Goal: Task Accomplishment & Management: Manage account settings

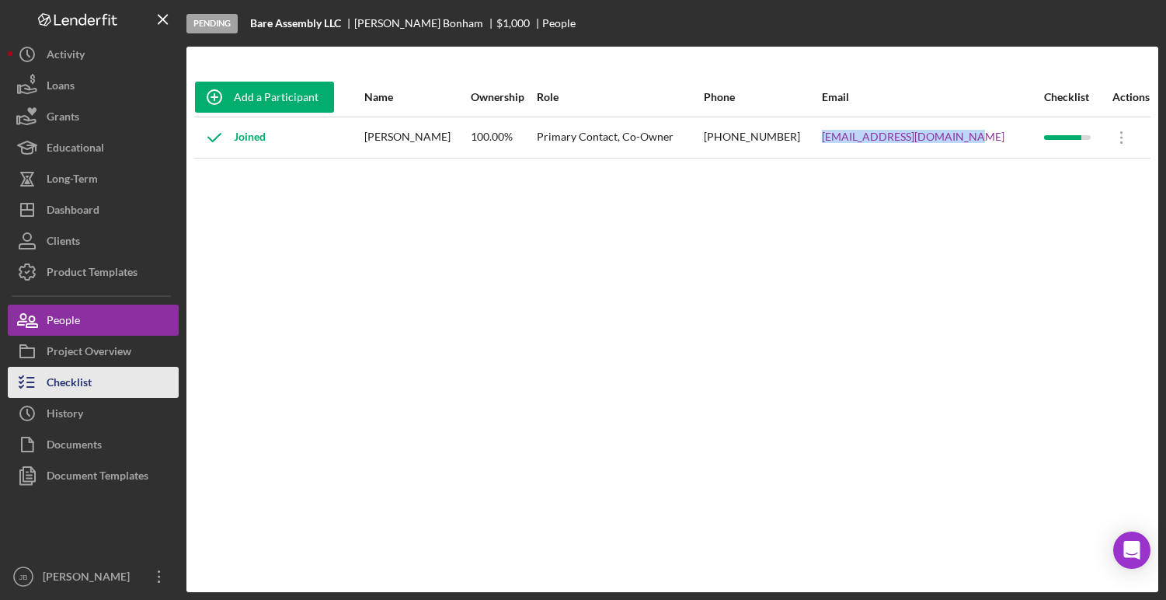
click at [72, 372] on div "Checklist" at bounding box center [69, 384] width 45 height 35
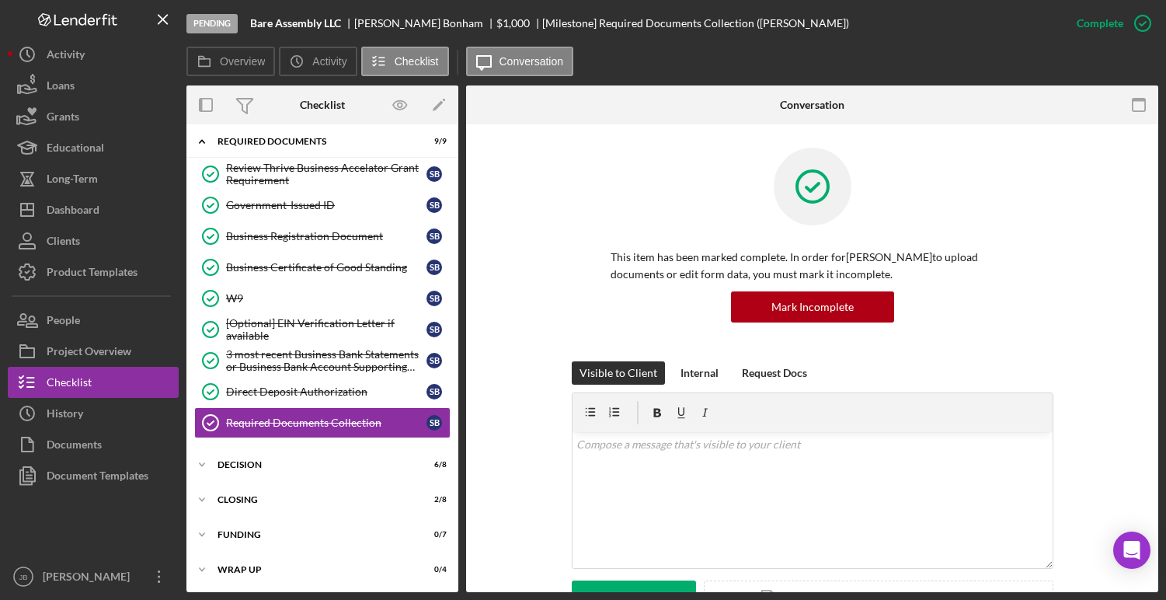
scroll to position [42, 0]
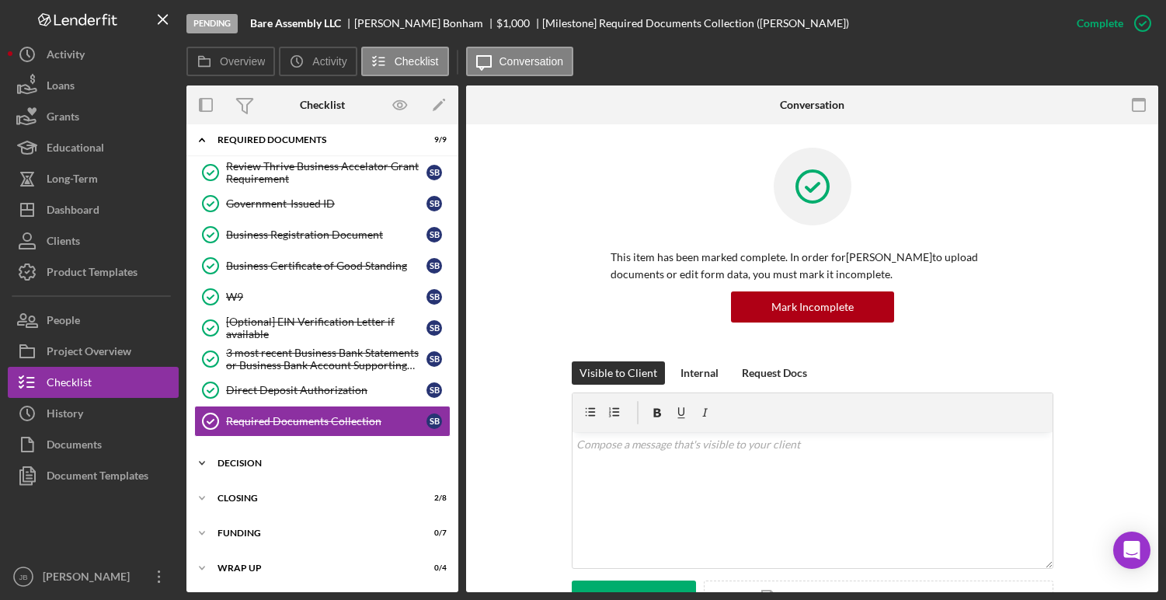
click at [236, 458] on div "DECISION" at bounding box center [328, 462] width 221 height 9
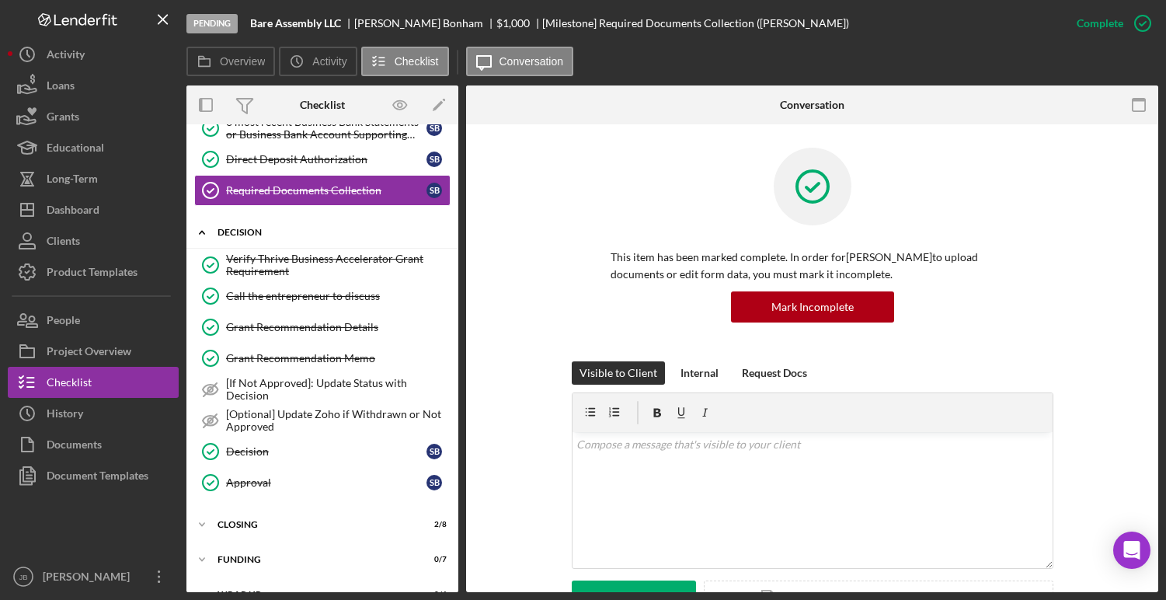
scroll to position [299, 0]
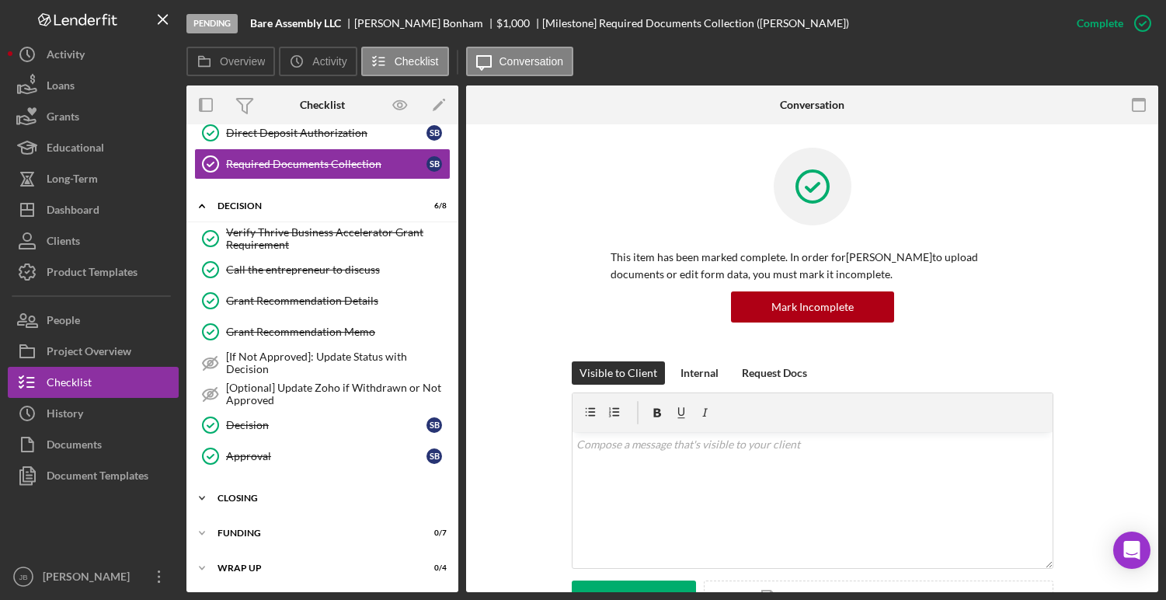
click at [240, 500] on div "CLOSING" at bounding box center [328, 497] width 221 height 9
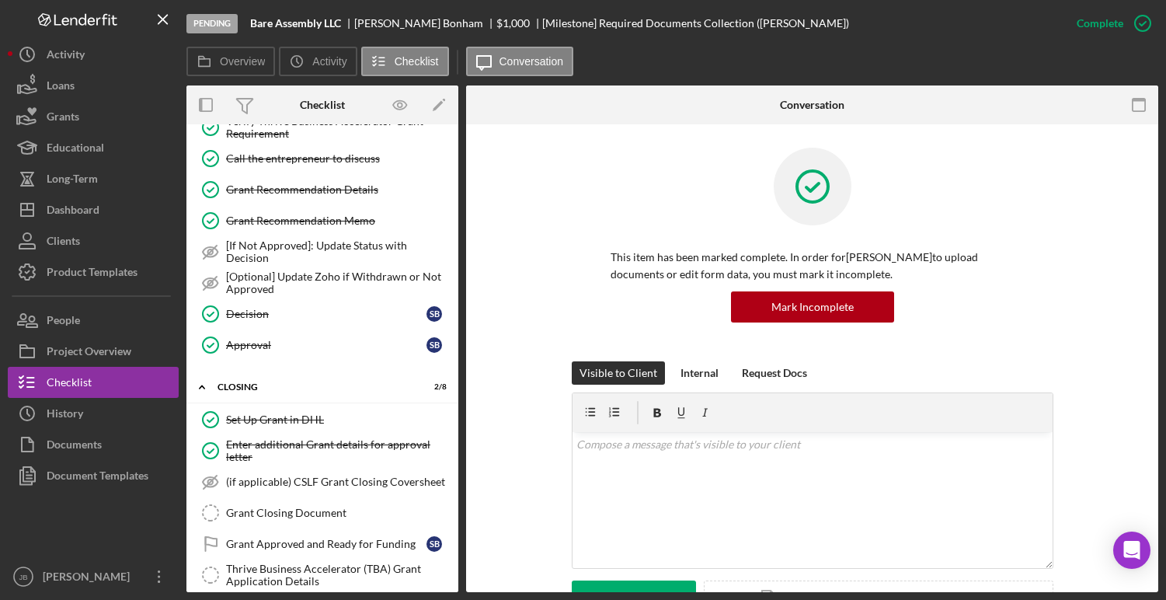
scroll to position [503, 0]
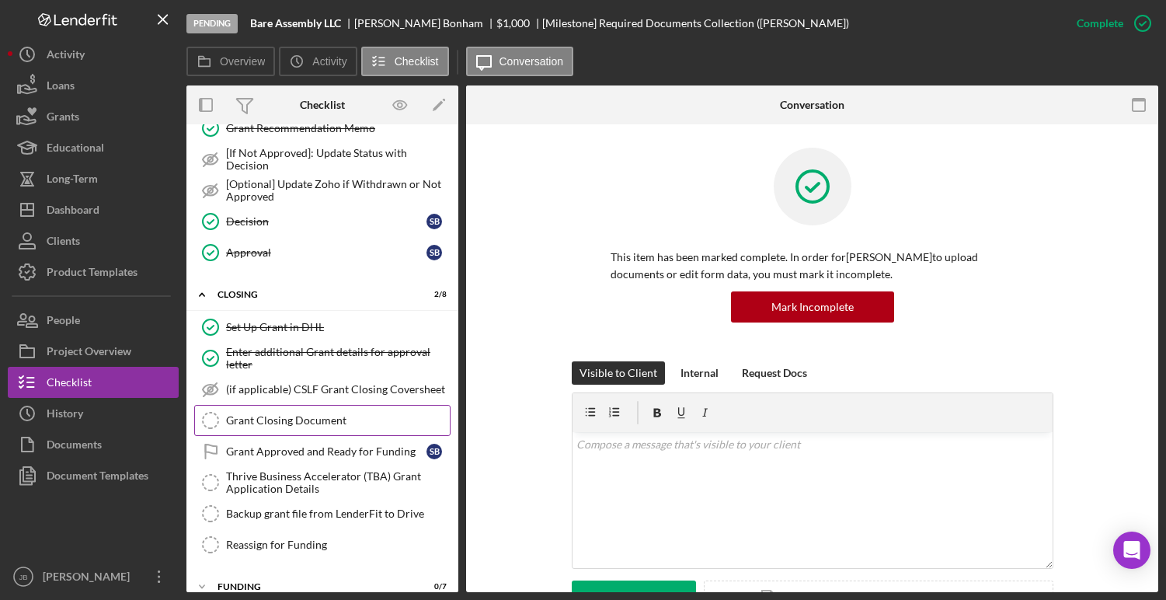
click at [284, 410] on link "Grant Closing Document Grant Closing Document" at bounding box center [322, 420] width 256 height 31
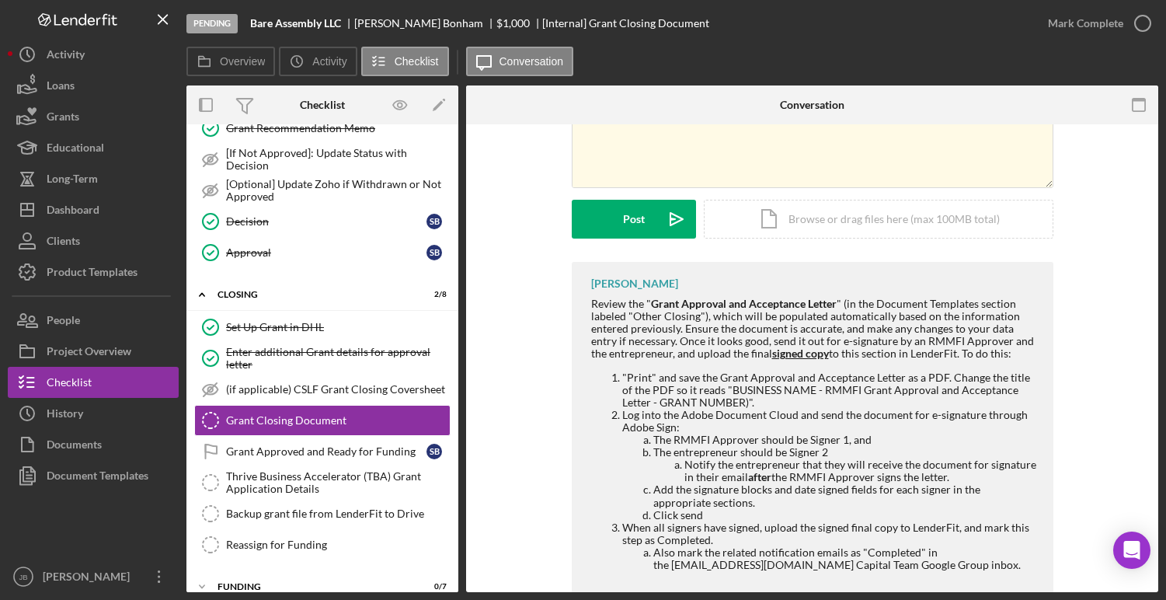
scroll to position [207, 0]
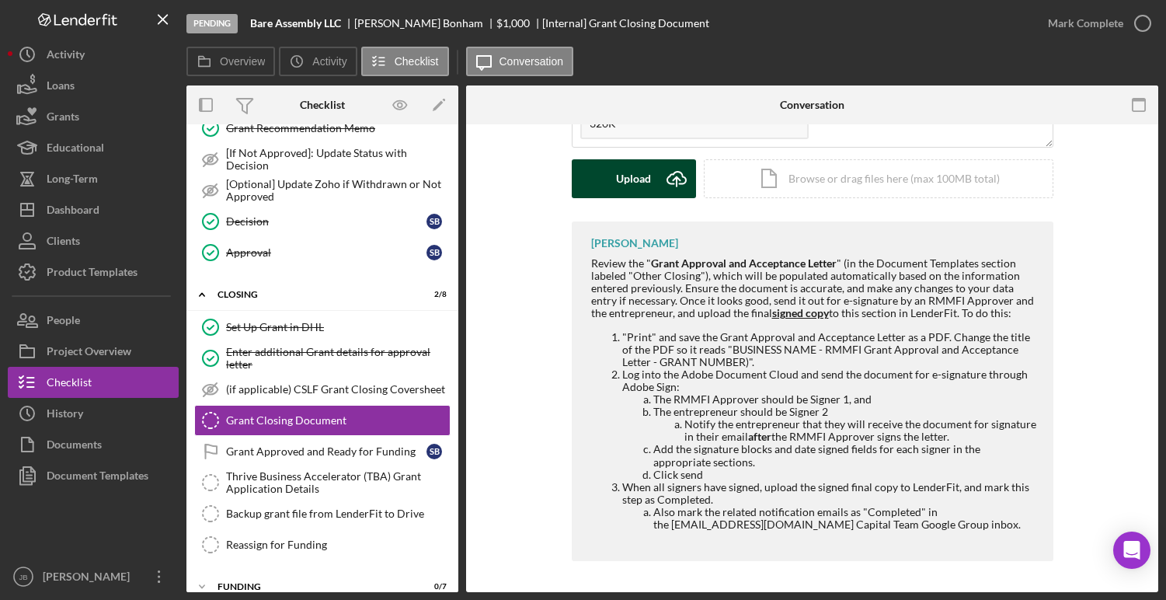
click at [669, 181] on icon "Icon/Upload" at bounding box center [676, 178] width 39 height 39
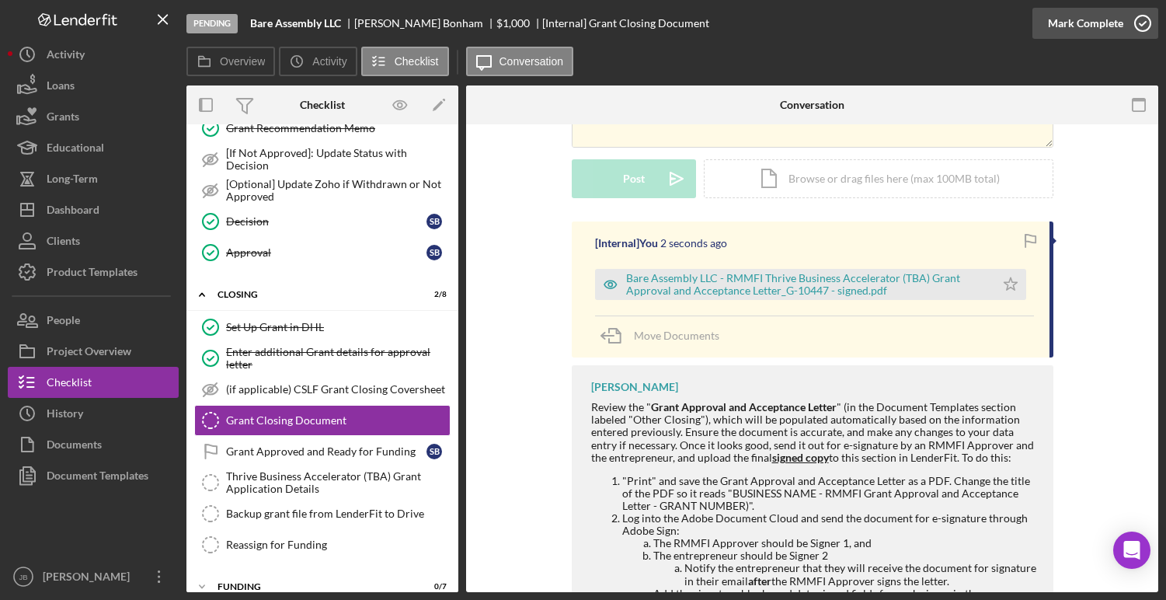
click at [1139, 26] on icon "button" at bounding box center [1143, 23] width 39 height 39
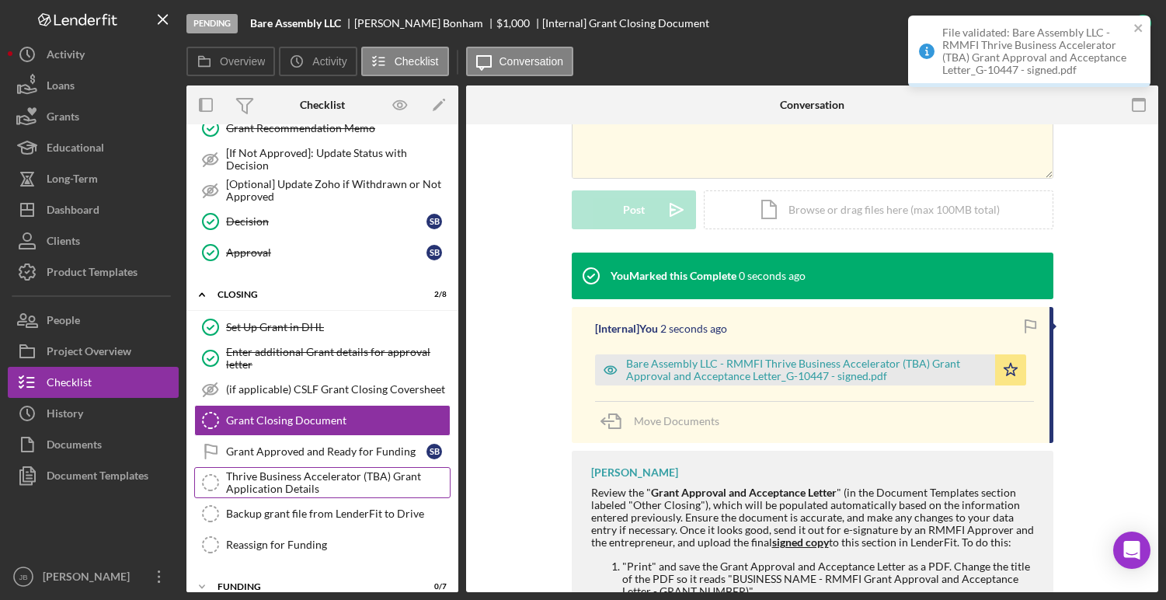
scroll to position [421, 0]
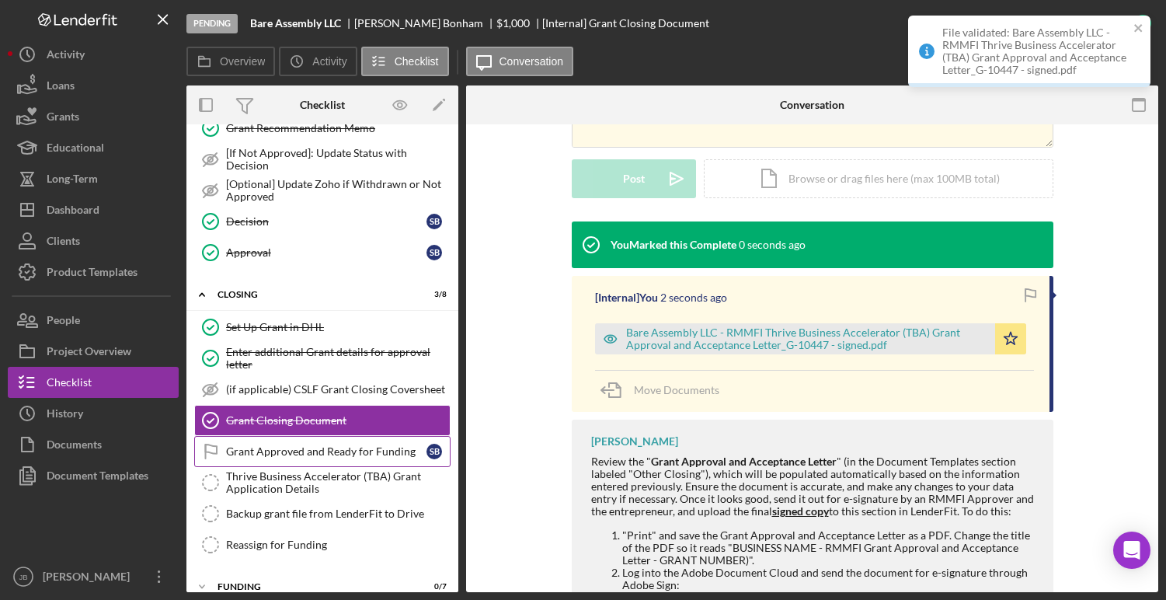
click at [346, 454] on div "Grant Approved and Ready for Funding" at bounding box center [326, 451] width 200 height 12
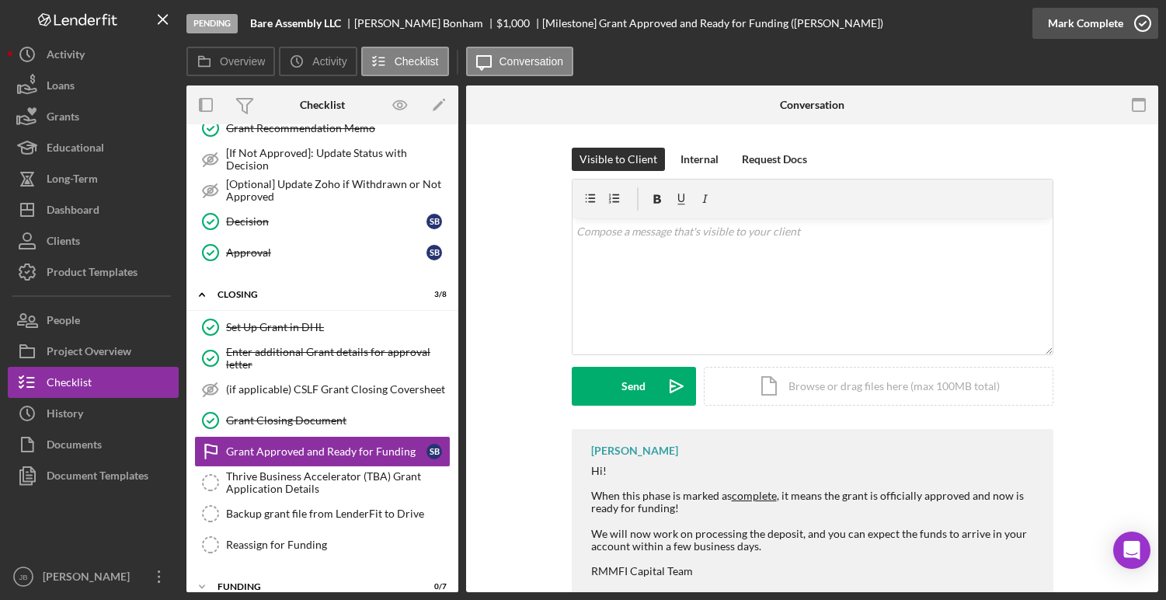
click at [1149, 25] on icon "button" at bounding box center [1143, 23] width 39 height 39
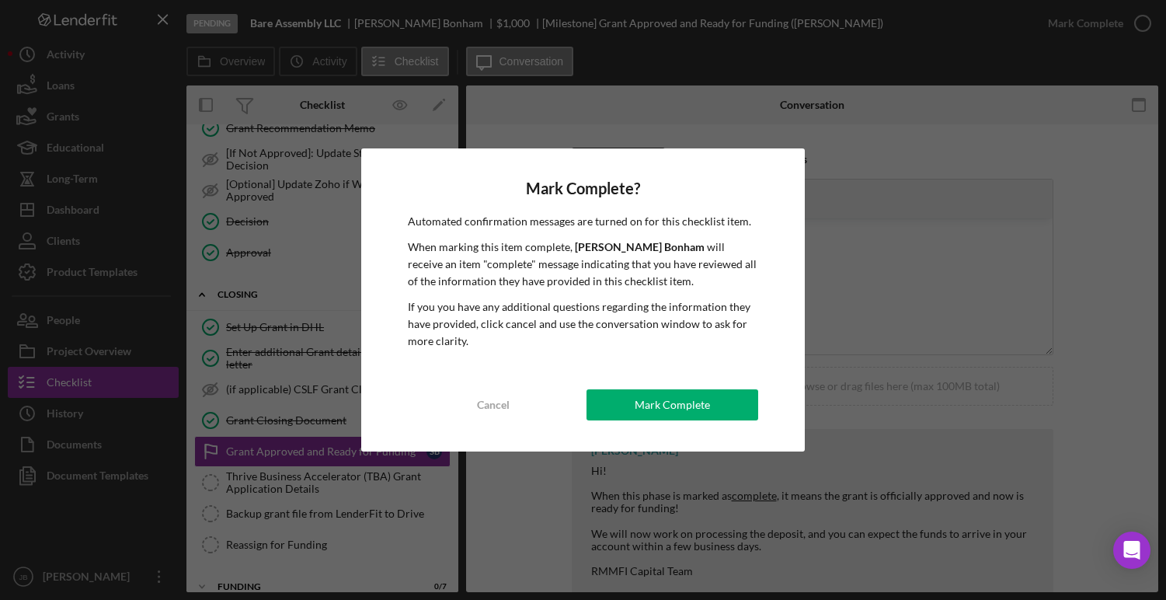
click at [263, 486] on div "Mark Complete? Automated confirmation messages are turned on for this checklist…" at bounding box center [583, 300] width 1166 height 600
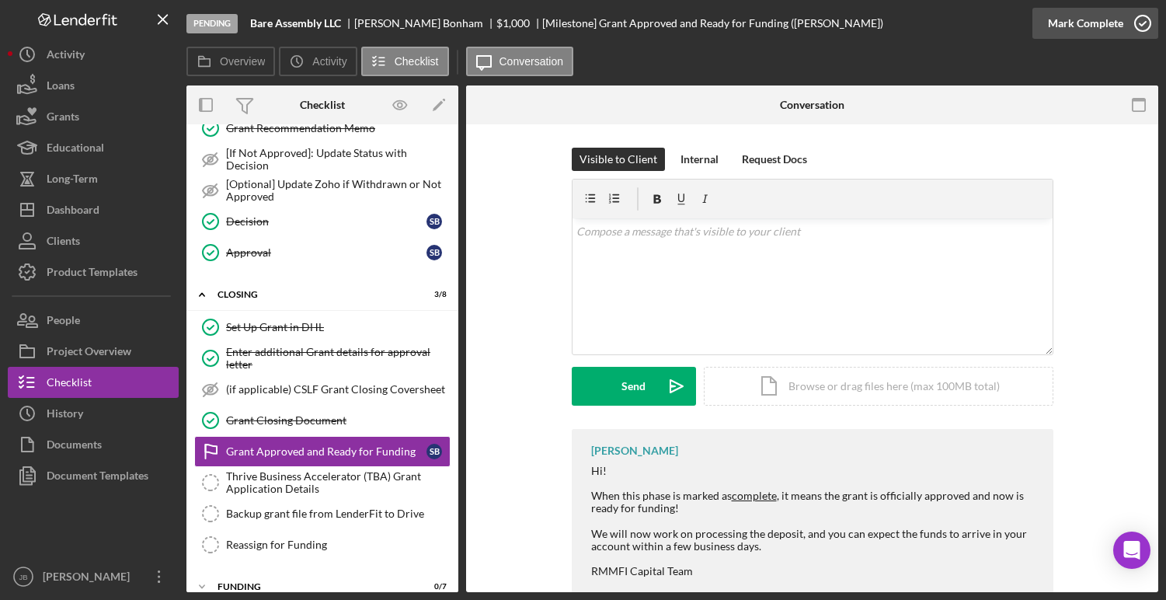
click at [1141, 23] on polyline "button" at bounding box center [1143, 24] width 6 height 4
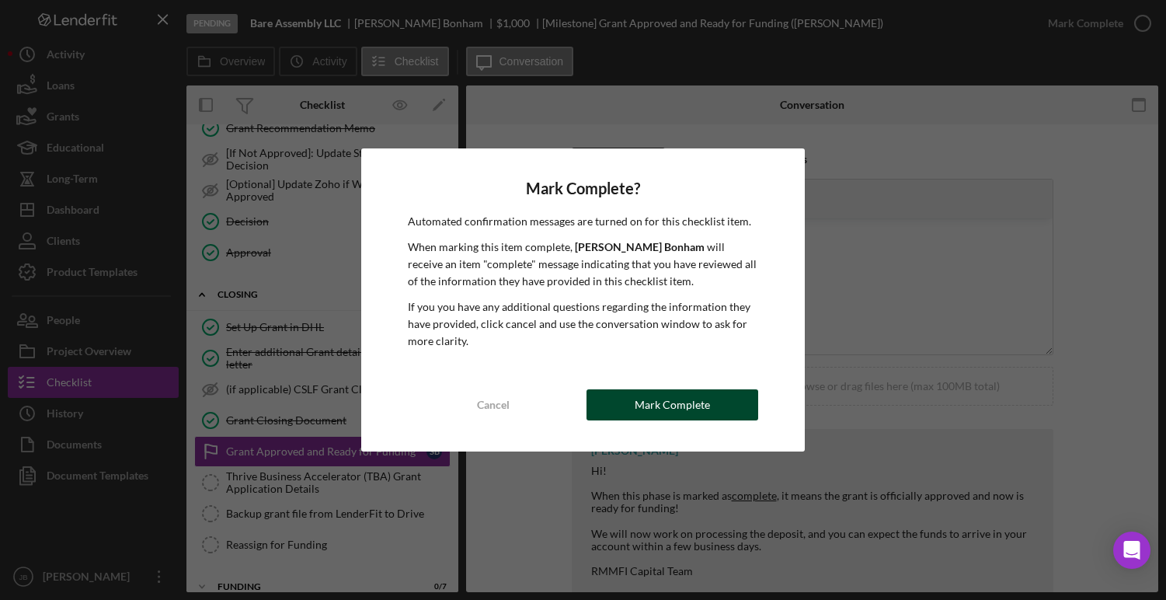
click at [703, 406] on div "Mark Complete" at bounding box center [672, 404] width 75 height 31
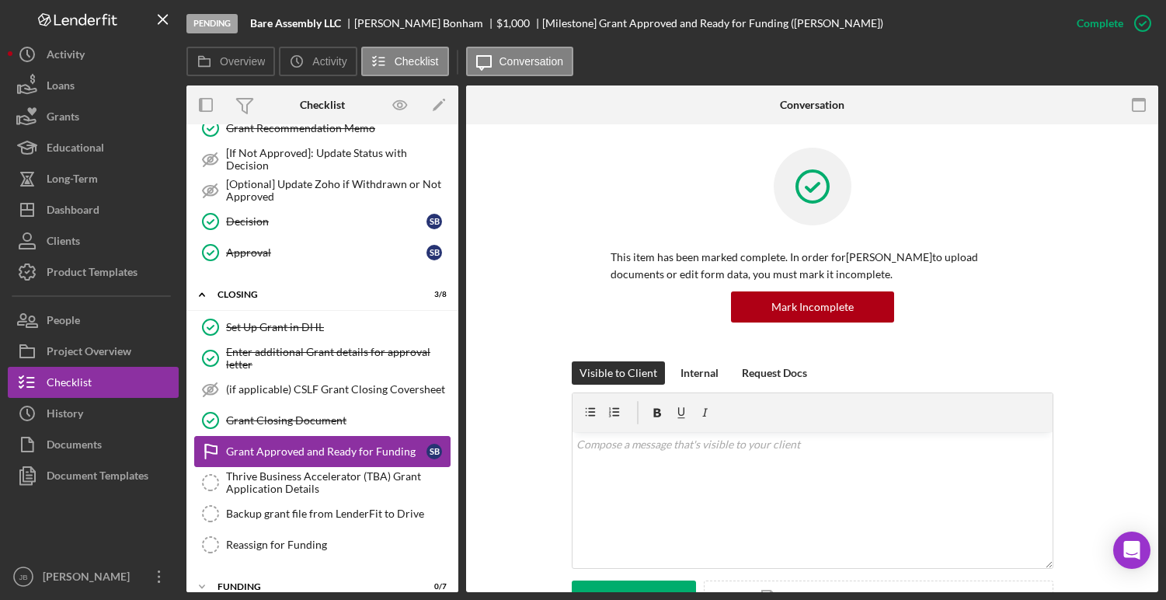
click at [341, 462] on link "Grant Approved and Ready for Funding Grant Approved and Ready for Funding S B" at bounding box center [322, 451] width 256 height 31
click at [361, 493] on div "Thrive Business Accelerator (TBA) Grant Application Details" at bounding box center [338, 482] width 224 height 25
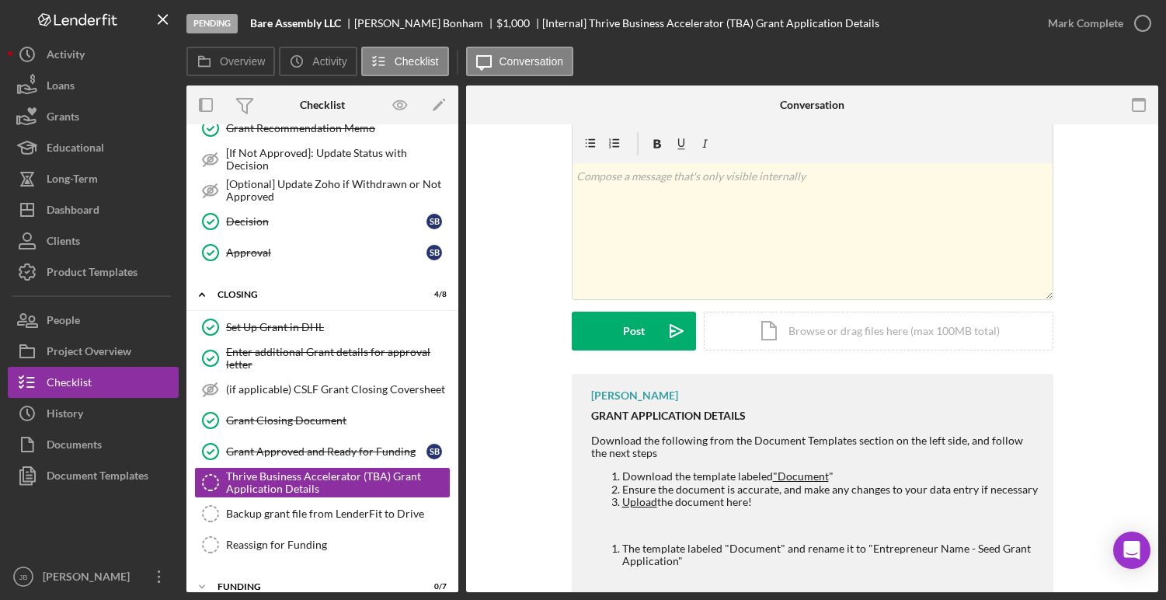
scroll to position [92, 0]
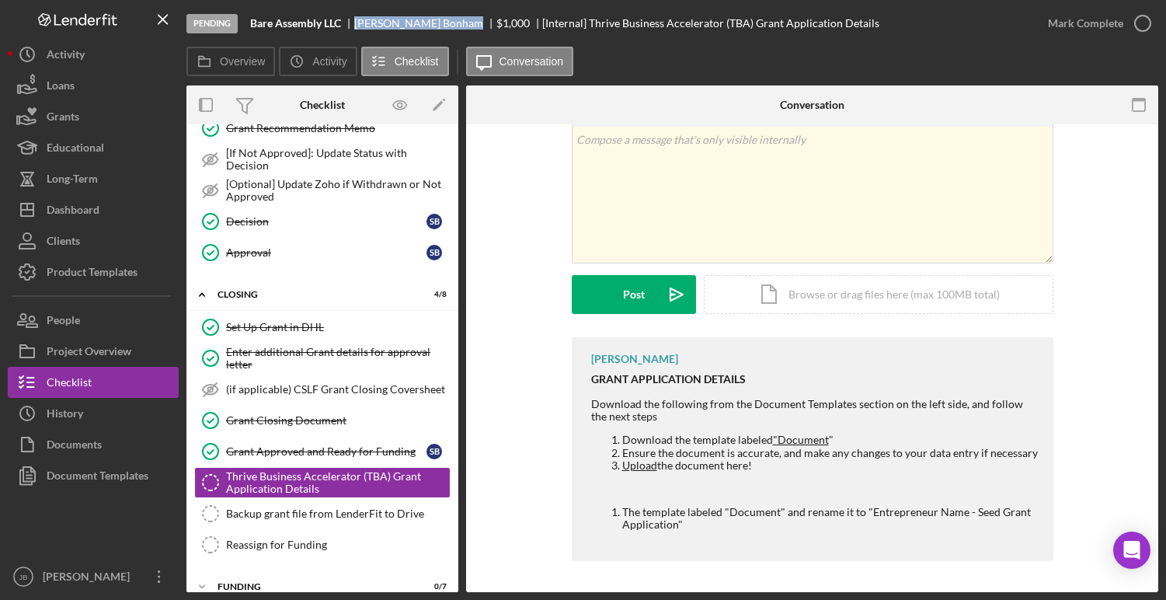
drag, startPoint x: 439, startPoint y: 25, endPoint x: 362, endPoint y: 24, distance: 76.9
click at [362, 24] on div "Stacey Bonham" at bounding box center [425, 23] width 142 height 12
copy div "Stacey Bonham"
click at [93, 473] on div "Document Templates" at bounding box center [98, 477] width 102 height 35
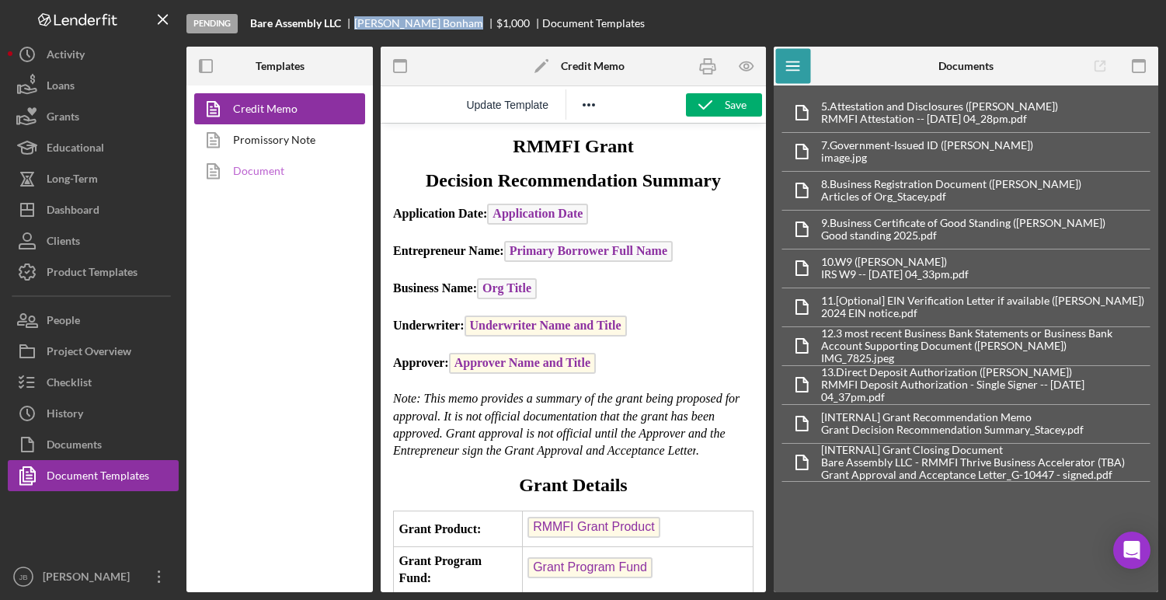
click at [274, 162] on link "Document" at bounding box center [275, 170] width 163 height 31
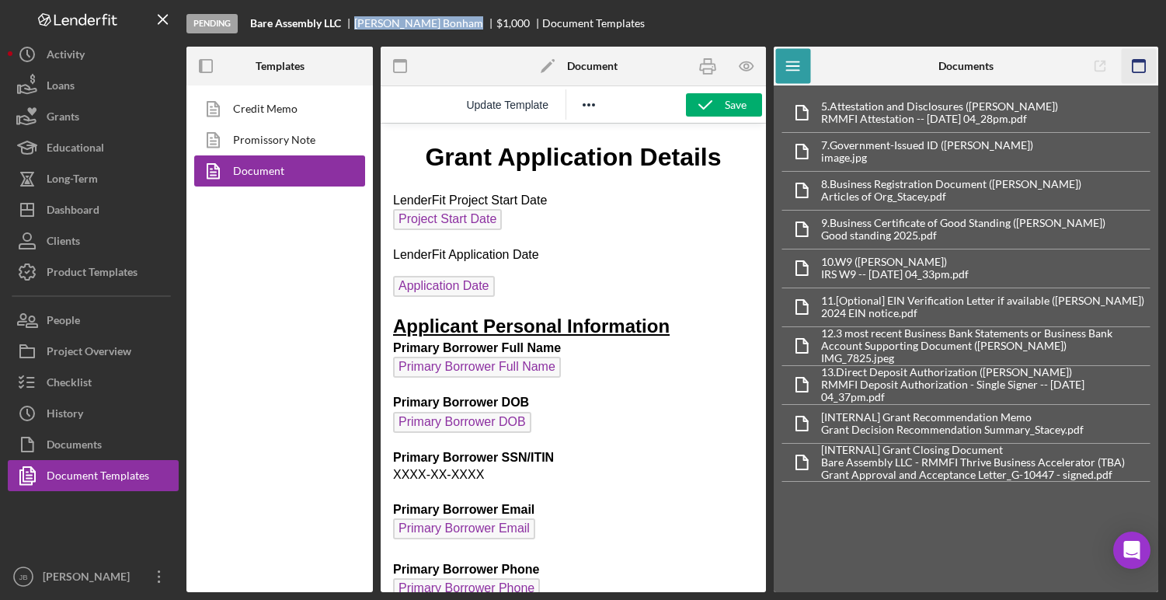
click at [1145, 65] on icon "button" at bounding box center [1139, 66] width 35 height 35
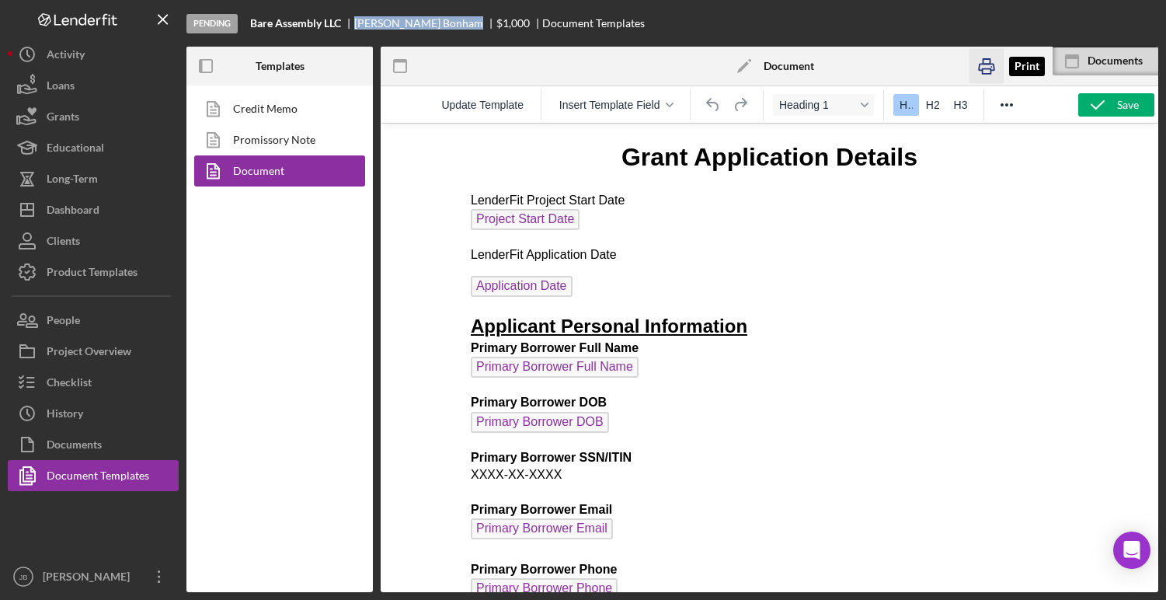
click at [987, 64] on icon "button" at bounding box center [987, 66] width 35 height 35
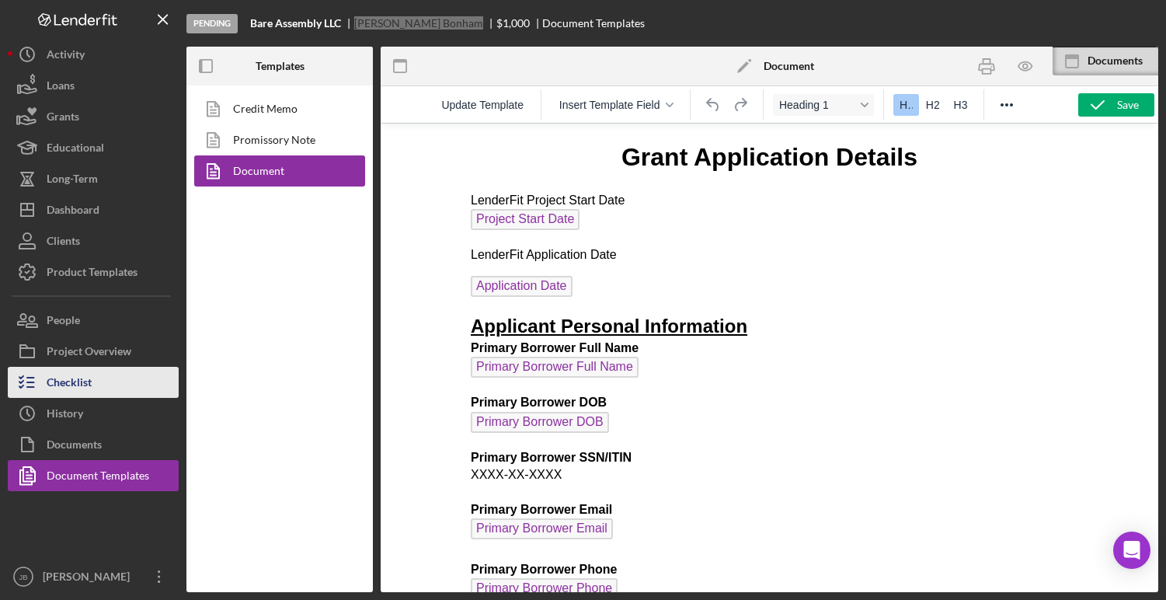
click at [57, 386] on div "Checklist" at bounding box center [69, 384] width 45 height 35
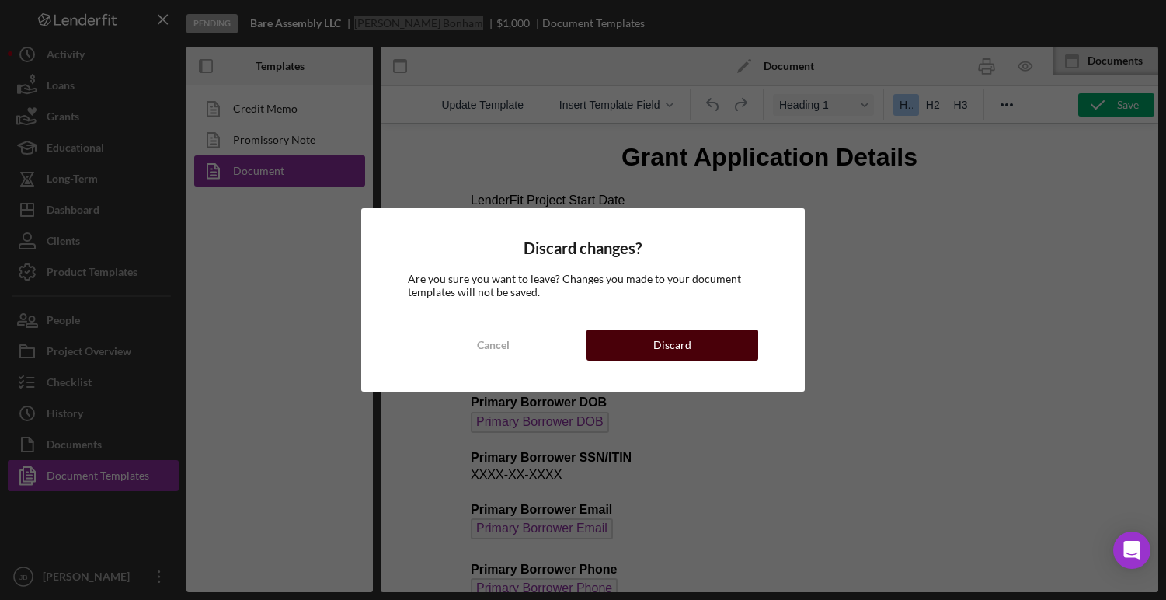
click at [647, 332] on button "Discard" at bounding box center [672, 344] width 171 height 31
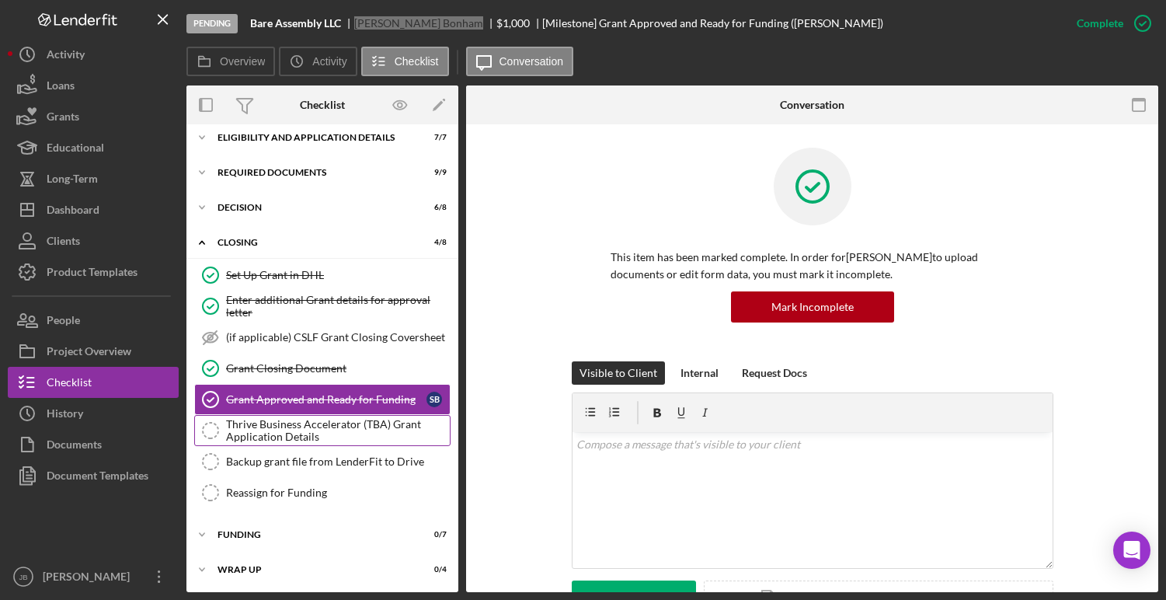
scroll to position [11, 0]
click at [252, 426] on div "Thrive Business Accelerator (TBA) Grant Application Details" at bounding box center [338, 429] width 224 height 25
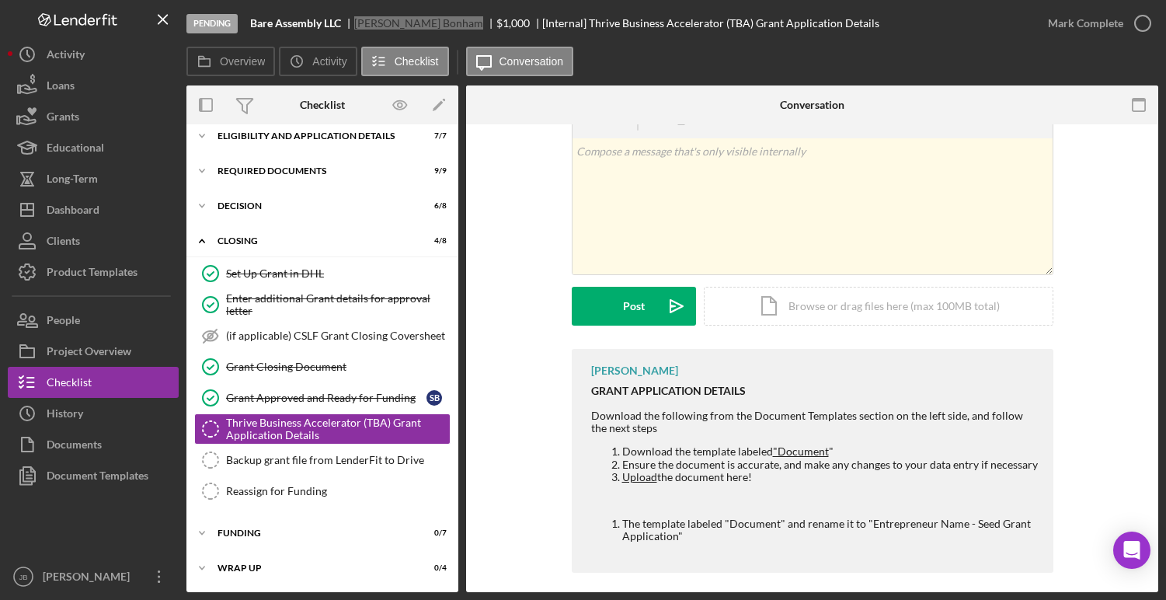
scroll to position [92, 0]
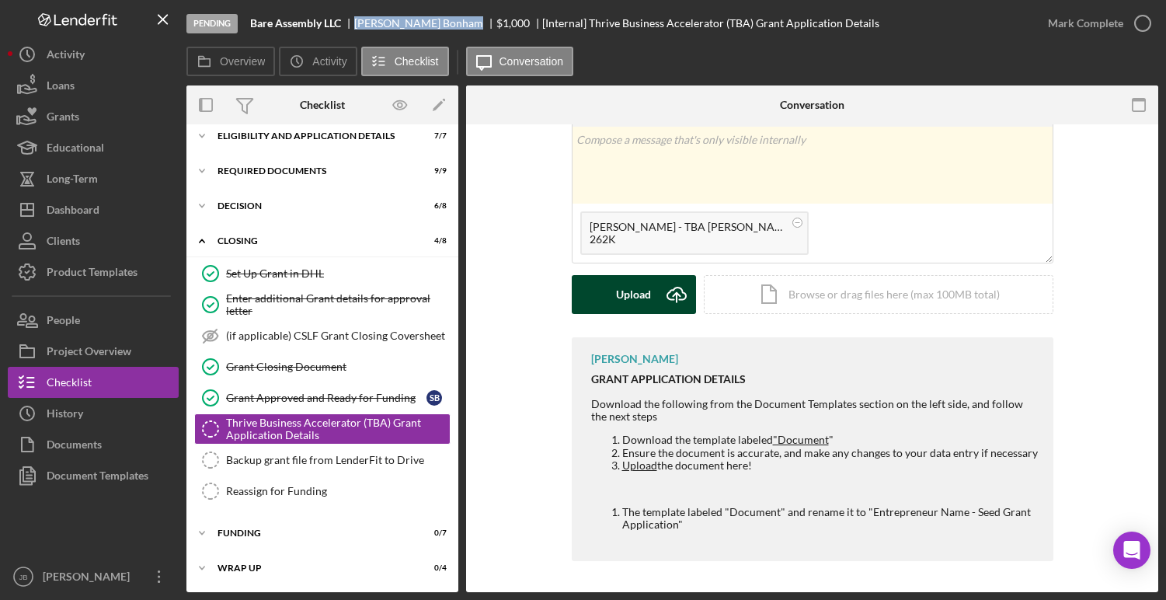
drag, startPoint x: 671, startPoint y: 299, endPoint x: 663, endPoint y: 310, distance: 13.8
click at [671, 300] on icon "Icon/Upload" at bounding box center [676, 294] width 39 height 39
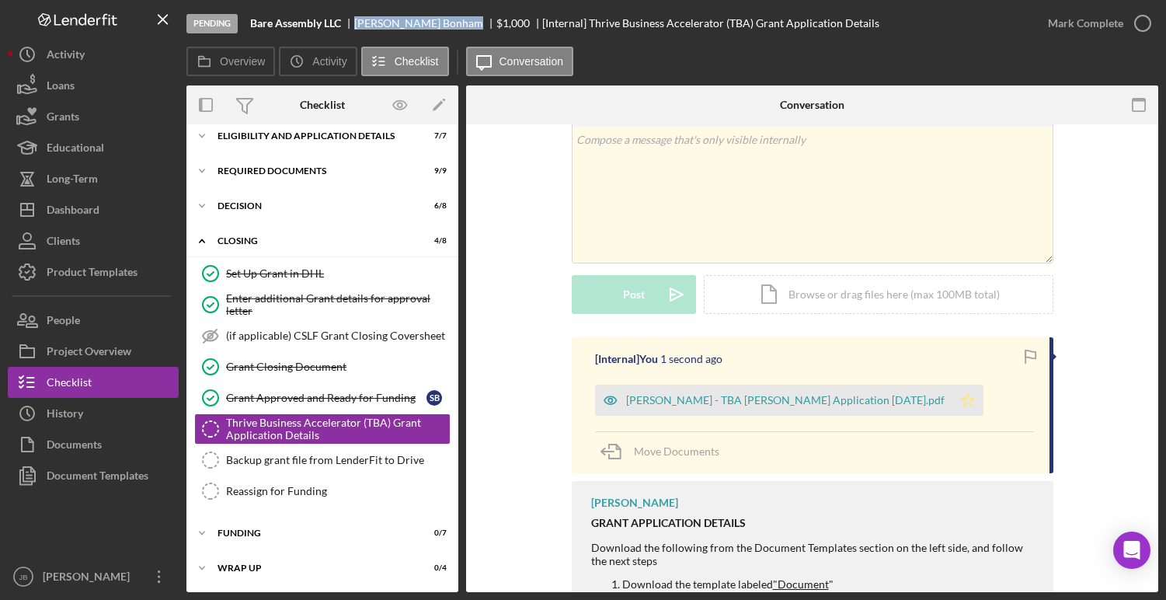
click at [953, 404] on icon "Icon/Star" at bounding box center [968, 400] width 31 height 31
click at [1140, 23] on icon "button" at bounding box center [1143, 23] width 39 height 39
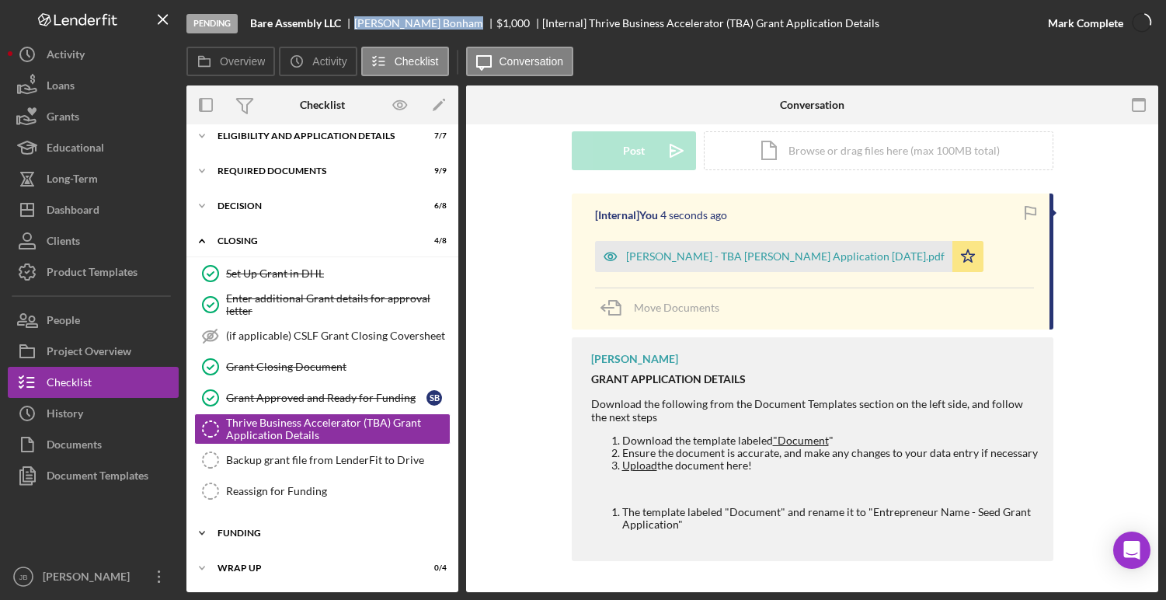
scroll to position [305, 0]
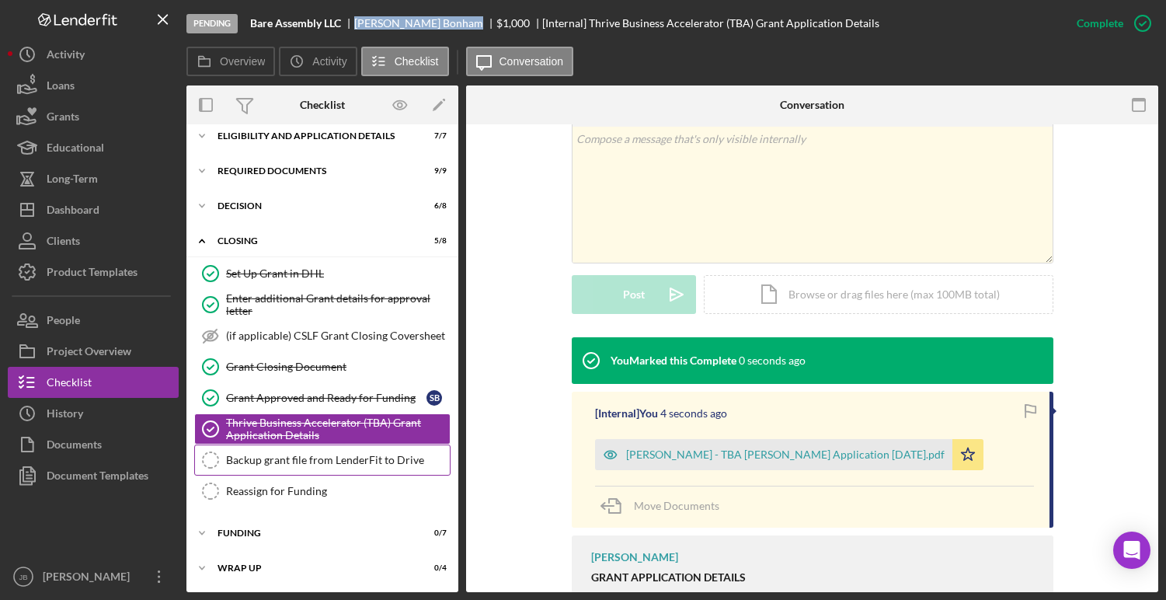
click at [310, 462] on div "Backup grant file from LenderFit to Drive" at bounding box center [338, 460] width 224 height 12
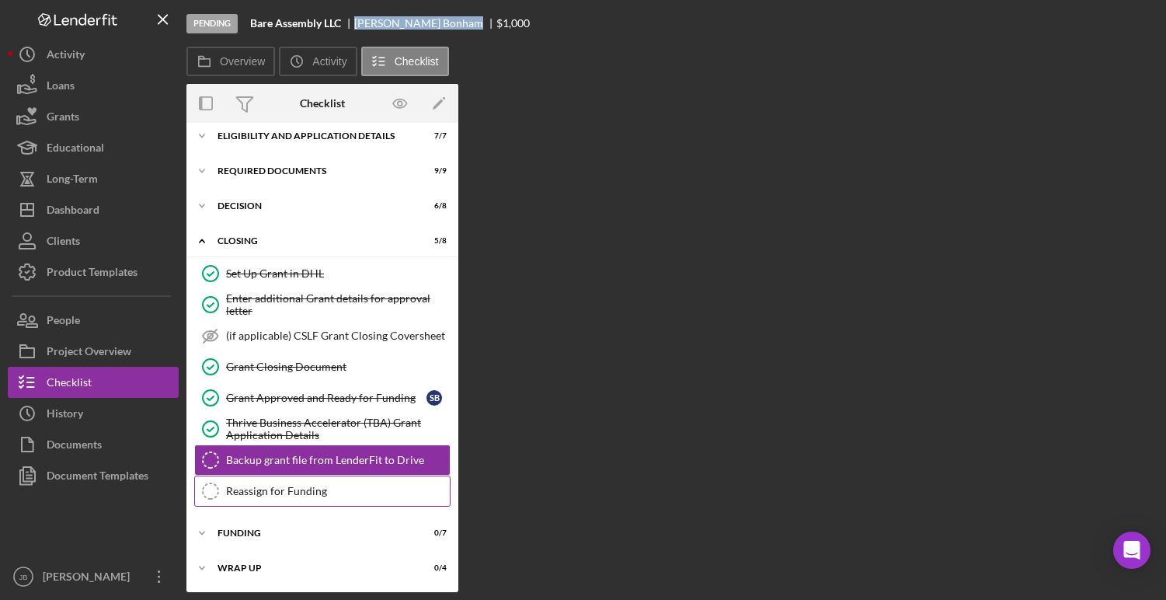
scroll to position [11, 0]
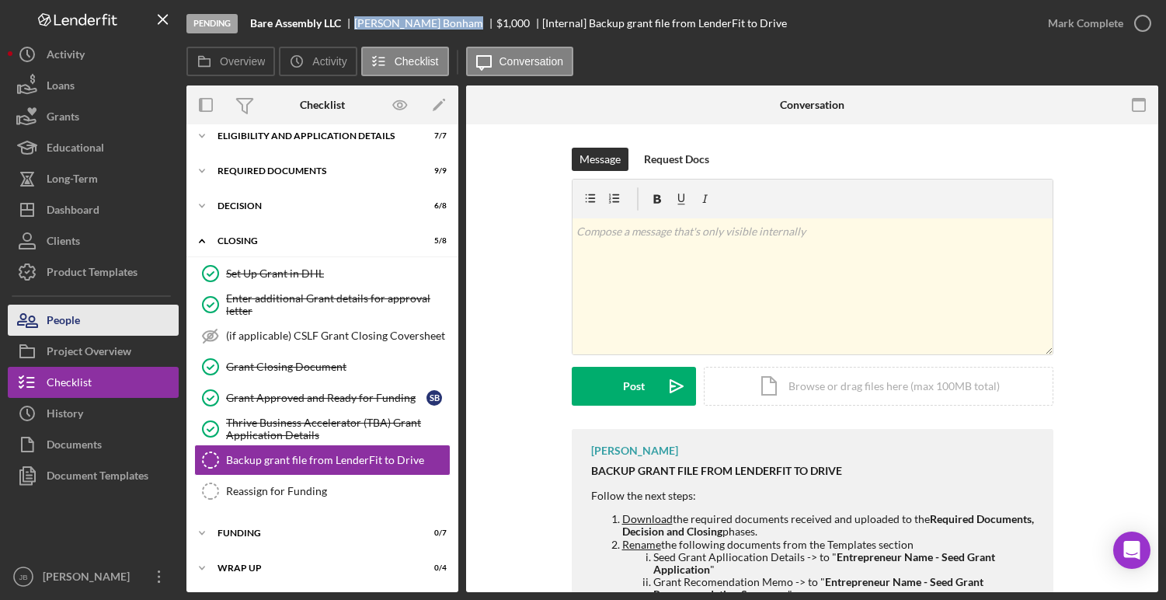
click at [106, 331] on button "People" at bounding box center [93, 320] width 171 height 31
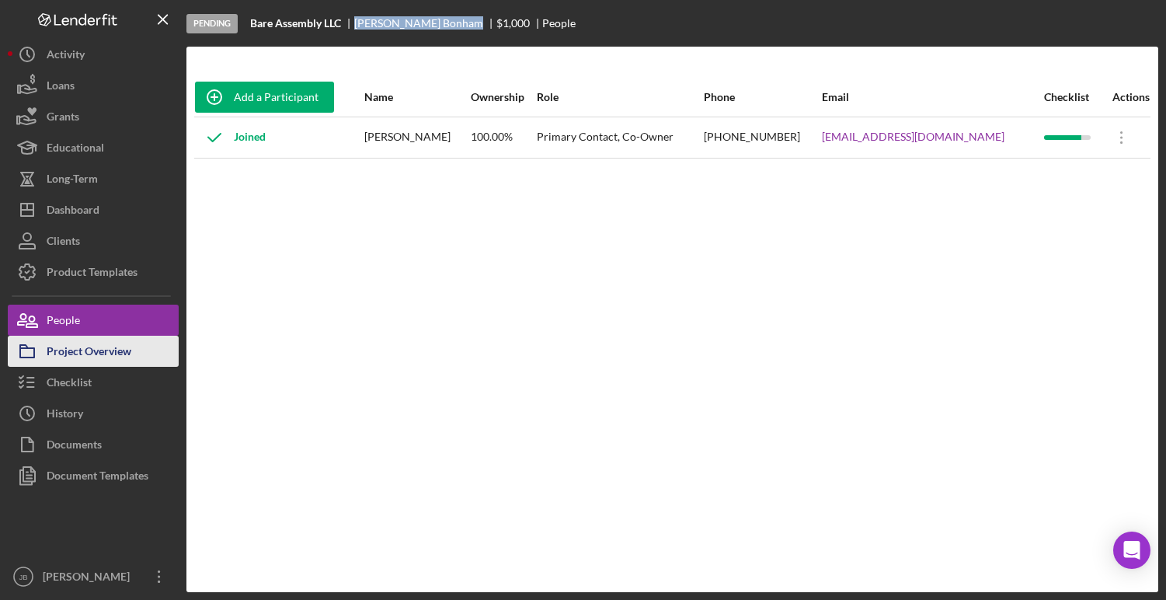
click at [26, 357] on rect "button" at bounding box center [27, 352] width 14 height 9
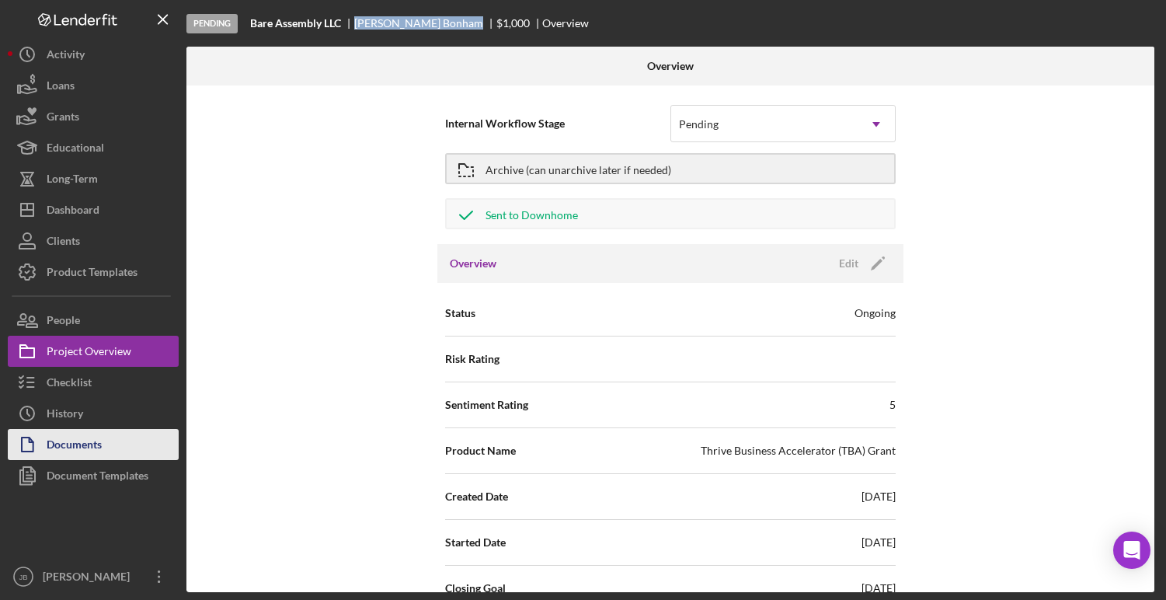
click at [71, 434] on div "Documents" at bounding box center [74, 446] width 55 height 35
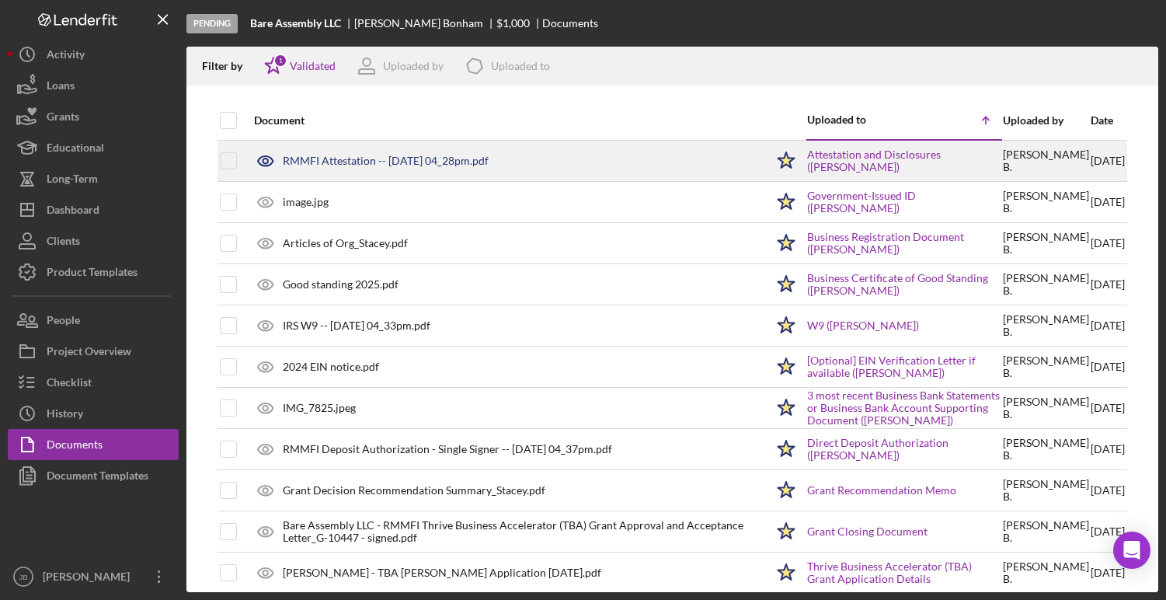
click at [389, 162] on div "RMMFI Attestation -- 2025-09-10 04_28pm.pdf" at bounding box center [386, 161] width 206 height 12
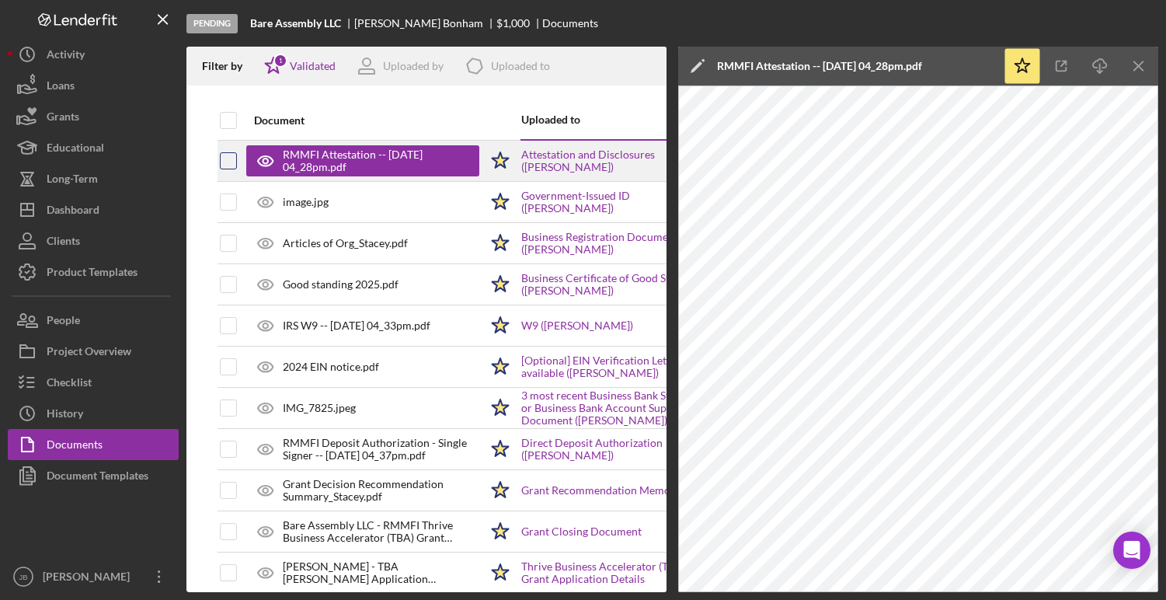
click at [229, 166] on input "checkbox" at bounding box center [229, 161] width 16 height 16
checkbox input "true"
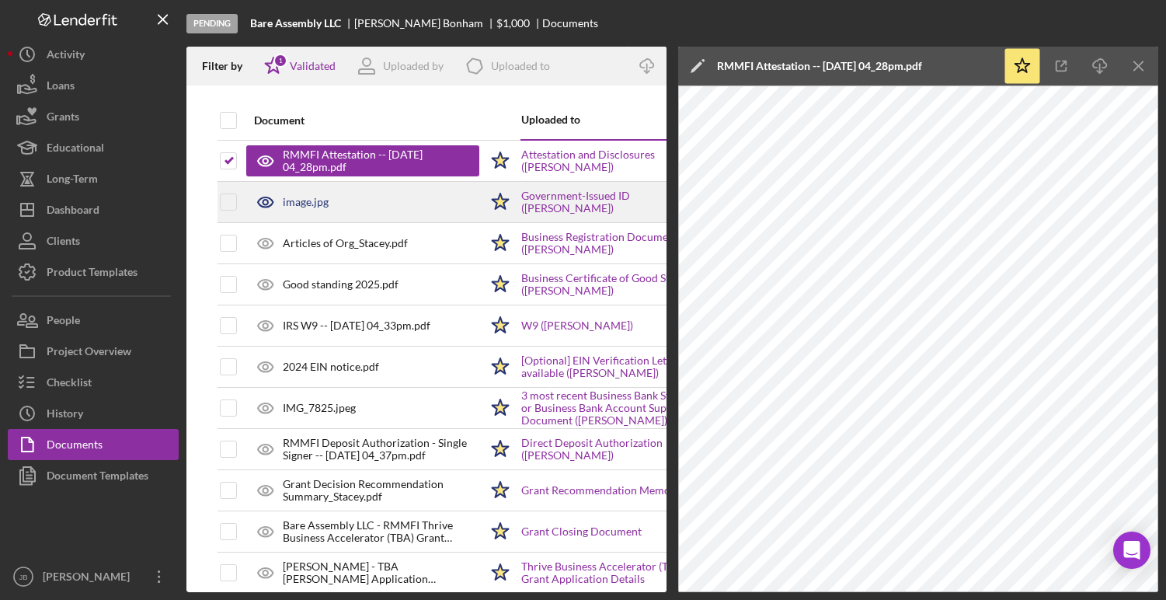
click at [312, 210] on div "image.jpg" at bounding box center [362, 202] width 233 height 39
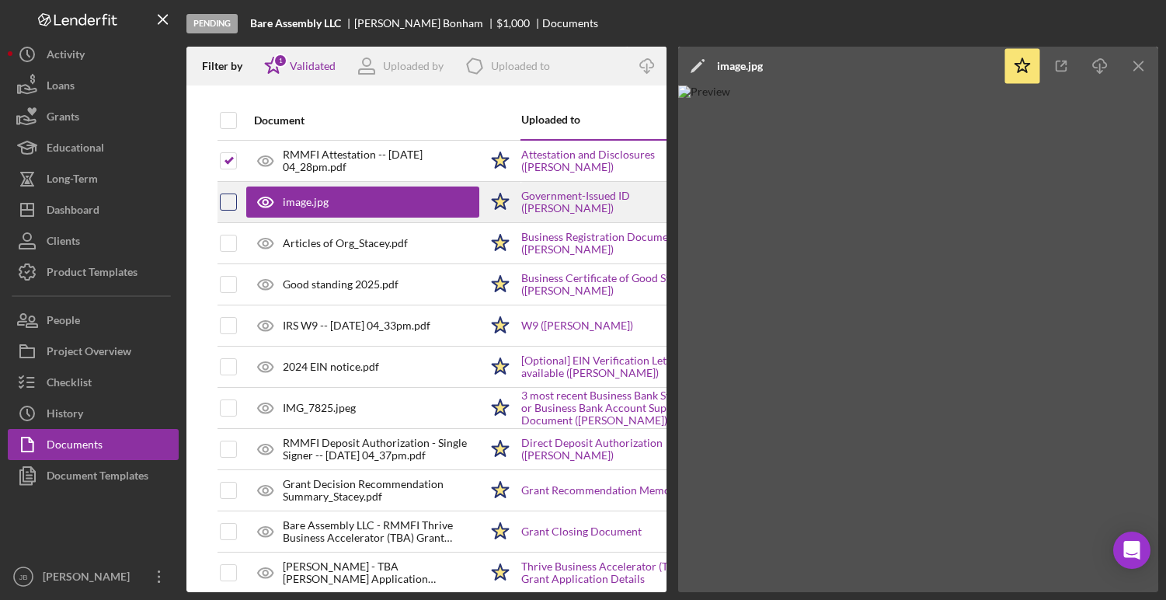
click at [229, 201] on input "checkbox" at bounding box center [229, 202] width 16 height 16
checkbox input "true"
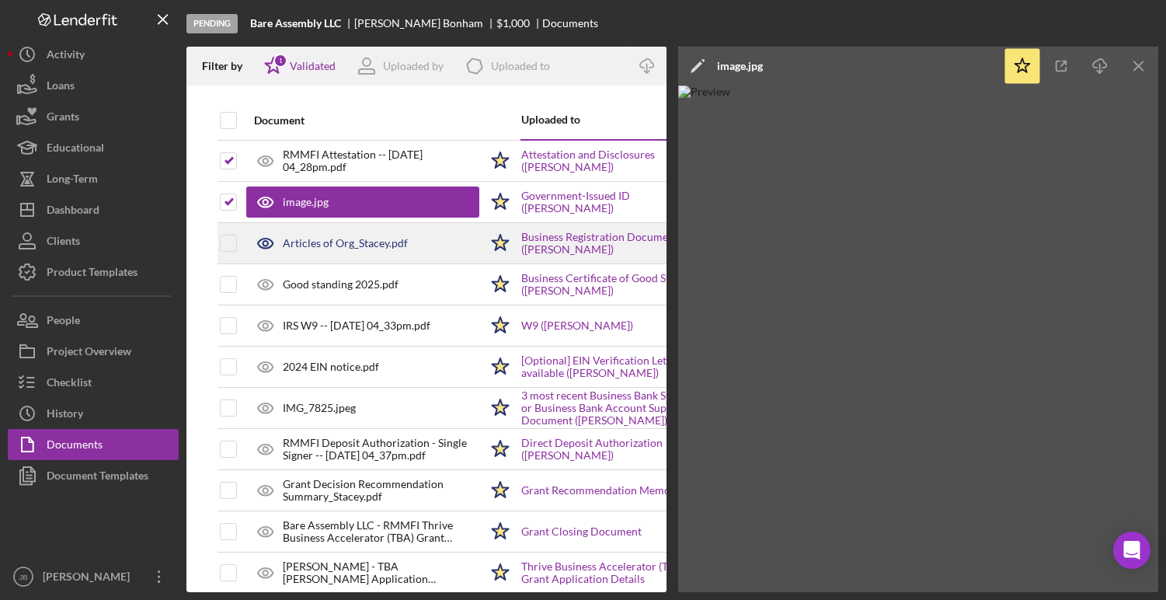
click at [334, 238] on div "Articles of Org_Stacey.pdf" at bounding box center [345, 243] width 125 height 12
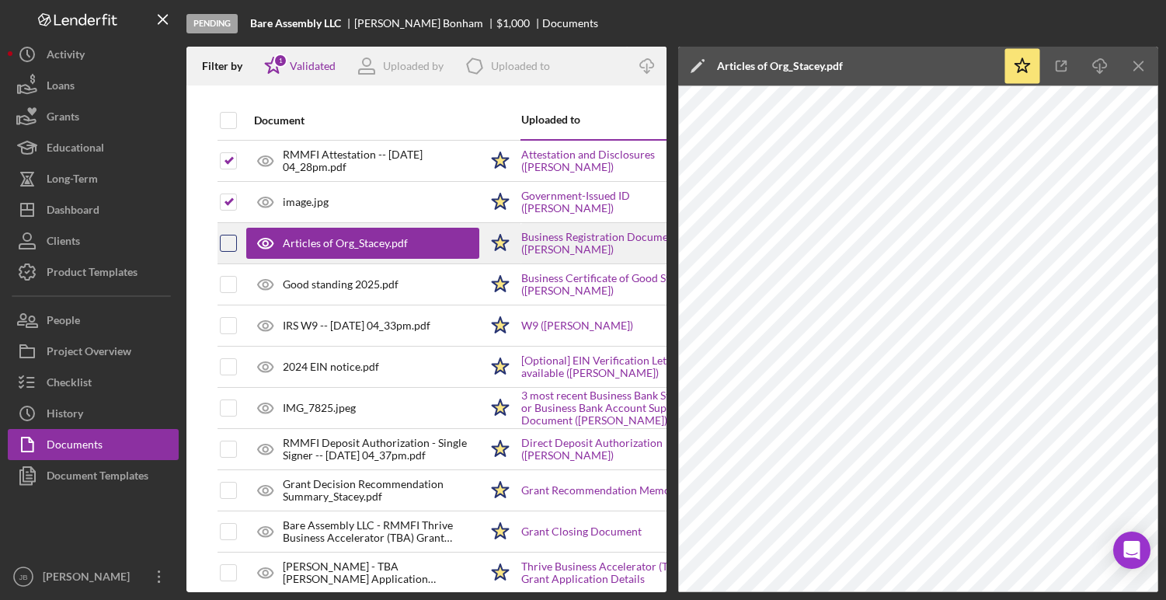
click at [233, 243] on input "checkbox" at bounding box center [229, 243] width 16 height 16
checkbox input "true"
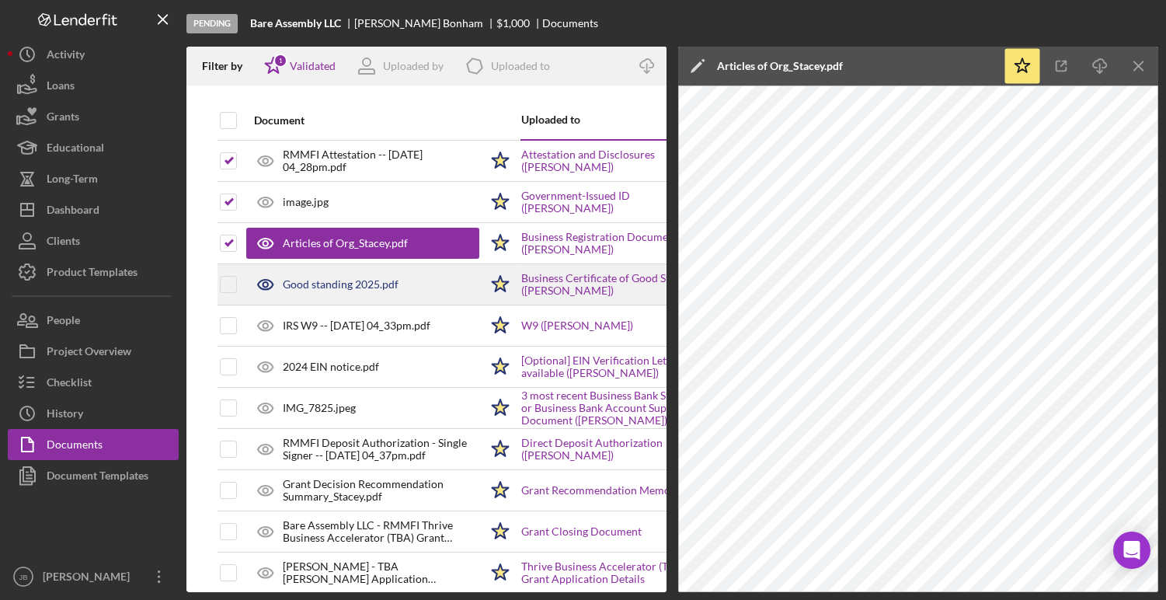
click at [318, 285] on div "Good standing 2025.pdf" at bounding box center [341, 284] width 116 height 12
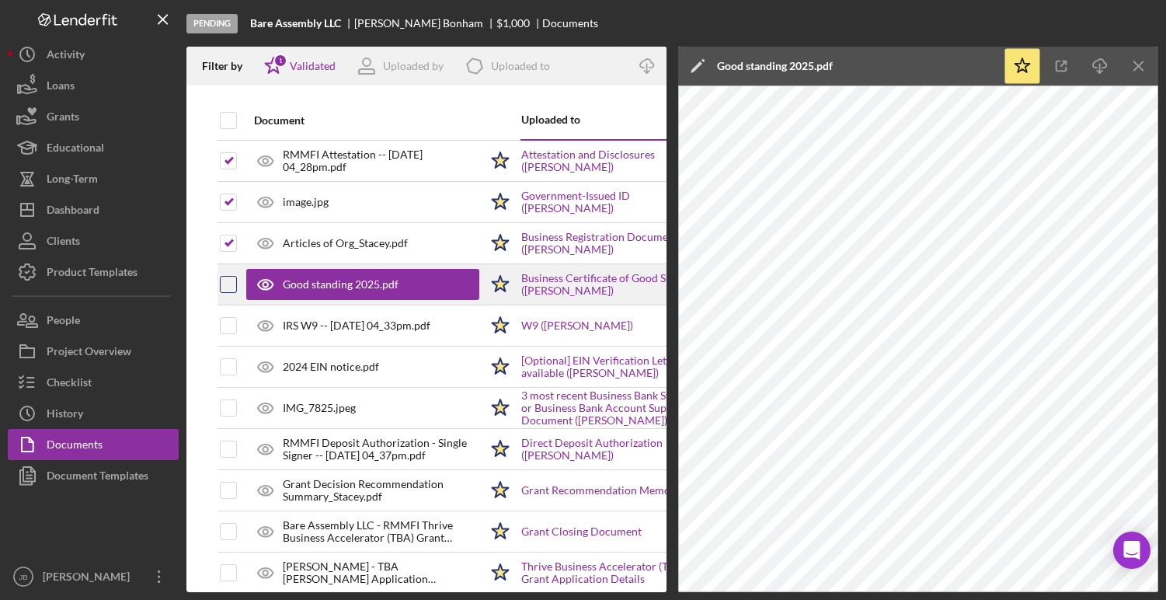
click at [231, 289] on input "checkbox" at bounding box center [229, 285] width 16 height 16
checkbox input "true"
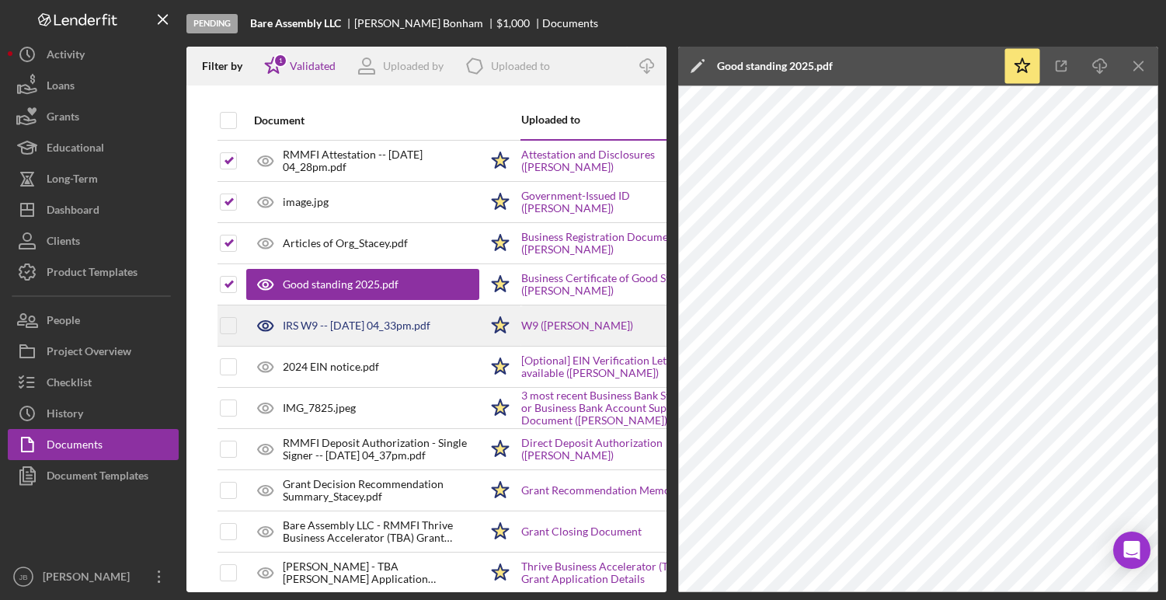
click at [312, 322] on div "IRS W9 -- 2025-09-10 04_33pm.pdf" at bounding box center [357, 325] width 148 height 12
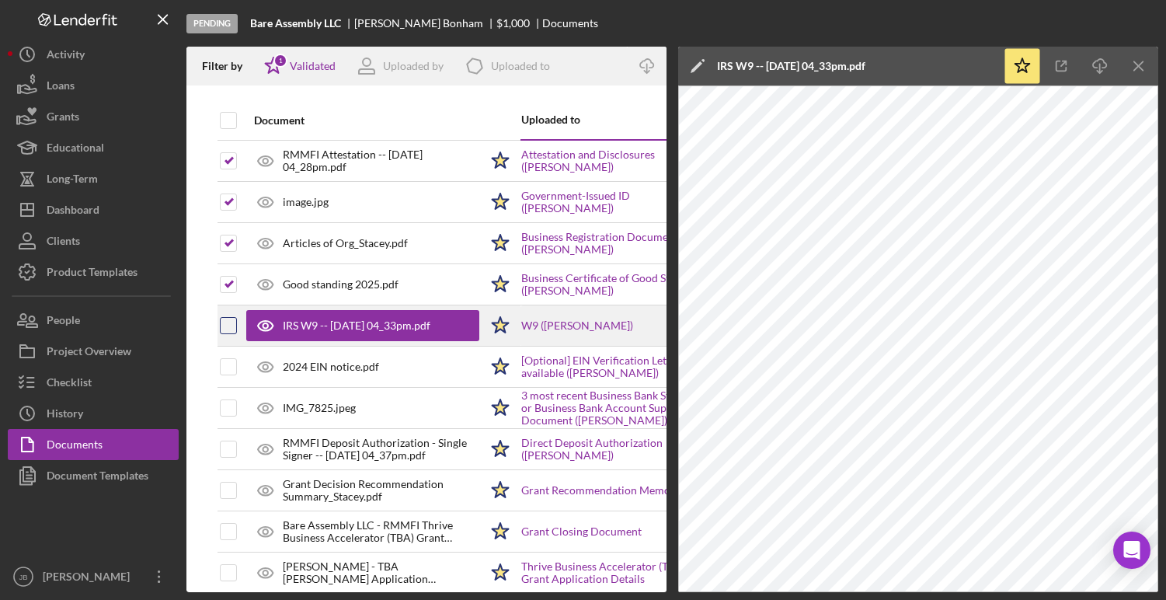
click at [227, 323] on input "checkbox" at bounding box center [229, 326] width 16 height 16
checkbox input "true"
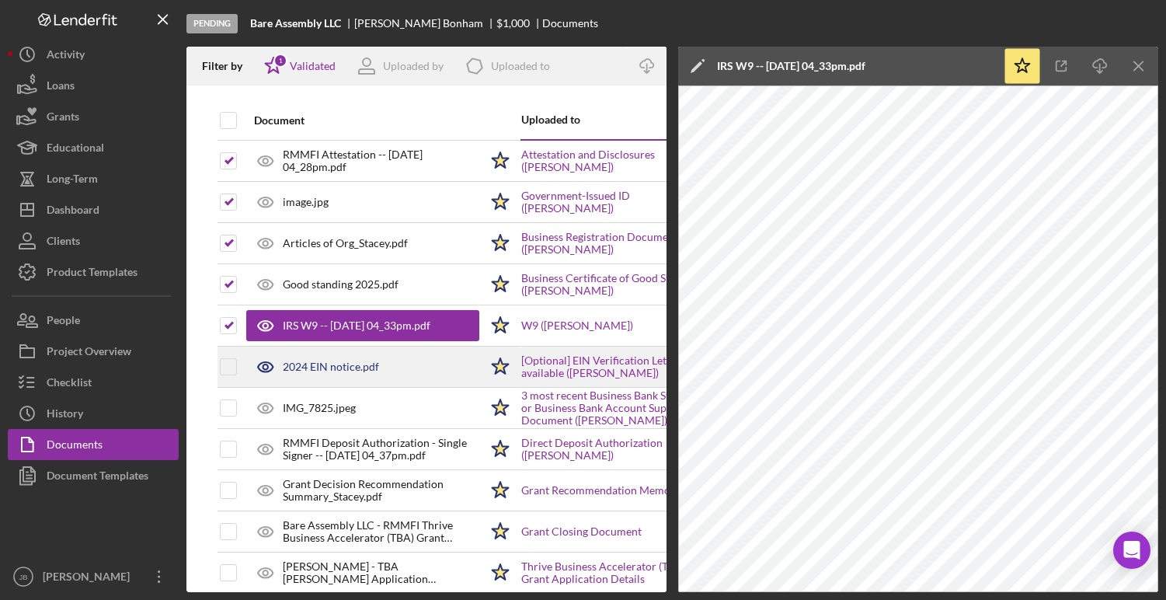
click at [312, 368] on div "2024 EIN notice.pdf" at bounding box center [331, 367] width 96 height 12
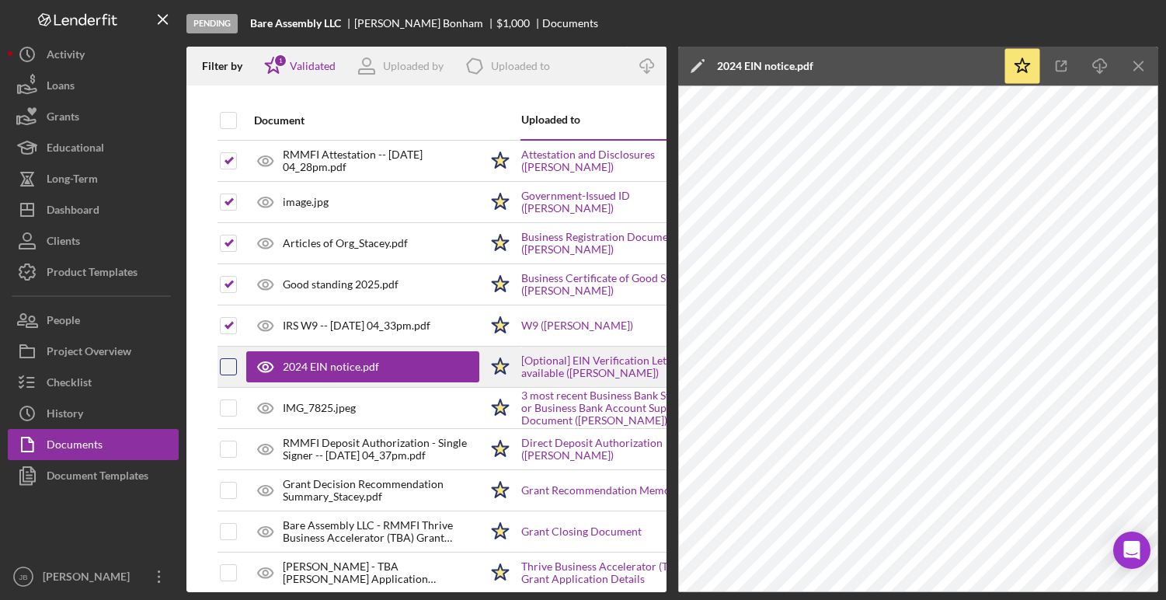
click at [225, 367] on input "checkbox" at bounding box center [229, 367] width 16 height 16
checkbox input "true"
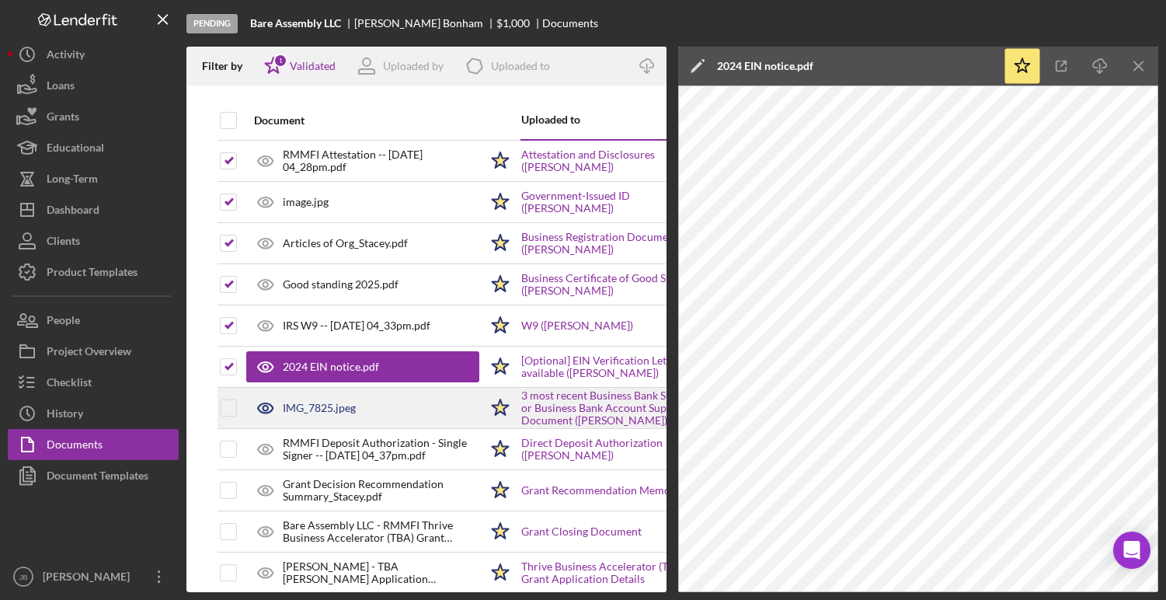
click at [323, 408] on div "IMG_7825.jpeg" at bounding box center [319, 408] width 73 height 12
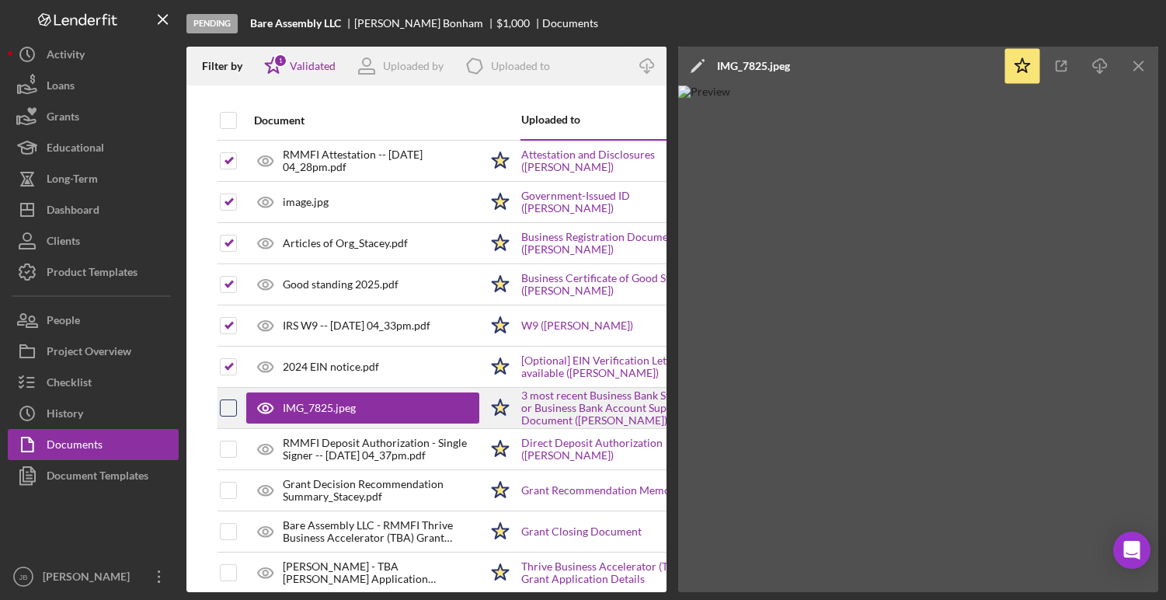
click at [226, 412] on input "checkbox" at bounding box center [229, 408] width 16 height 16
checkbox input "true"
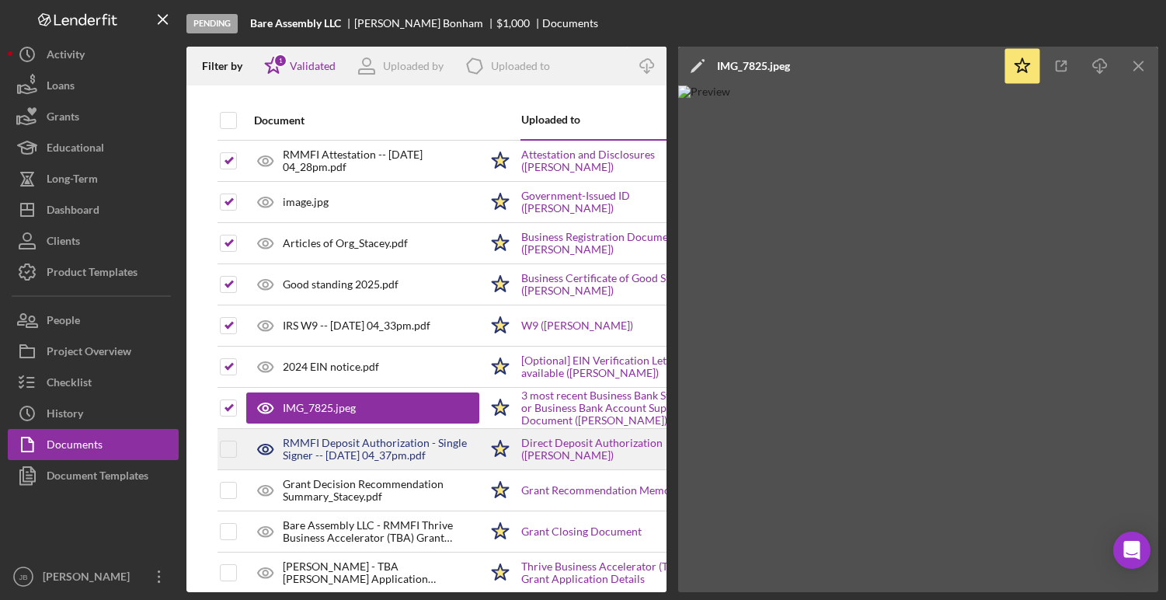
click at [316, 448] on div "RMMFI Deposit Authorization - Single Signer -- 2025-09-10 04_37pm.pdf" at bounding box center [381, 449] width 197 height 25
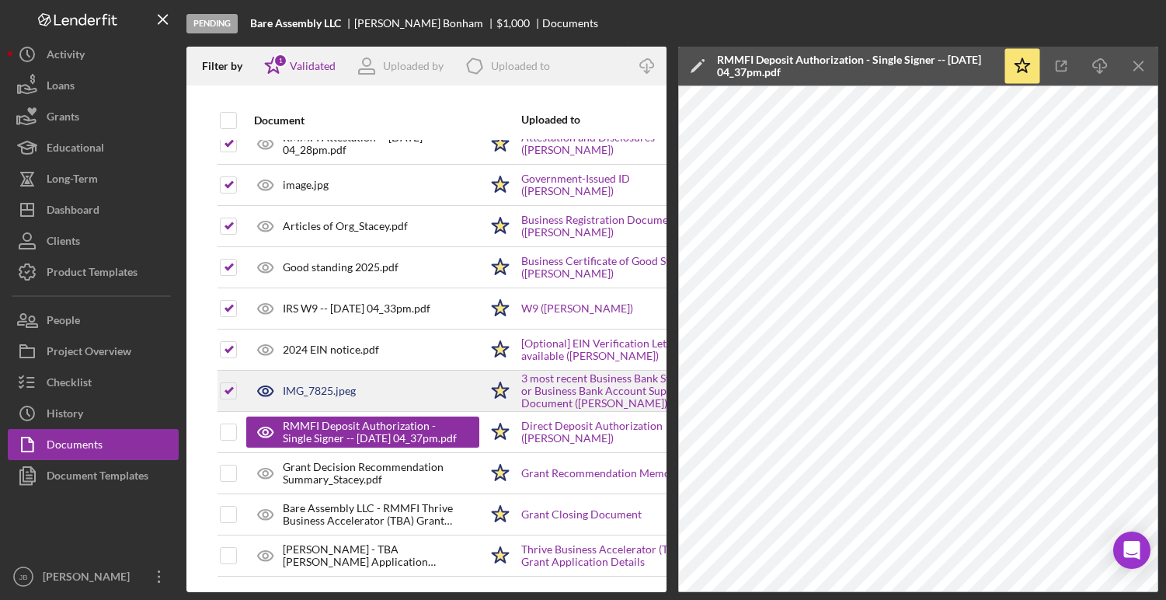
scroll to position [29, 0]
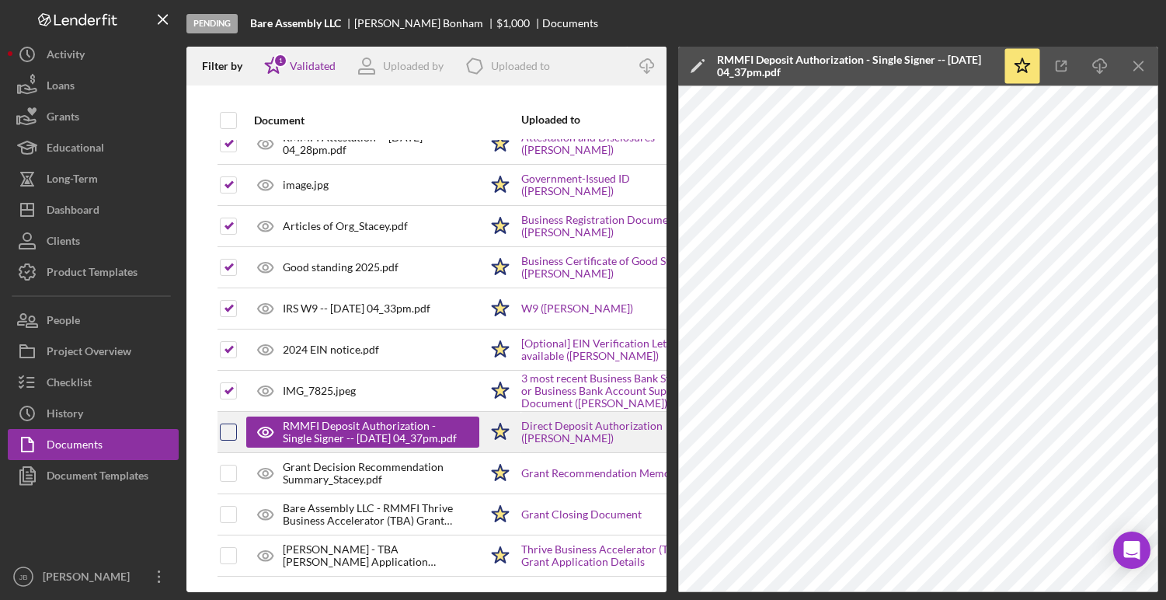
click at [231, 424] on input "checkbox" at bounding box center [229, 432] width 16 height 16
checkbox input "true"
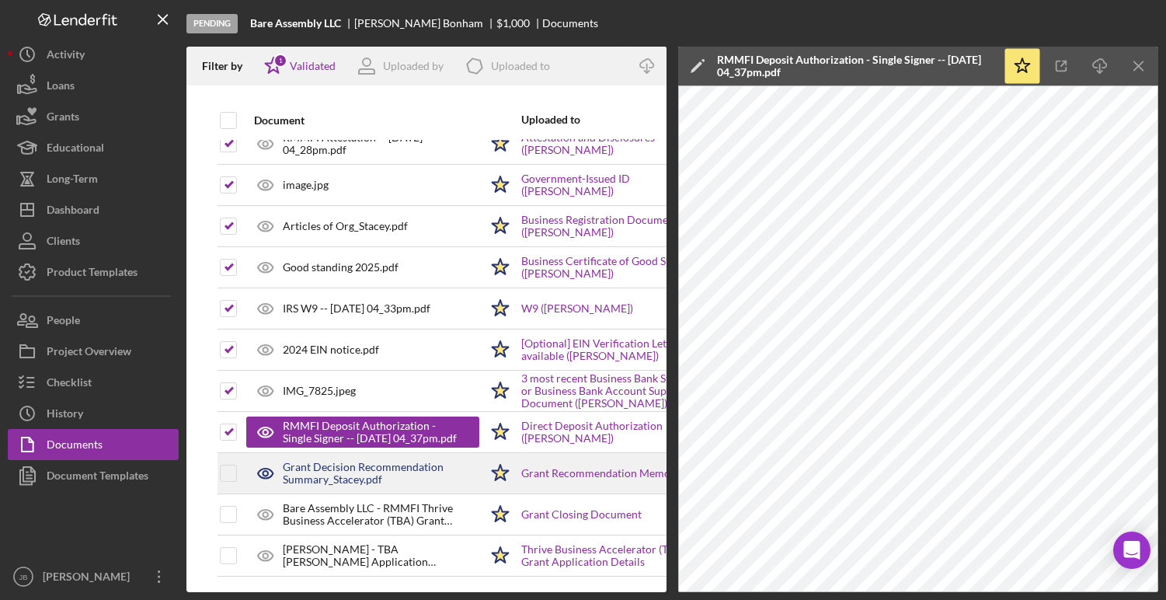
click at [297, 461] on div "Grant Decision Recommendation Summary_Stacey.pdf" at bounding box center [381, 473] width 197 height 25
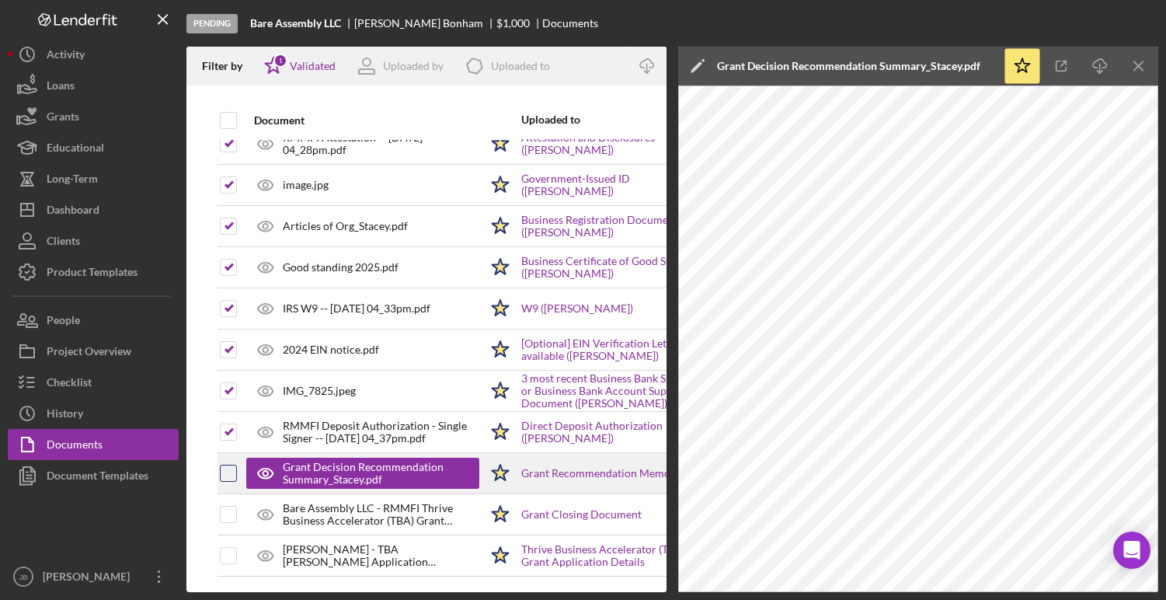
click at [226, 465] on input "checkbox" at bounding box center [229, 473] width 16 height 16
checkbox input "true"
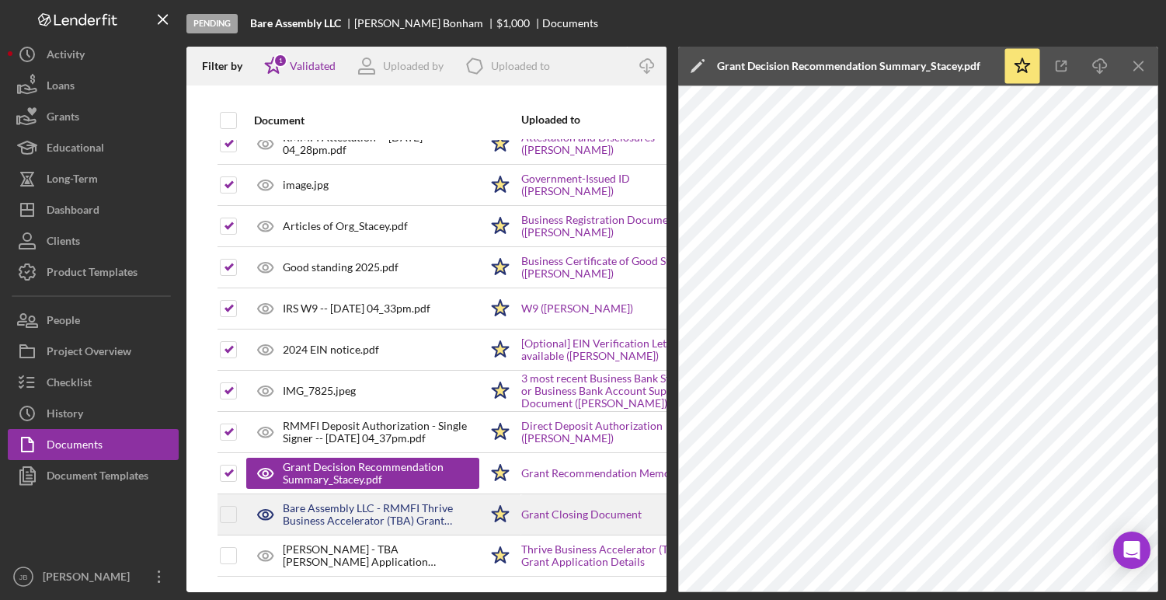
click at [346, 502] on div "Bare Assembly LLC - RMMFI Thrive Business Accelerator (TBA) Grant Approval and …" at bounding box center [381, 514] width 197 height 25
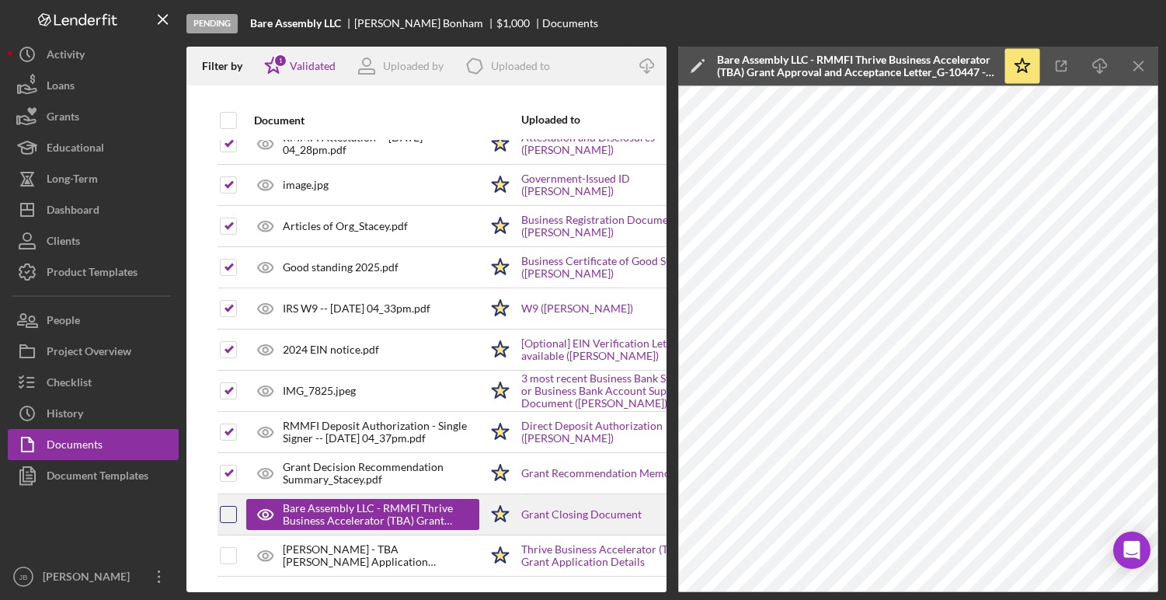
click at [227, 507] on input "checkbox" at bounding box center [229, 515] width 16 height 16
checkbox input "true"
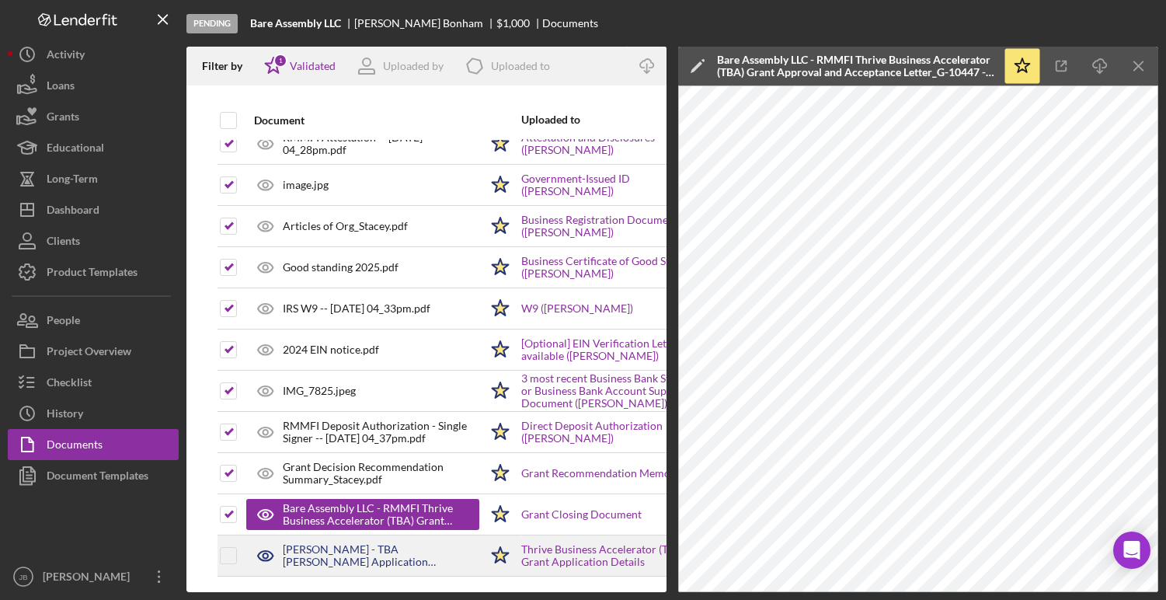
click at [375, 543] on div "Stacey Bonham - TBA Grant Application 9-25-2025.pdf" at bounding box center [381, 555] width 197 height 25
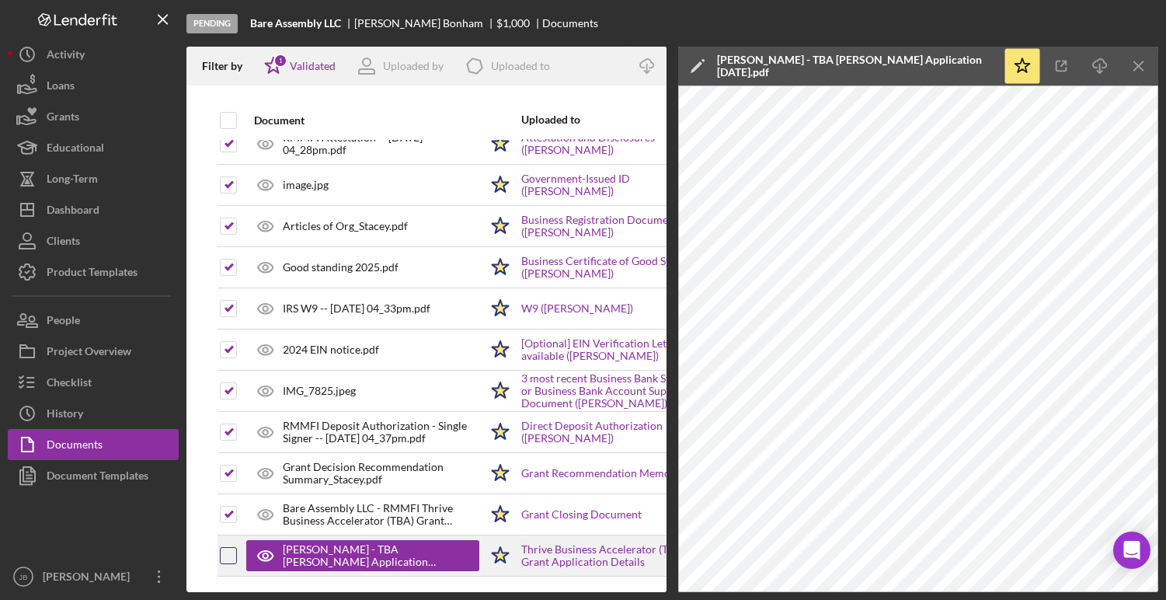
click at [225, 549] on input "checkbox" at bounding box center [229, 556] width 16 height 16
checkbox input "true"
click at [650, 71] on polyline "button" at bounding box center [646, 72] width 5 height 2
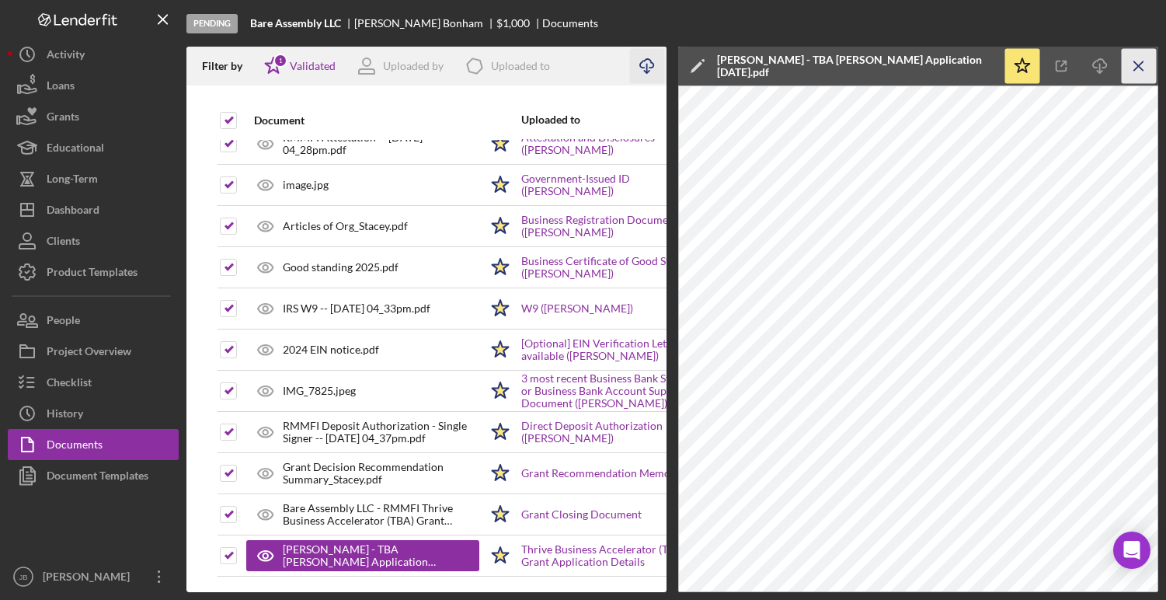
click at [1147, 68] on icon "Icon/Menu Close" at bounding box center [1139, 66] width 35 height 35
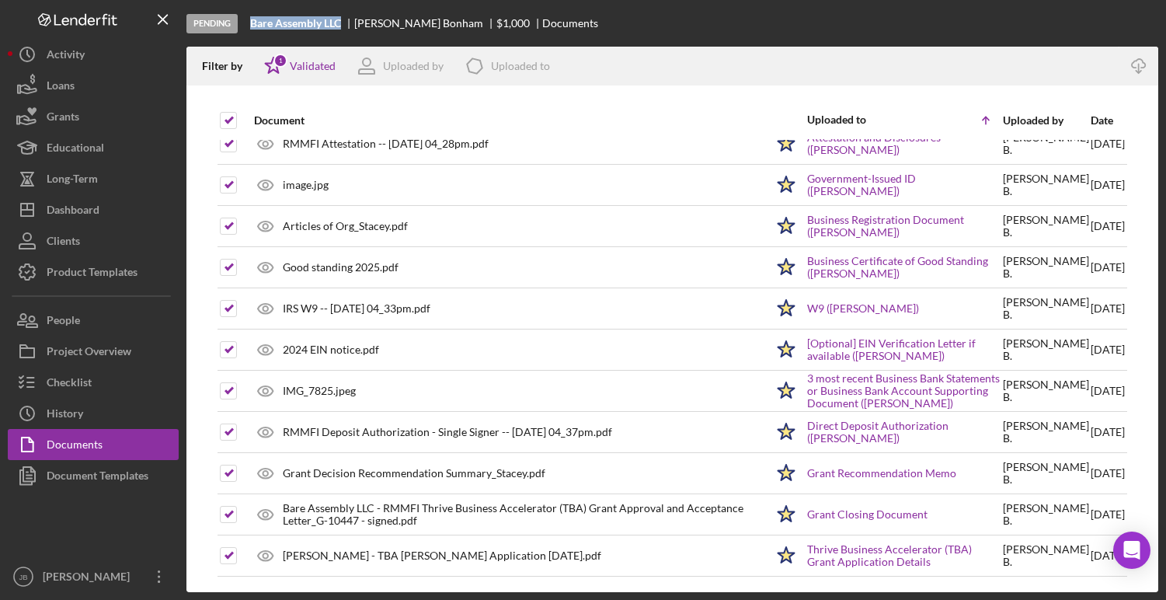
drag, startPoint x: 255, startPoint y: 25, endPoint x: 345, endPoint y: 19, distance: 90.3
click at [341, 21] on b "Bare Assembly LLC" at bounding box center [295, 23] width 91 height 12
copy b "Bare Assembly LLC"
click at [92, 385] on button "Checklist" at bounding box center [93, 382] width 171 height 31
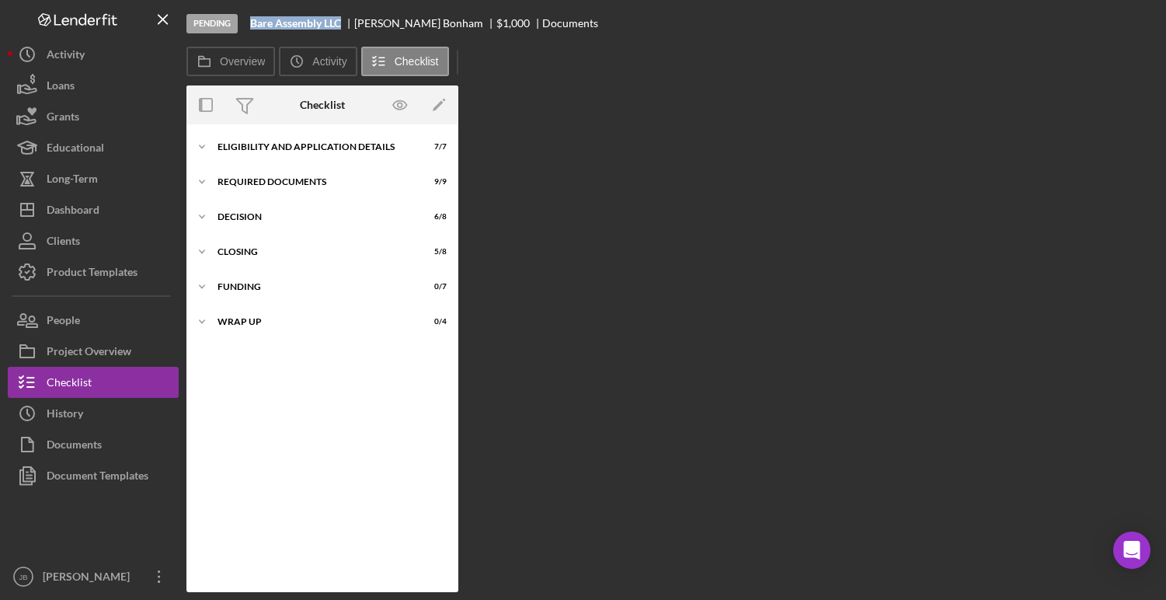
scroll to position [9, 0]
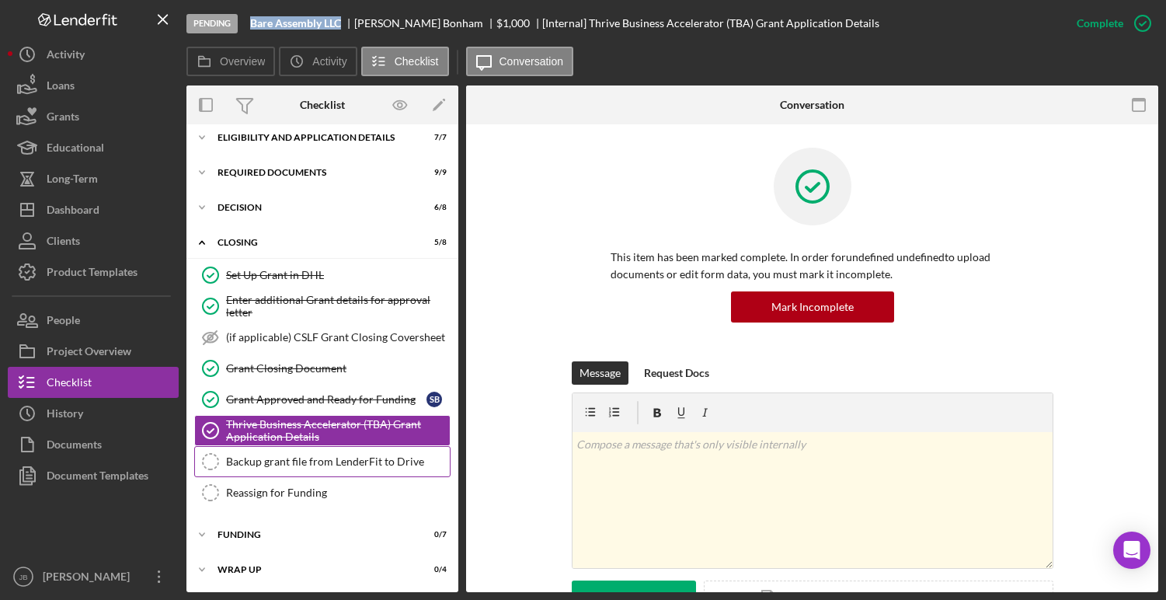
click at [280, 458] on div "Backup grant file from LenderFit to Drive" at bounding box center [338, 461] width 224 height 12
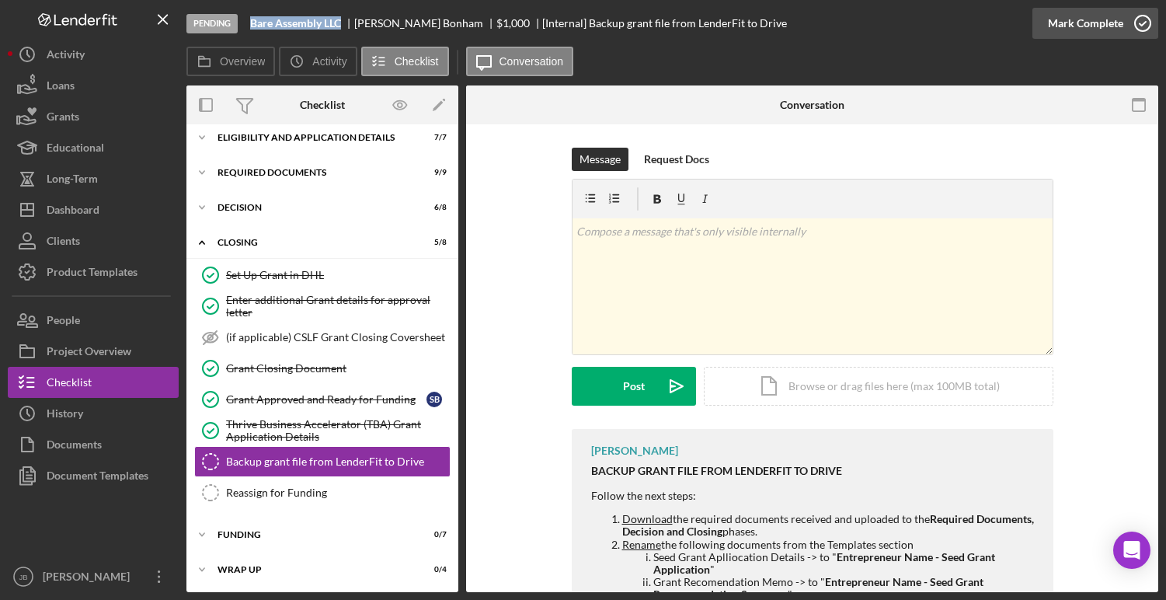
click at [1146, 23] on icon "button" at bounding box center [1143, 23] width 39 height 39
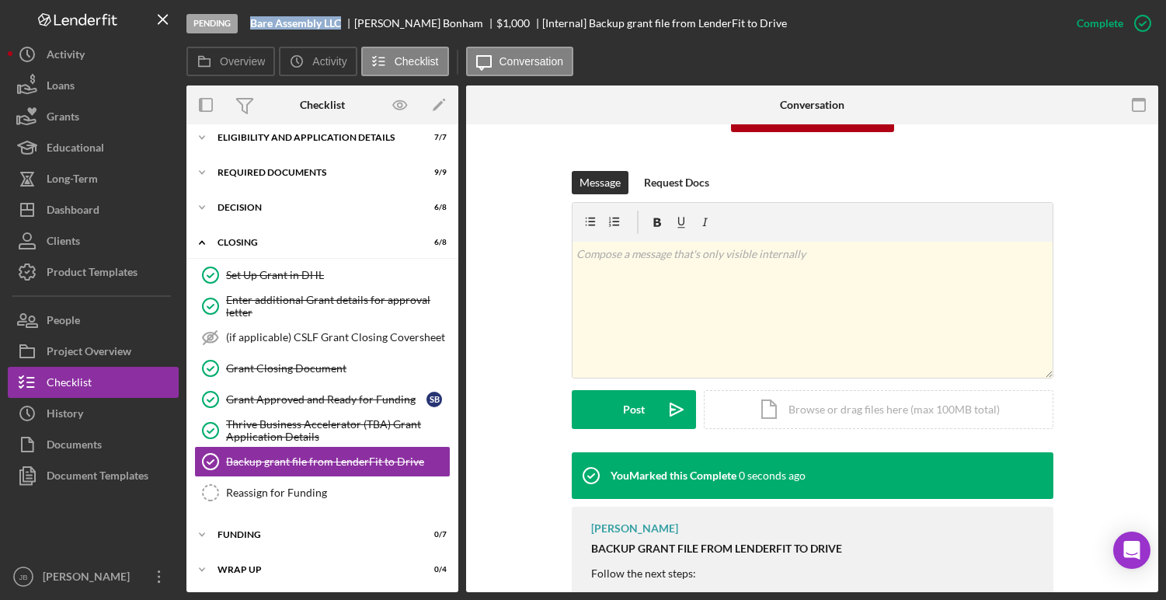
scroll to position [245, 0]
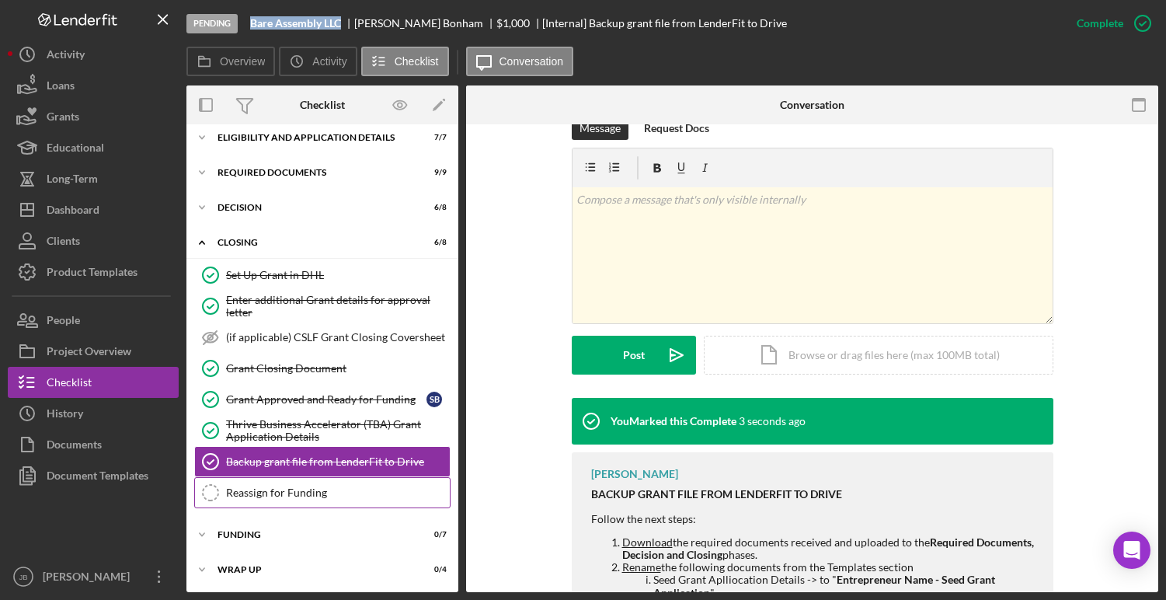
click at [373, 489] on div "Reassign for Funding" at bounding box center [338, 492] width 224 height 12
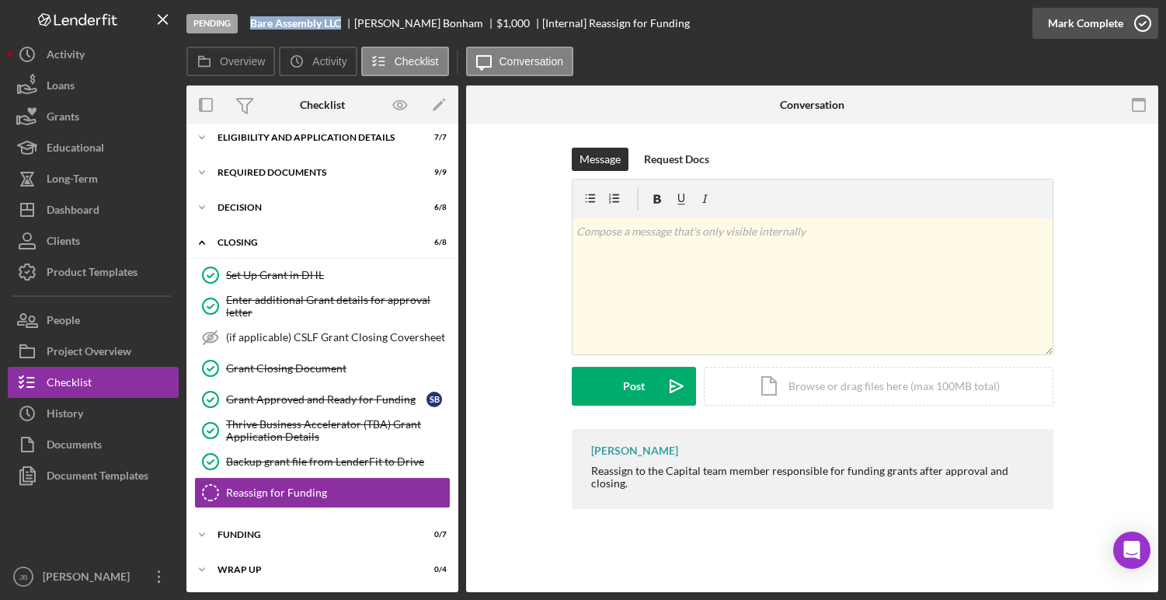
click at [1143, 19] on icon "button" at bounding box center [1143, 23] width 39 height 39
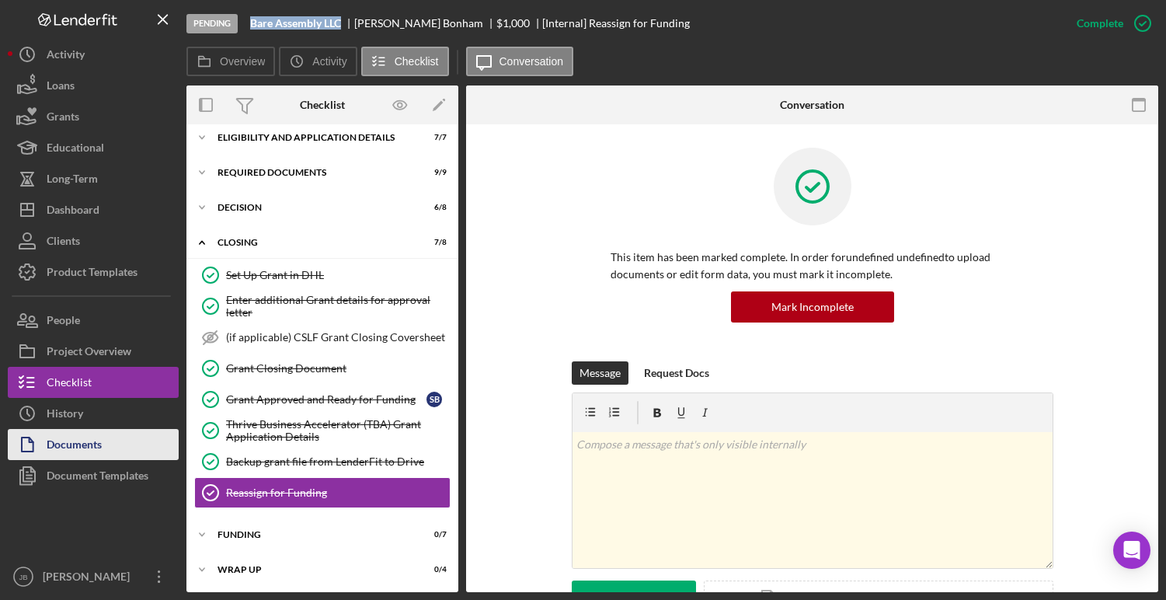
click at [121, 451] on button "Documents" at bounding box center [93, 444] width 171 height 31
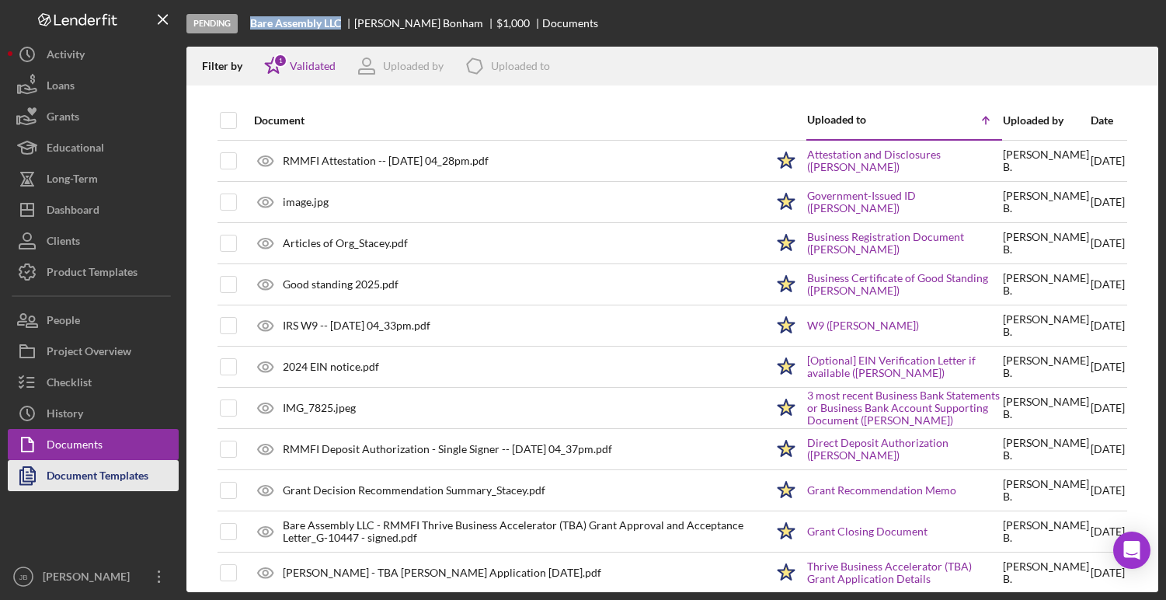
click at [121, 468] on div "Document Templates" at bounding box center [98, 477] width 102 height 35
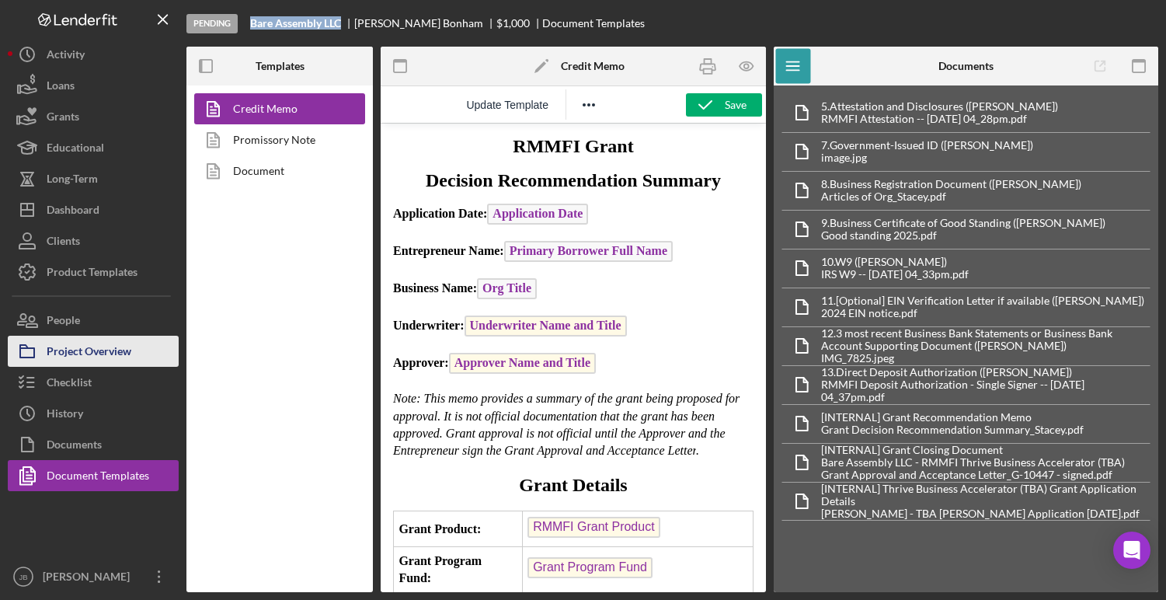
click at [120, 361] on div "Project Overview" at bounding box center [89, 353] width 85 height 35
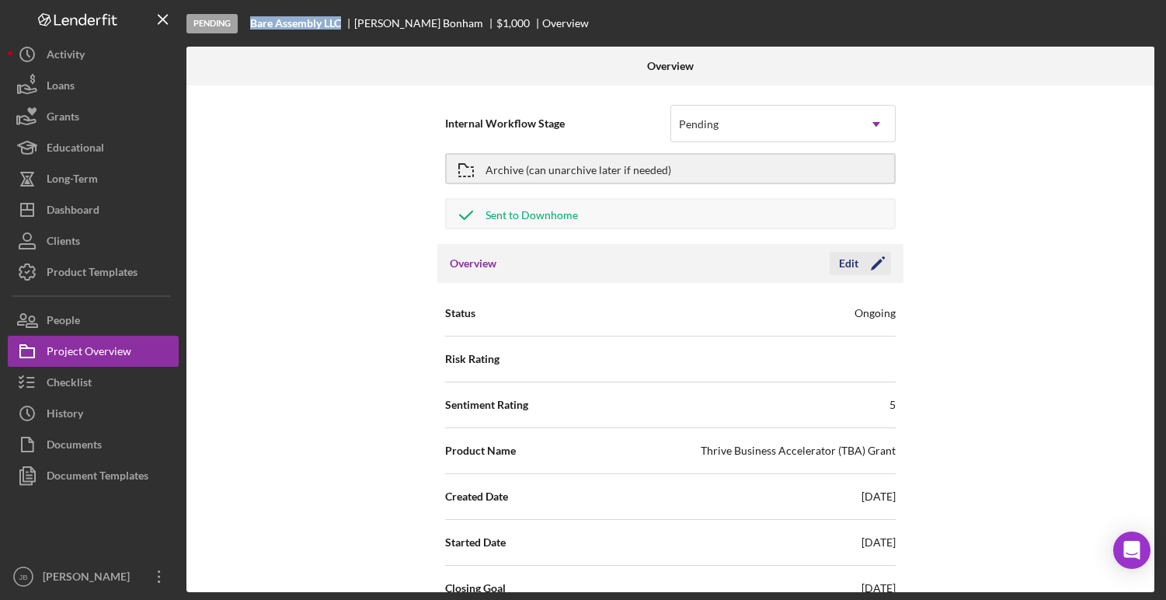
click at [859, 266] on icon "Icon/Edit" at bounding box center [878, 263] width 39 height 39
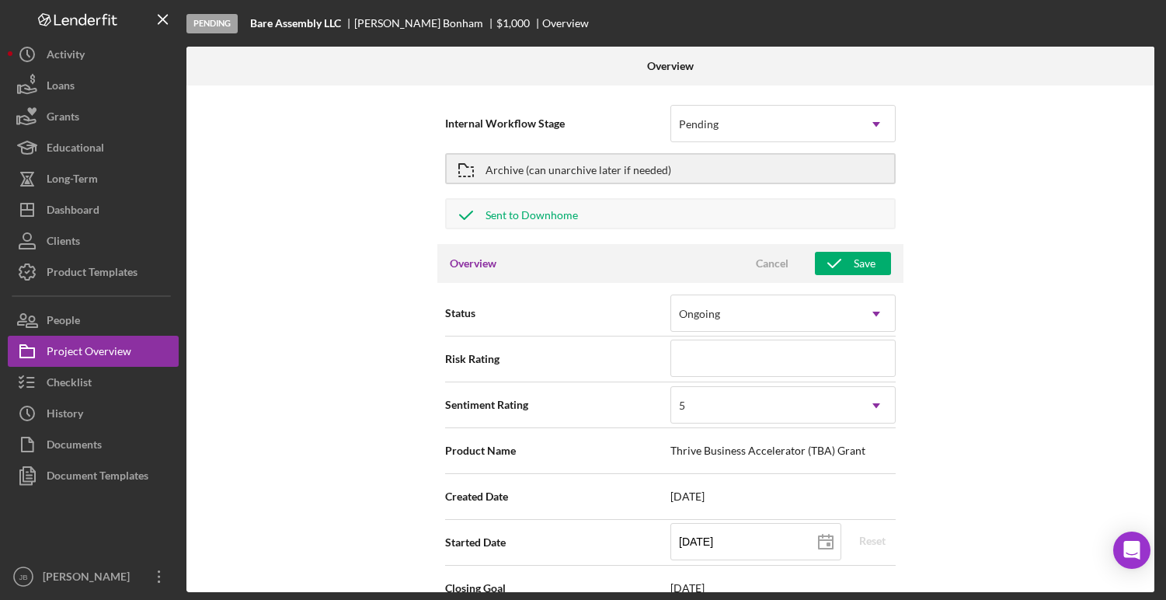
click at [1018, 195] on div "Internal Workflow Stage Pending Icon/Dropdown Arrow Archive (can unarchive late…" at bounding box center [670, 338] width 968 height 507
click at [835, 262] on icon "button" at bounding box center [834, 263] width 39 height 39
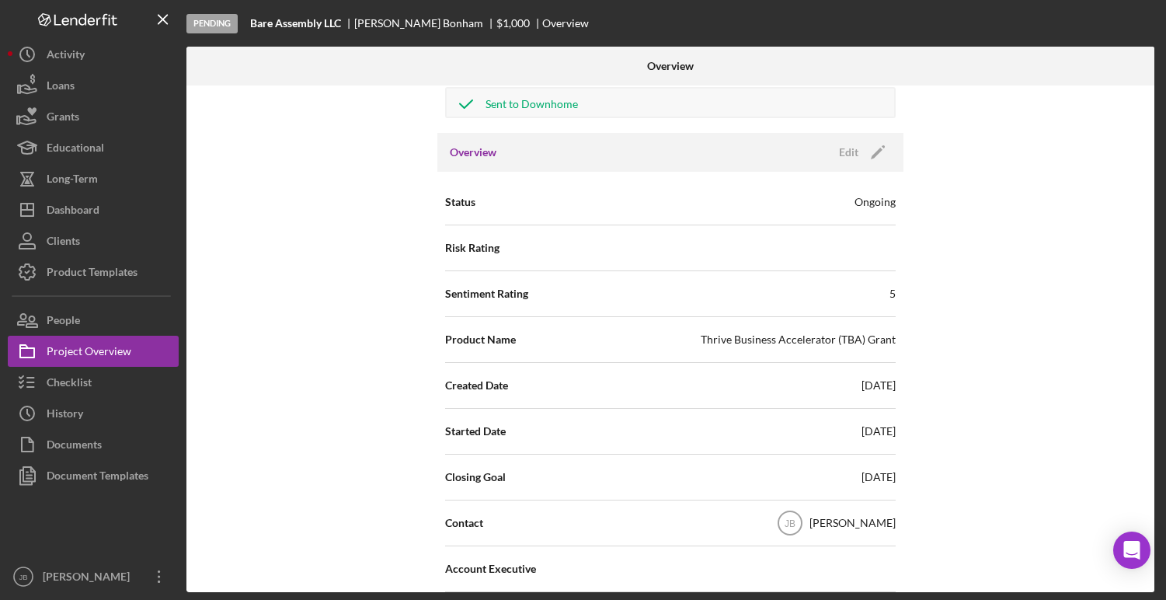
scroll to position [103, 0]
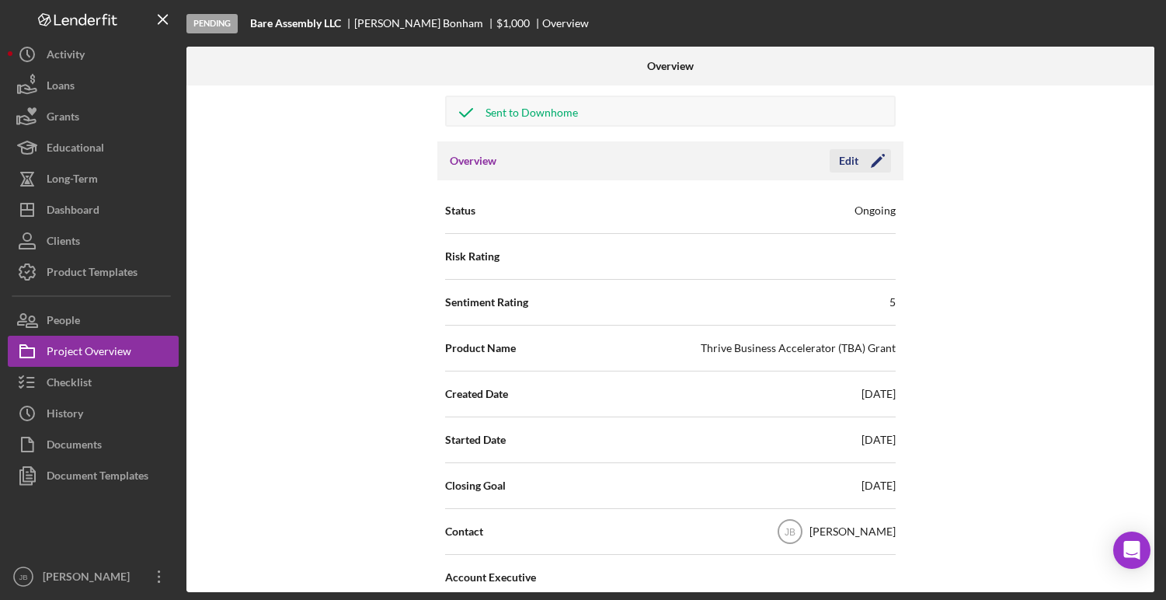
click at [871, 168] on polygon "button" at bounding box center [877, 162] width 12 height 12
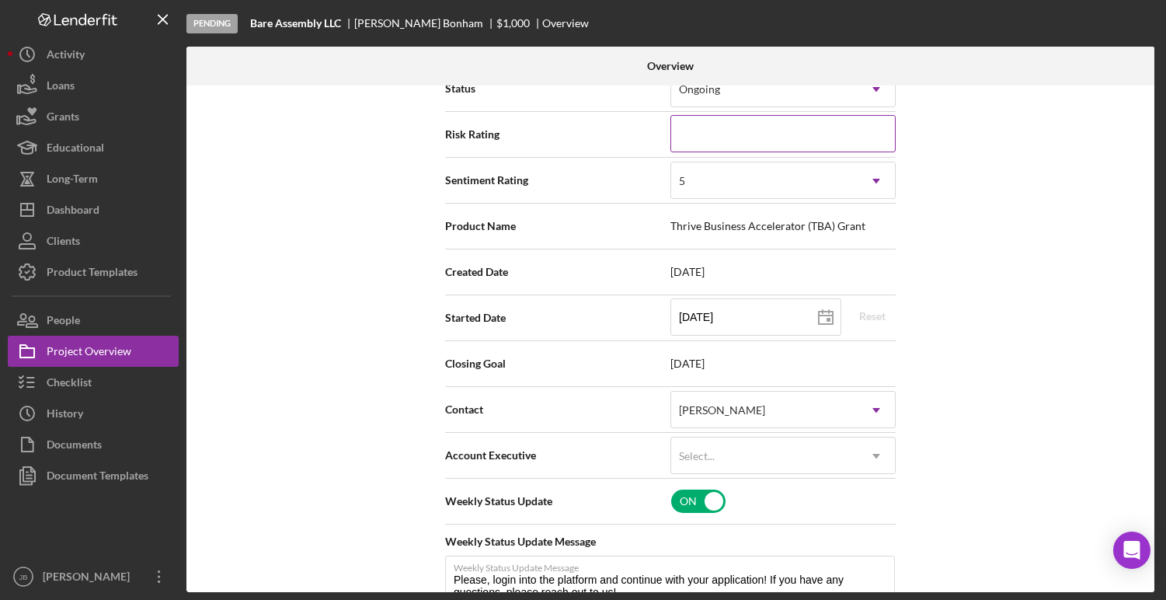
scroll to position [350, 0]
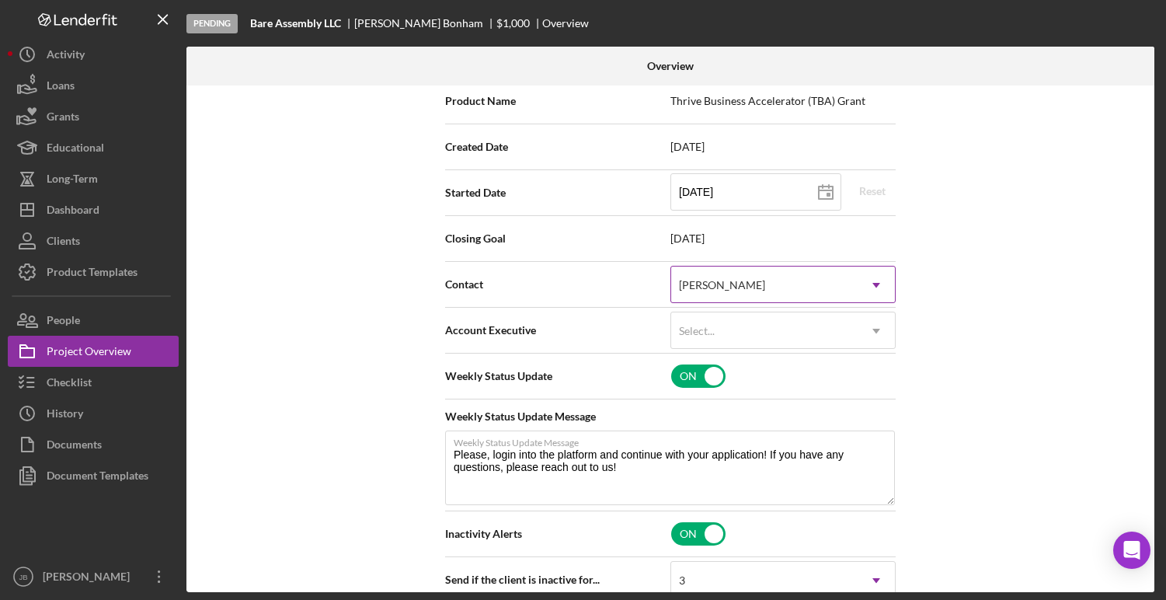
click at [873, 304] on icon "Icon/Dropdown Arrow" at bounding box center [876, 285] width 37 height 37
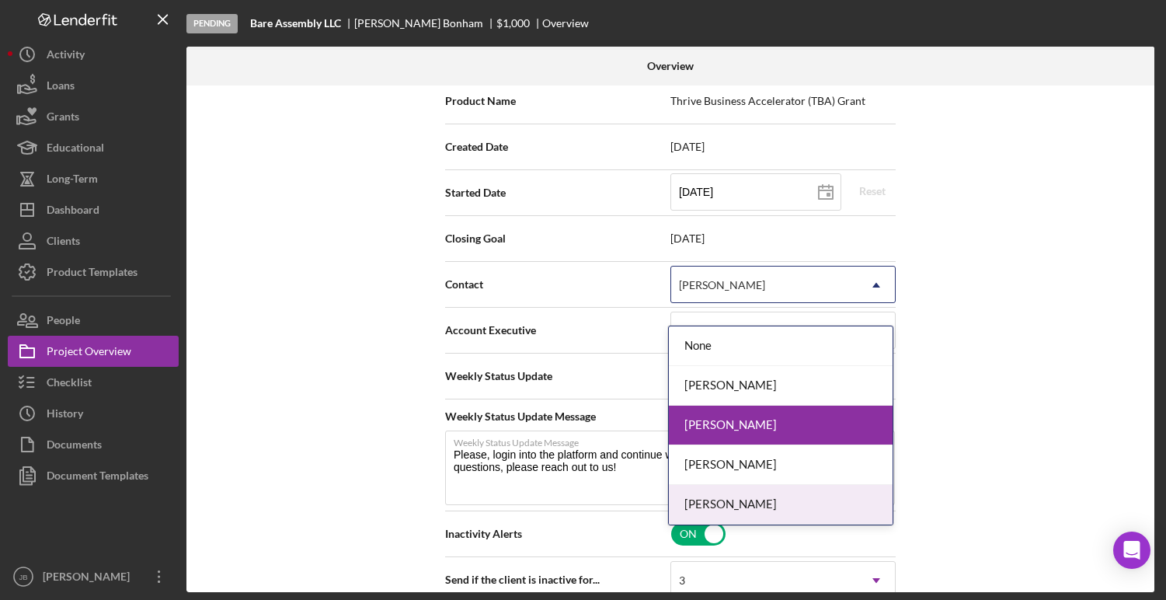
click at [786, 500] on div "Monica Quiñones" at bounding box center [781, 505] width 224 height 40
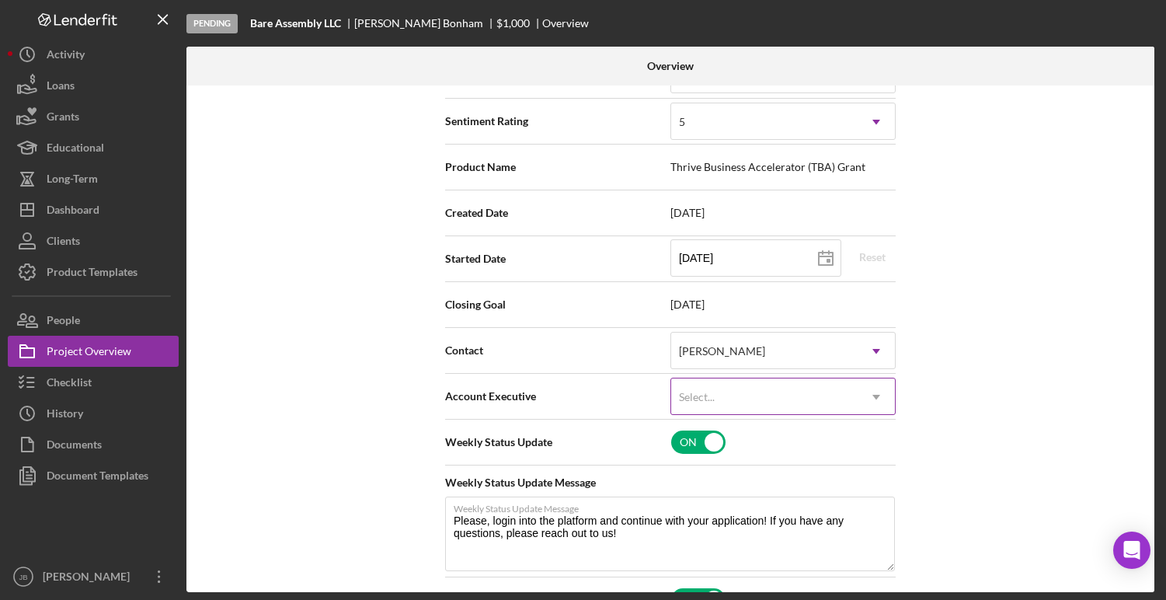
scroll to position [0, 0]
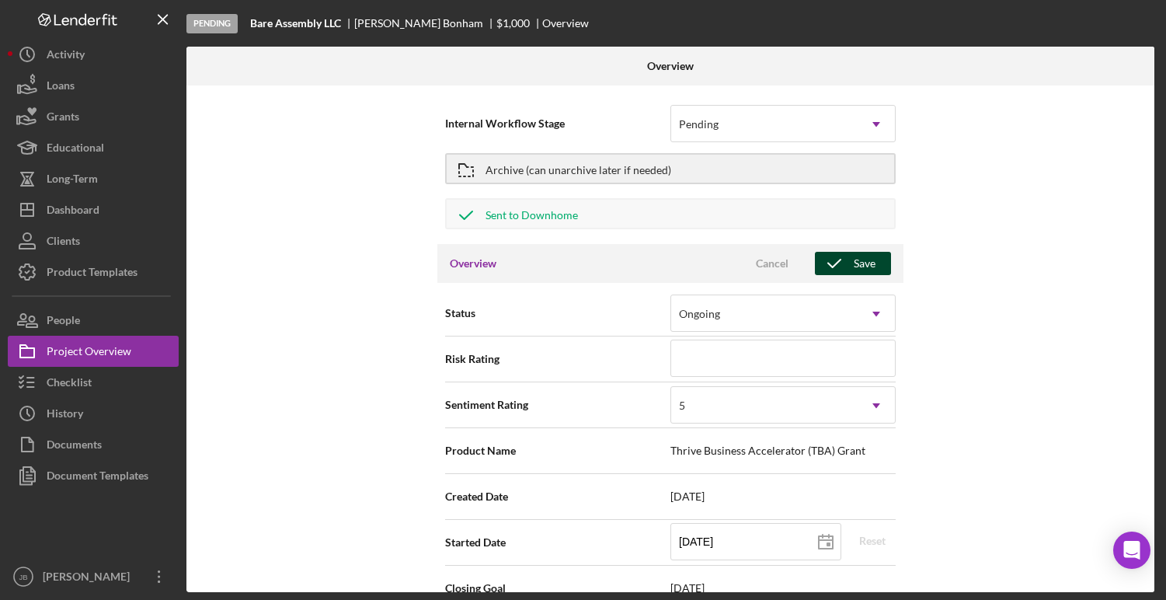
click at [844, 268] on icon "button" at bounding box center [834, 263] width 39 height 39
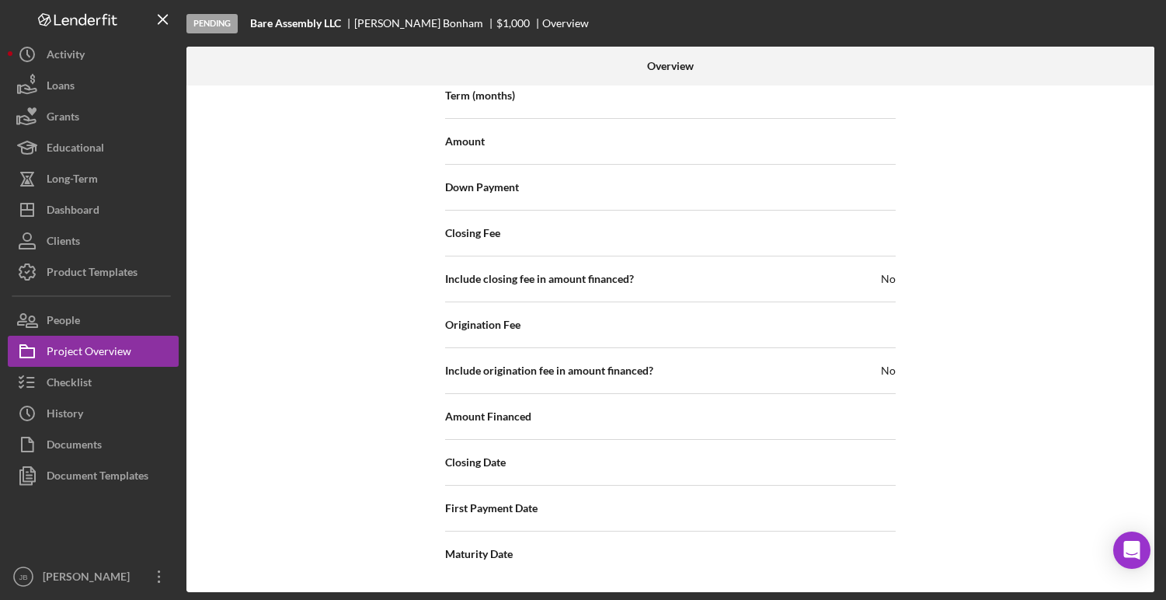
scroll to position [2515, 0]
click at [65, 214] on div "Dashboard" at bounding box center [73, 211] width 53 height 35
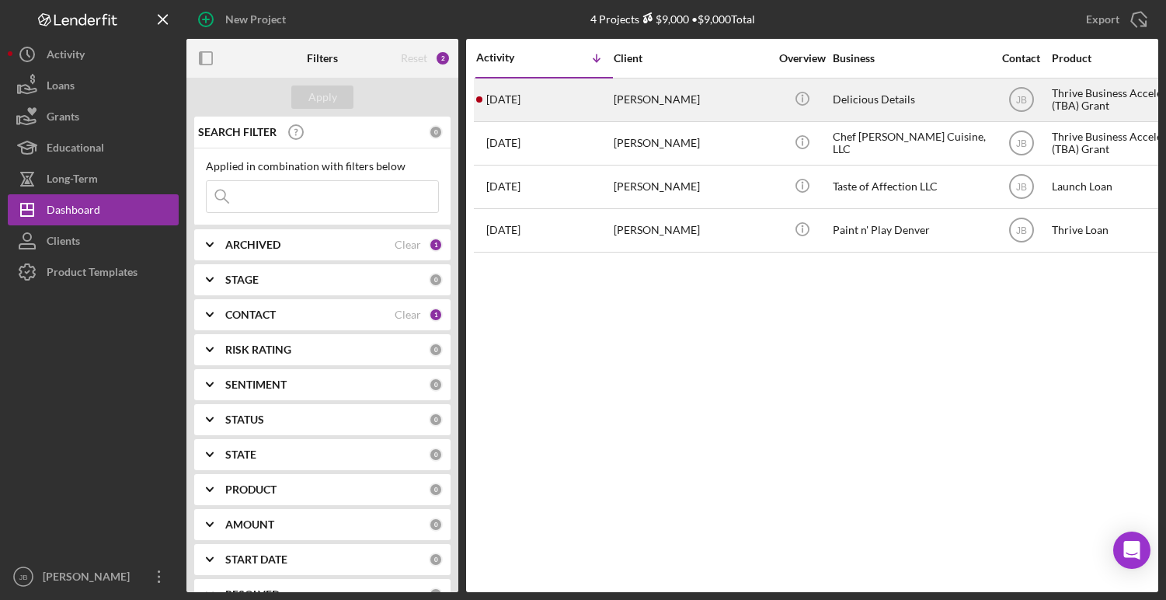
click at [643, 99] on div "[PERSON_NAME]" at bounding box center [691, 99] width 155 height 41
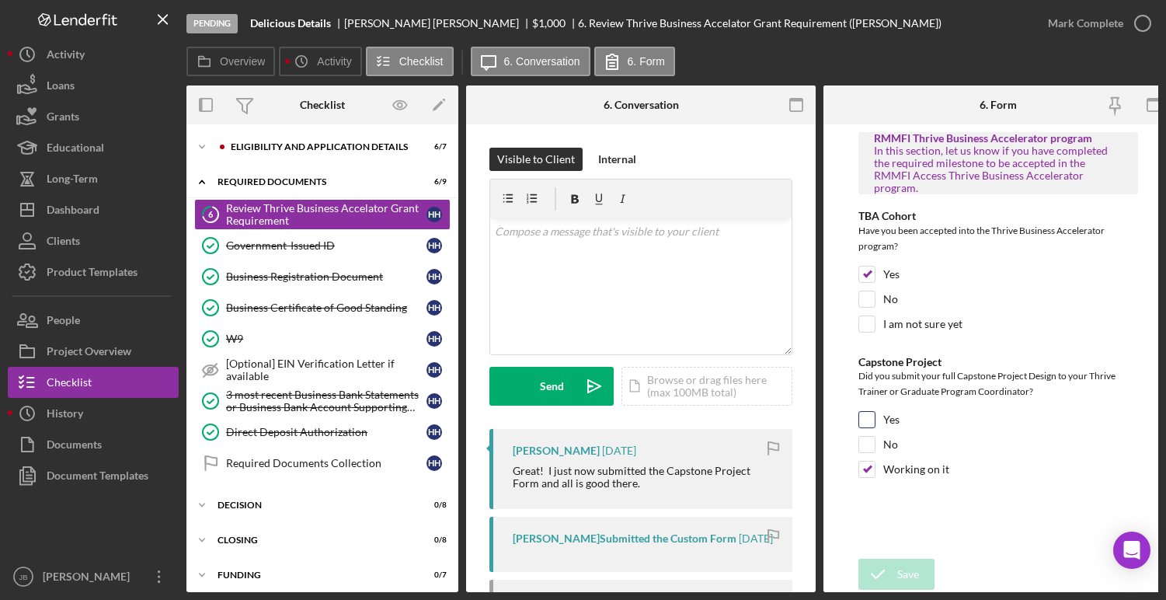
click at [873, 412] on input "Yes" at bounding box center [867, 420] width 16 height 16
checkbox input "true"
click at [871, 462] on input "Working on it" at bounding box center [867, 470] width 16 height 16
checkbox input "false"
click at [893, 564] on icon "submit" at bounding box center [878, 574] width 39 height 39
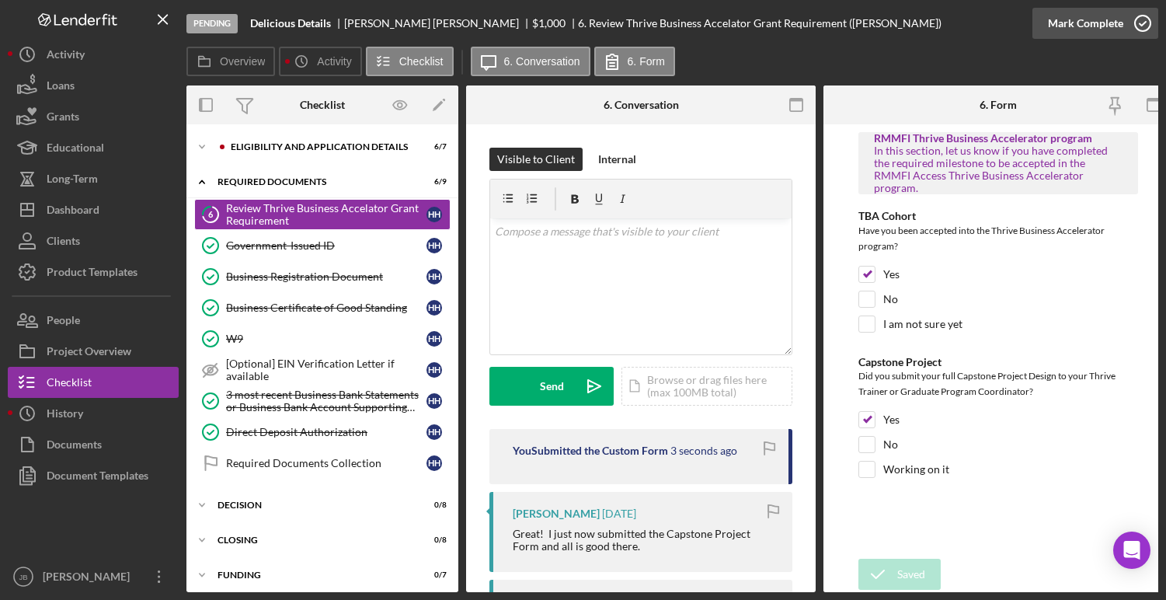
click at [1140, 28] on icon "button" at bounding box center [1143, 23] width 39 height 39
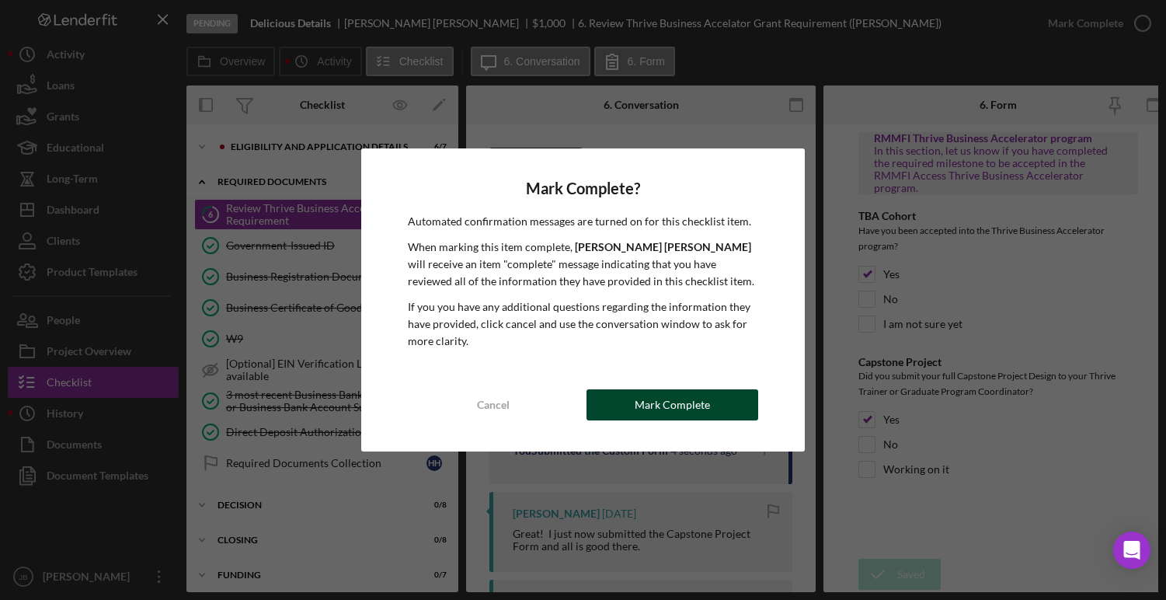
click at [685, 408] on div "Mark Complete" at bounding box center [672, 404] width 75 height 31
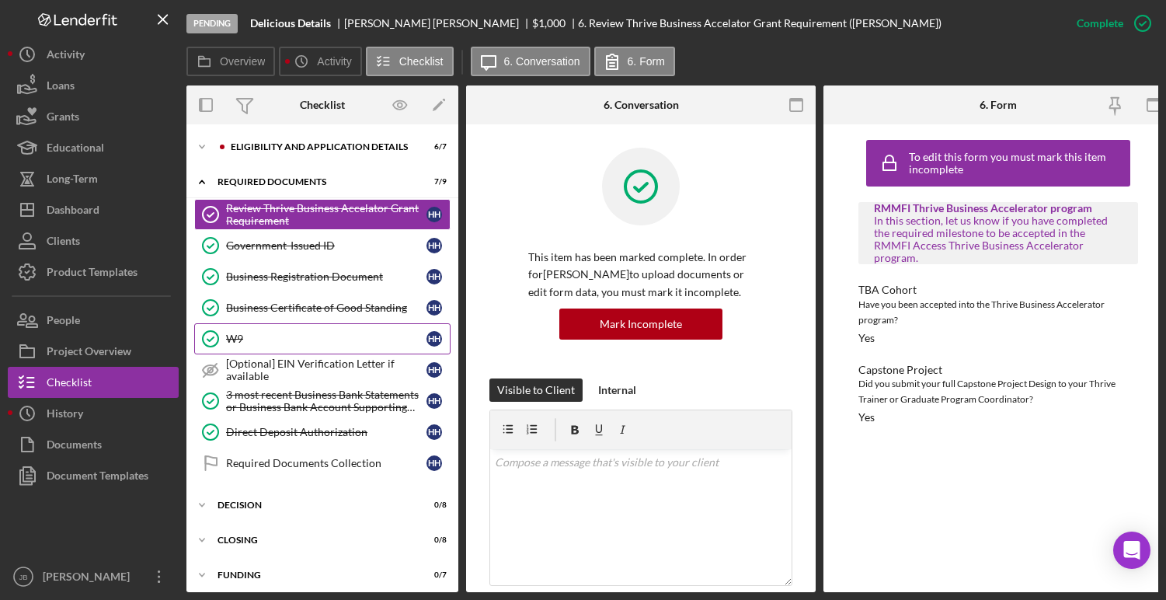
scroll to position [47, 0]
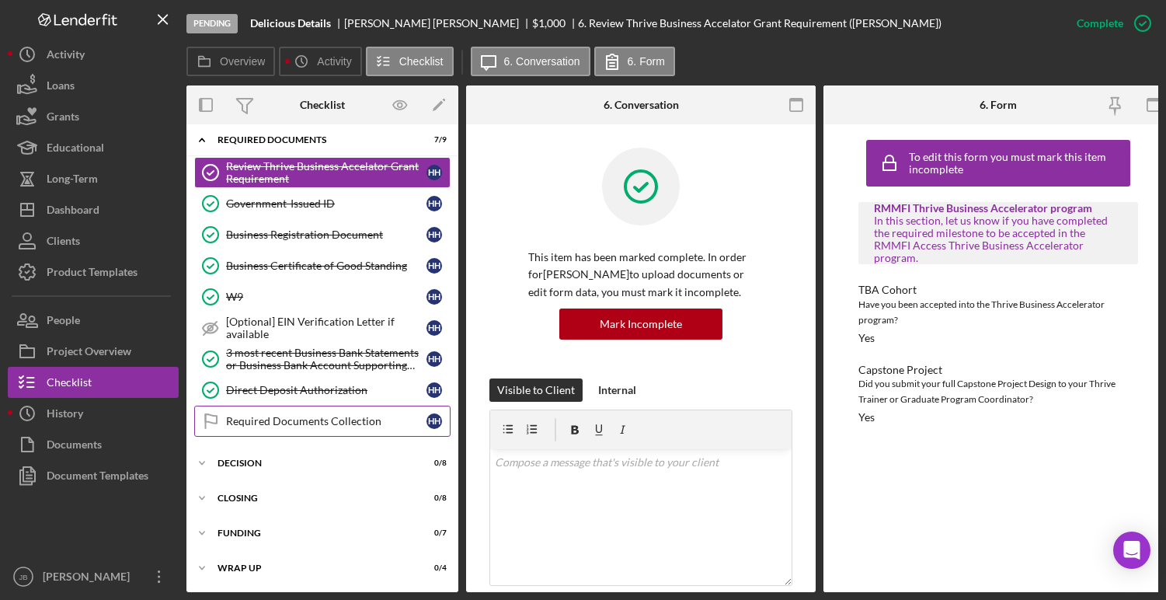
click at [308, 417] on div "Required Documents Collection" at bounding box center [326, 421] width 200 height 12
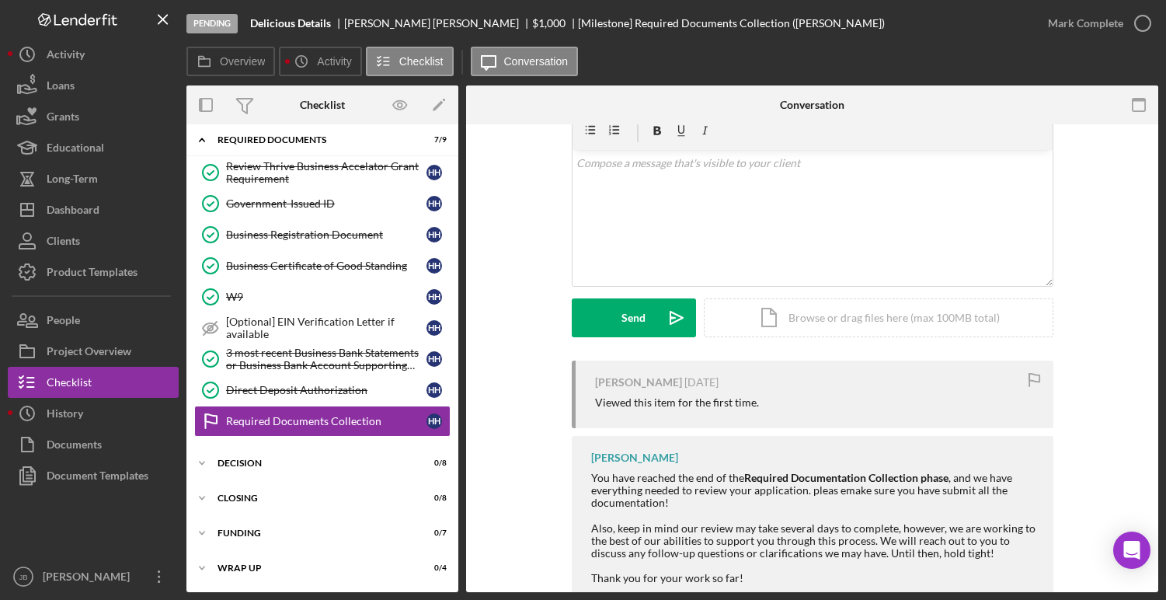
scroll to position [136, 0]
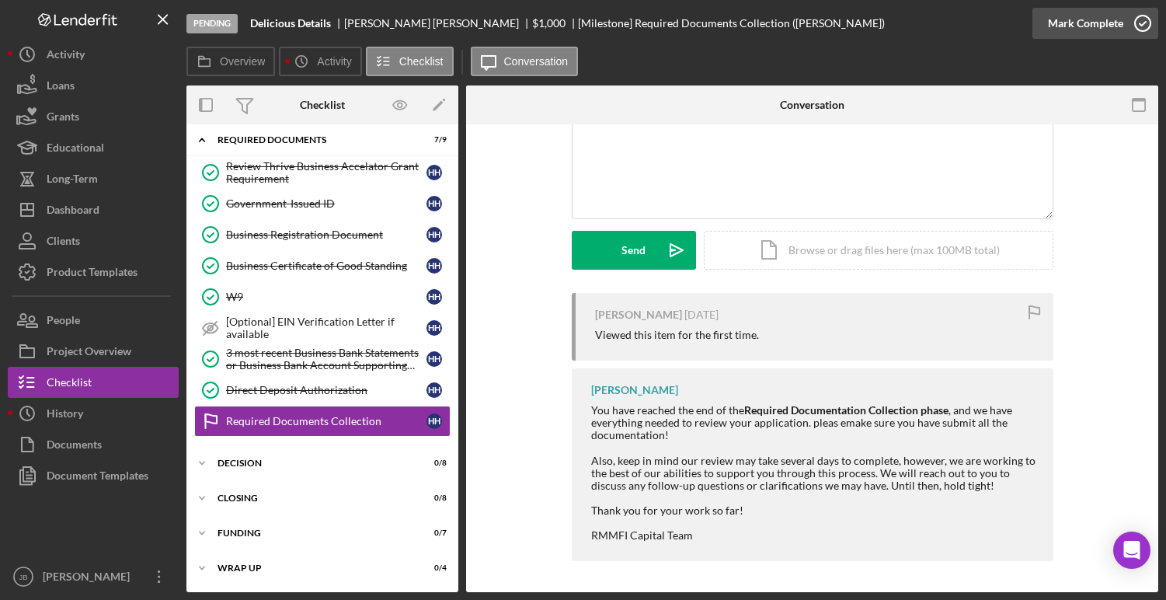
click at [1145, 20] on icon "button" at bounding box center [1143, 23] width 39 height 39
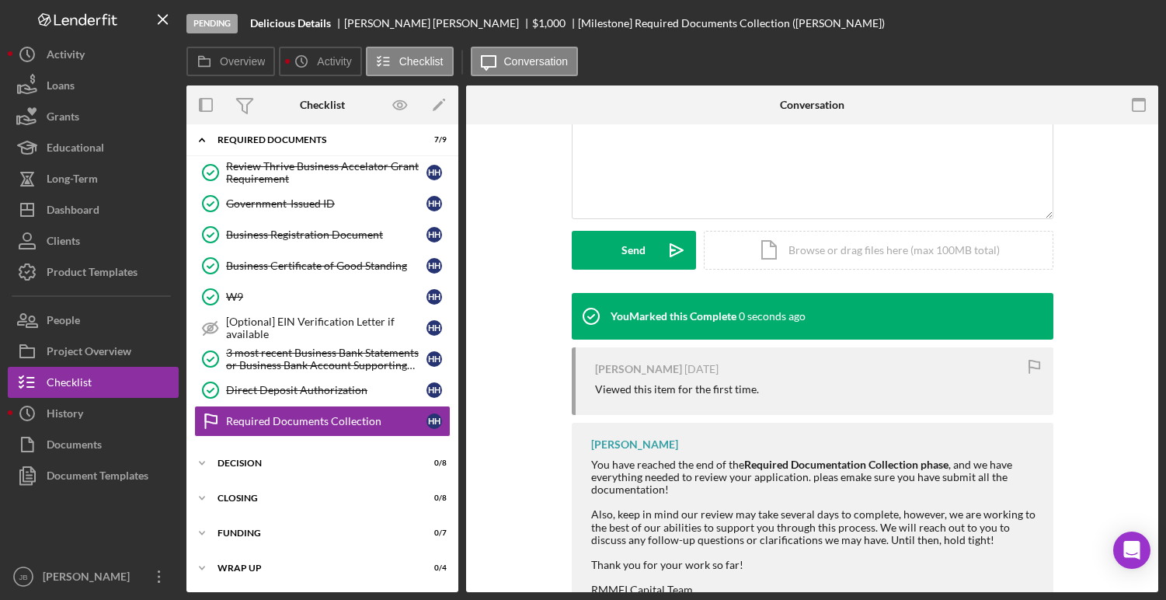
scroll to position [350, 0]
click at [332, 462] on div "DECISION" at bounding box center [328, 462] width 221 height 9
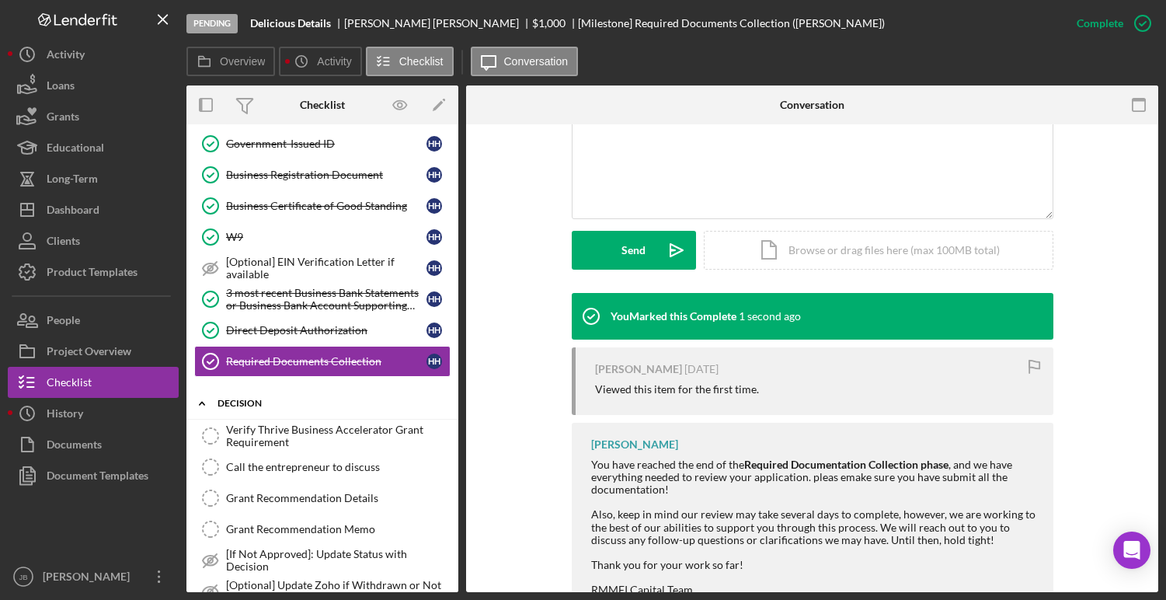
scroll to position [108, 0]
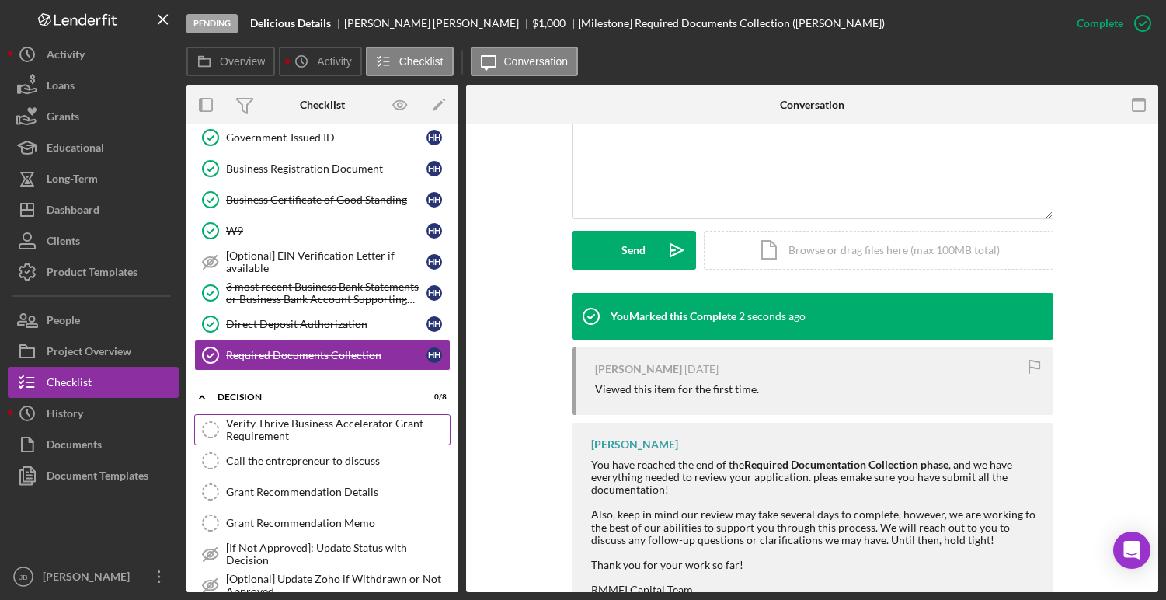
click at [346, 432] on div "Verify Thrive Business Accelerator Grant Requirement" at bounding box center [338, 429] width 224 height 25
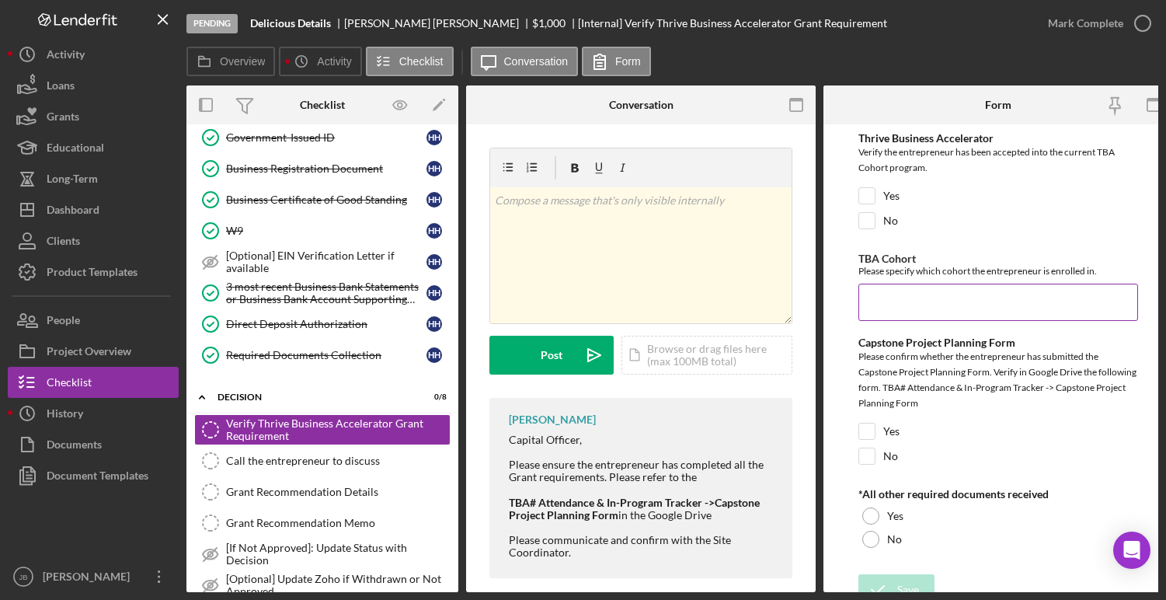
click at [901, 303] on input "TBA Cohort" at bounding box center [999, 302] width 280 height 37
click at [869, 198] on input "Yes" at bounding box center [867, 196] width 16 height 16
checkbox input "true"
click at [883, 300] on input "TBA Cohort" at bounding box center [999, 302] width 280 height 37
click at [867, 302] on input "TBA Cohort" at bounding box center [999, 302] width 280 height 37
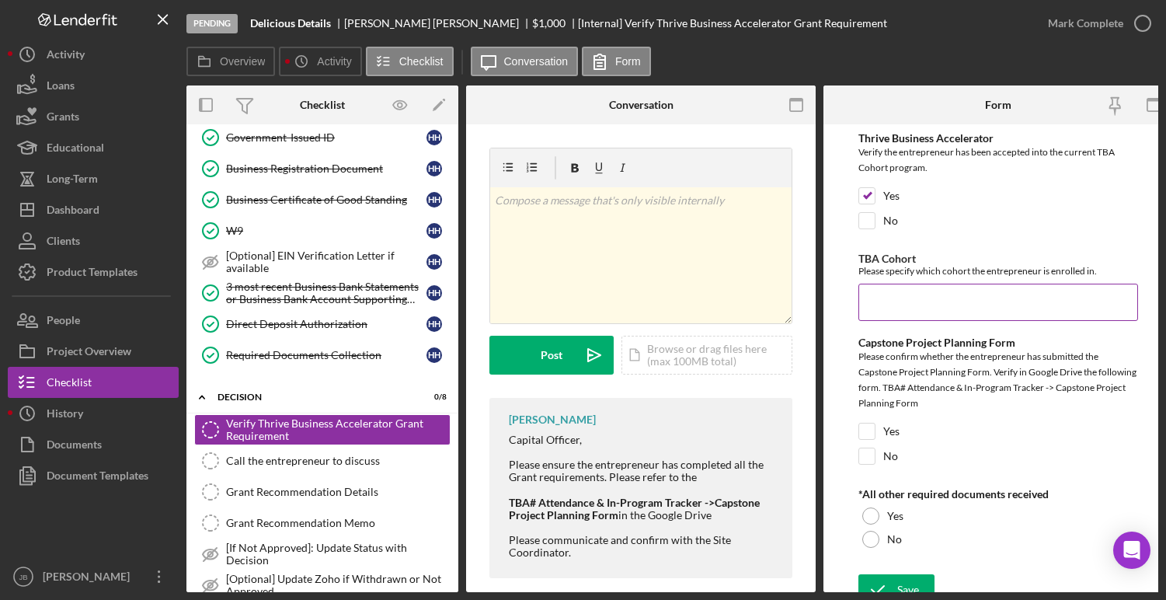
paste input "TBA-EN-2025-2 (Fall)"
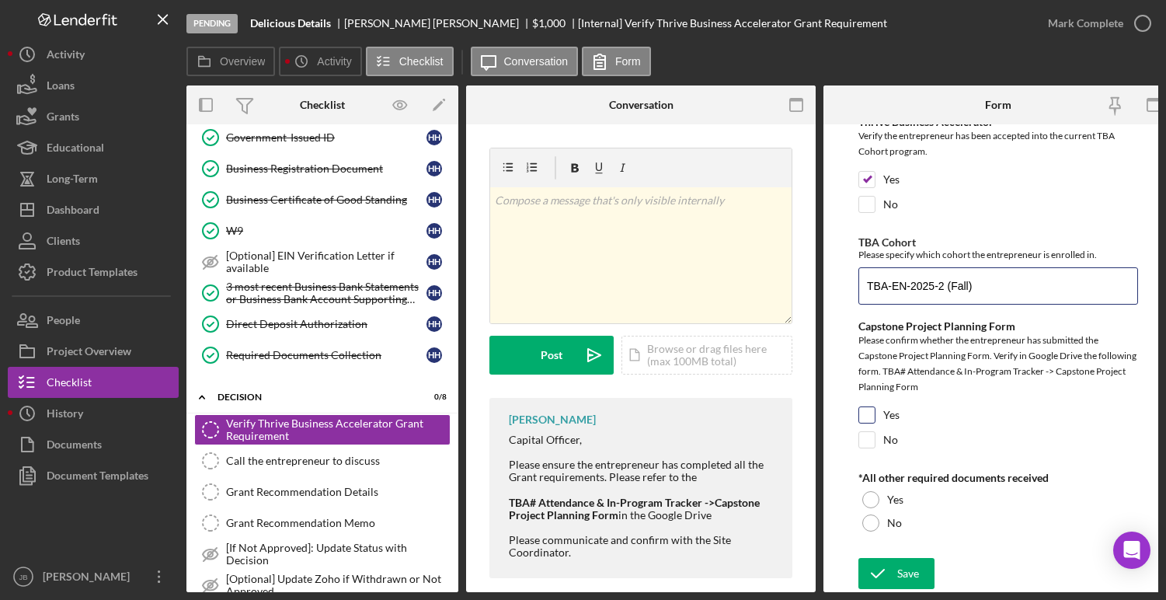
type input "TBA-EN-2025-2 (Fall)"
click at [865, 415] on input "Yes" at bounding box center [867, 415] width 16 height 16
checkbox input "true"
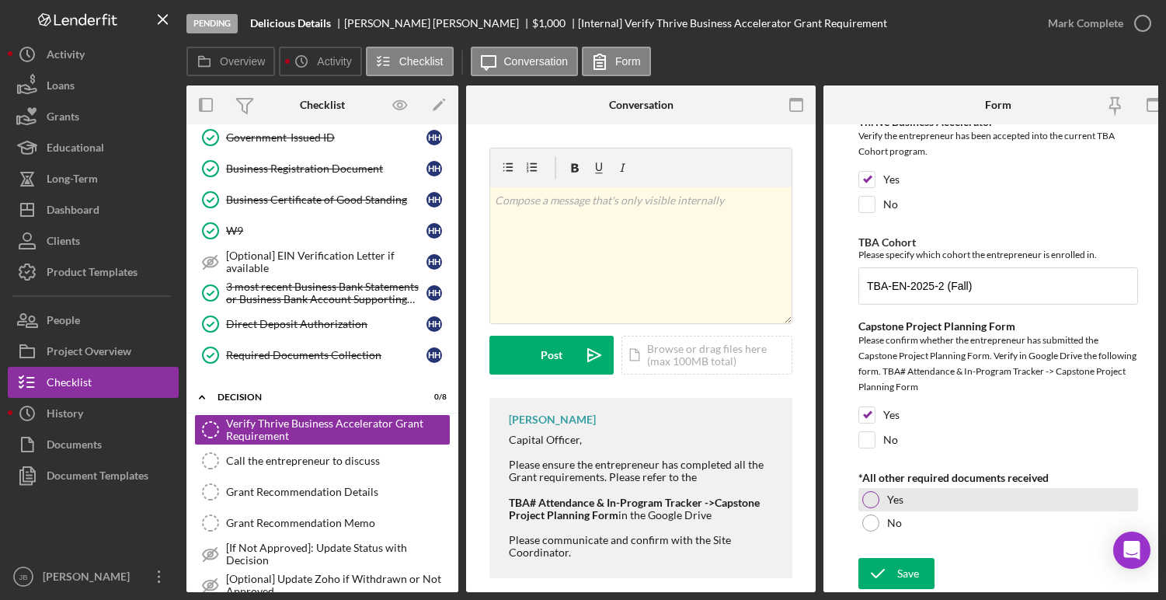
click at [870, 495] on div at bounding box center [871, 499] width 17 height 17
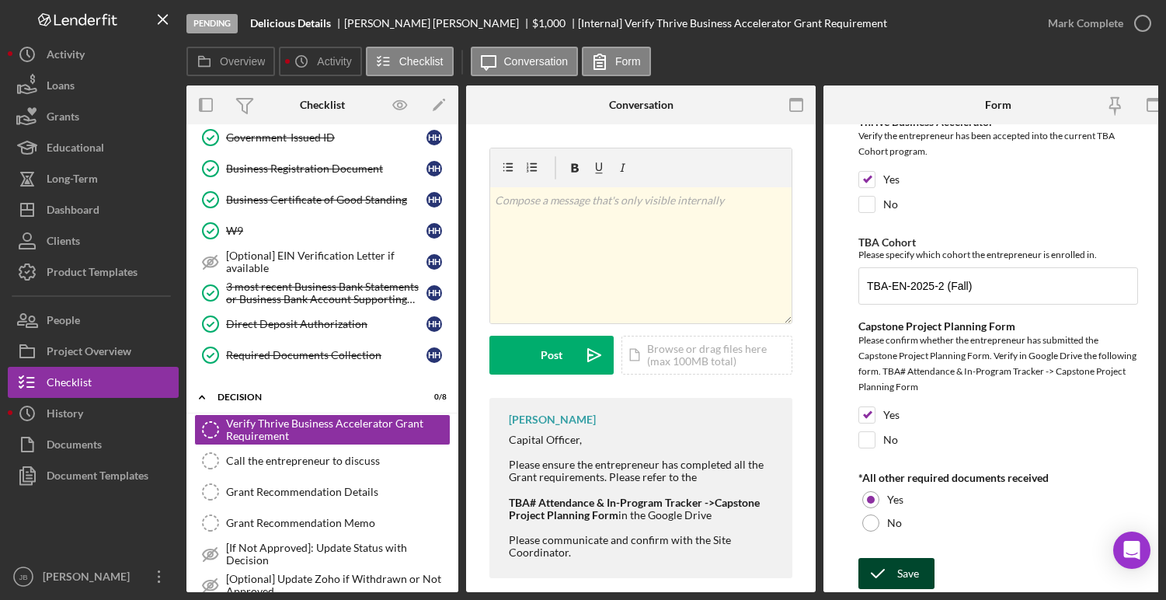
click at [888, 559] on icon "submit" at bounding box center [878, 573] width 39 height 39
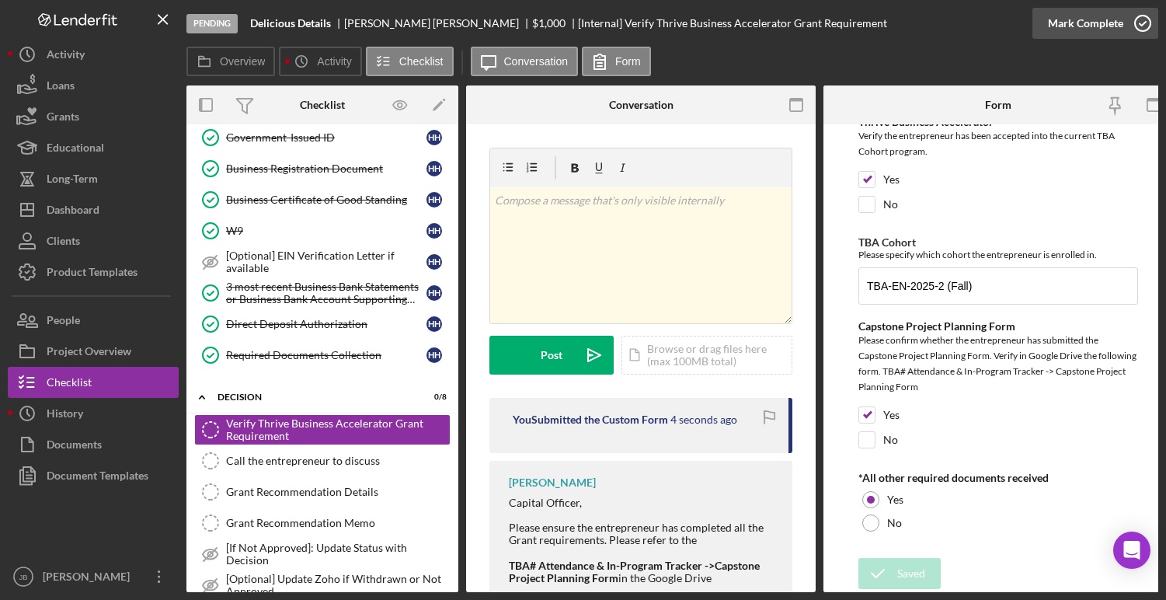
click at [1145, 21] on icon "button" at bounding box center [1143, 23] width 39 height 39
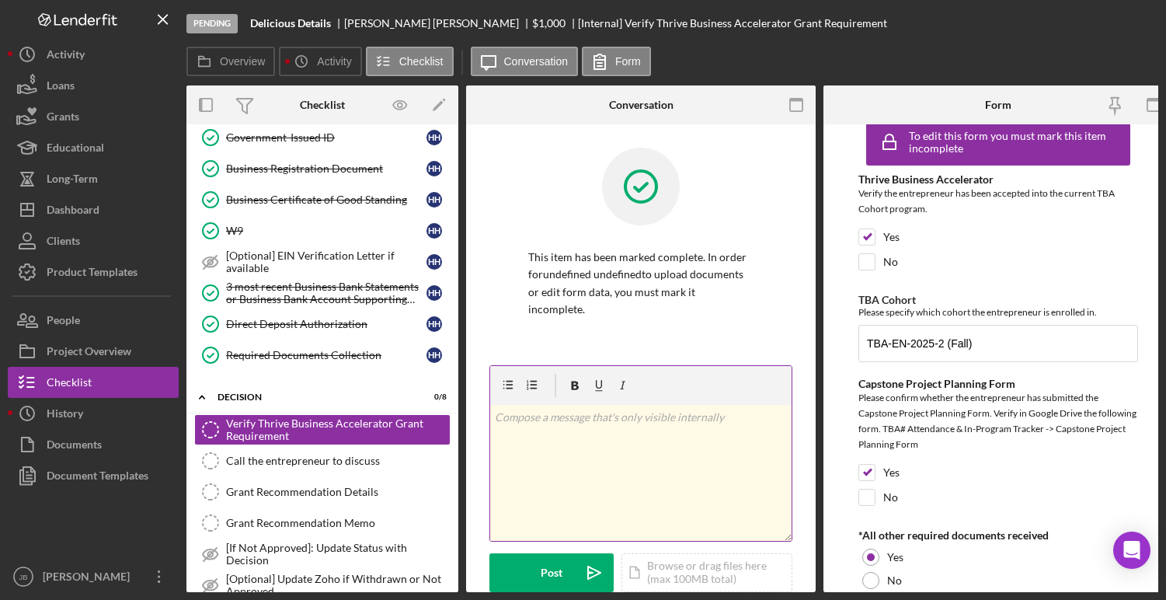
scroll to position [83, 0]
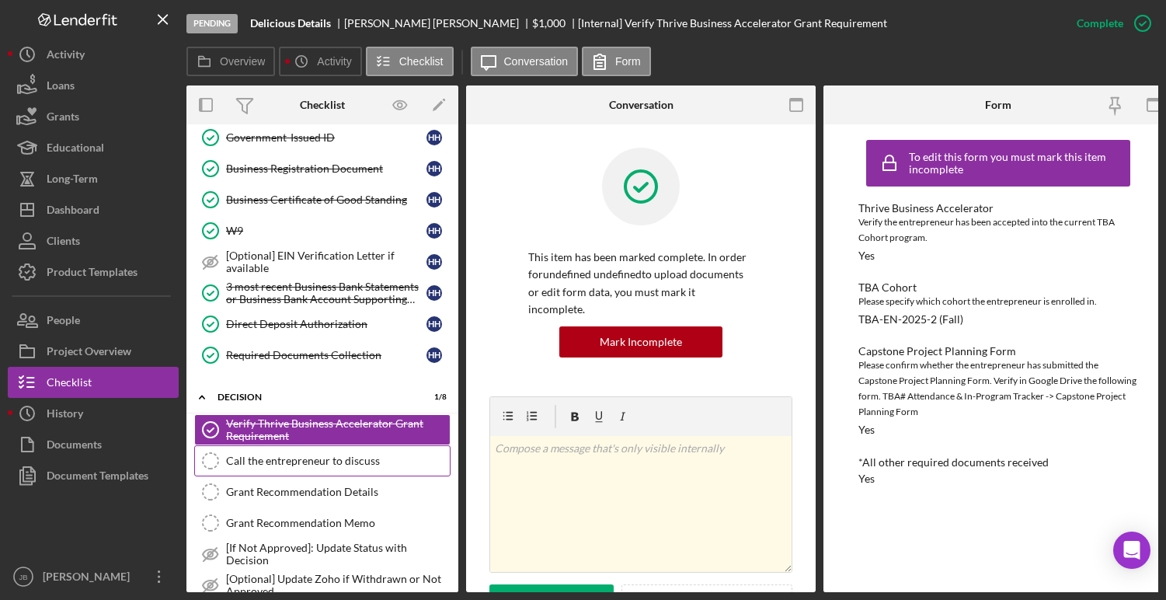
click at [305, 458] on div "Call the entrepreneur to discuss" at bounding box center [338, 461] width 224 height 12
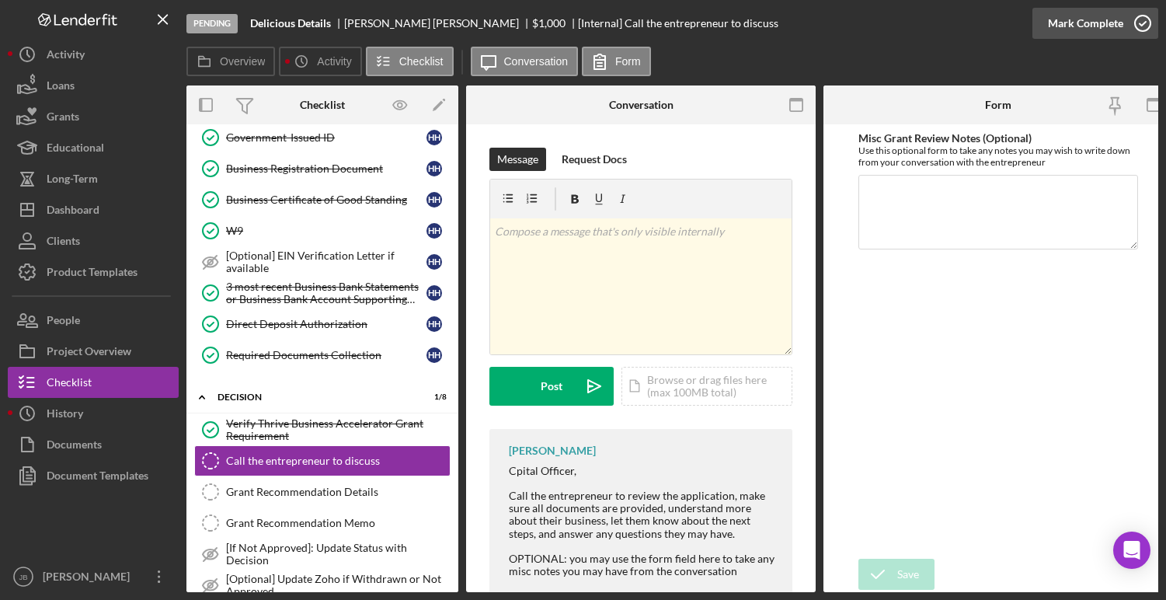
click at [1141, 21] on icon "button" at bounding box center [1143, 23] width 39 height 39
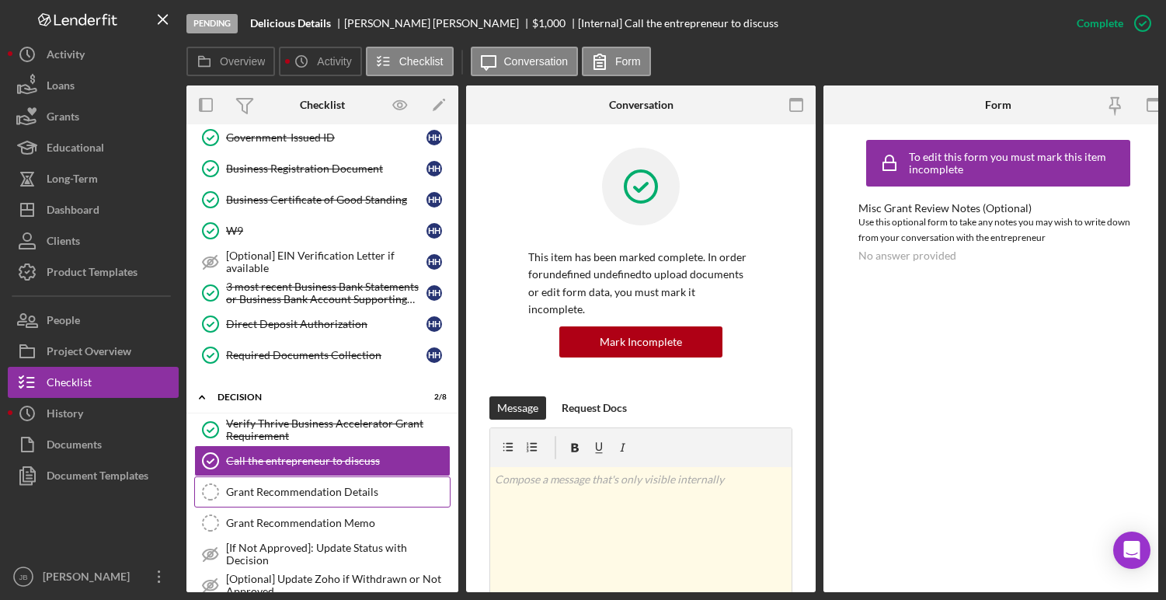
click at [310, 493] on div "Grant Recommendation Details" at bounding box center [338, 492] width 224 height 12
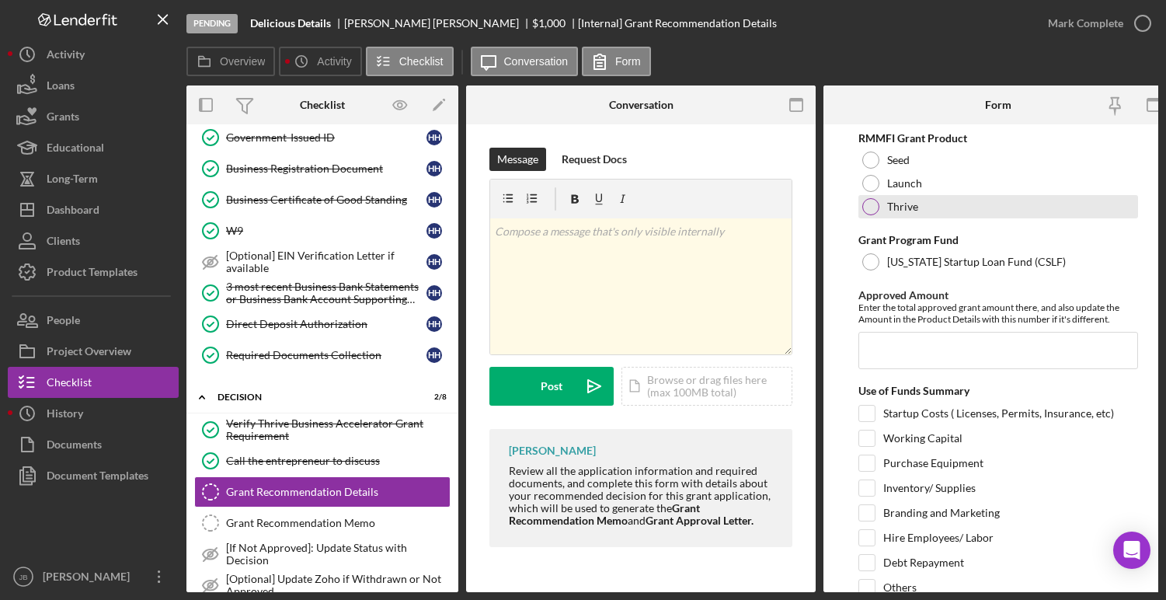
click at [870, 204] on div at bounding box center [871, 206] width 17 height 17
click at [870, 511] on input "Branding and Marketing" at bounding box center [867, 513] width 16 height 16
checkbox input "true"
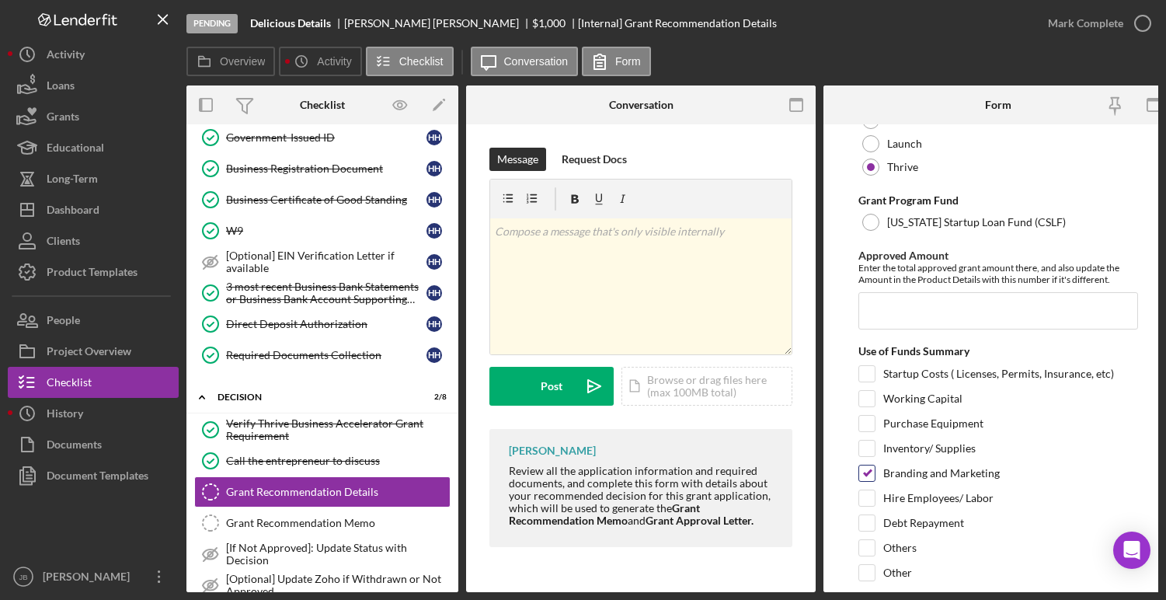
scroll to position [44, 0]
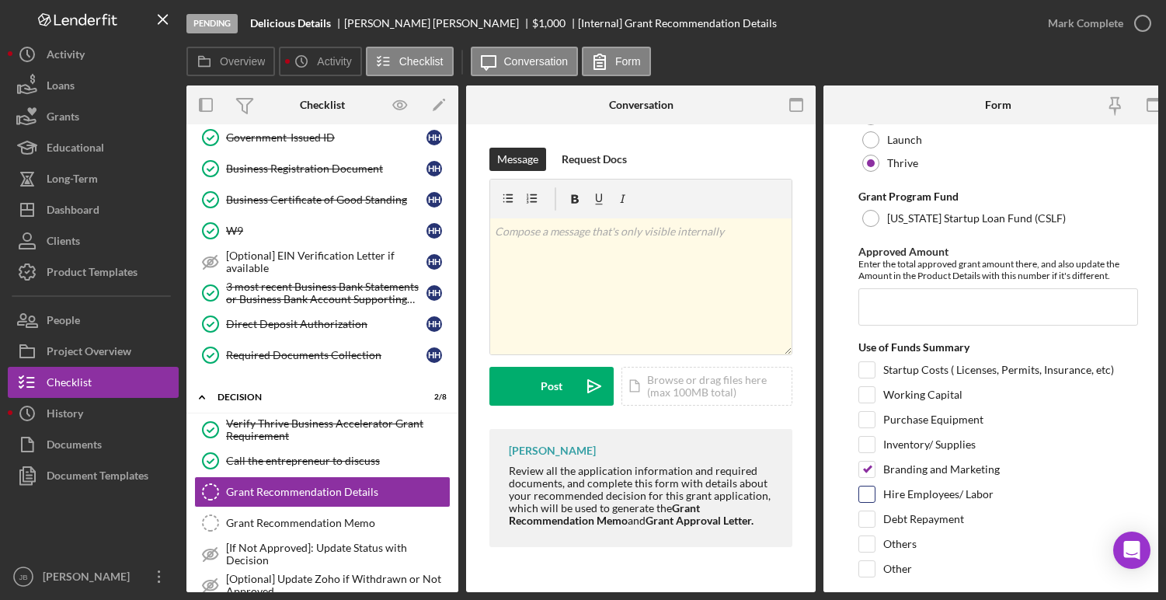
click at [867, 493] on input "Hire Employees/ Labor" at bounding box center [867, 494] width 16 height 16
checkbox input "true"
click at [868, 399] on input "Working Capital" at bounding box center [867, 395] width 16 height 16
checkbox input "true"
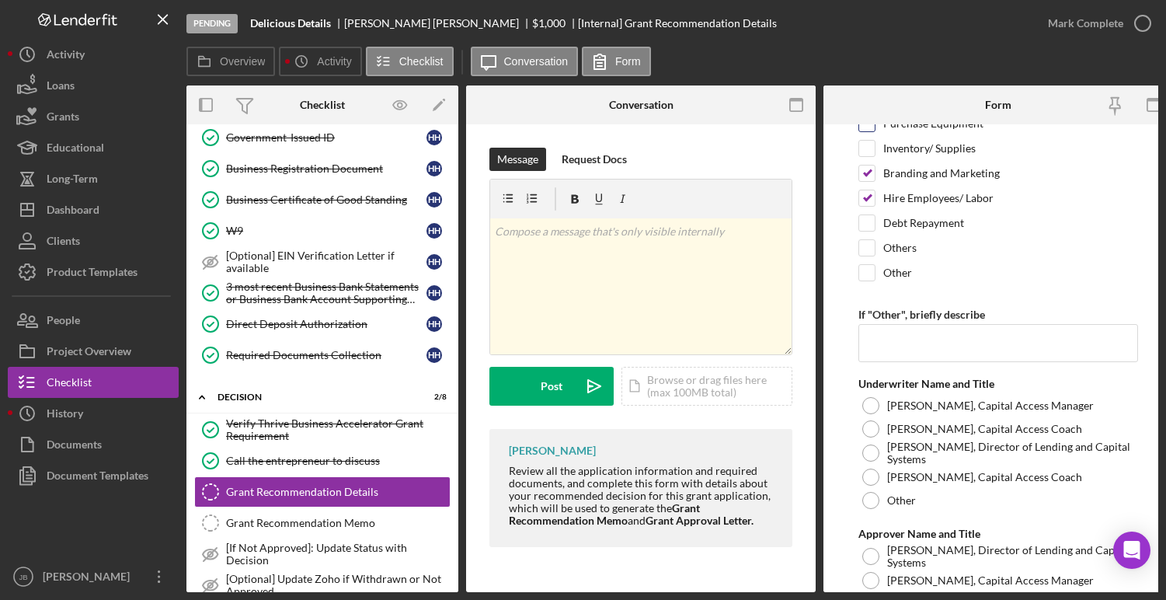
scroll to position [361, 0]
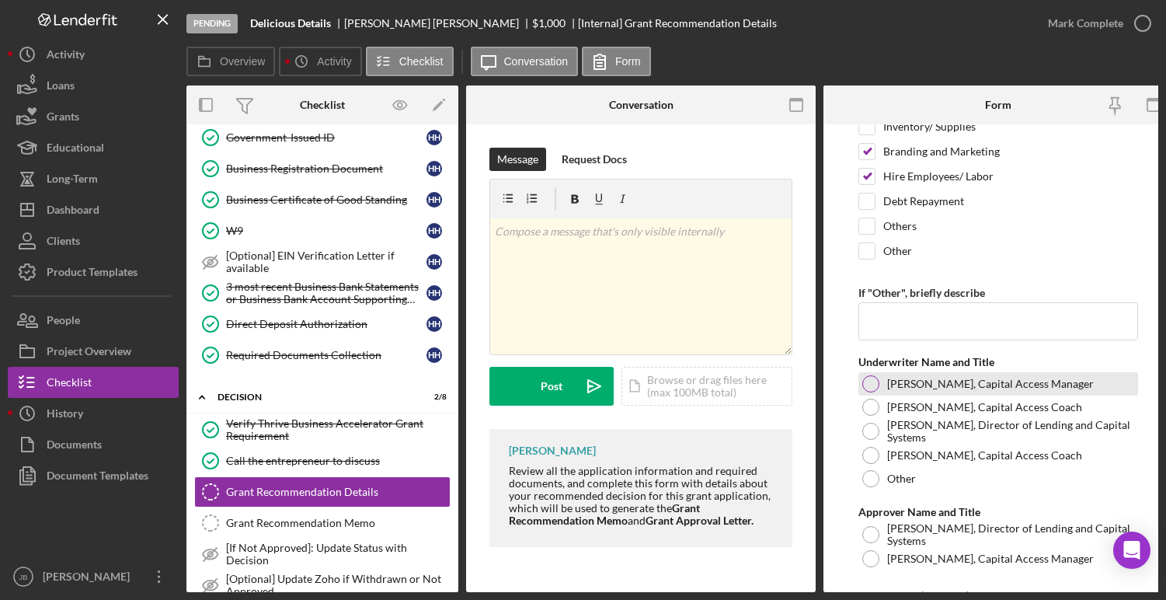
click at [871, 387] on div at bounding box center [871, 383] width 17 height 17
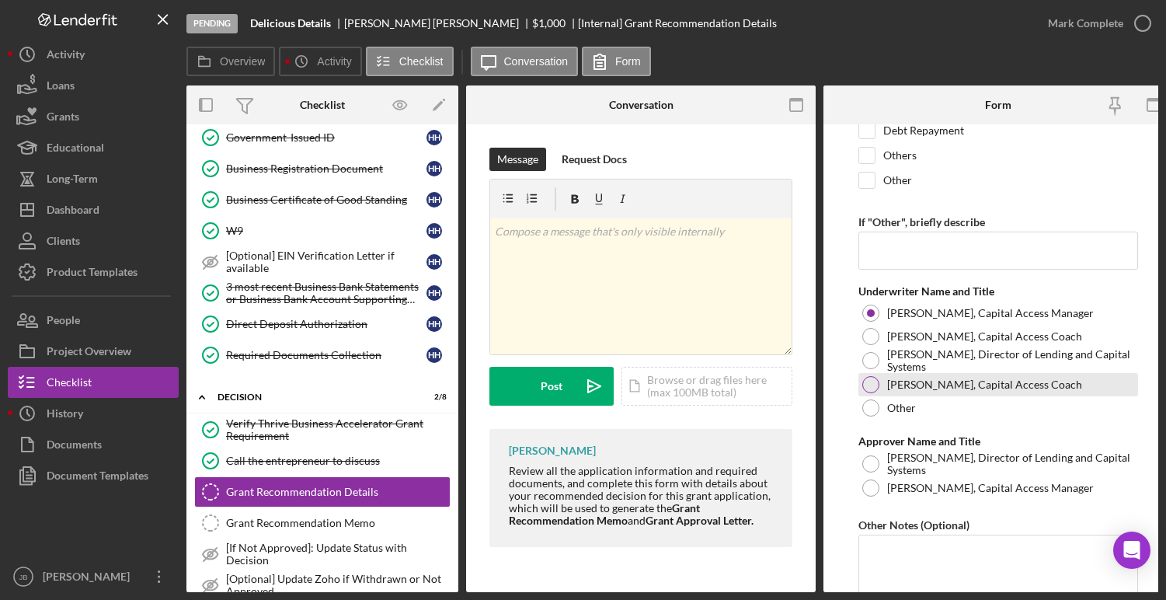
scroll to position [459, 0]
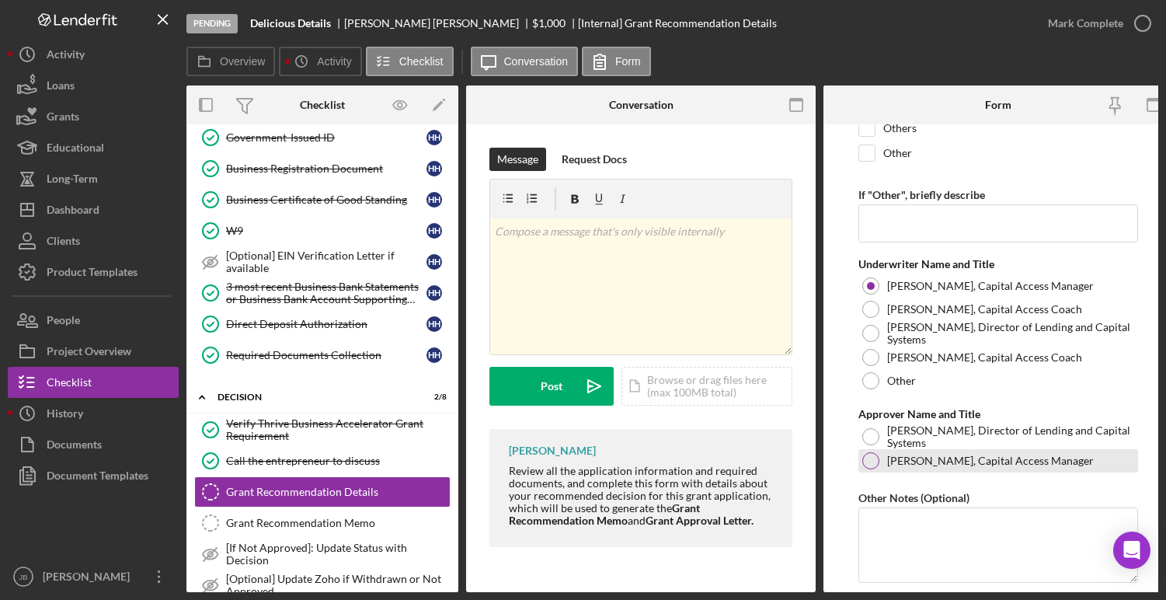
click at [871, 457] on div at bounding box center [871, 460] width 17 height 17
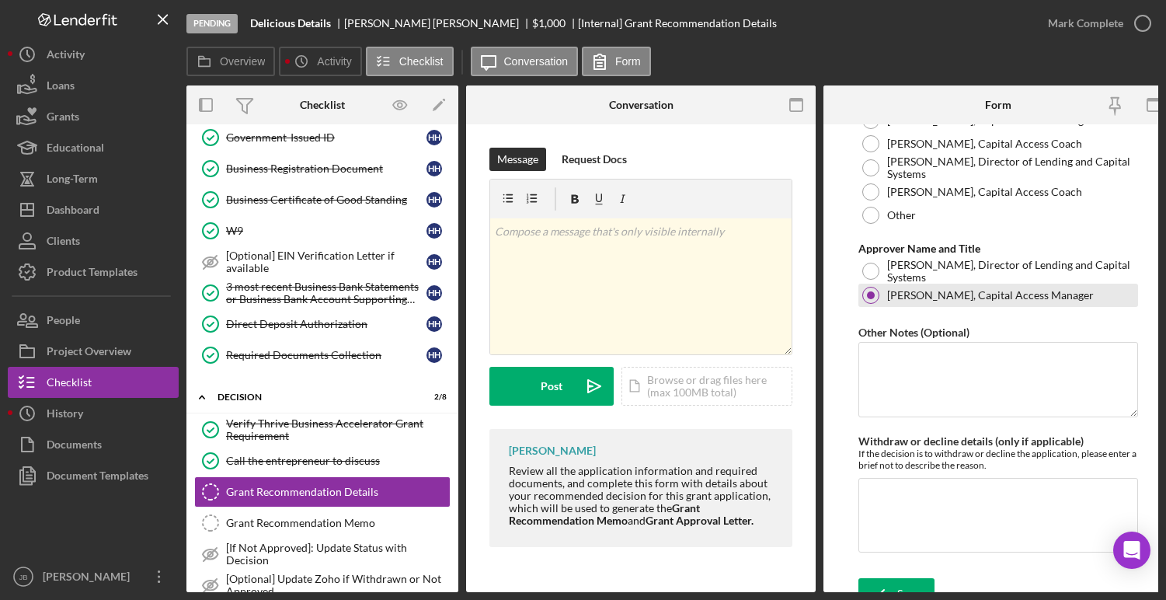
scroll to position [649, 0]
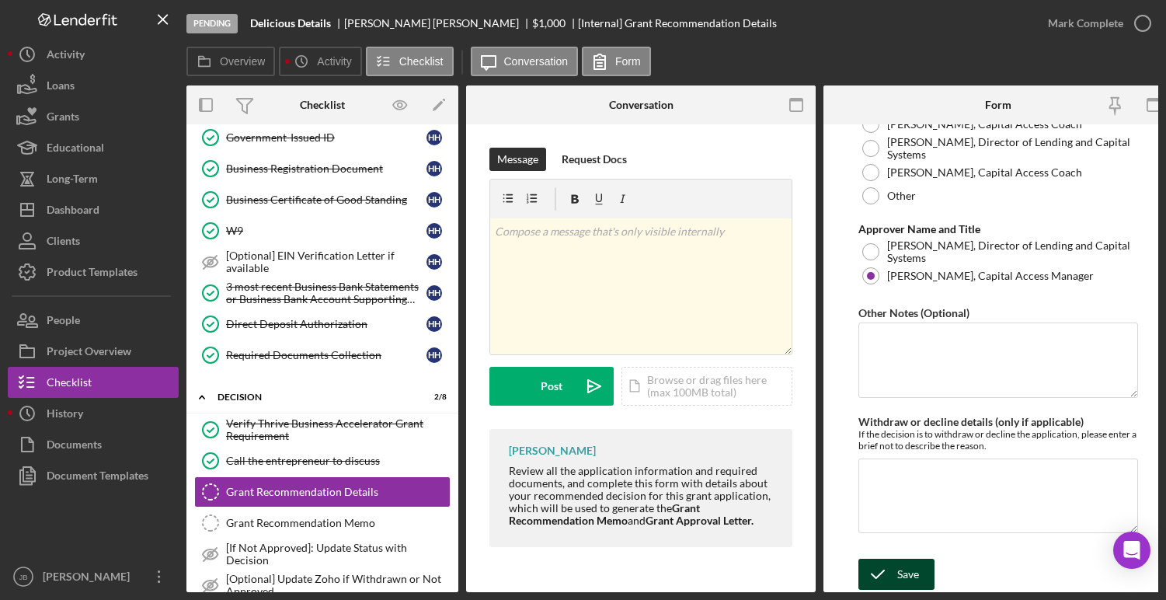
click at [889, 568] on icon "submit" at bounding box center [878, 574] width 39 height 39
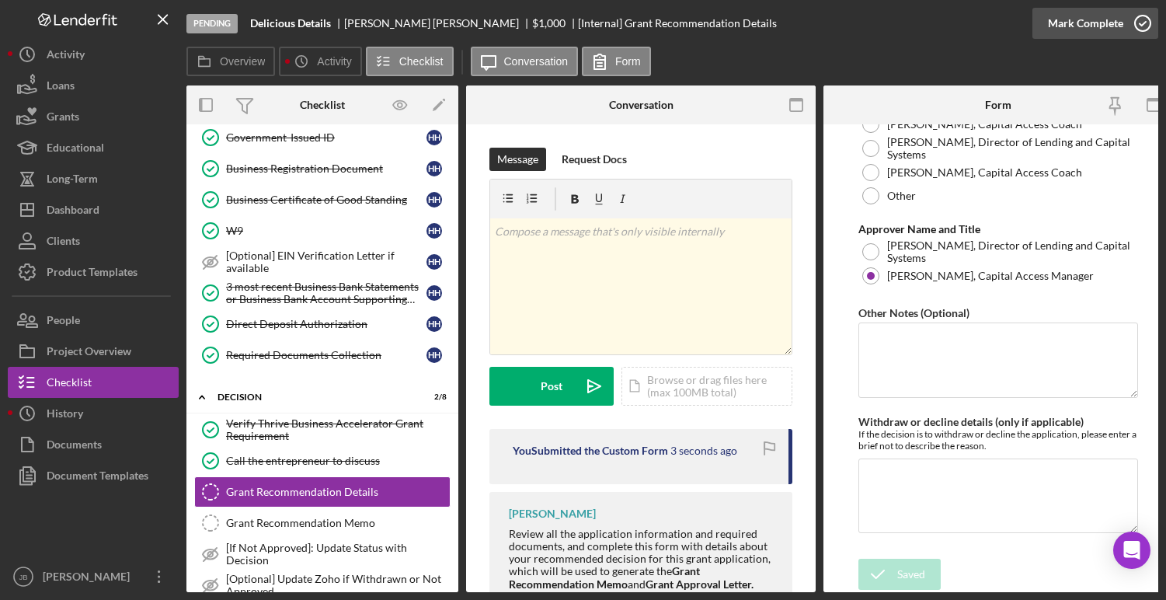
click at [1145, 27] on icon "button" at bounding box center [1143, 23] width 39 height 39
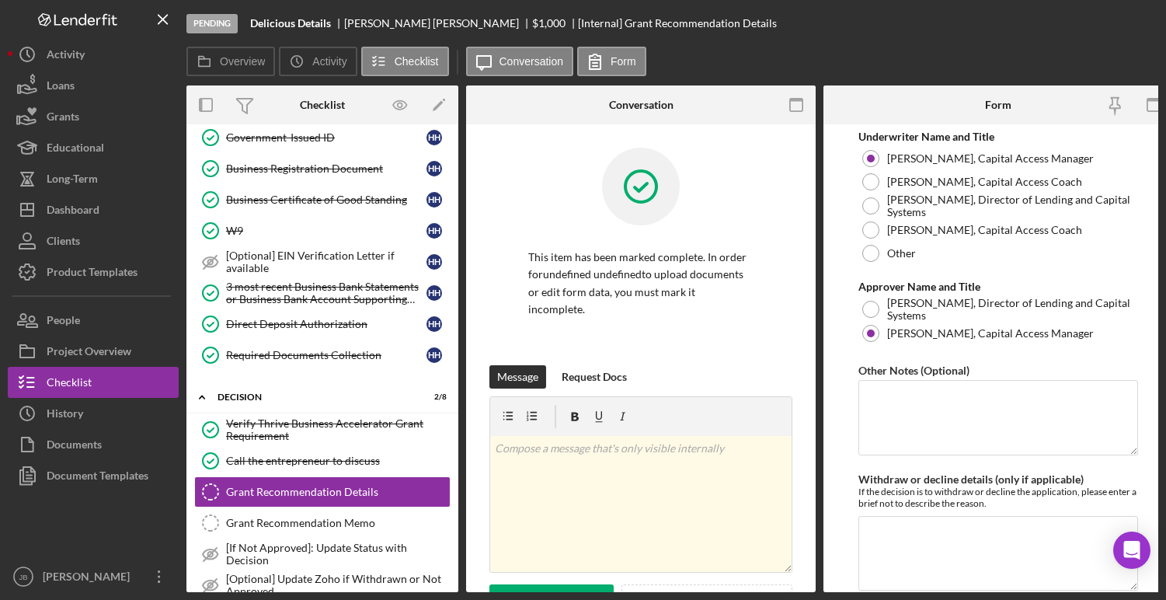
scroll to position [711, 0]
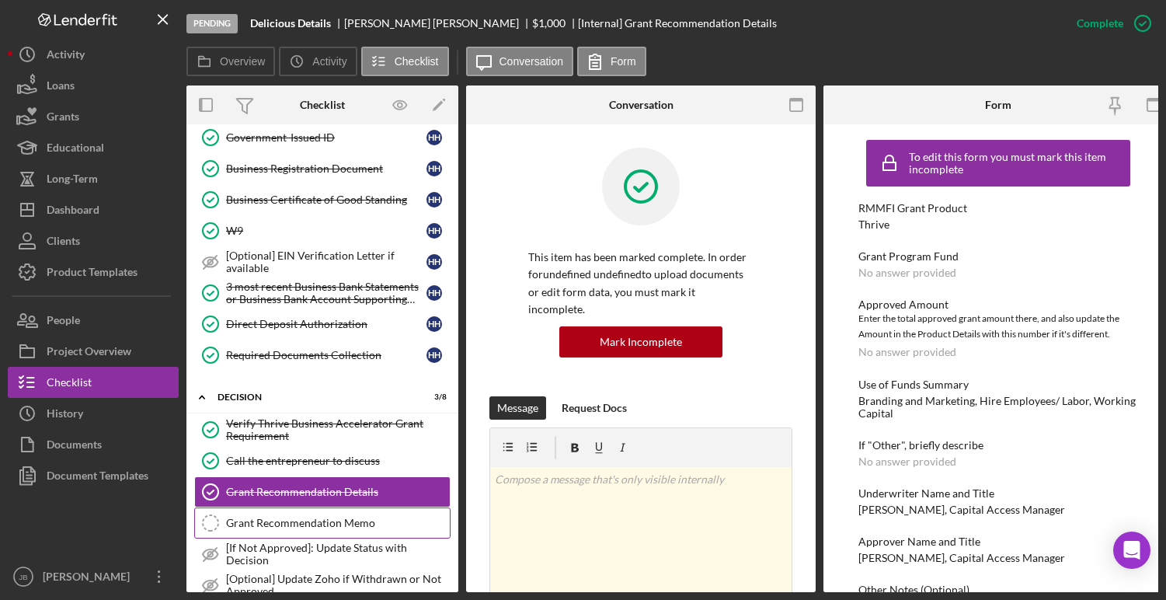
click at [374, 518] on div "Grant Recommendation Memo" at bounding box center [338, 523] width 224 height 12
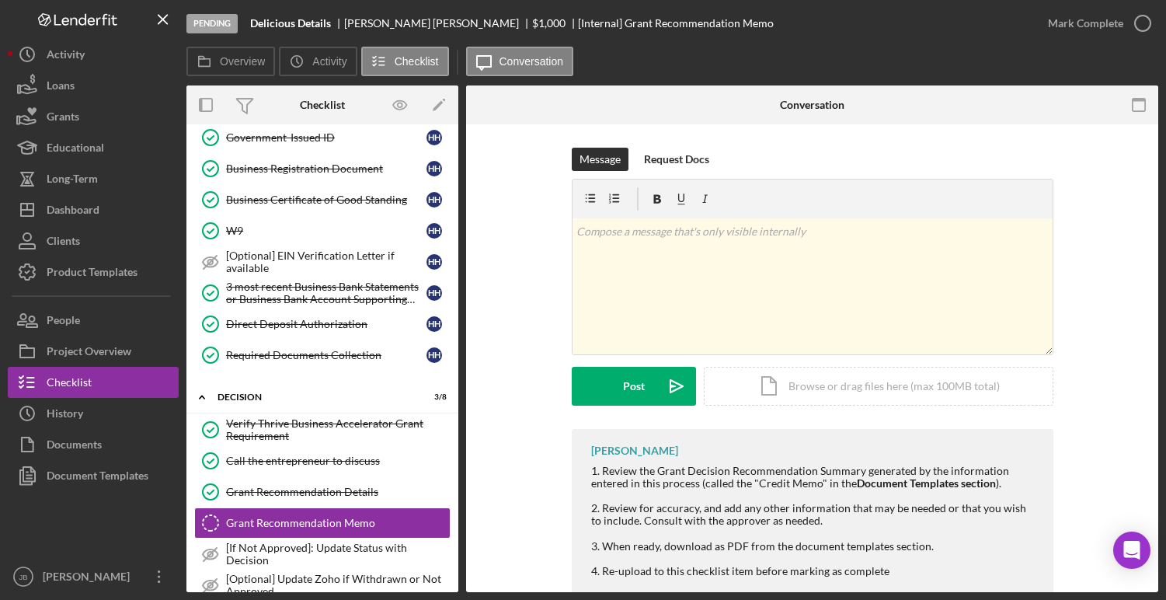
scroll to position [36, 0]
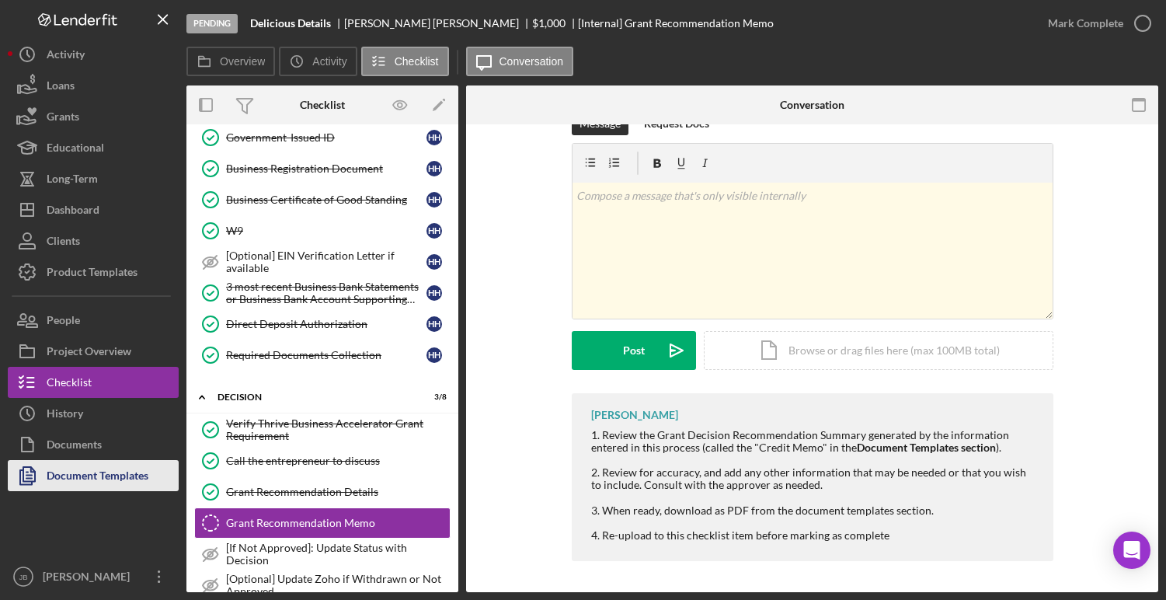
click at [135, 476] on div "Document Templates" at bounding box center [98, 477] width 102 height 35
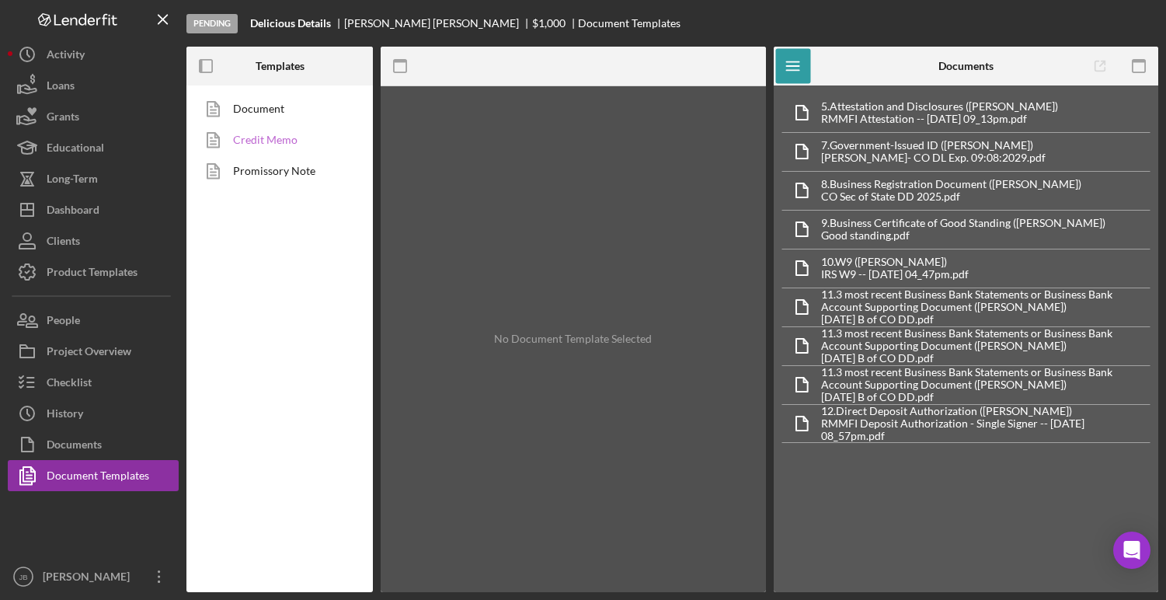
click at [299, 142] on link "Credit Memo" at bounding box center [275, 139] width 163 height 31
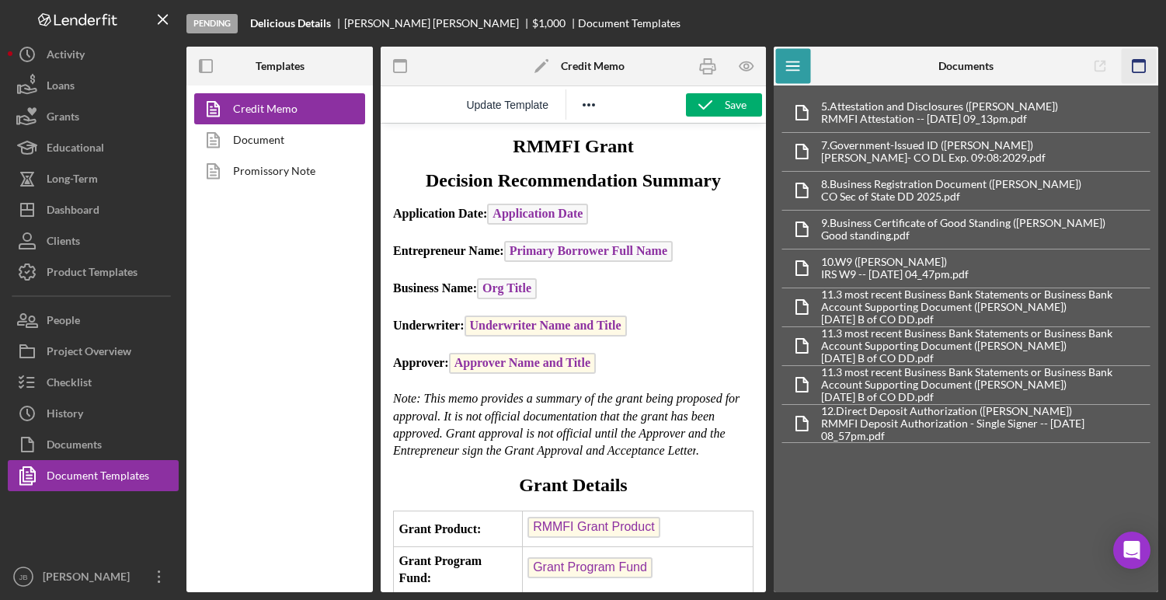
click at [1138, 64] on icon "button" at bounding box center [1139, 66] width 35 height 35
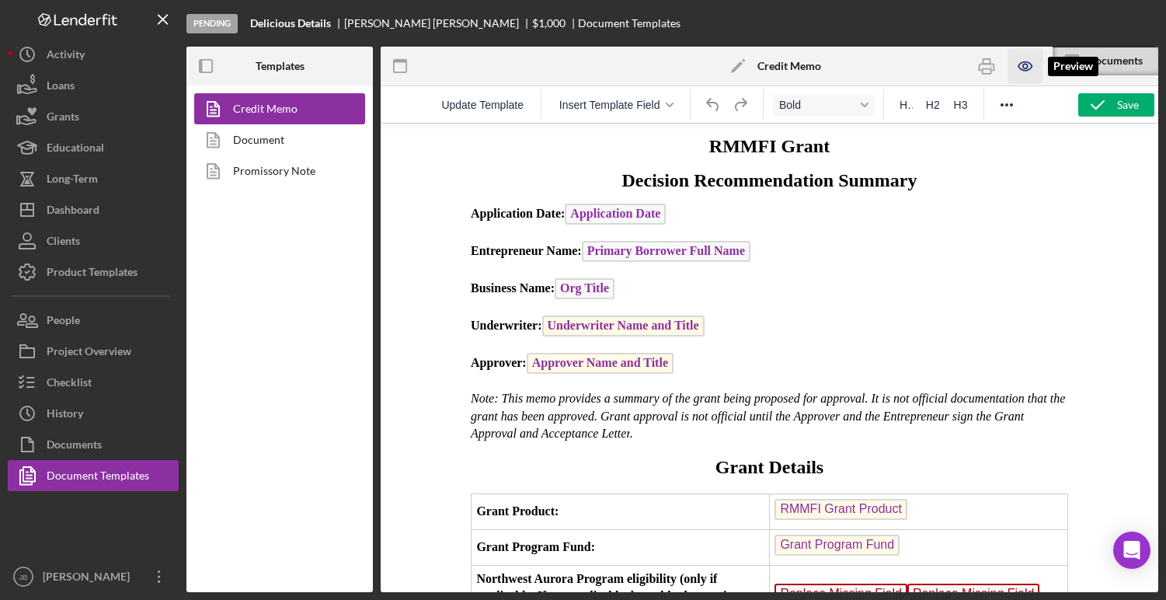
click at [1025, 68] on icon "button" at bounding box center [1026, 66] width 35 height 35
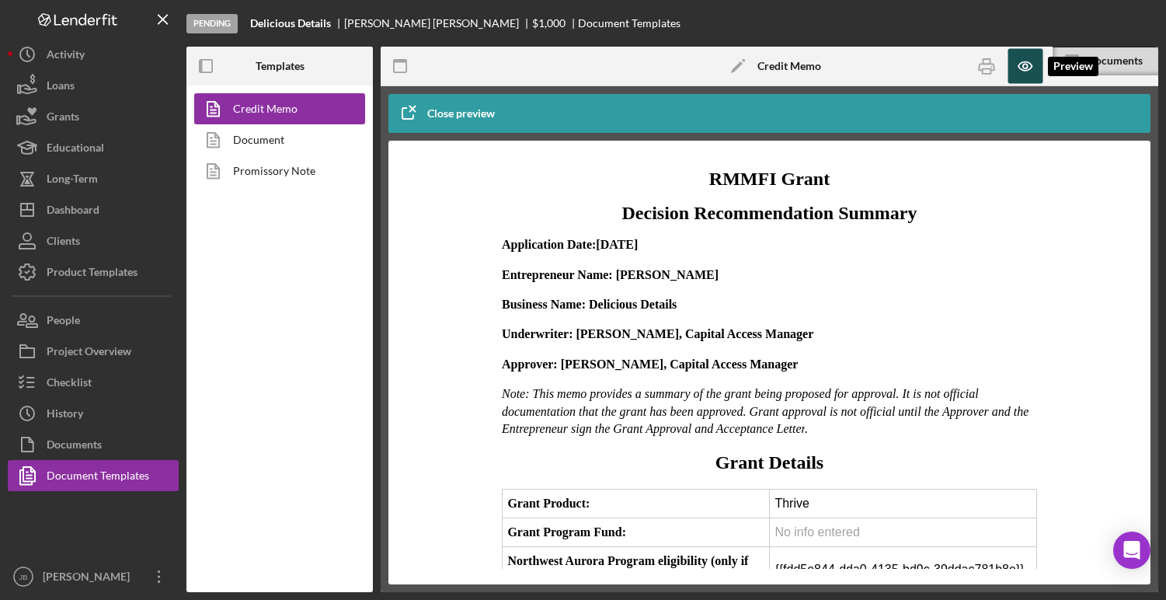
click at [1021, 71] on icon "button" at bounding box center [1026, 66] width 35 height 35
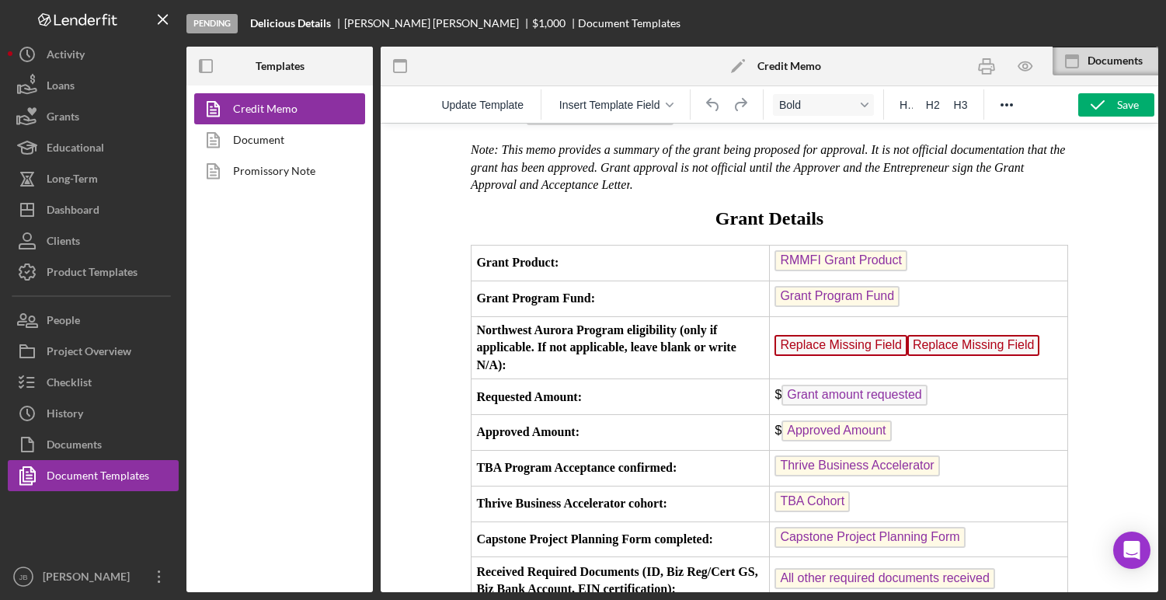
scroll to position [262, 0]
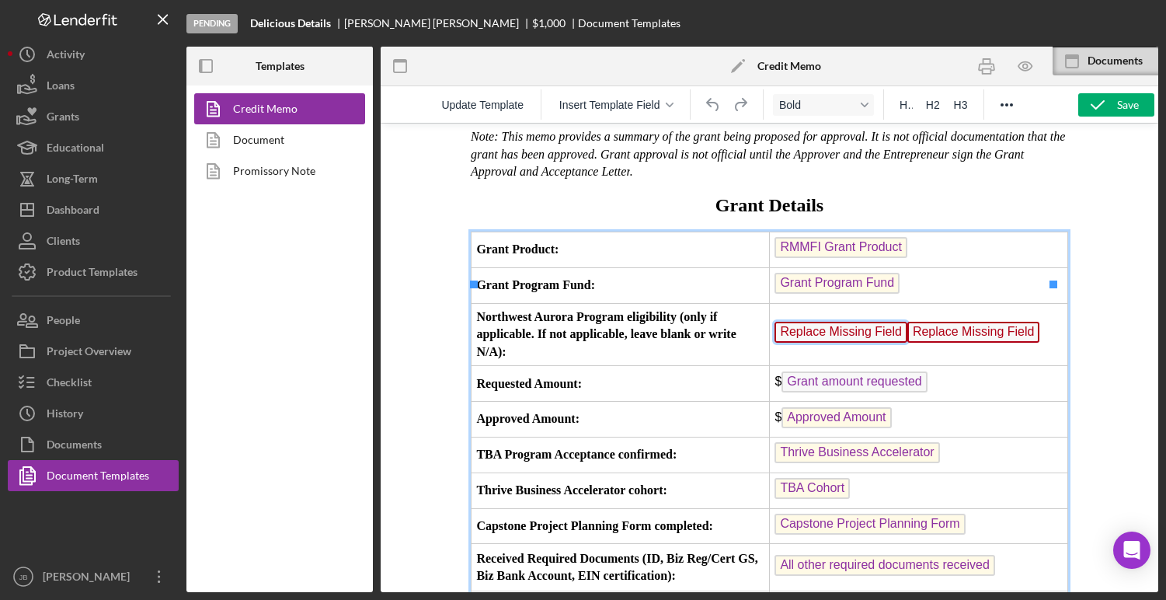
click at [798, 343] on span "Replace Missing Field" at bounding box center [841, 332] width 133 height 21
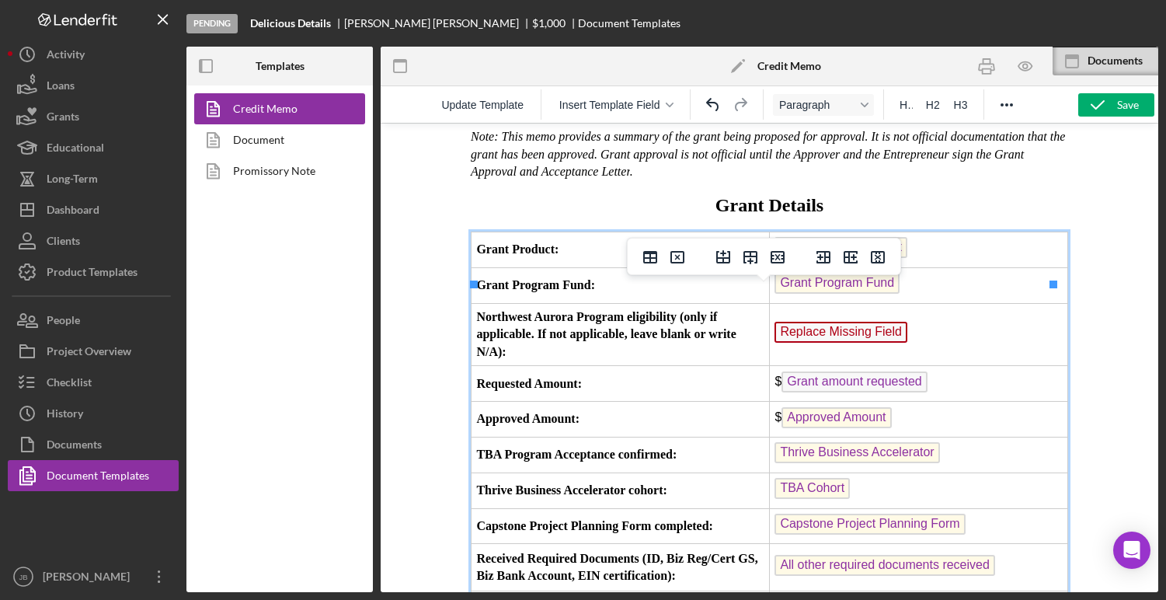
click at [799, 343] on span "Replace Missing Field" at bounding box center [841, 332] width 133 height 21
click at [1136, 103] on div "Save" at bounding box center [1128, 104] width 22 height 23
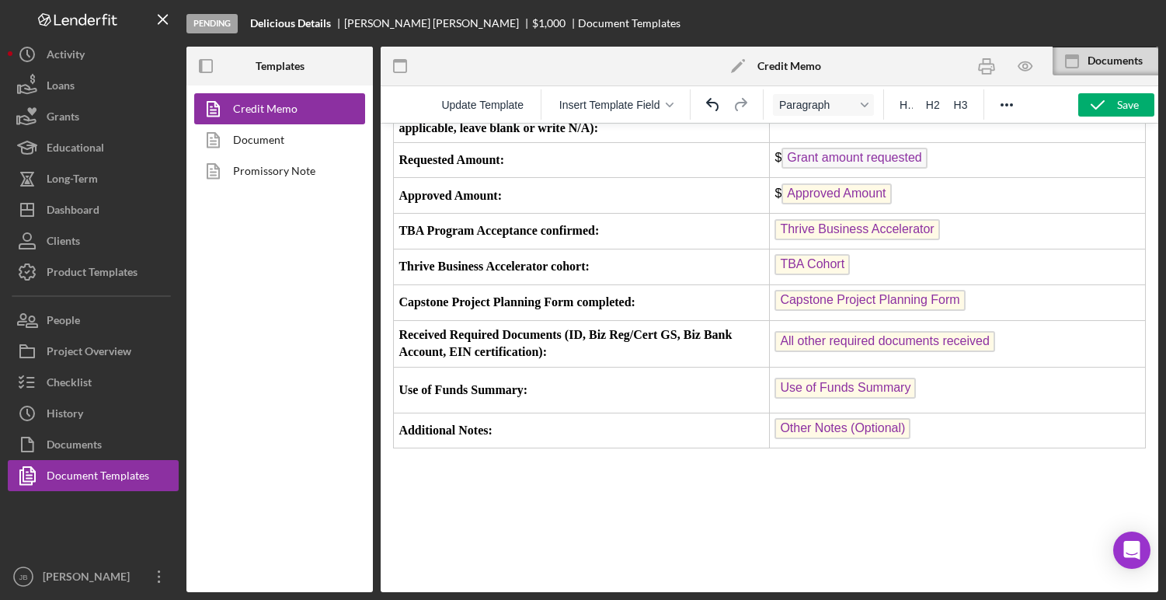
scroll to position [464, 0]
click at [1022, 70] on icon "button" at bounding box center [1025, 66] width 13 height 9
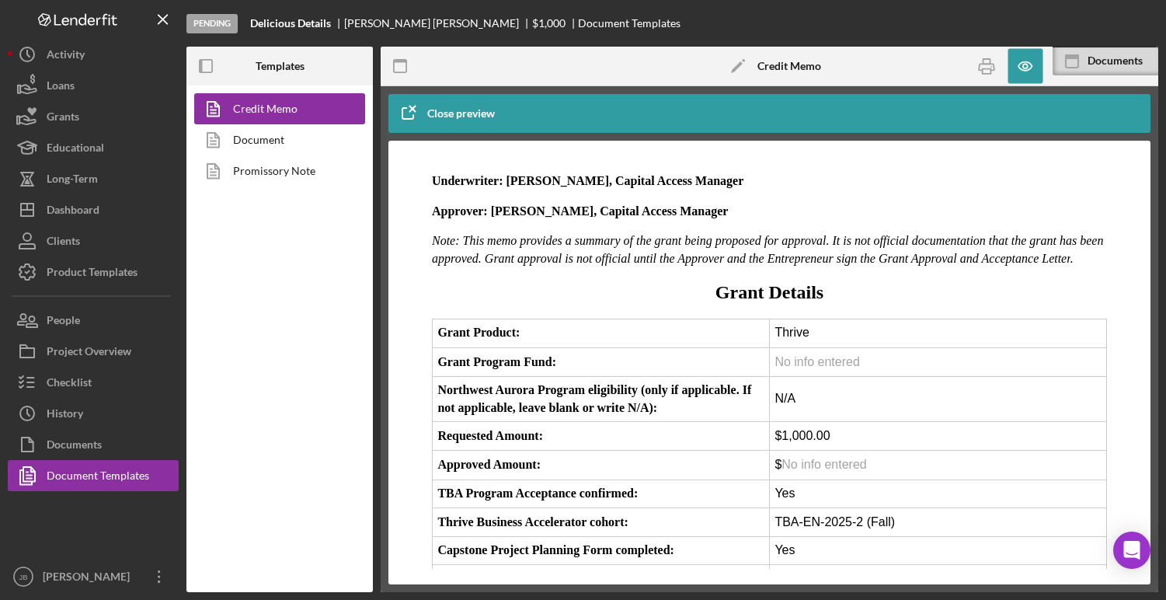
scroll to position [0, 0]
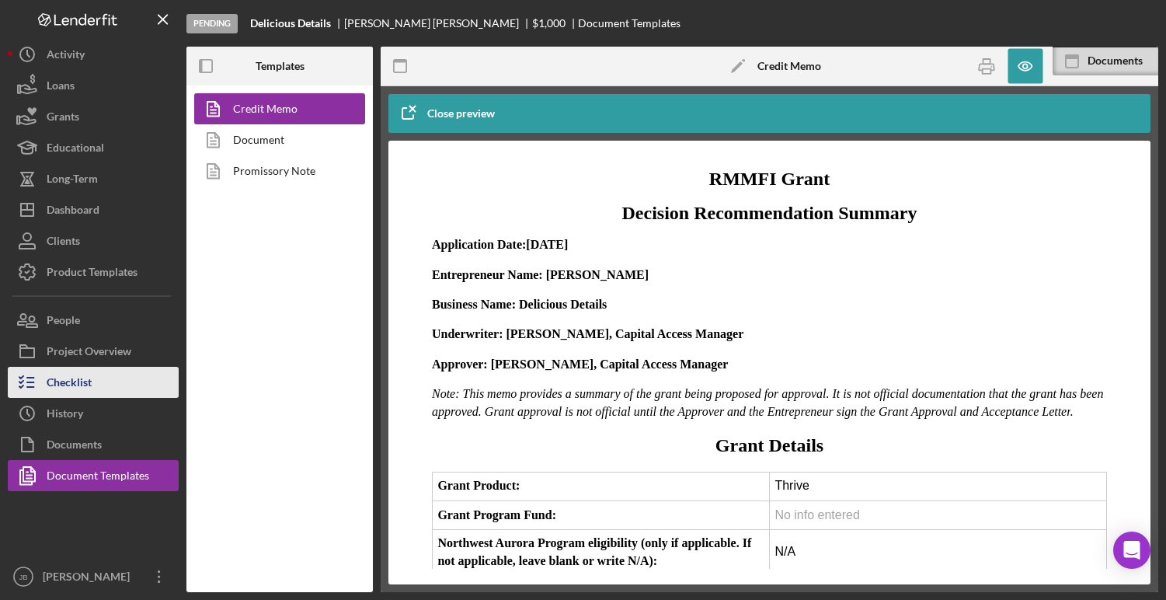
click at [66, 385] on div "Checklist" at bounding box center [69, 384] width 45 height 35
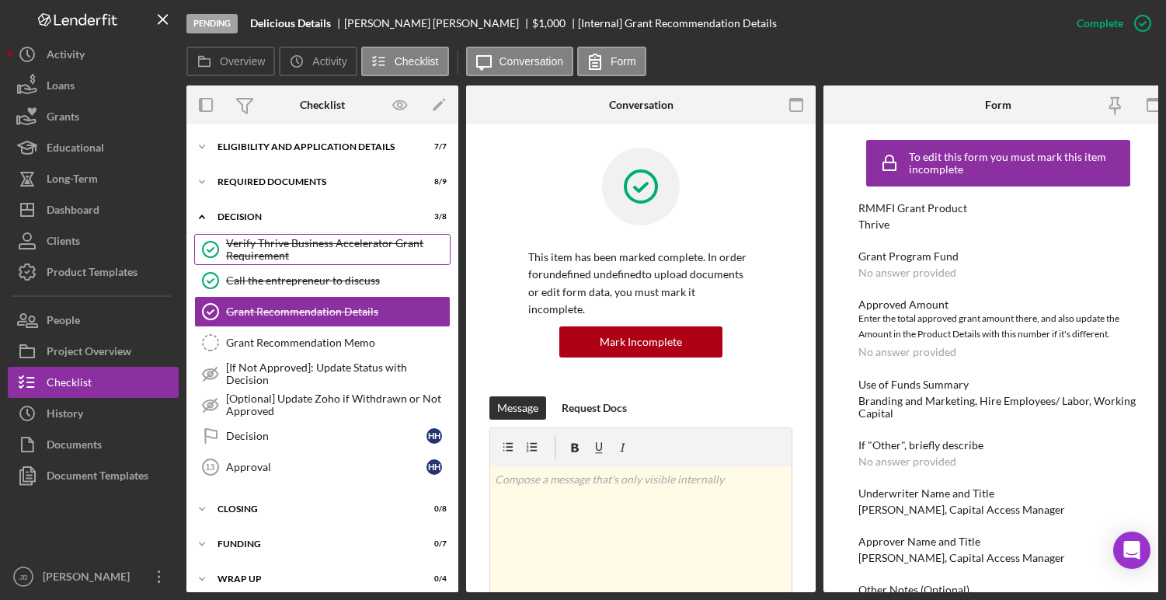
click at [354, 239] on div "Verify Thrive Business Accelerator Grant Requirement" at bounding box center [338, 249] width 224 height 25
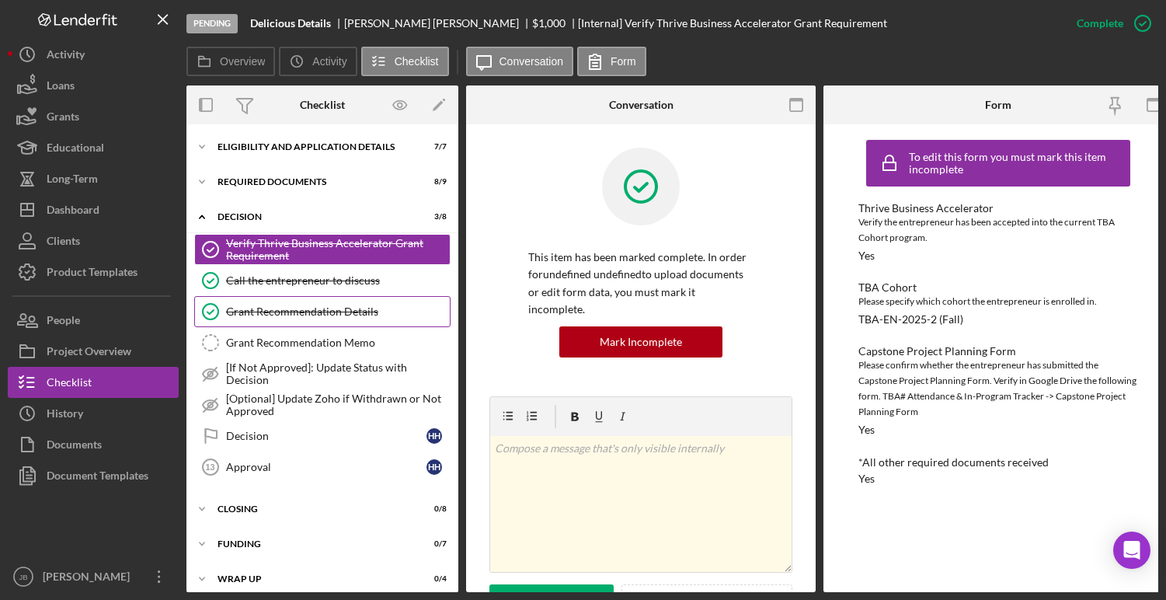
click at [357, 307] on div "Grant Recommendation Details" at bounding box center [338, 311] width 224 height 12
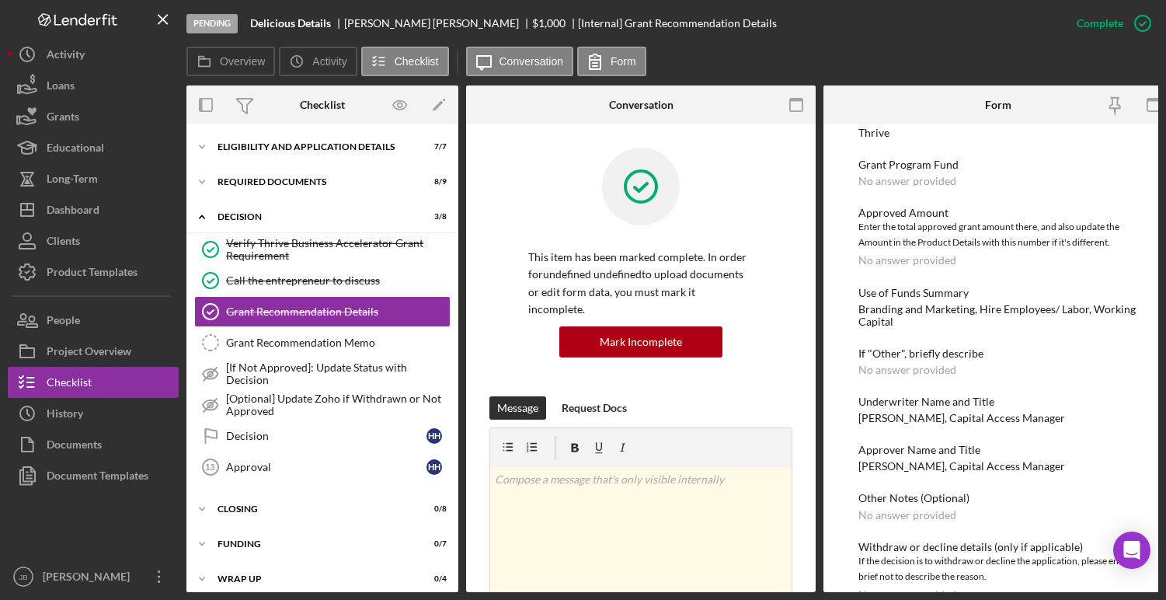
scroll to position [128, 0]
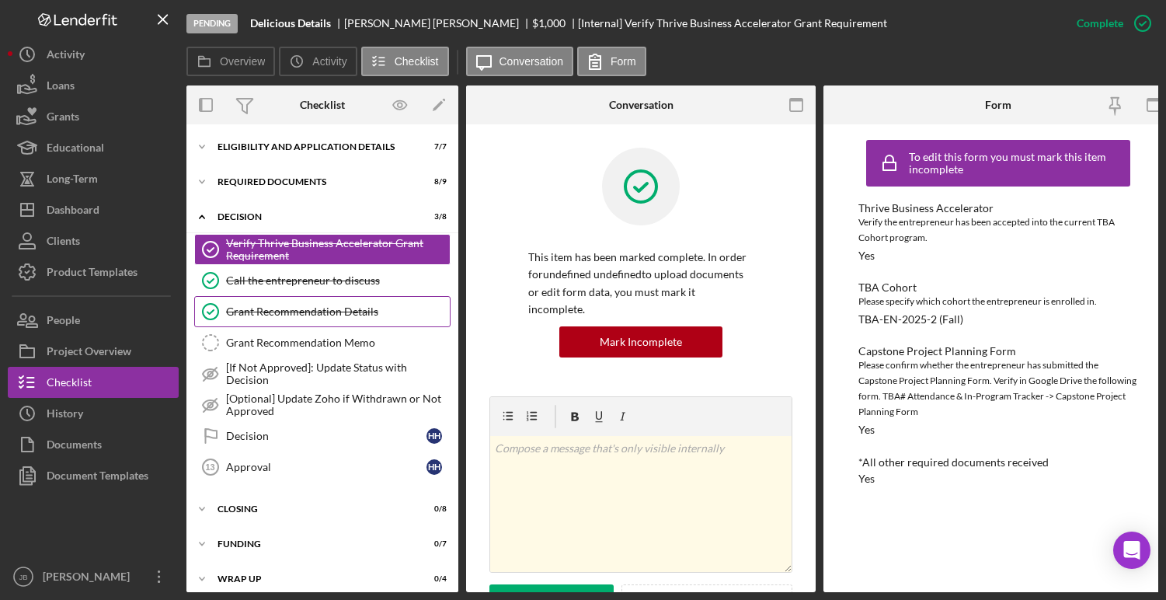
click at [354, 310] on div "Grant Recommendation Details" at bounding box center [338, 311] width 224 height 12
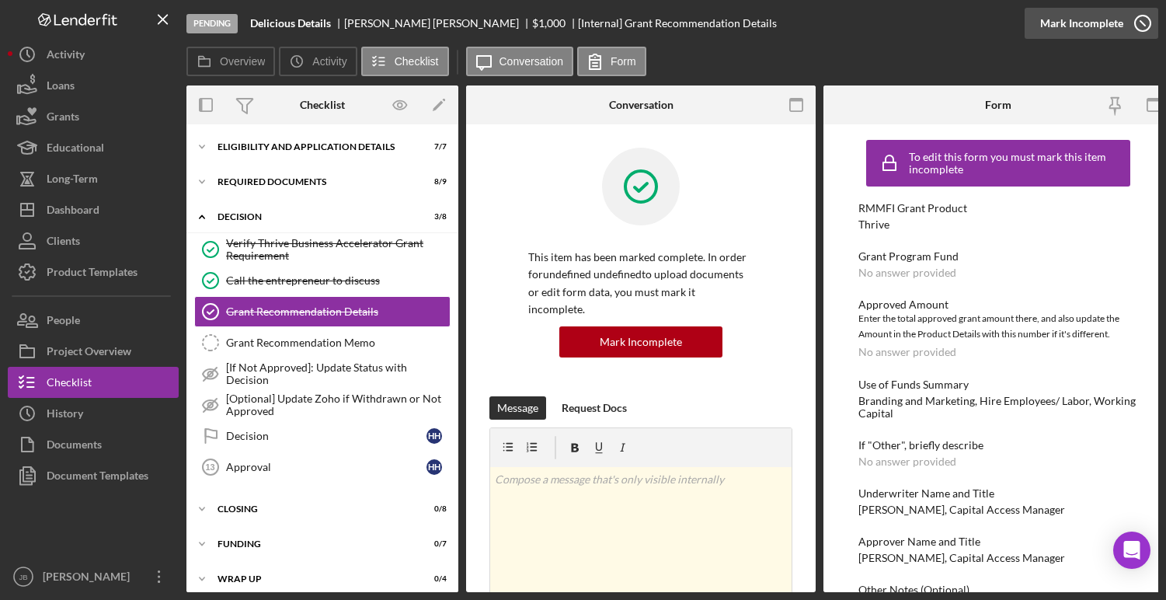
click at [1142, 29] on icon "button" at bounding box center [1143, 23] width 39 height 39
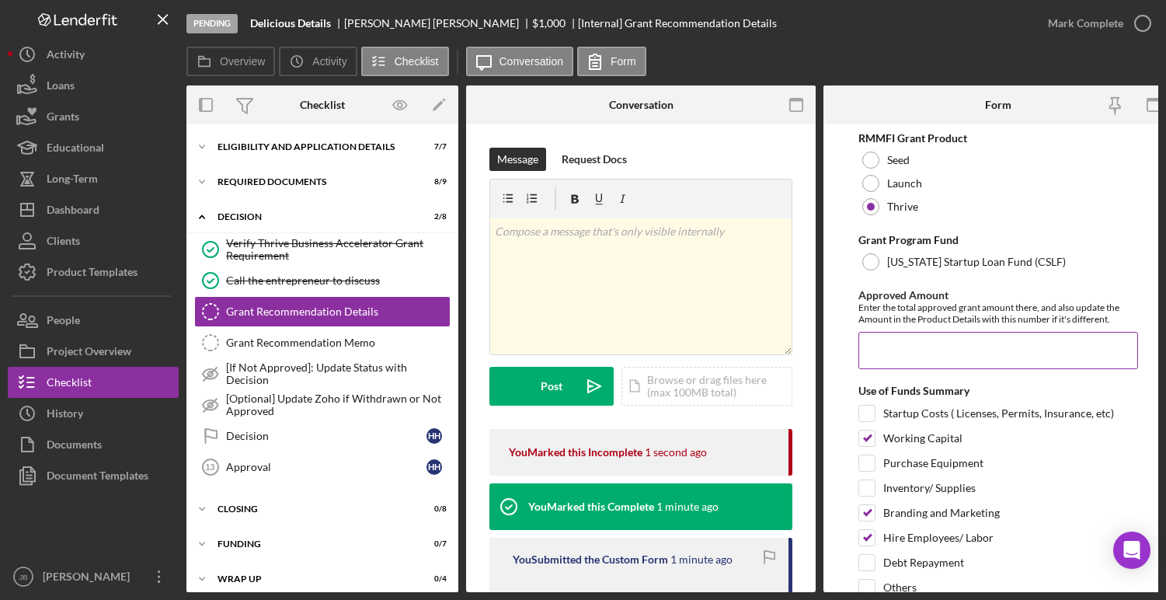
click at [932, 349] on input "Approved Amount" at bounding box center [999, 350] width 280 height 37
click at [889, 352] on input "$100.00" at bounding box center [999, 350] width 280 height 37
type input "$1,000.00"
click at [1033, 385] on div "Use of Funds Summary" at bounding box center [999, 391] width 280 height 12
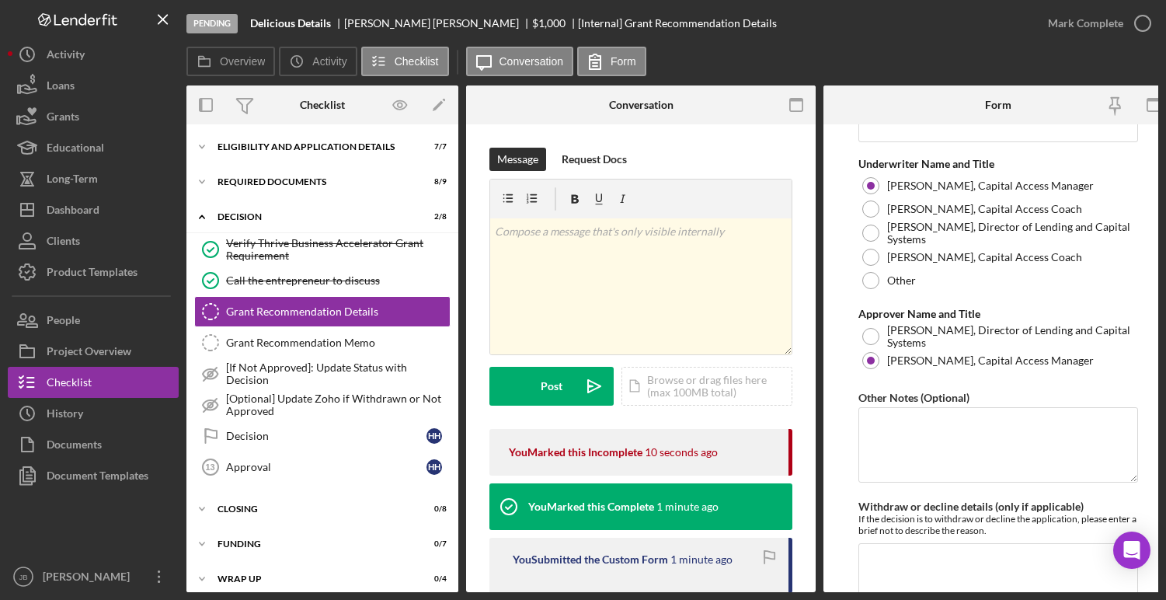
scroll to position [649, 0]
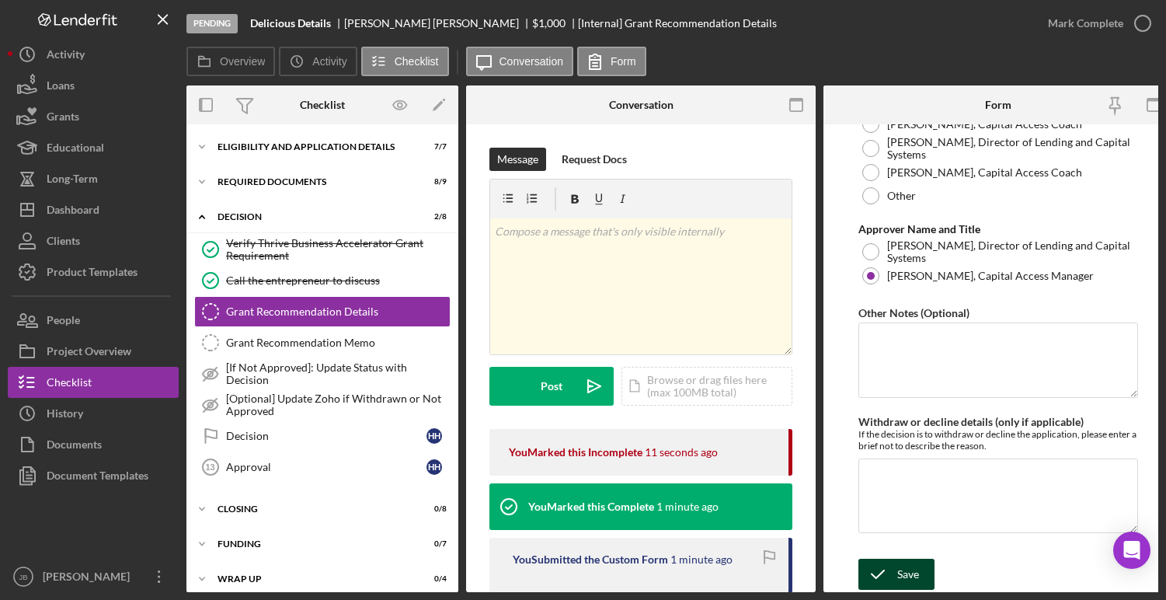
click at [920, 572] on button "Save" at bounding box center [897, 574] width 76 height 31
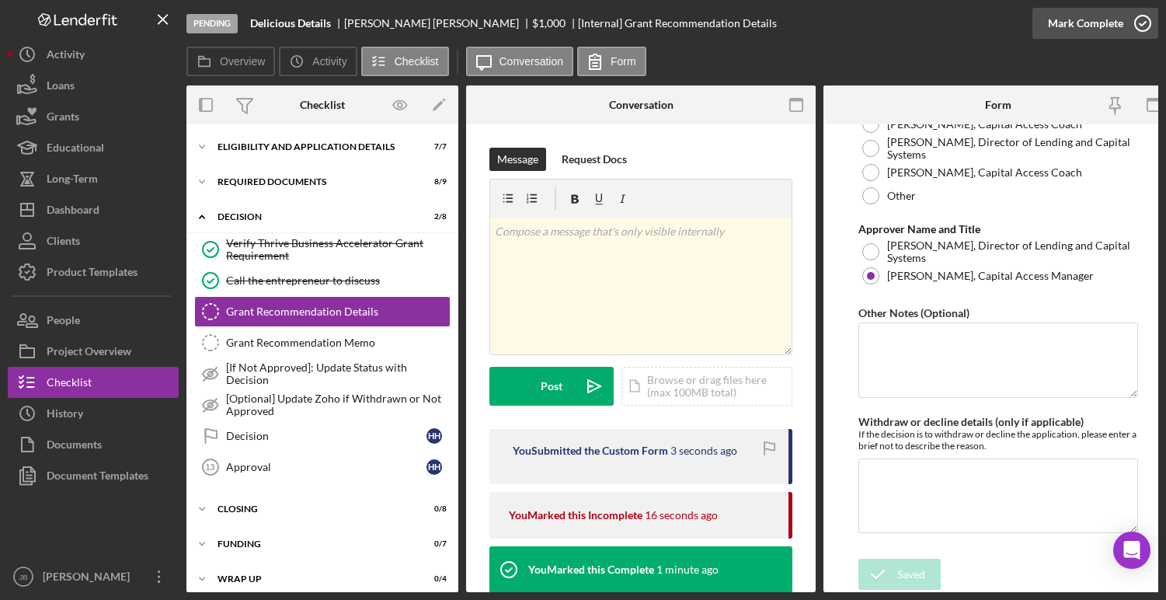
click at [1149, 28] on icon "button" at bounding box center [1143, 23] width 39 height 39
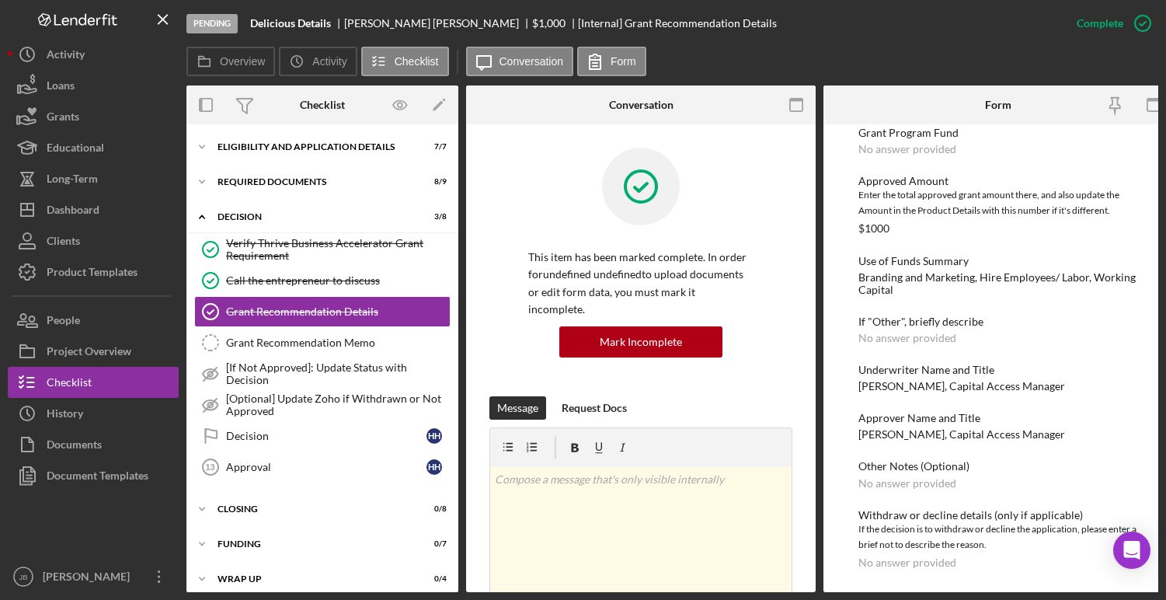
scroll to position [128, 0]
click at [351, 340] on div "Grant Recommendation Memo" at bounding box center [338, 342] width 224 height 12
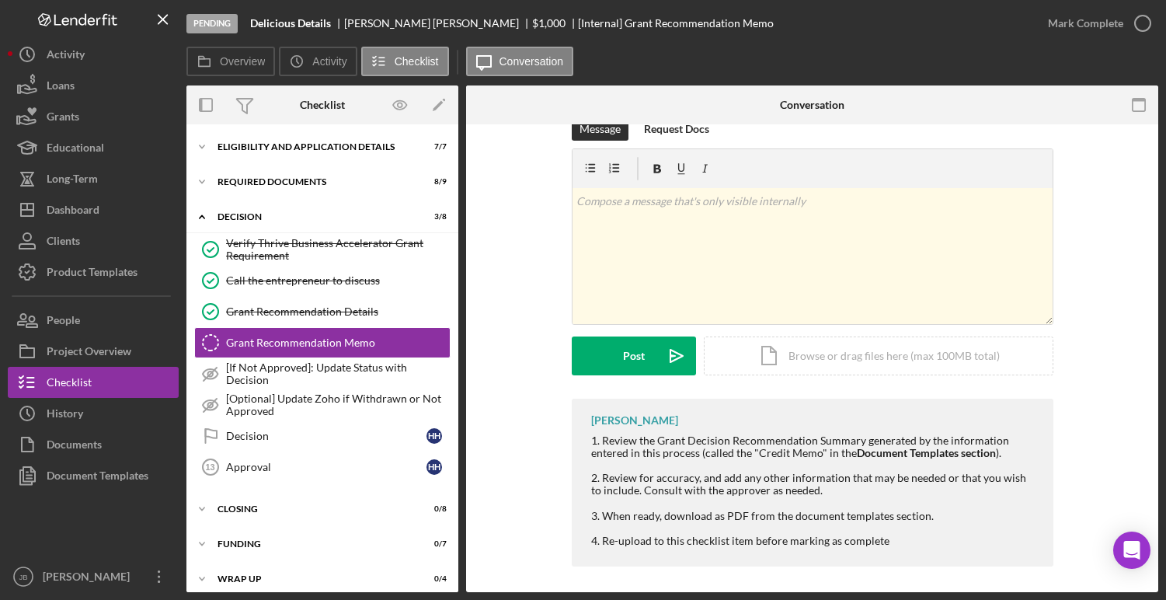
scroll to position [36, 0]
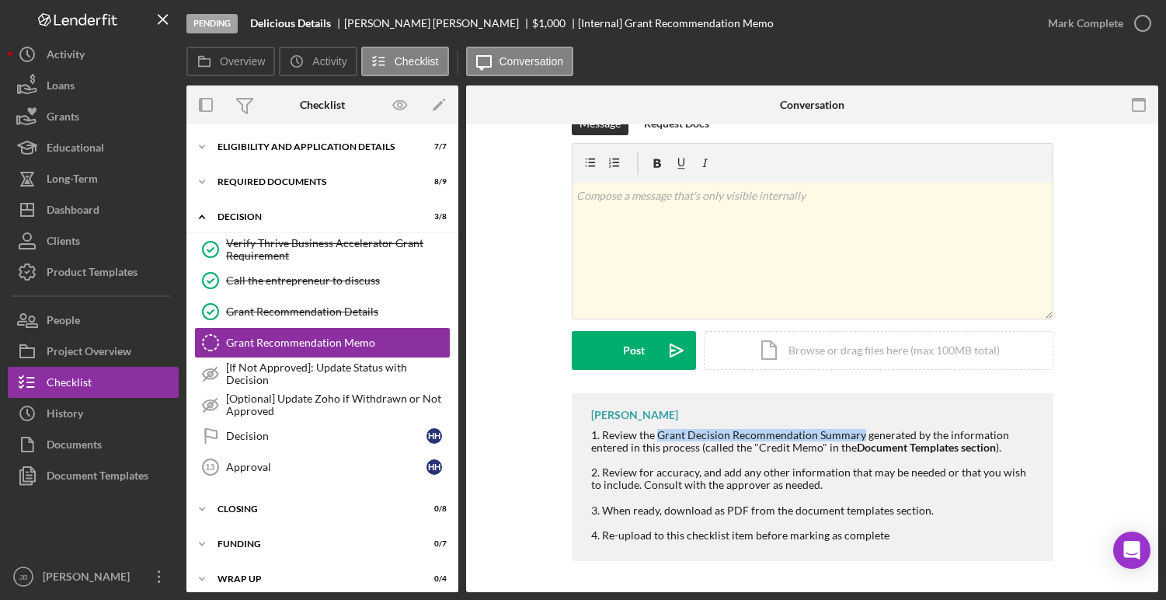
drag, startPoint x: 656, startPoint y: 436, endPoint x: 859, endPoint y: 440, distance: 202.9
click at [859, 440] on div "1. Review the Grant Decision Recommendation Summary generated by the informatio…" at bounding box center [814, 441] width 447 height 25
copy div "Grant Decision Recommendation Summary"
click at [141, 473] on div "Document Templates" at bounding box center [98, 477] width 102 height 35
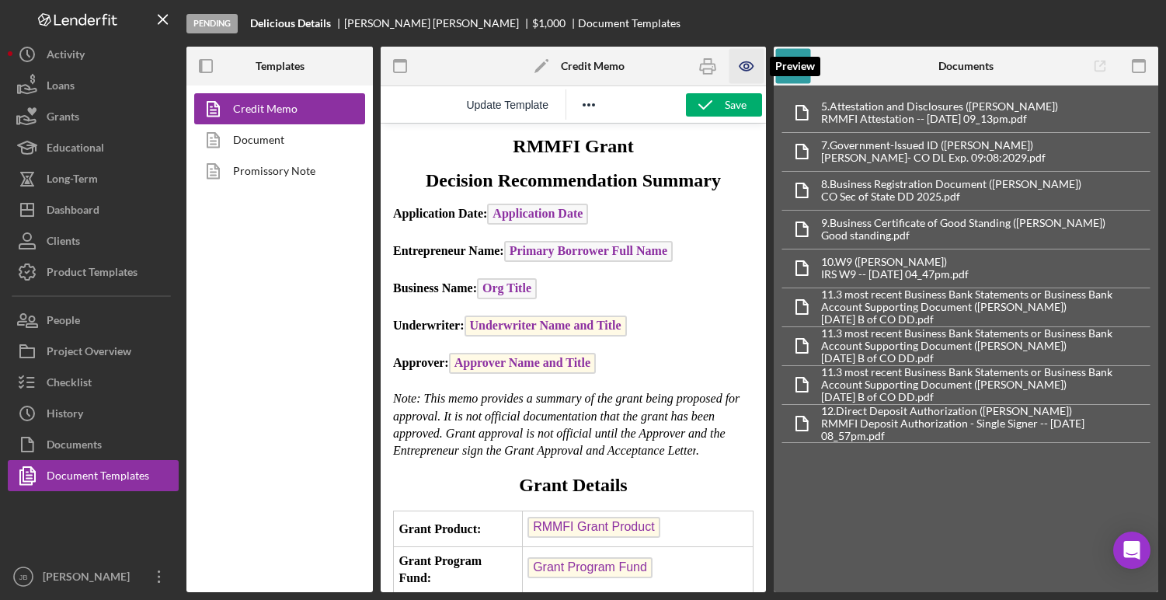
click at [748, 64] on icon "button" at bounding box center [746, 66] width 5 height 5
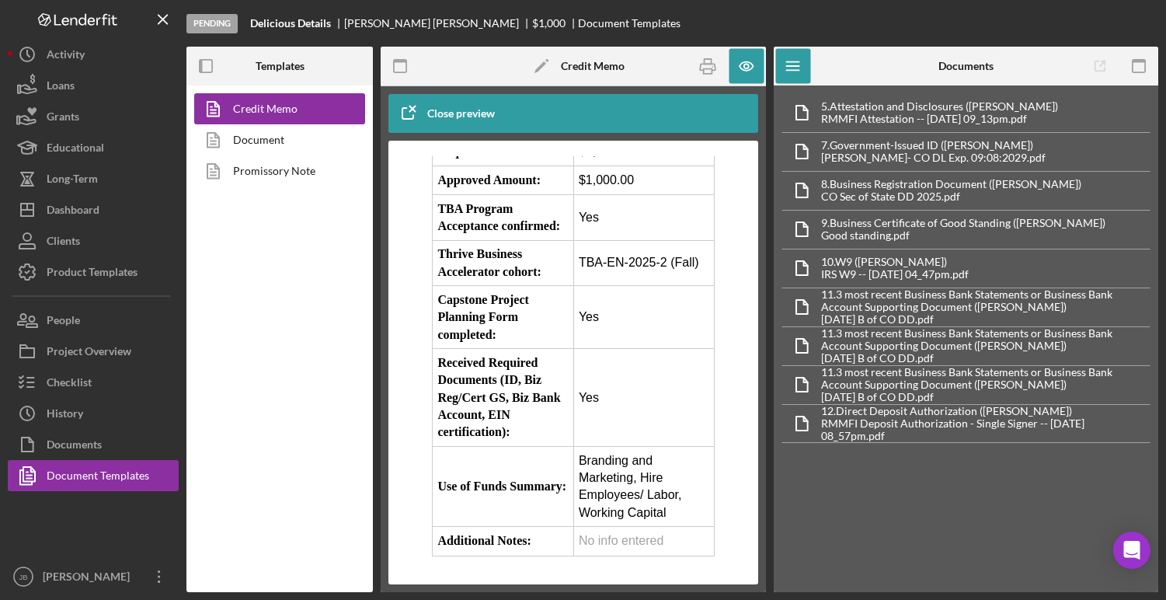
scroll to position [1084, 0]
click at [711, 68] on icon "button" at bounding box center [707, 66] width 35 height 35
click at [95, 385] on button "Checklist" at bounding box center [93, 382] width 171 height 31
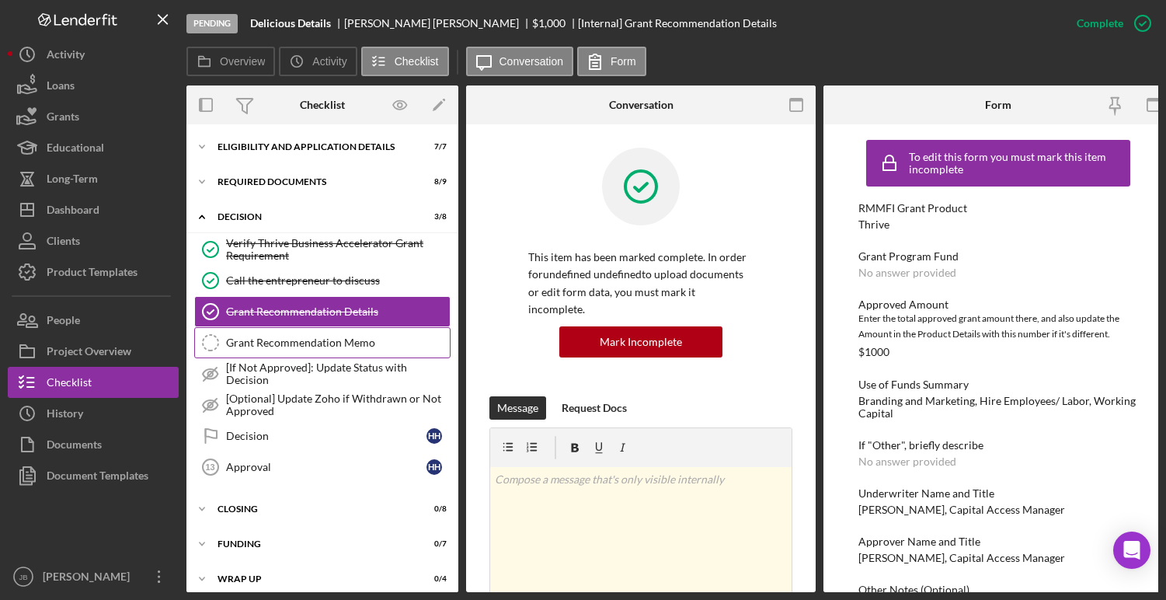
click at [293, 345] on div "Grant Recommendation Memo" at bounding box center [338, 342] width 224 height 12
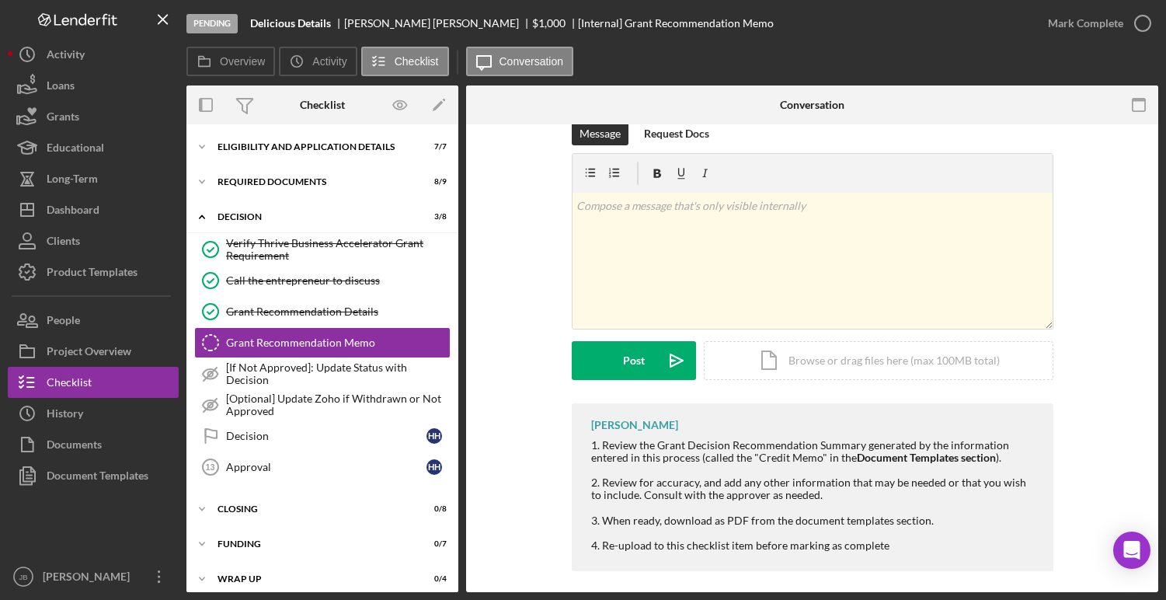
scroll to position [36, 0]
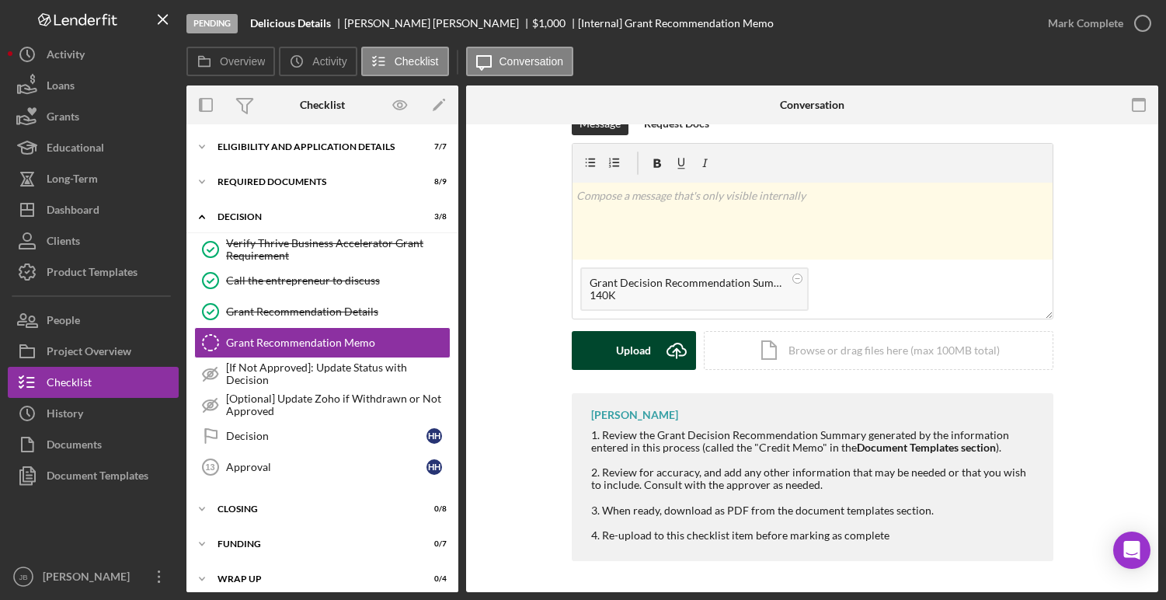
click at [675, 351] on polyline "submit" at bounding box center [676, 351] width 7 height 4
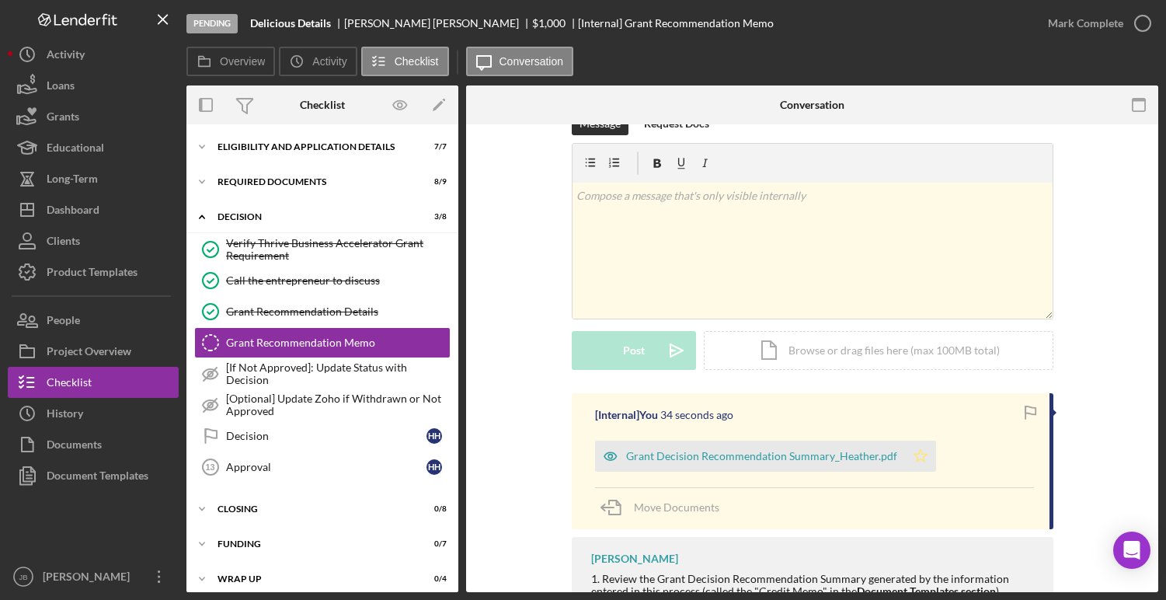
click at [914, 458] on icon "Icon/Star" at bounding box center [920, 456] width 31 height 31
click at [1147, 21] on icon "button" at bounding box center [1143, 23] width 39 height 39
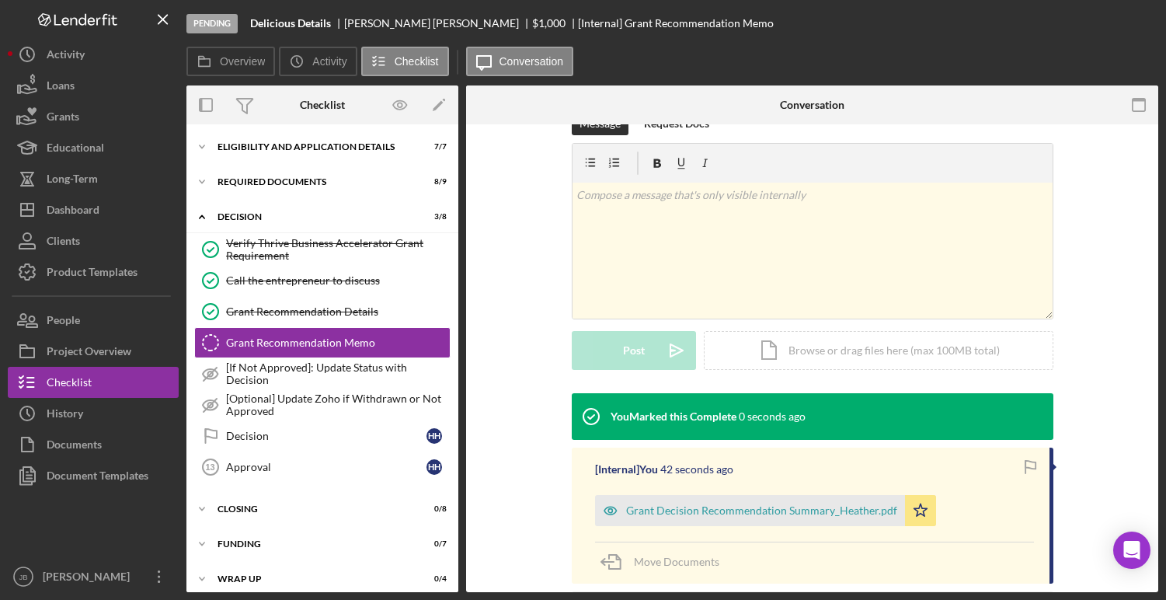
scroll to position [249, 0]
click at [260, 431] on div "Decision" at bounding box center [326, 436] width 200 height 12
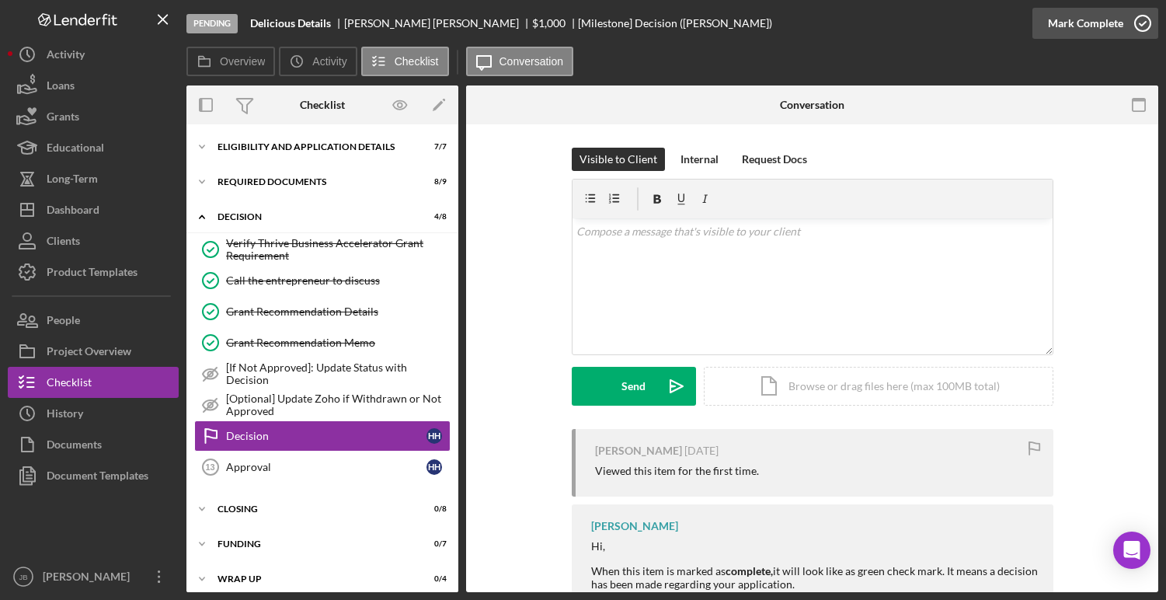
click at [1144, 27] on icon "button" at bounding box center [1143, 23] width 39 height 39
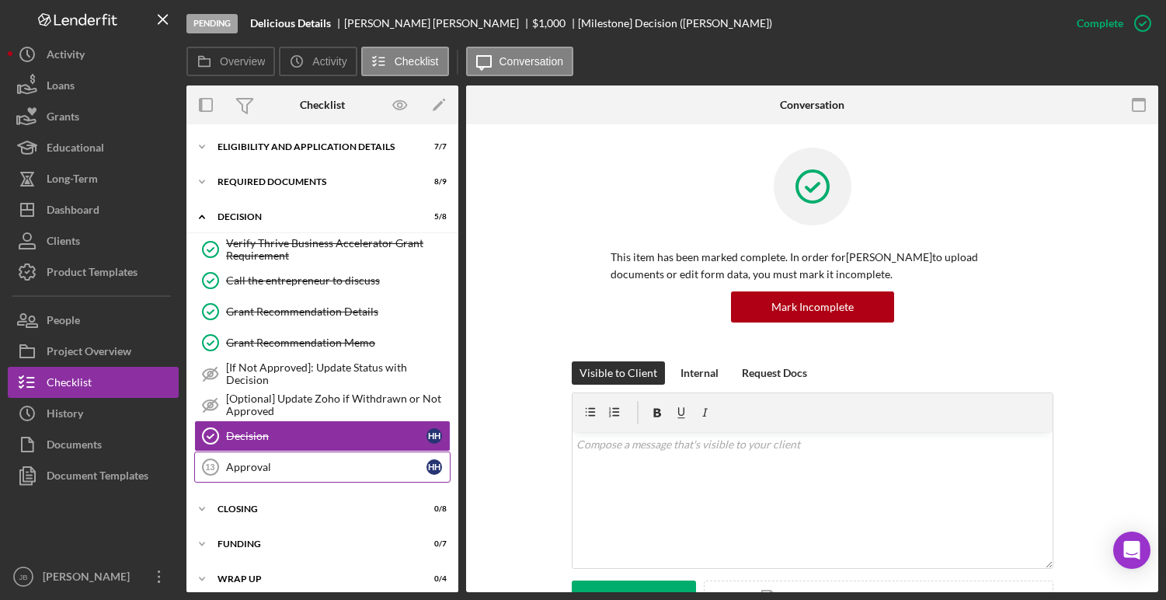
click at [315, 467] on div "Approval" at bounding box center [326, 467] width 200 height 12
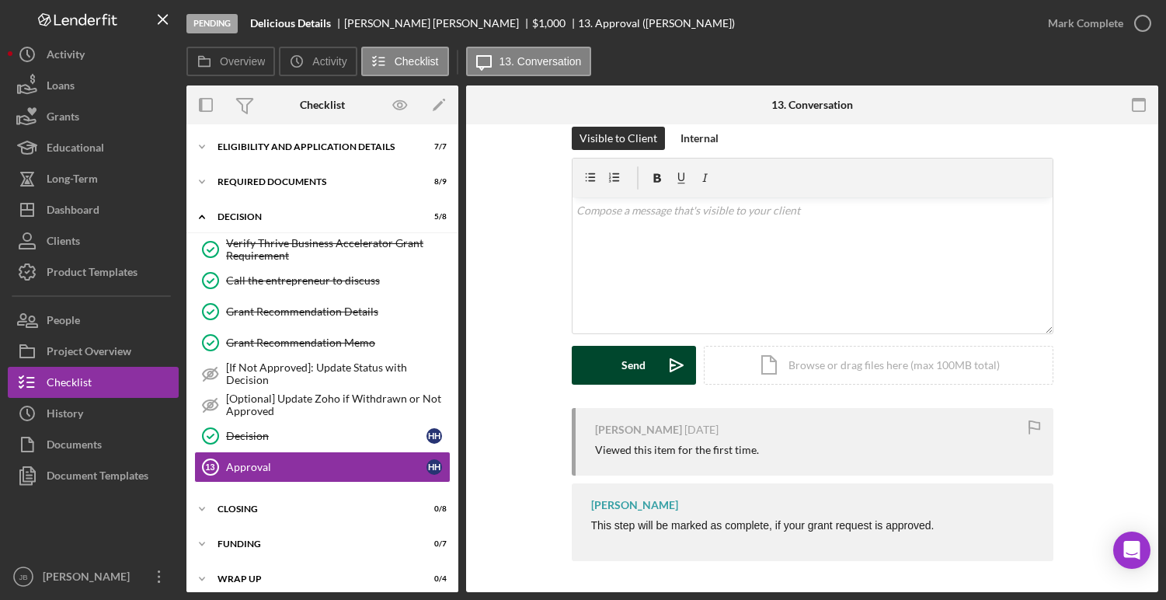
scroll to position [9, 0]
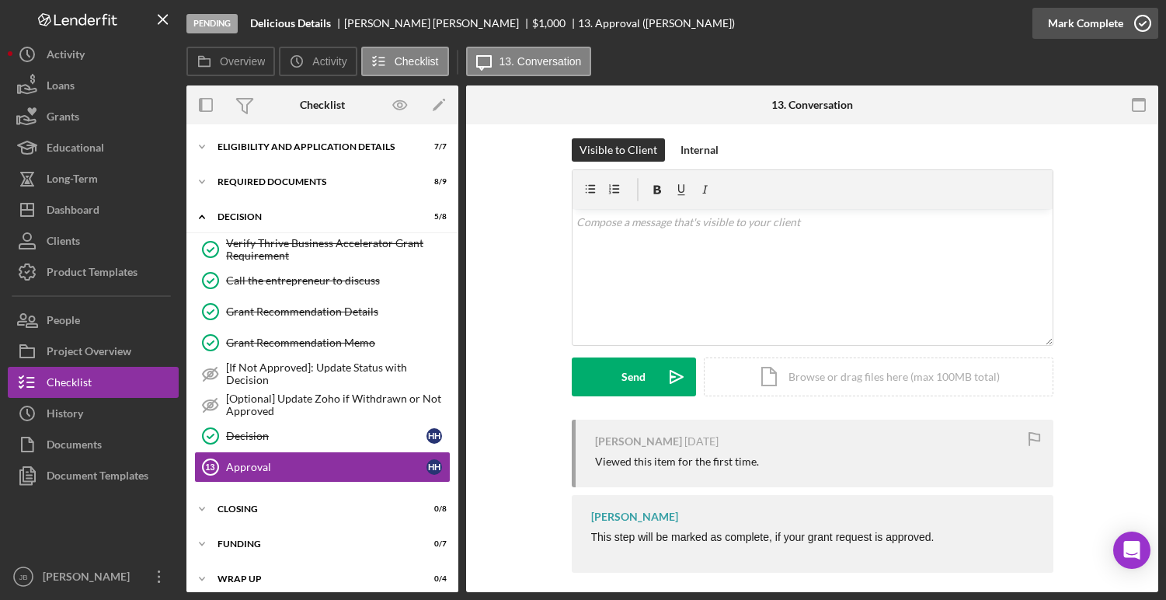
click at [1145, 26] on icon "button" at bounding box center [1143, 23] width 39 height 39
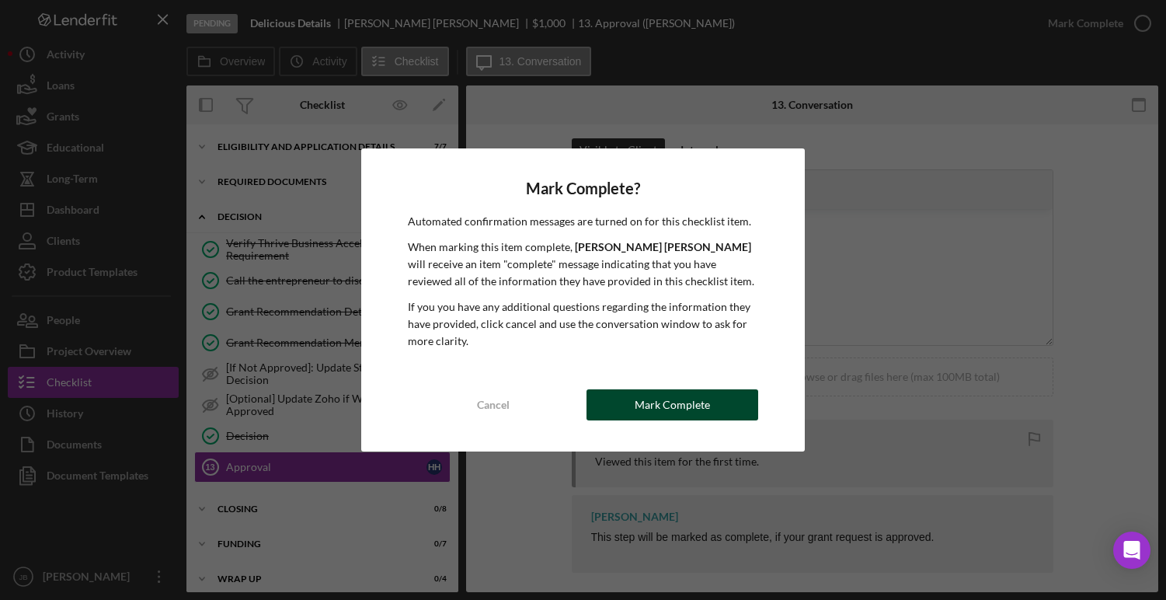
click at [606, 406] on button "Mark Complete" at bounding box center [672, 404] width 171 height 31
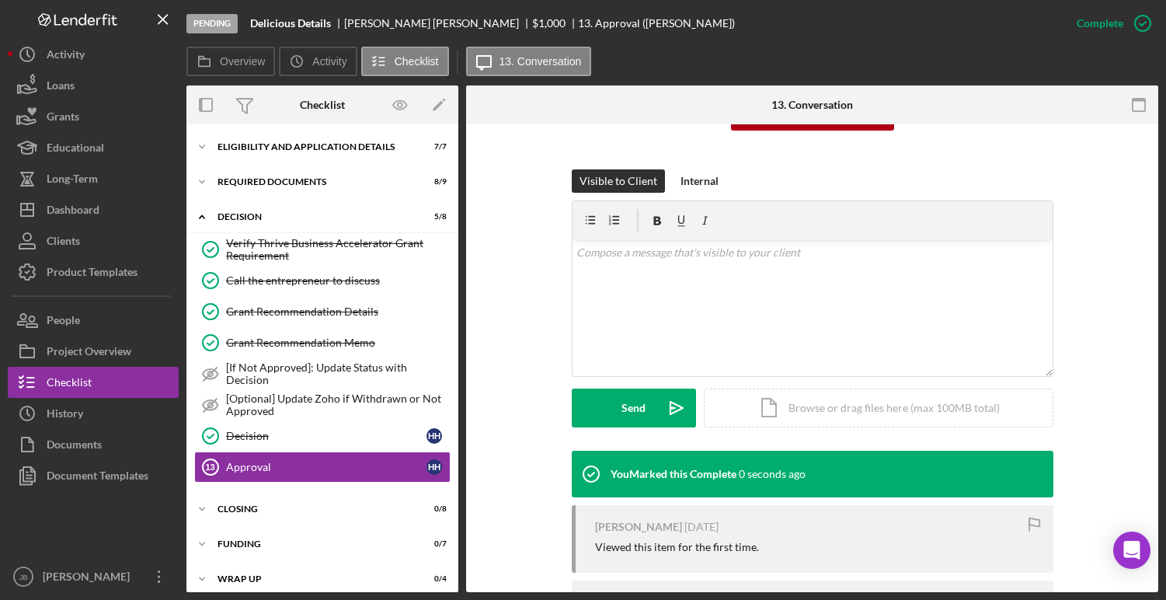
scroll to position [11, 0]
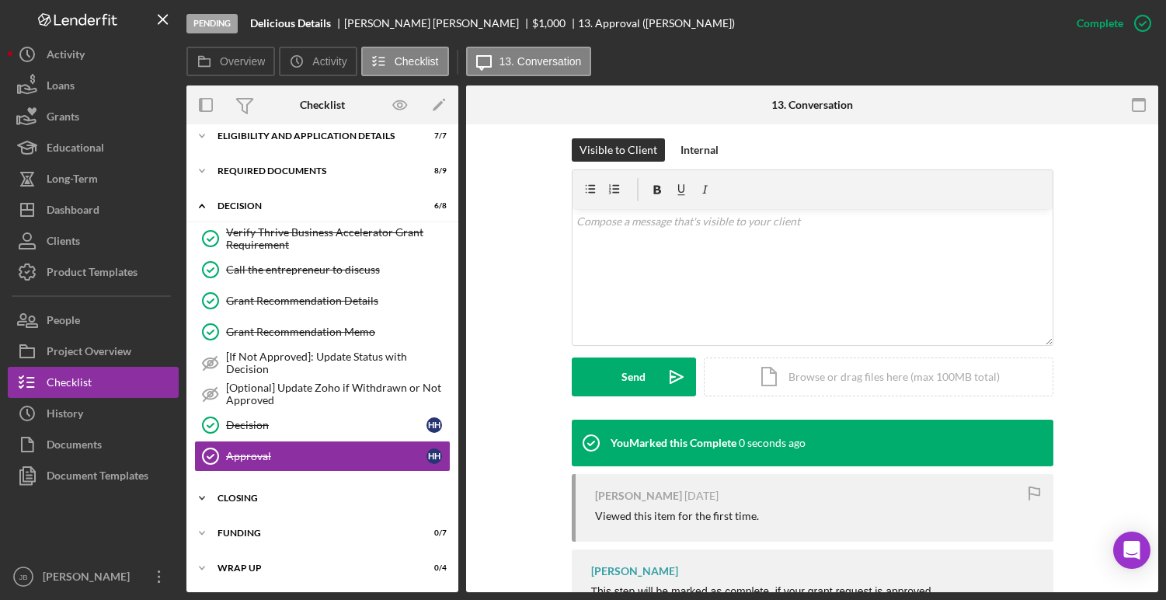
click at [278, 493] on div "CLOSING" at bounding box center [328, 497] width 221 height 9
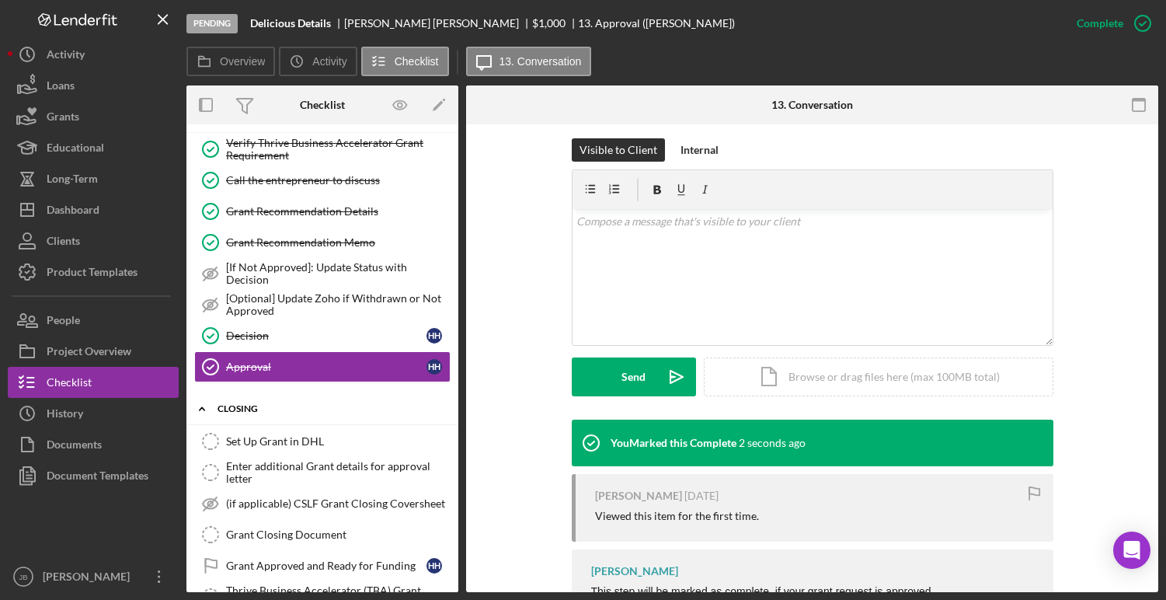
scroll to position [127, 0]
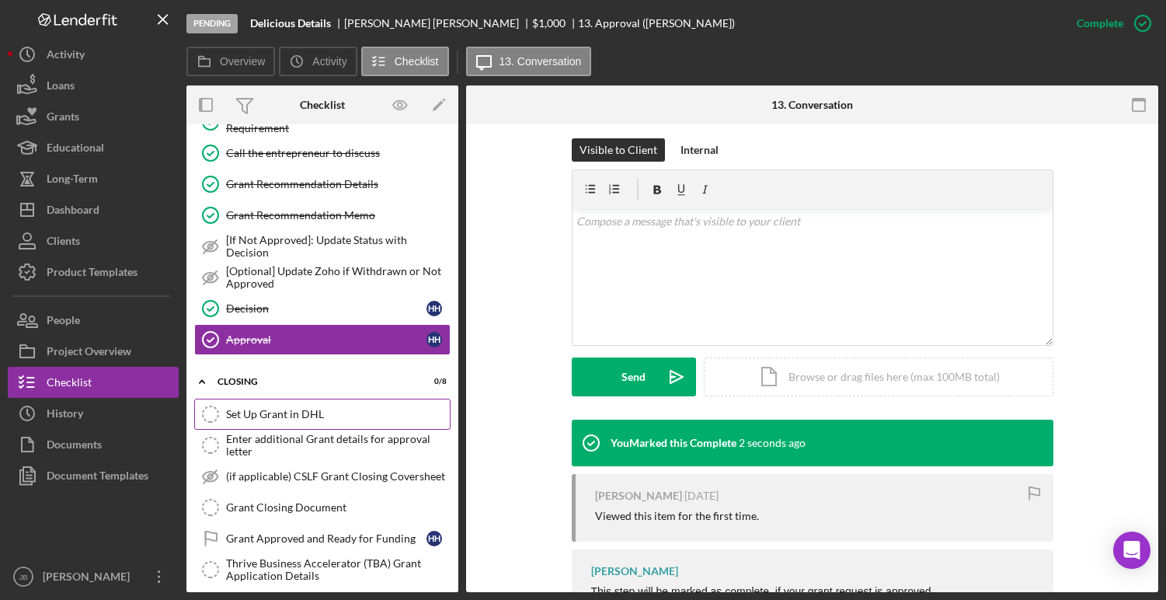
click at [260, 413] on div "Set Up Grant in DHL" at bounding box center [338, 414] width 224 height 12
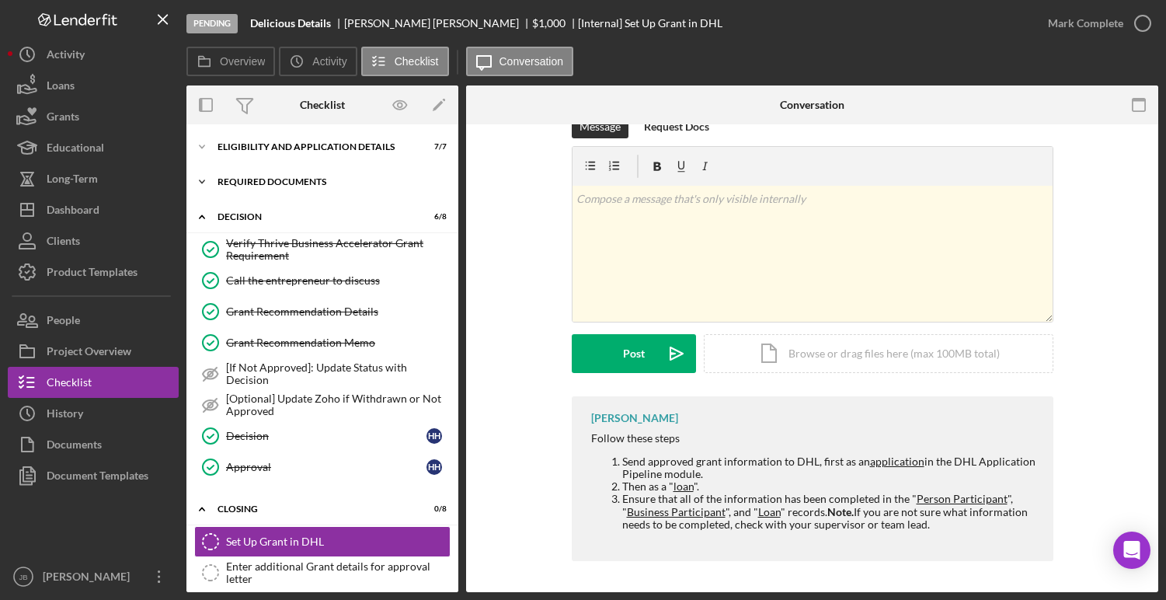
click at [310, 180] on div "REQUIRED DOCUMENTS" at bounding box center [328, 181] width 221 height 9
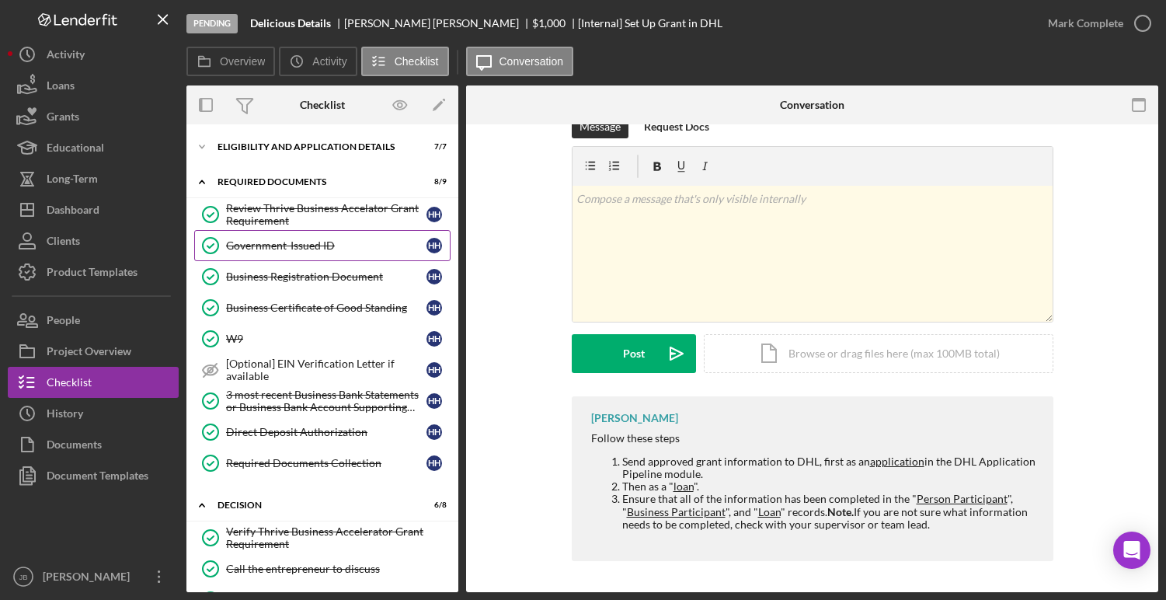
click at [301, 244] on div "Government-Issued ID" at bounding box center [326, 245] width 200 height 12
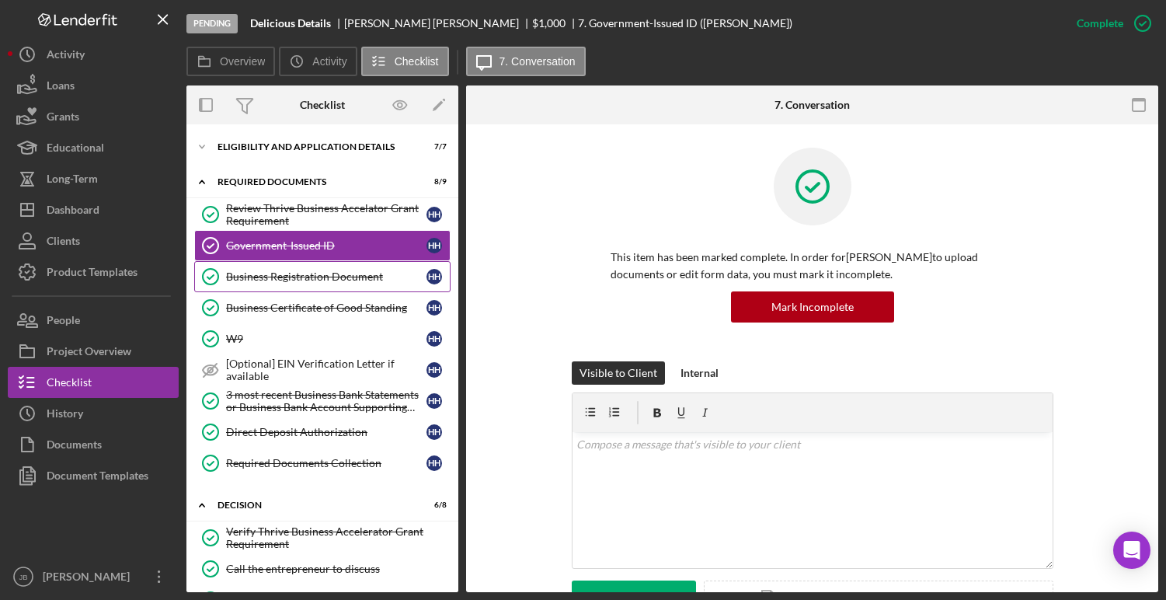
click at [322, 280] on div "Business Registration Document" at bounding box center [326, 276] width 200 height 12
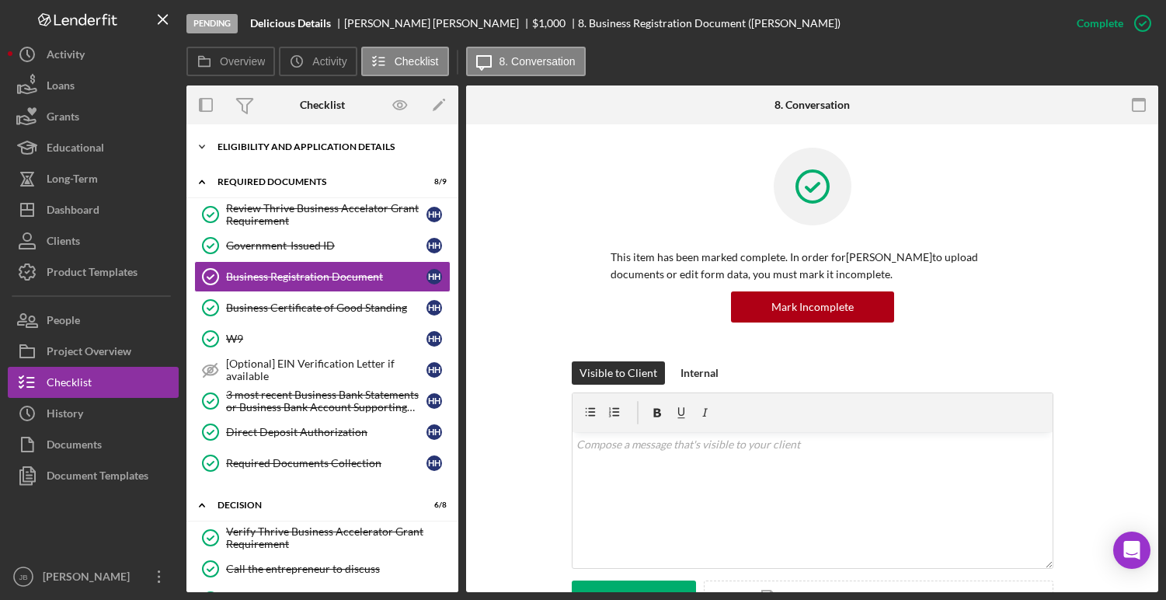
click at [357, 147] on div "Eligibility and Application Details" at bounding box center [328, 146] width 221 height 9
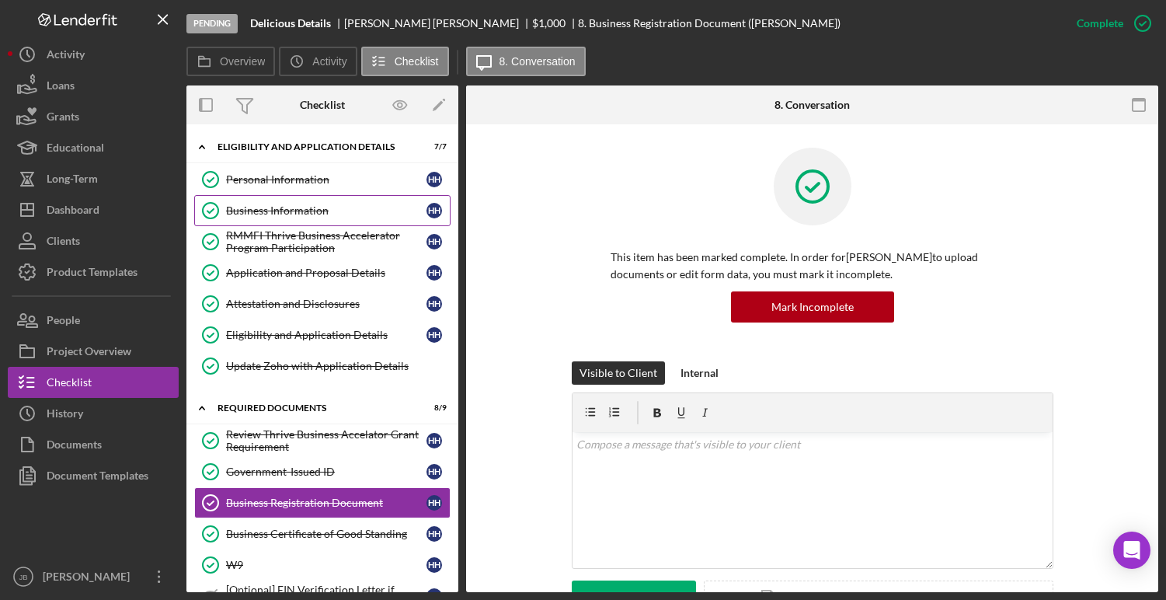
click at [326, 204] on div "Business Information" at bounding box center [326, 210] width 200 height 12
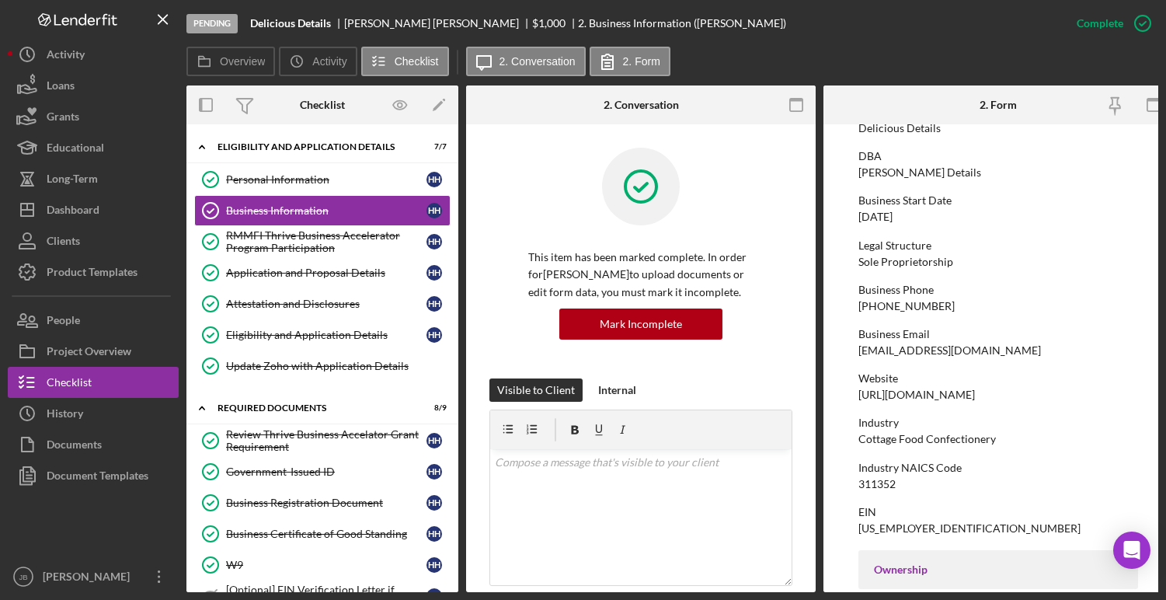
scroll to position [123, 0]
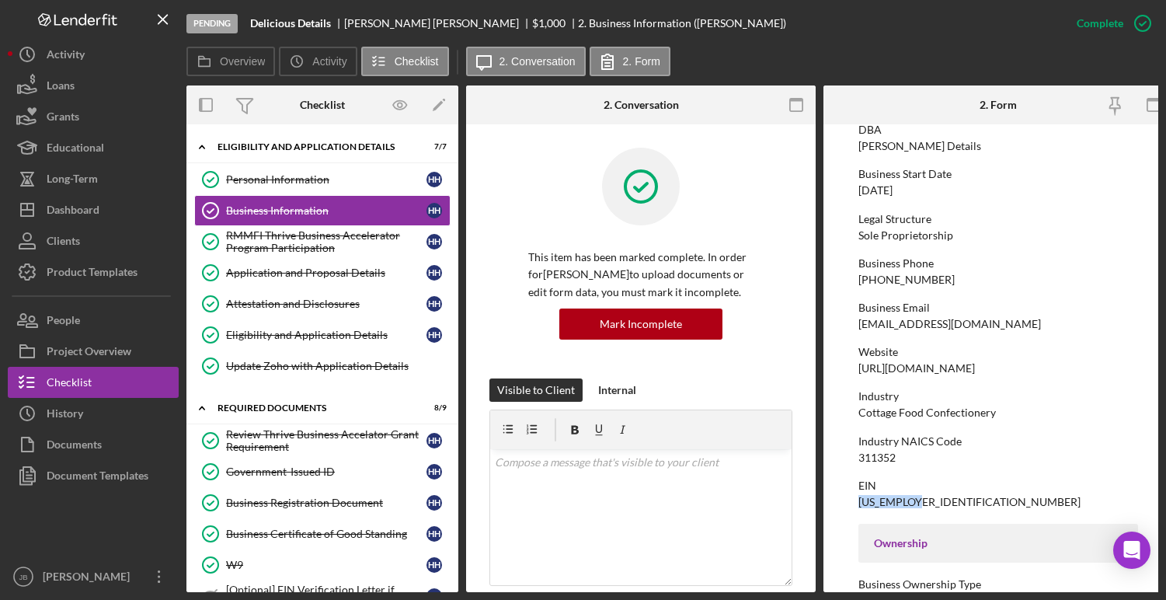
drag, startPoint x: 926, startPoint y: 503, endPoint x: 859, endPoint y: 497, distance: 67.8
click at [859, 497] on div "EIN 33-2152454" at bounding box center [999, 493] width 280 height 29
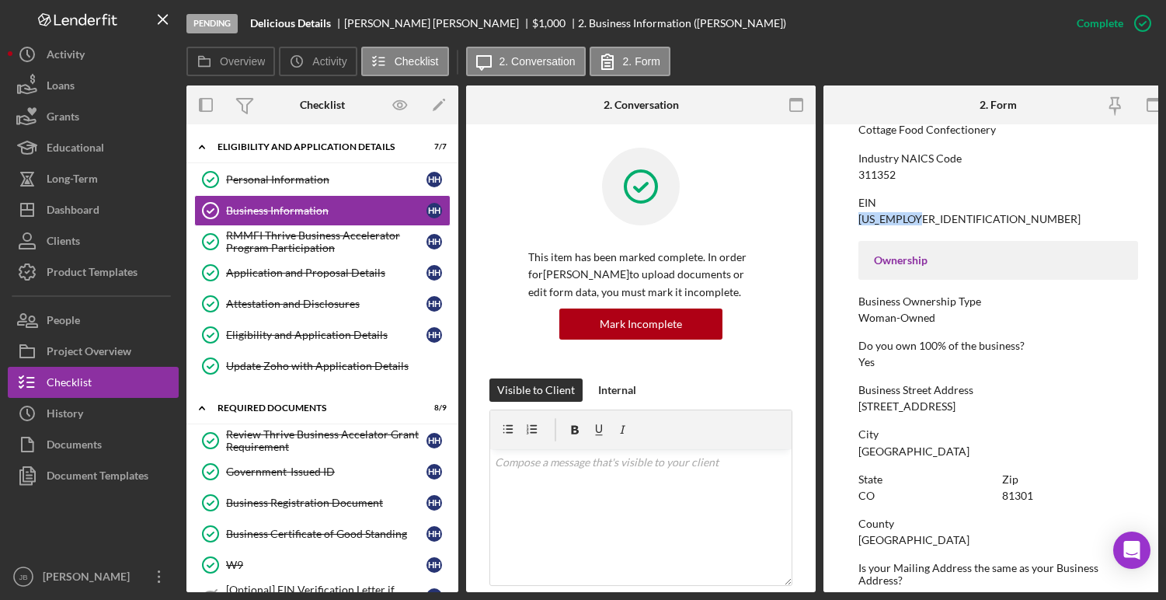
scroll to position [355, 0]
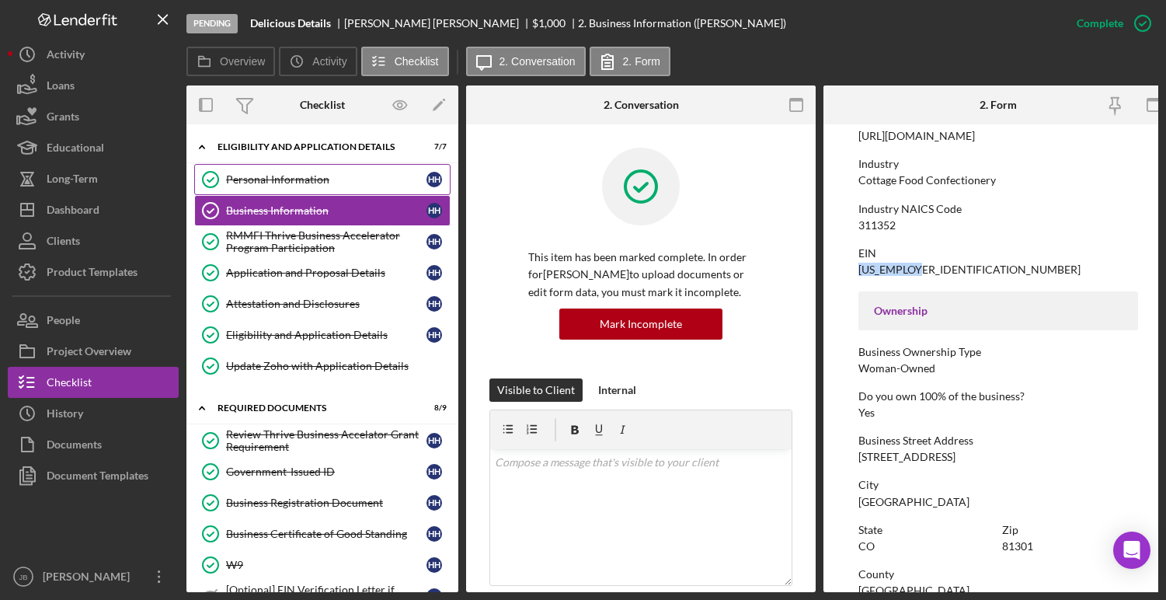
click at [333, 175] on div "Personal Information" at bounding box center [326, 179] width 200 height 12
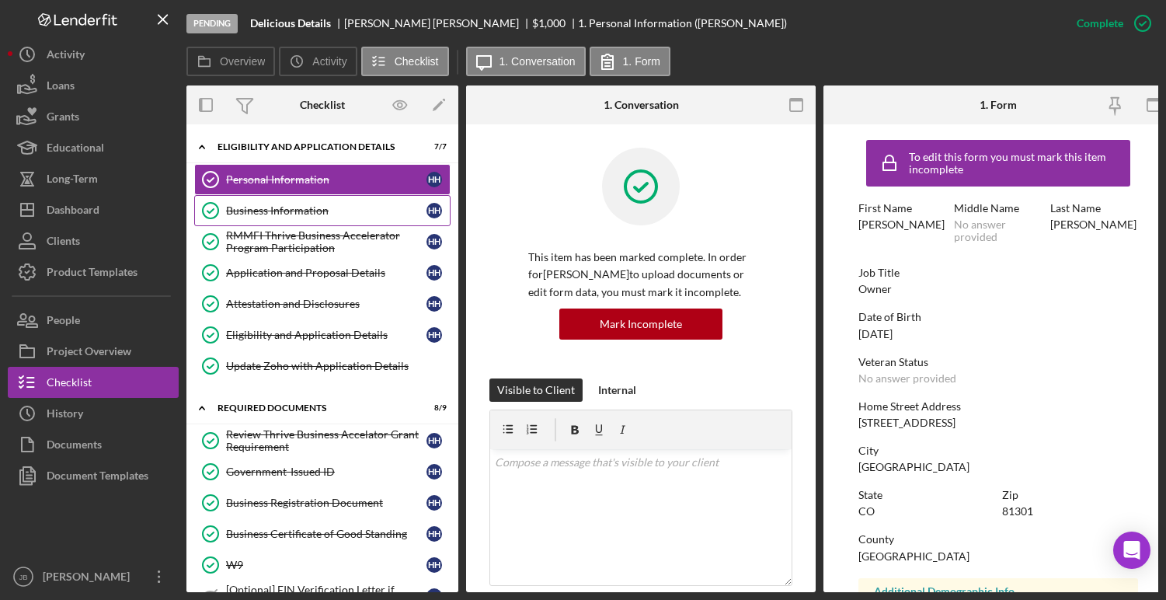
click at [354, 205] on div "Business Information" at bounding box center [326, 210] width 200 height 12
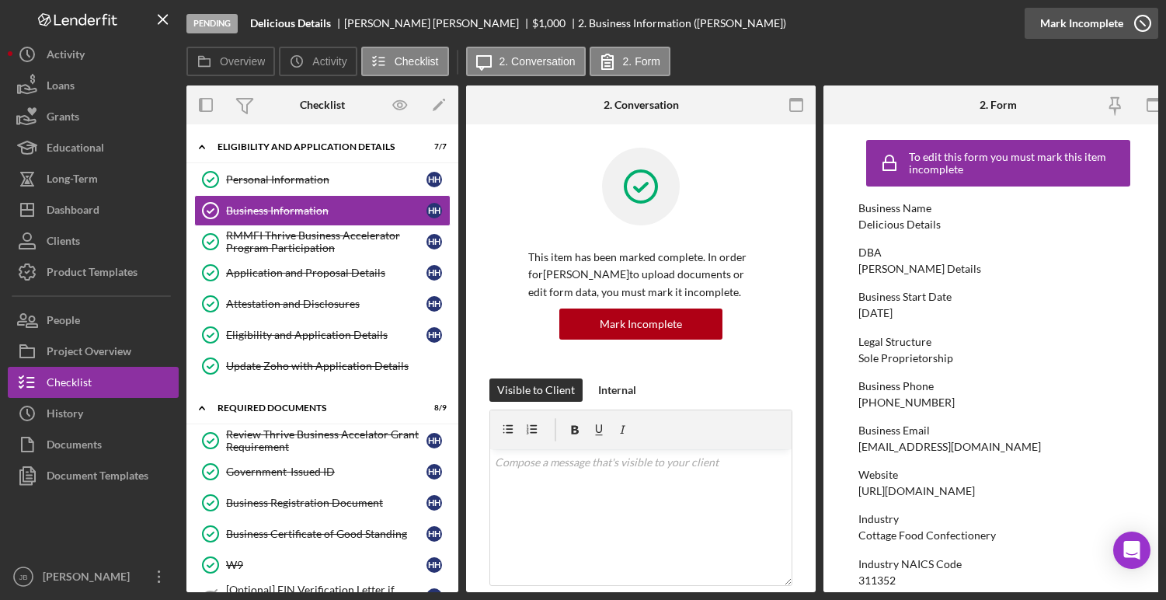
click at [1142, 23] on icon "button" at bounding box center [1143, 23] width 39 height 39
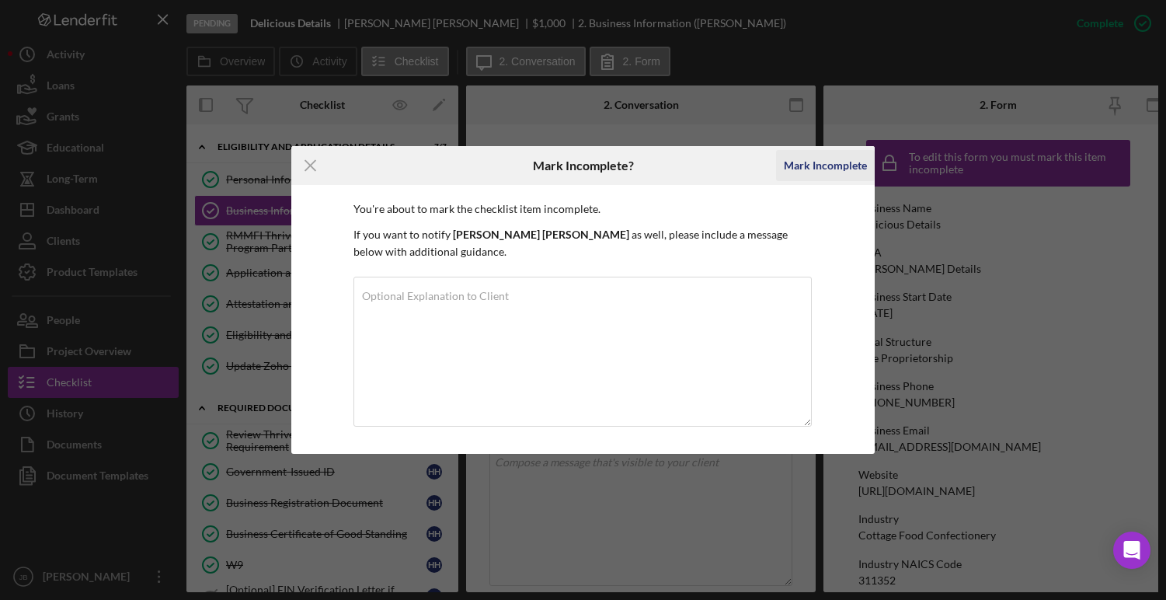
click at [850, 163] on div "Mark Incomplete" at bounding box center [825, 165] width 83 height 31
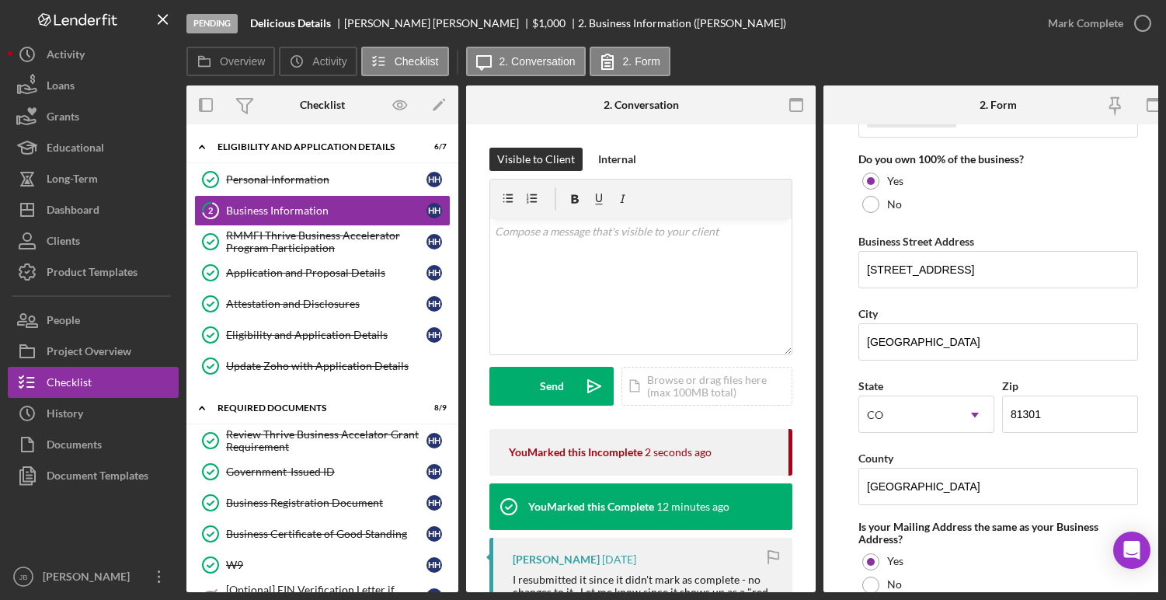
scroll to position [834, 0]
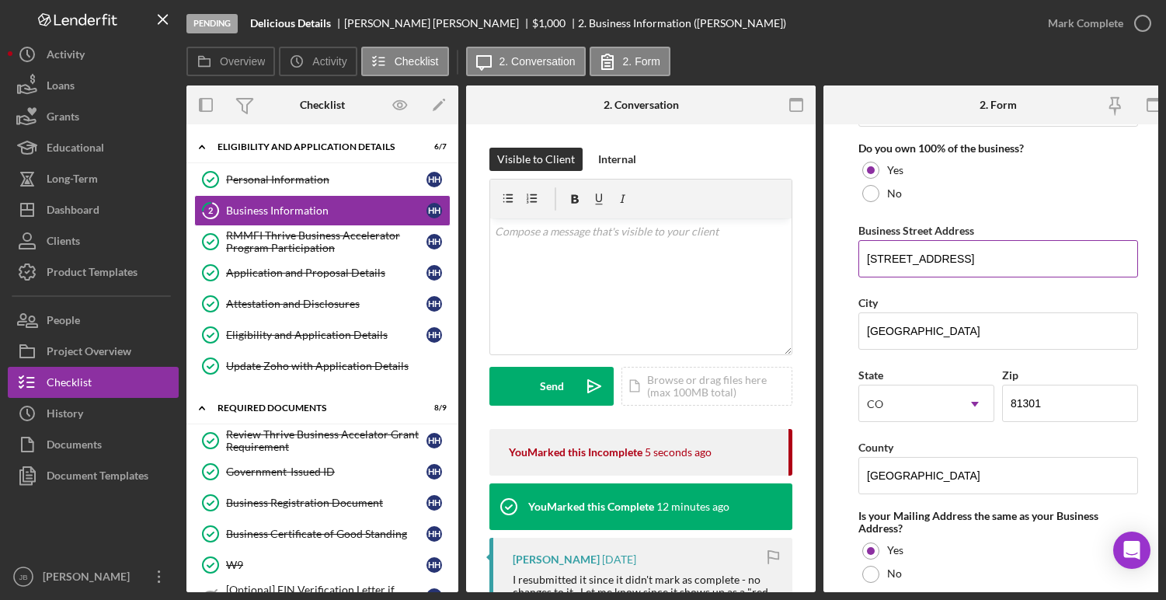
click at [997, 261] on input "1309 E 3rd Ave" at bounding box center [999, 258] width 280 height 37
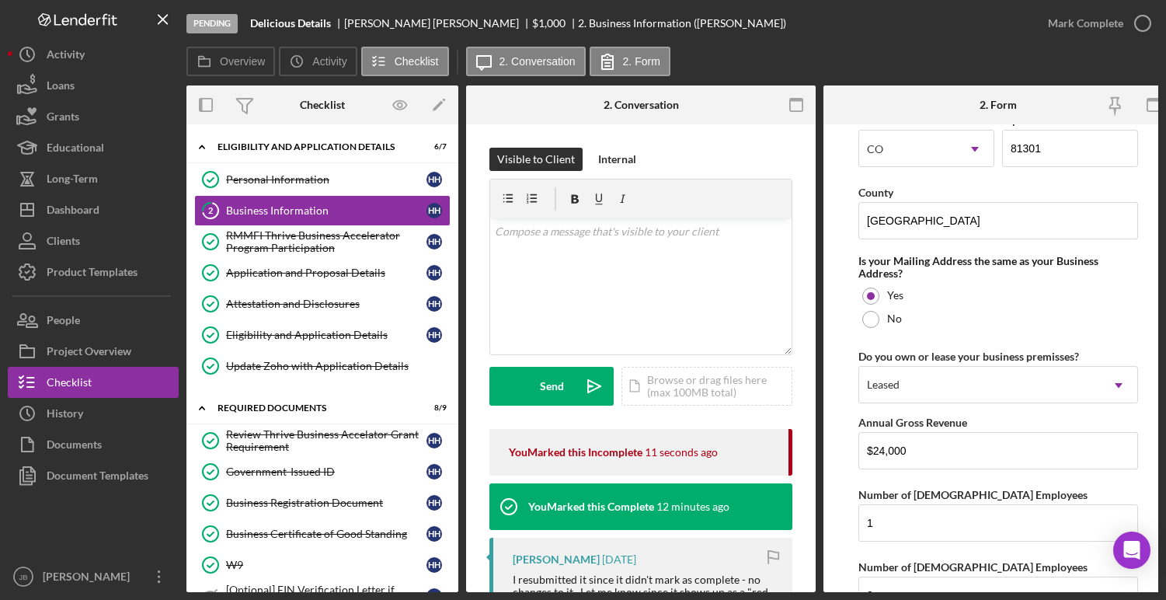
scroll to position [1274, 0]
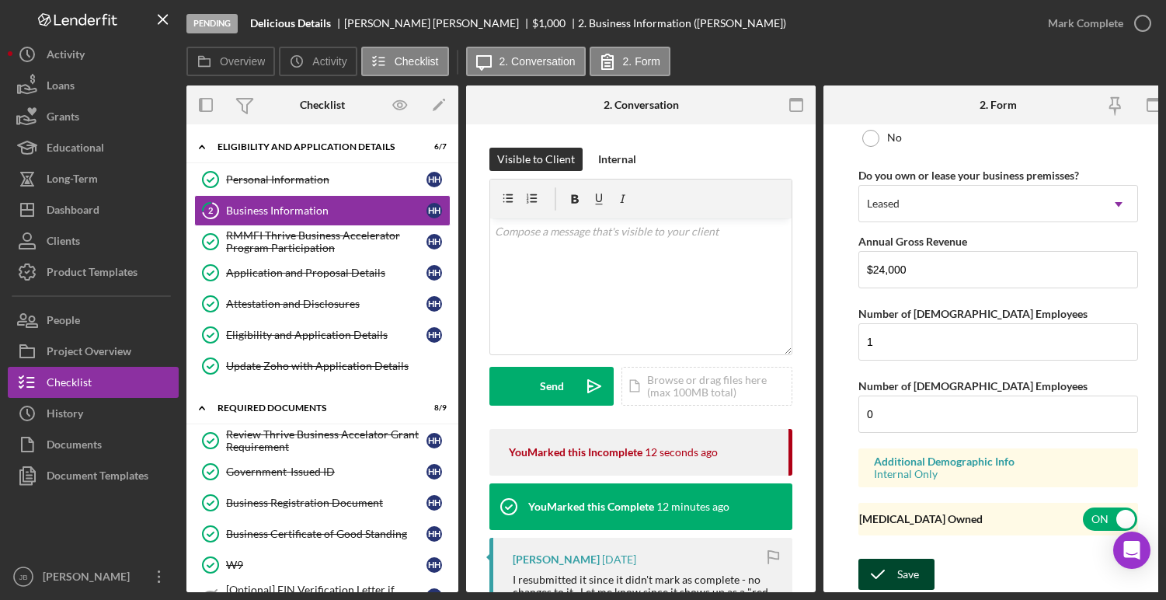
type input "1309 E 3rd Ave Unit 24B"
click at [916, 570] on div "Save" at bounding box center [909, 574] width 22 height 31
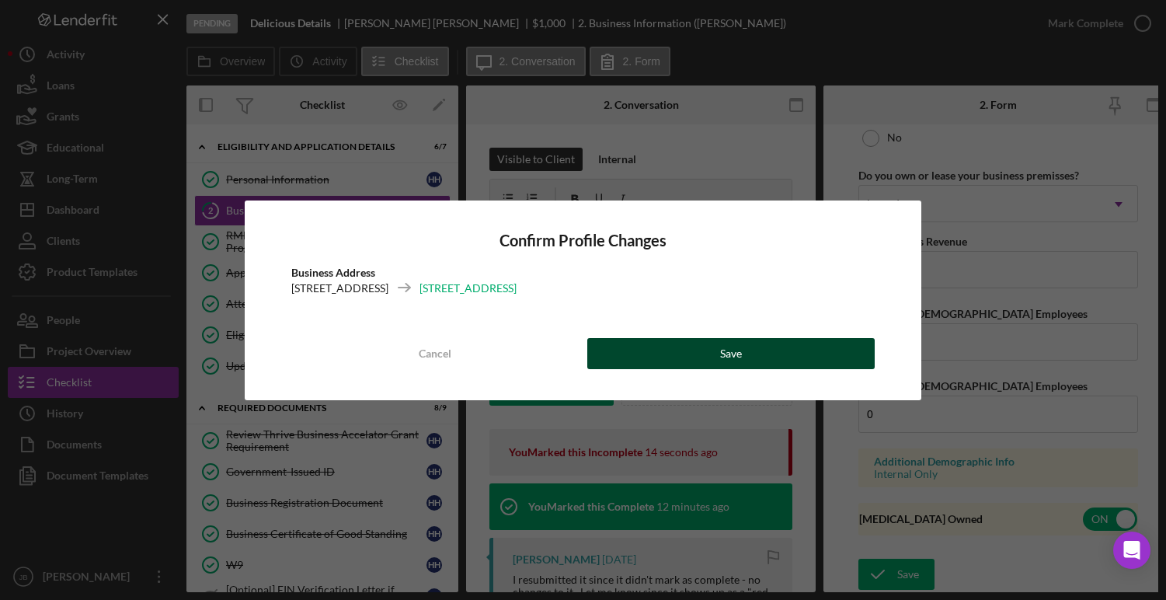
click at [826, 357] on button "Save" at bounding box center [731, 353] width 288 height 31
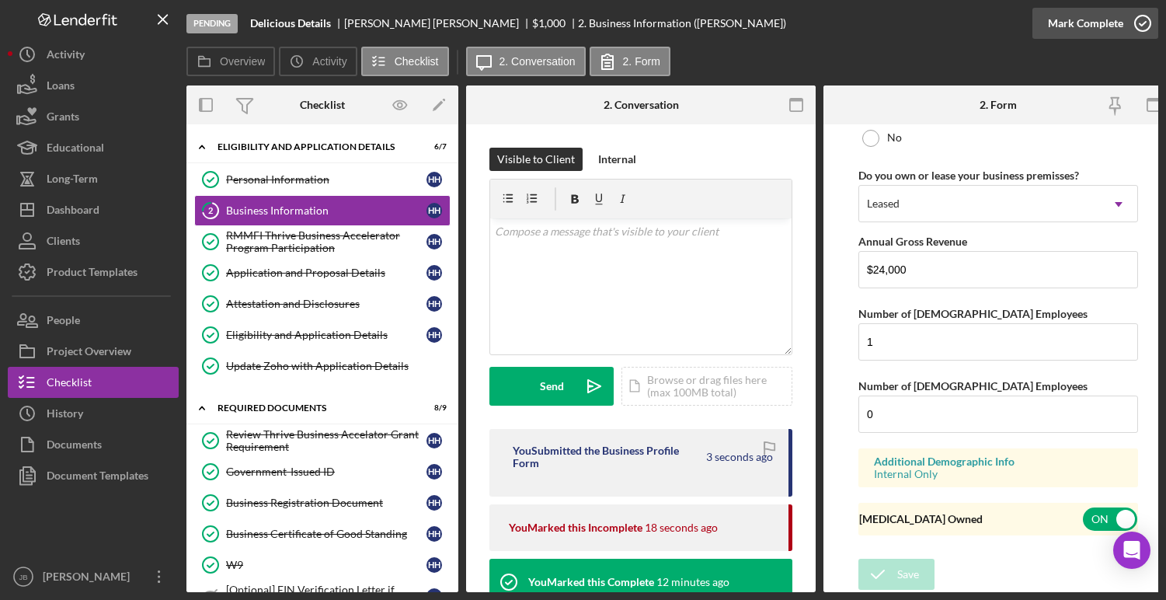
click at [1149, 19] on icon "button" at bounding box center [1143, 23] width 39 height 39
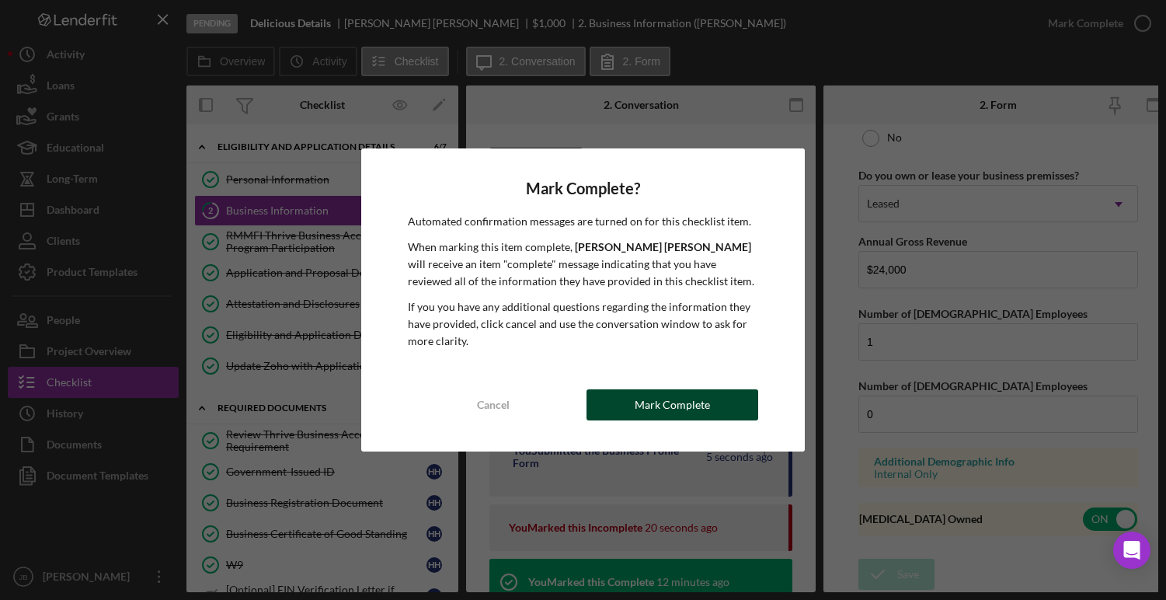
click at [676, 411] on div "Mark Complete" at bounding box center [672, 404] width 75 height 31
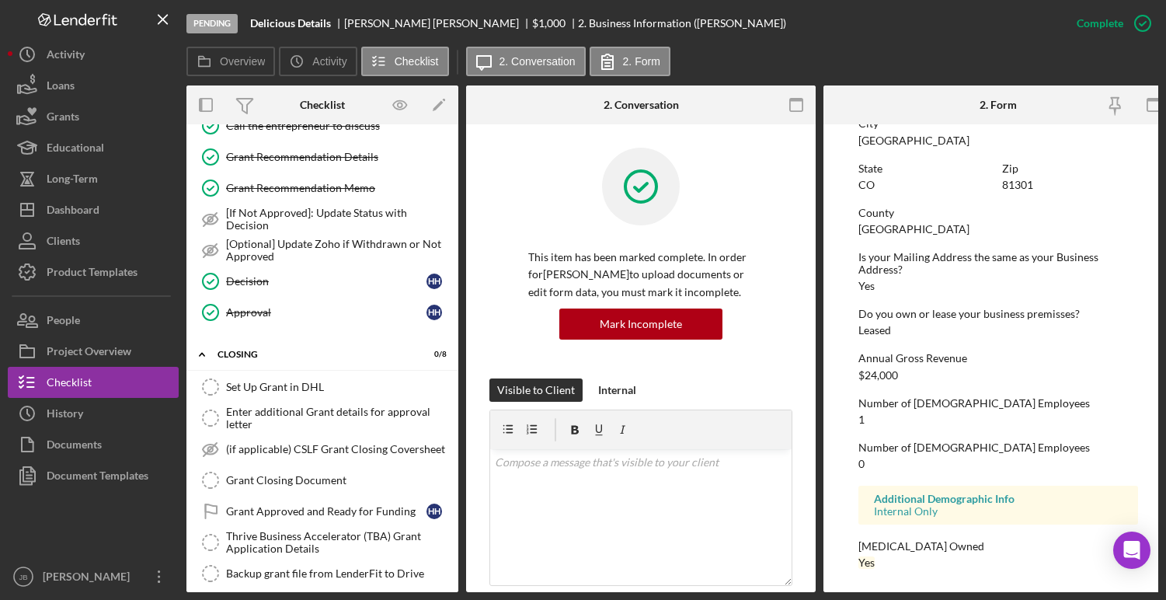
scroll to position [673, 0]
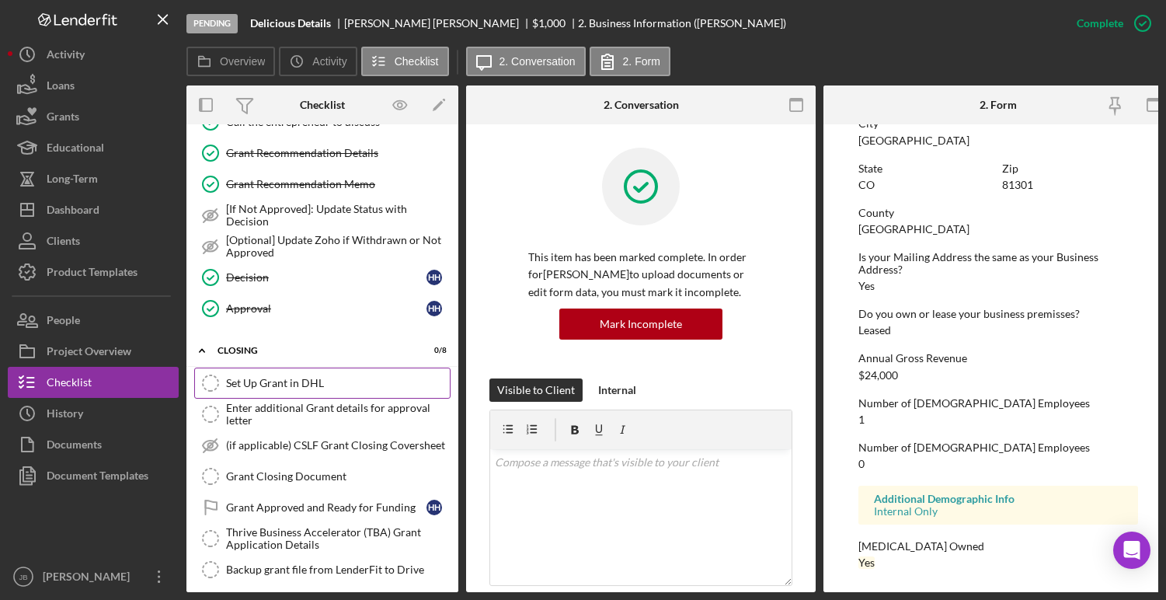
click at [315, 382] on div "Set Up Grant in DHL" at bounding box center [338, 383] width 224 height 12
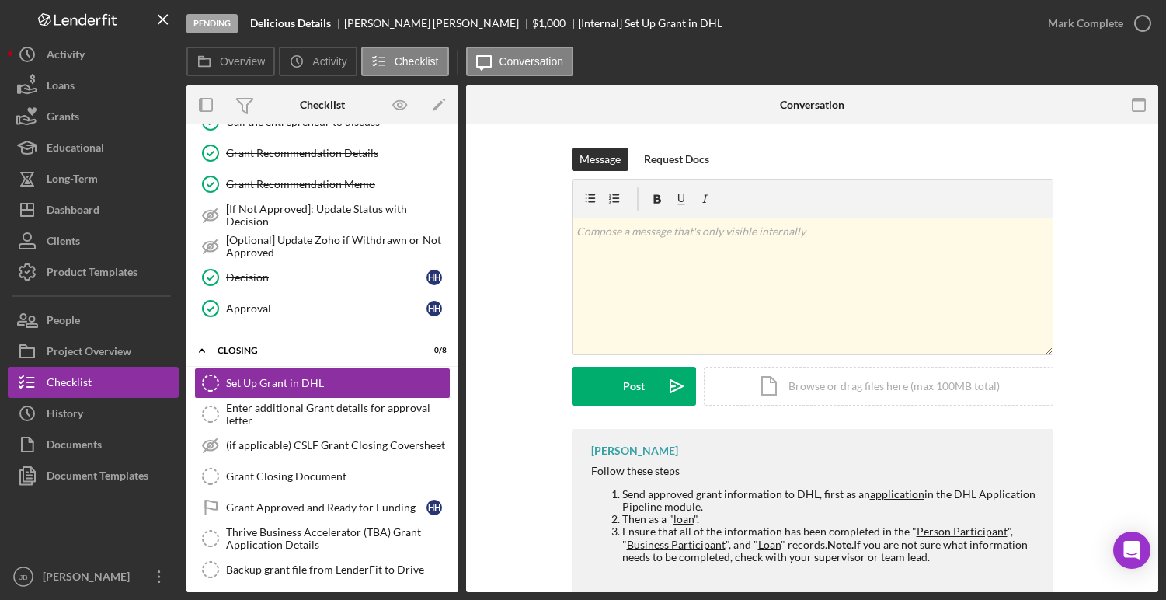
scroll to position [33, 0]
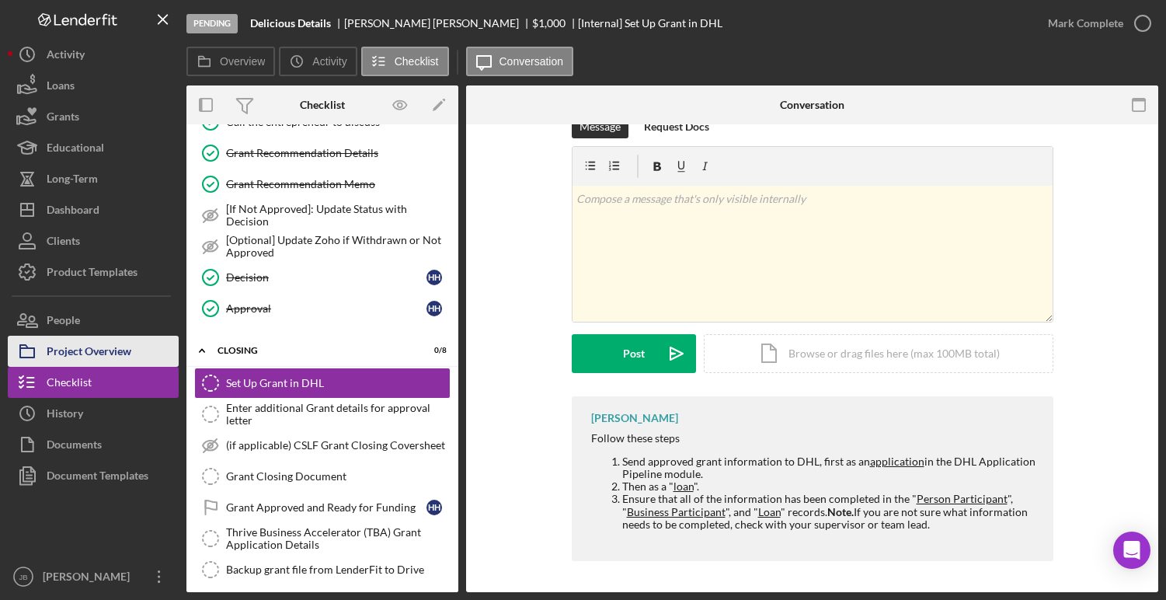
click at [97, 354] on div "Project Overview" at bounding box center [89, 353] width 85 height 35
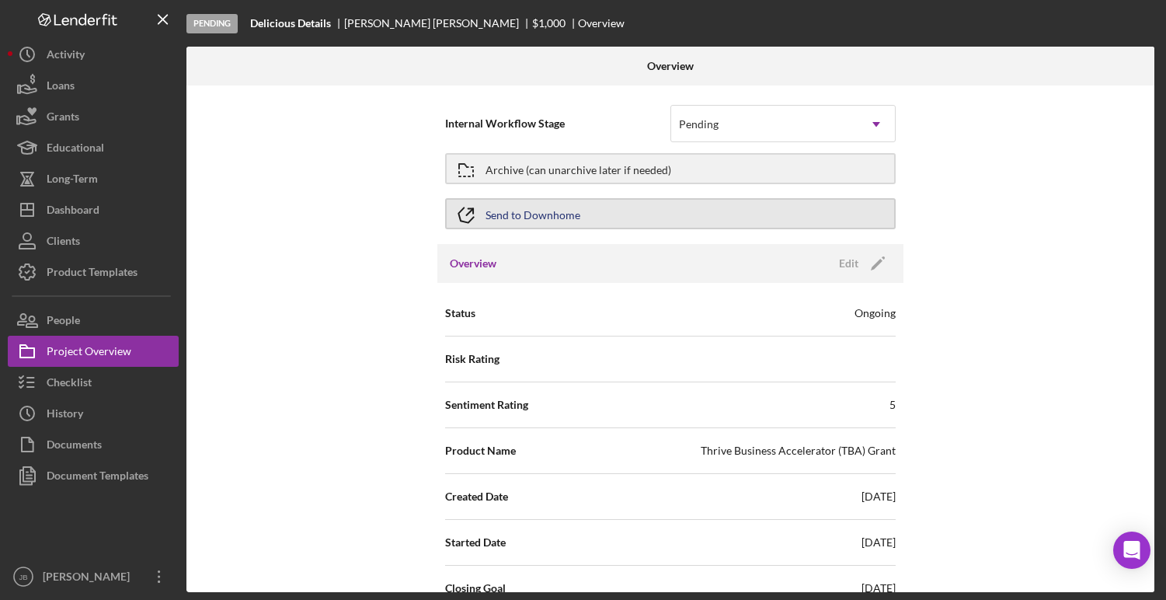
click at [562, 217] on div "Send to Downhome" at bounding box center [533, 214] width 95 height 28
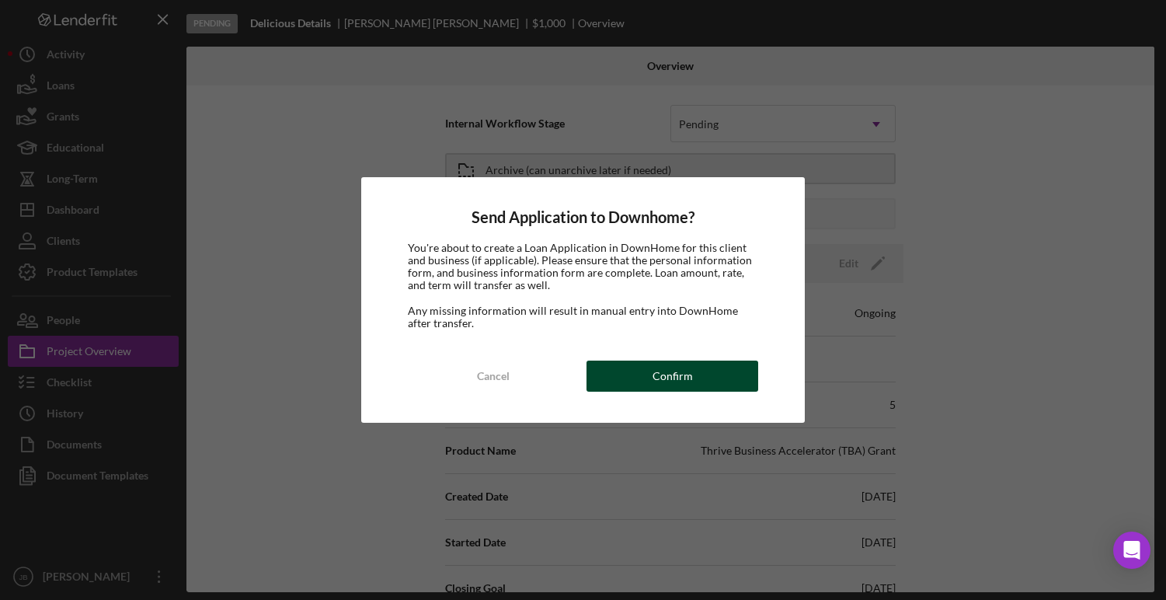
click at [660, 382] on div "Confirm" at bounding box center [673, 376] width 40 height 31
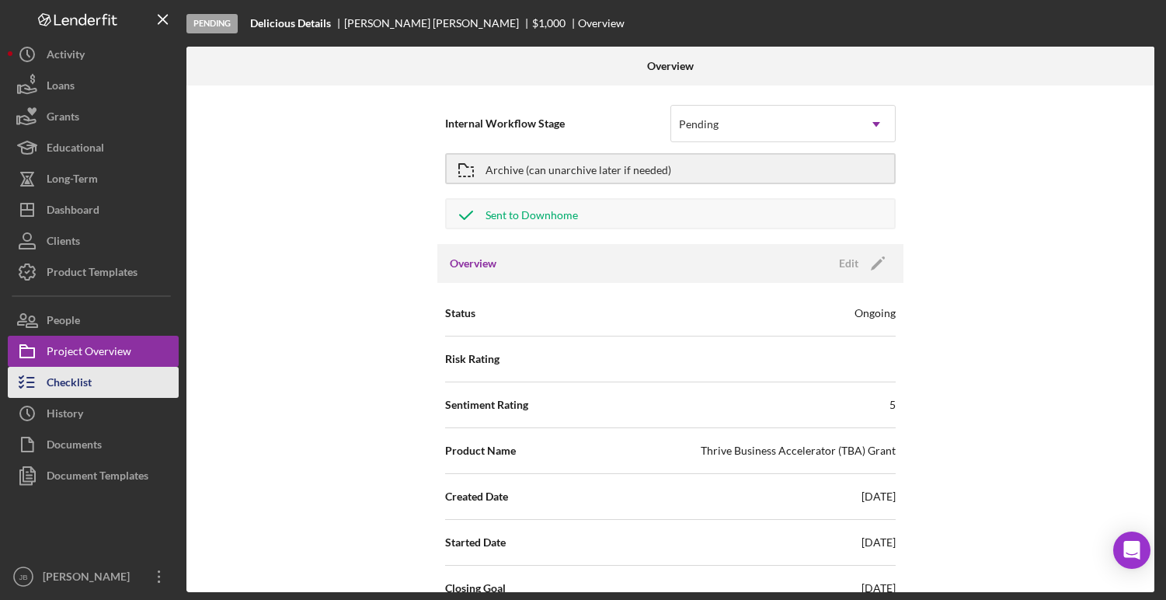
click at [73, 377] on div "Checklist" at bounding box center [69, 384] width 45 height 35
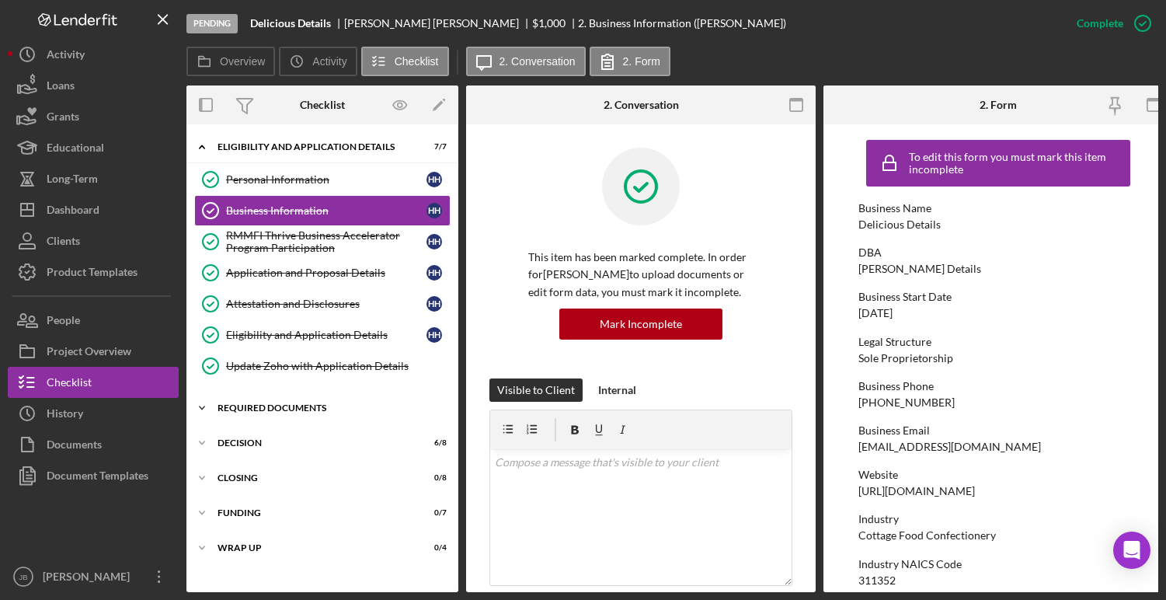
click at [241, 406] on div "REQUIRED DOCUMENTS" at bounding box center [328, 407] width 221 height 9
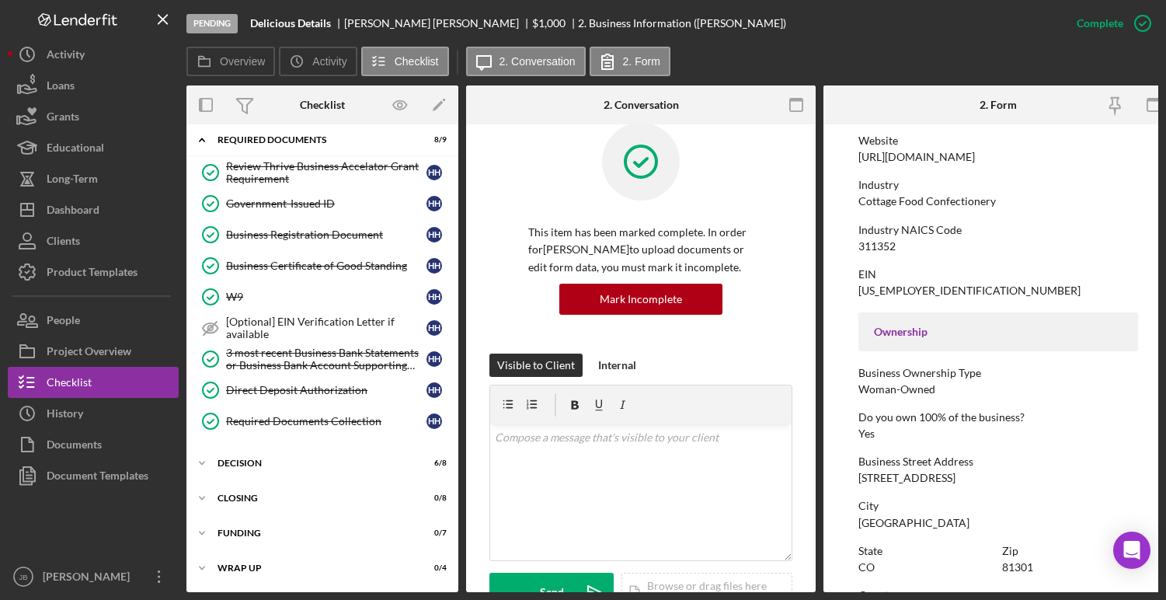
scroll to position [424, 0]
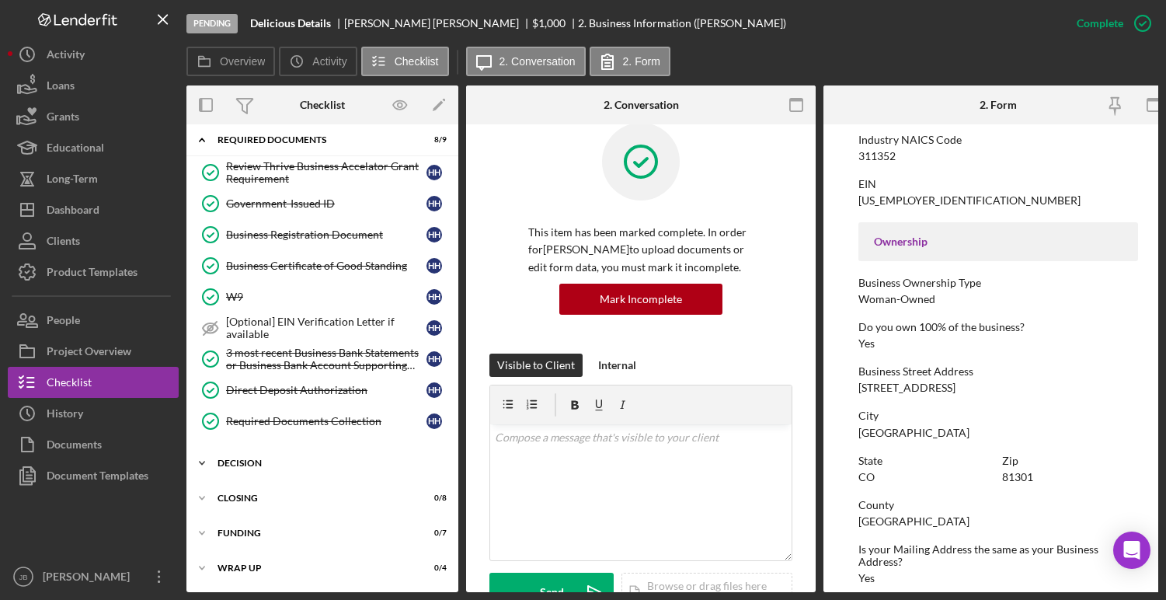
click at [263, 458] on div "DECISION" at bounding box center [328, 462] width 221 height 9
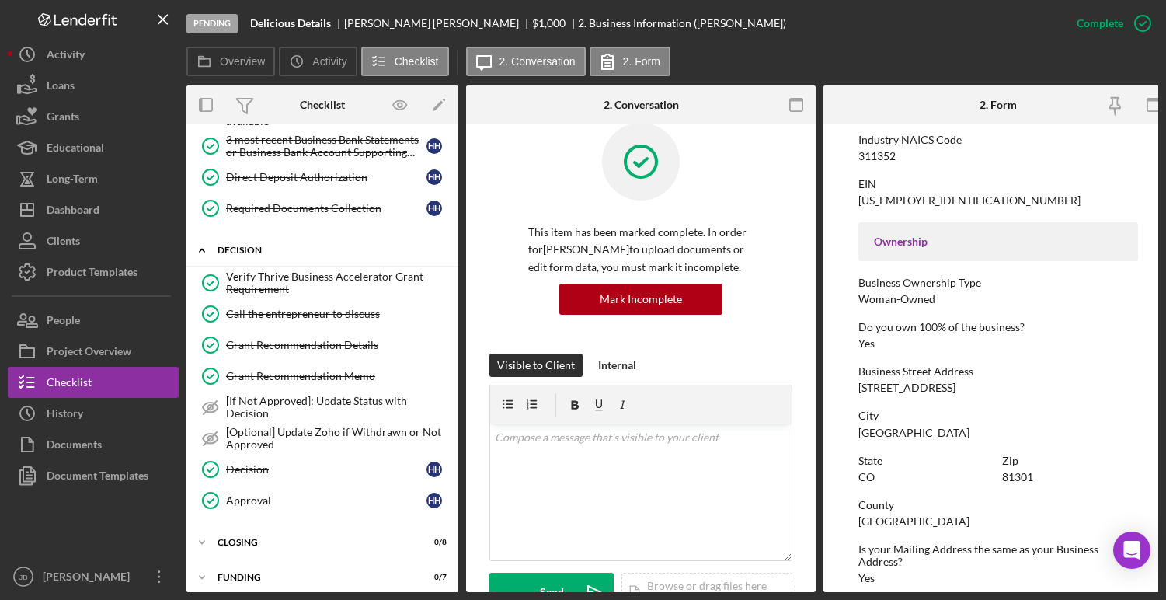
scroll to position [530, 0]
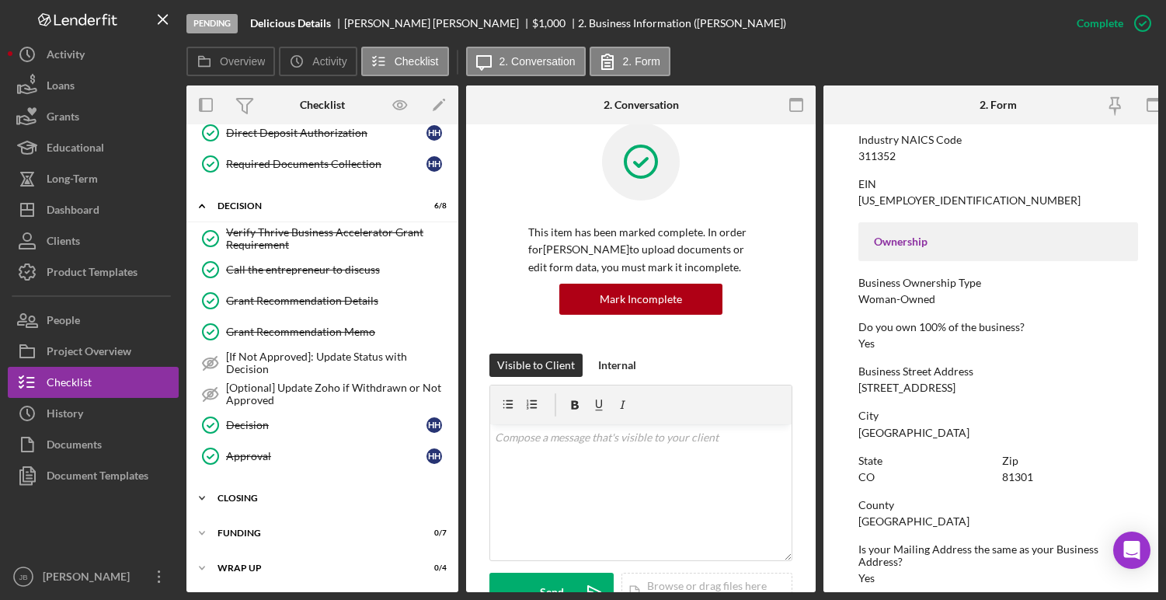
click at [256, 498] on div "Icon/Expander CLOSING 0 / 8" at bounding box center [322, 498] width 272 height 31
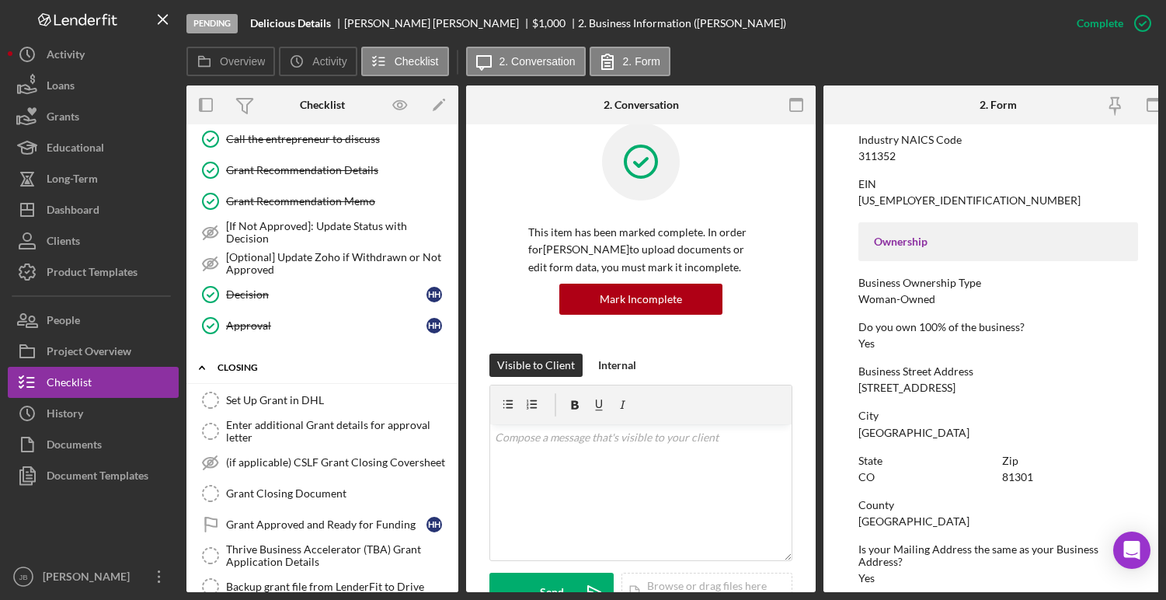
scroll to position [716, 0]
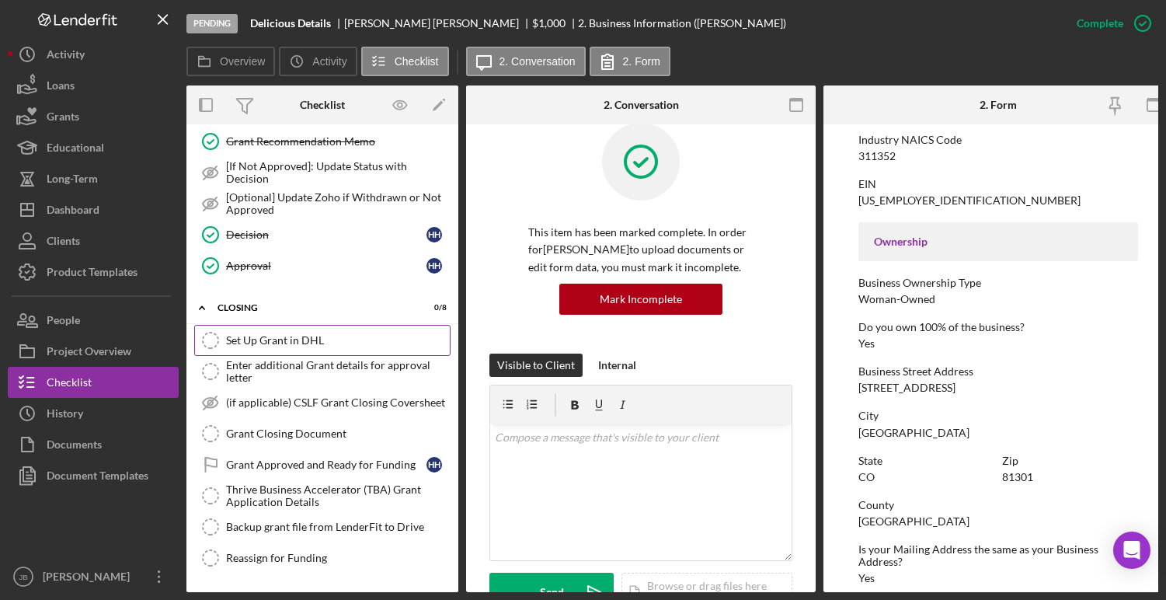
click at [209, 336] on icon "Set Up Grant in DHL" at bounding box center [210, 340] width 39 height 39
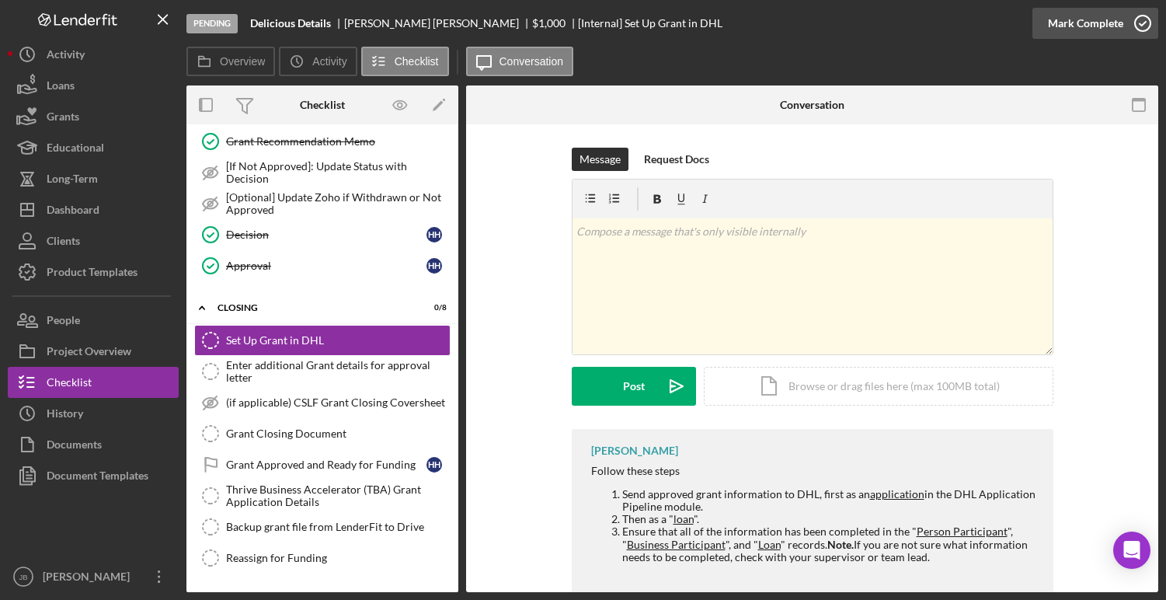
click at [1145, 26] on icon "button" at bounding box center [1143, 23] width 39 height 39
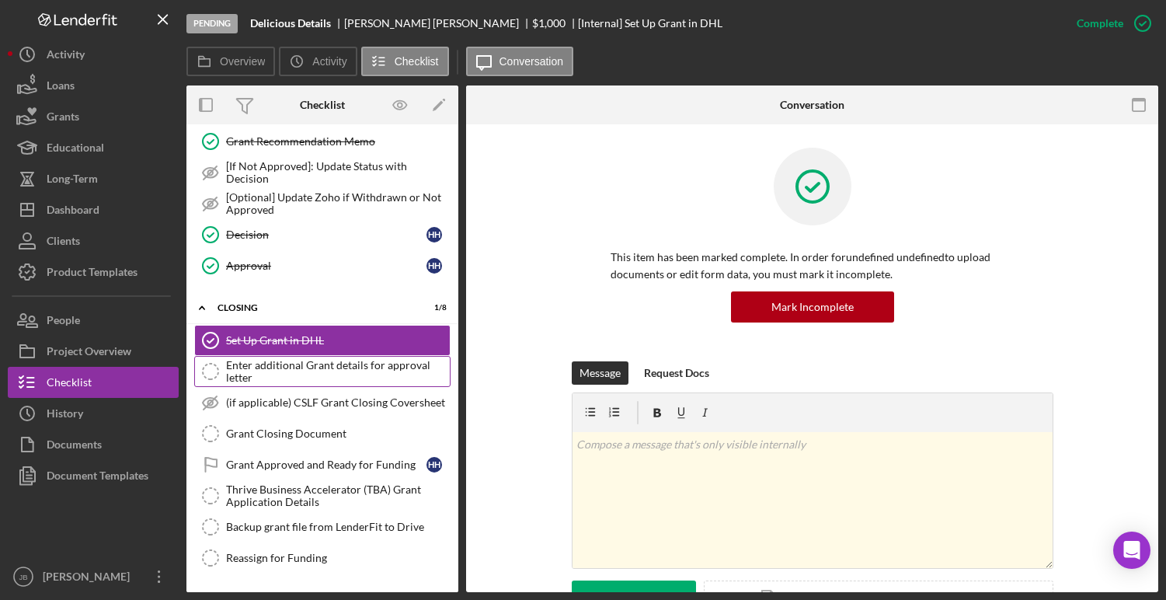
click at [378, 367] on div "Enter additional Grant details for approval letter" at bounding box center [338, 371] width 224 height 25
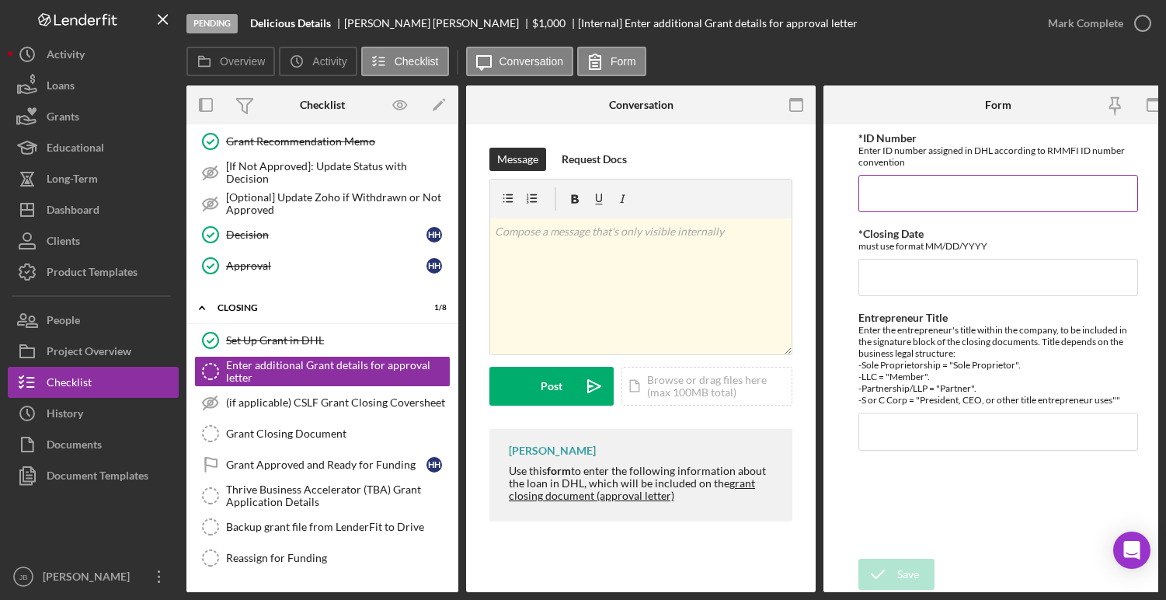
click at [937, 203] on input "*ID Number" at bounding box center [999, 193] width 280 height 37
type input "G-10448"
click at [961, 275] on input "*Closing Date" at bounding box center [999, 277] width 280 height 37
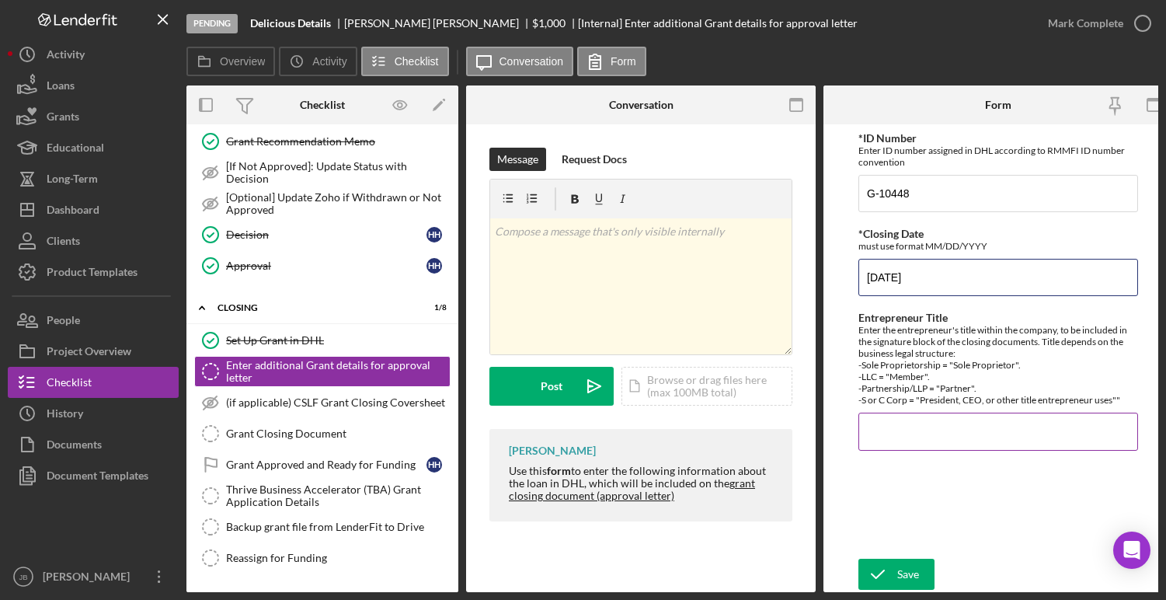
type input "09/25/2025"
click at [924, 431] on input "Entrepreneur Title" at bounding box center [999, 431] width 280 height 37
click at [891, 434] on input "Entrepreneur Title" at bounding box center [999, 431] width 280 height 37
paste input "Sole Proprietorship"
type input "Sole Proprietor"
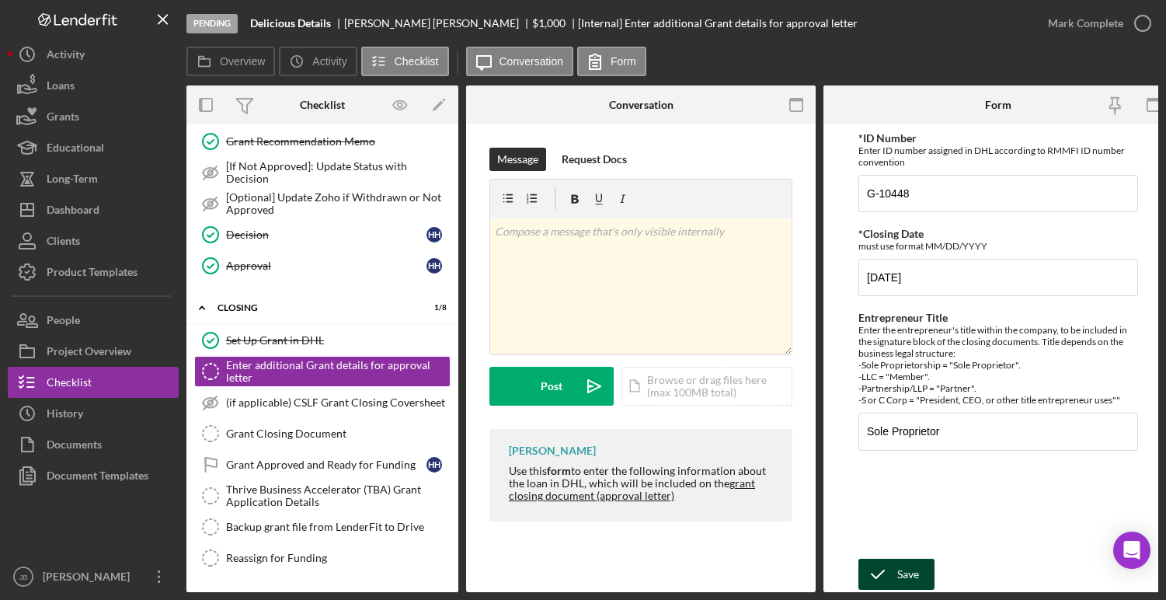
click at [912, 573] on div "Save" at bounding box center [909, 574] width 22 height 31
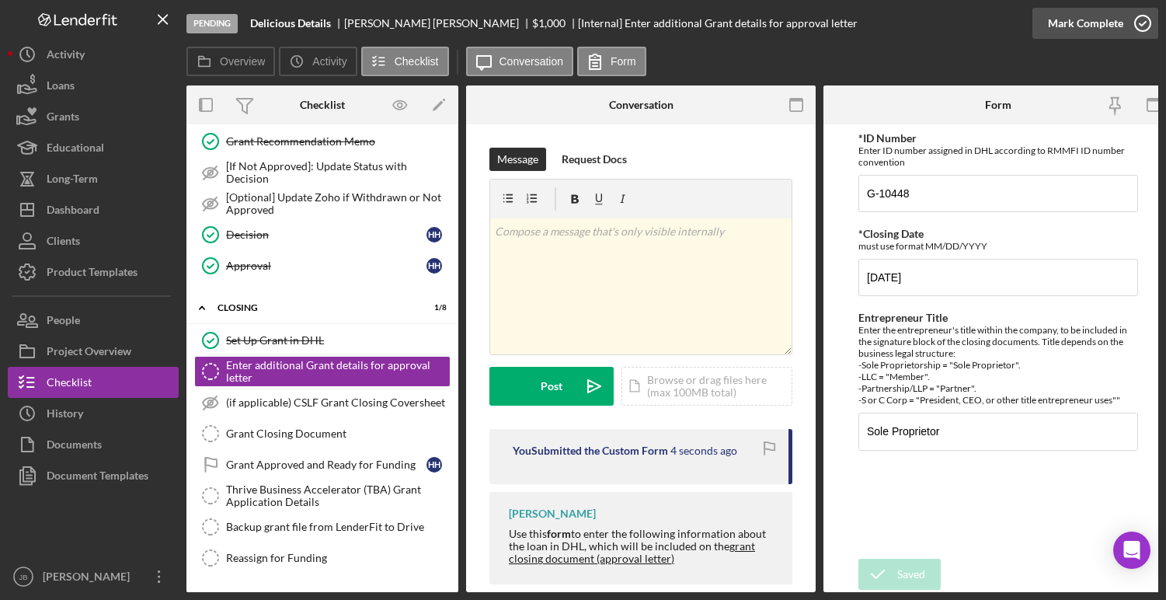
click at [1148, 25] on icon "button" at bounding box center [1143, 23] width 39 height 39
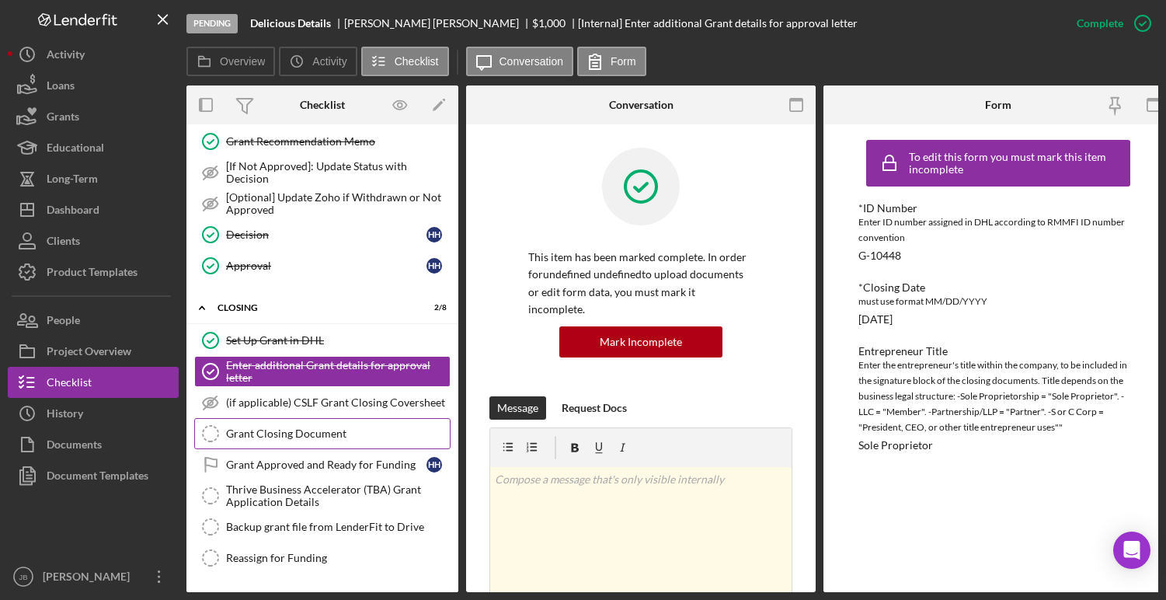
click at [243, 431] on div "Grant Closing Document" at bounding box center [338, 433] width 224 height 12
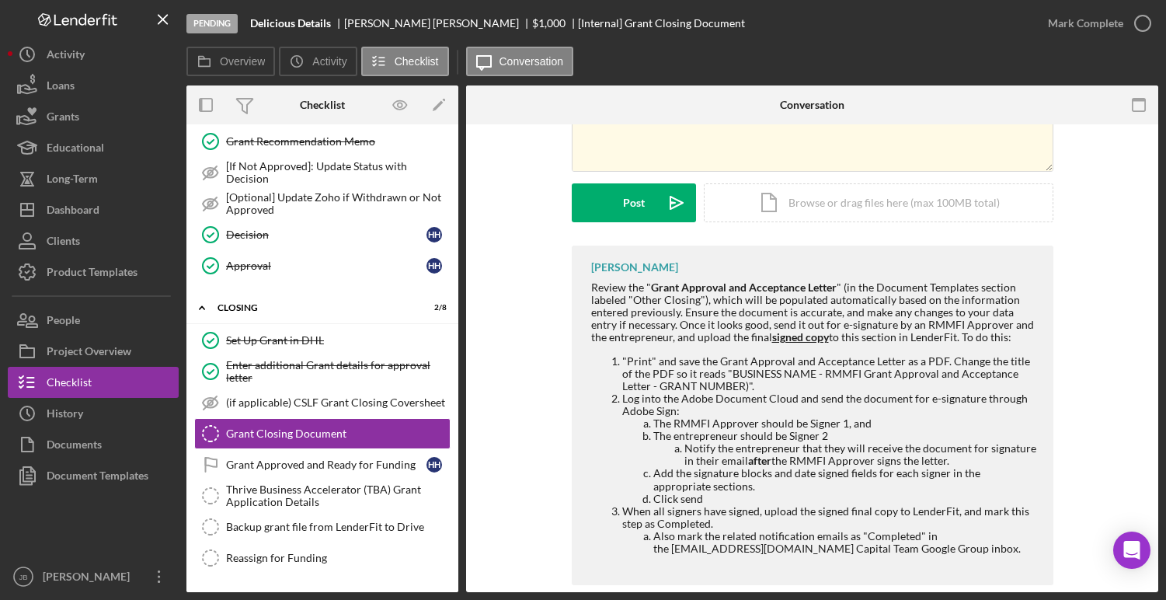
scroll to position [186, 0]
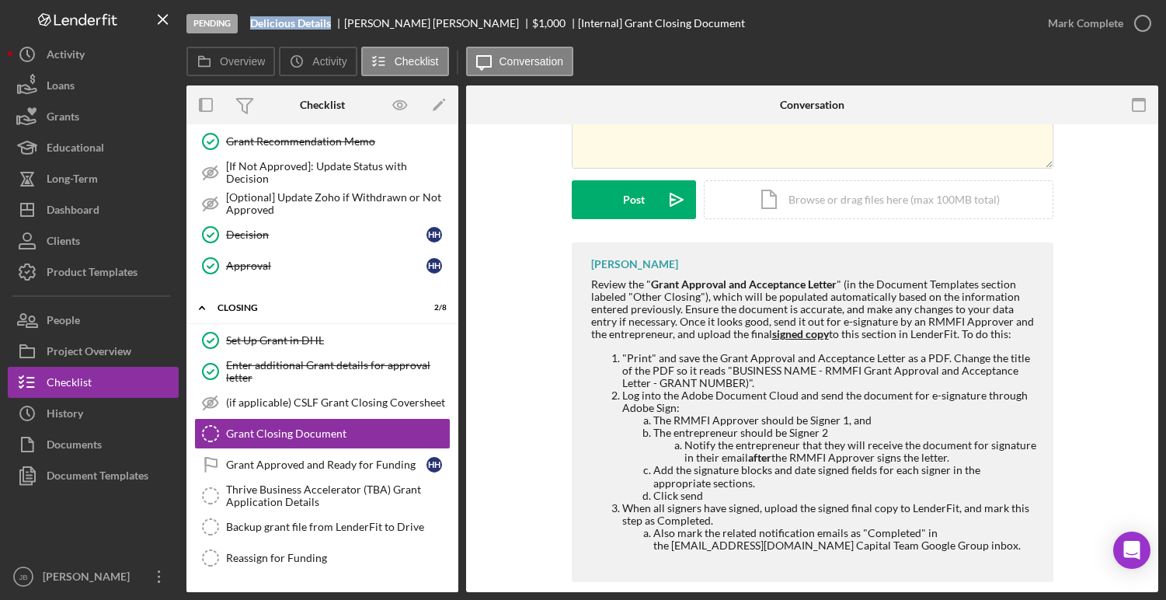
drag, startPoint x: 256, startPoint y: 24, endPoint x: 335, endPoint y: 27, distance: 78.5
click at [331, 27] on b "Delicious Details" at bounding box center [290, 23] width 81 height 12
copy b "Delicious Details"
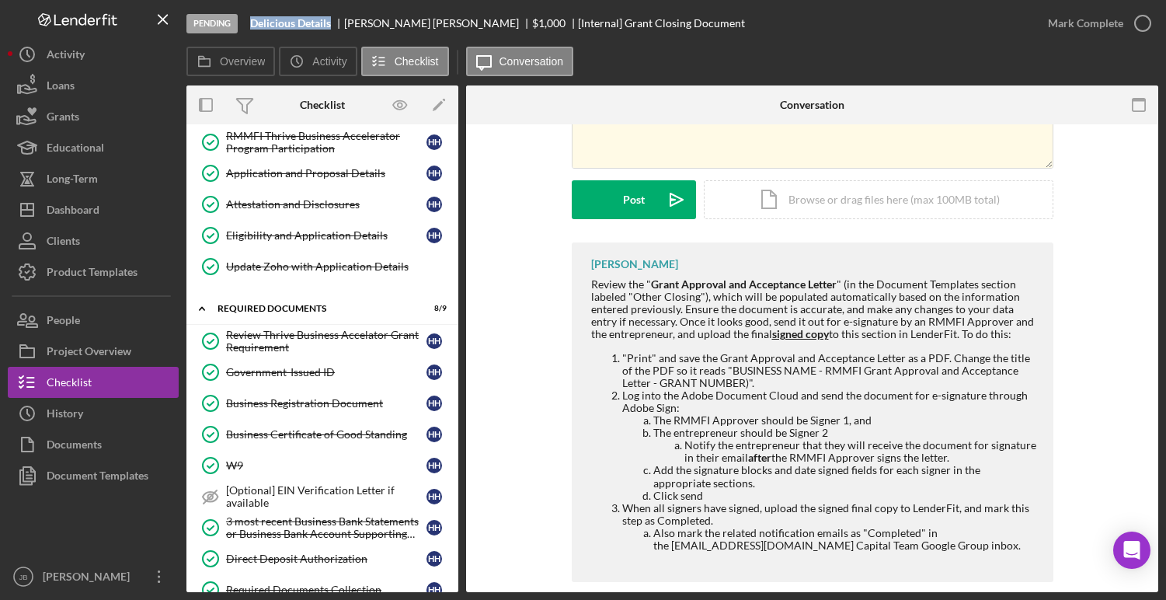
scroll to position [0, 0]
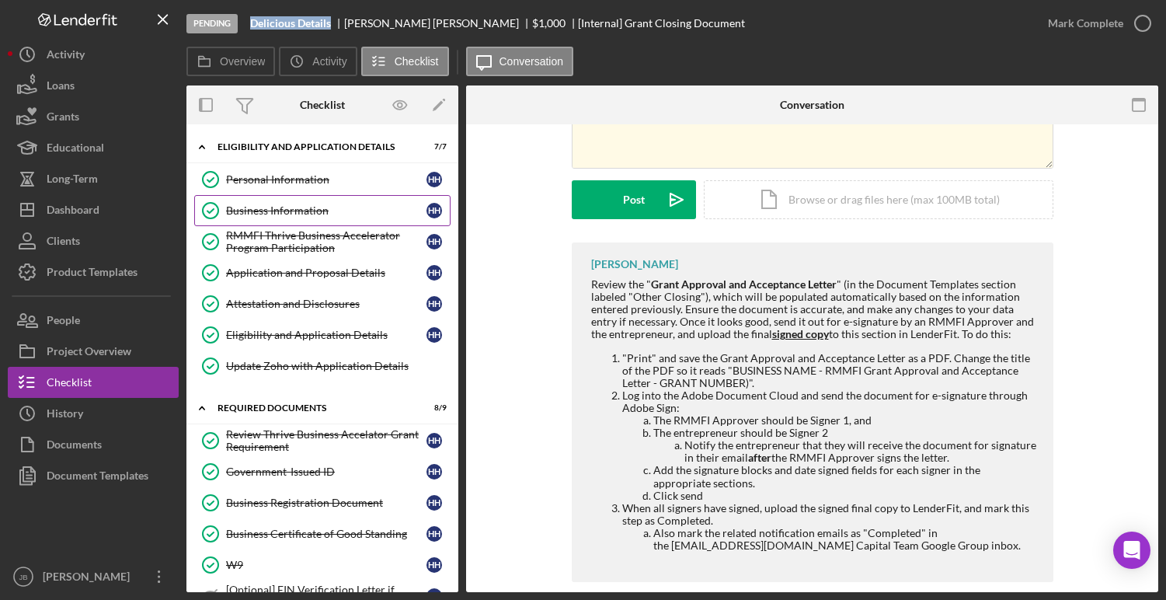
click at [343, 207] on div "Business Information" at bounding box center [326, 210] width 200 height 12
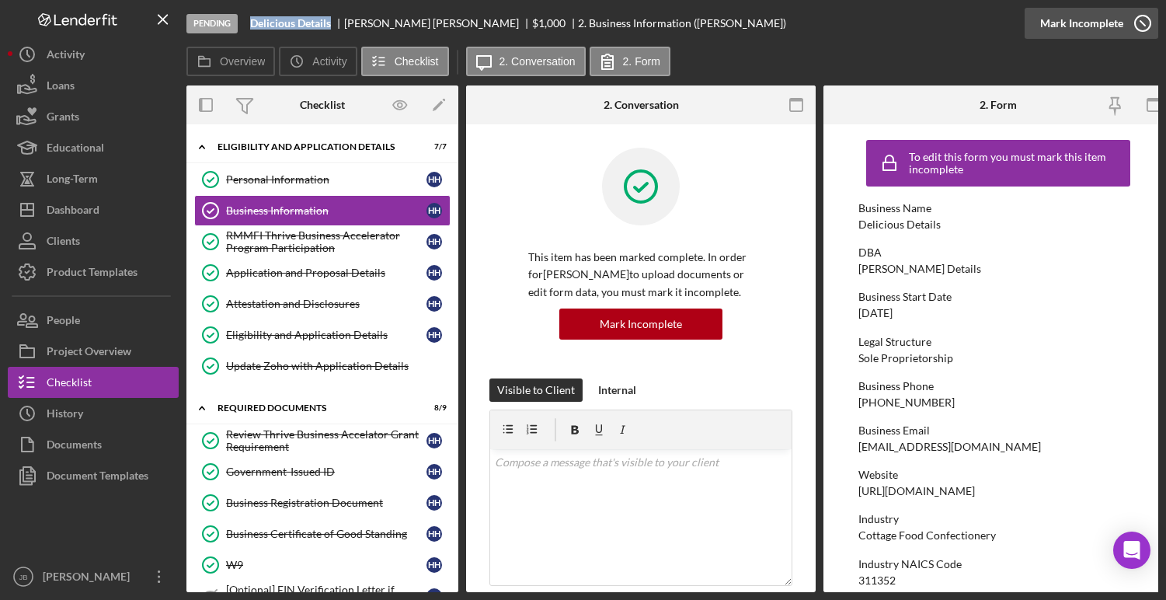
click at [1145, 28] on icon "button" at bounding box center [1143, 23] width 39 height 39
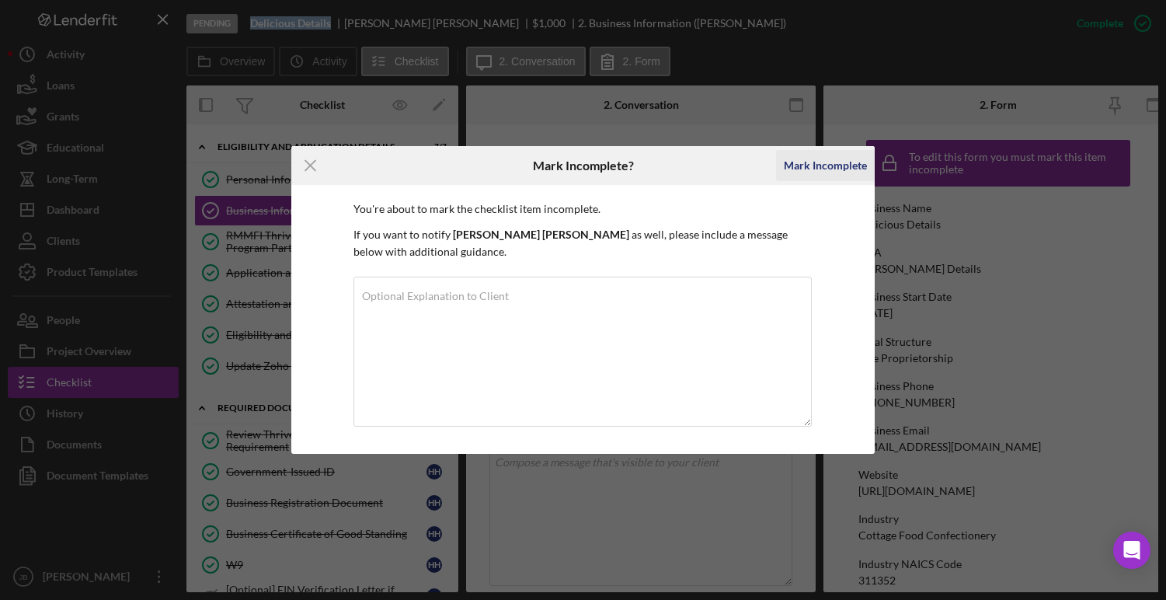
click at [847, 169] on div "Mark Incomplete" at bounding box center [825, 165] width 83 height 31
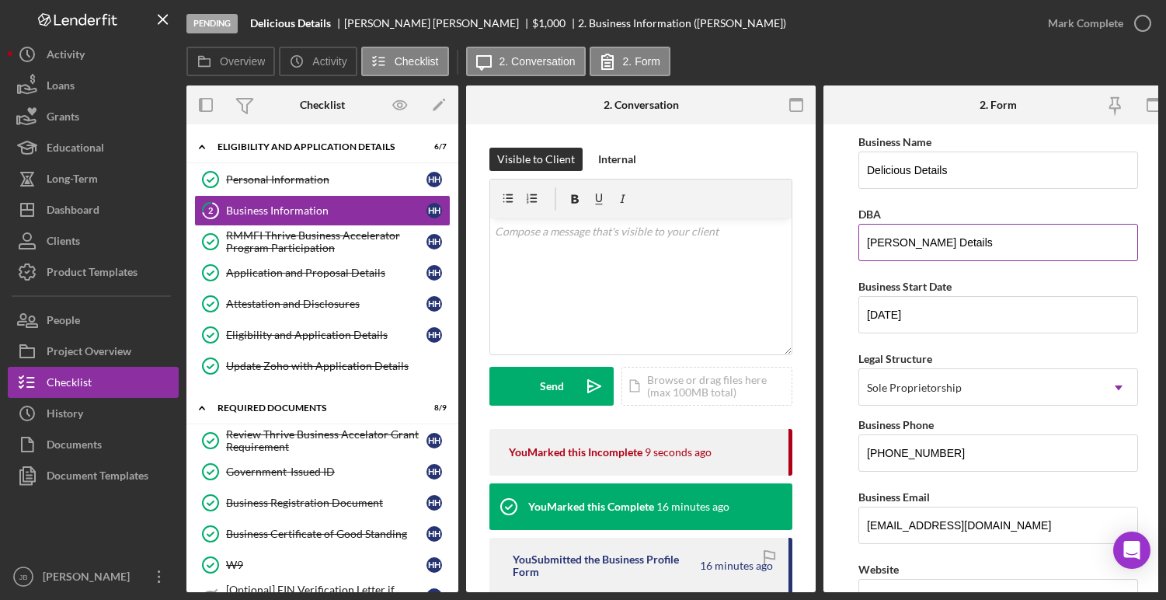
drag, startPoint x: 1009, startPoint y: 244, endPoint x: 863, endPoint y: 238, distance: 145.4
click at [863, 238] on input "HEATHER HINSLEY Details" at bounding box center [999, 242] width 280 height 37
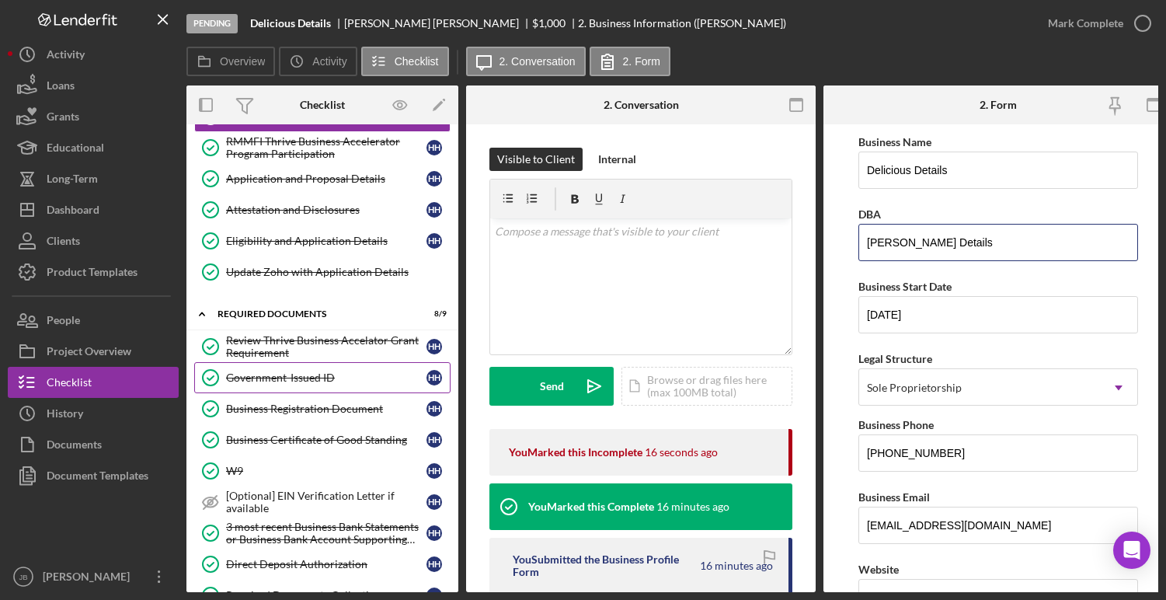
scroll to position [98, 0]
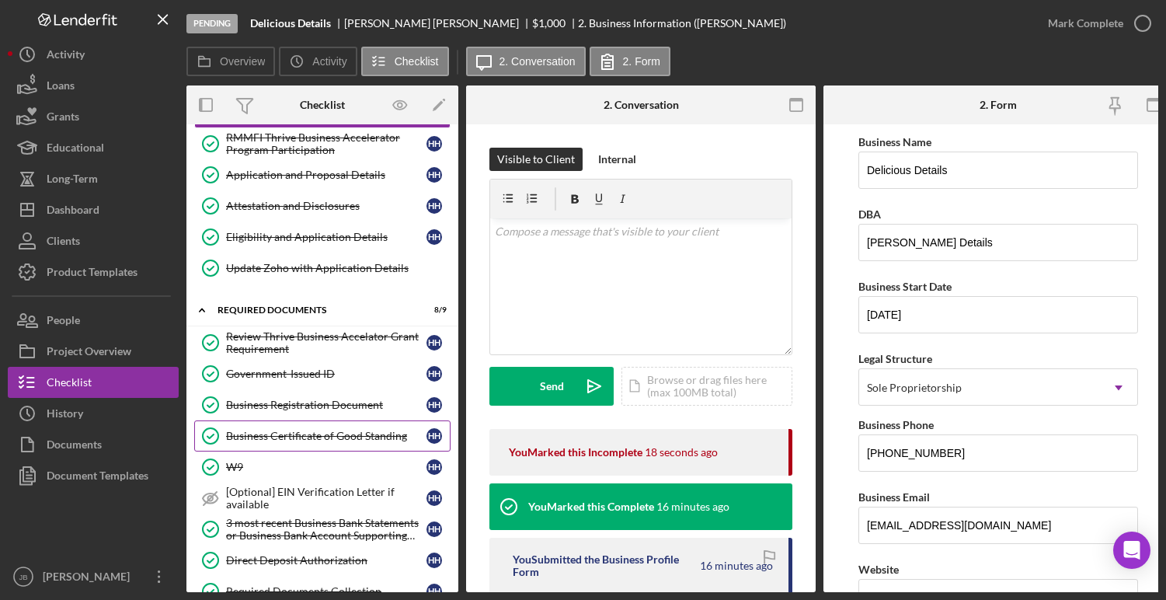
click at [327, 437] on div "Business Certificate of Good Standing" at bounding box center [326, 436] width 200 height 12
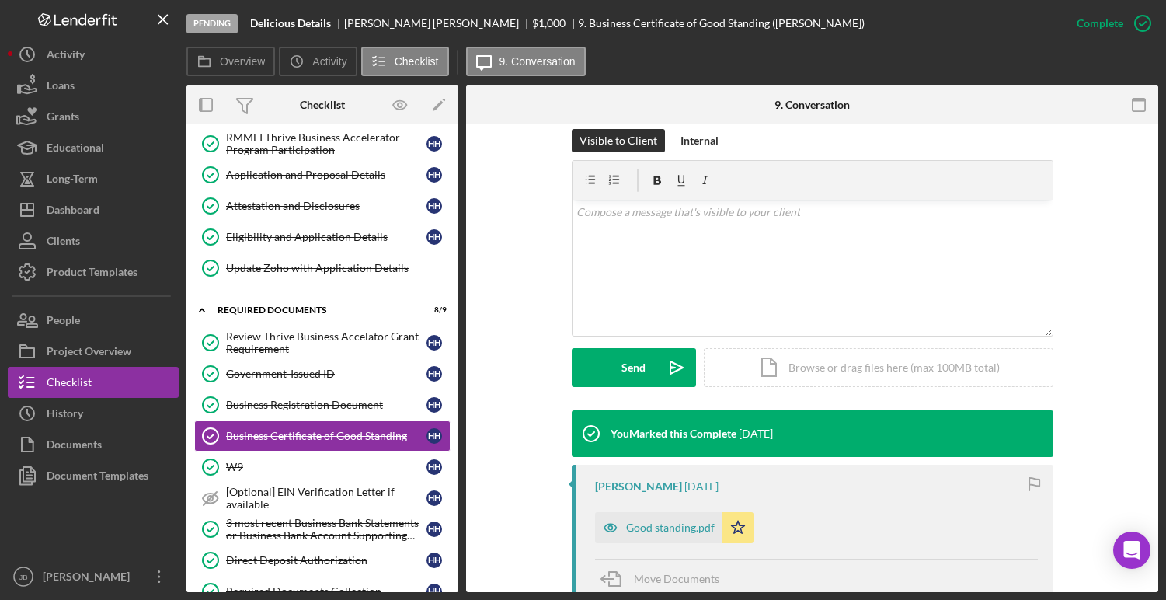
scroll to position [302, 0]
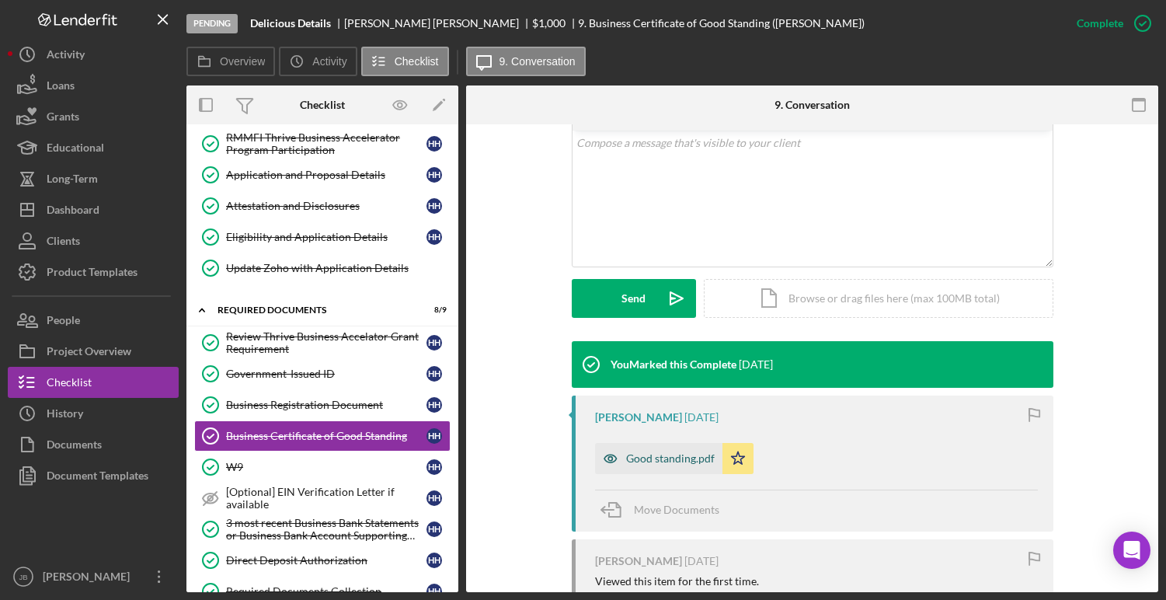
click at [650, 465] on div "Good standing.pdf" at bounding box center [658, 458] width 127 height 31
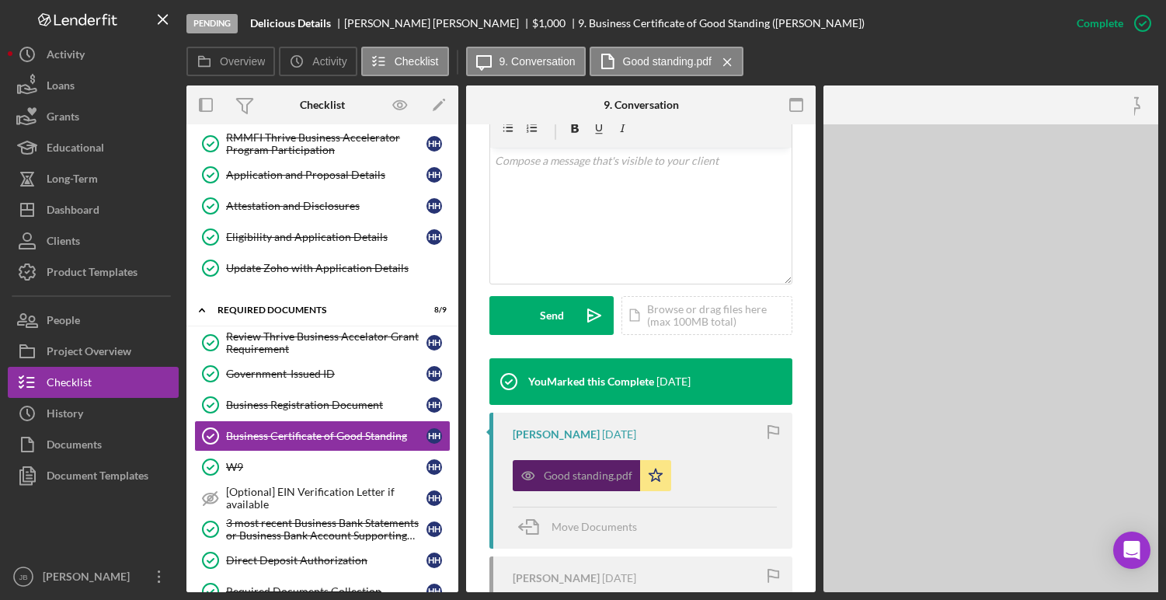
scroll to position [319, 0]
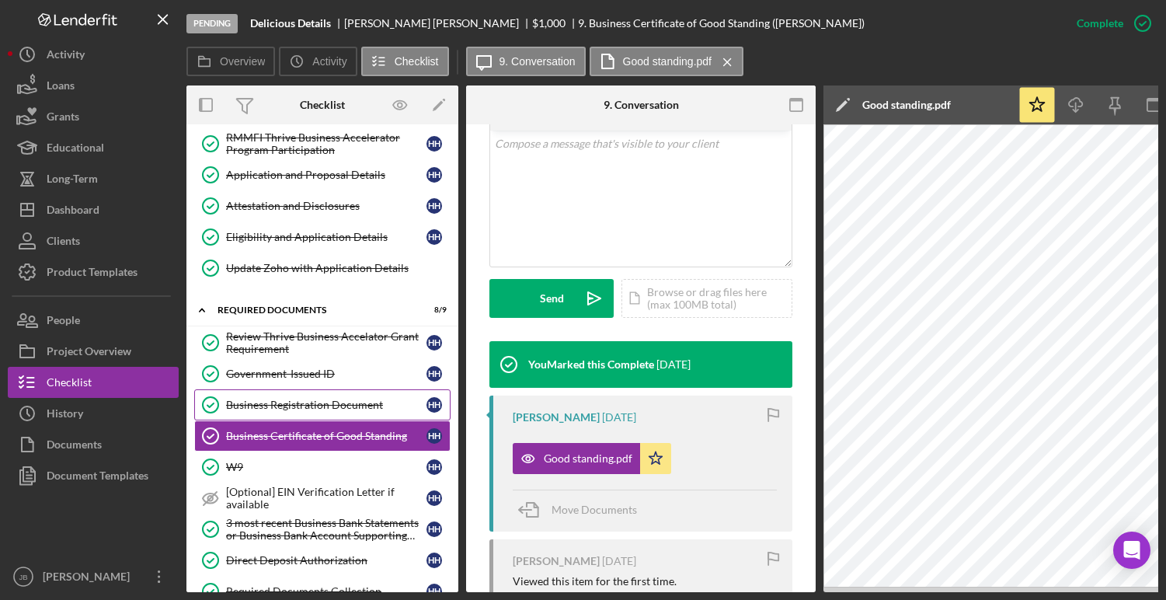
click at [329, 399] on div "Business Registration Document" at bounding box center [326, 405] width 200 height 12
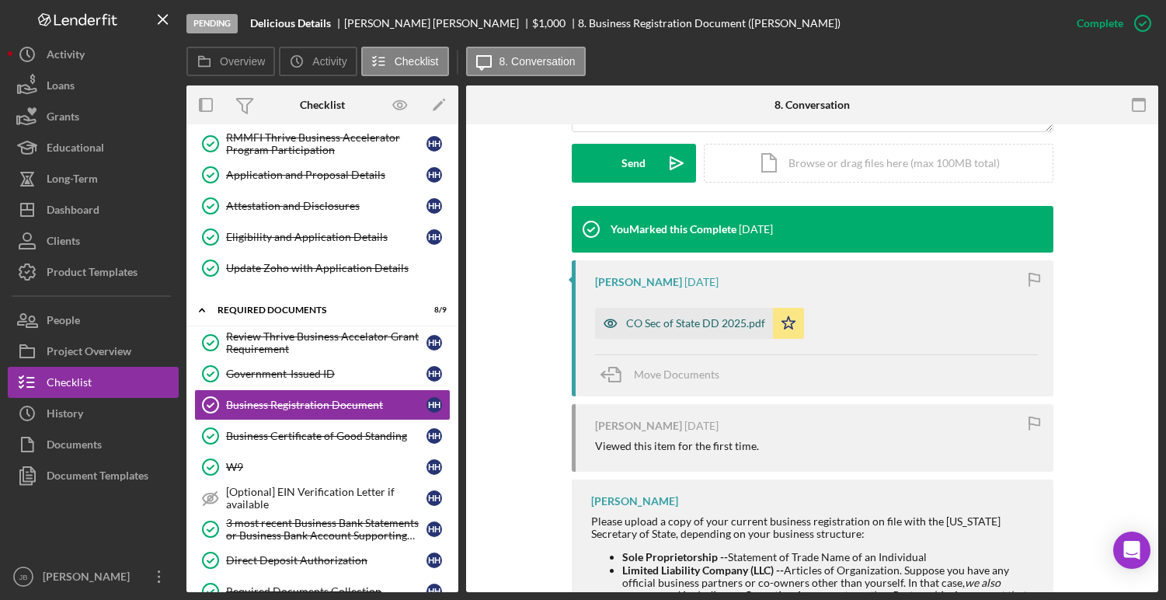
click at [705, 328] on div "CO Sec of State DD 2025.pdf" at bounding box center [695, 323] width 139 height 12
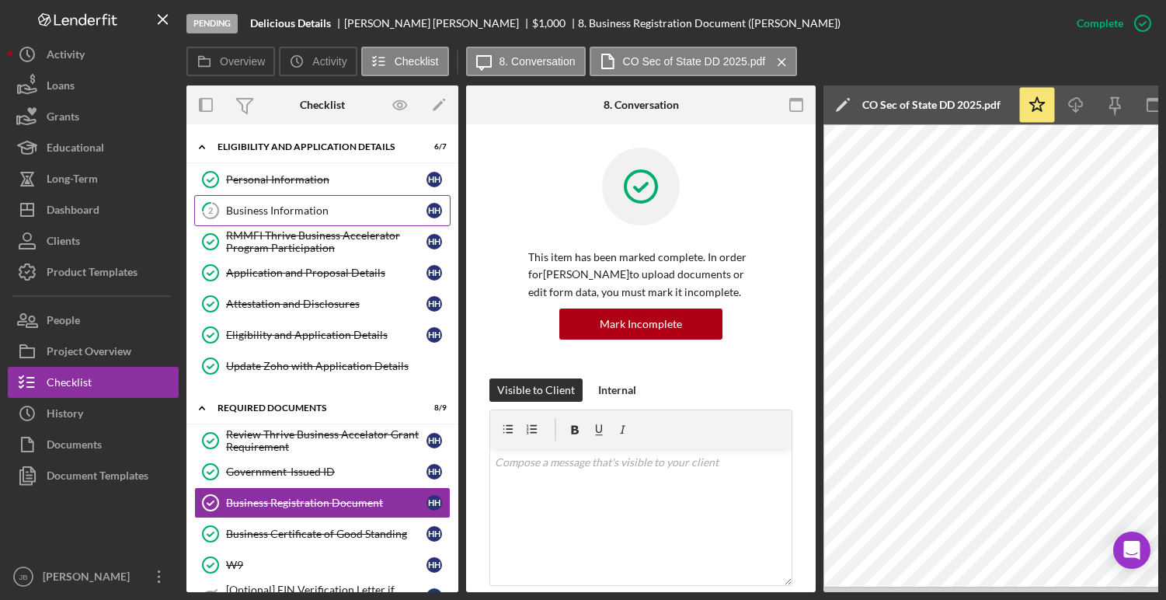
click at [330, 207] on div "Business Information" at bounding box center [326, 210] width 200 height 12
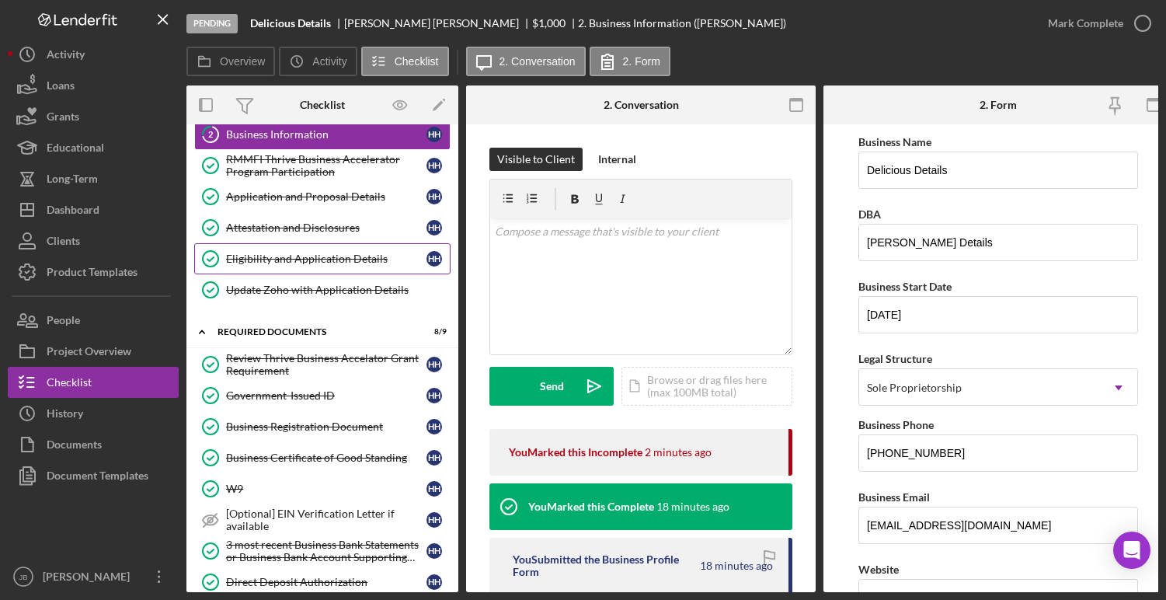
scroll to position [138, 0]
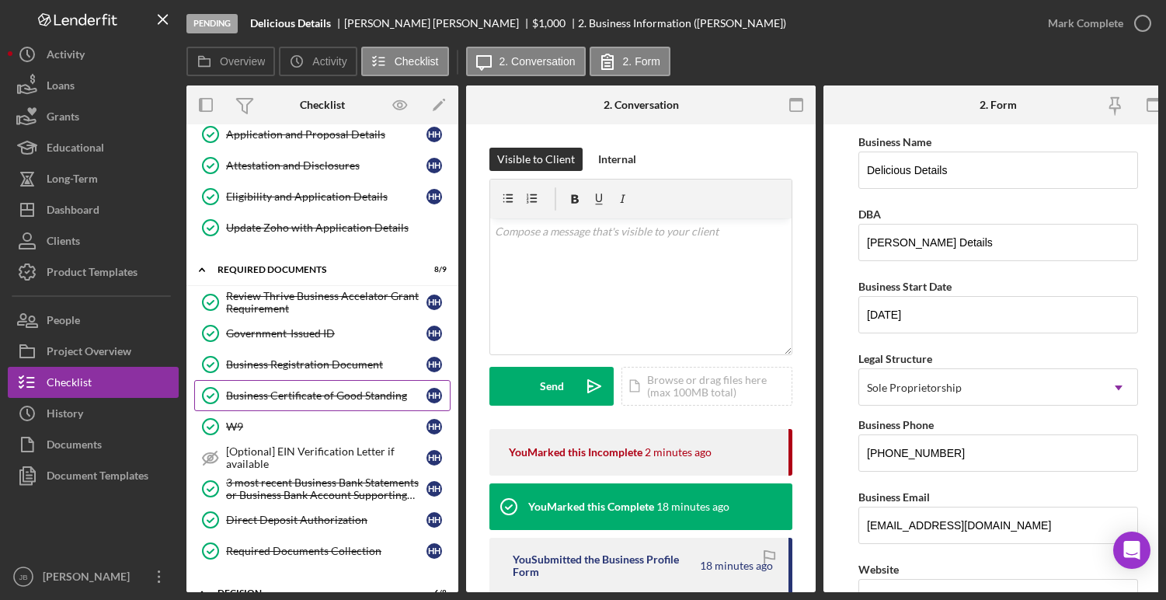
click at [272, 394] on div "Business Certificate of Good Standing" at bounding box center [326, 395] width 200 height 12
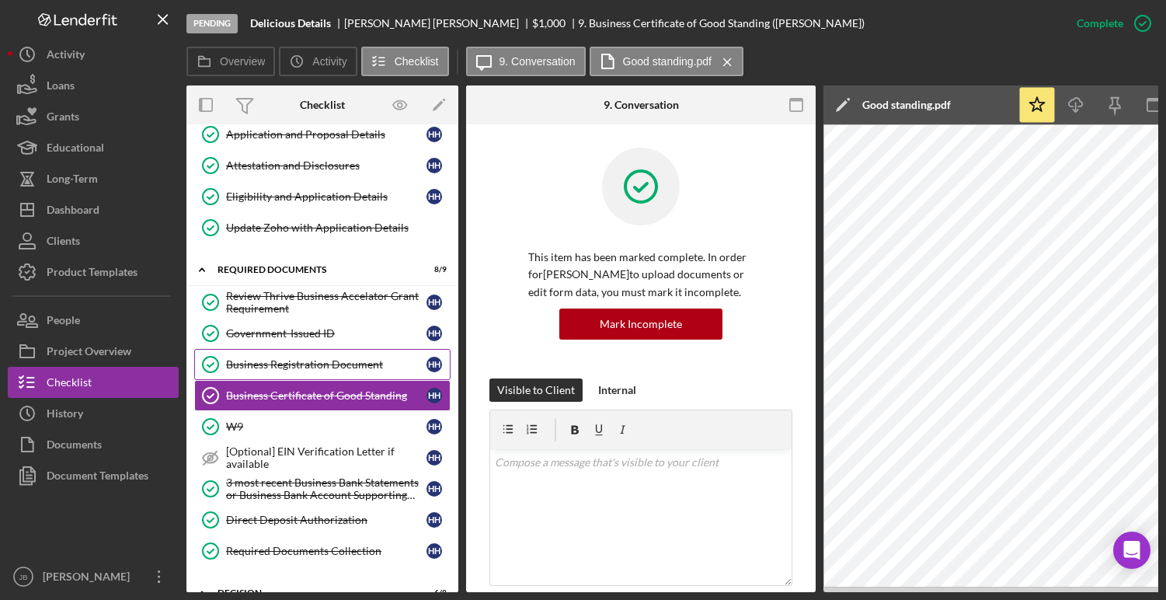
click at [307, 359] on div "Business Registration Document" at bounding box center [326, 364] width 200 height 12
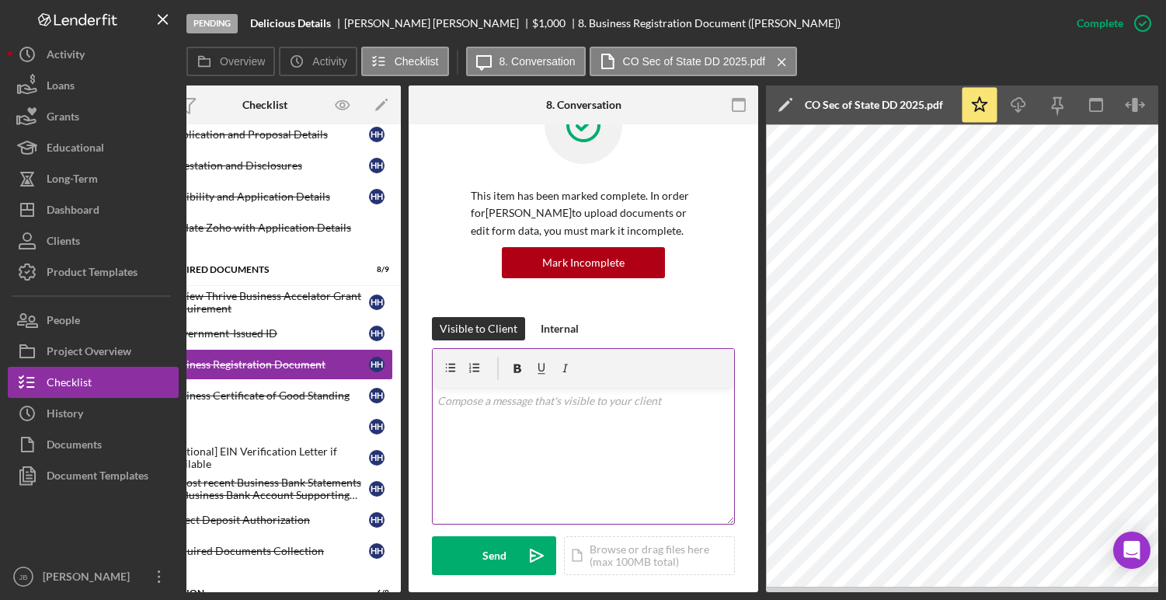
scroll to position [0, 8]
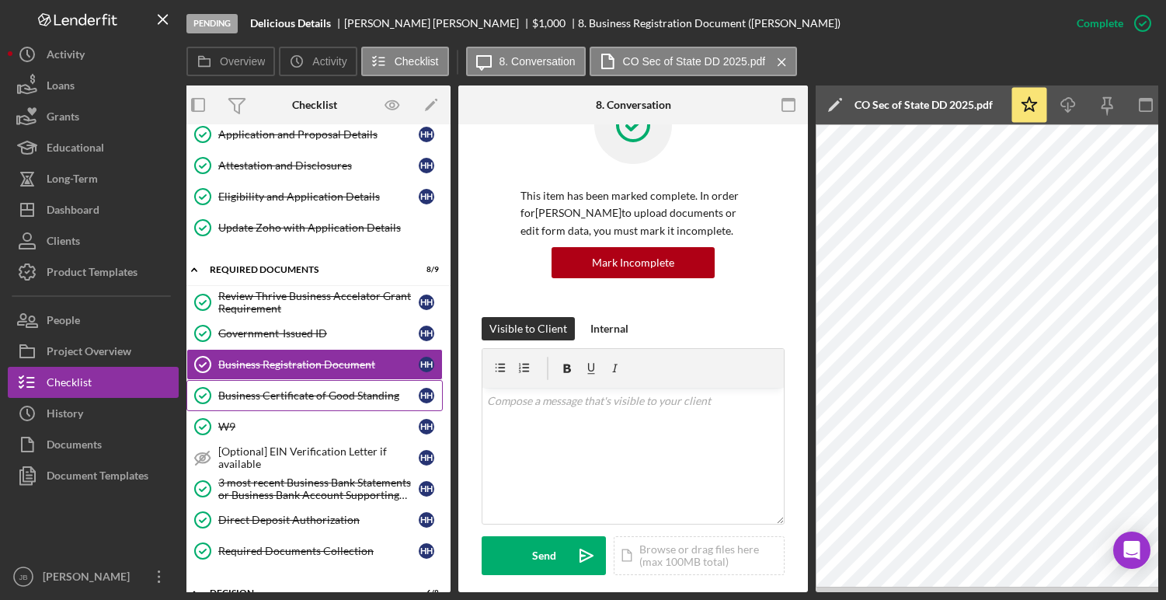
click at [373, 395] on div "Business Certificate of Good Standing" at bounding box center [318, 395] width 200 height 12
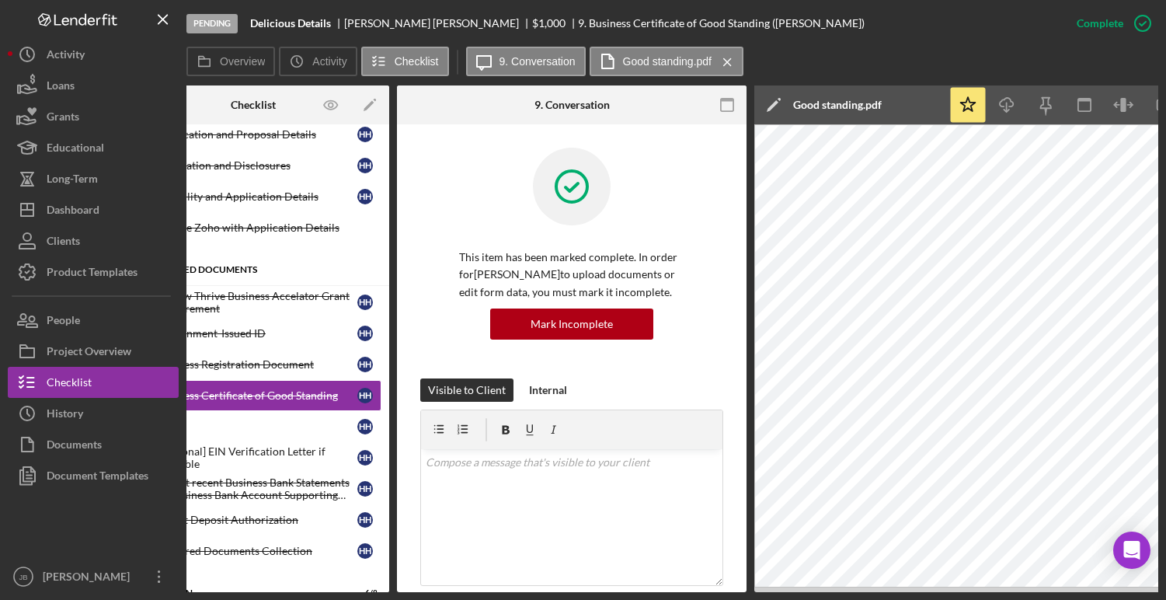
scroll to position [0, 68]
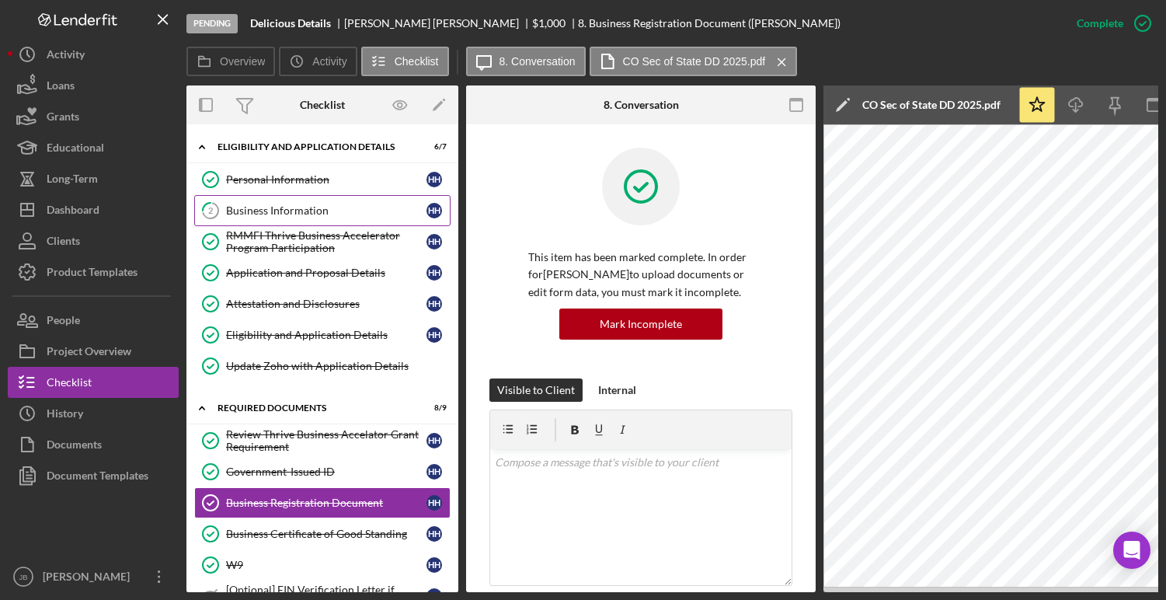
click at [340, 210] on div "Business Information" at bounding box center [326, 210] width 200 height 12
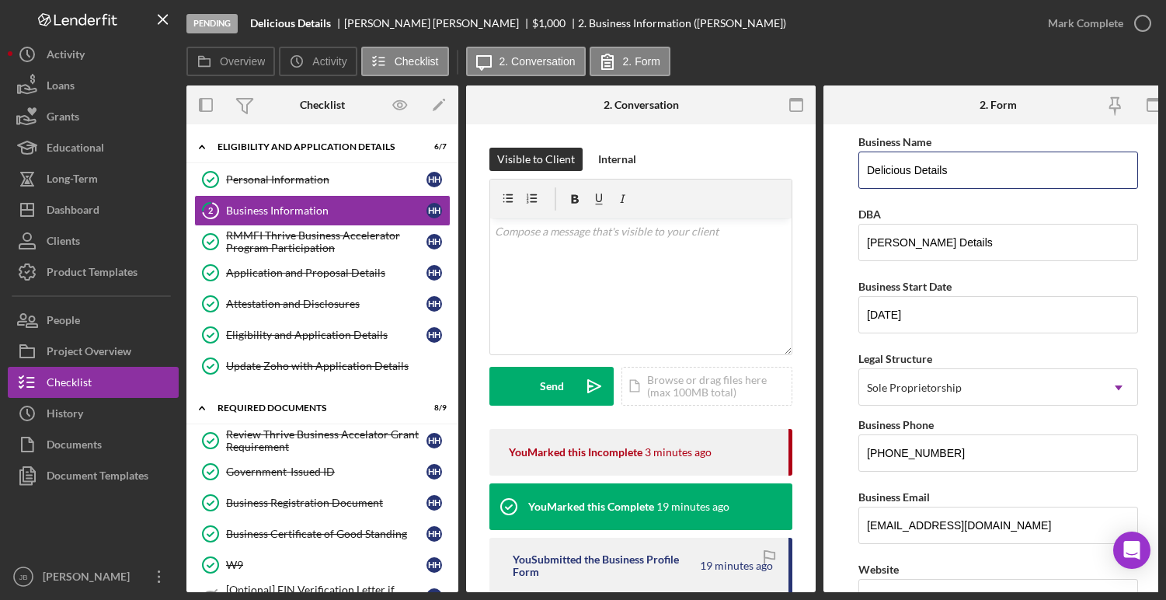
drag, startPoint x: 961, startPoint y: 166, endPoint x: 821, endPoint y: 152, distance: 140.6
click at [821, 152] on div "Overview Internal Workflow Stage Pending Icon/Dropdown Arrow Archive (can unarc…" at bounding box center [672, 338] width 972 height 507
paste input "Heather Hinsley DBA"
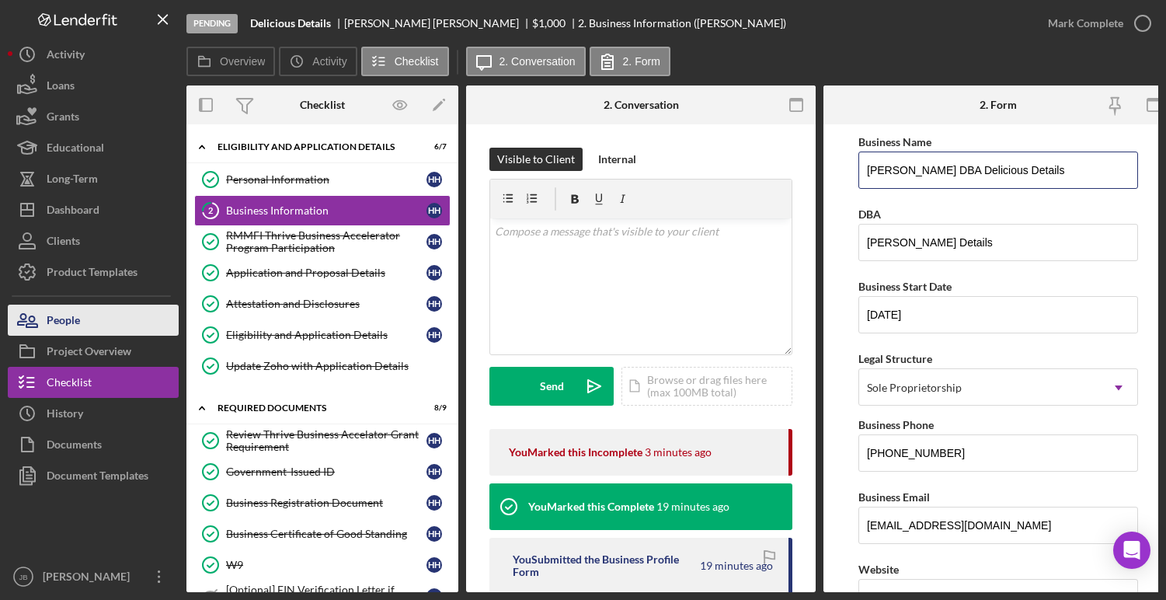
type input "Heather Hinsley DBA Delicious Details"
click at [64, 313] on div "People" at bounding box center [63, 322] width 33 height 35
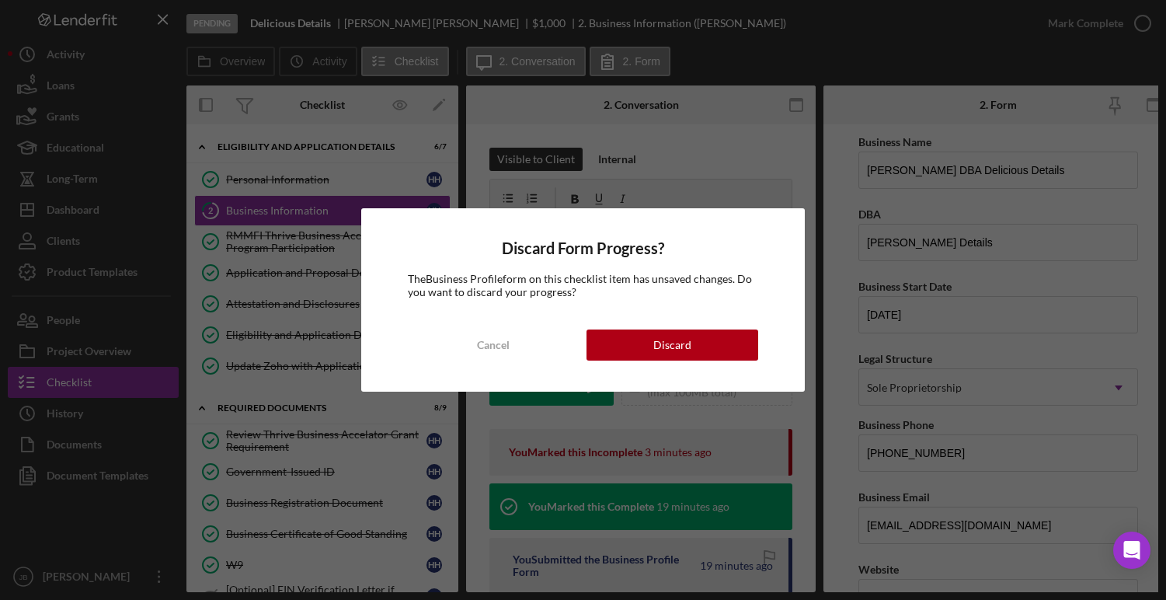
click at [1062, 323] on div "Discard Form Progress? The Business Profile form on this checklist item has uns…" at bounding box center [583, 300] width 1166 height 600
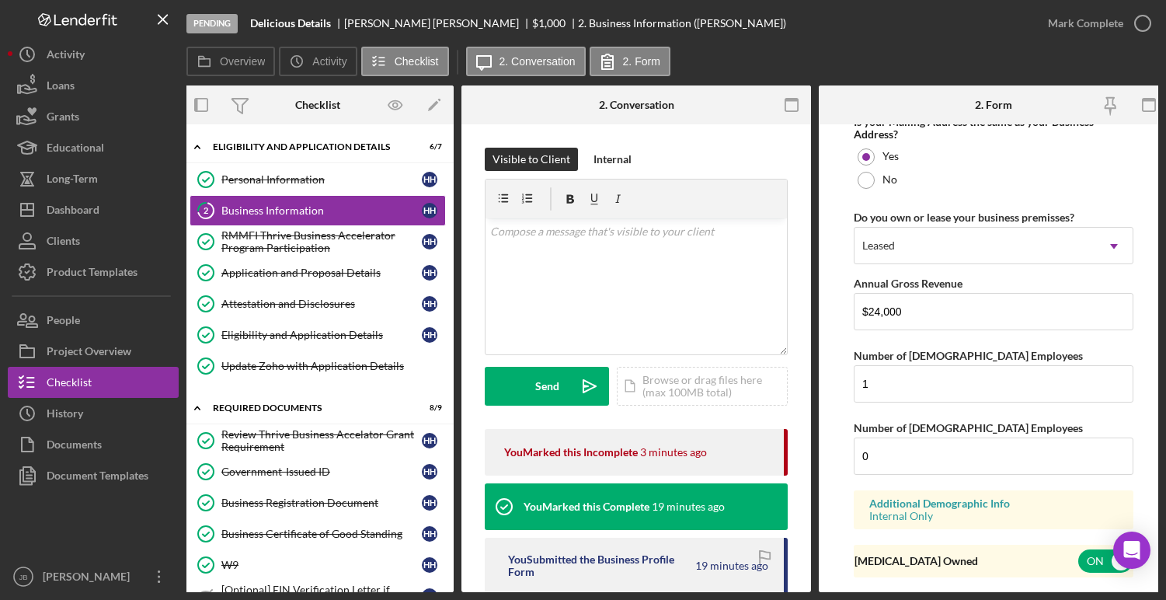
scroll to position [1274, 0]
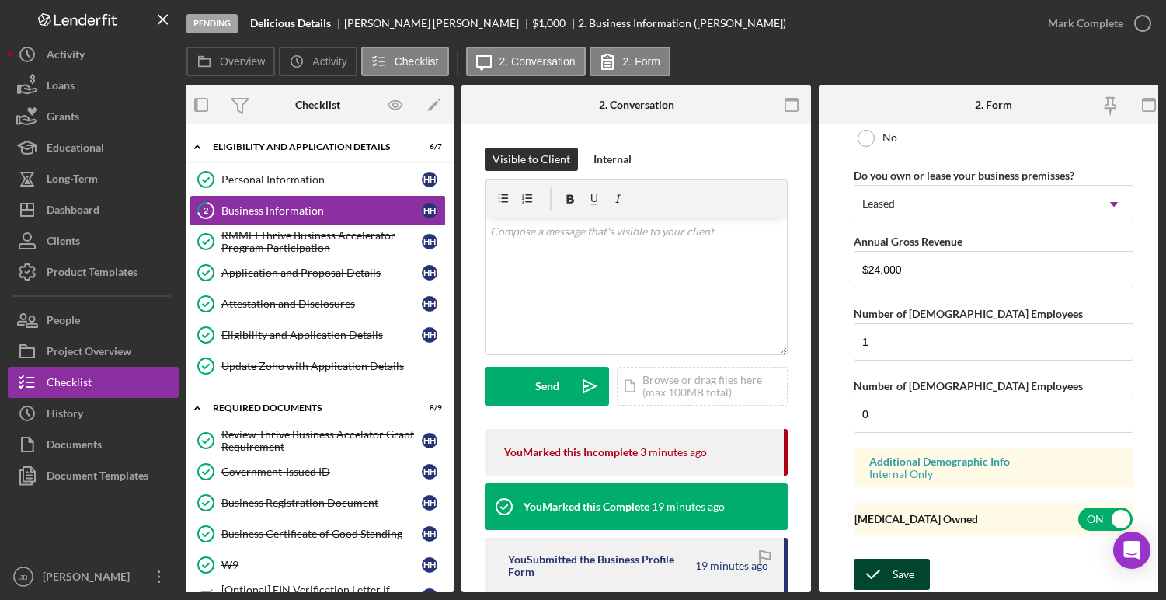
click at [880, 573] on icon "submit" at bounding box center [873, 574] width 39 height 39
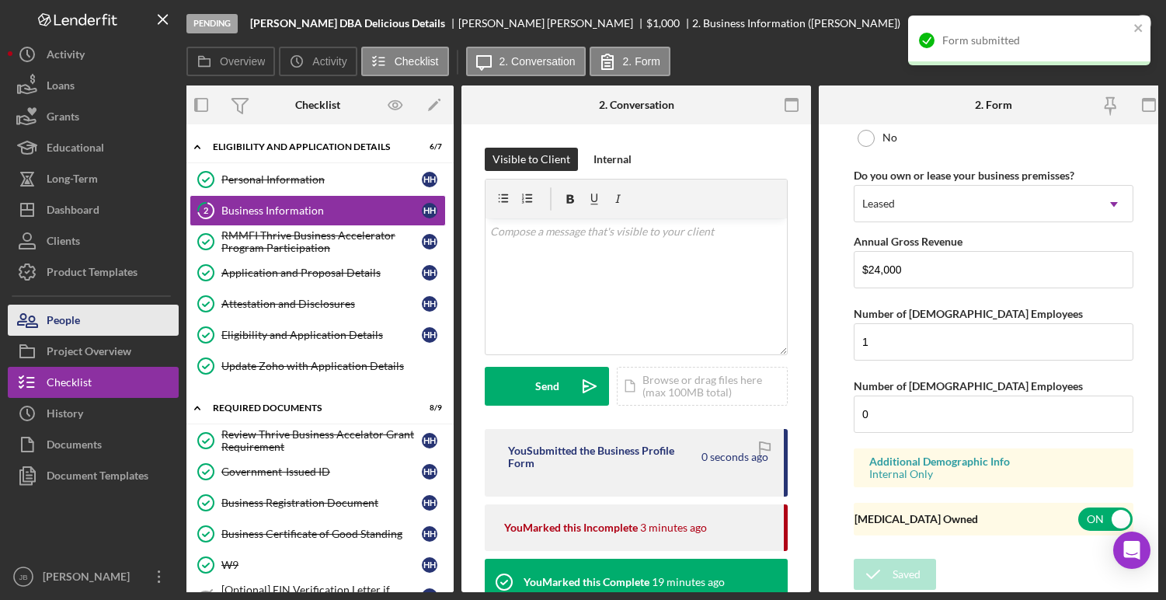
click at [112, 313] on button "People" at bounding box center [93, 320] width 171 height 31
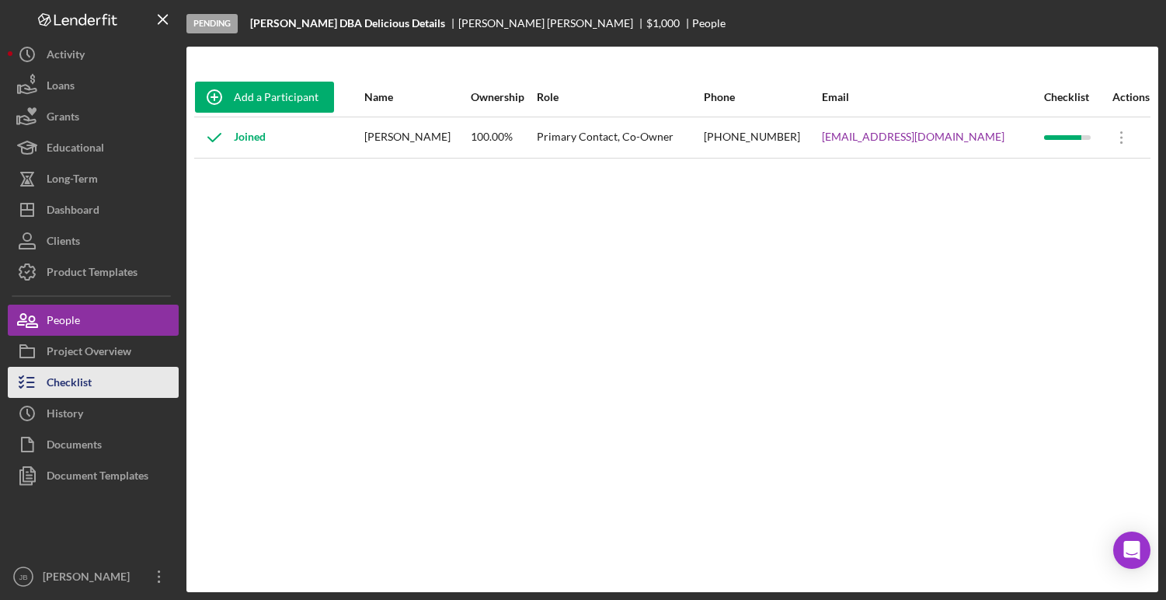
click at [60, 380] on div "Checklist" at bounding box center [69, 384] width 45 height 35
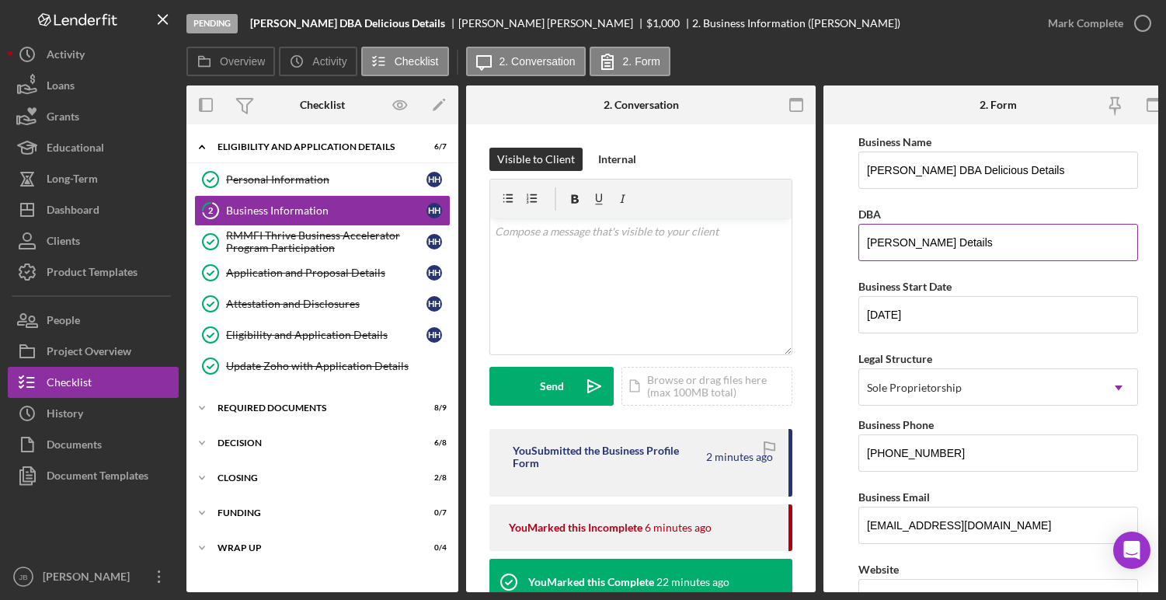
click at [971, 243] on input "HEATHER HINSLEY Details" at bounding box center [999, 242] width 280 height 37
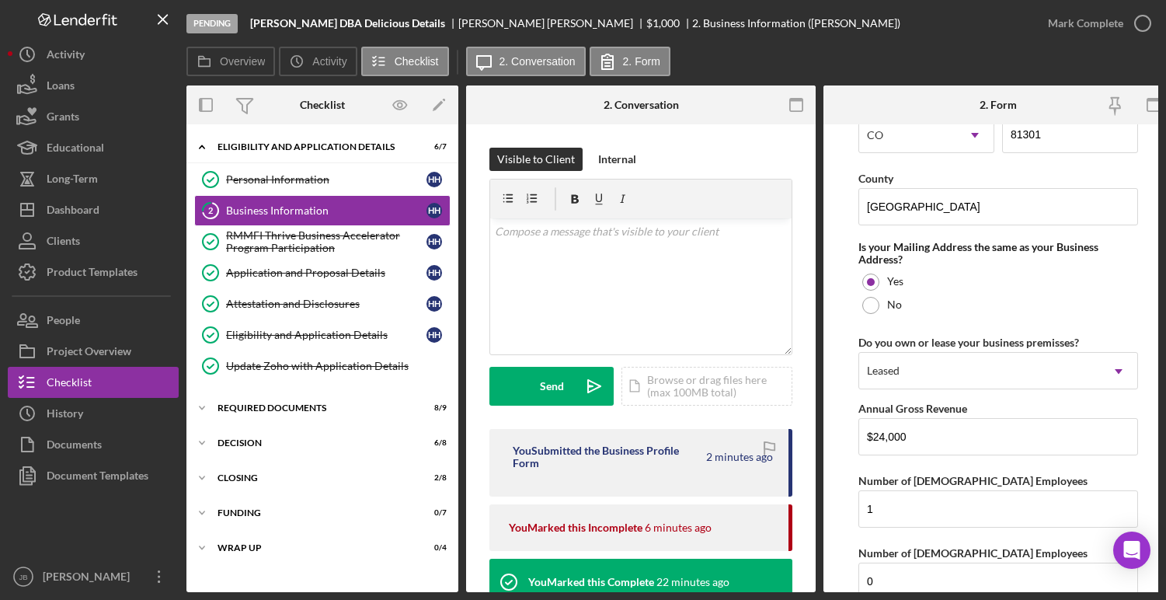
scroll to position [1274, 0]
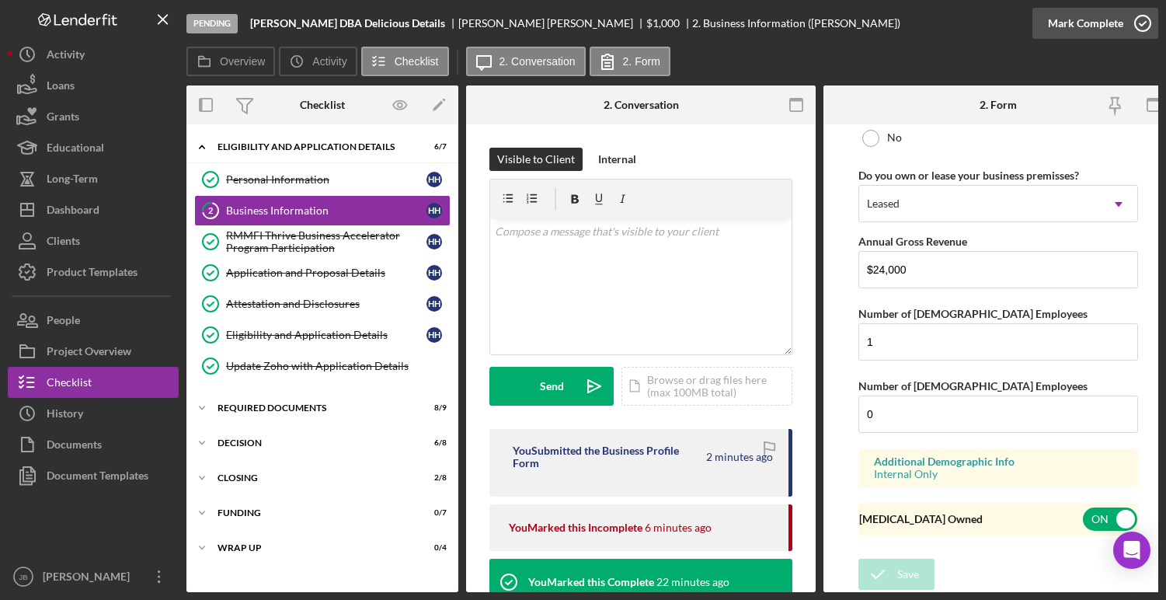
click at [1142, 25] on icon "button" at bounding box center [1143, 23] width 39 height 39
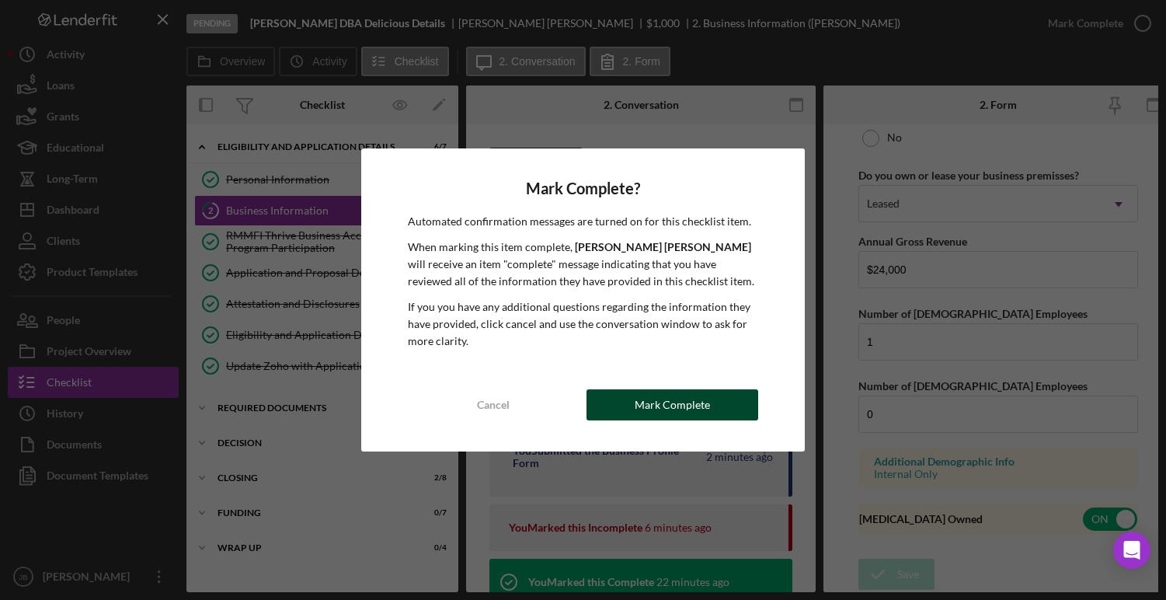
click at [660, 397] on div "Mark Complete" at bounding box center [672, 404] width 75 height 31
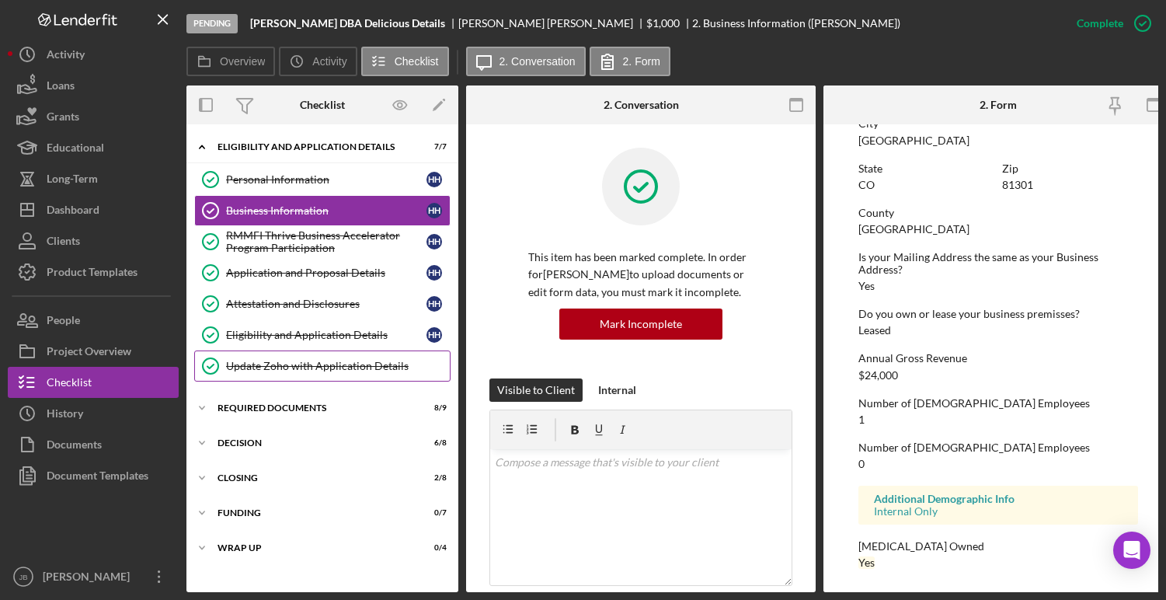
scroll to position [721, 0]
click at [246, 409] on div "REQUIRED DOCUMENTS" at bounding box center [328, 407] width 221 height 9
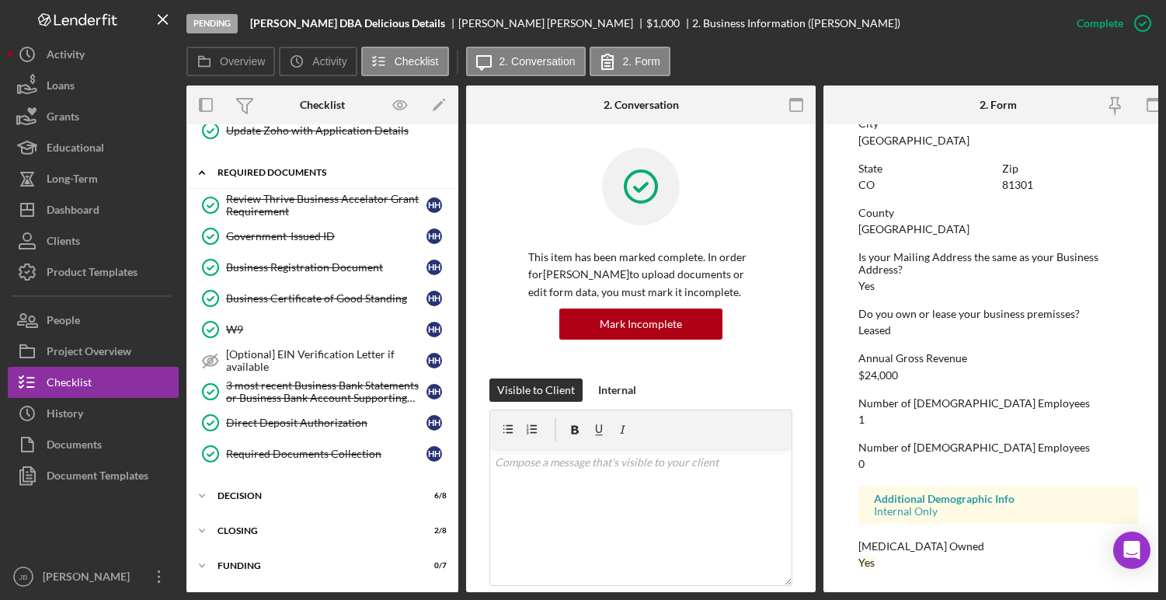
scroll to position [273, 0]
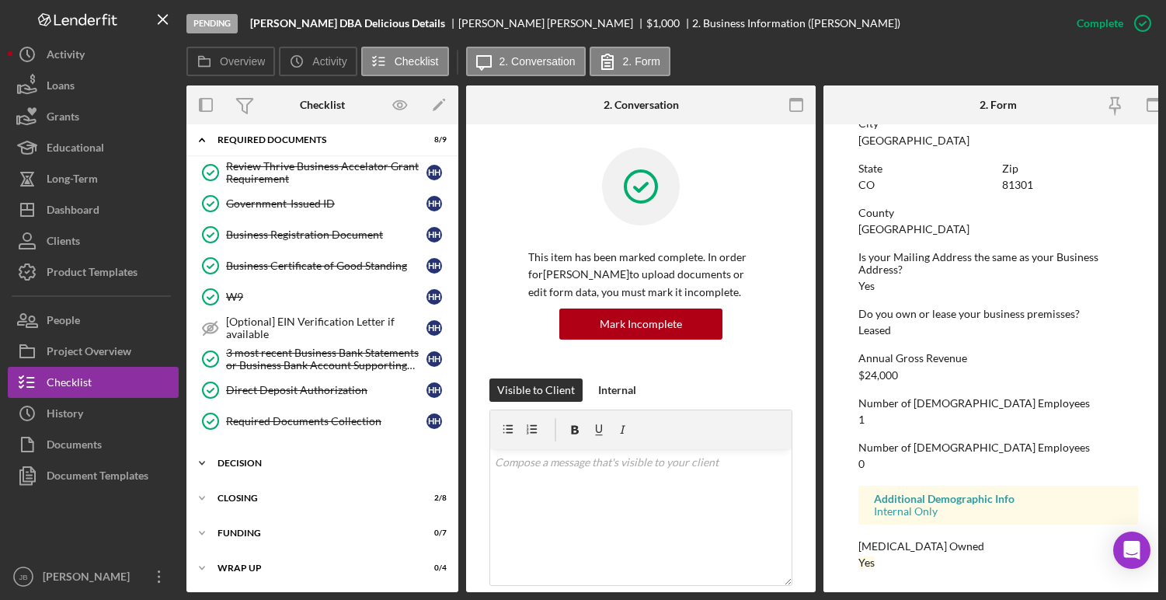
click at [236, 458] on div "DECISION" at bounding box center [328, 462] width 221 height 9
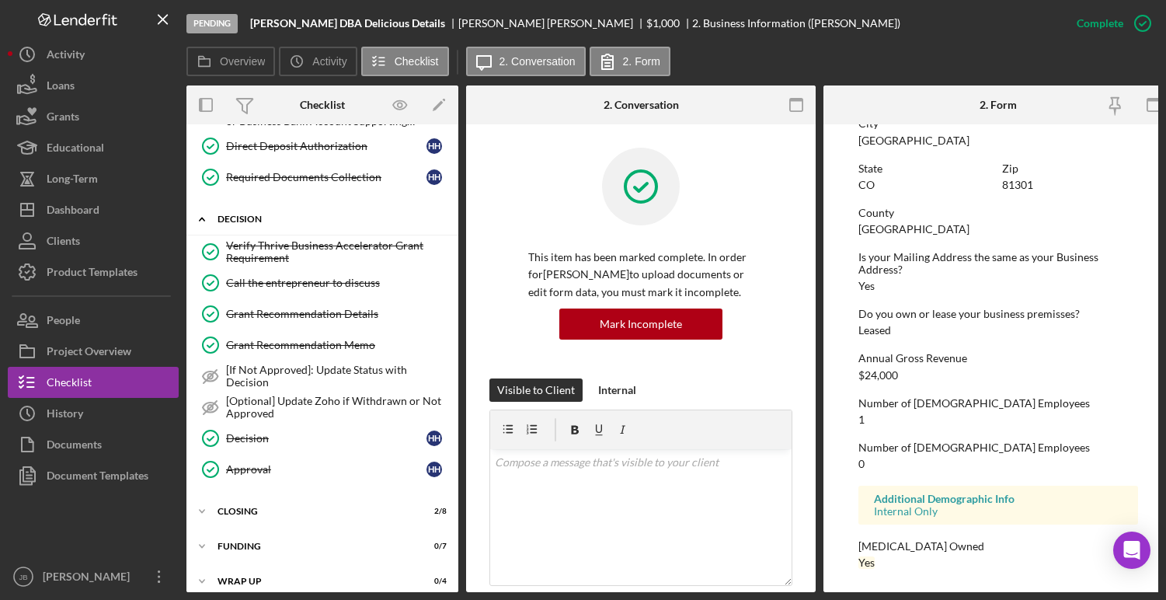
scroll to position [530, 0]
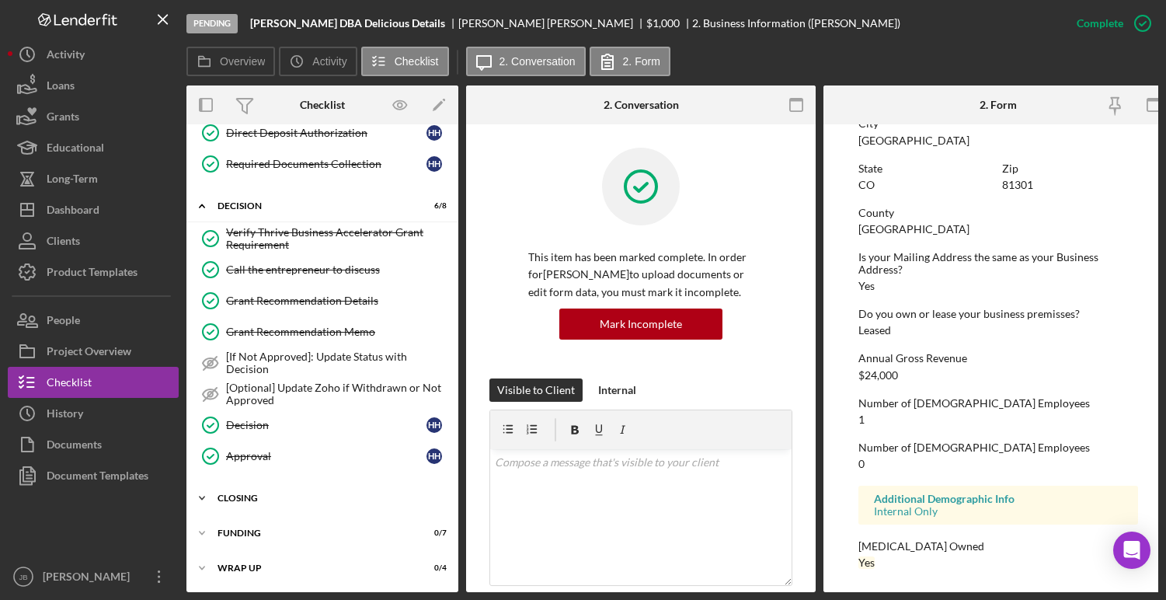
click at [232, 500] on div "Icon/Expander CLOSING 2 / 8" at bounding box center [322, 498] width 272 height 31
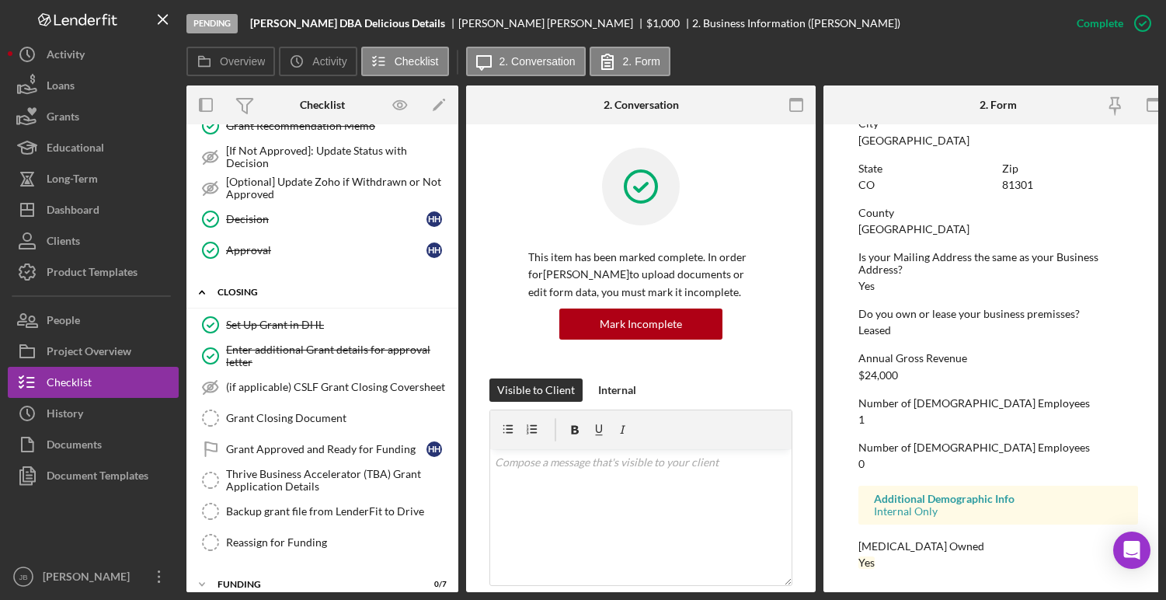
scroll to position [787, 0]
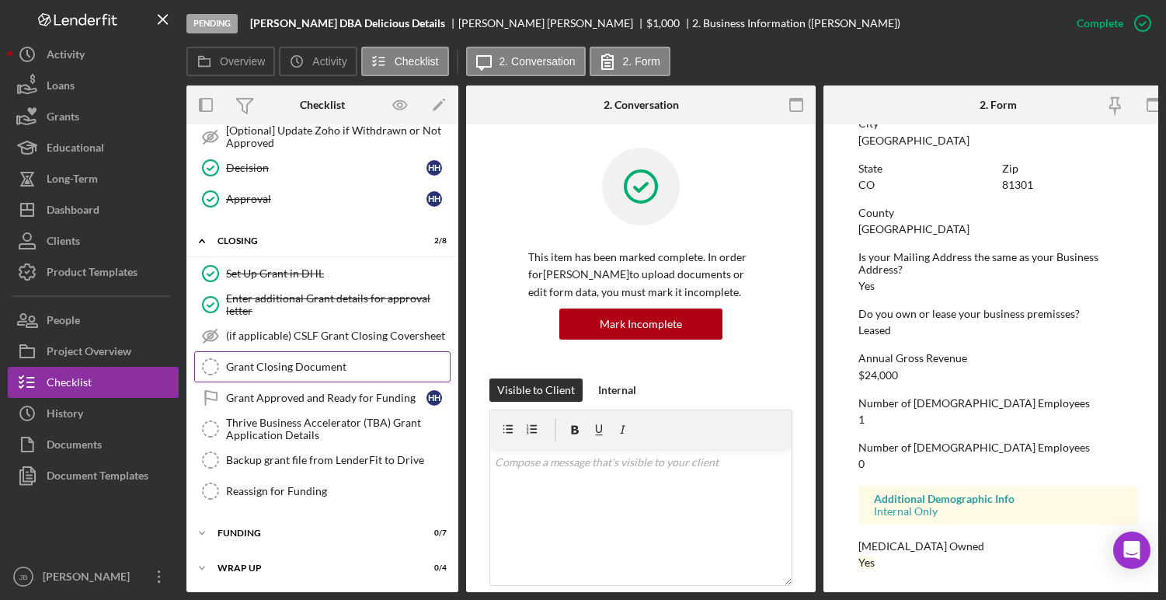
click at [281, 365] on div "Grant Closing Document" at bounding box center [338, 367] width 224 height 12
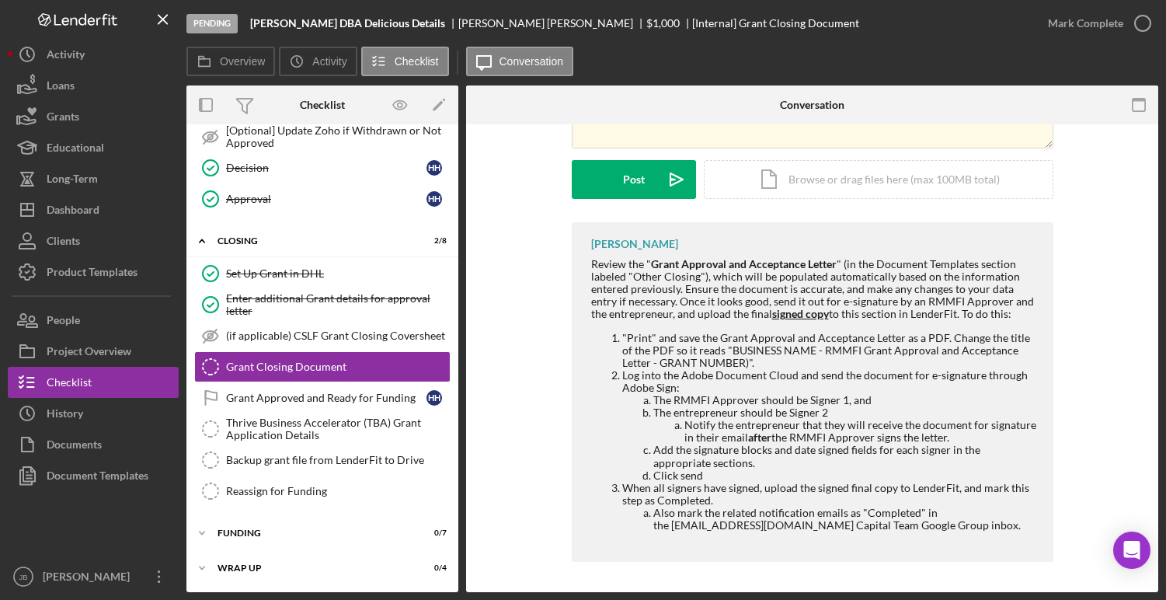
scroll to position [207, 0]
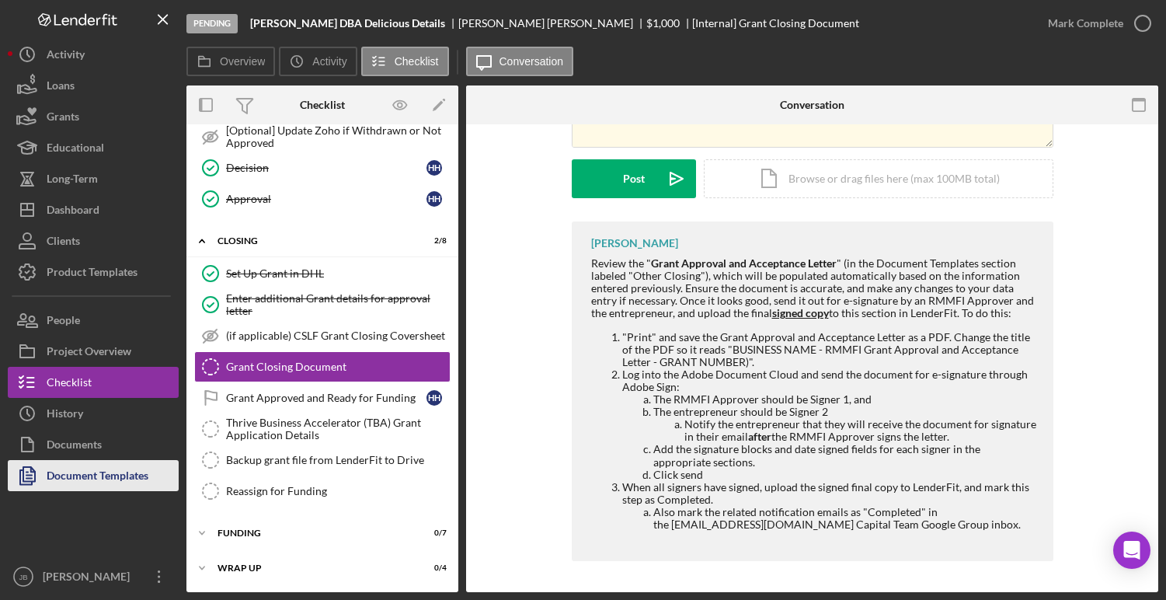
click at [143, 471] on div "Document Templates" at bounding box center [98, 477] width 102 height 35
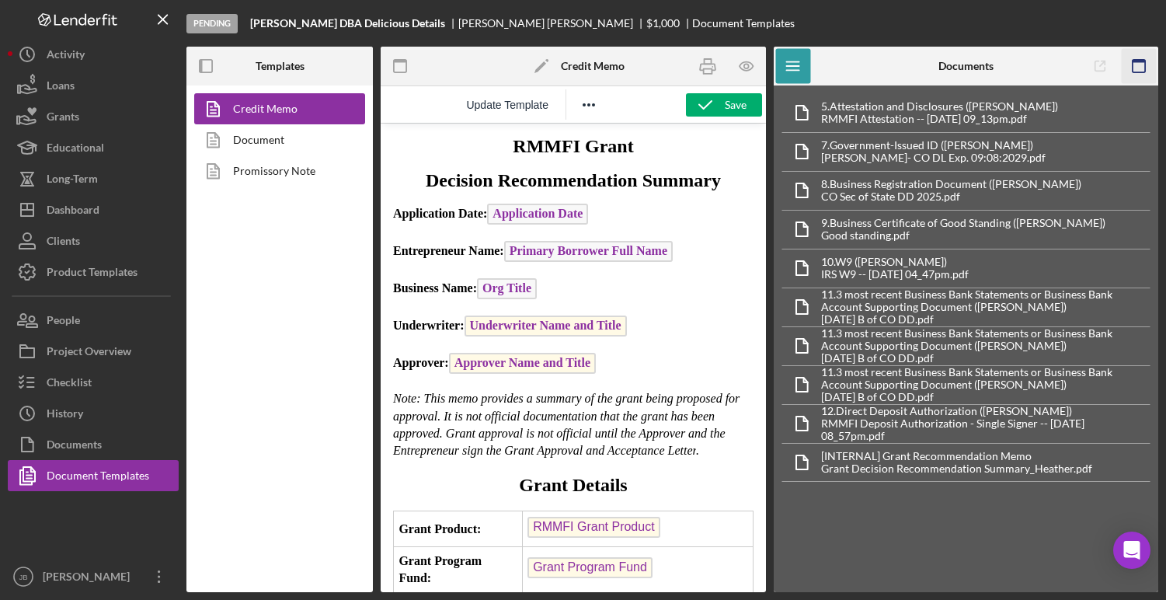
click at [1141, 69] on icon "button" at bounding box center [1139, 66] width 35 height 35
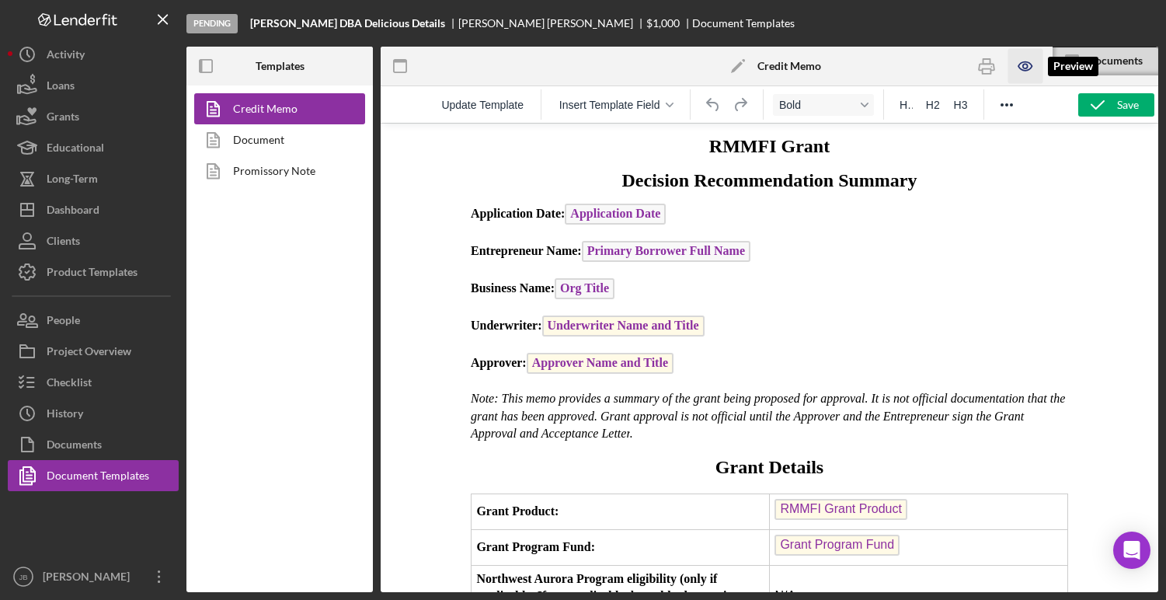
click at [1020, 68] on icon "button" at bounding box center [1025, 66] width 13 height 9
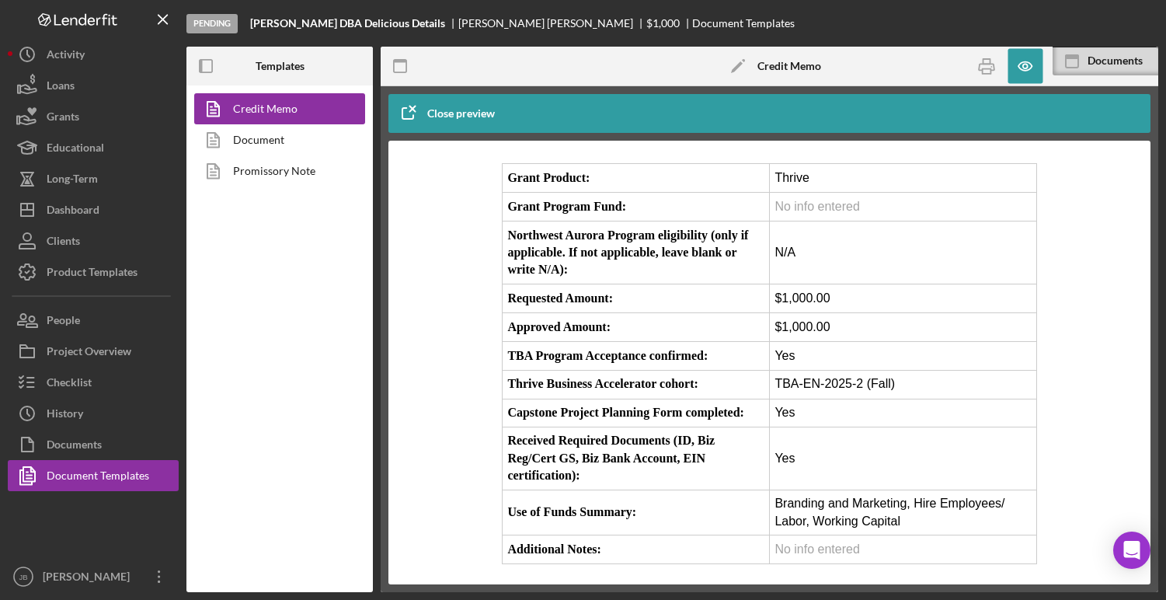
scroll to position [335, 0]
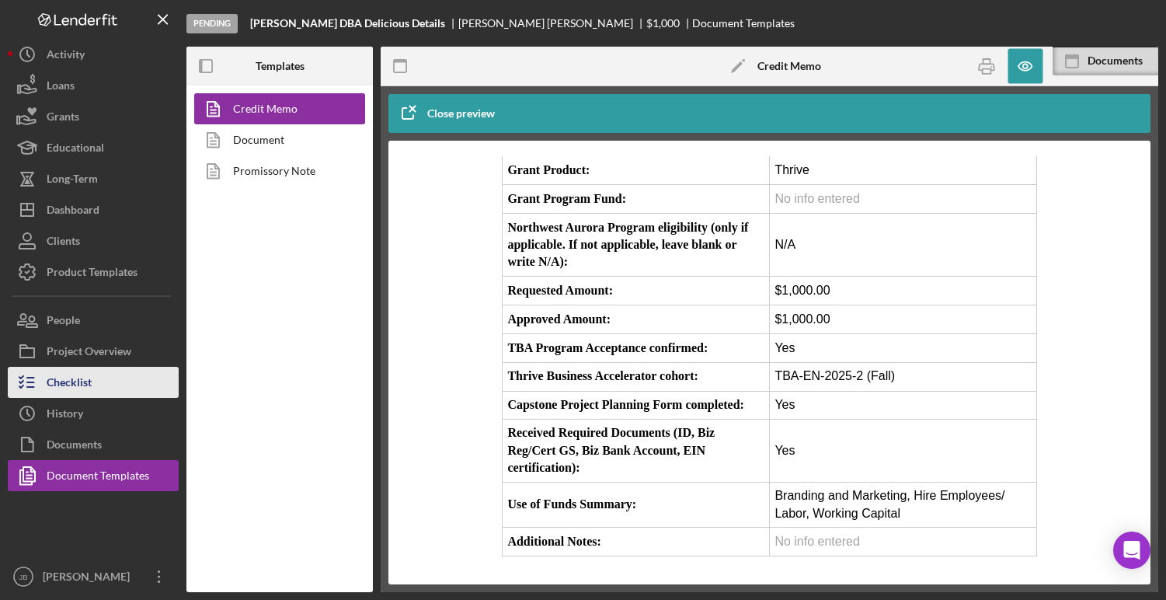
click at [101, 388] on button "Checklist" at bounding box center [93, 382] width 171 height 31
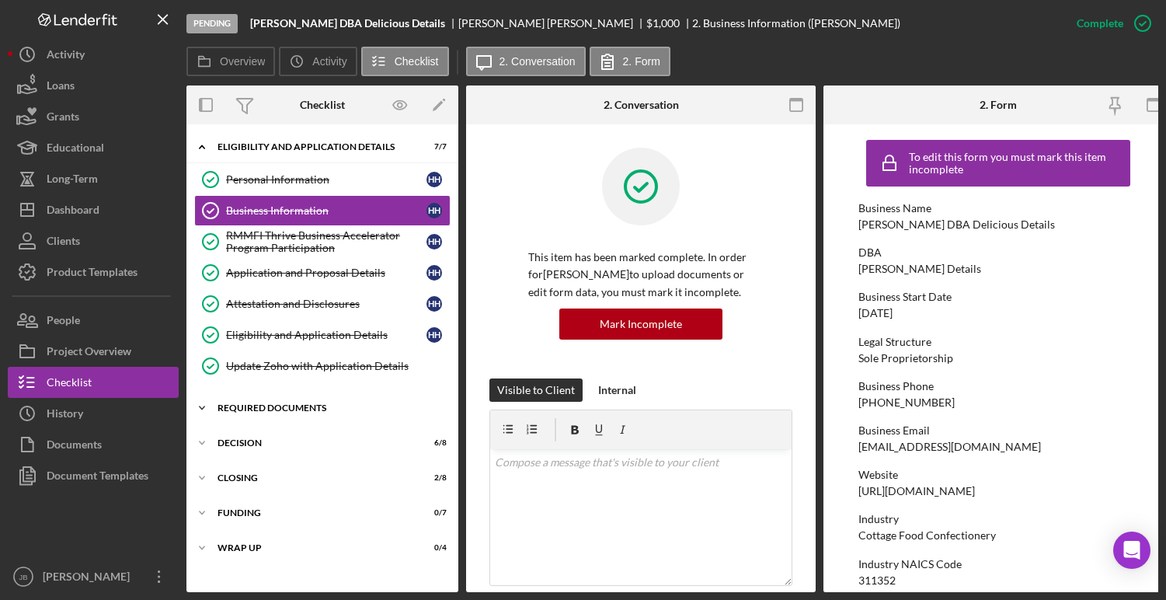
click at [299, 407] on div "REQUIRED DOCUMENTS" at bounding box center [328, 407] width 221 height 9
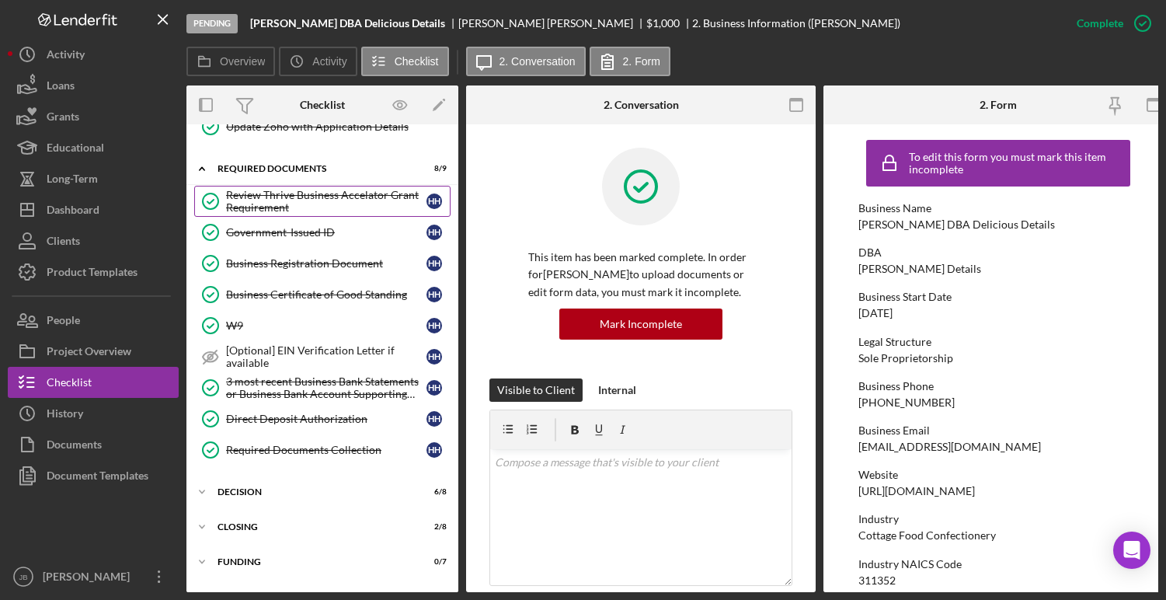
scroll to position [273, 0]
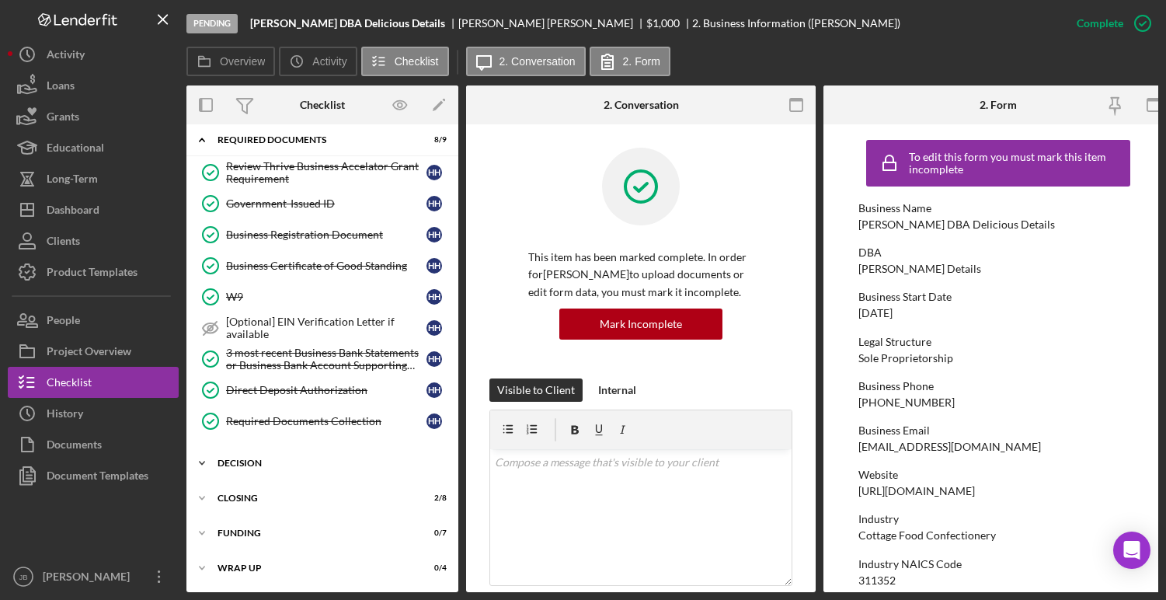
click at [274, 461] on div "DECISION" at bounding box center [328, 462] width 221 height 9
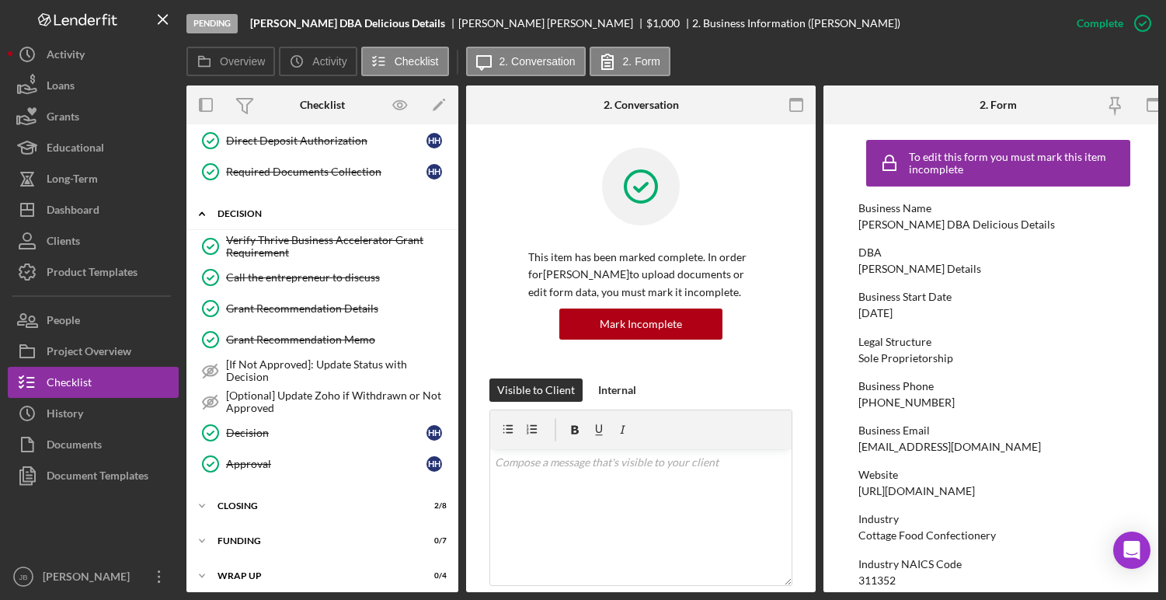
scroll to position [530, 0]
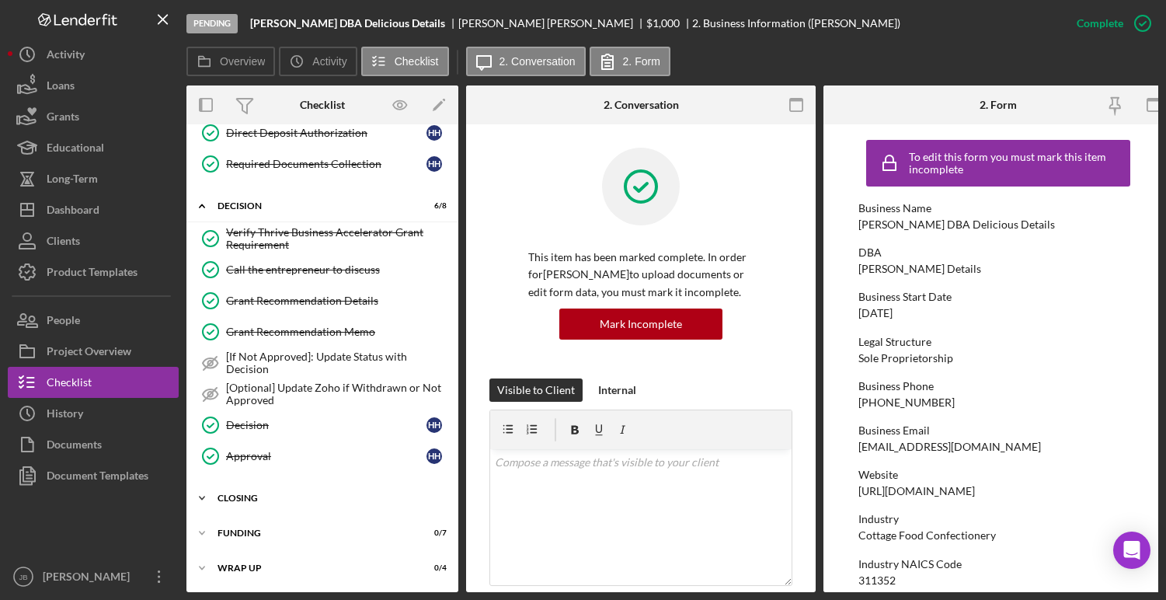
click at [262, 497] on div "CLOSING" at bounding box center [328, 497] width 221 height 9
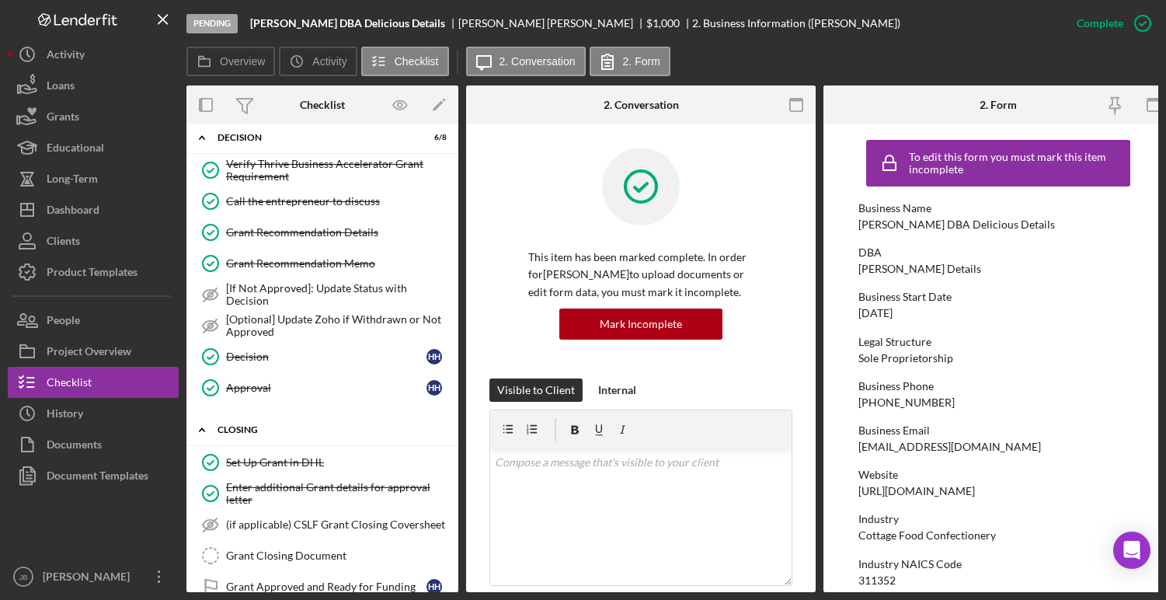
scroll to position [628, 0]
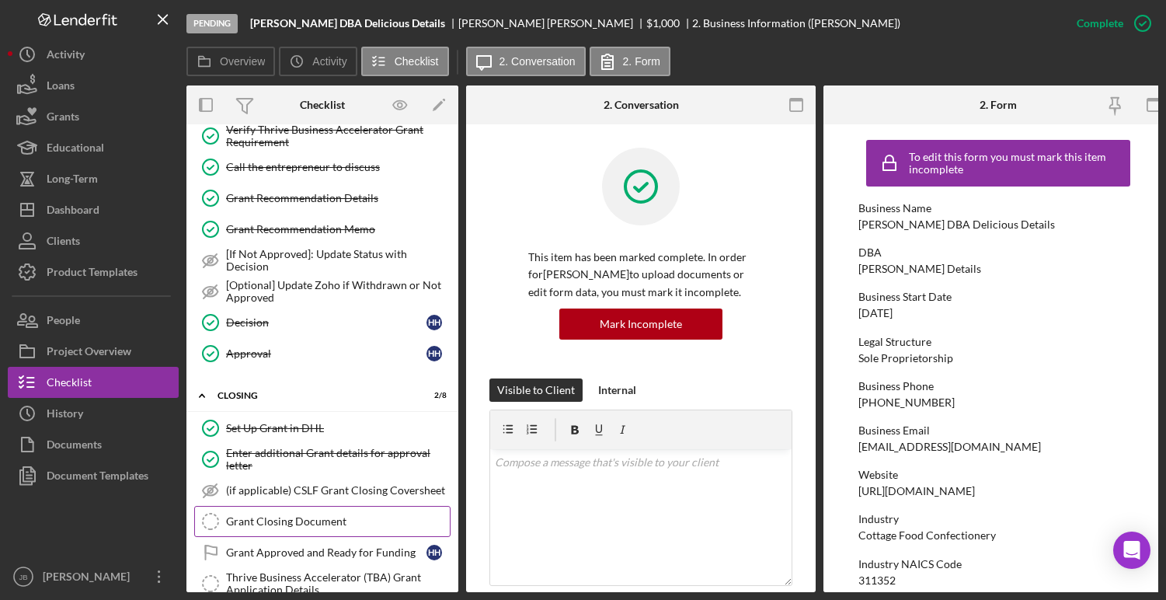
click at [253, 523] on div "Grant Closing Document" at bounding box center [338, 521] width 224 height 12
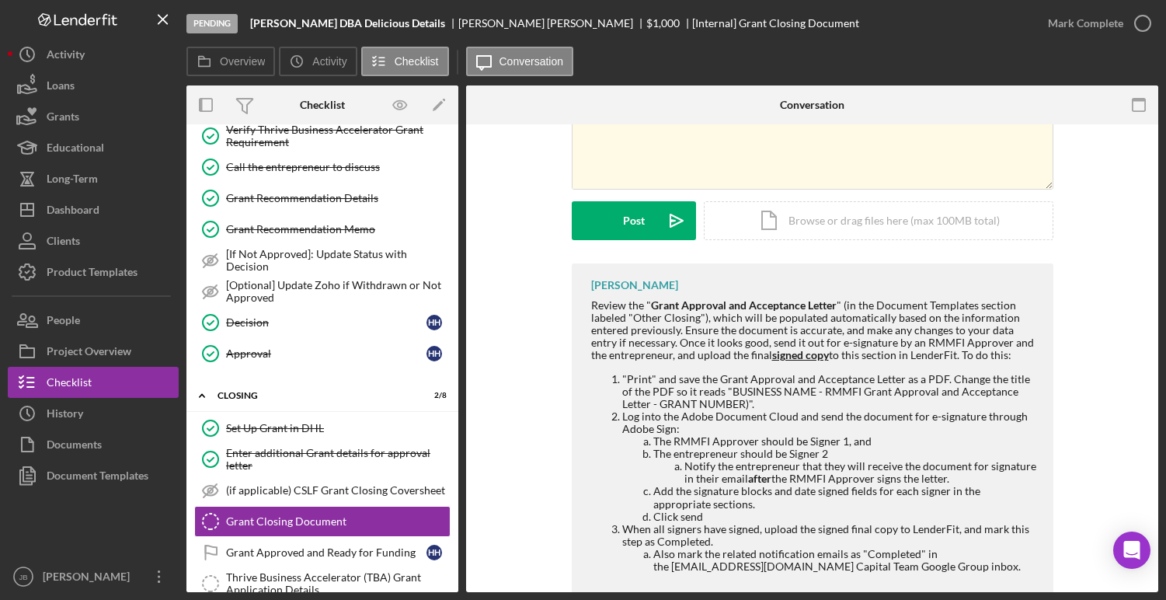
scroll to position [207, 0]
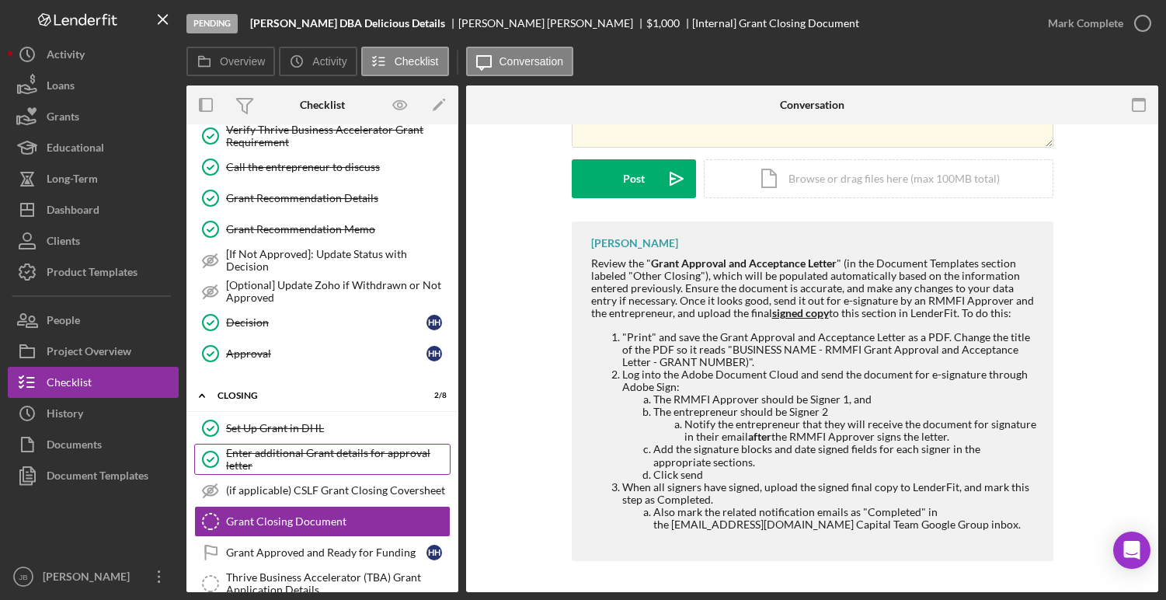
click at [350, 444] on link "Enter additional Grant details for approval letter Enter additional Grant detai…" at bounding box center [322, 459] width 256 height 31
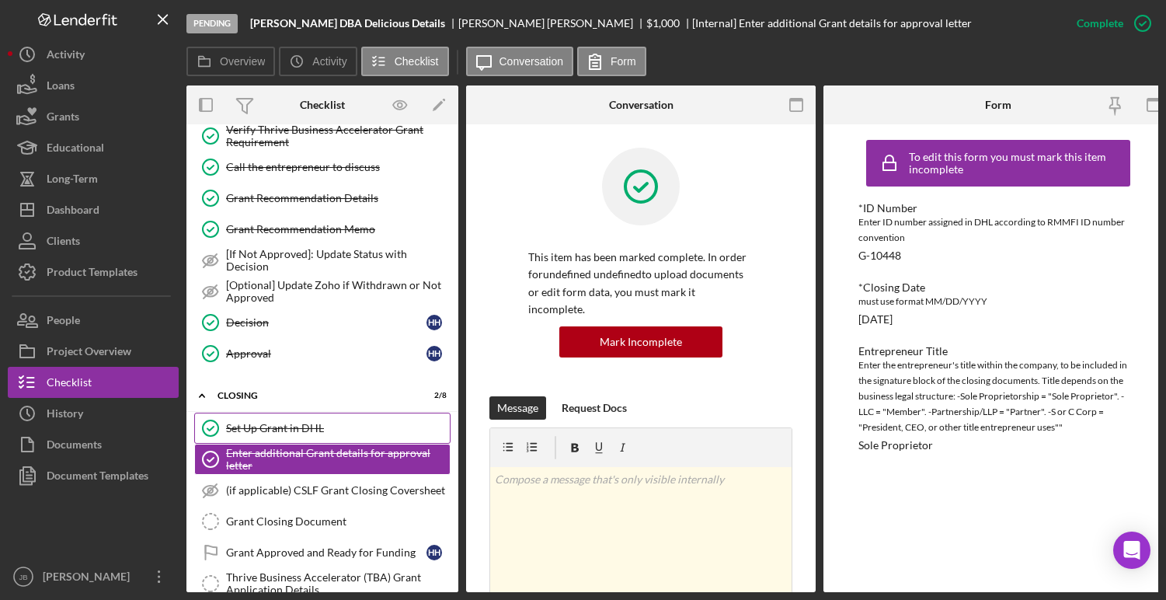
click at [318, 427] on div "Set Up Grant in DHL" at bounding box center [338, 428] width 224 height 12
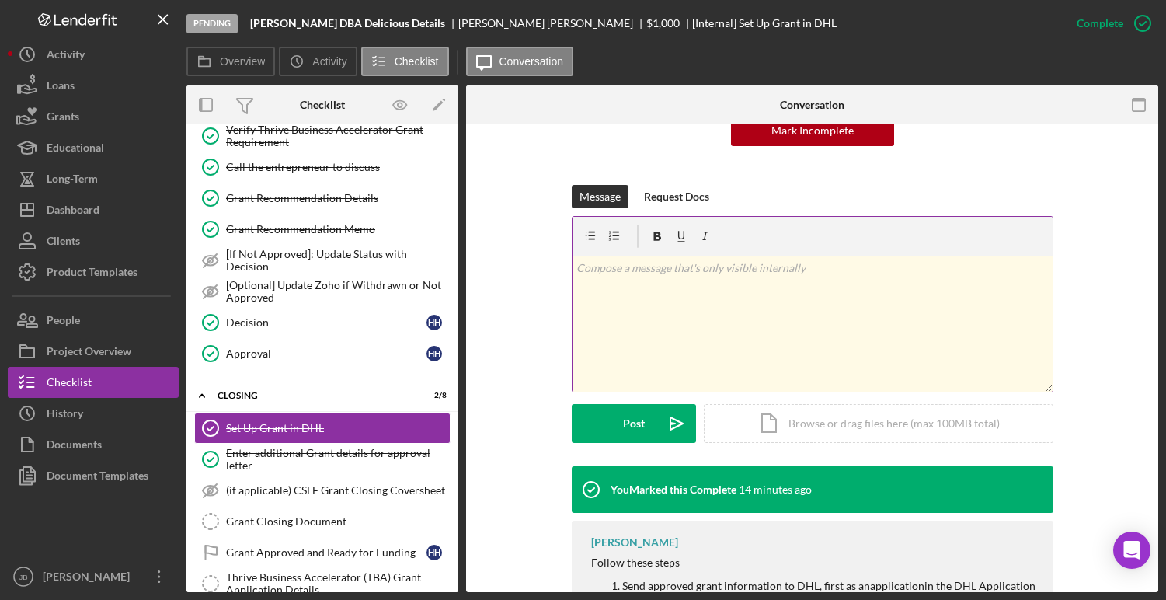
scroll to position [201, 0]
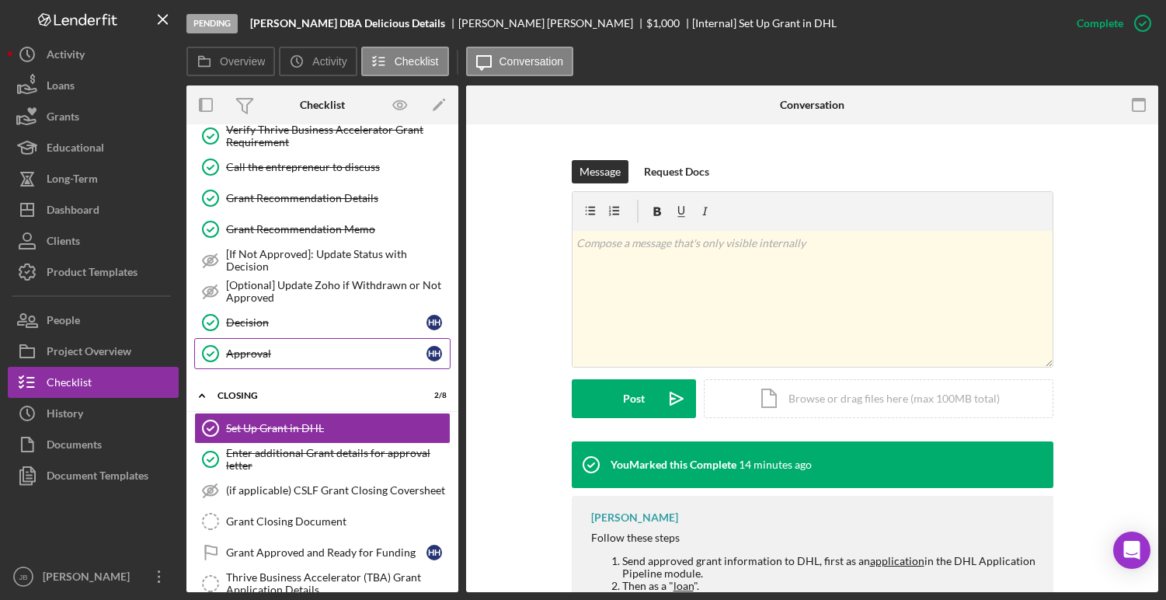
click at [329, 343] on link "Approval Approval H H" at bounding box center [322, 353] width 256 height 31
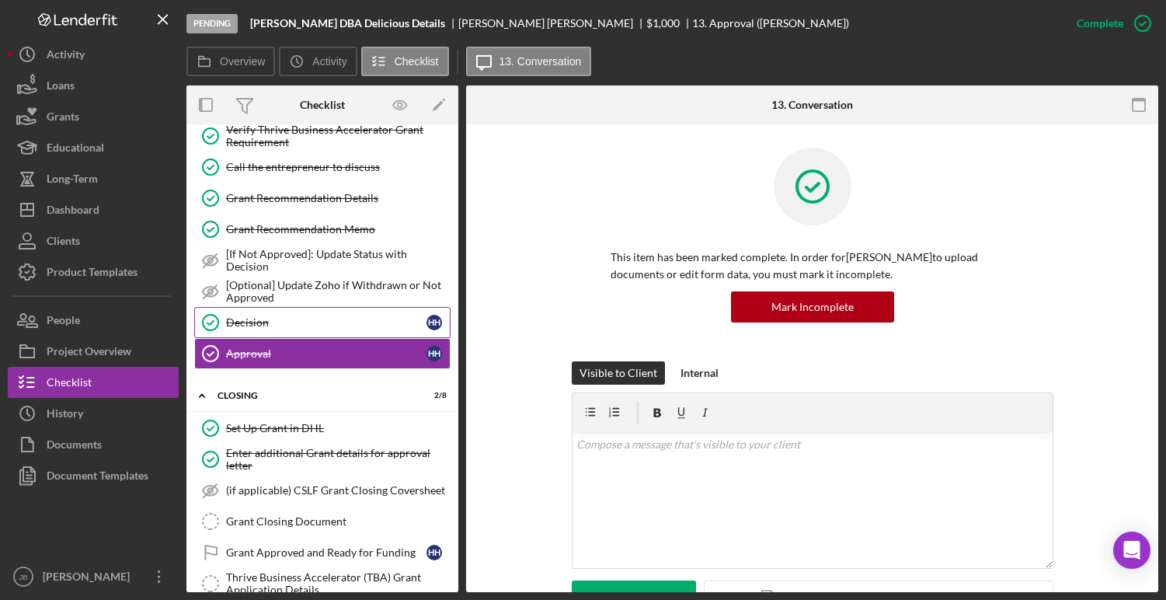
click at [316, 324] on div "Decision" at bounding box center [326, 322] width 200 height 12
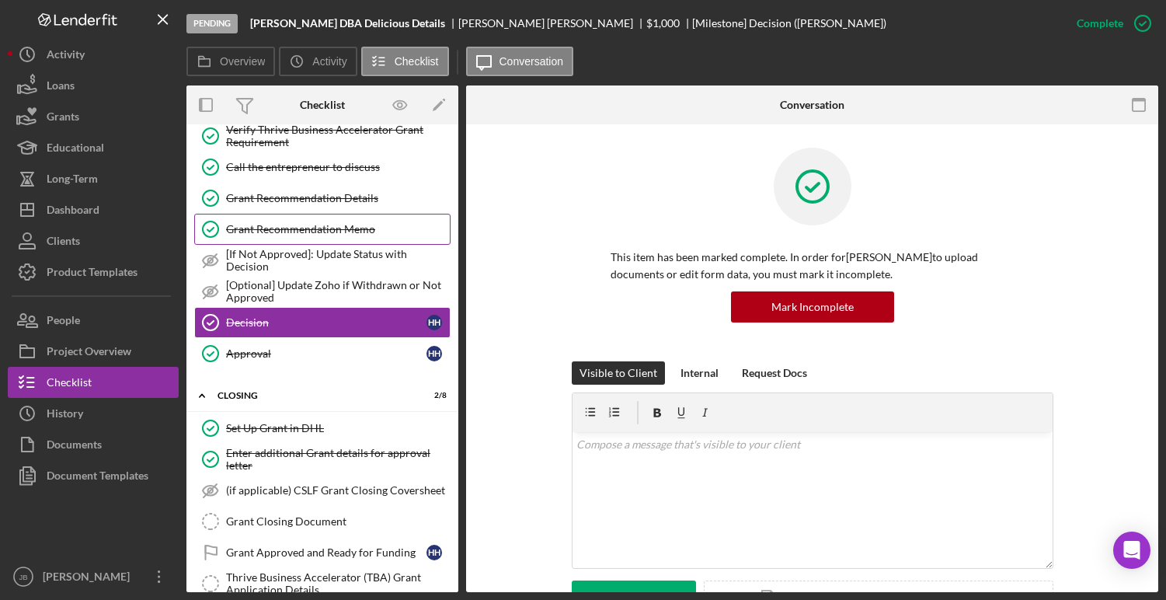
click at [335, 232] on div "Grant Recommendation Memo" at bounding box center [338, 229] width 224 height 12
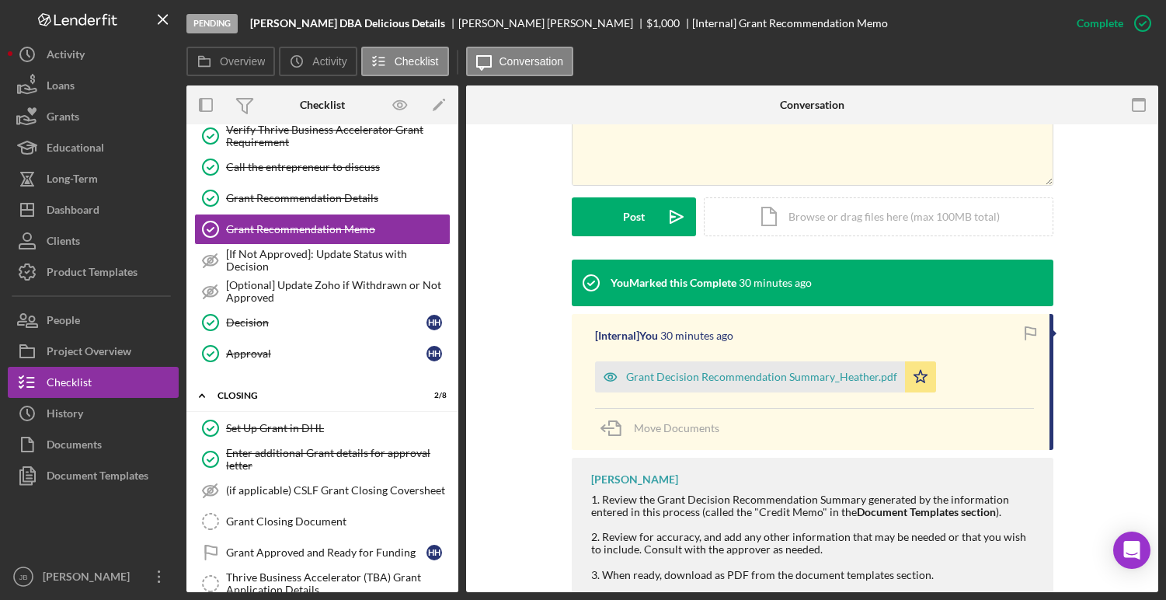
scroll to position [448, 0]
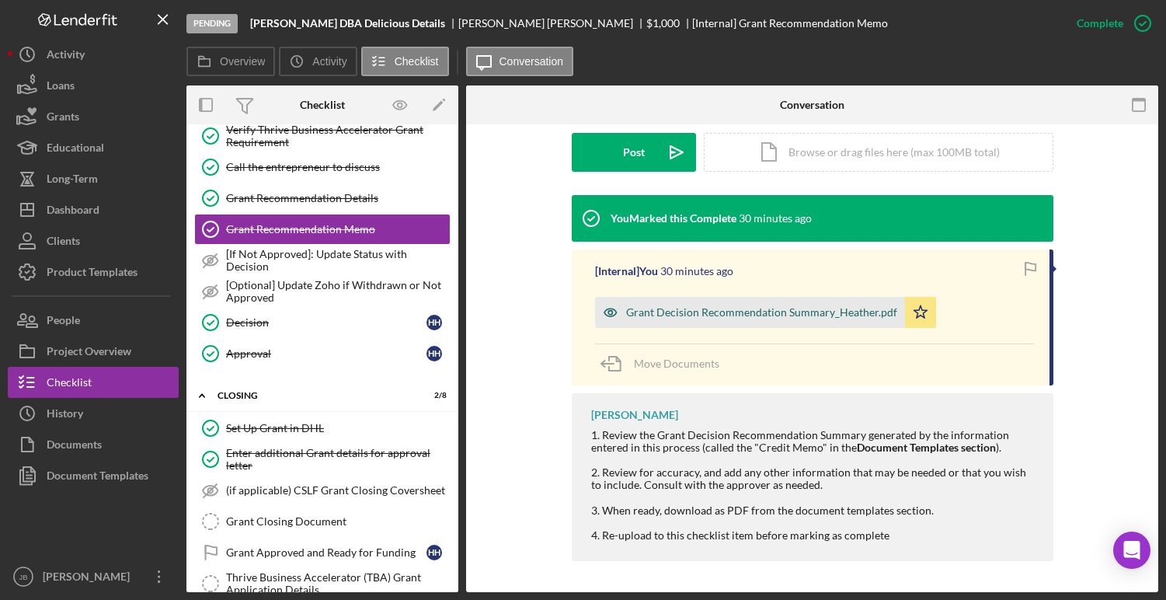
click at [742, 314] on div "Grant Decision Recommendation Summary_Heather.pdf" at bounding box center [761, 312] width 271 height 12
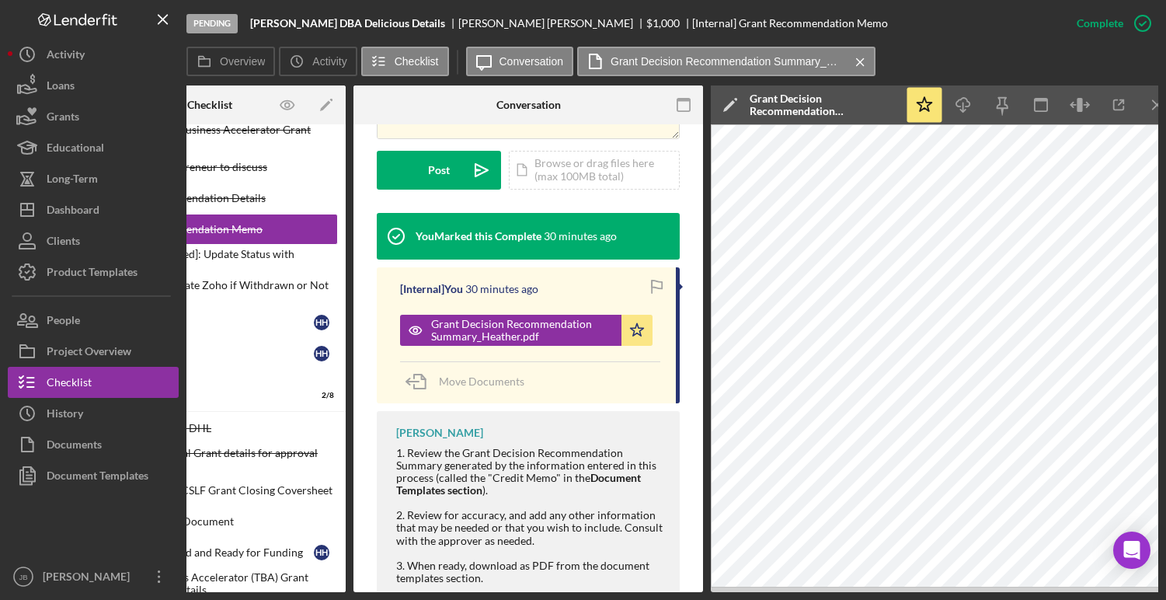
scroll to position [0, 131]
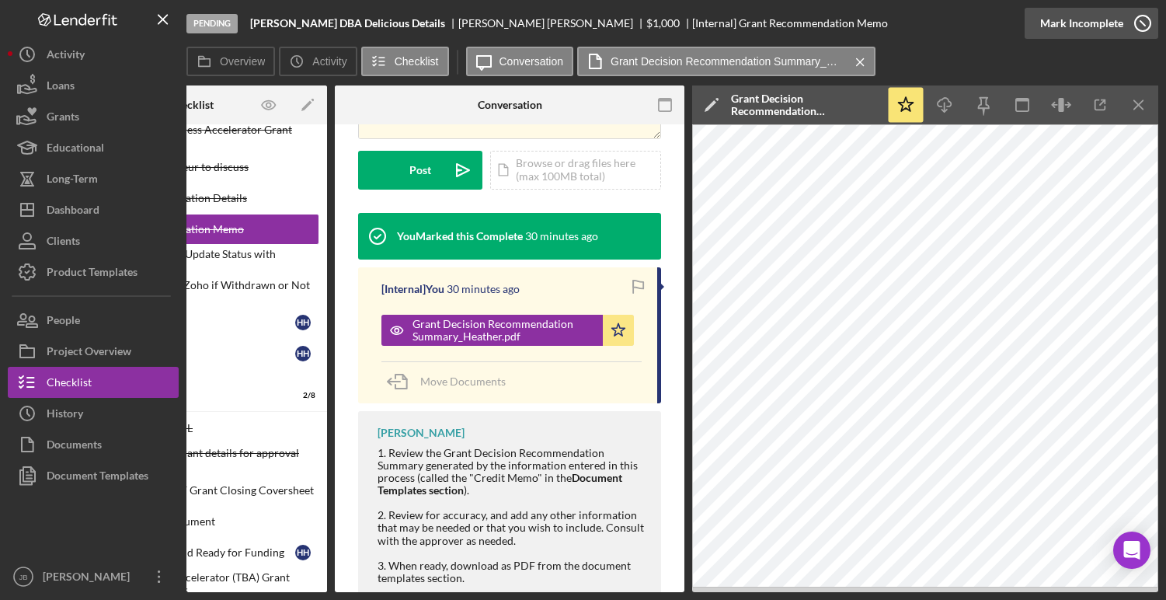
click at [1146, 22] on icon "button" at bounding box center [1143, 23] width 39 height 39
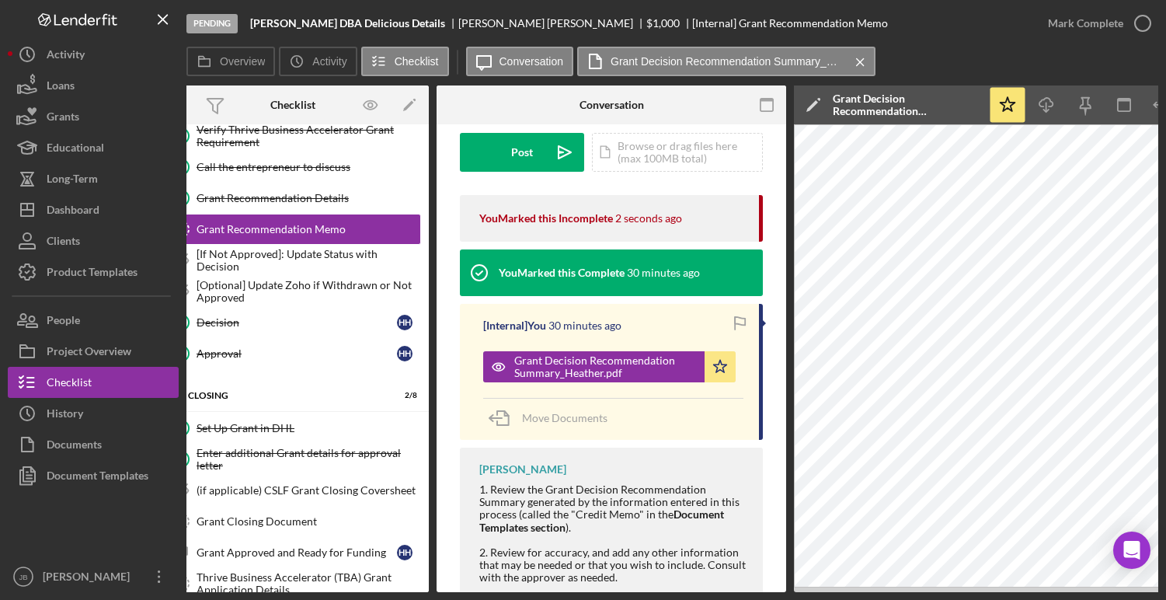
scroll to position [0, 0]
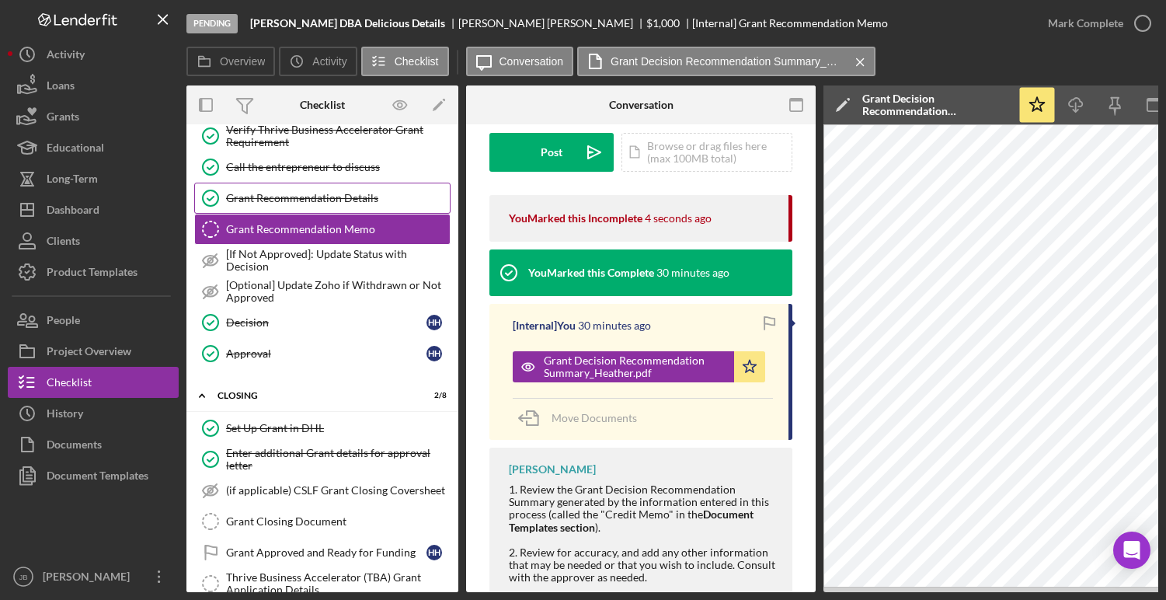
click at [368, 196] on div "Grant Recommendation Details" at bounding box center [338, 198] width 224 height 12
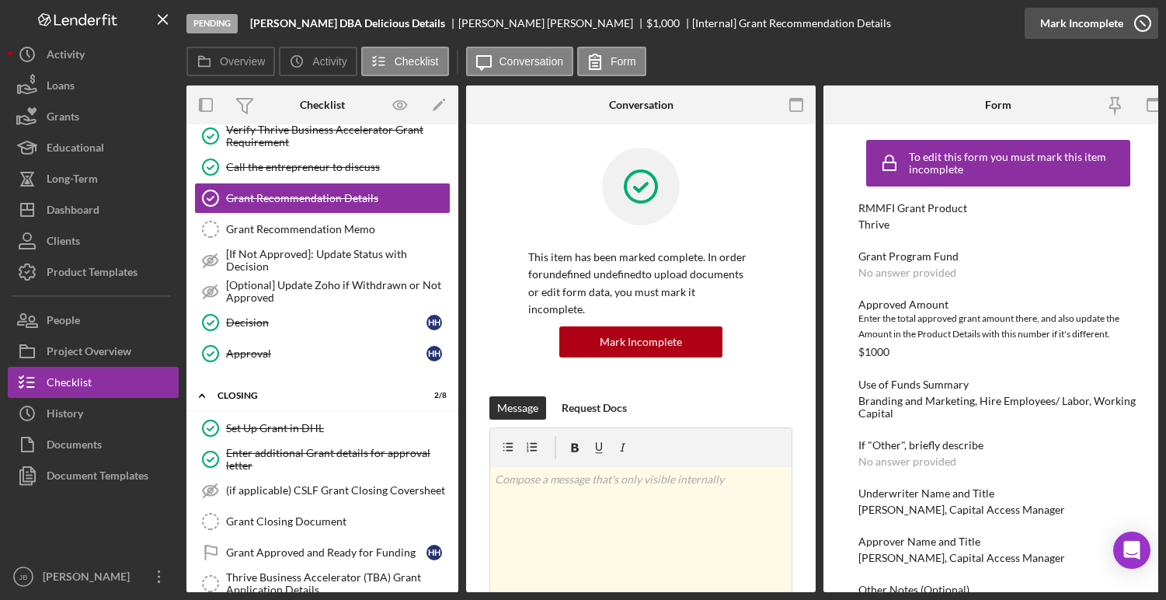
click at [1142, 26] on icon "button" at bounding box center [1143, 23] width 39 height 39
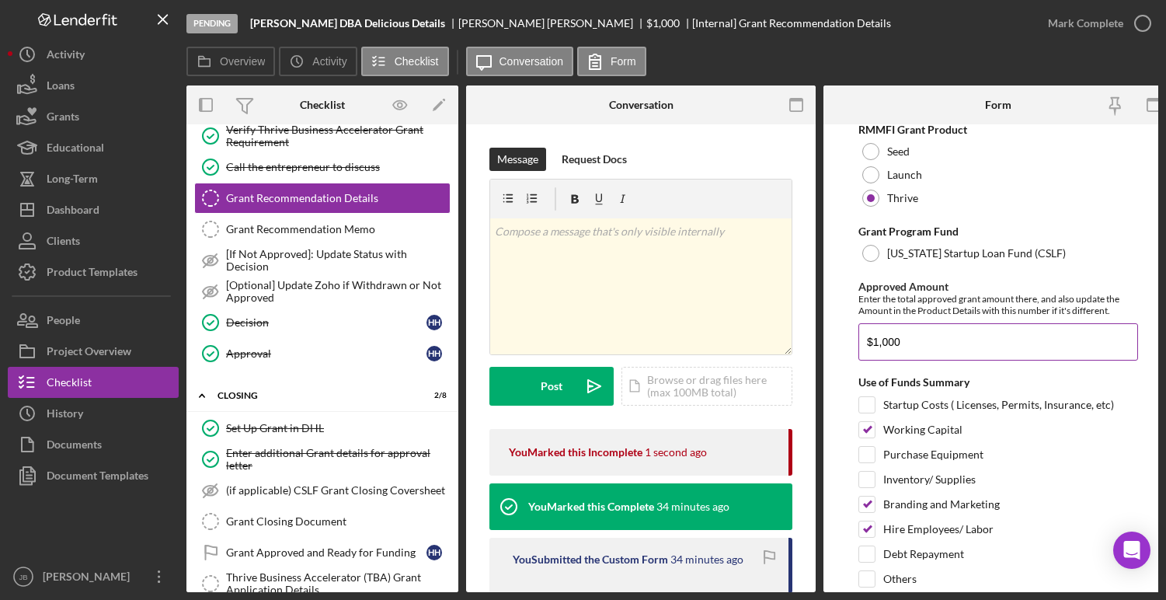
scroll to position [1, 0]
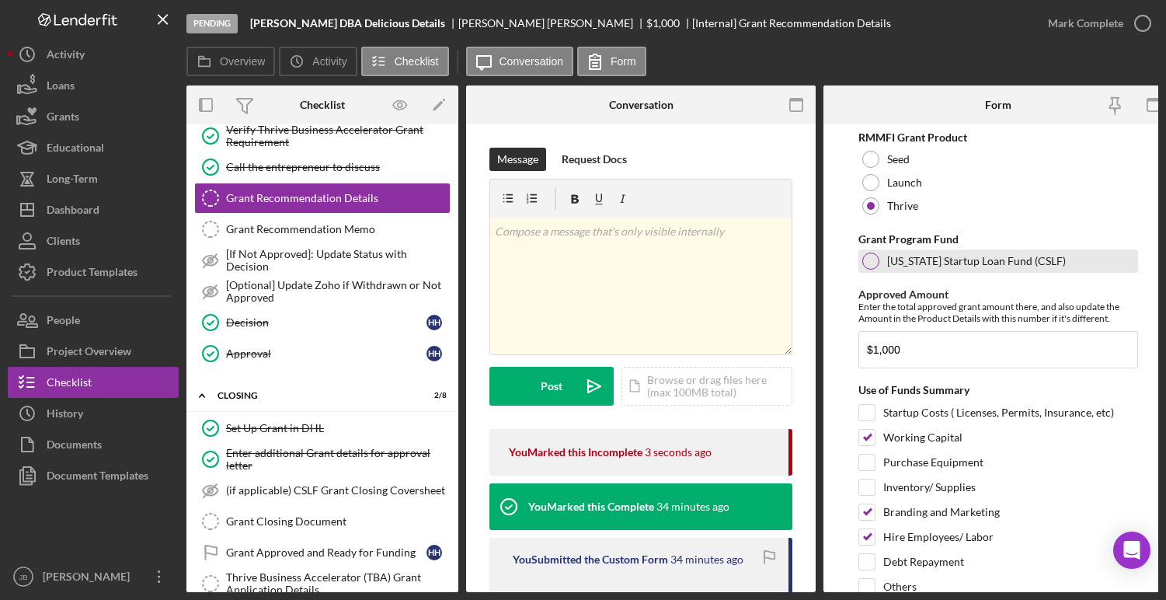
click at [876, 262] on div at bounding box center [871, 261] width 17 height 17
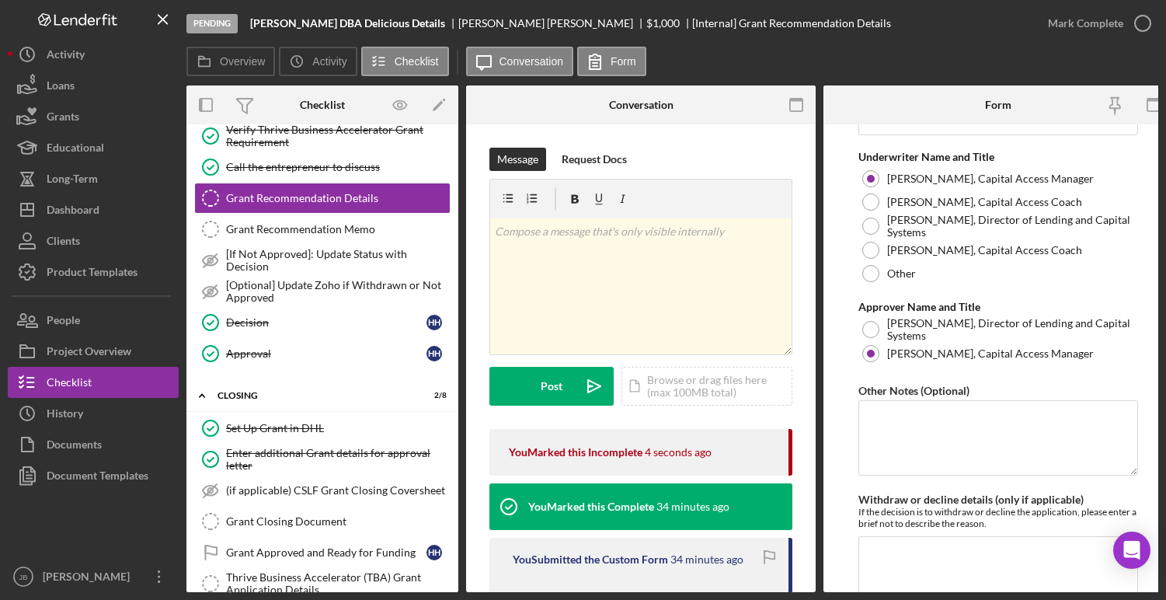
scroll to position [649, 0]
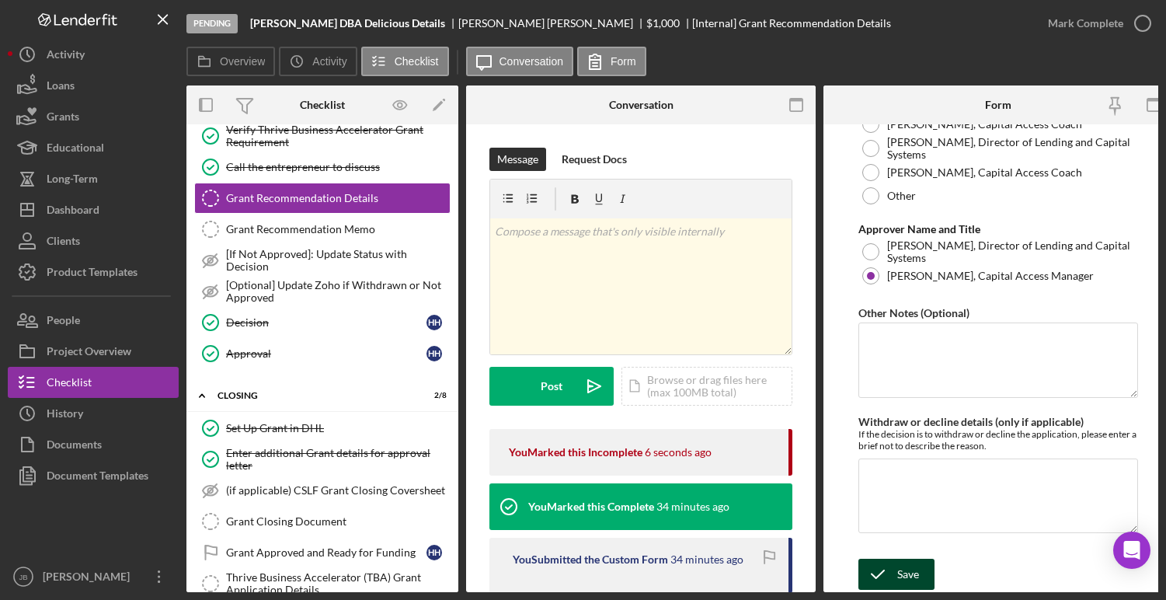
click at [895, 564] on icon "submit" at bounding box center [878, 574] width 39 height 39
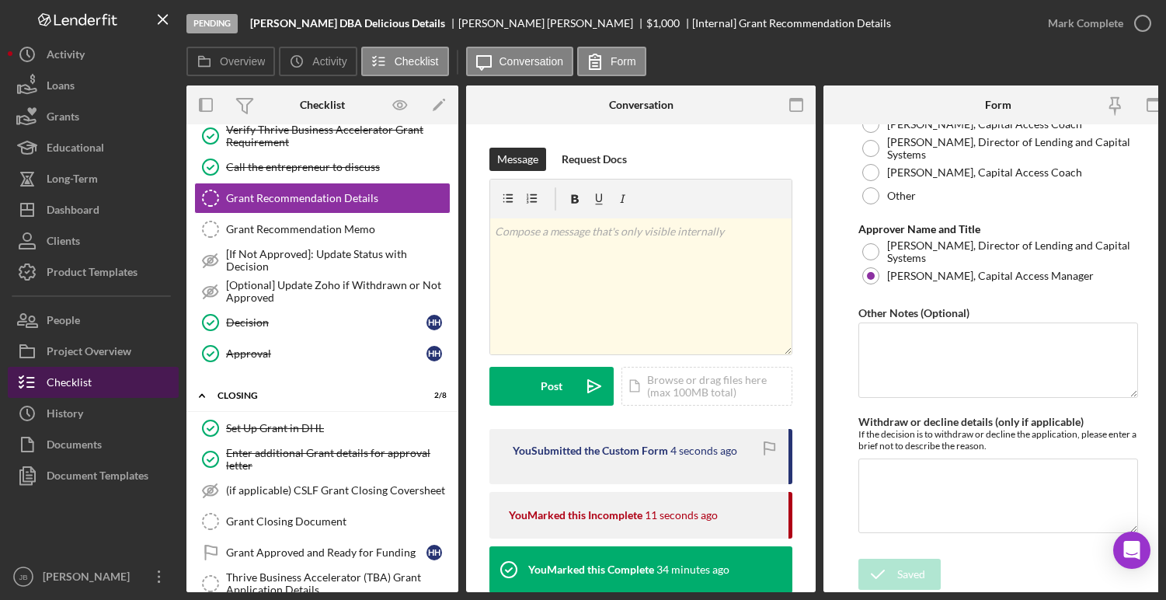
click at [120, 382] on button "Checklist" at bounding box center [93, 382] width 171 height 31
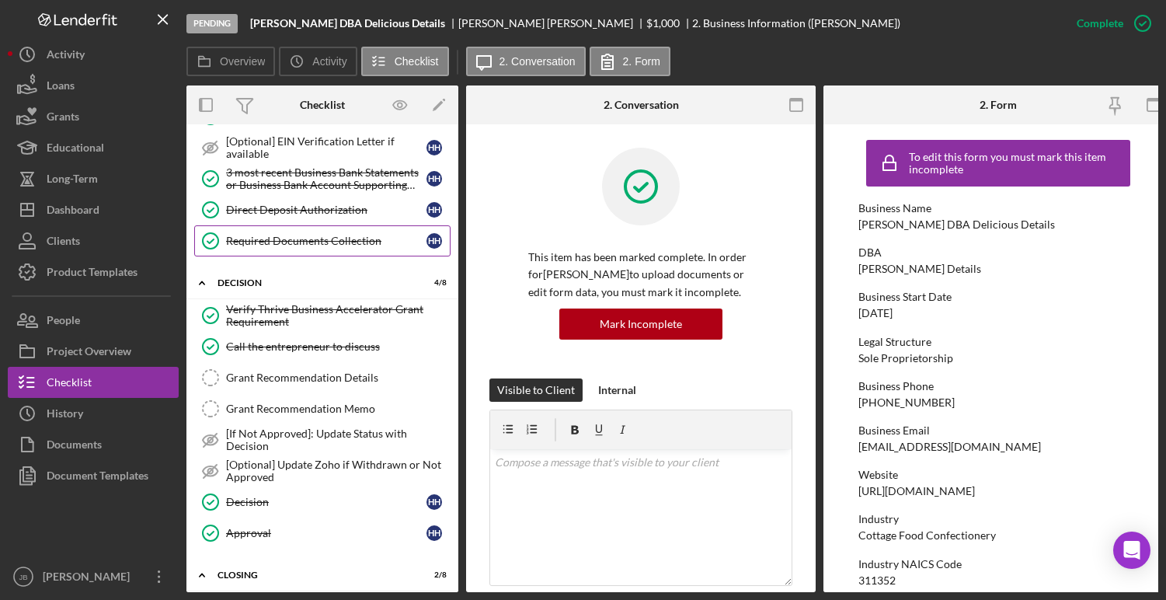
scroll to position [486, 0]
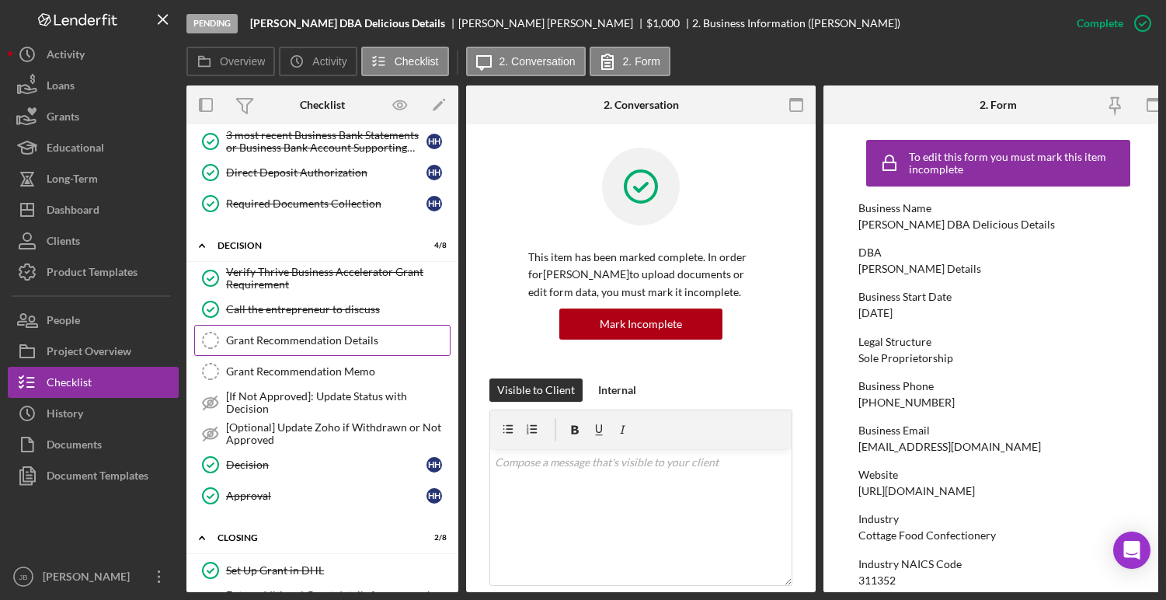
click at [353, 329] on link "Grant Recommendation Details Grant Recommendation Details" at bounding box center [322, 340] width 256 height 31
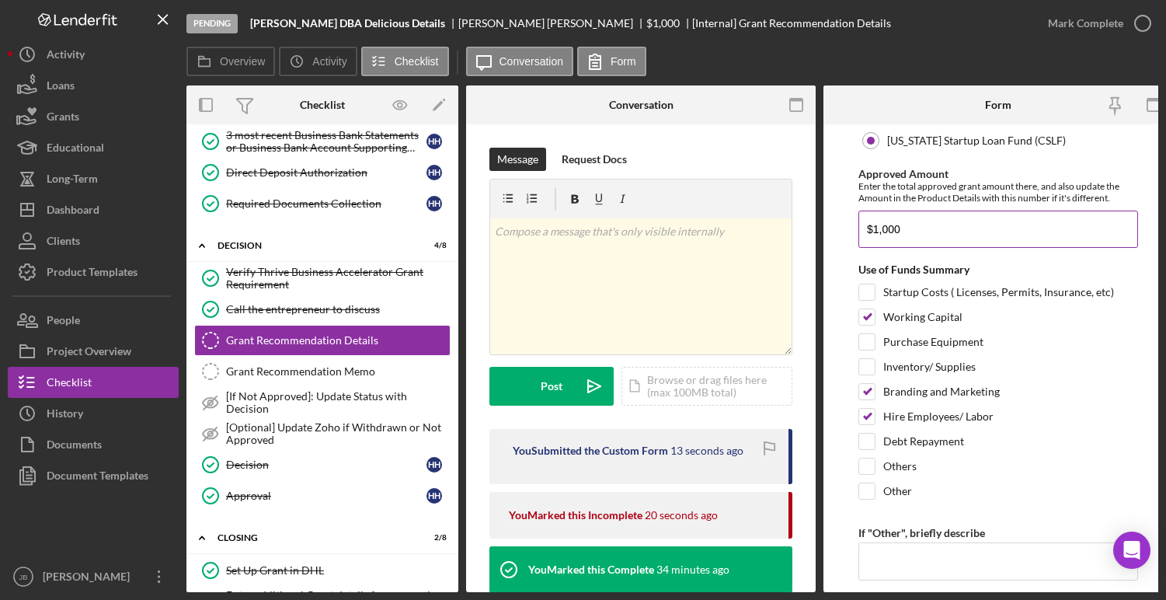
scroll to position [158, 0]
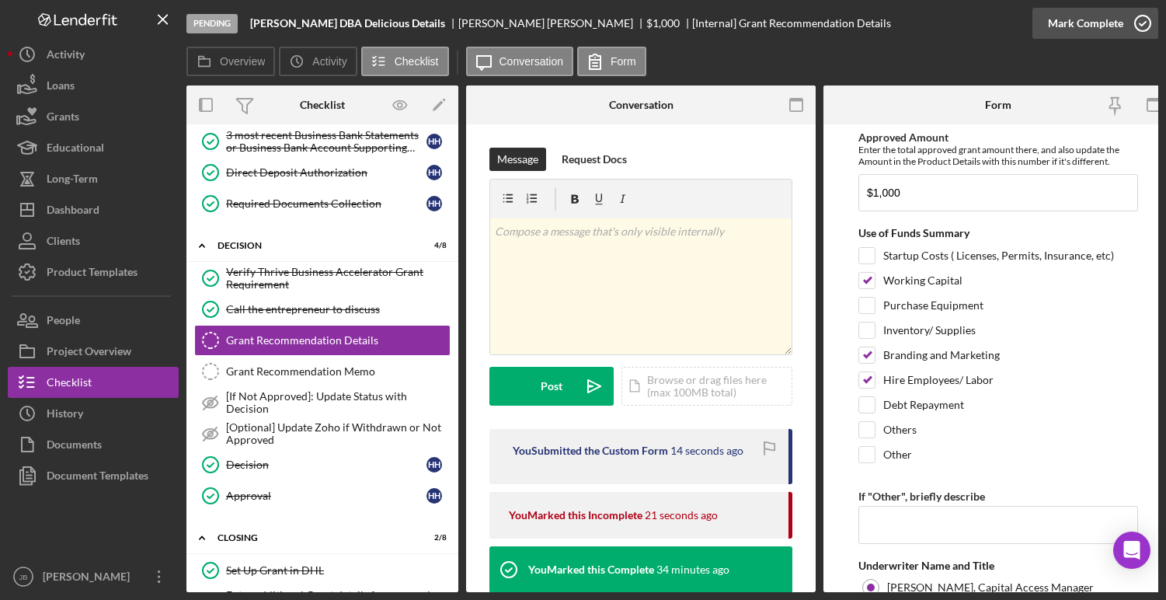
click at [1148, 22] on icon "button" at bounding box center [1143, 23] width 39 height 39
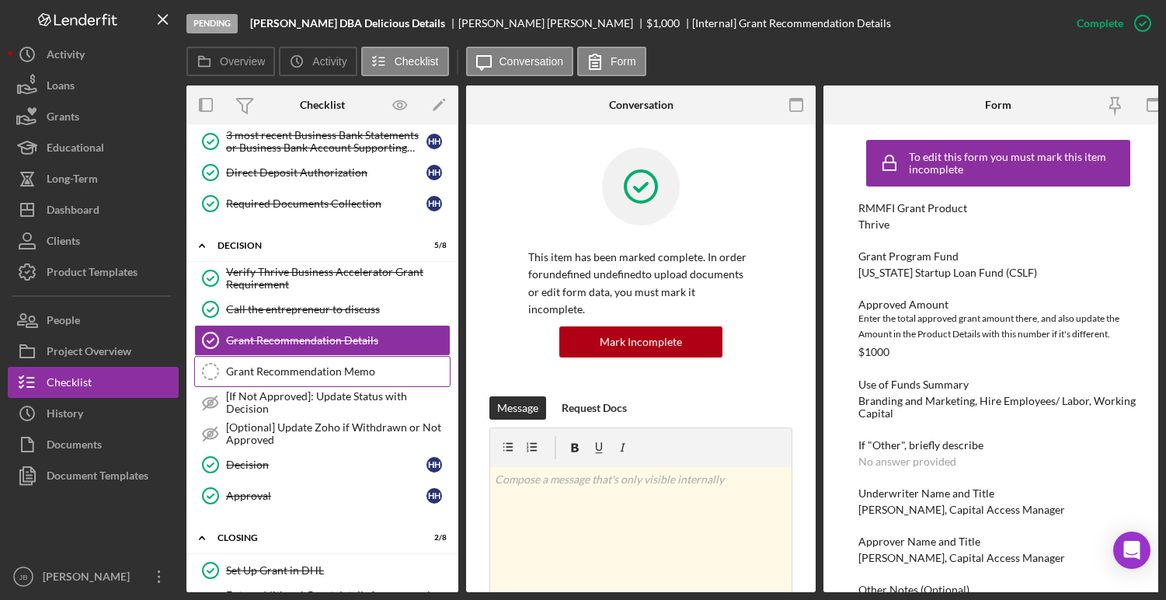
click at [333, 365] on div "Grant Recommendation Memo" at bounding box center [338, 371] width 224 height 12
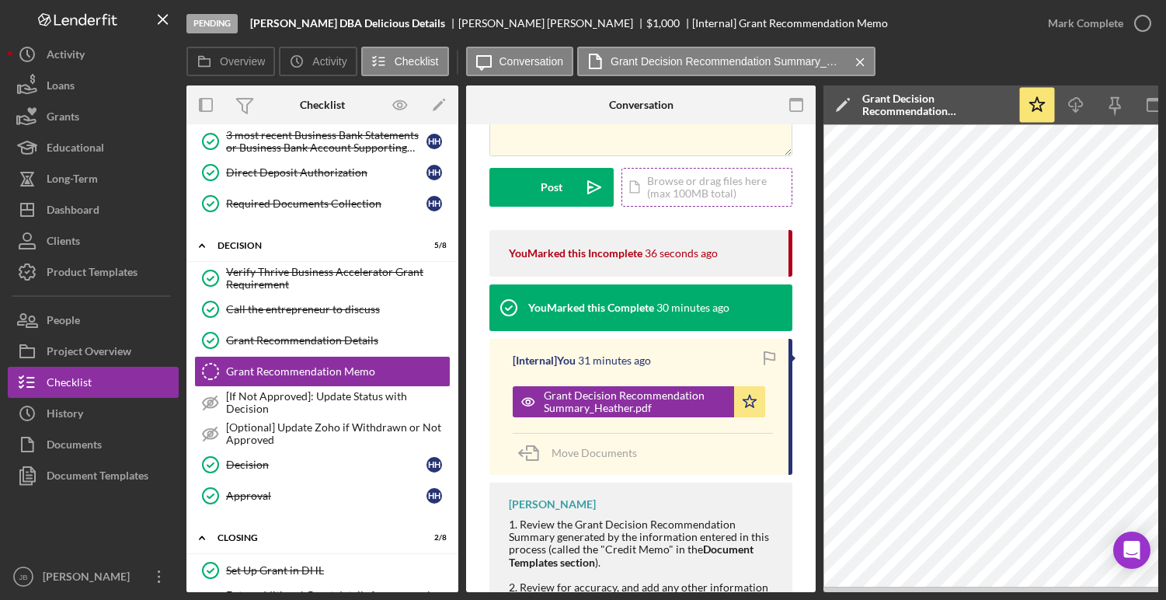
scroll to position [208, 0]
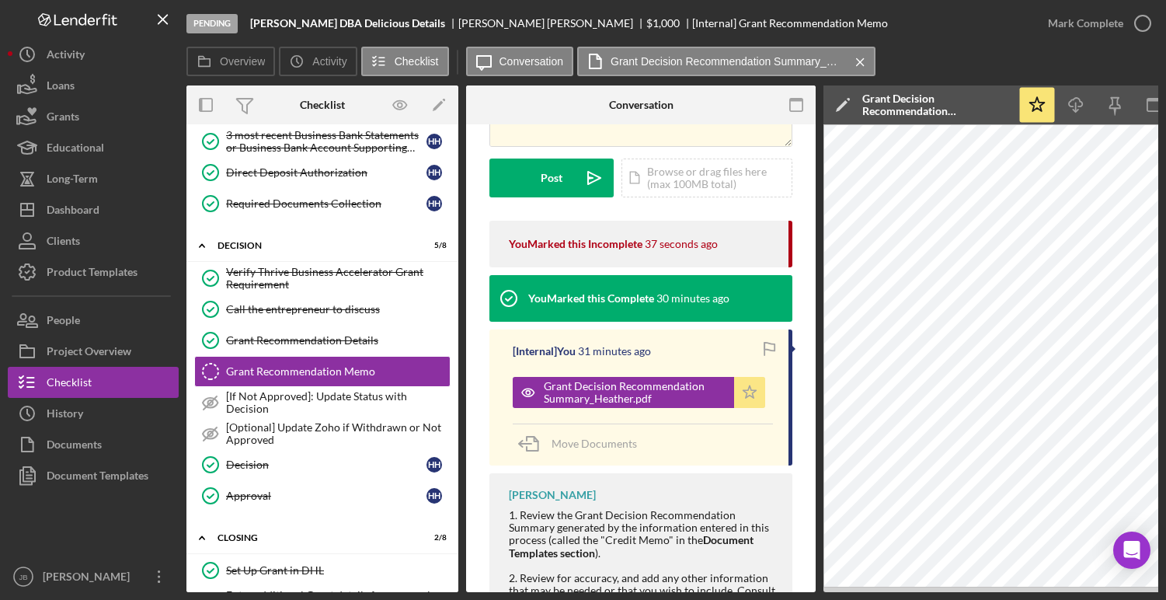
click at [737, 383] on icon "Icon/Star" at bounding box center [749, 392] width 31 height 31
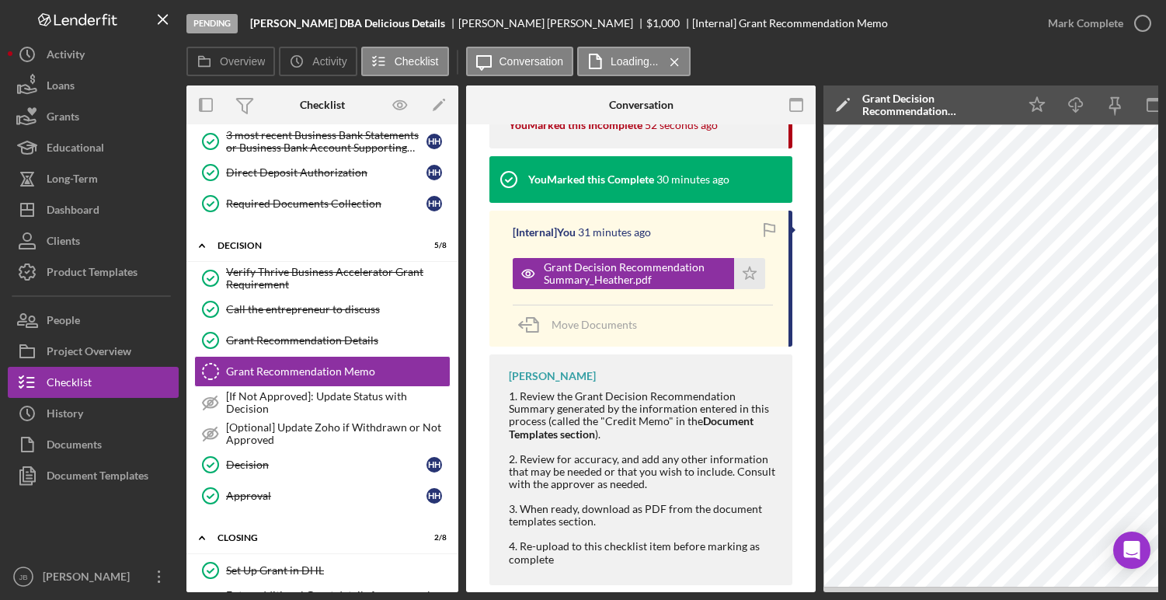
scroll to position [329, 0]
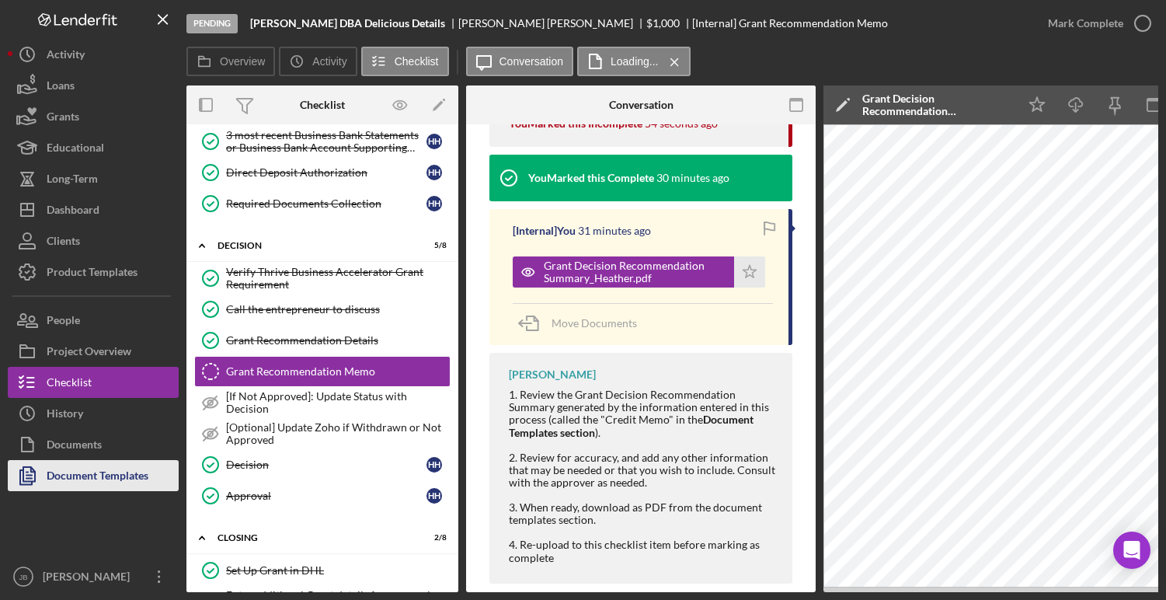
click at [134, 470] on div "Document Templates" at bounding box center [98, 477] width 102 height 35
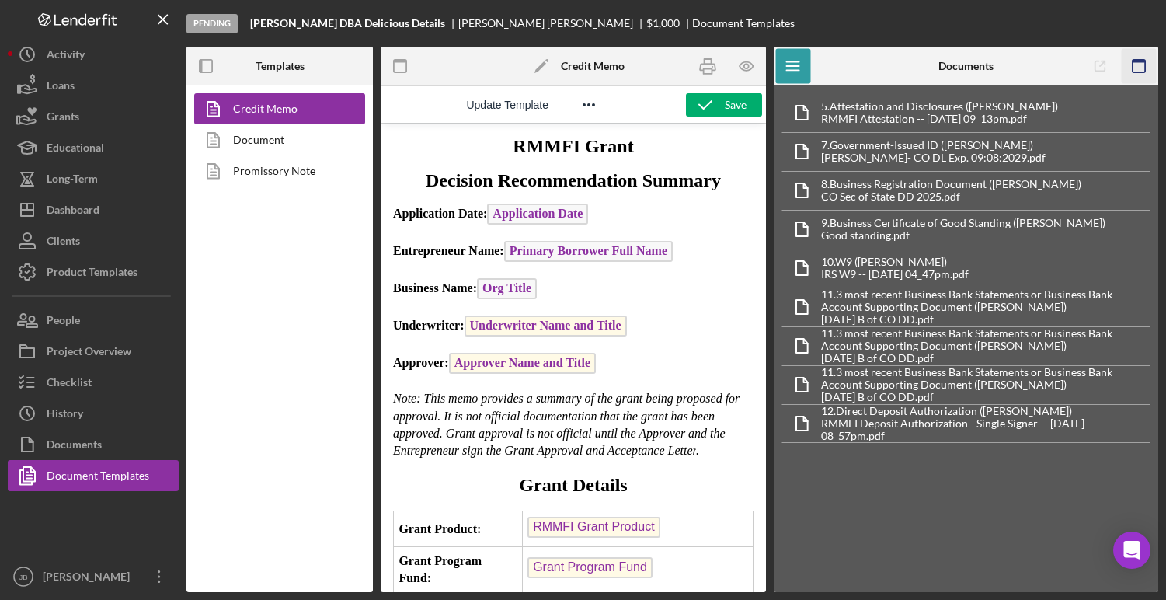
click at [1139, 76] on icon "button" at bounding box center [1139, 66] width 35 height 35
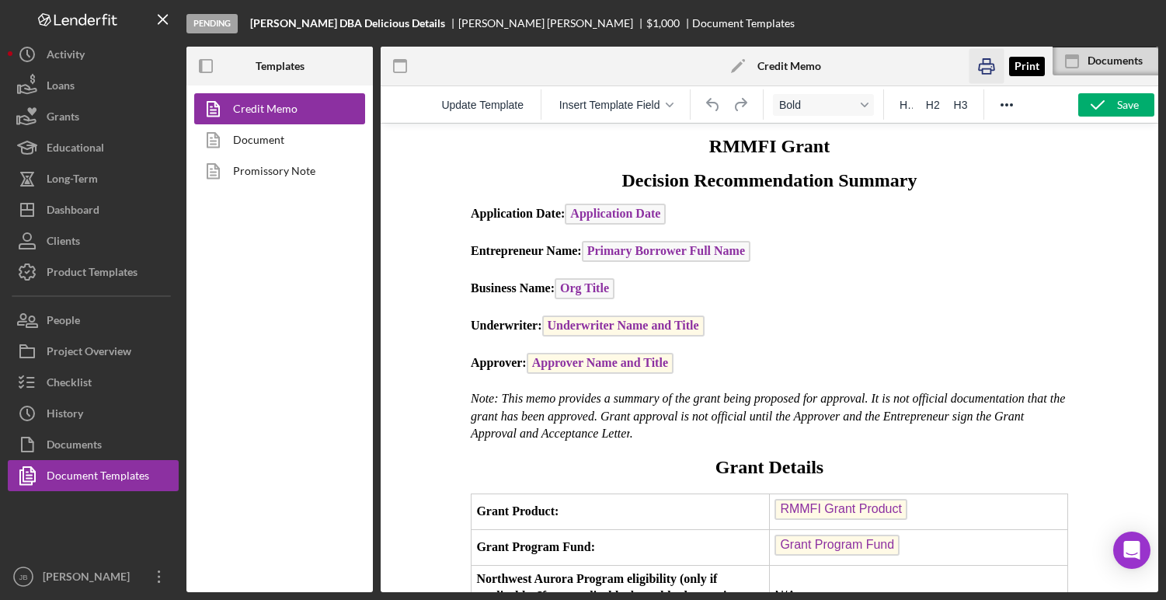
click at [985, 65] on icon "button" at bounding box center [987, 66] width 35 height 35
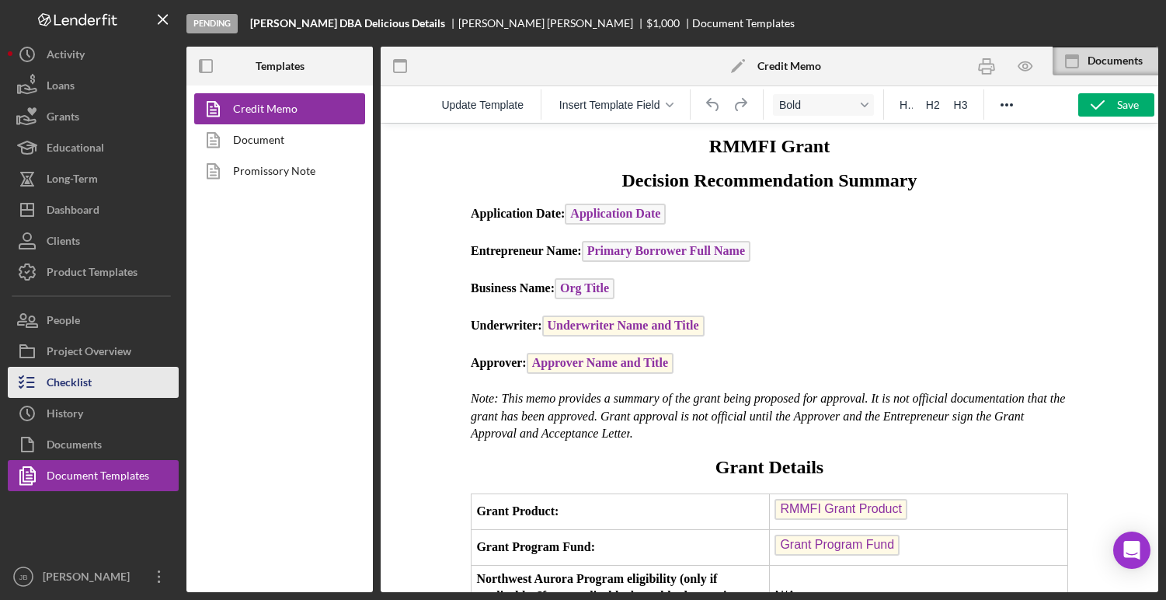
click at [127, 391] on button "Checklist" at bounding box center [93, 382] width 171 height 31
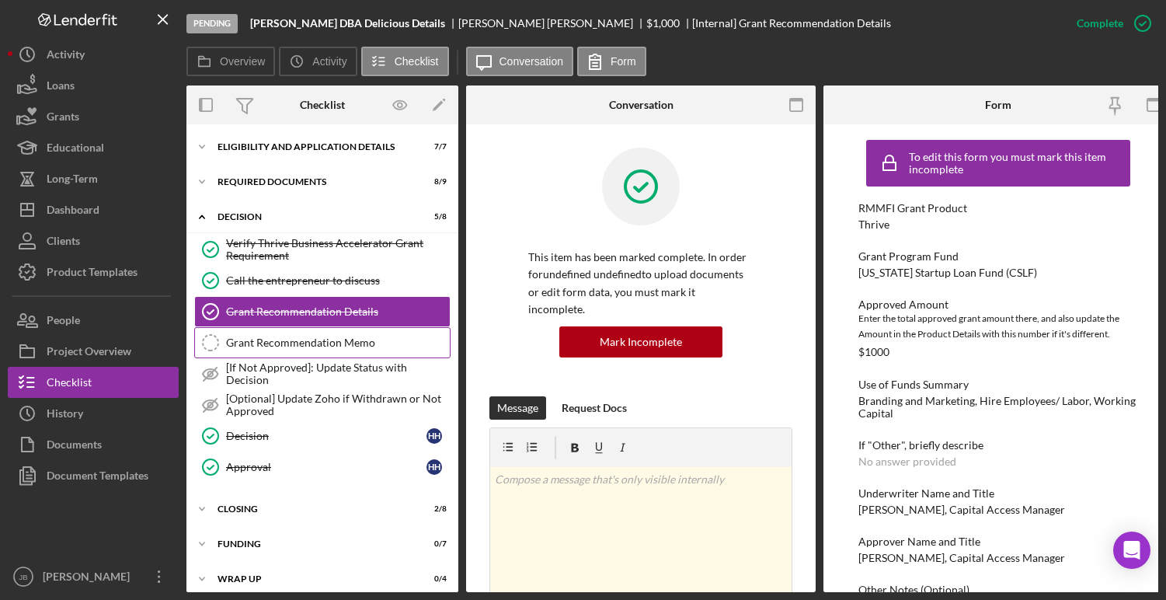
click at [287, 337] on div "Grant Recommendation Memo" at bounding box center [338, 342] width 224 height 12
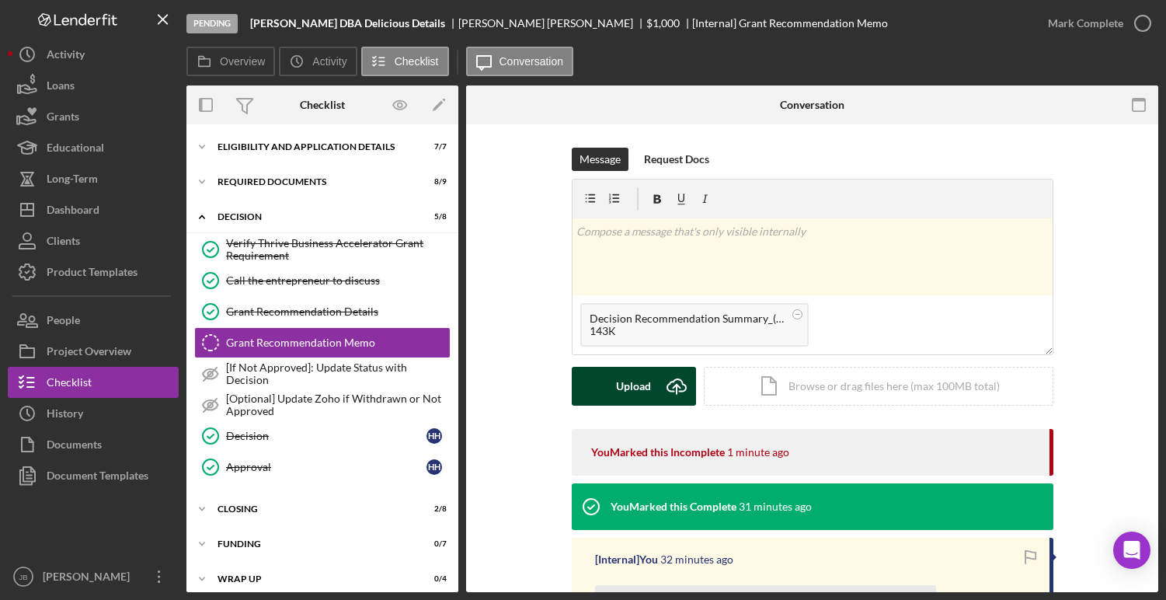
click at [675, 390] on icon "Icon/Upload" at bounding box center [676, 386] width 39 height 39
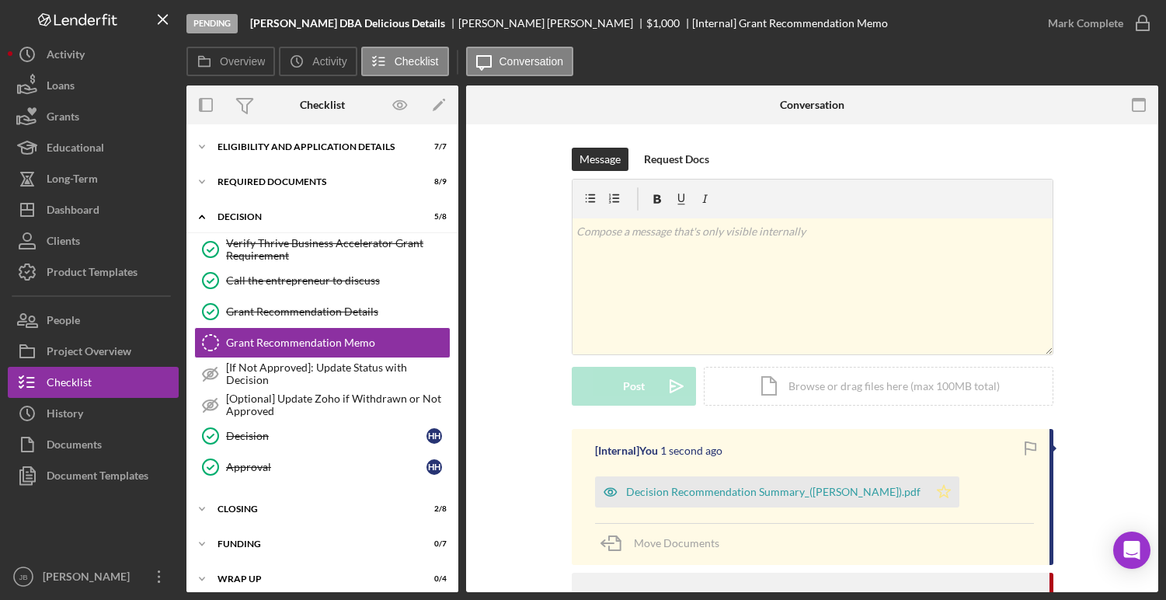
click at [937, 495] on polygon "button" at bounding box center [943, 491] width 13 height 12
click at [1143, 20] on icon "button" at bounding box center [1143, 23] width 39 height 39
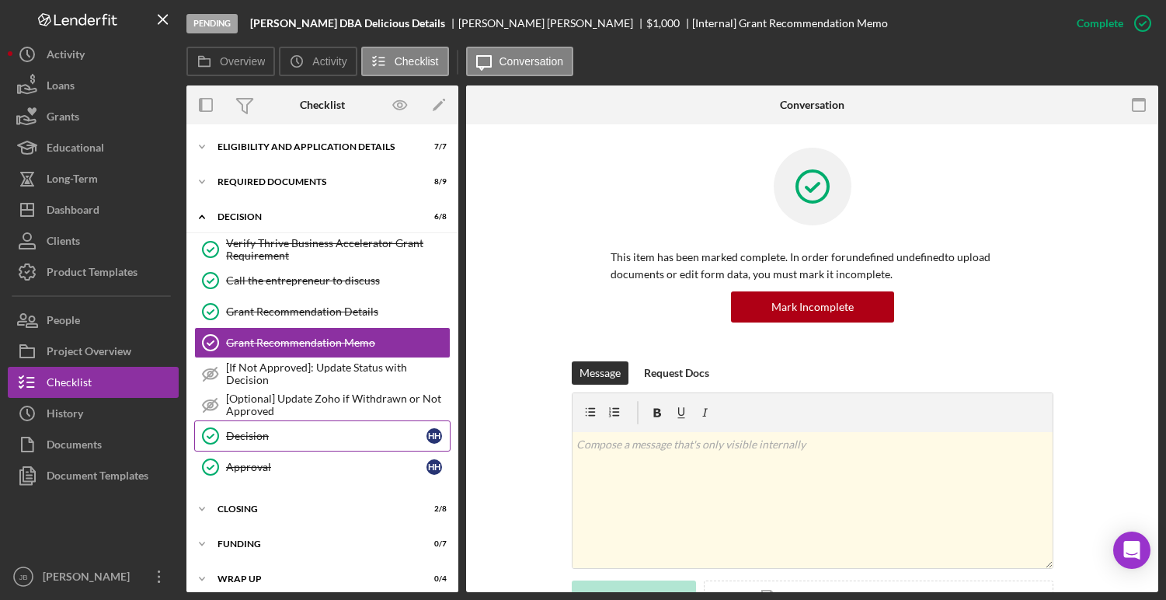
scroll to position [11, 0]
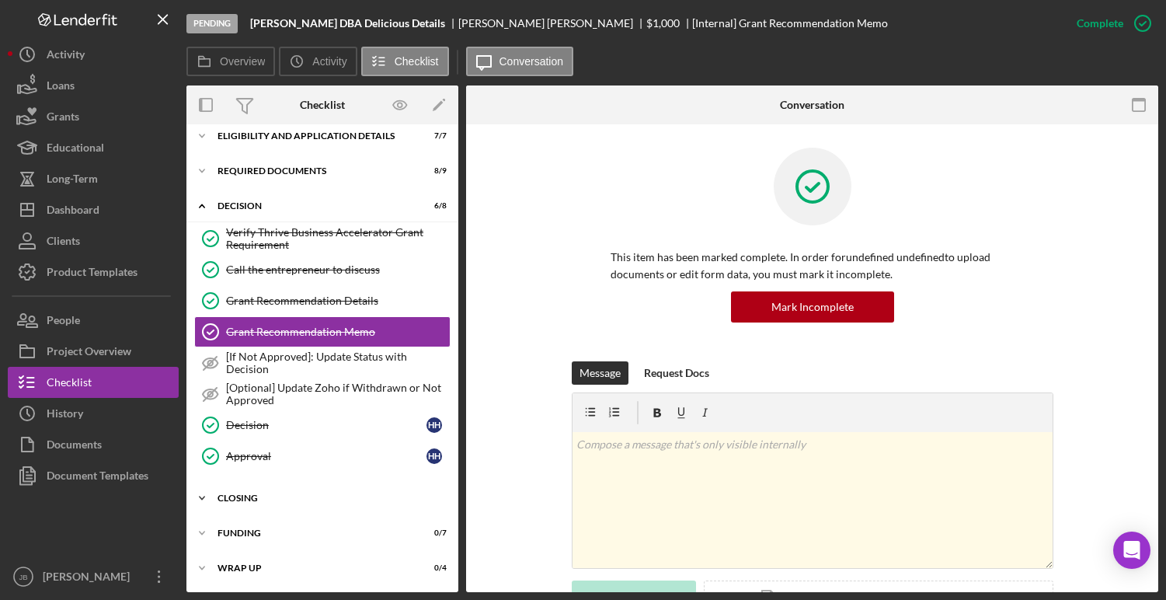
click at [284, 490] on div "Icon/Expander CLOSING 2 / 8" at bounding box center [322, 498] width 272 height 31
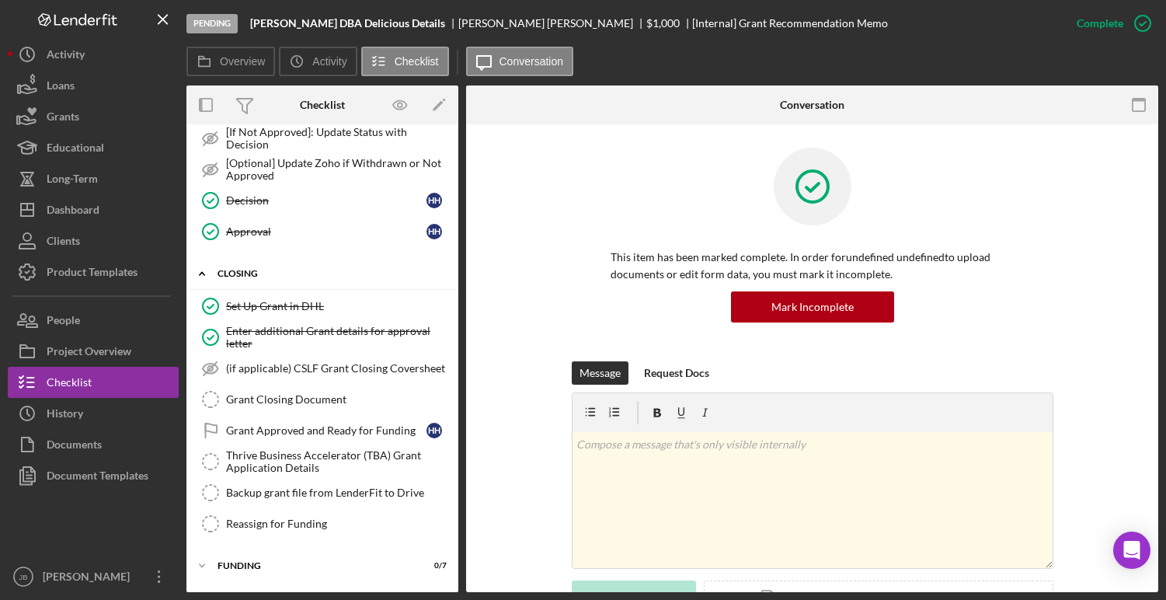
scroll to position [268, 0]
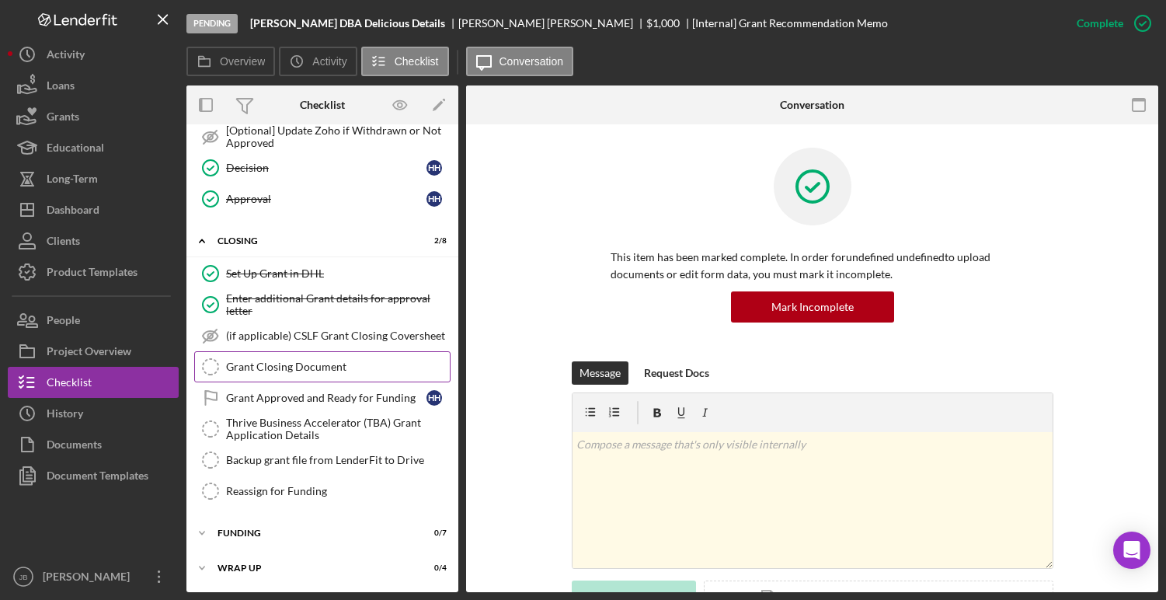
click at [316, 361] on div "Grant Closing Document" at bounding box center [338, 367] width 224 height 12
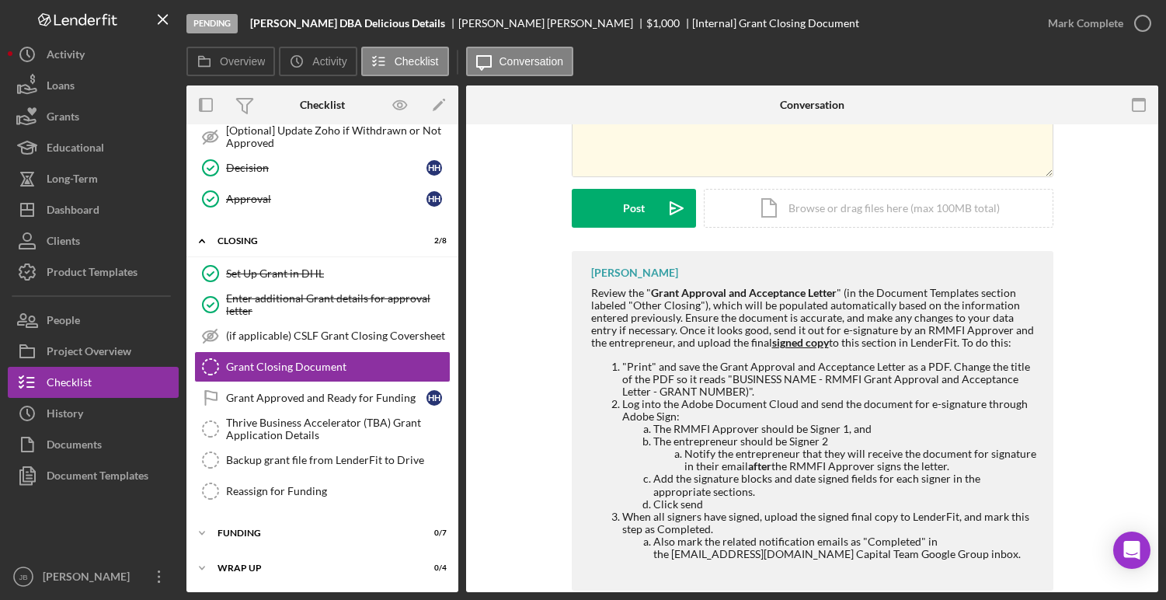
scroll to position [207, 0]
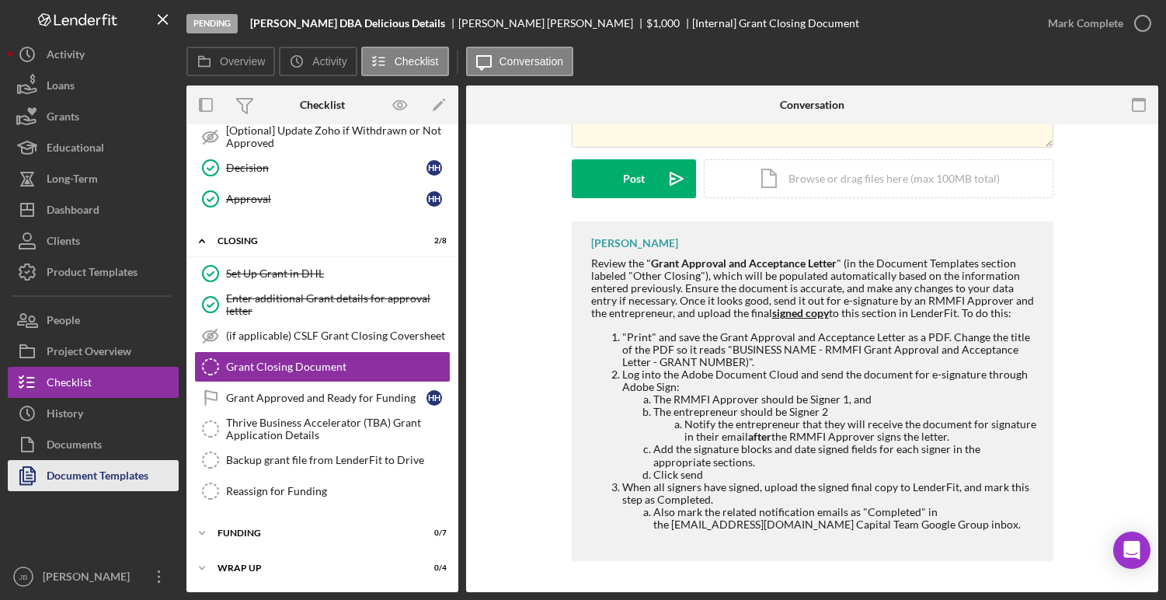
click at [92, 479] on div "Document Templates" at bounding box center [98, 477] width 102 height 35
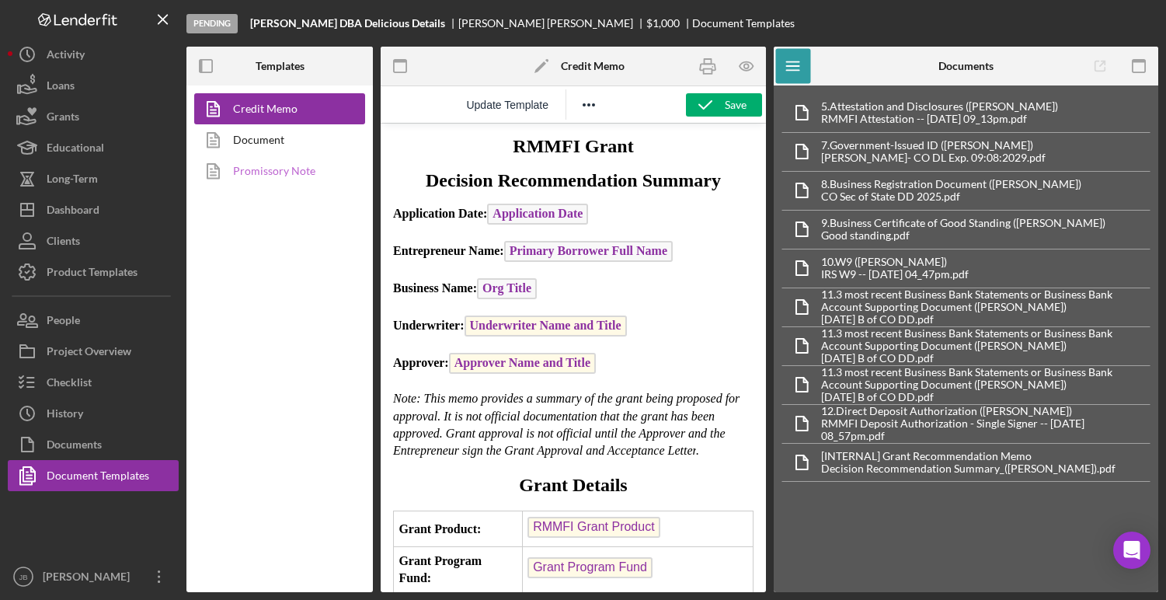
click at [288, 173] on link "Promissory Note" at bounding box center [275, 170] width 163 height 31
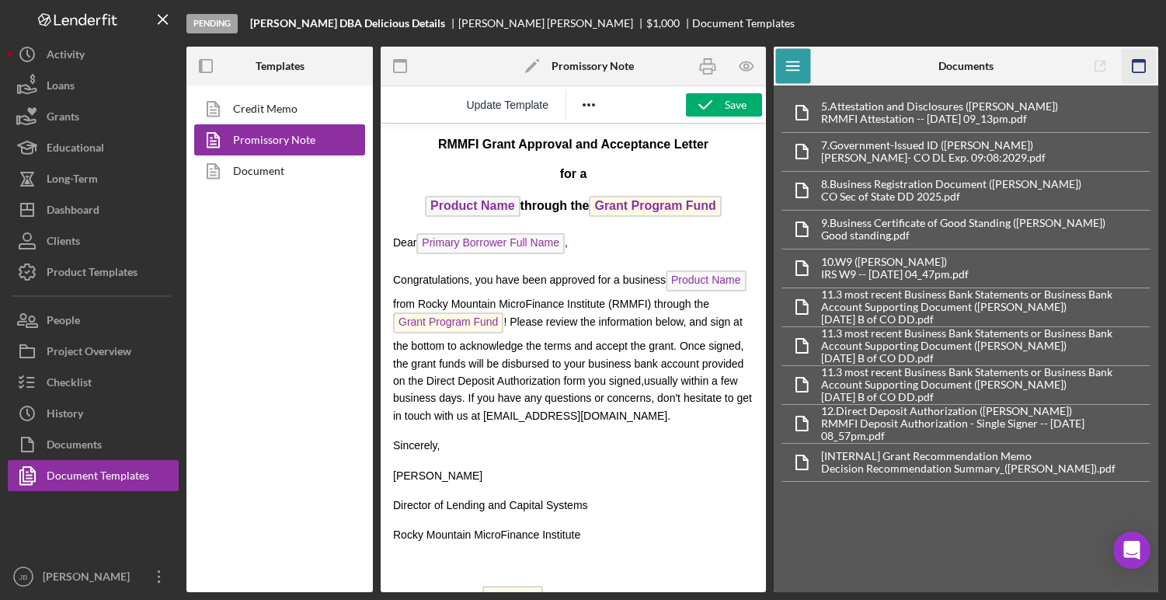
click at [1138, 60] on rect "button" at bounding box center [1139, 66] width 12 height 12
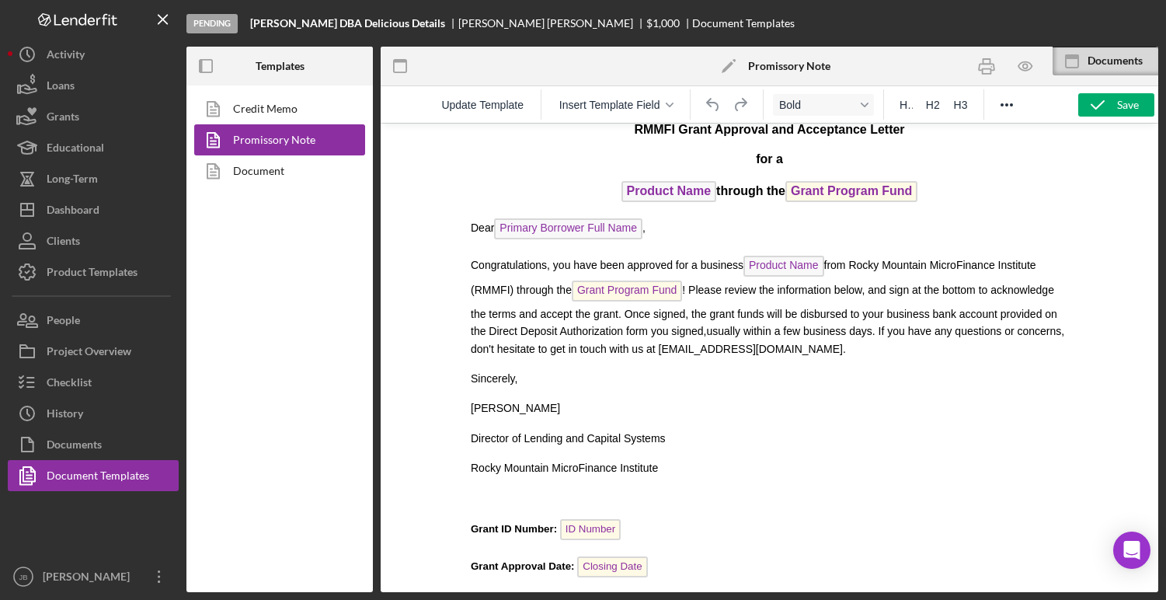
scroll to position [16, 0]
click at [1022, 70] on icon "button" at bounding box center [1025, 66] width 13 height 9
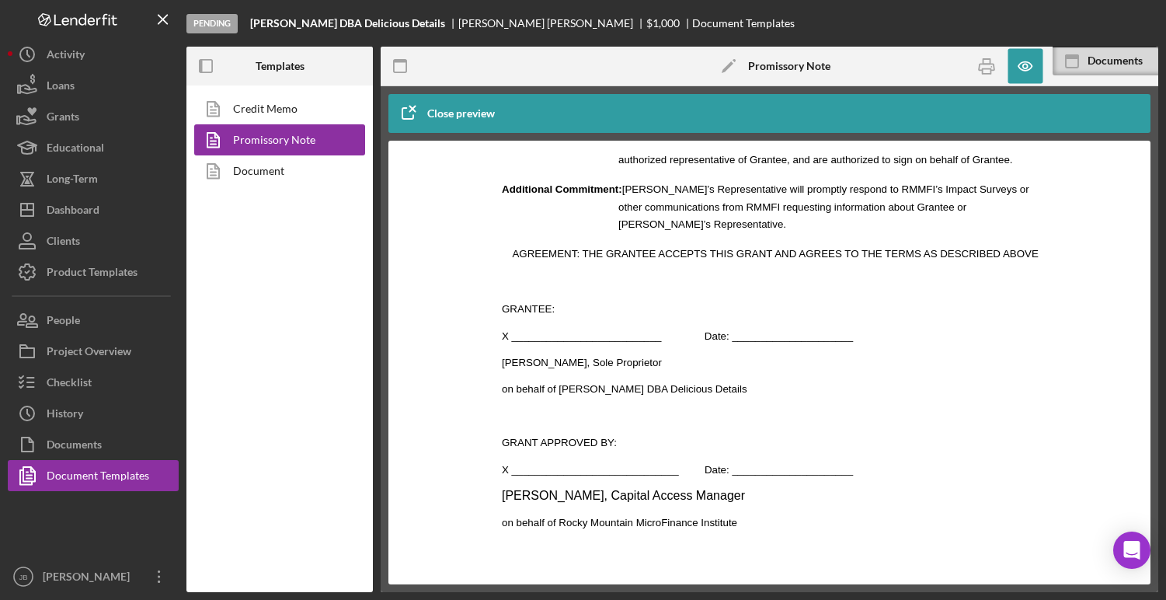
scroll to position [1886, 0]
click at [988, 66] on icon "button" at bounding box center [987, 66] width 35 height 35
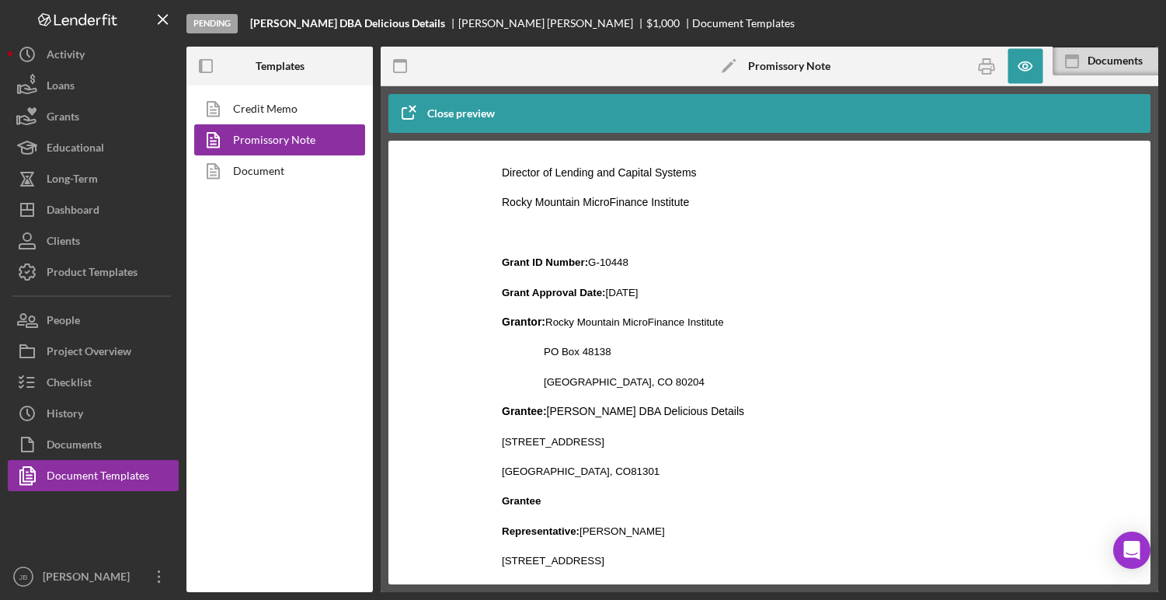
scroll to position [226, 0]
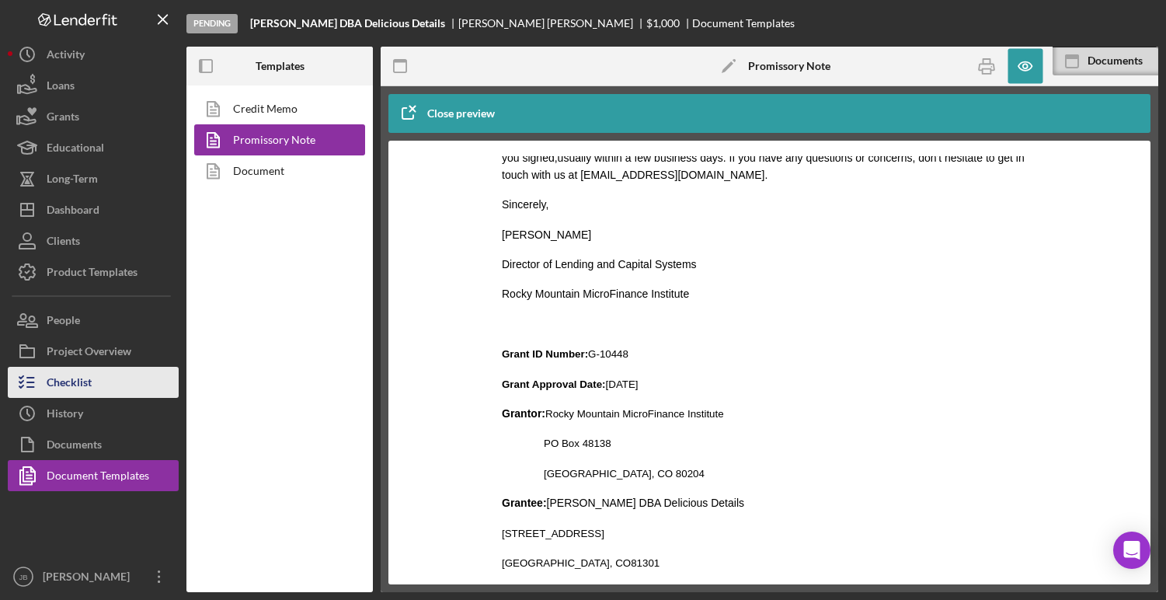
click at [97, 377] on button "Checklist" at bounding box center [93, 382] width 171 height 31
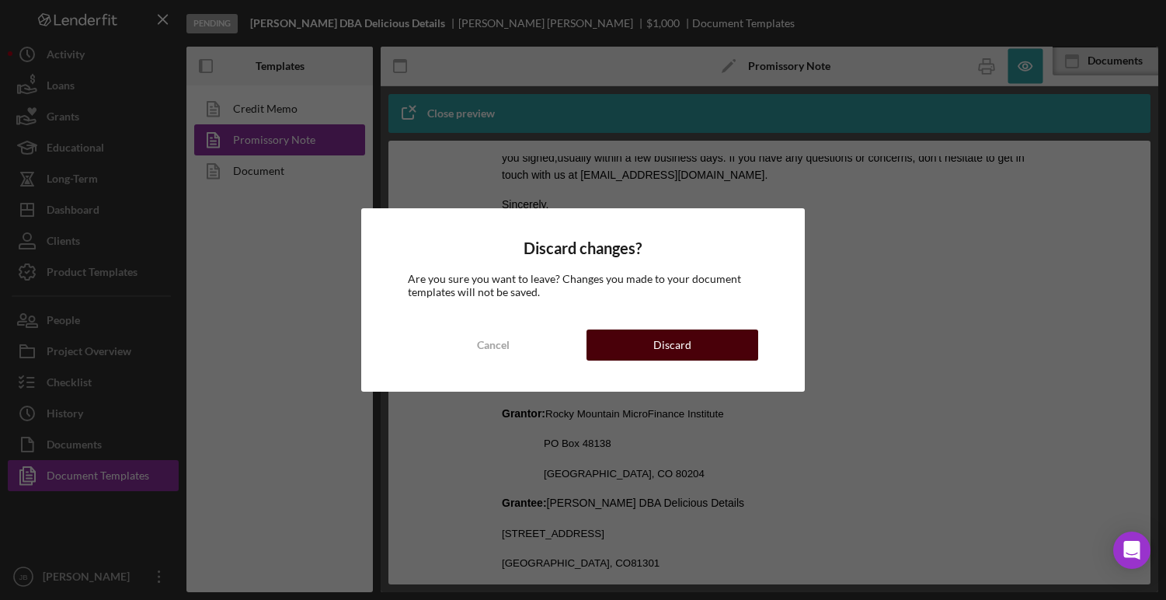
click at [622, 349] on button "Discard" at bounding box center [672, 344] width 171 height 31
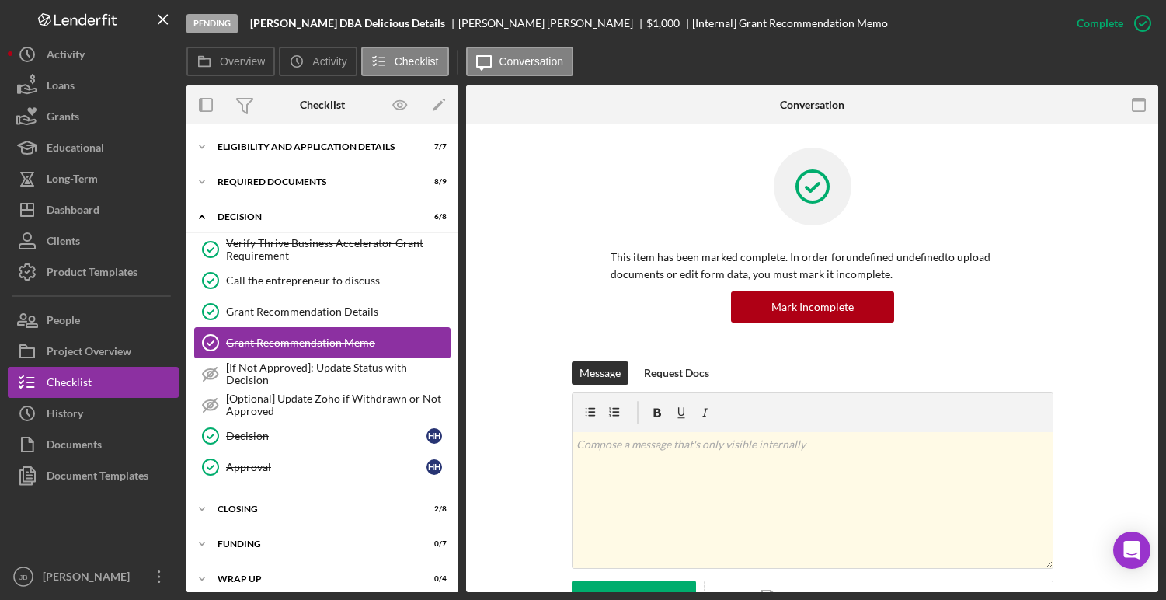
scroll to position [11, 0]
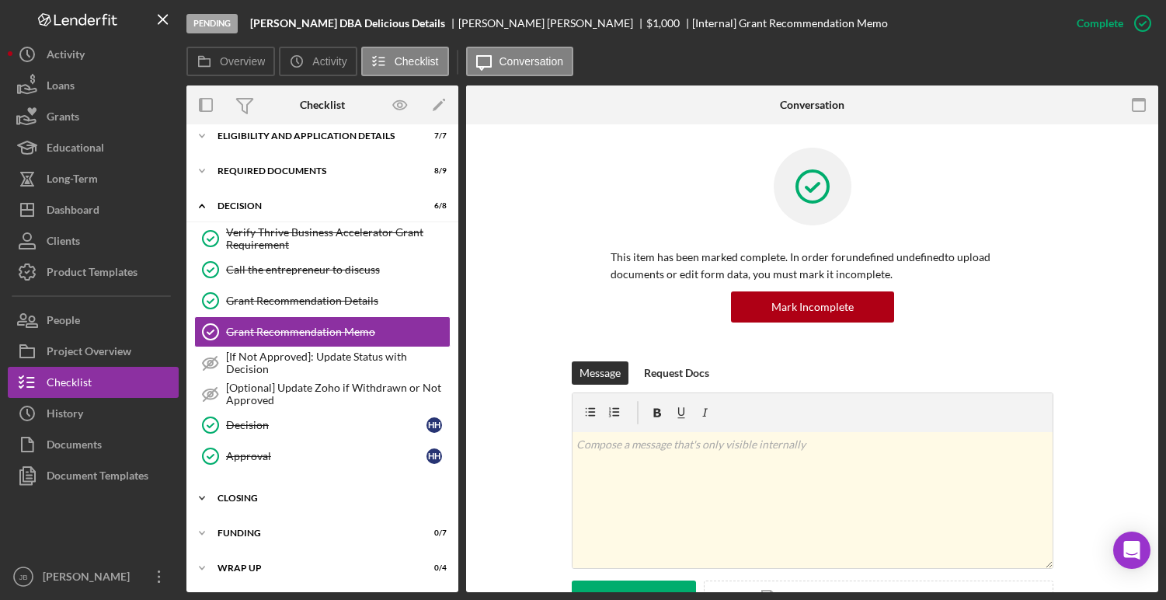
click at [332, 500] on div "CLOSING" at bounding box center [328, 497] width 221 height 9
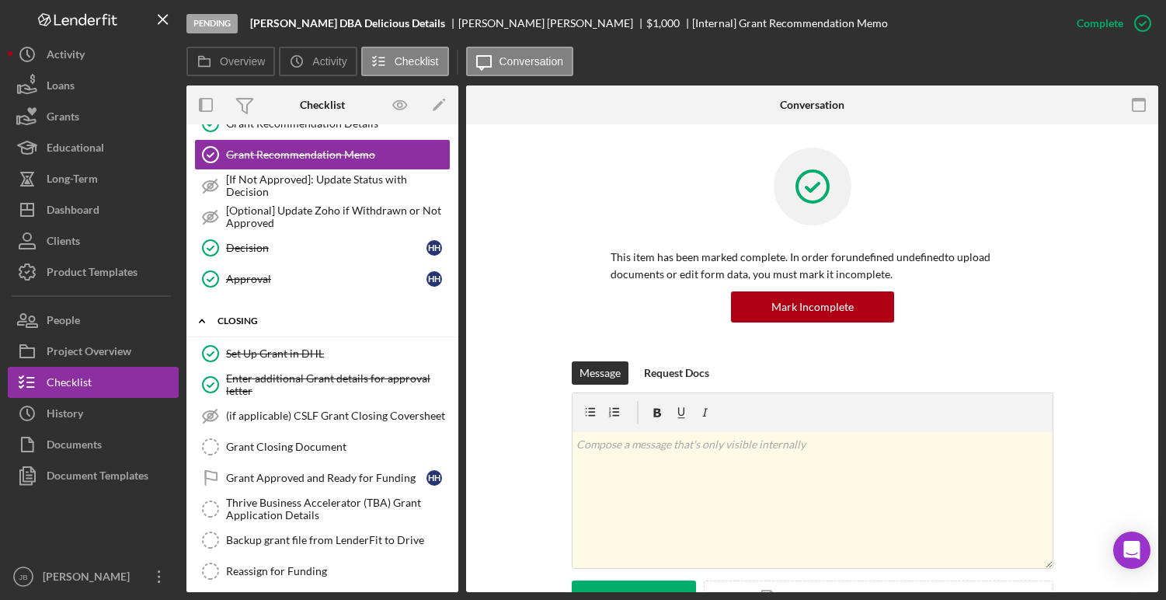
scroll to position [268, 0]
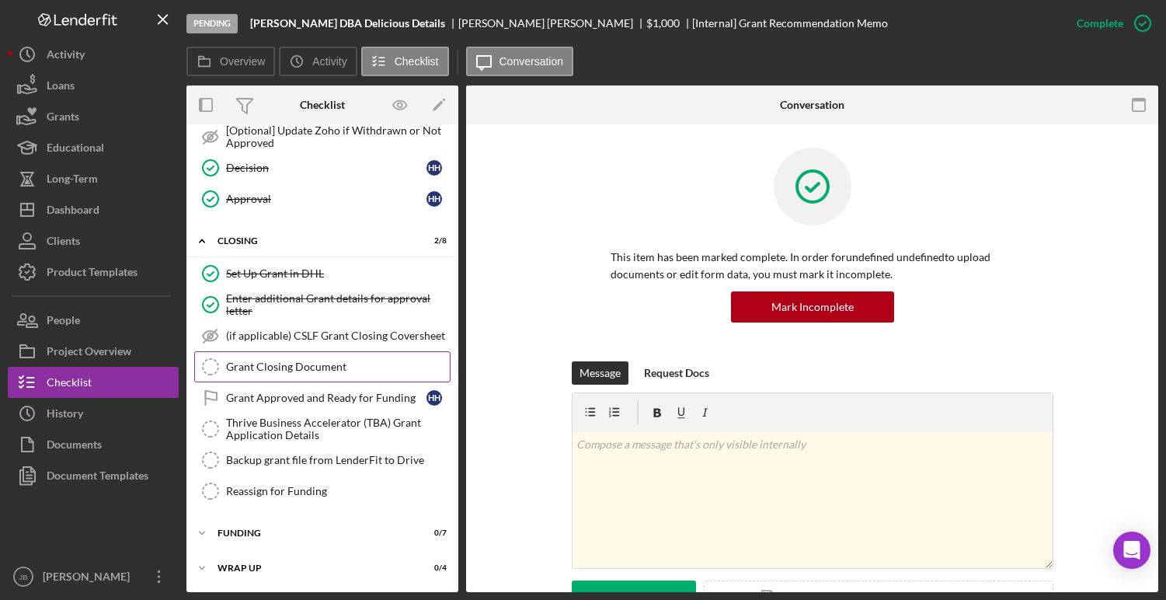
click at [333, 369] on div "Grant Closing Document" at bounding box center [338, 367] width 224 height 12
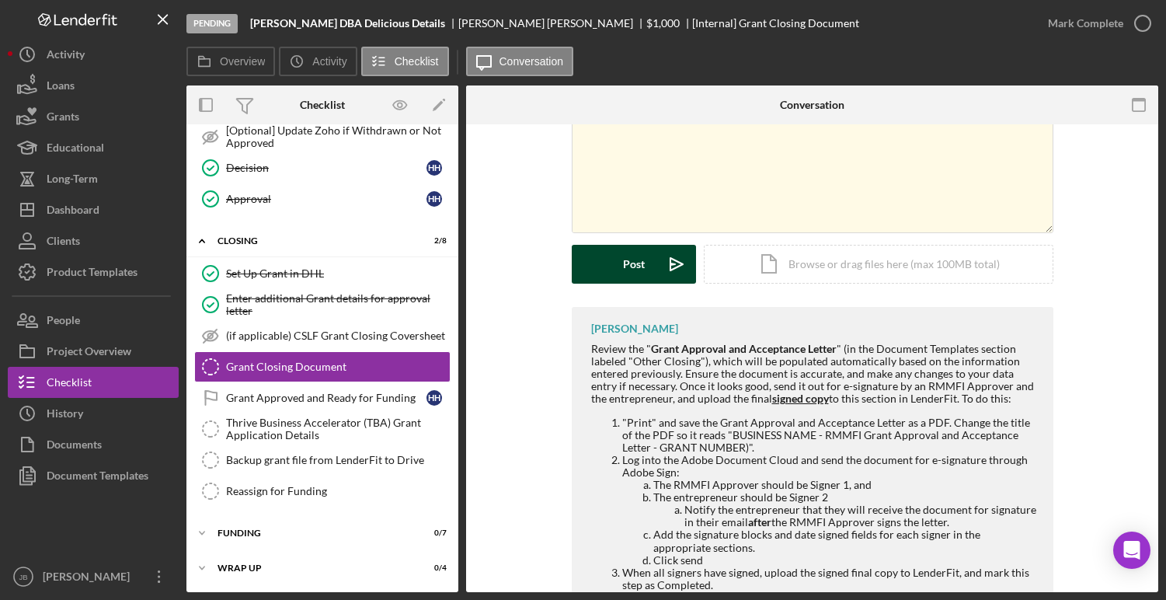
scroll to position [207, 0]
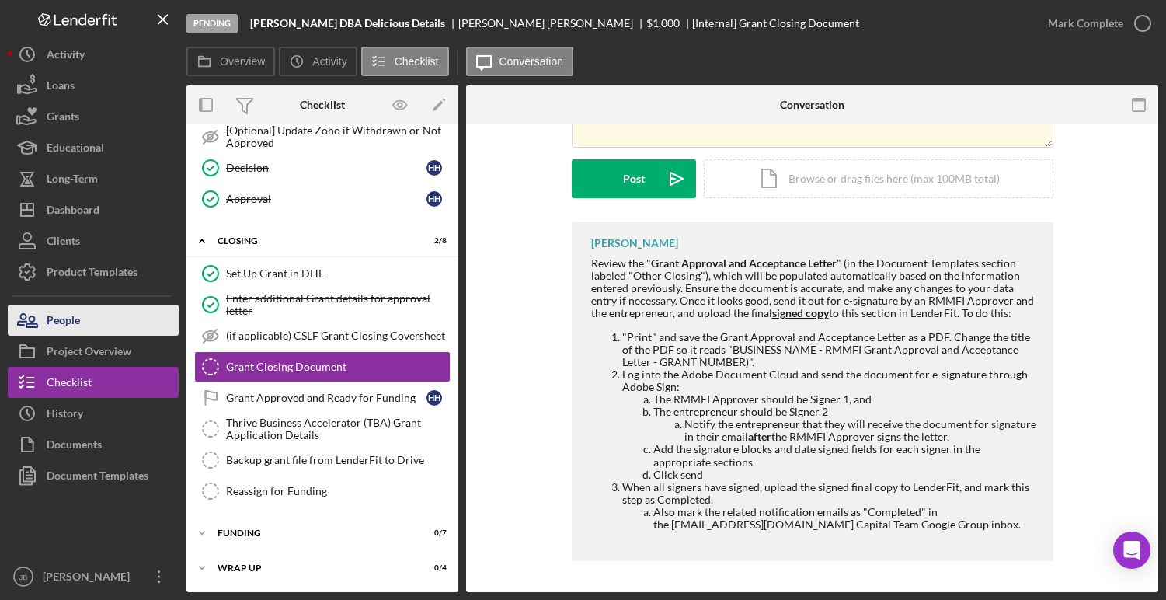
click at [127, 320] on button "People" at bounding box center [93, 320] width 171 height 31
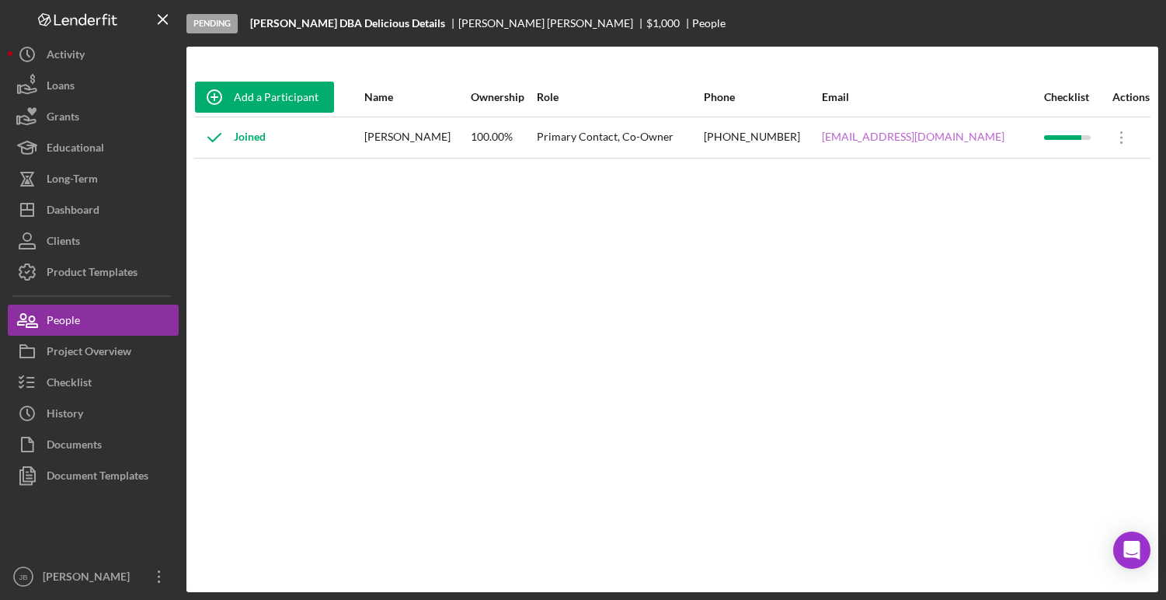
drag, startPoint x: 991, startPoint y: 139, endPoint x: 817, endPoint y: 140, distance: 174.1
click at [822, 139] on div "deliciousdetailsdurango@gmail.com" at bounding box center [932, 137] width 221 height 39
click at [98, 378] on button "Checklist" at bounding box center [93, 382] width 171 height 31
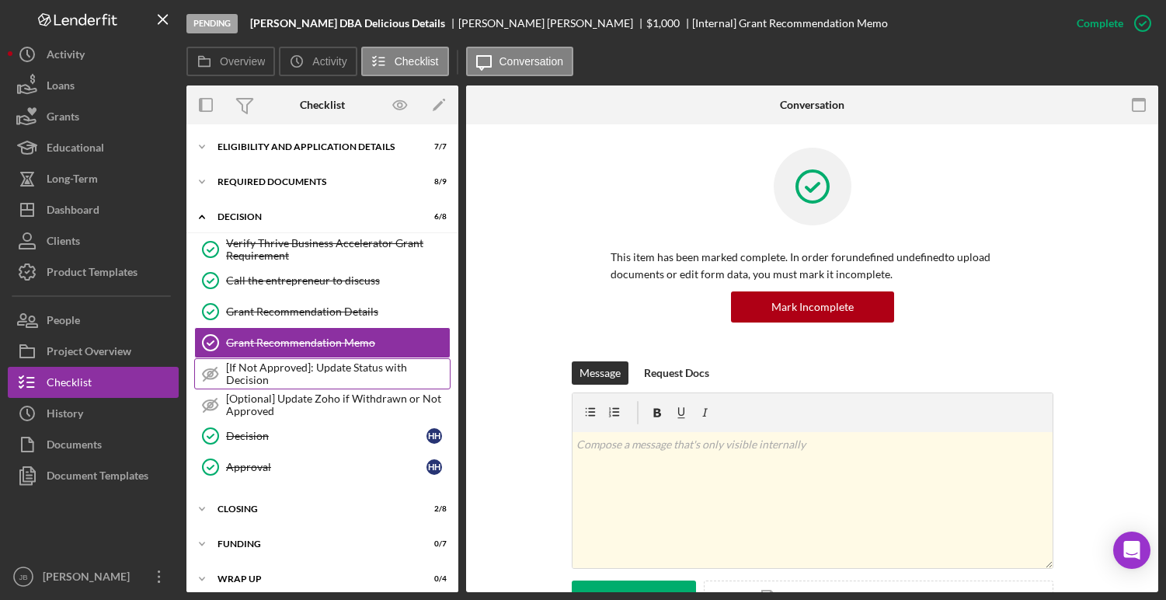
scroll to position [11, 0]
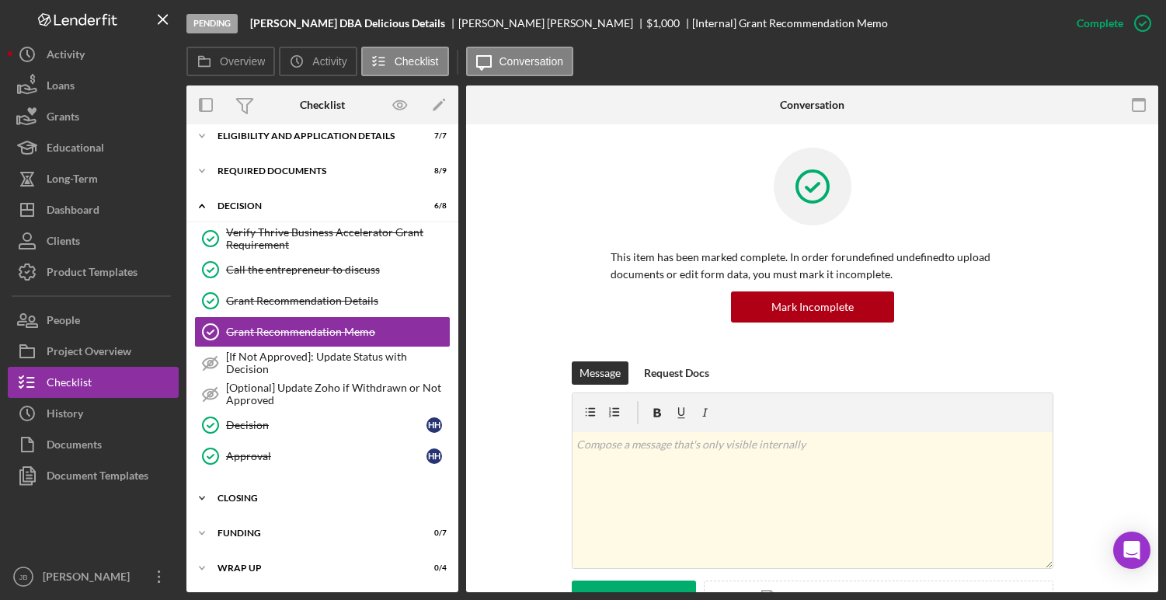
click at [261, 497] on div "CLOSING" at bounding box center [328, 497] width 221 height 9
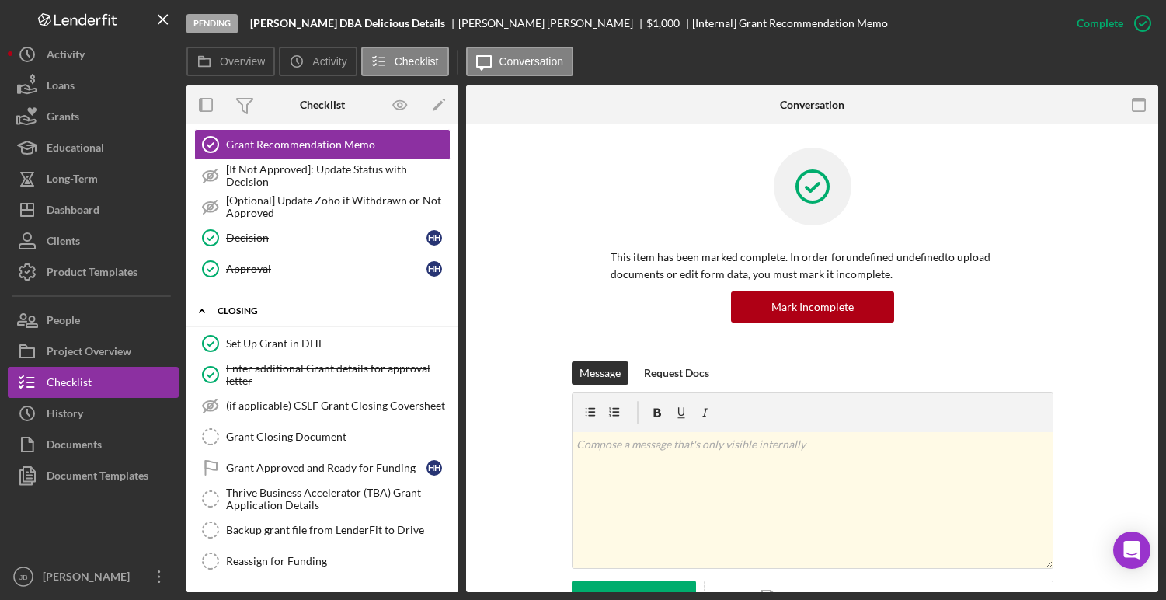
scroll to position [268, 0]
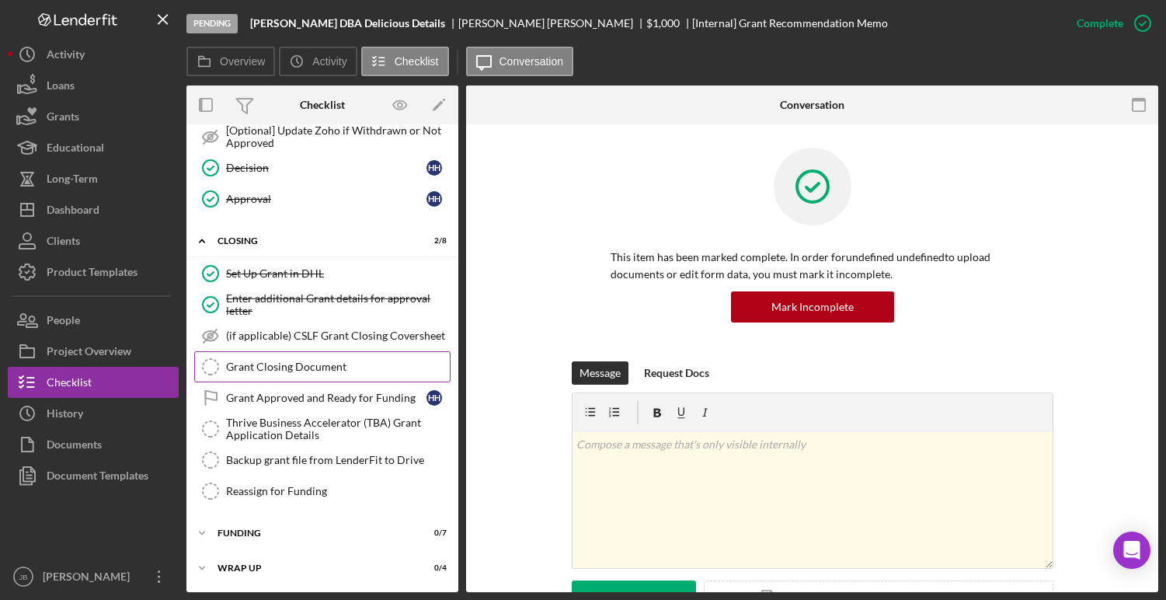
click at [304, 372] on div "Grant Closing Document" at bounding box center [338, 367] width 224 height 12
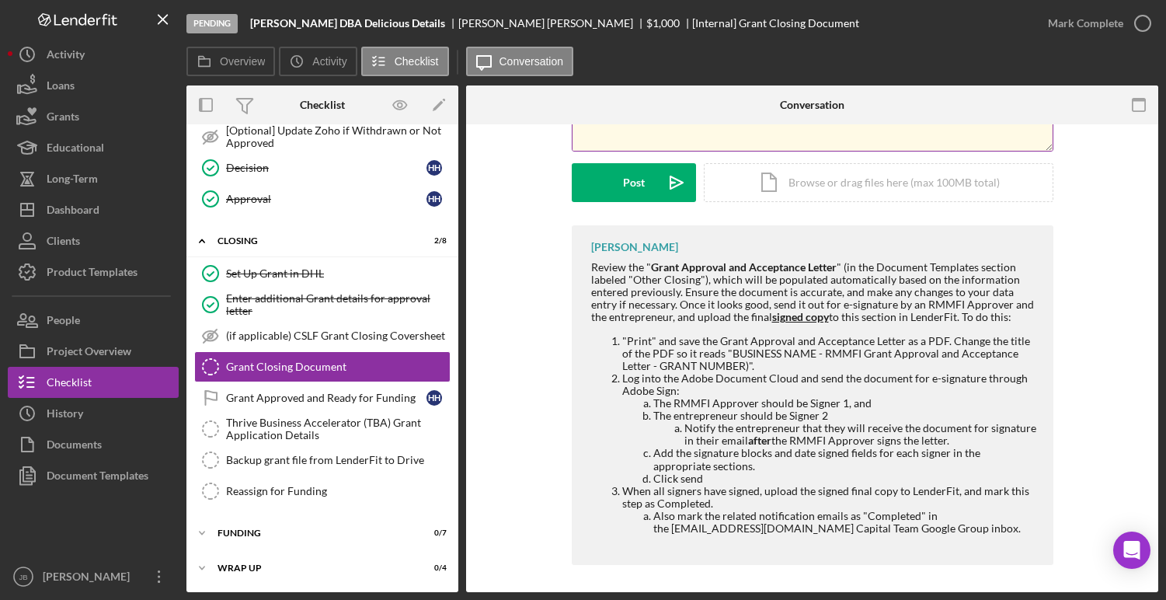
scroll to position [207, 0]
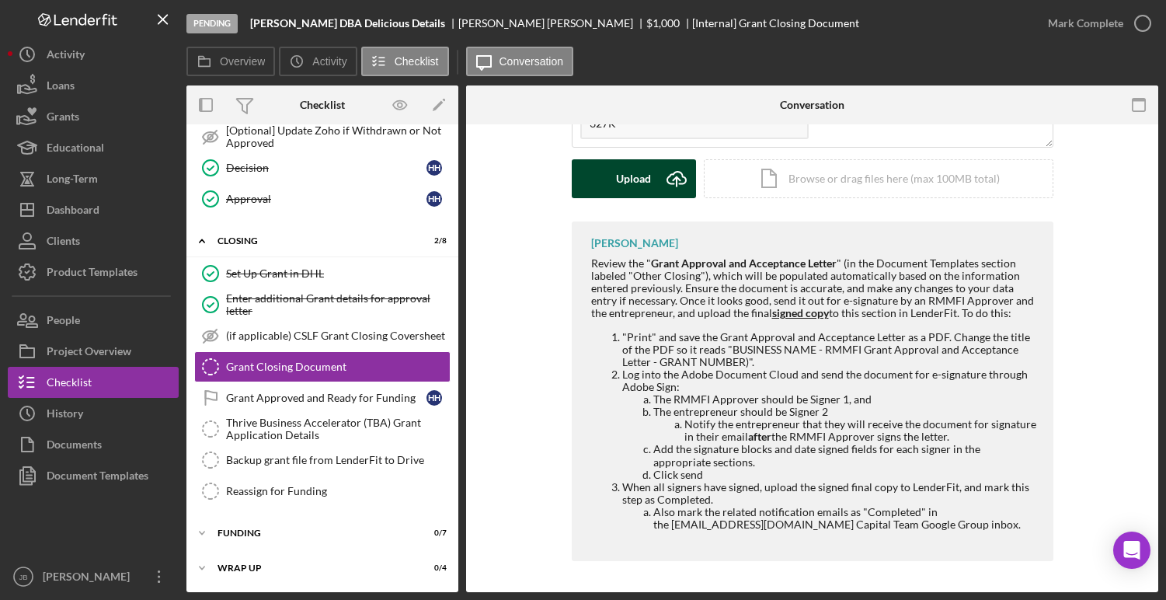
click at [675, 180] on icon "Icon/Upload" at bounding box center [676, 178] width 39 height 39
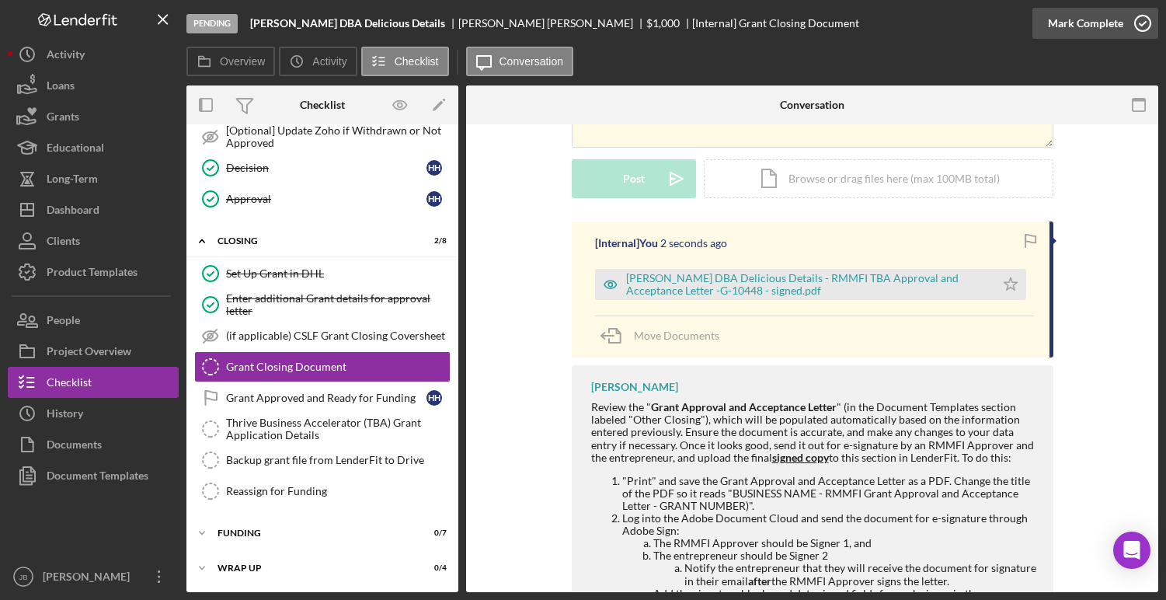
click at [1144, 23] on icon "button" at bounding box center [1143, 23] width 39 height 39
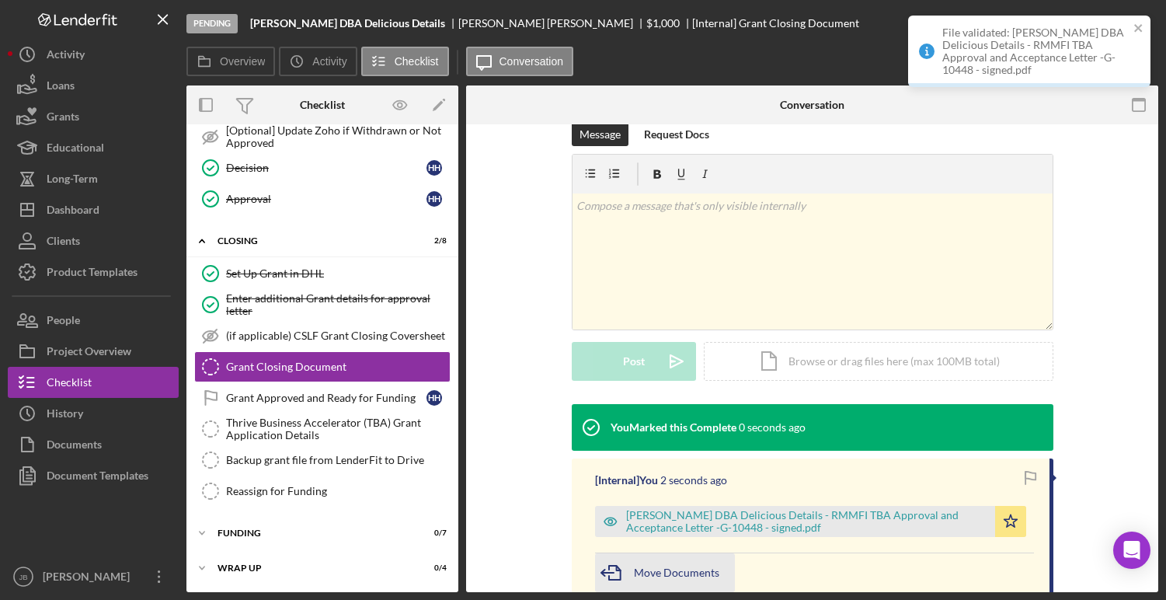
scroll to position [421, 0]
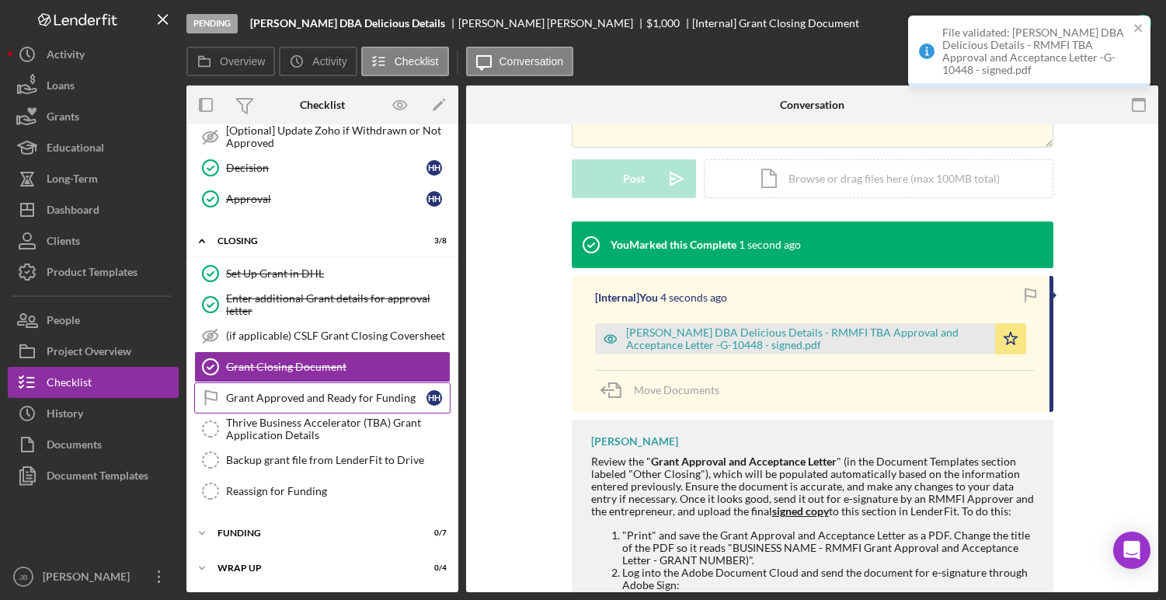
click at [291, 394] on div "Grant Approved and Ready for Funding" at bounding box center [326, 398] width 200 height 12
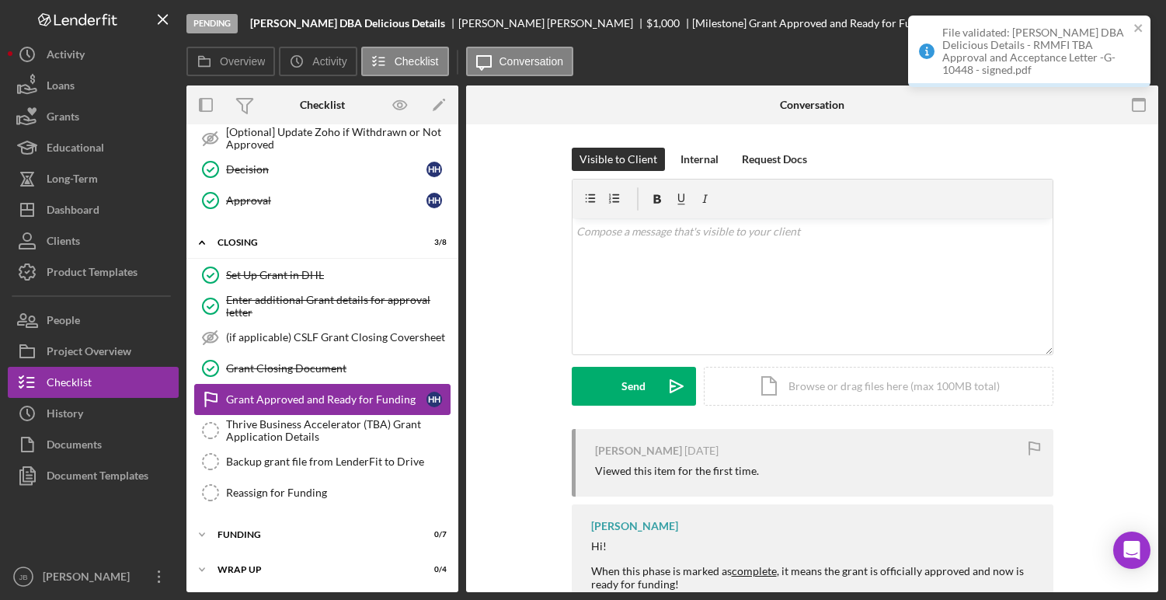
scroll to position [268, 0]
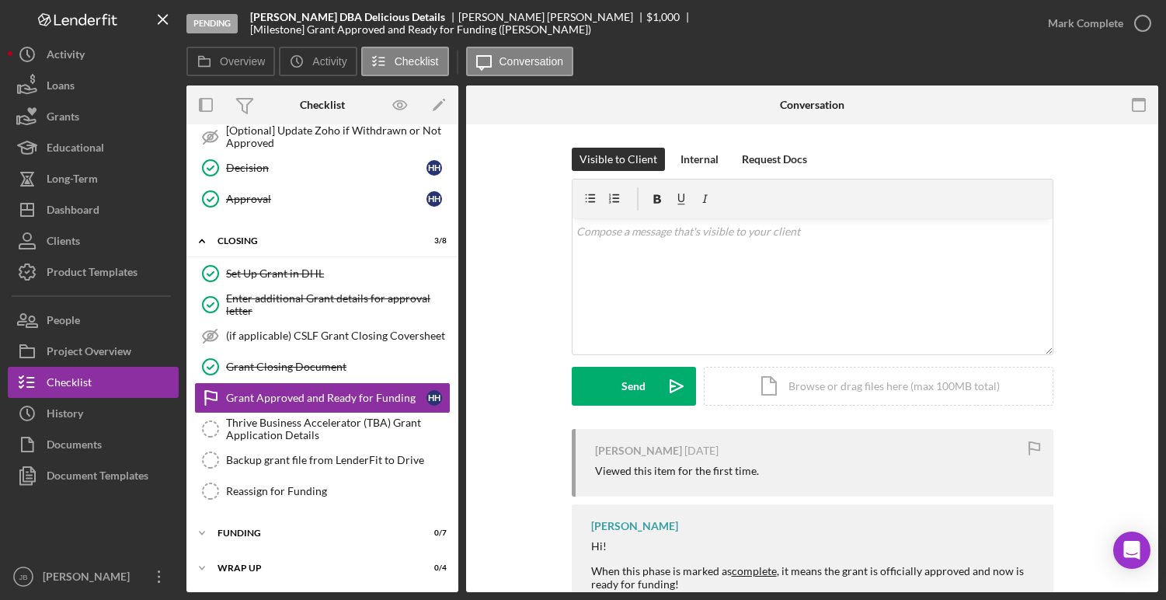
click at [0, 0] on icon "button" at bounding box center [0, 0] width 0 height 0
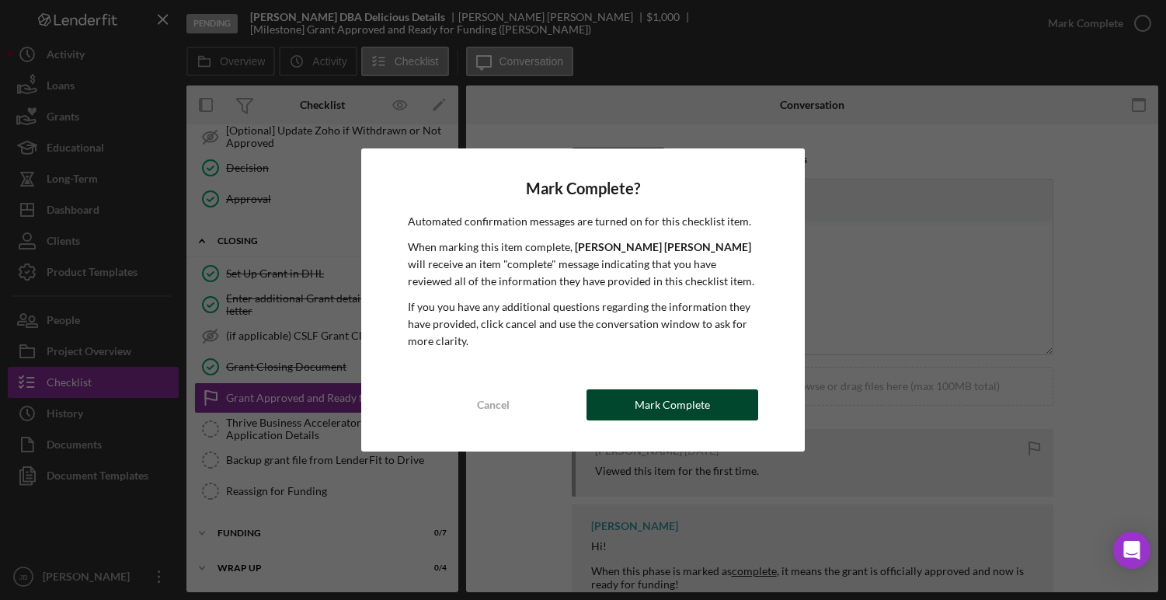
click at [631, 397] on button "Mark Complete" at bounding box center [672, 404] width 171 height 31
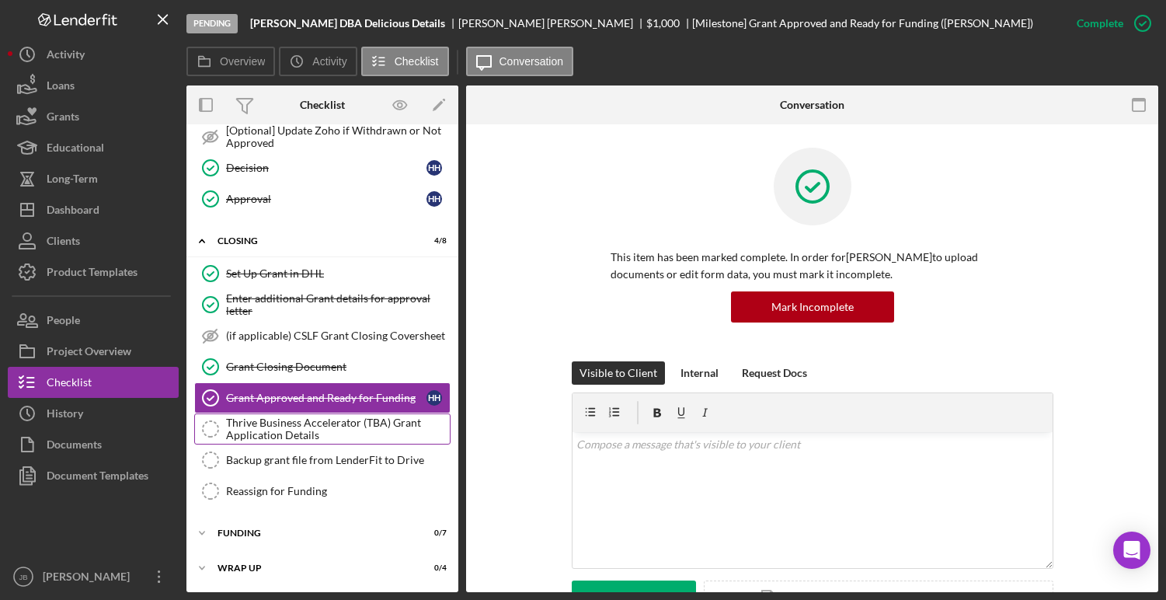
click at [346, 435] on div "Thrive Business Accelerator (TBA) Grant Application Details" at bounding box center [338, 429] width 224 height 25
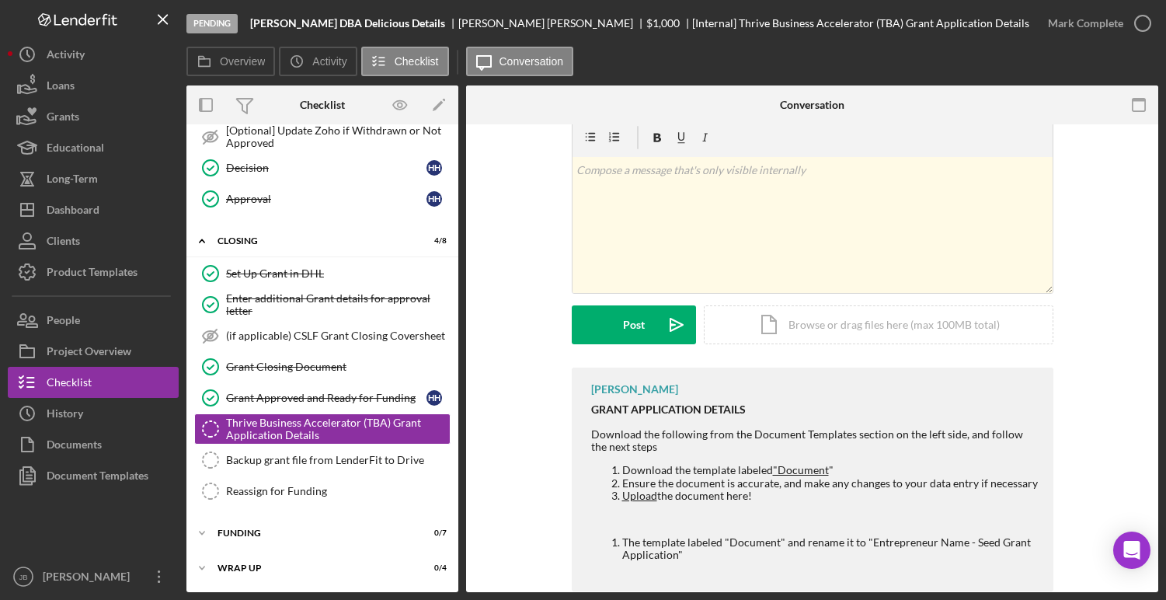
scroll to position [92, 0]
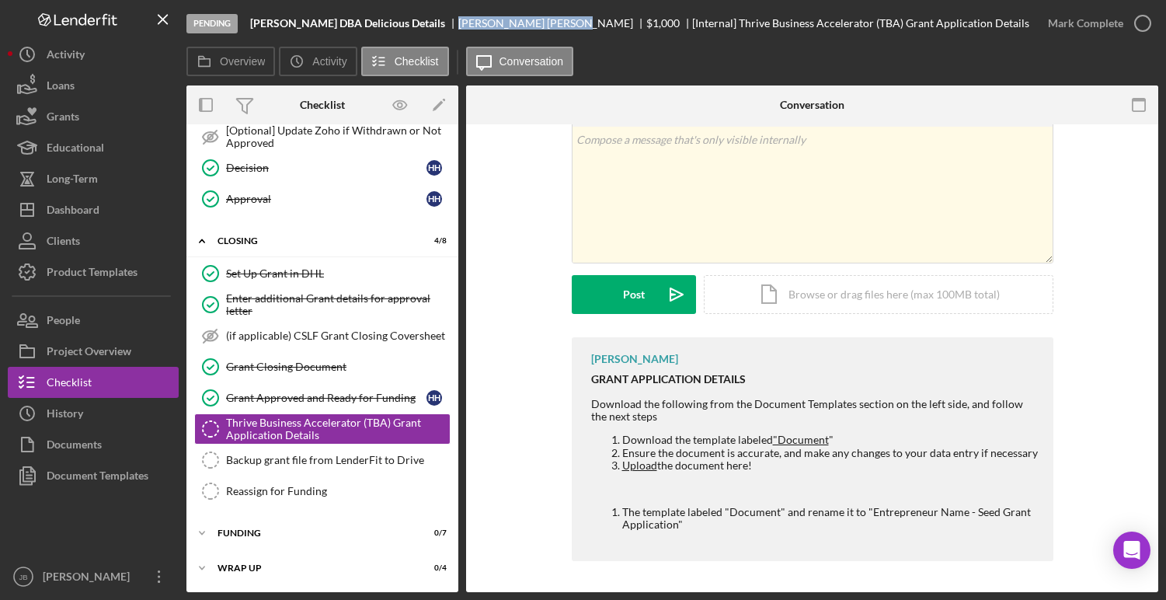
drag, startPoint x: 459, startPoint y: 26, endPoint x: 535, endPoint y: 25, distance: 75.4
click at [535, 26] on div "Heather Hinsley" at bounding box center [552, 23] width 188 height 12
copy div "Heather Hinsley"
click at [132, 479] on div "Document Templates" at bounding box center [98, 477] width 102 height 35
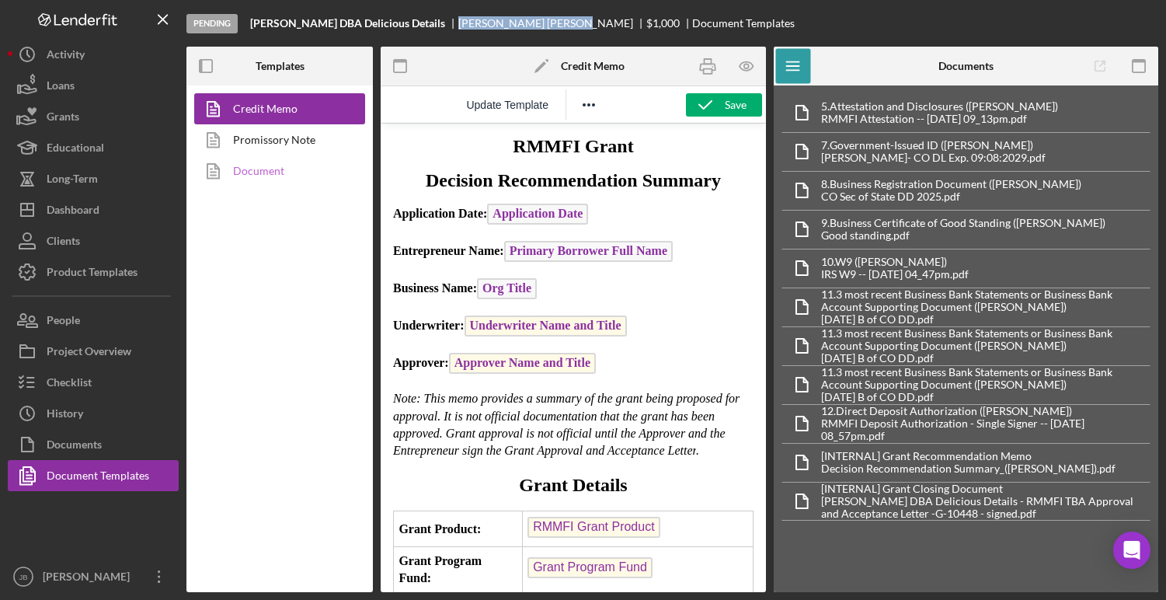
click at [281, 176] on link "Document" at bounding box center [275, 170] width 163 height 31
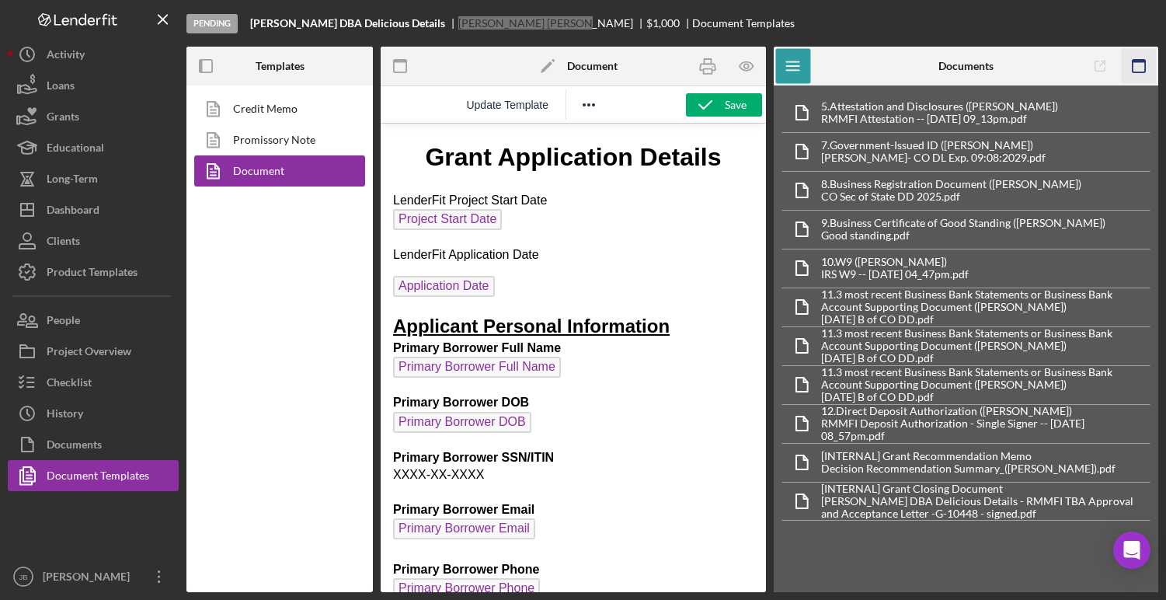
click at [1139, 61] on rect "button" at bounding box center [1139, 61] width 12 height 3
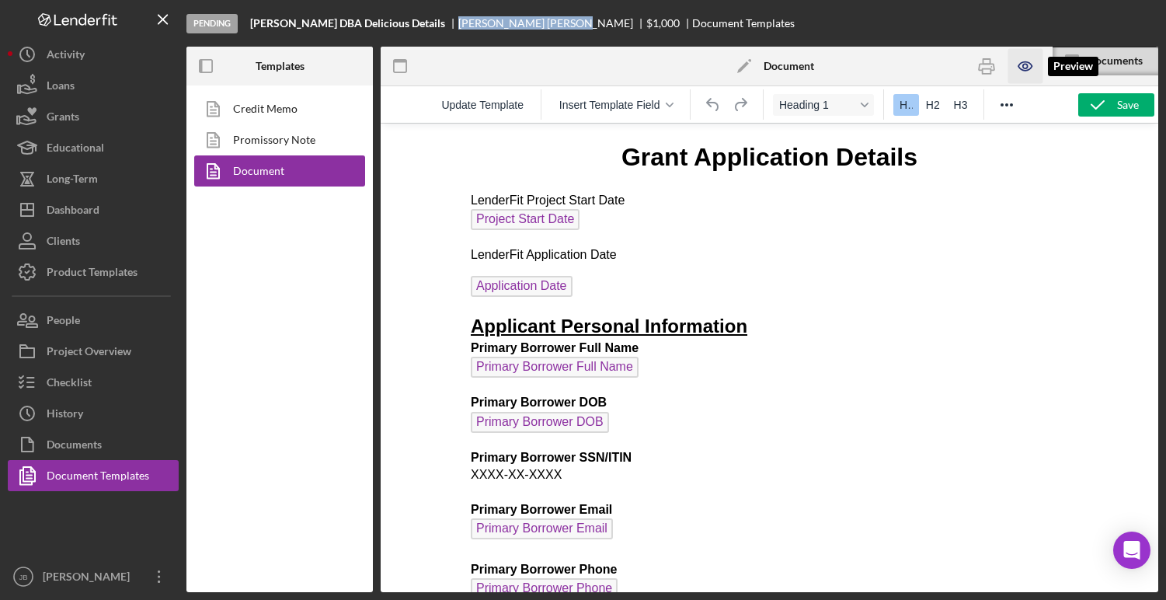
click at [1024, 65] on icon "button" at bounding box center [1026, 66] width 35 height 35
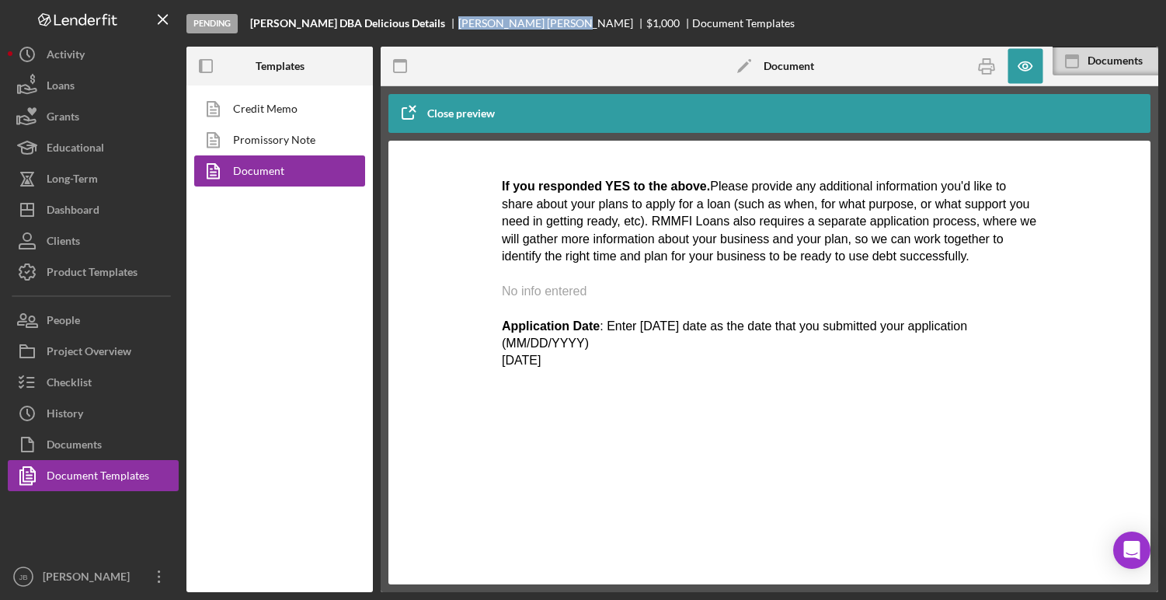
scroll to position [4136, 0]
click at [981, 70] on icon "button" at bounding box center [987, 67] width 16 height 6
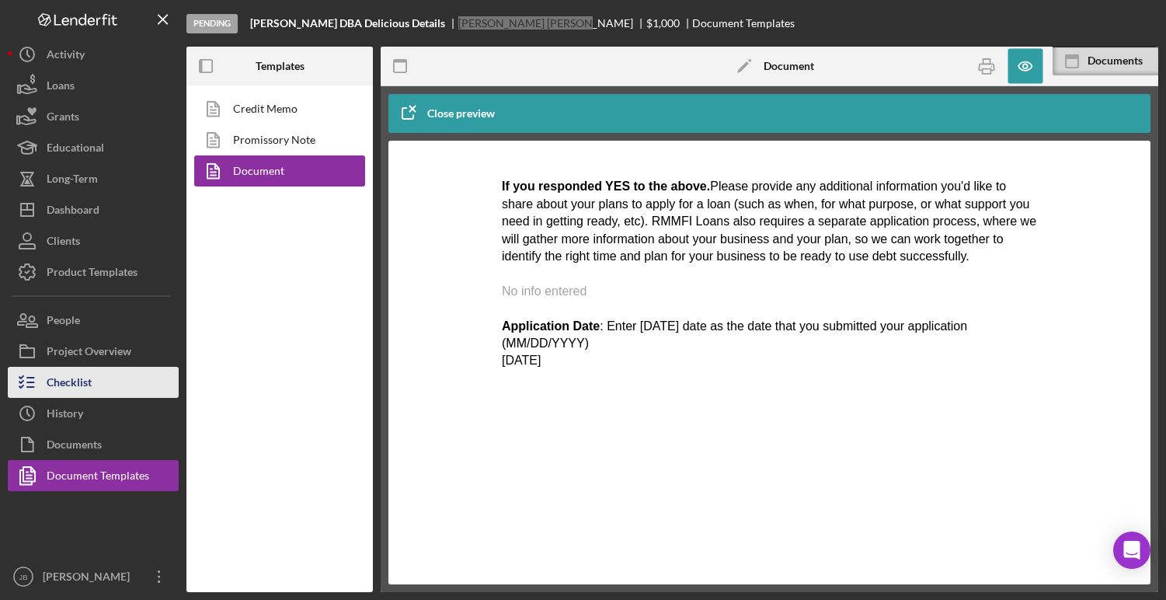
click at [71, 377] on div "Checklist" at bounding box center [69, 384] width 45 height 35
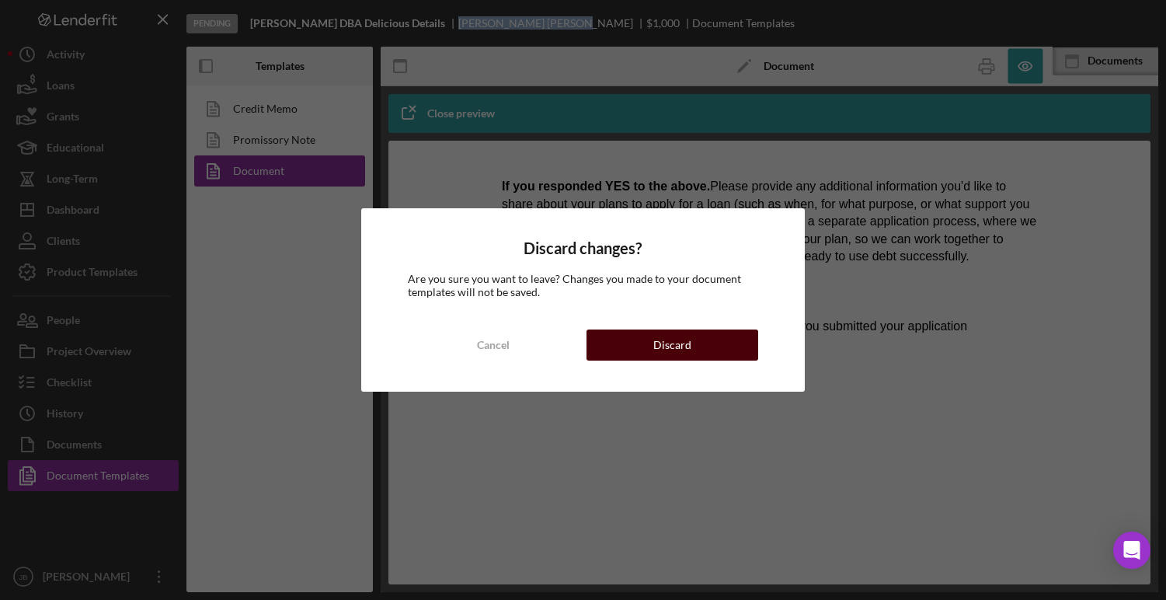
click at [672, 348] on div "Discard" at bounding box center [673, 344] width 38 height 31
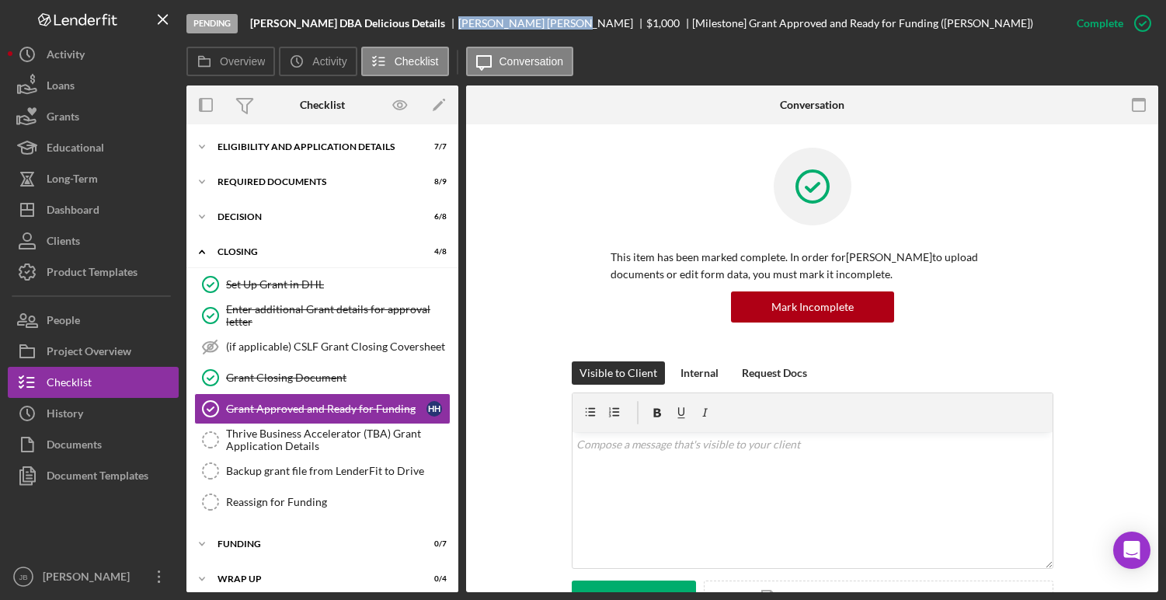
scroll to position [9, 0]
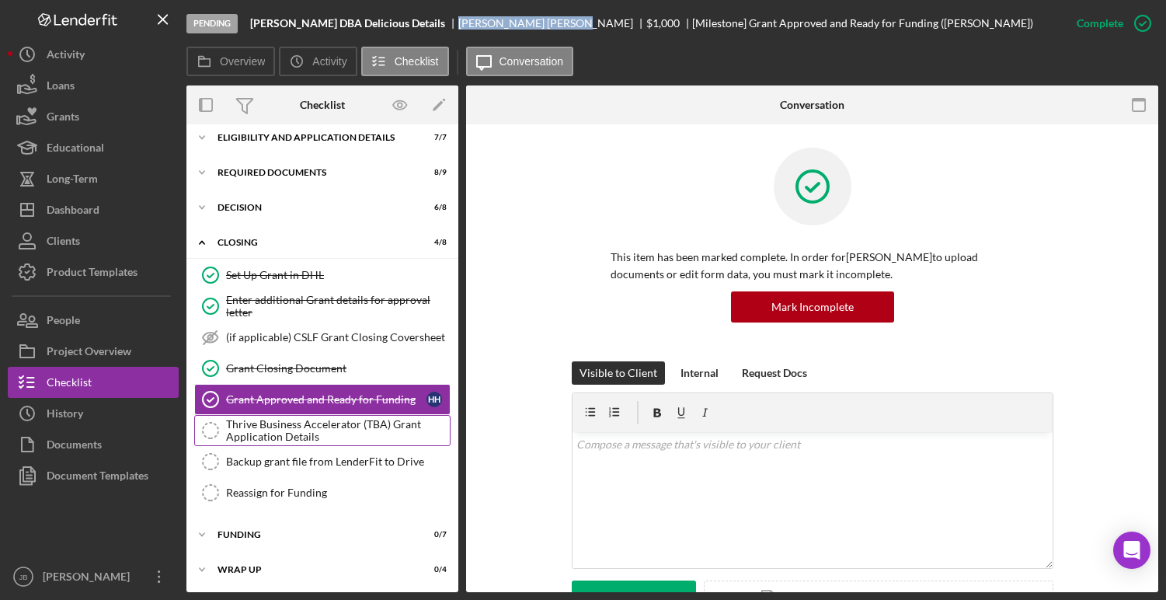
click at [337, 427] on div "Thrive Business Accelerator (TBA) Grant Application Details" at bounding box center [338, 430] width 224 height 25
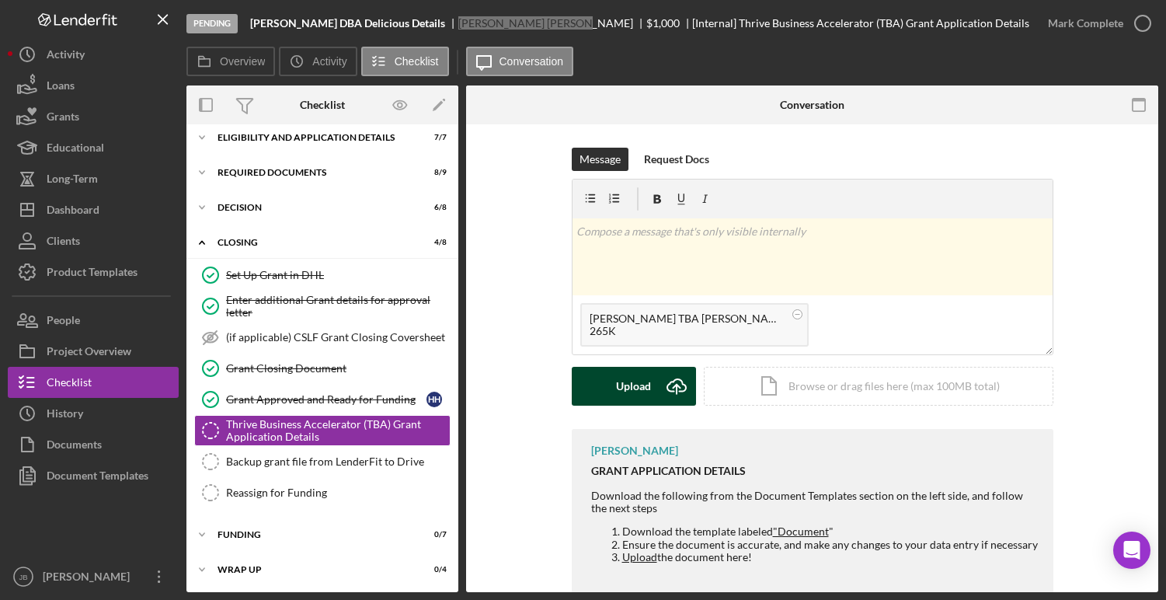
click at [676, 391] on icon "submit" at bounding box center [677, 385] width 19 height 12
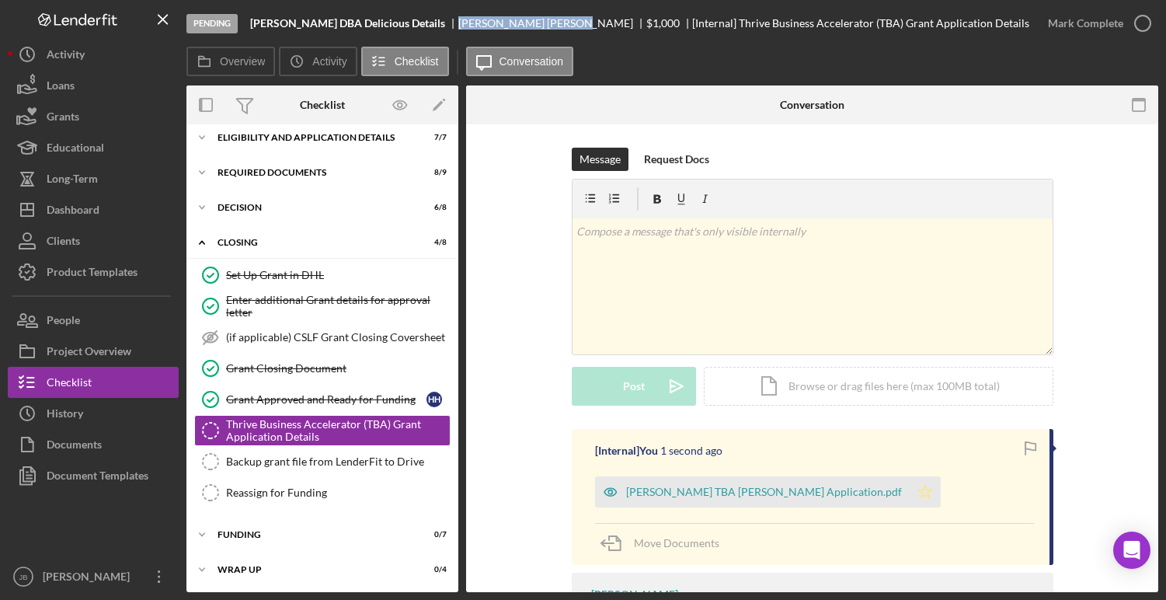
click at [910, 492] on icon "Icon/Star" at bounding box center [925, 491] width 31 height 31
click at [1146, 23] on icon "button" at bounding box center [1143, 23] width 39 height 39
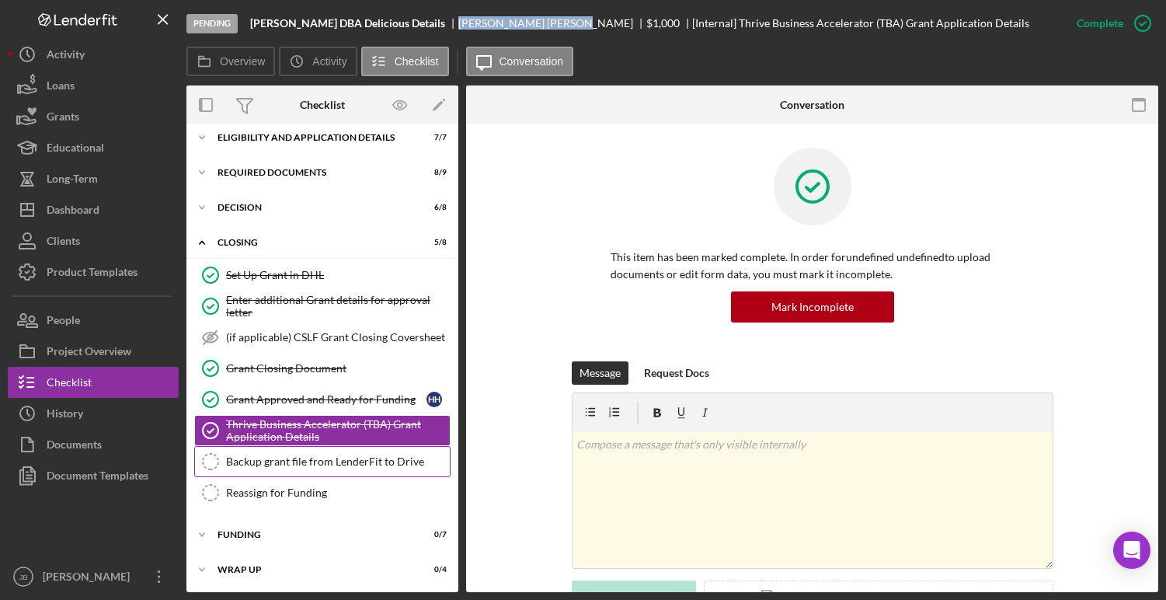
click at [413, 457] on div "Backup grant file from LenderFit to Drive" at bounding box center [338, 461] width 224 height 12
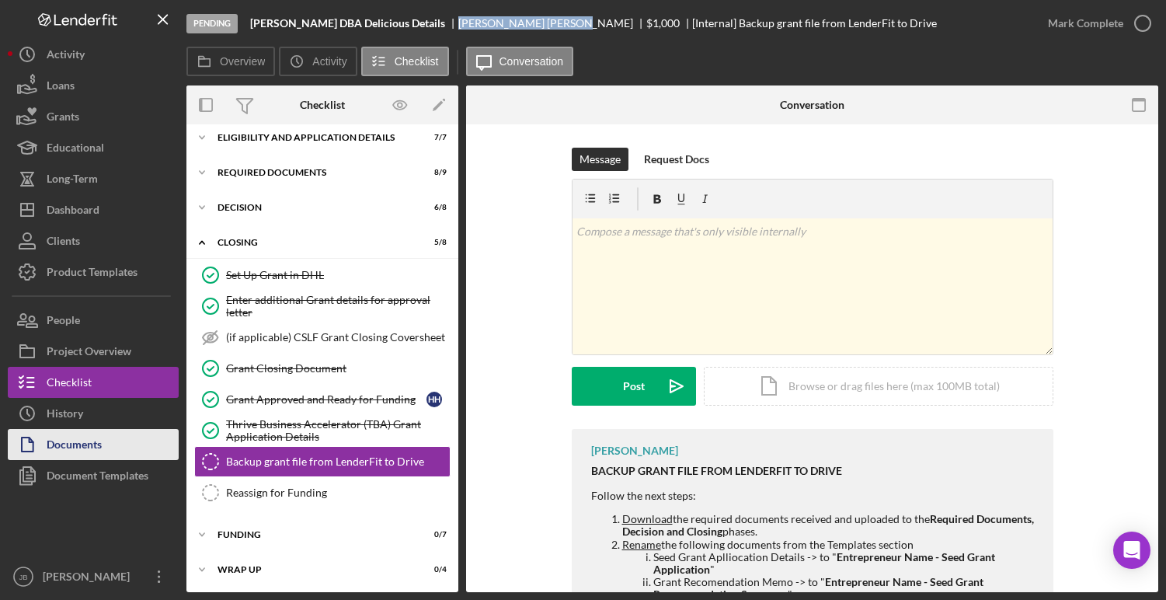
click at [132, 445] on button "Documents" at bounding box center [93, 444] width 171 height 31
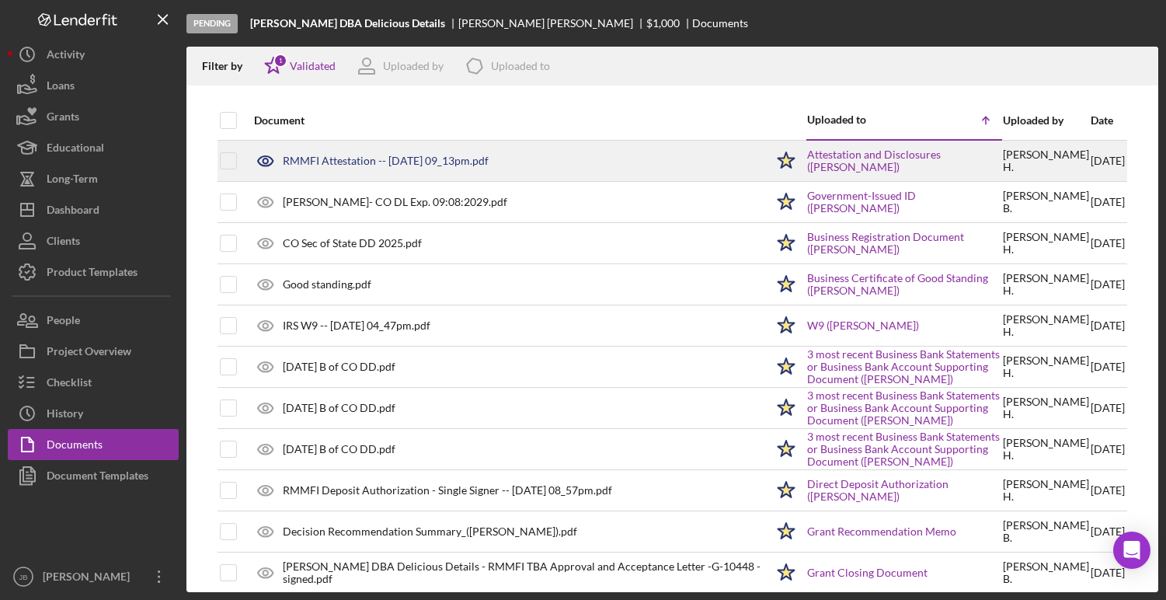
click at [394, 158] on div "RMMFI Attestation -- 2025-09-04 09_13pm.pdf" at bounding box center [386, 161] width 206 height 12
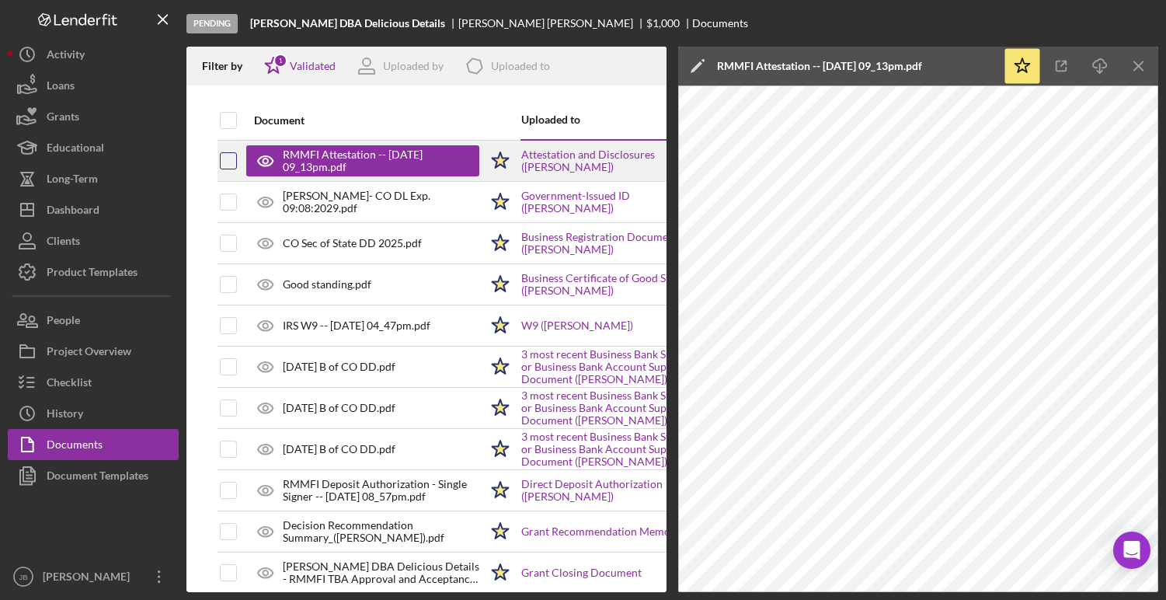
click at [228, 166] on input "checkbox" at bounding box center [229, 161] width 16 height 16
checkbox input "true"
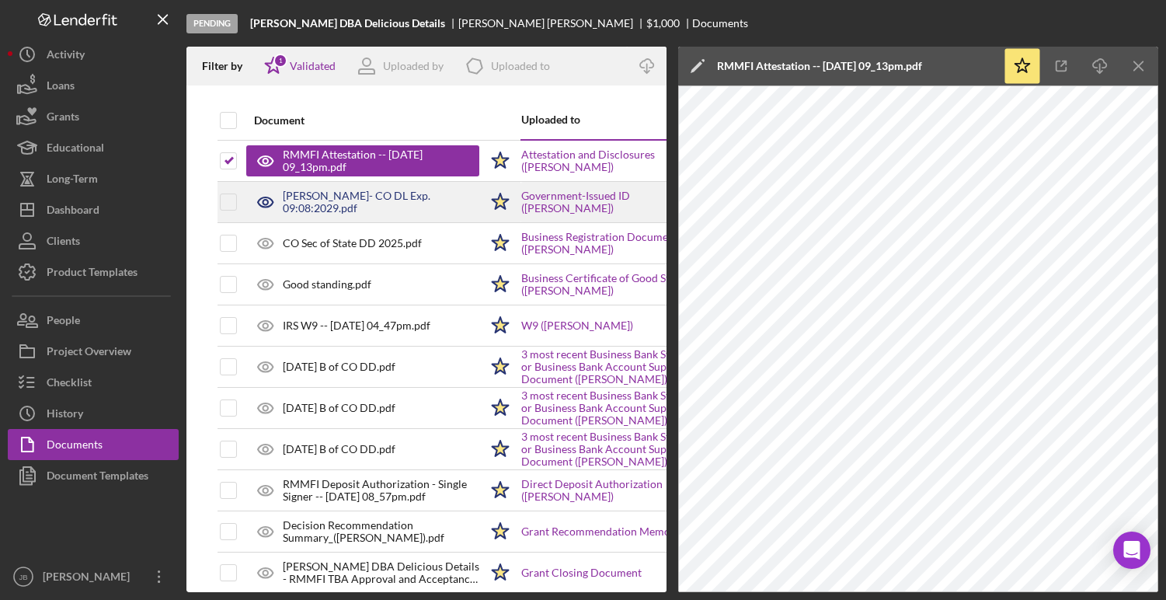
click at [313, 197] on div "Heather Lynn Hinsley- CO DL Exp. 09:08:2029.pdf" at bounding box center [381, 202] width 197 height 25
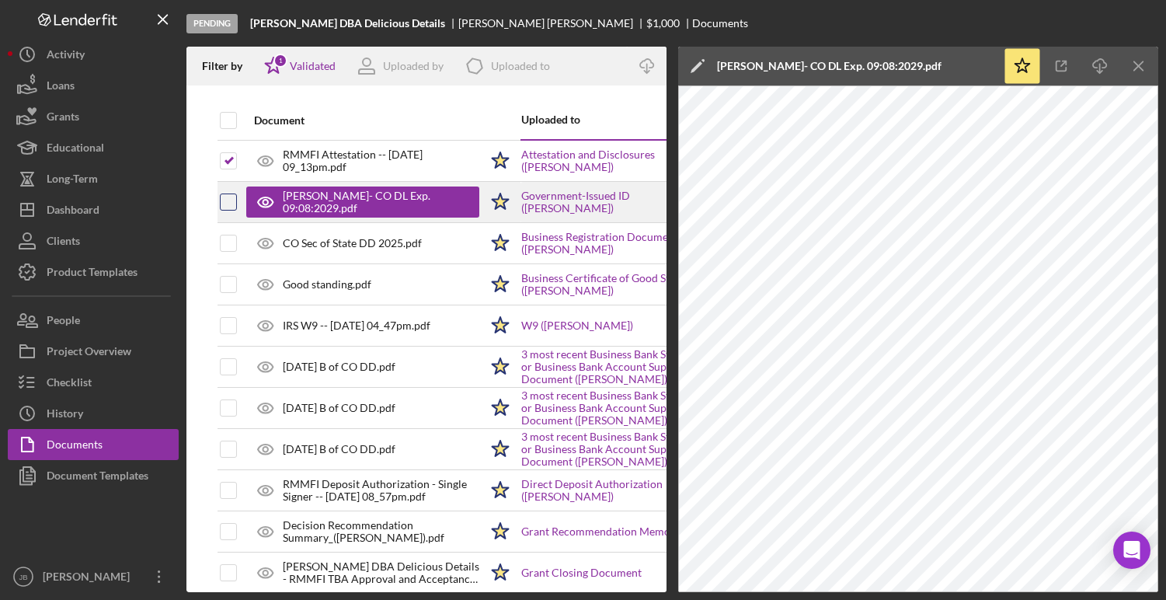
click at [228, 201] on input "checkbox" at bounding box center [229, 202] width 16 height 16
checkbox input "true"
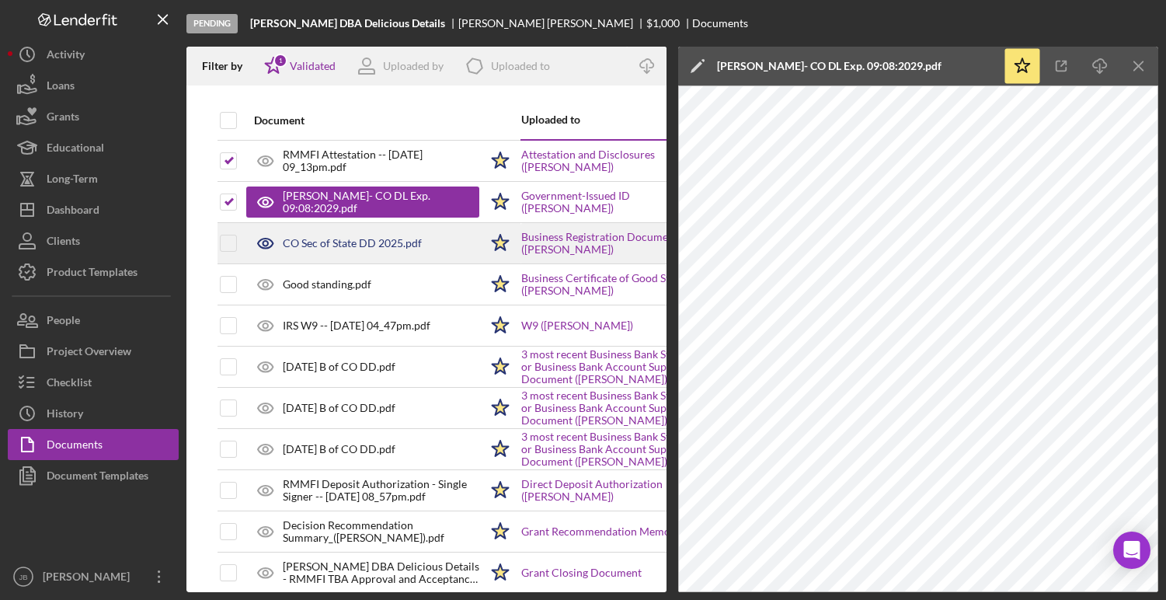
click at [312, 246] on div "CO Sec of State DD 2025.pdf" at bounding box center [352, 243] width 139 height 12
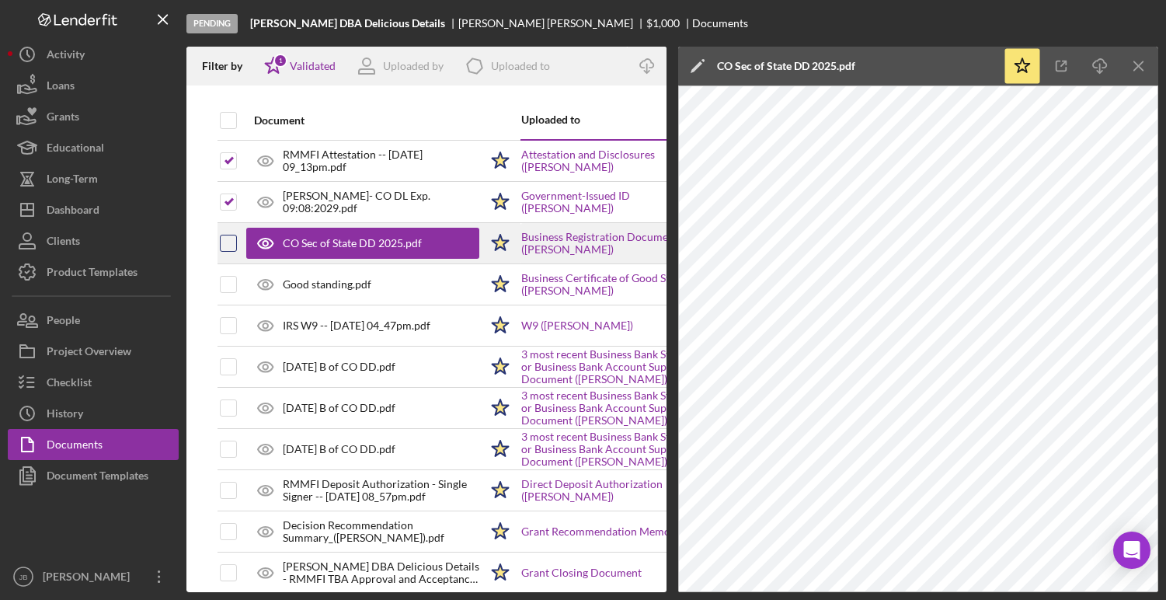
click at [231, 242] on input "checkbox" at bounding box center [229, 243] width 16 height 16
checkbox input "true"
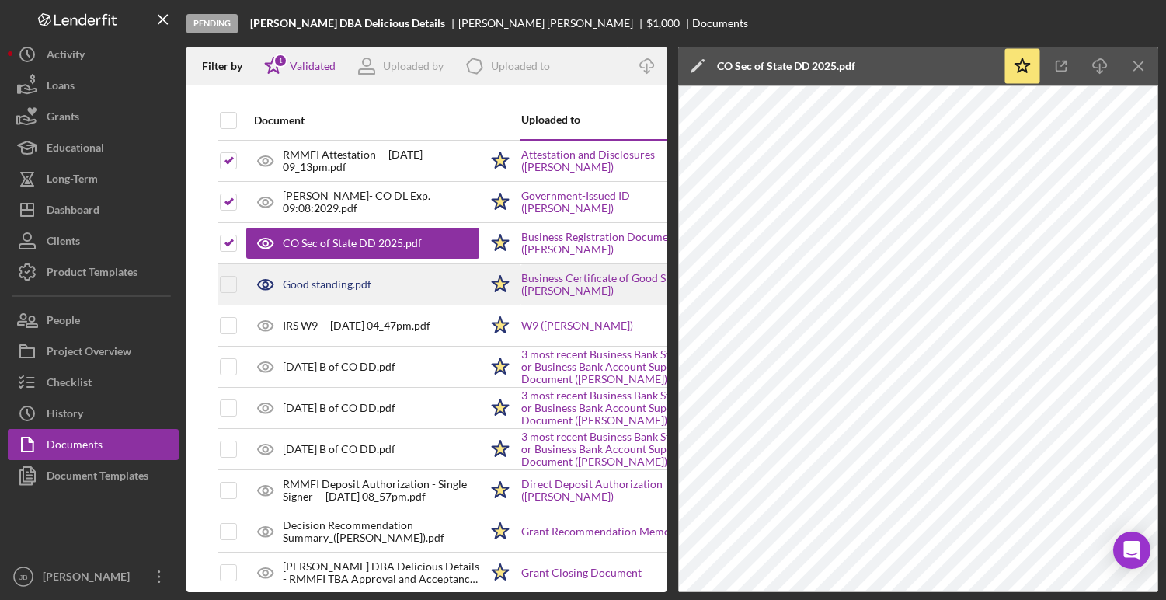
click at [304, 287] on div "Good standing.pdf" at bounding box center [327, 284] width 89 height 12
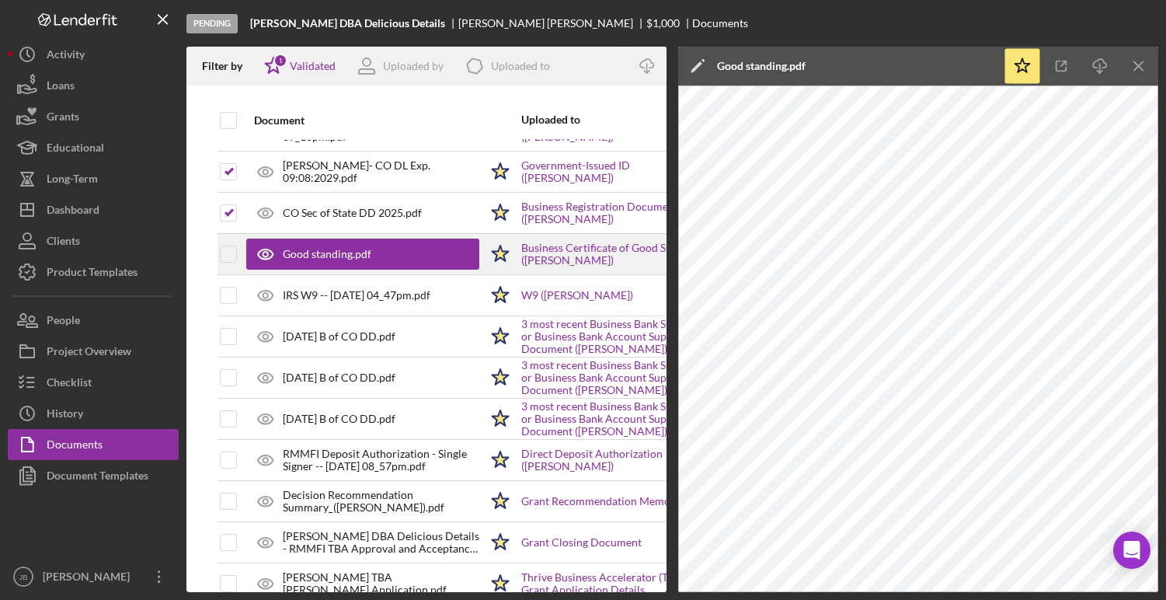
scroll to position [37, 0]
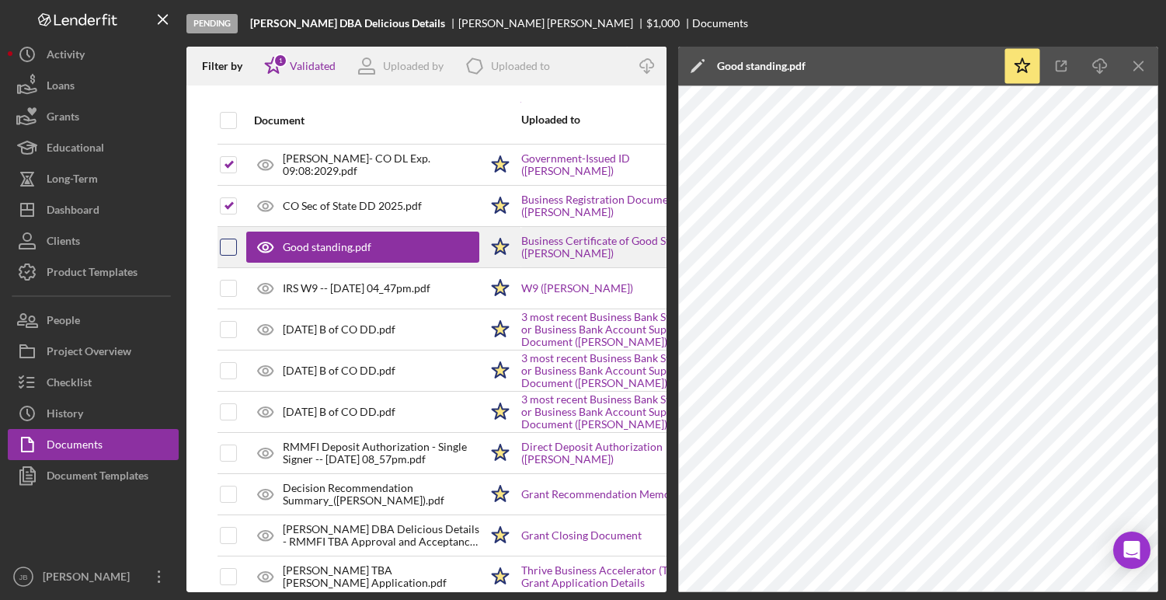
click at [225, 248] on input "checkbox" at bounding box center [229, 247] width 16 height 16
checkbox input "true"
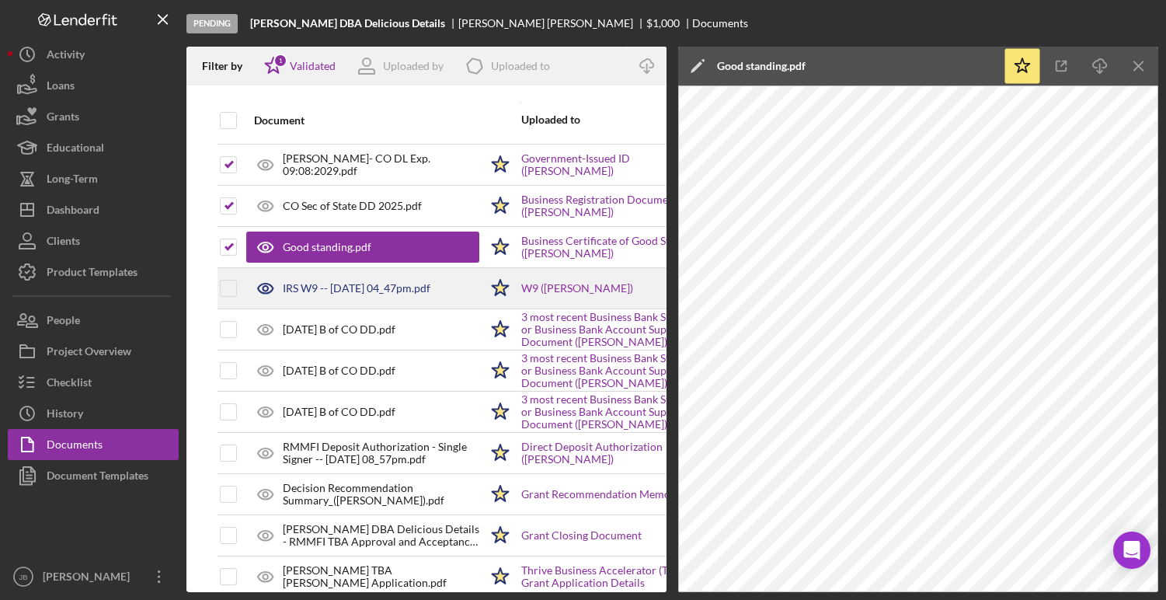
click at [302, 287] on div "IRS W9 -- 2025-09-04 04_47pm.pdf" at bounding box center [357, 288] width 148 height 12
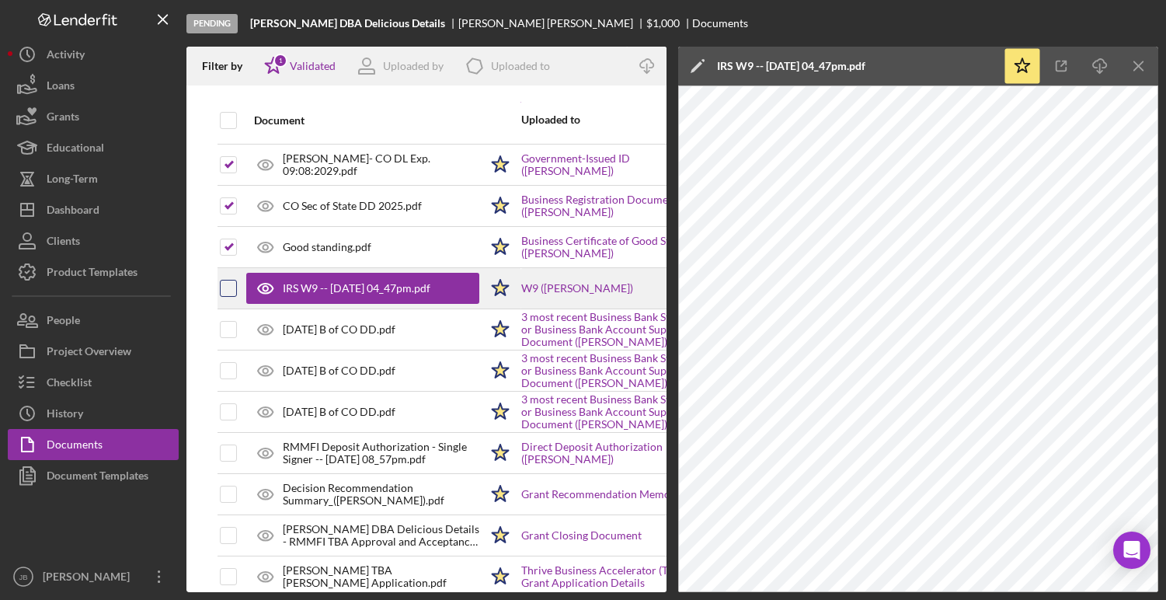
click at [227, 285] on input "checkbox" at bounding box center [229, 289] width 16 height 16
checkbox input "true"
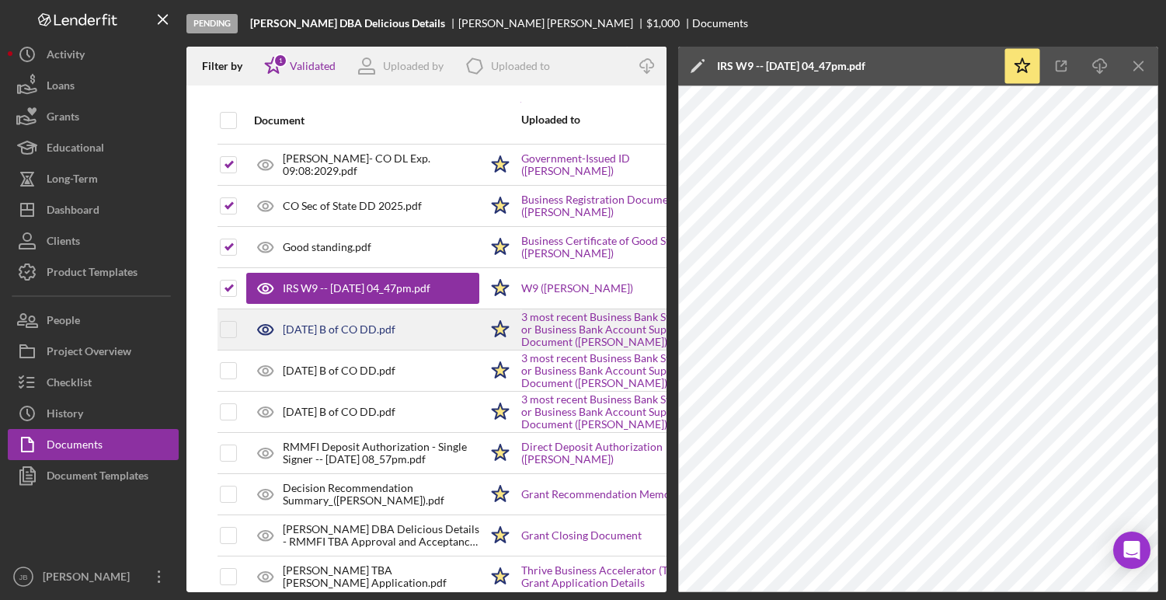
click at [333, 331] on div "5.15.25 B of CO DD.pdf" at bounding box center [339, 329] width 113 height 12
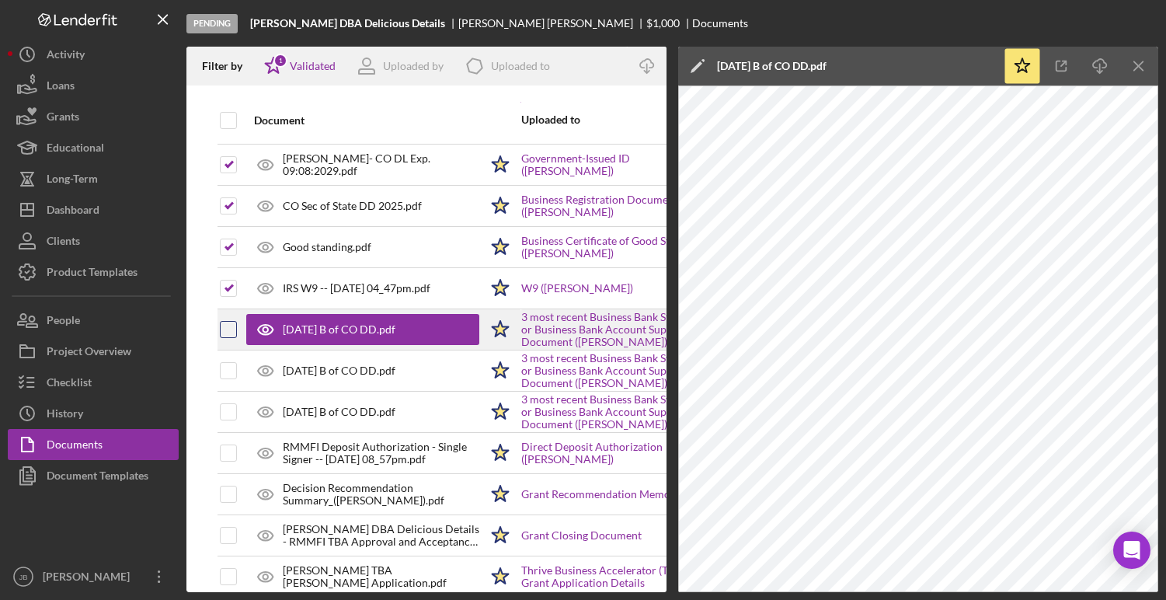
click at [231, 328] on input "checkbox" at bounding box center [229, 330] width 16 height 16
checkbox input "true"
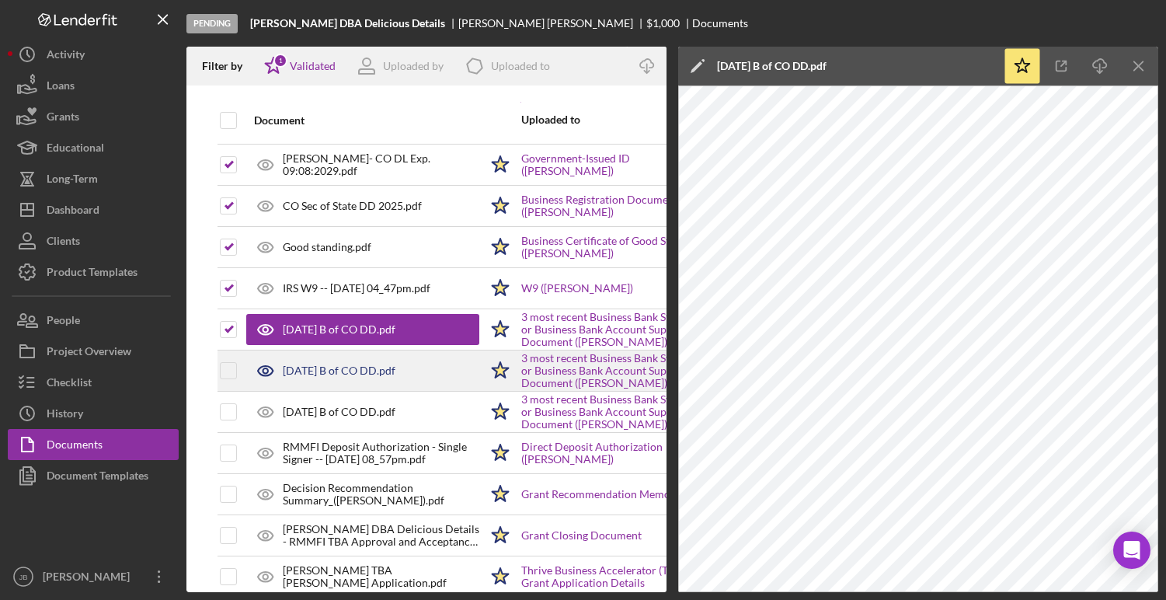
click at [316, 367] on div "6.13.25 B of CO DD.pdf" at bounding box center [339, 370] width 113 height 12
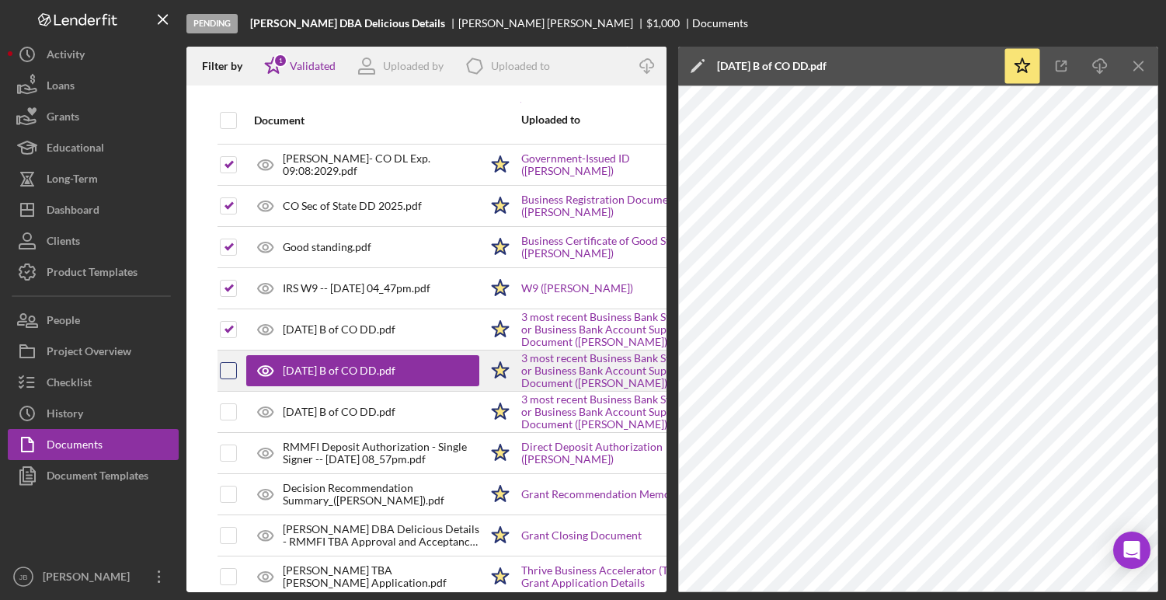
click at [229, 370] on input "checkbox" at bounding box center [229, 371] width 16 height 16
checkbox input "true"
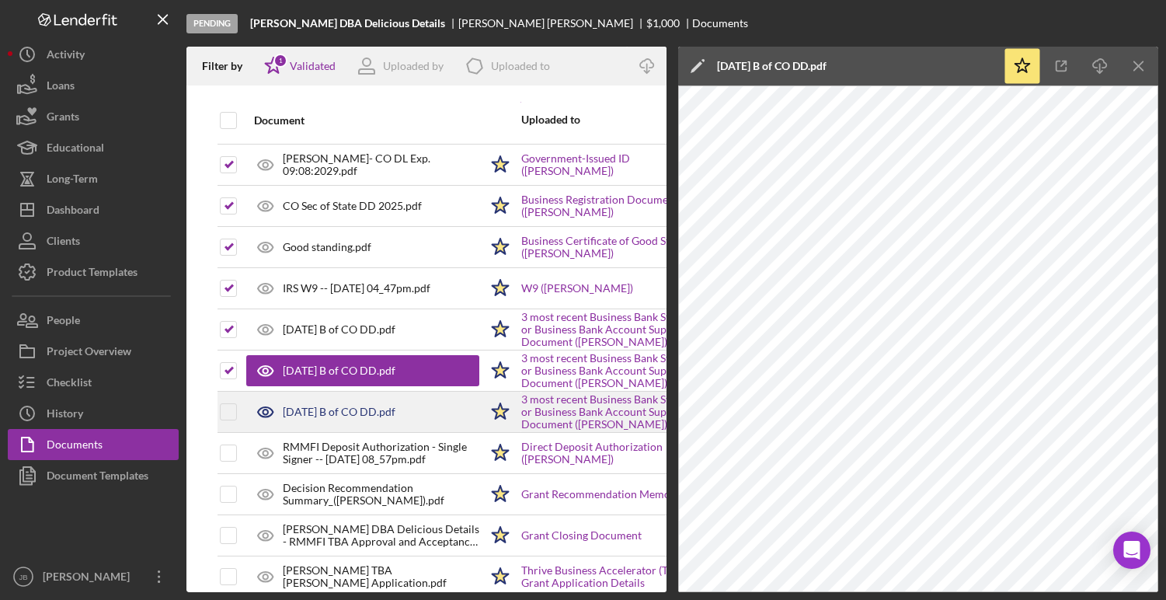
click at [307, 415] on div "7.15.25 B of CO DD.pdf" at bounding box center [339, 412] width 113 height 12
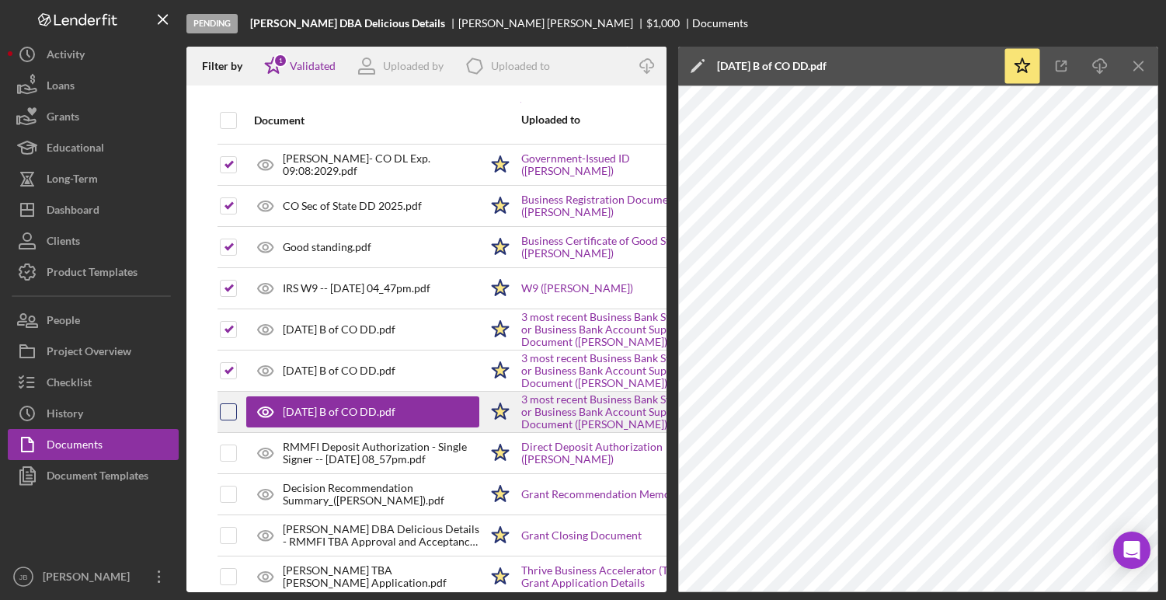
click at [224, 414] on input "checkbox" at bounding box center [229, 412] width 16 height 16
checkbox input "true"
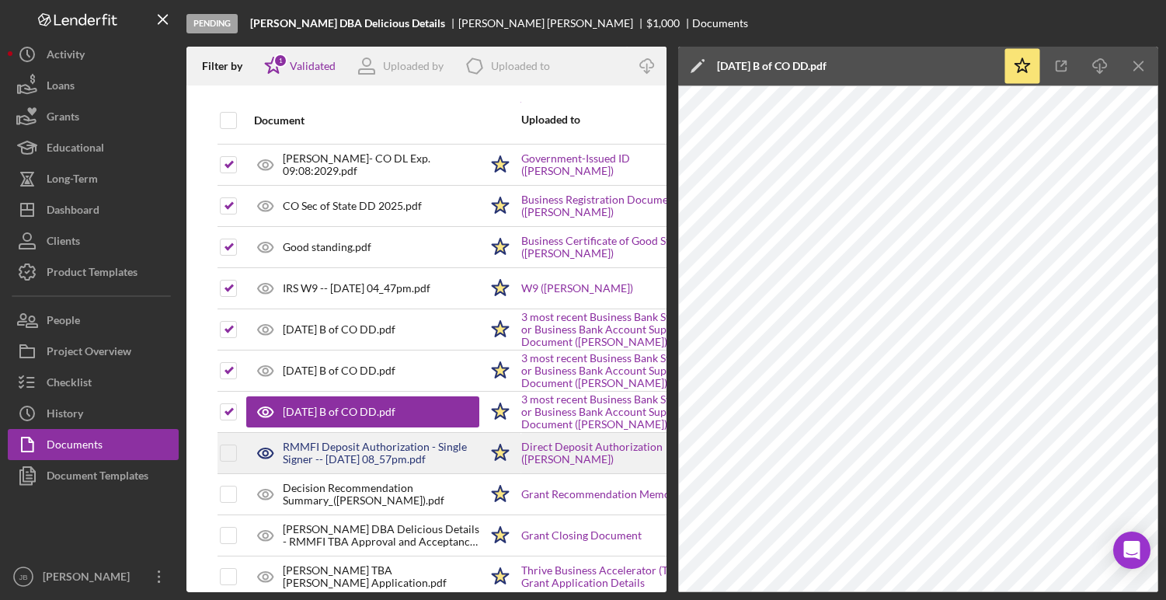
click at [340, 448] on div "RMMFI Deposit Authorization - Single Signer -- 2025-09-04 08_57pm.pdf" at bounding box center [381, 453] width 197 height 25
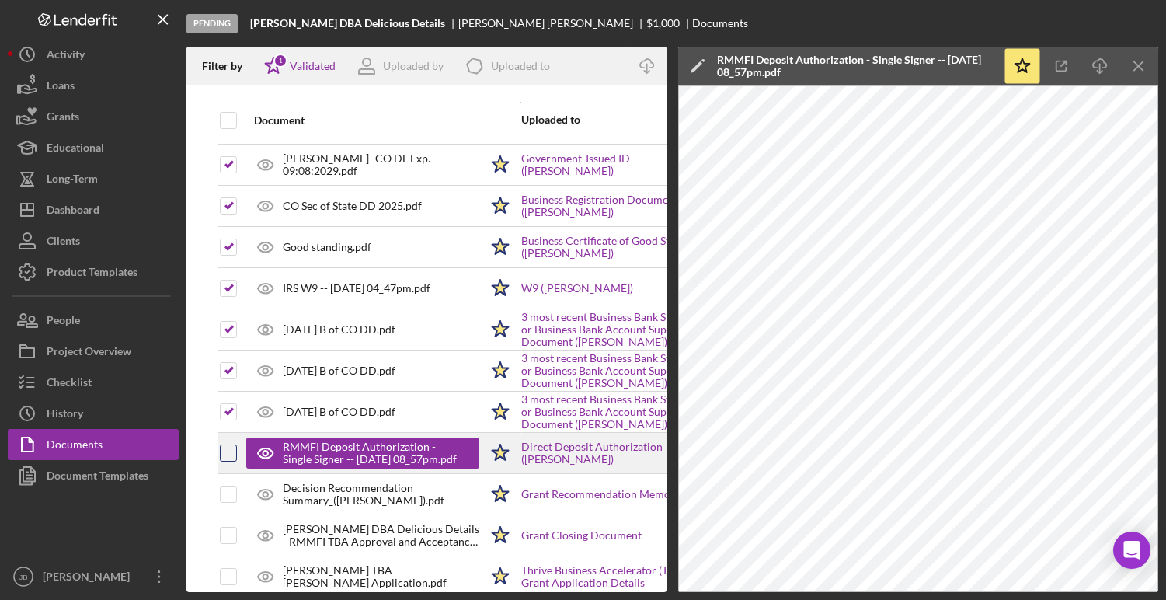
click at [229, 456] on input "checkbox" at bounding box center [229, 453] width 16 height 16
checkbox input "true"
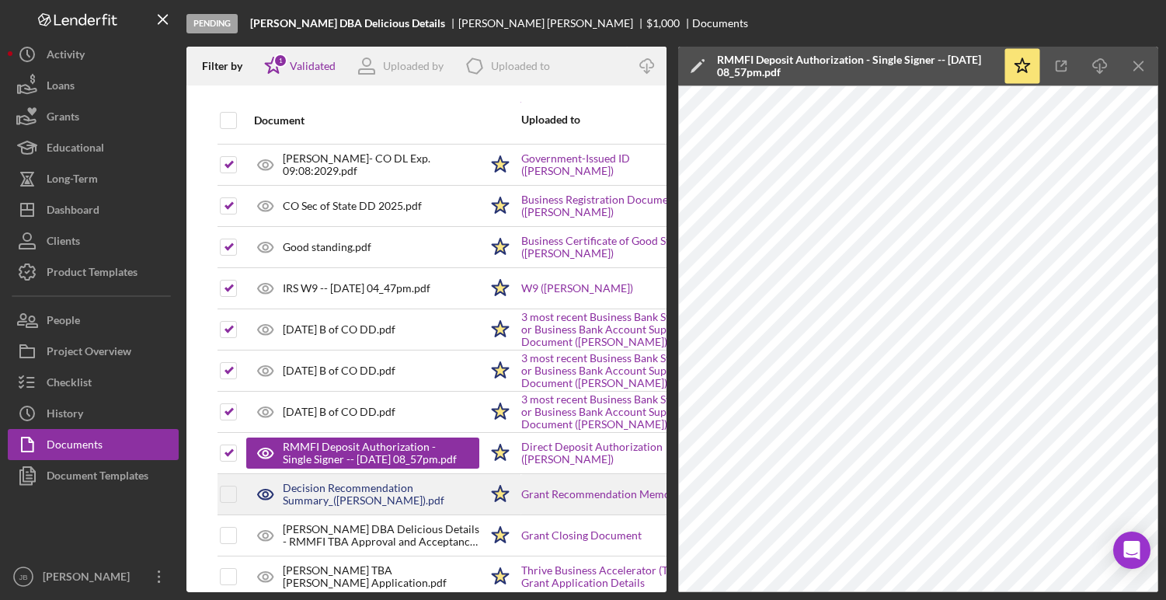
click at [291, 484] on div "Decision Recommendation Summary_(Heather).pdf" at bounding box center [381, 494] width 197 height 25
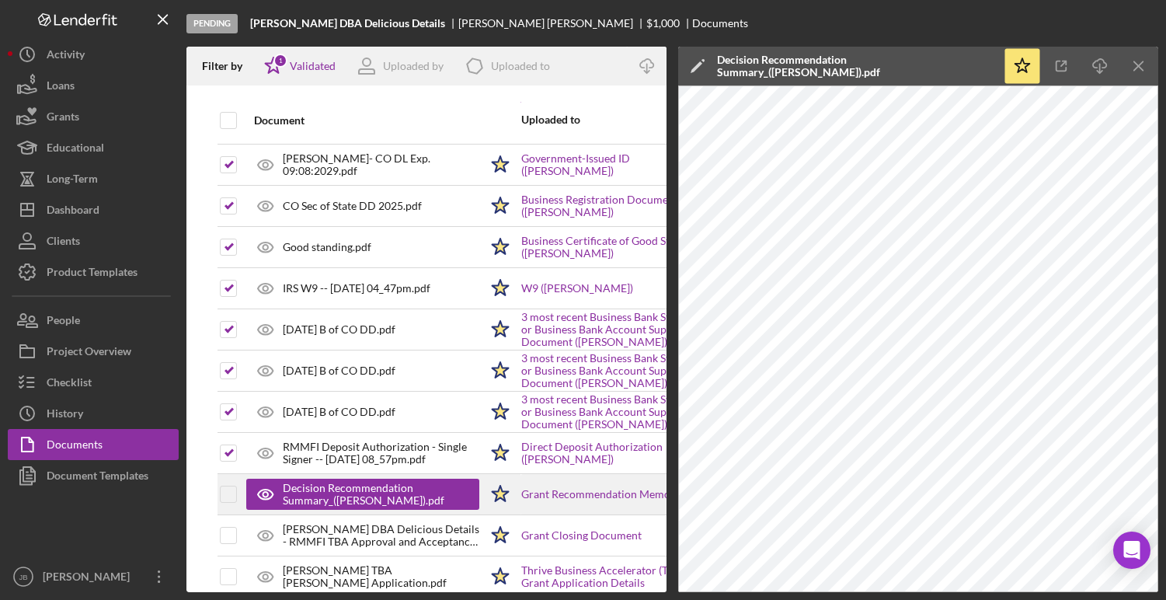
scroll to position [58, 0]
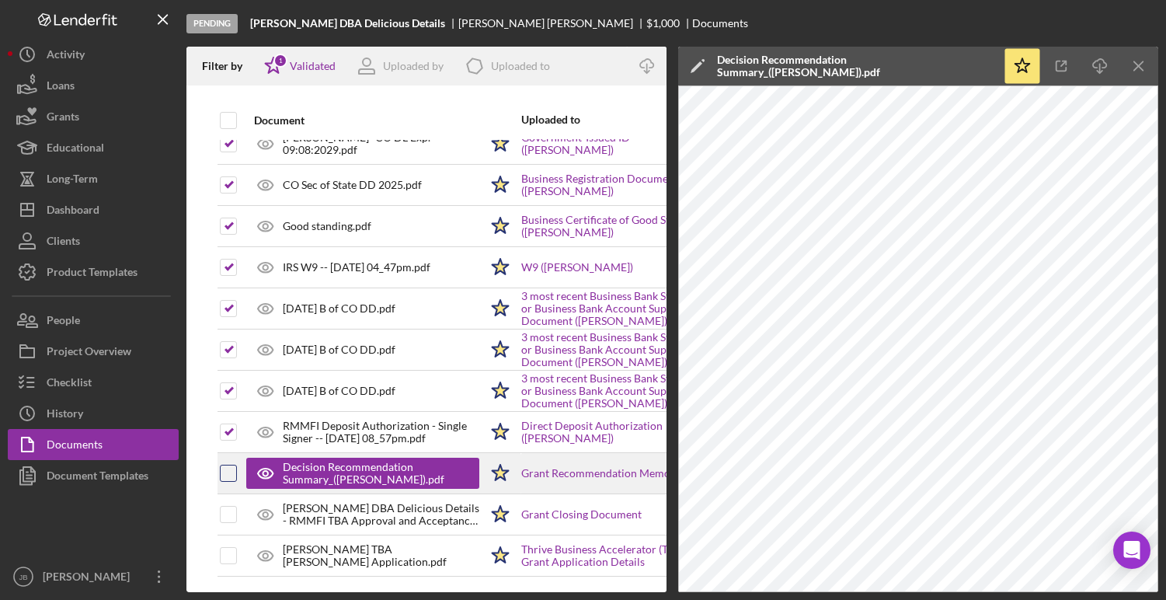
click at [229, 476] on input "checkbox" at bounding box center [229, 473] width 16 height 16
checkbox input "true"
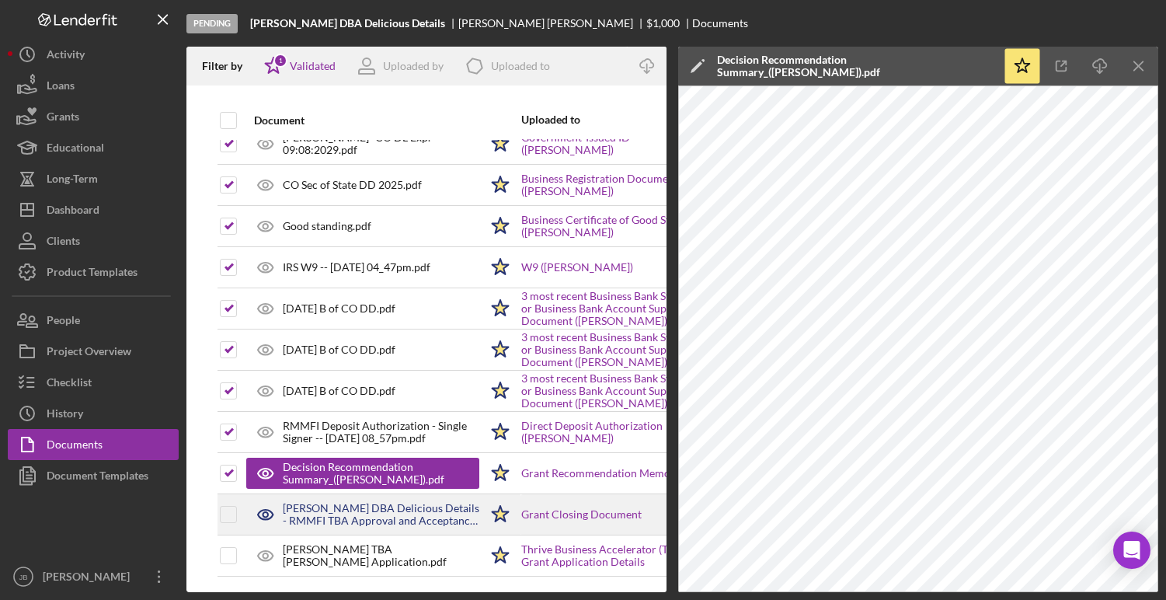
click at [331, 520] on div "Heather Hinsley DBA Delicious Details - RMMFI TBA Approval and Acceptance Lette…" at bounding box center [381, 514] width 197 height 25
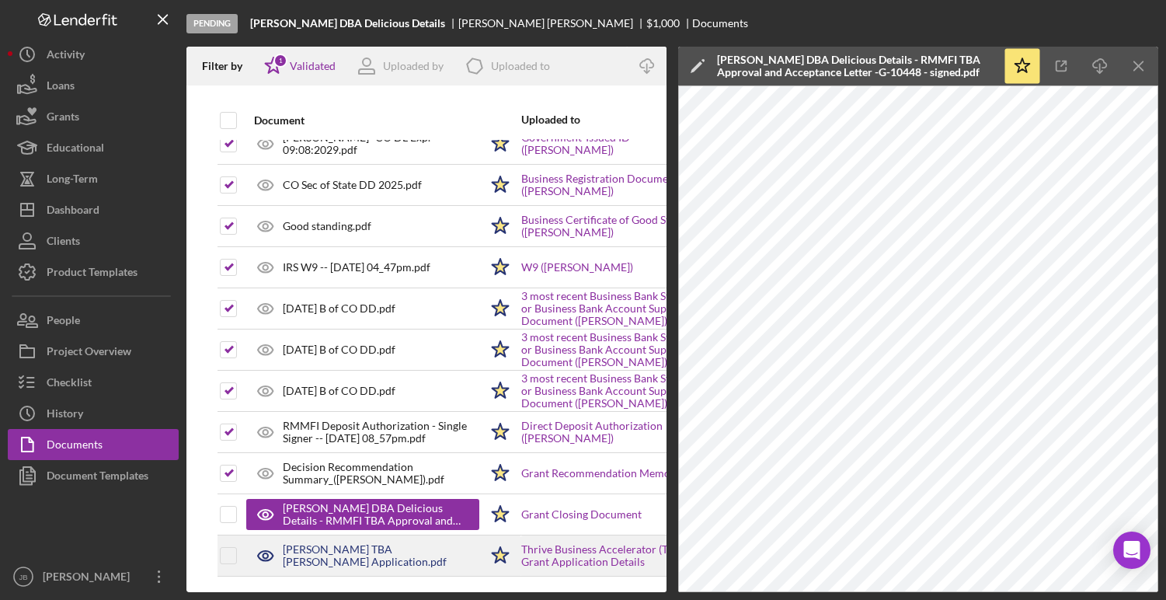
click at [319, 553] on div "Heather Hinsley TBA Grant Application.pdf" at bounding box center [381, 555] width 197 height 25
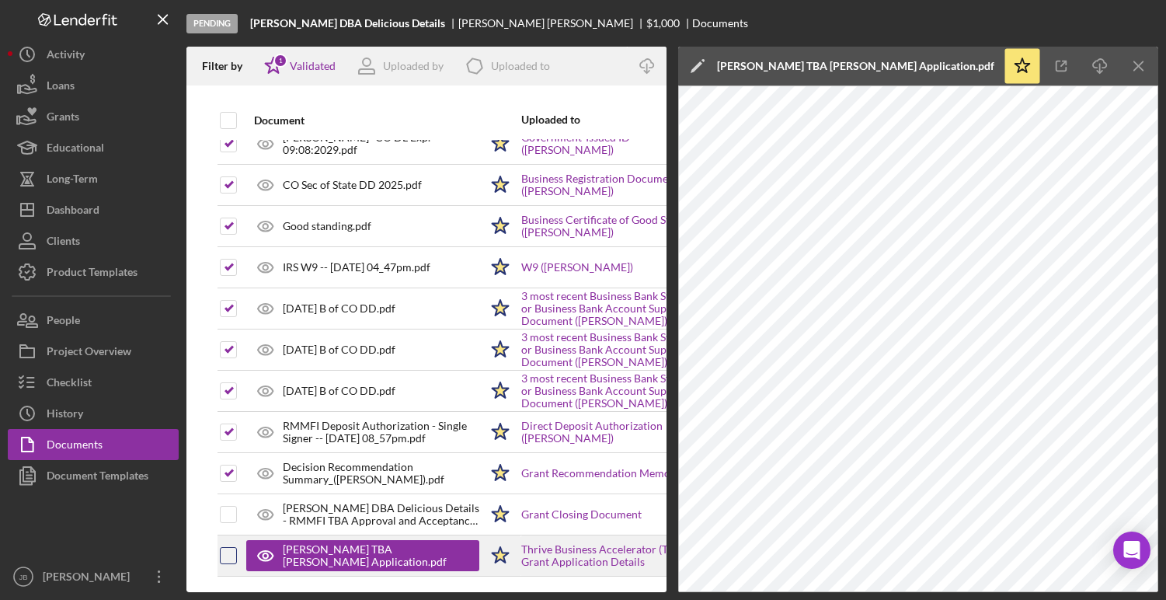
click at [226, 559] on input "checkbox" at bounding box center [229, 556] width 16 height 16
checkbox input "true"
click at [1148, 69] on icon "Icon/Menu Close" at bounding box center [1139, 66] width 35 height 35
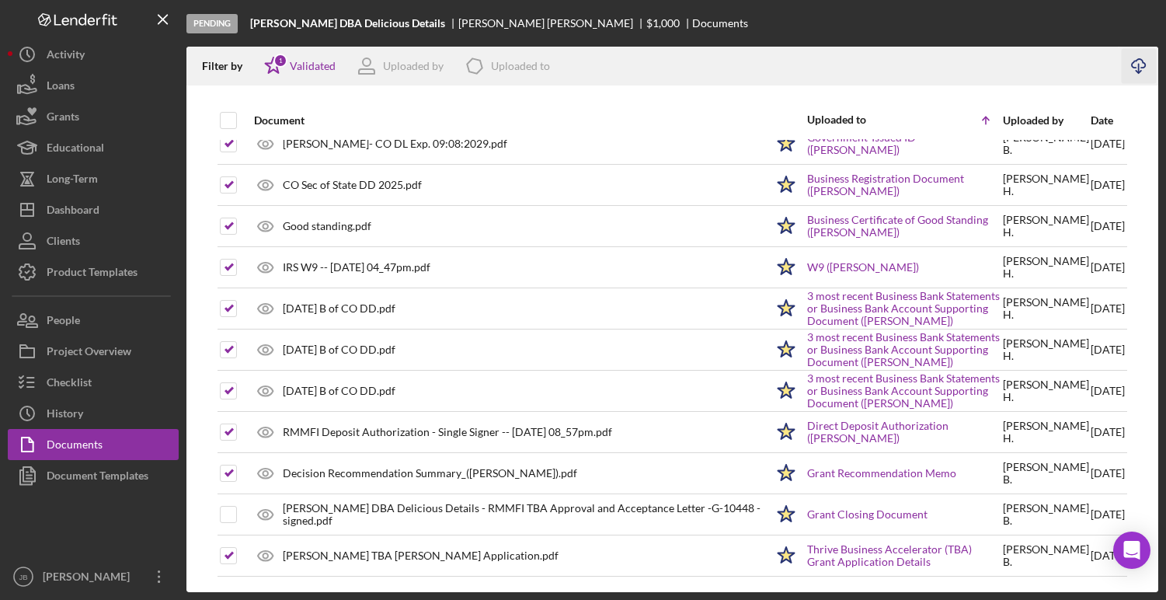
click at [1141, 65] on icon "Icon/Download" at bounding box center [1139, 66] width 35 height 35
click at [94, 386] on button "Checklist" at bounding box center [93, 382] width 171 height 31
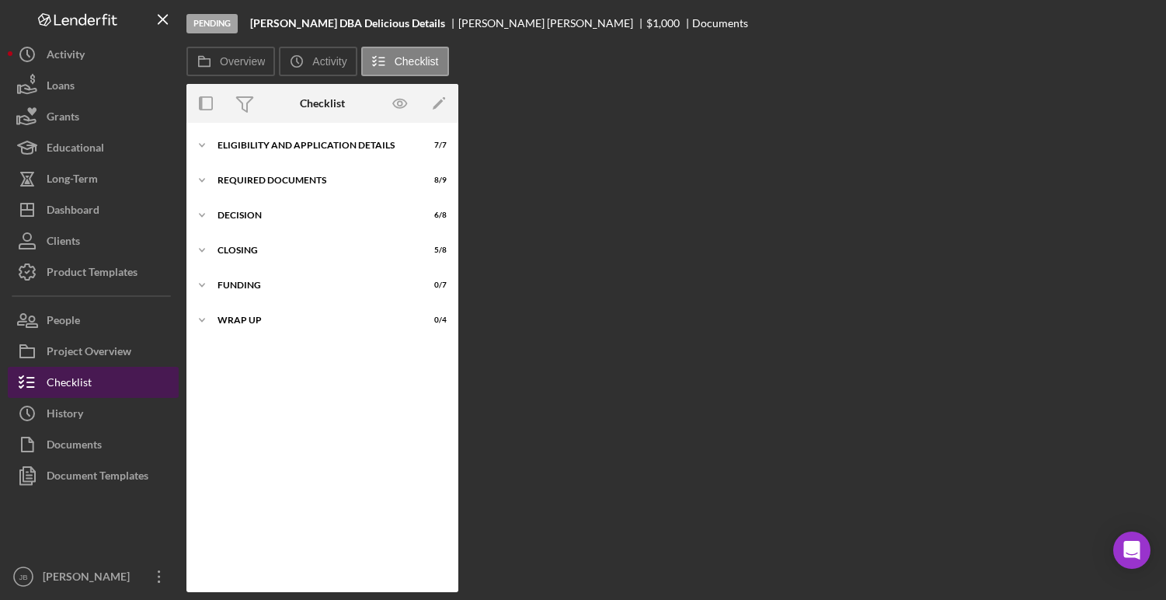
scroll to position [9, 0]
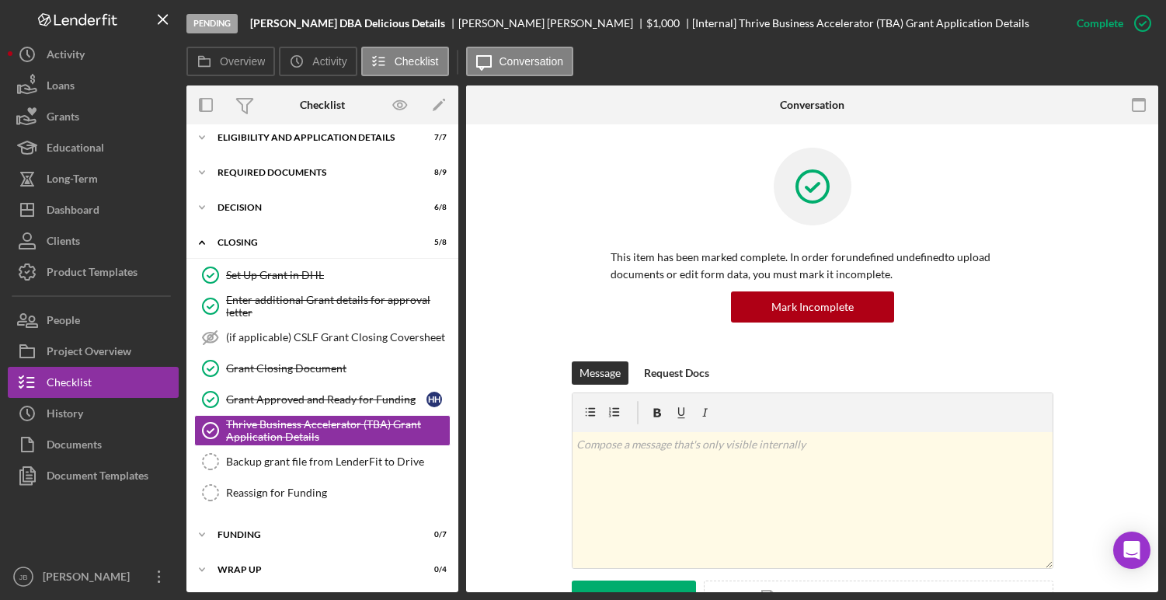
drag, startPoint x: 443, startPoint y: 23, endPoint x: 250, endPoint y: 24, distance: 192.7
click at [250, 24] on div "Pending Heather Hinsley DBA Delicious Details Heather Hinsley $1,000 [Internal]…" at bounding box center [623, 23] width 875 height 47
copy b "Heather Hinsley DBA Delicious Details"
click at [288, 456] on div "Backup grant file from LenderFit to Drive" at bounding box center [338, 461] width 224 height 12
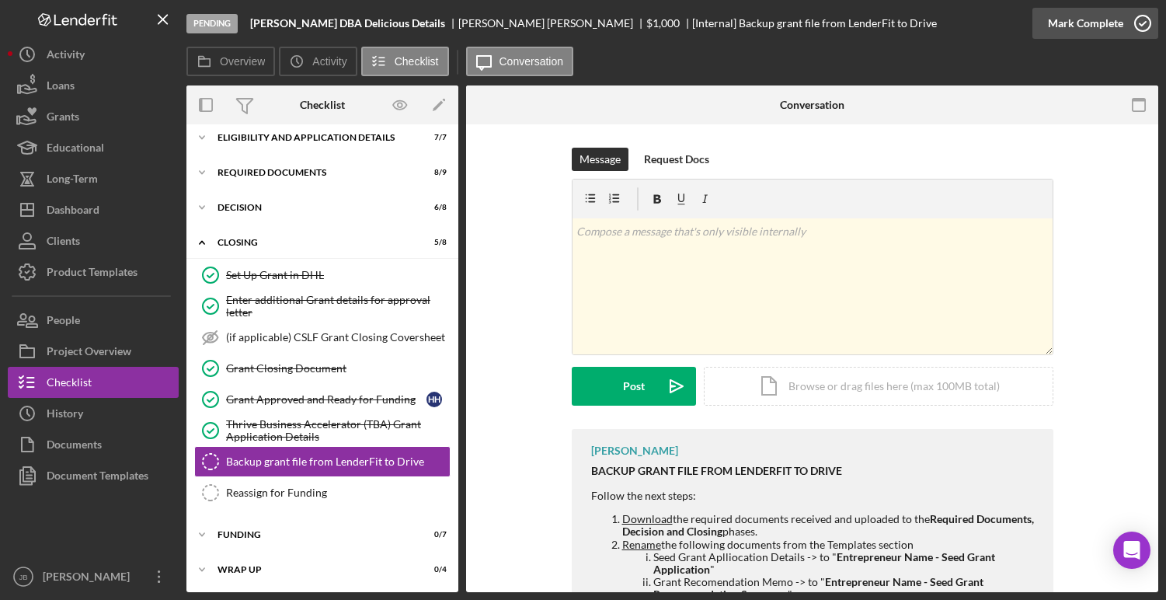
click at [1148, 22] on icon "button" at bounding box center [1143, 23] width 39 height 39
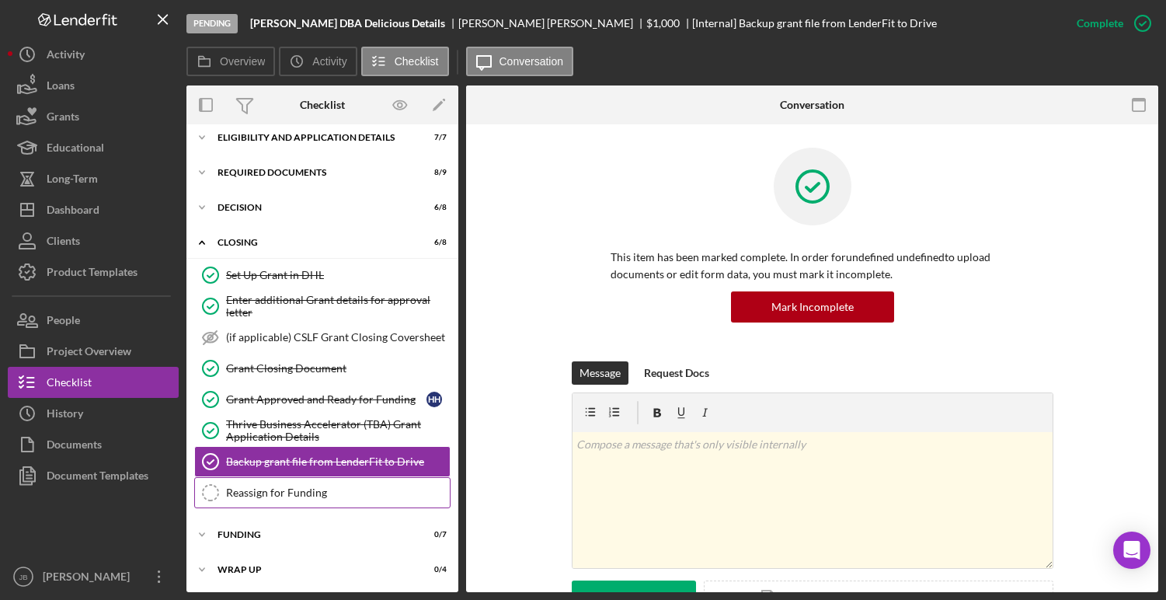
click at [302, 492] on div "Reassign for Funding" at bounding box center [338, 492] width 224 height 12
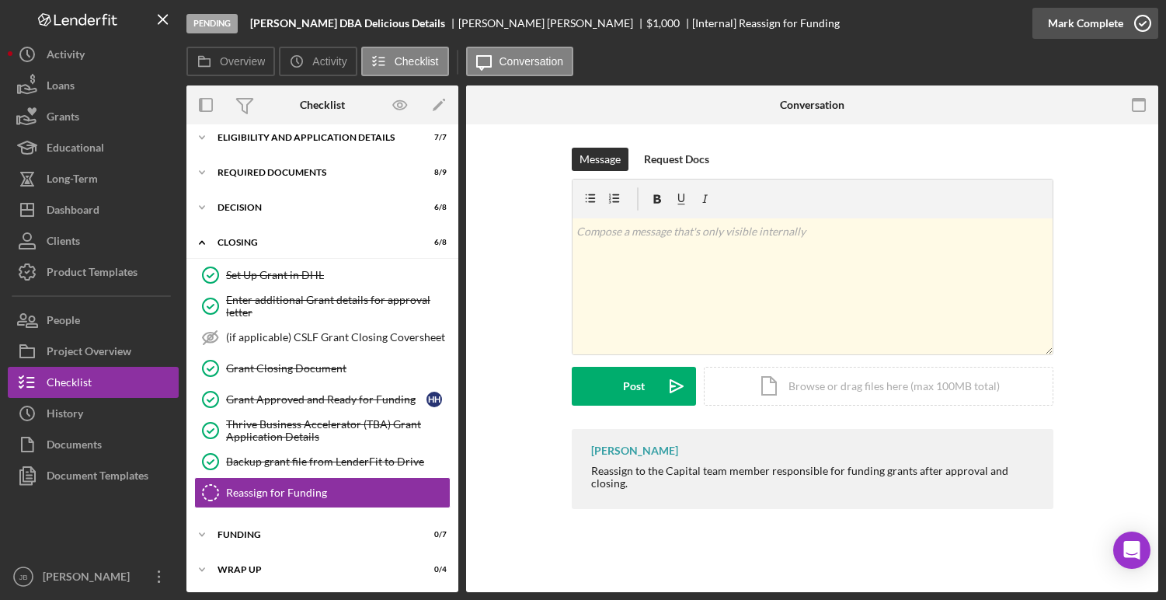
click at [1142, 19] on icon "button" at bounding box center [1143, 23] width 39 height 39
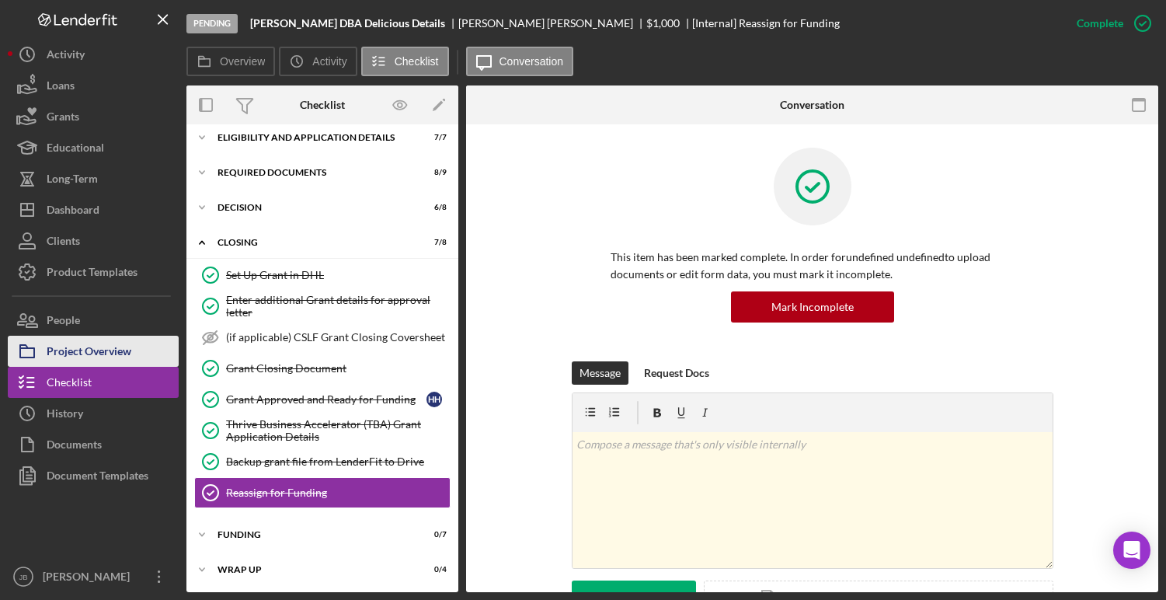
click at [143, 356] on button "Project Overview" at bounding box center [93, 351] width 171 height 31
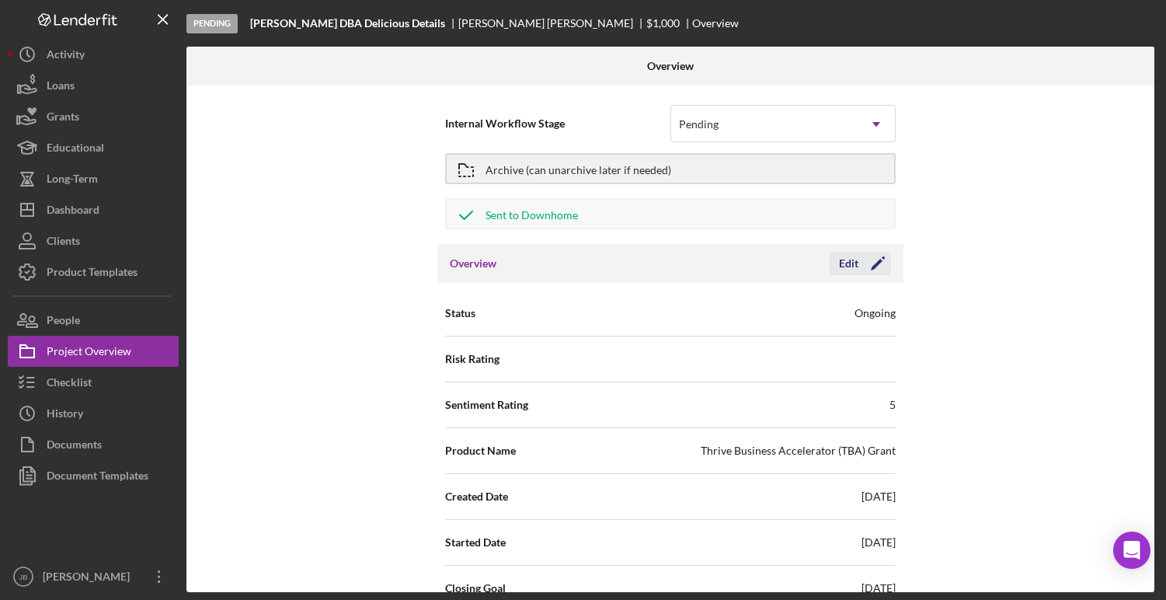
click at [873, 270] on icon "Icon/Edit" at bounding box center [878, 263] width 39 height 39
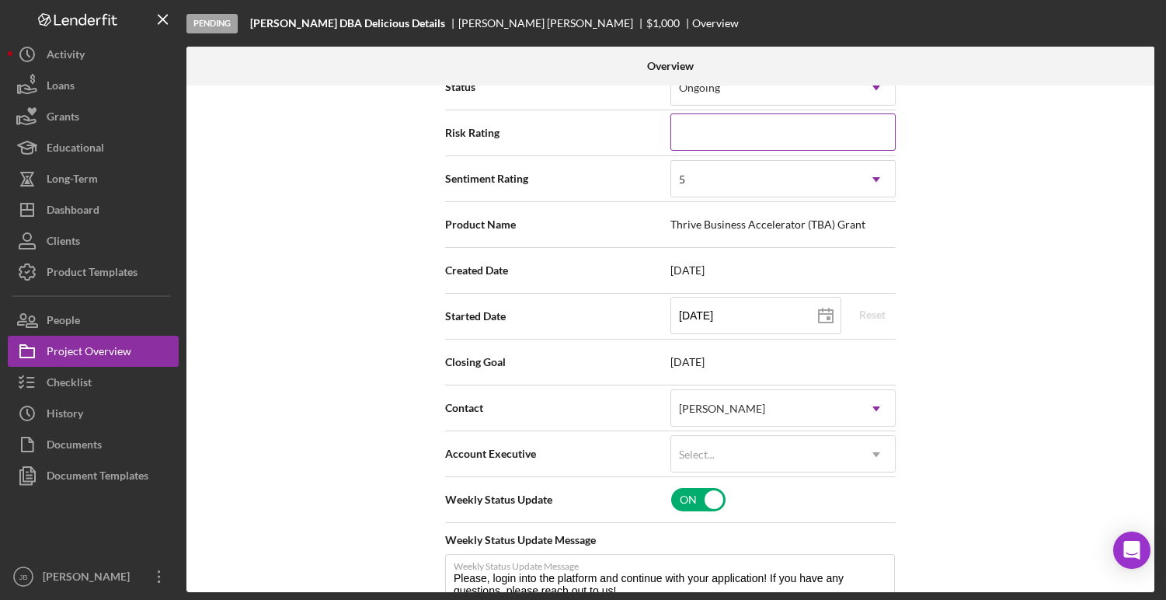
scroll to position [189, 0]
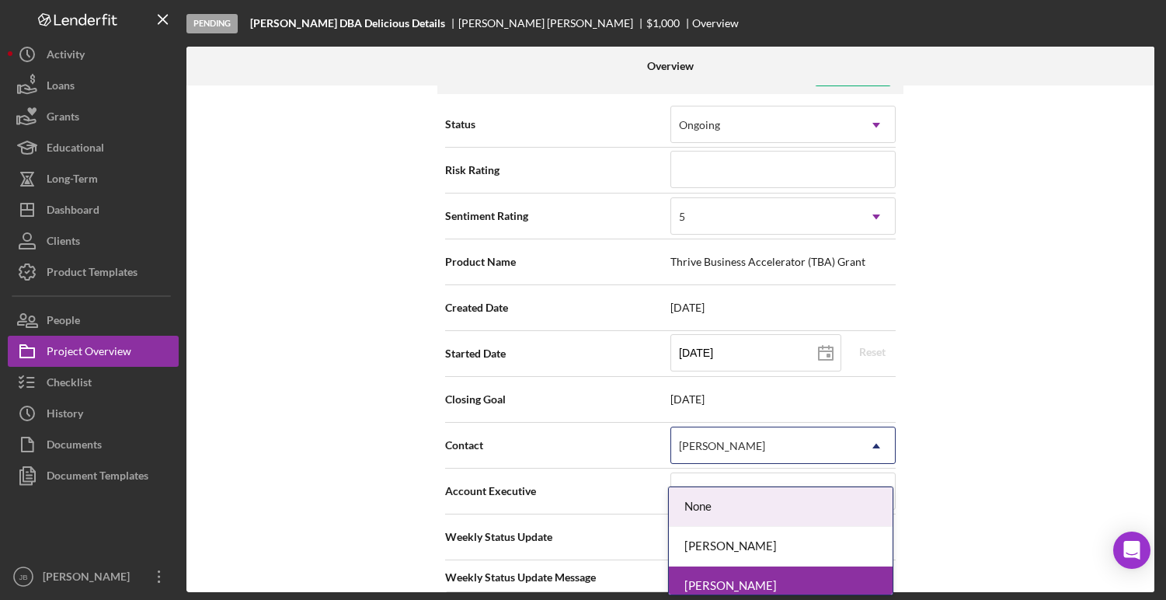
click at [868, 462] on icon "Icon/Dropdown Arrow" at bounding box center [876, 445] width 37 height 37
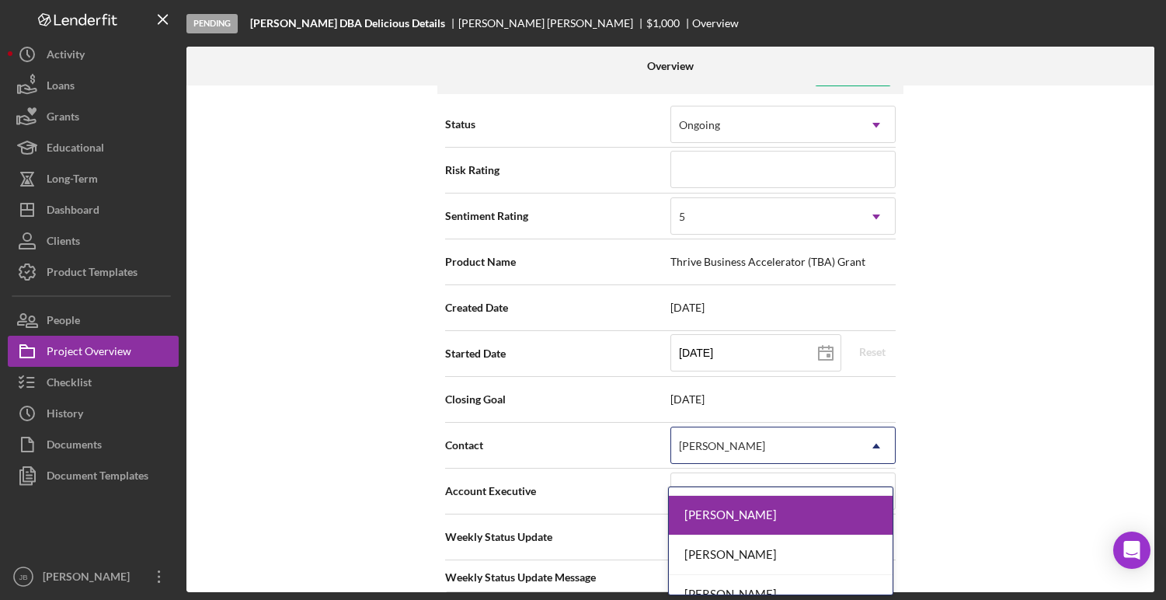
scroll to position [86, 0]
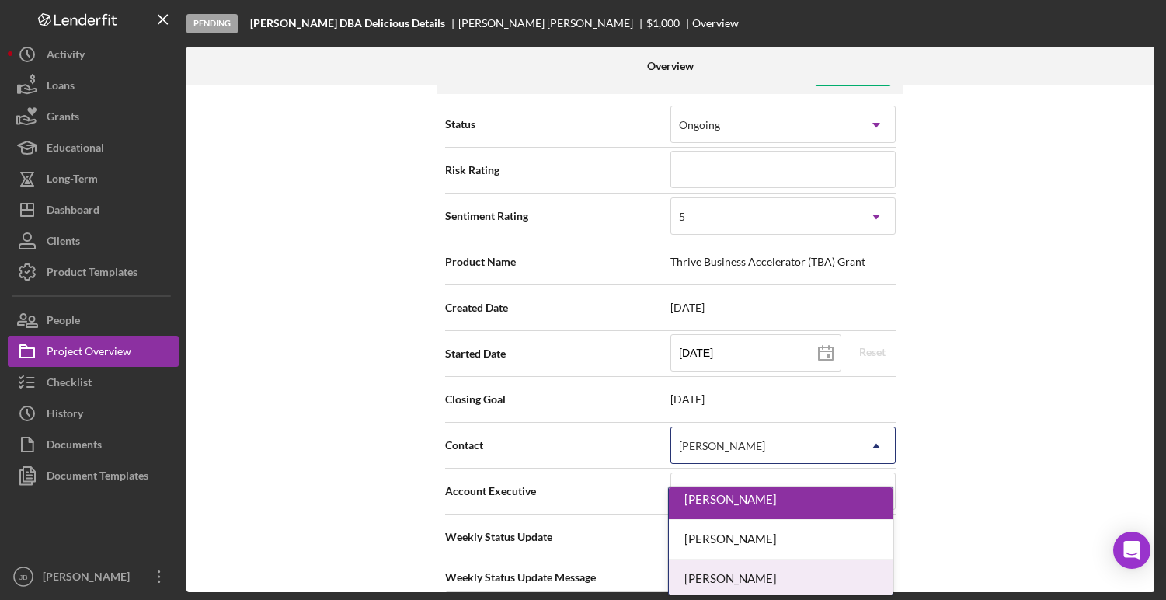
click at [783, 573] on div "Monica Quiñones" at bounding box center [781, 579] width 224 height 40
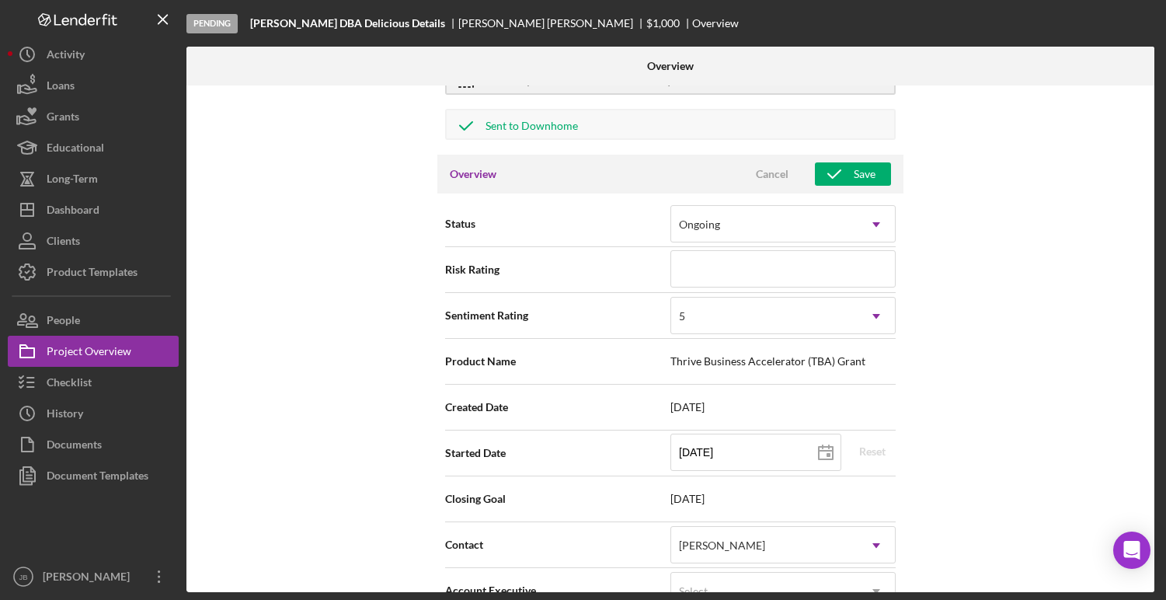
scroll to position [20, 0]
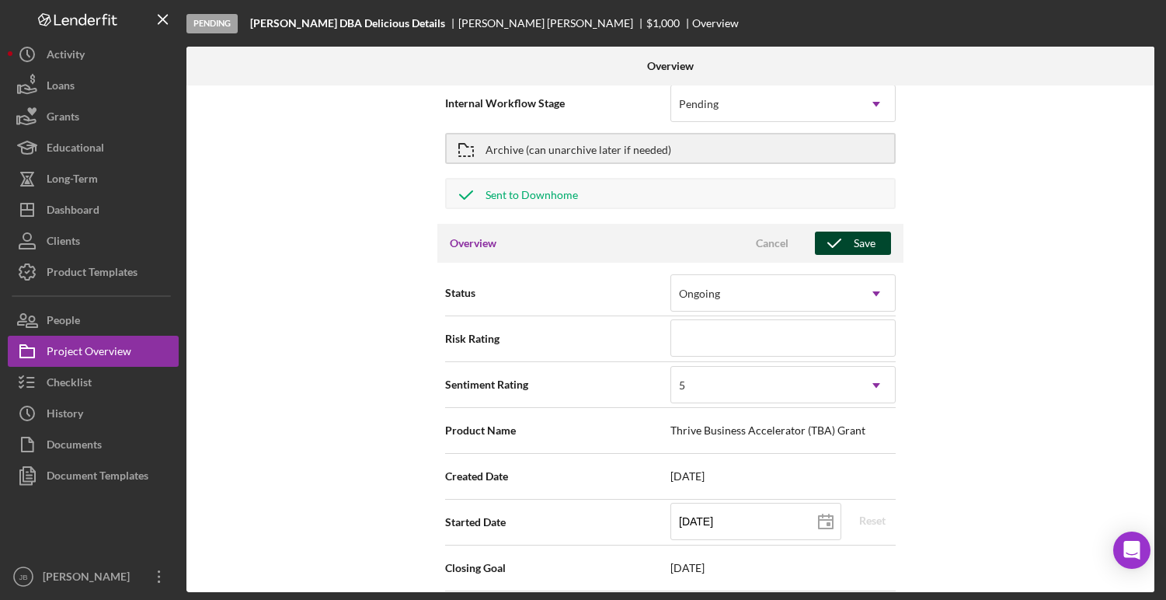
click at [847, 241] on button "Save" at bounding box center [853, 243] width 76 height 23
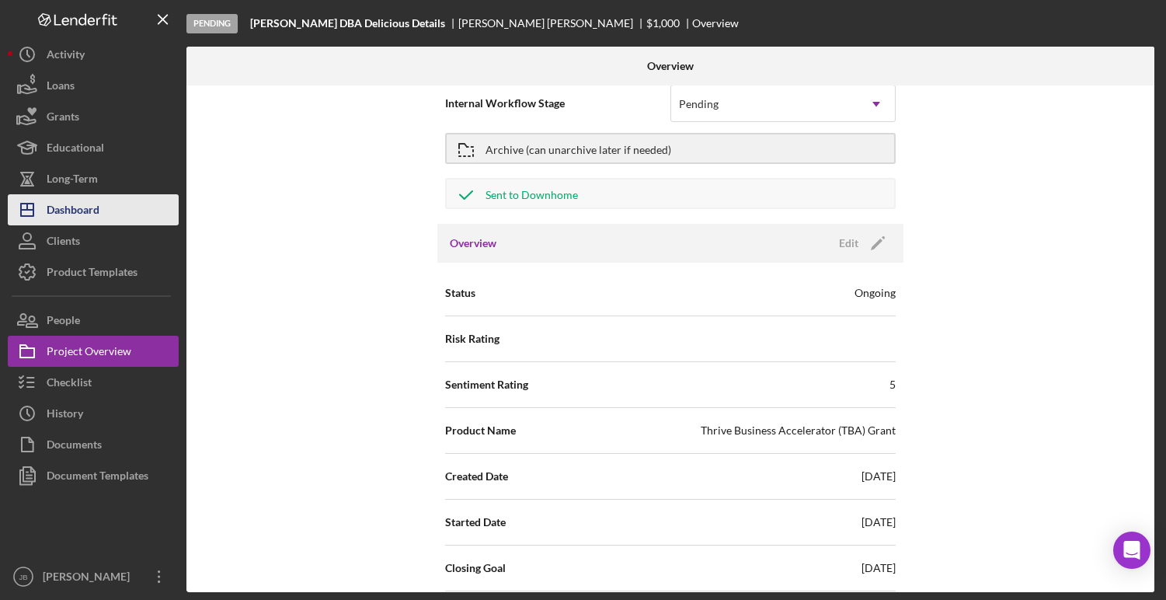
click at [72, 209] on div "Dashboard" at bounding box center [73, 211] width 53 height 35
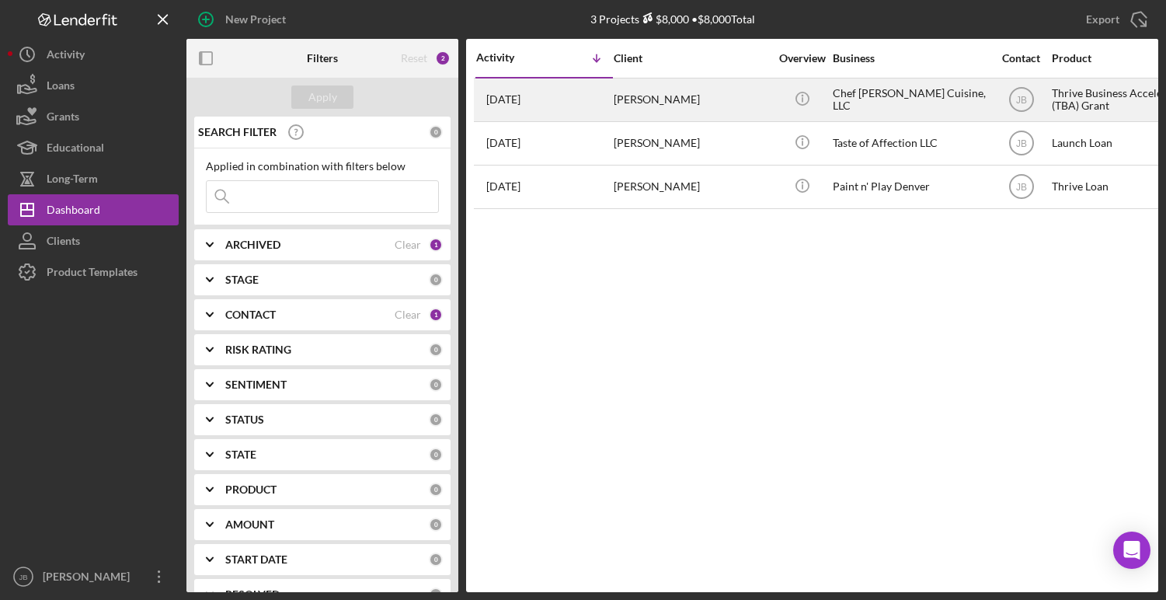
click at [660, 92] on div "[PERSON_NAME]" at bounding box center [691, 99] width 155 height 41
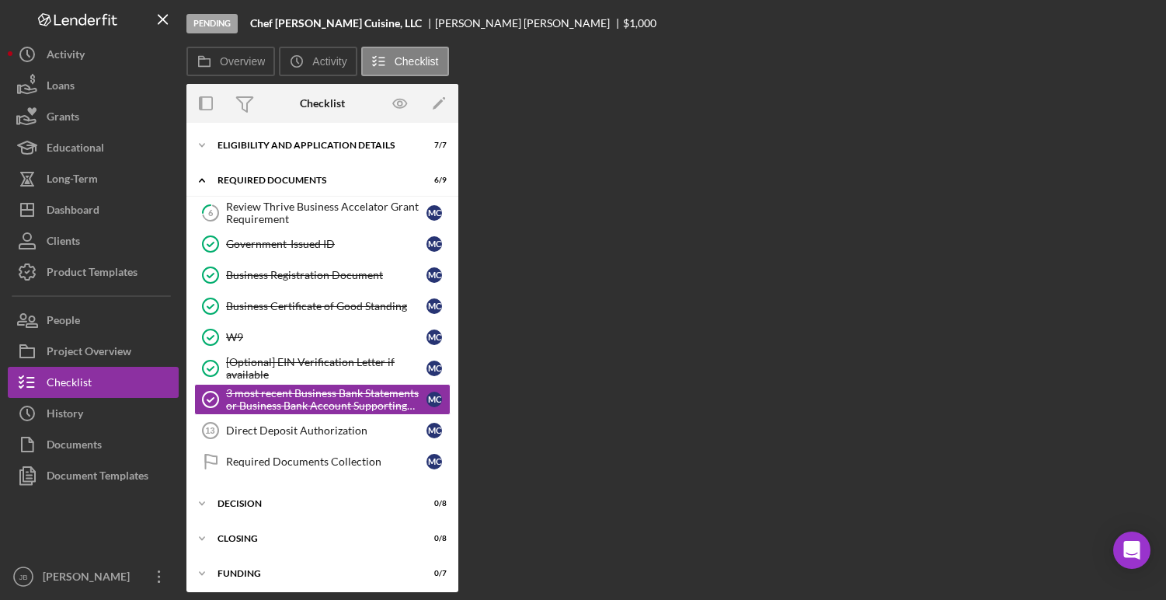
scroll to position [40, 0]
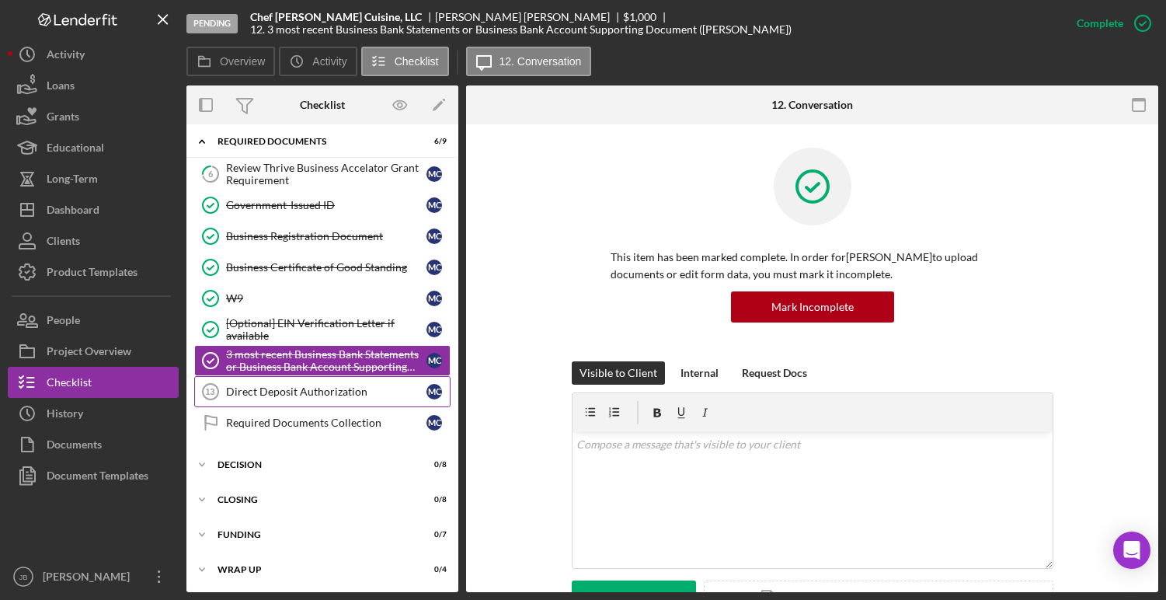
click at [356, 388] on div "Direct Deposit Authorization" at bounding box center [326, 391] width 200 height 12
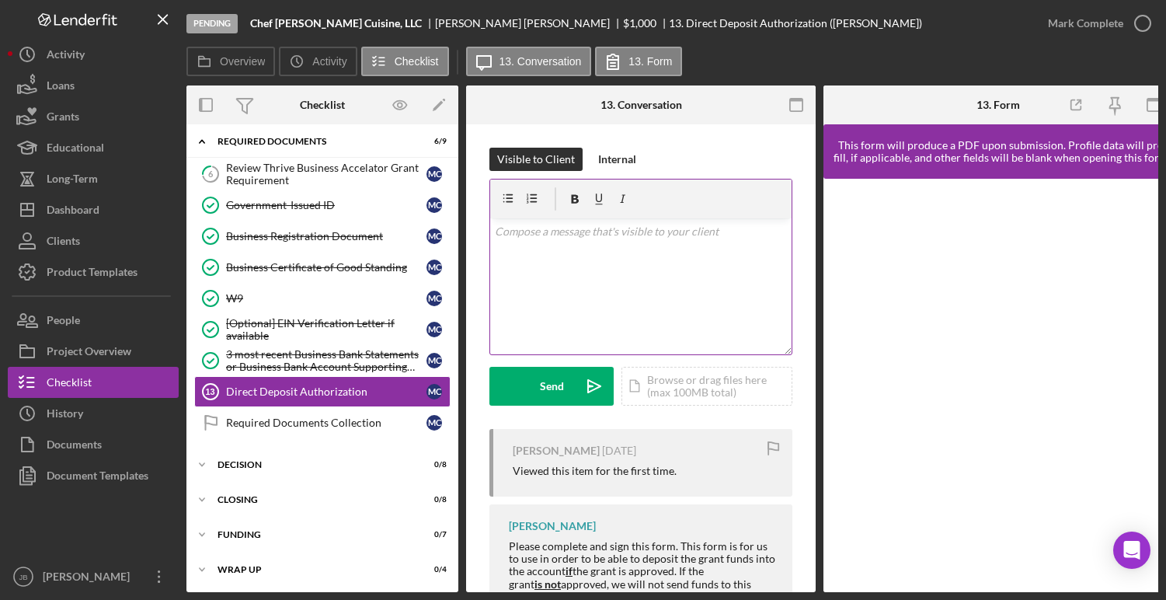
click at [644, 232] on p at bounding box center [641, 231] width 293 height 17
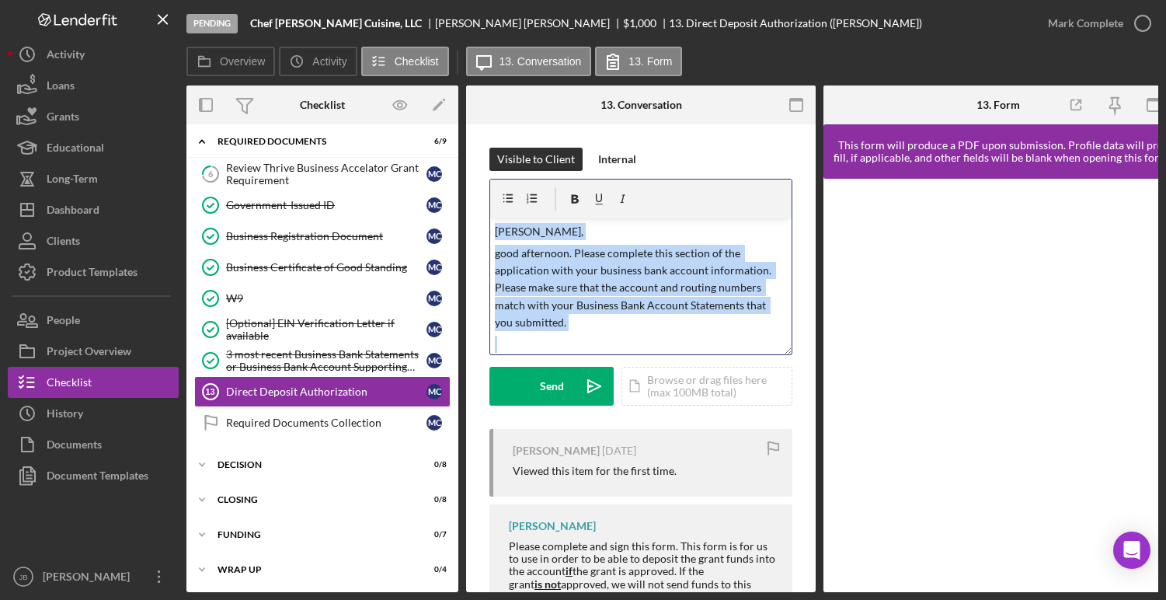
drag, startPoint x: 549, startPoint y: 343, endPoint x: 471, endPoint y: 205, distance: 159.0
click at [471, 205] on div "Visible to Client Internal v Color teal Color pink Remove color Add row above A…" at bounding box center [641, 407] width 350 height 566
copy div "Matthew, good afternoon. Please complete this section of the application with y…"
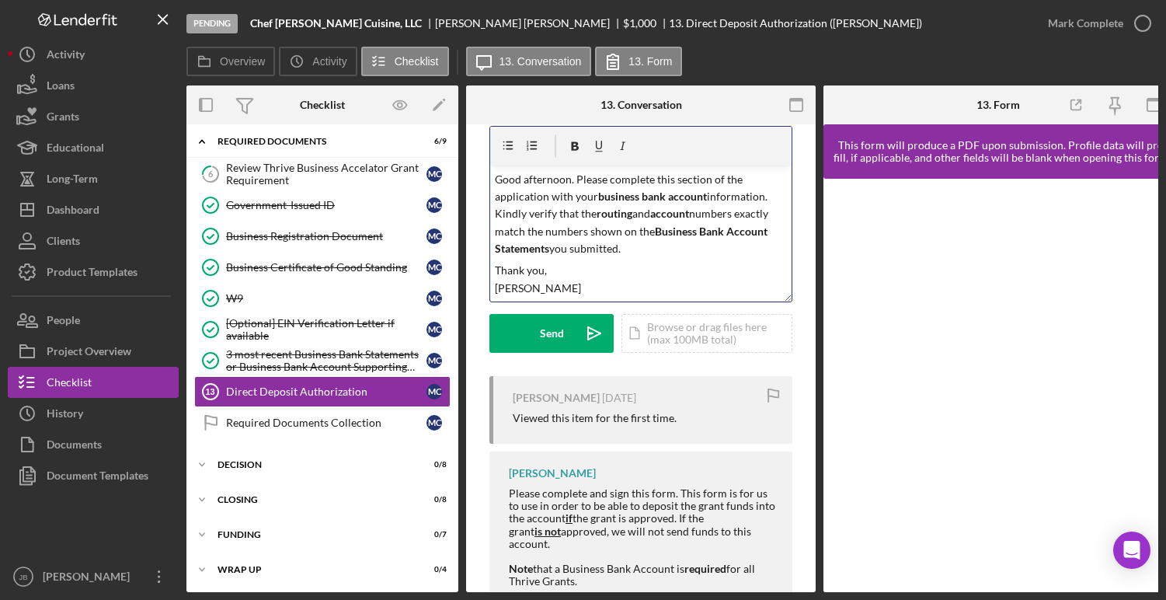
scroll to position [61, 0]
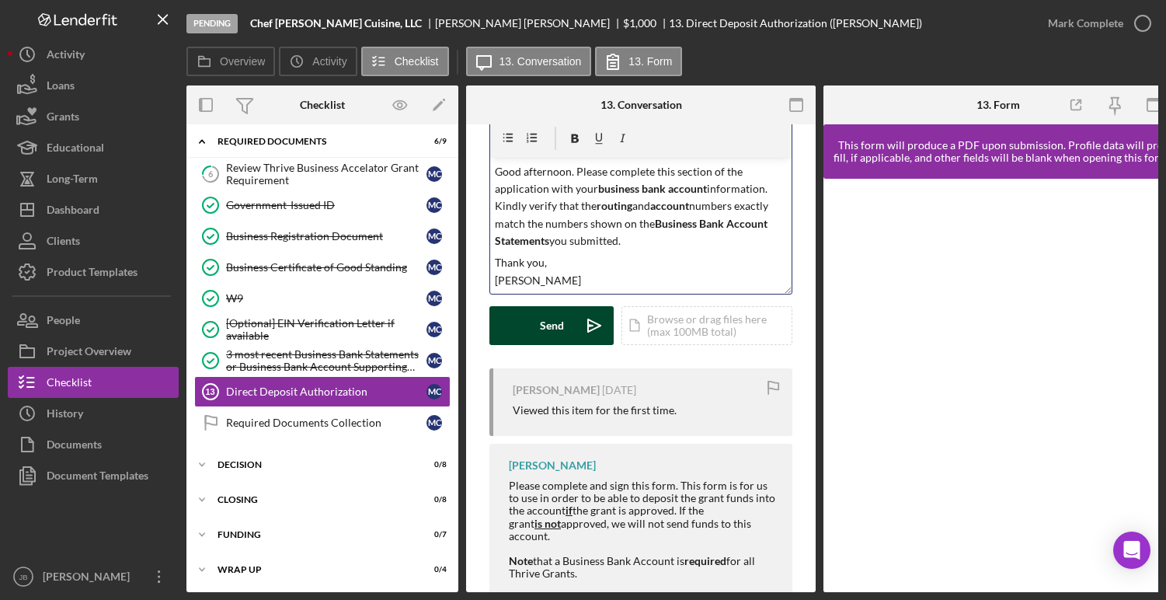
click at [537, 324] on button "Send Icon/icon-invite-send" at bounding box center [552, 325] width 124 height 39
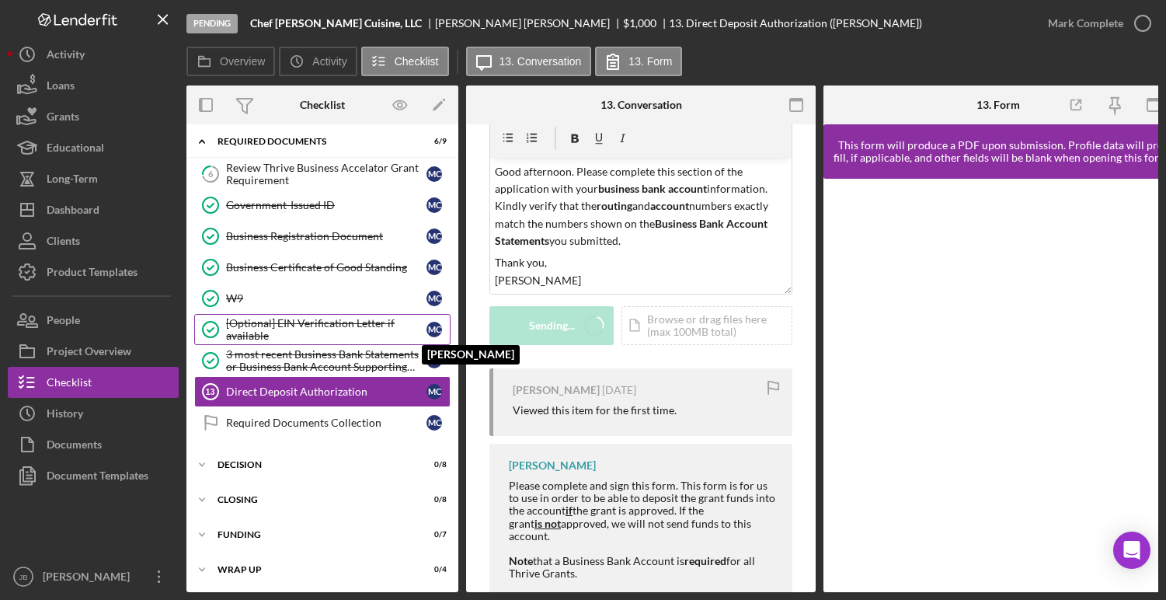
scroll to position [0, 0]
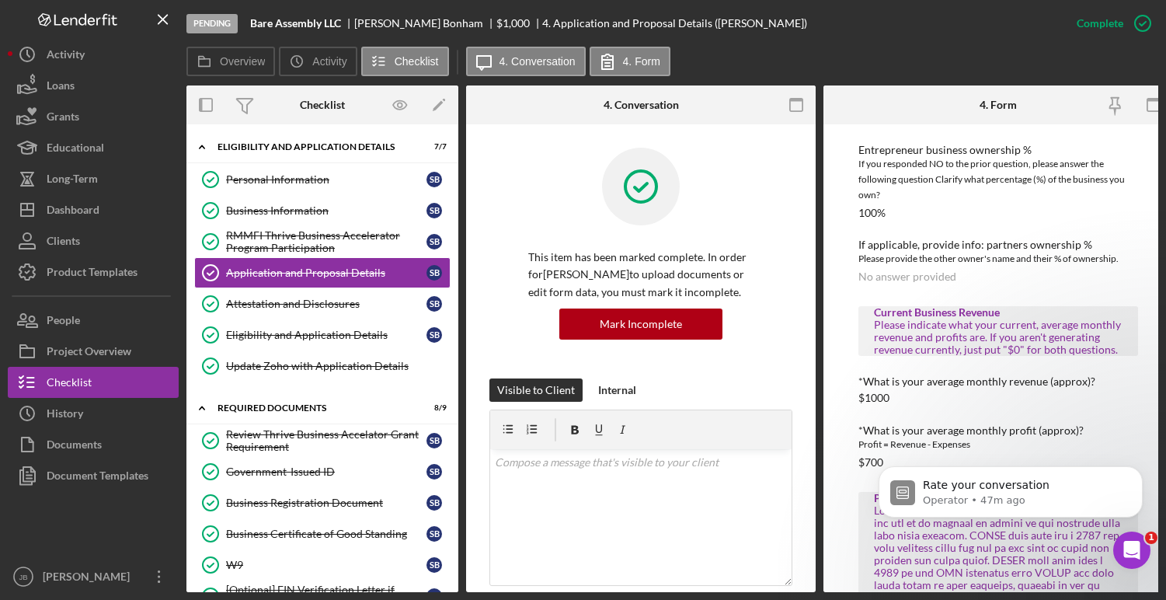
scroll to position [1519, 0]
click at [103, 209] on button "Icon/Dashboard Dashboard" at bounding box center [93, 209] width 171 height 31
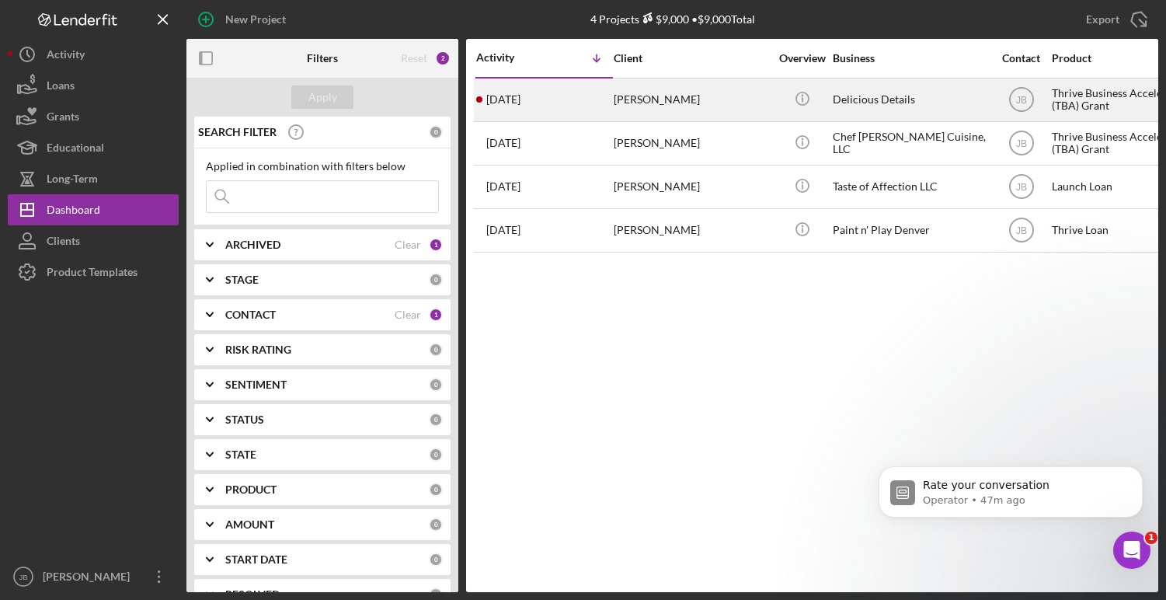
click at [629, 100] on div "[PERSON_NAME]" at bounding box center [691, 99] width 155 height 41
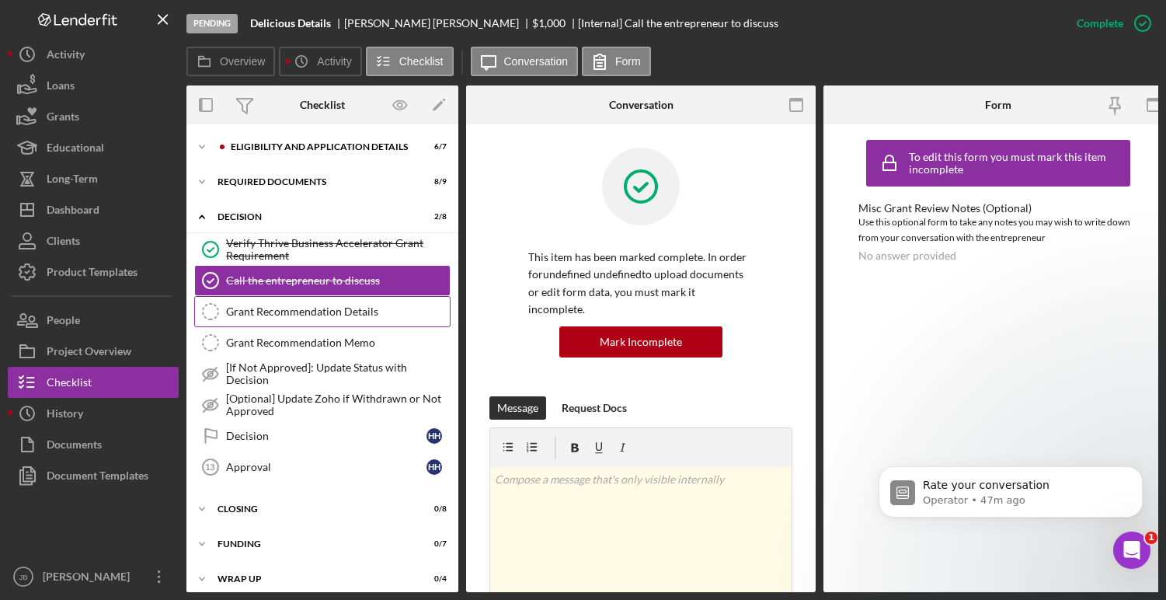
scroll to position [0, 1]
click at [321, 155] on div "Icon/Expander Eligibility and Application Details 6 / 7" at bounding box center [322, 146] width 272 height 31
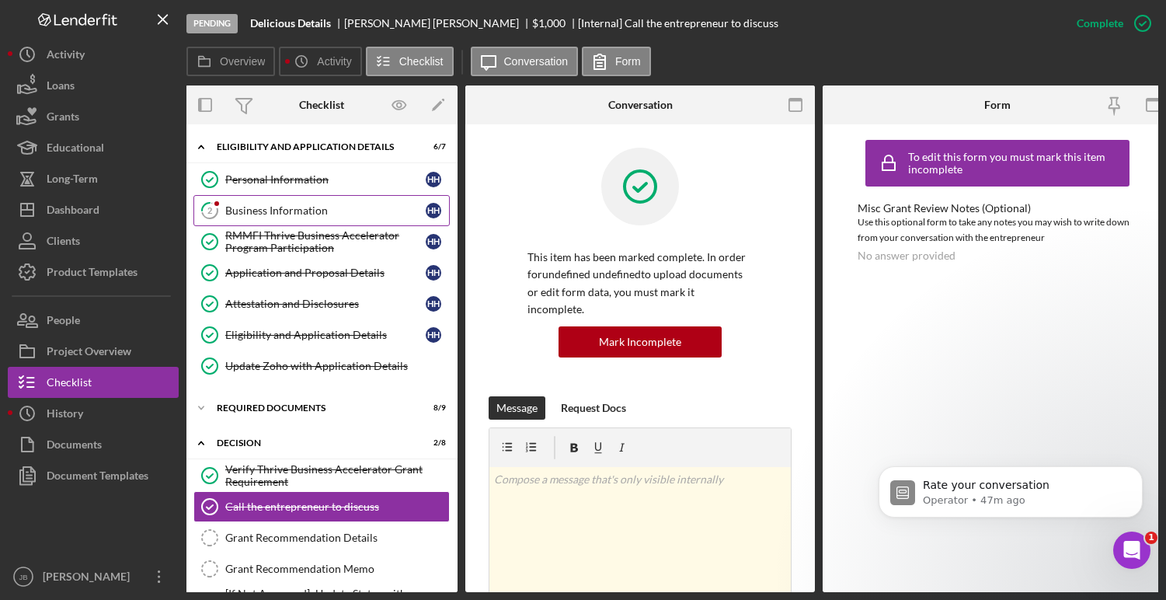
click at [360, 207] on div "Business Information" at bounding box center [325, 210] width 200 height 12
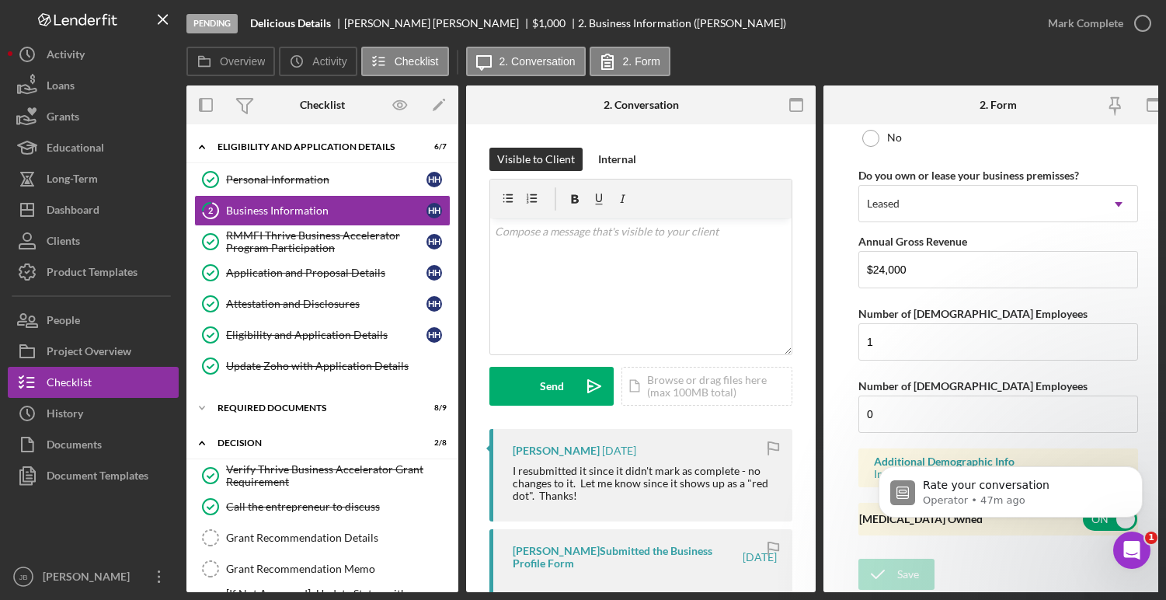
scroll to position [1274, 0]
click at [1143, 22] on icon "button" at bounding box center [1143, 23] width 39 height 39
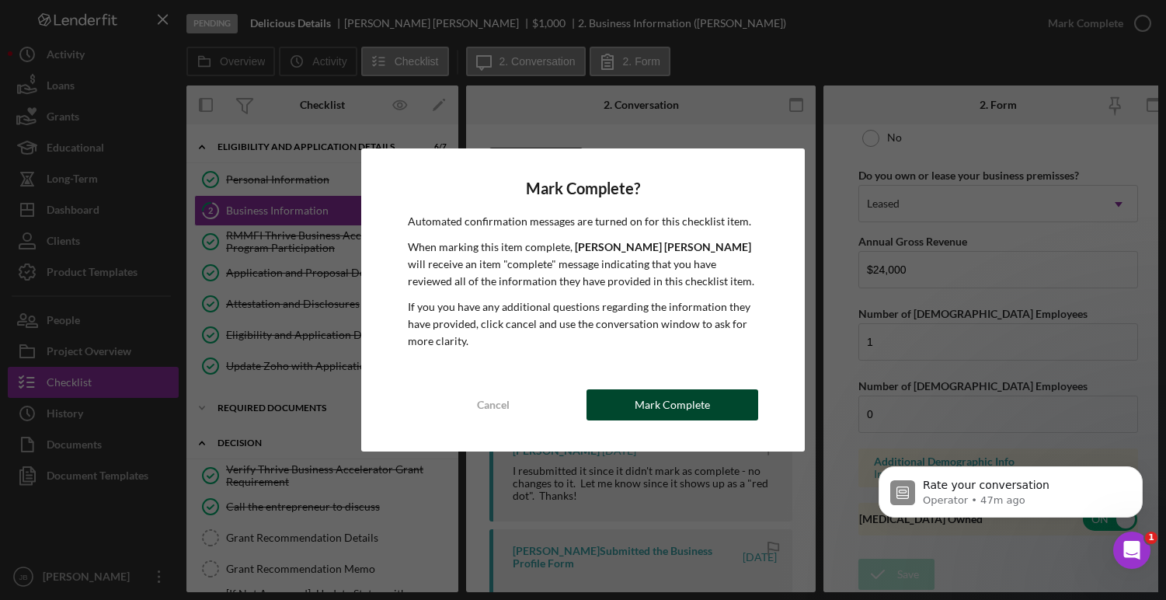
click at [733, 409] on button "Mark Complete" at bounding box center [672, 404] width 171 height 31
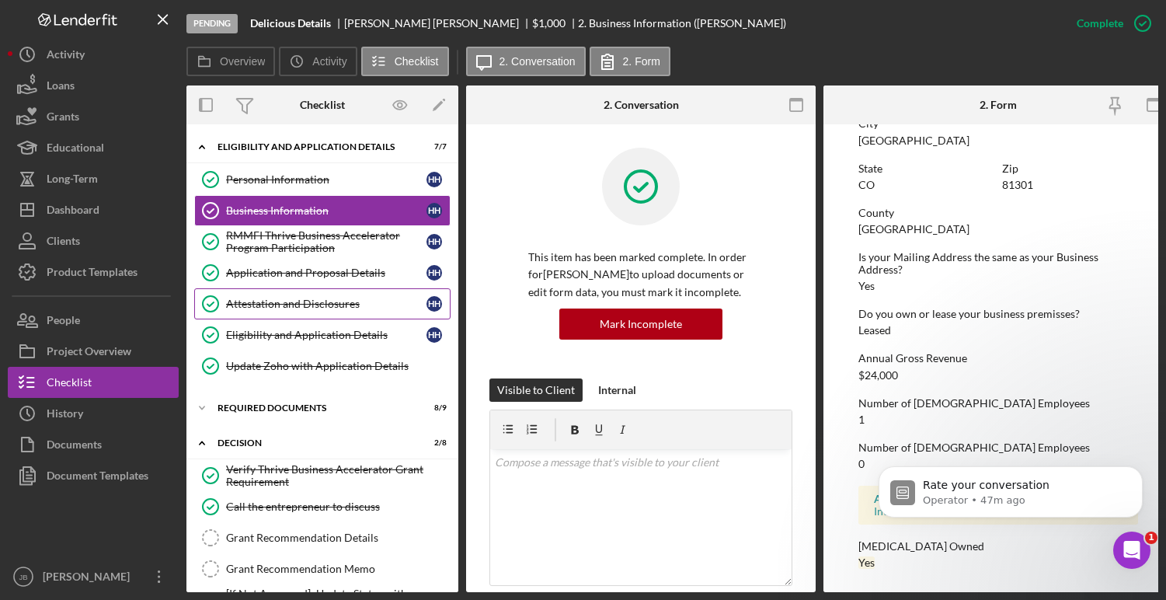
scroll to position [721, 0]
click at [353, 272] on div "Application and Proposal Details" at bounding box center [326, 273] width 200 height 12
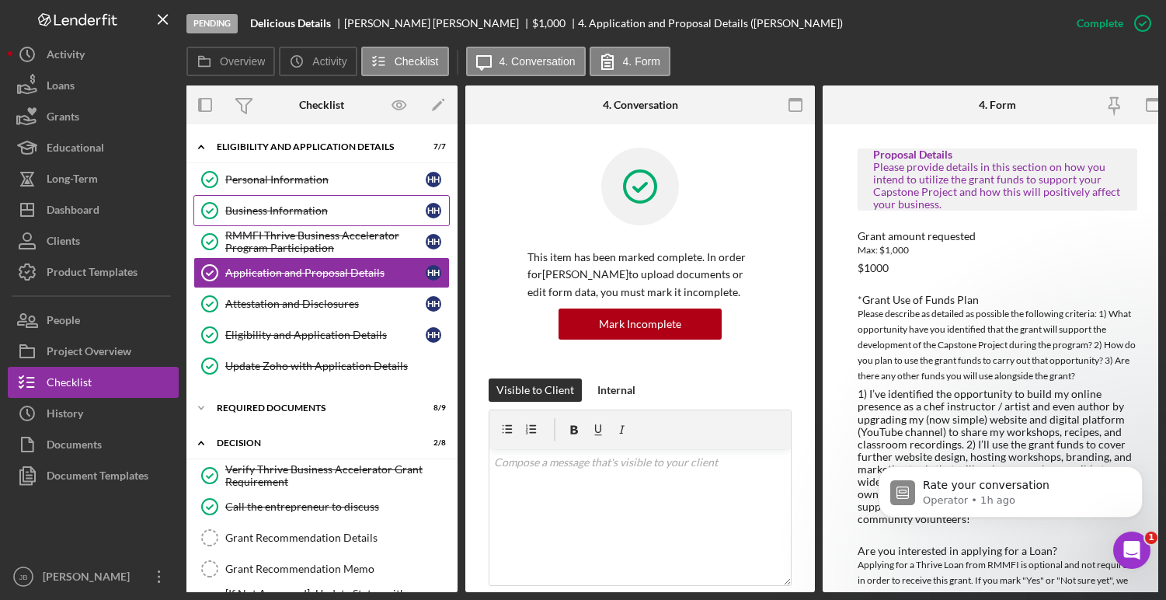
click at [287, 208] on div "Business Information" at bounding box center [325, 210] width 200 height 12
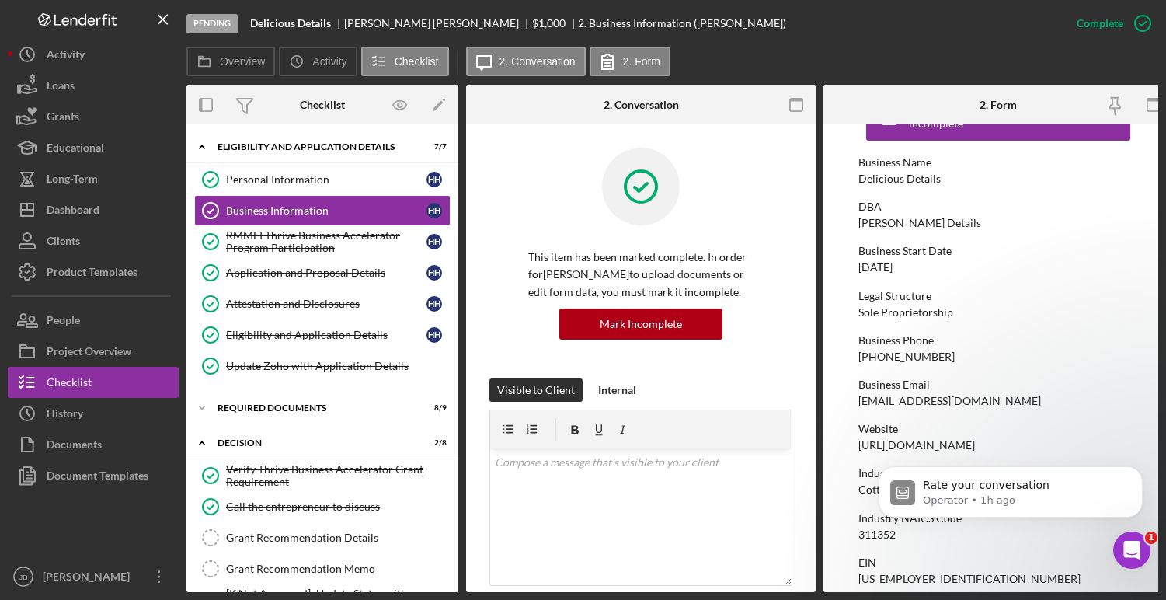
scroll to position [14, 0]
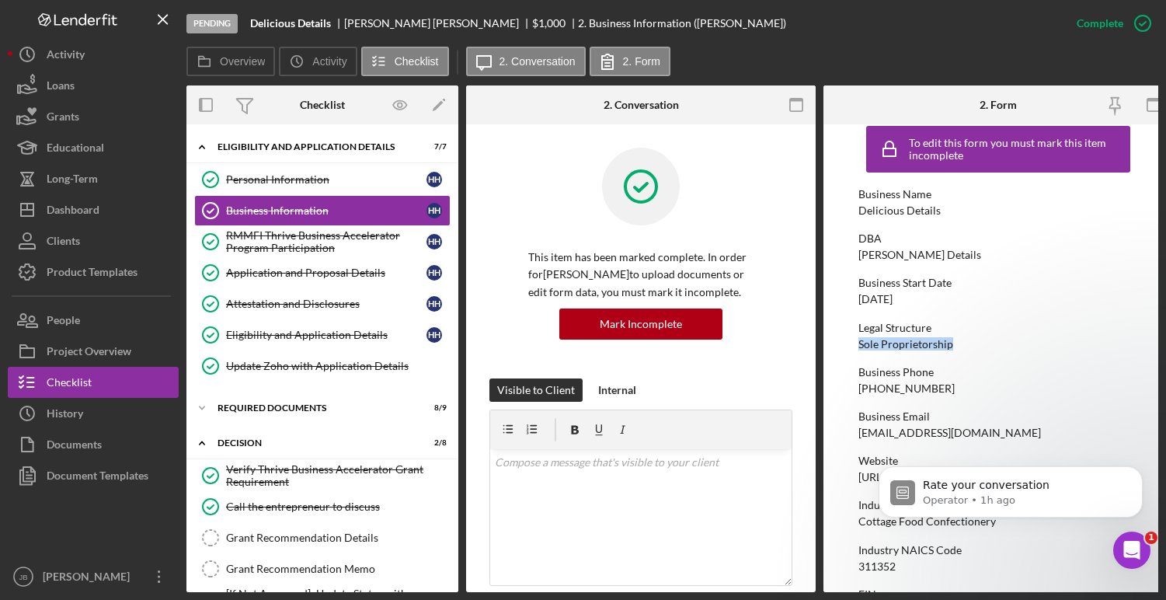
drag, startPoint x: 859, startPoint y: 343, endPoint x: 955, endPoint y: 343, distance: 95.6
click at [955, 343] on div "Legal Structure Sole Proprietorship" at bounding box center [999, 336] width 280 height 29
copy div "Sole Proprietorship"
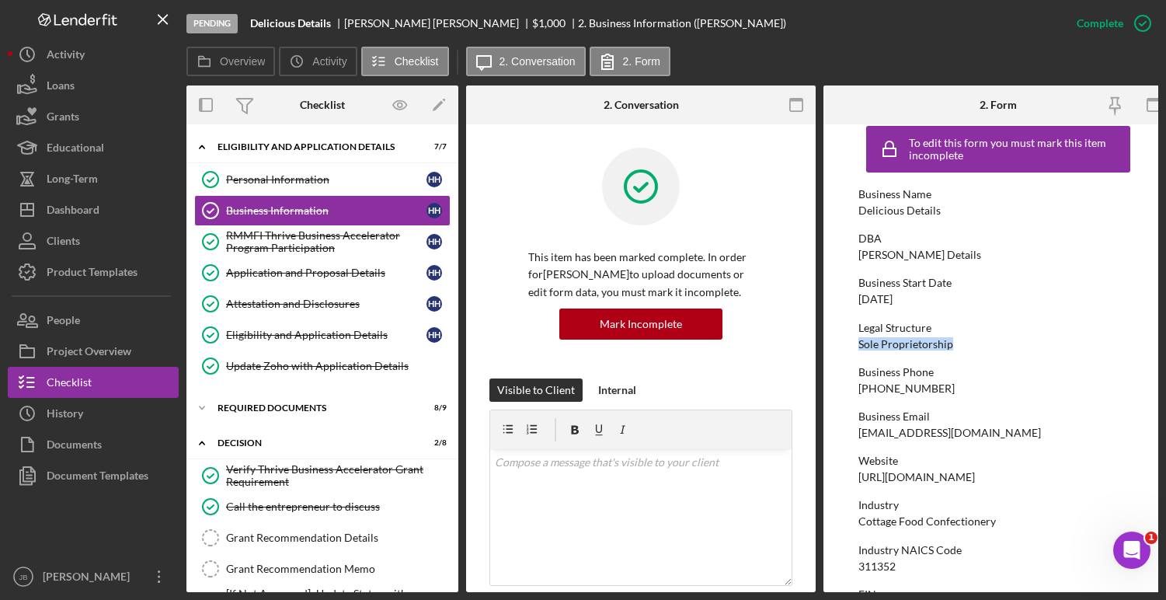
scroll to position [1519, 0]
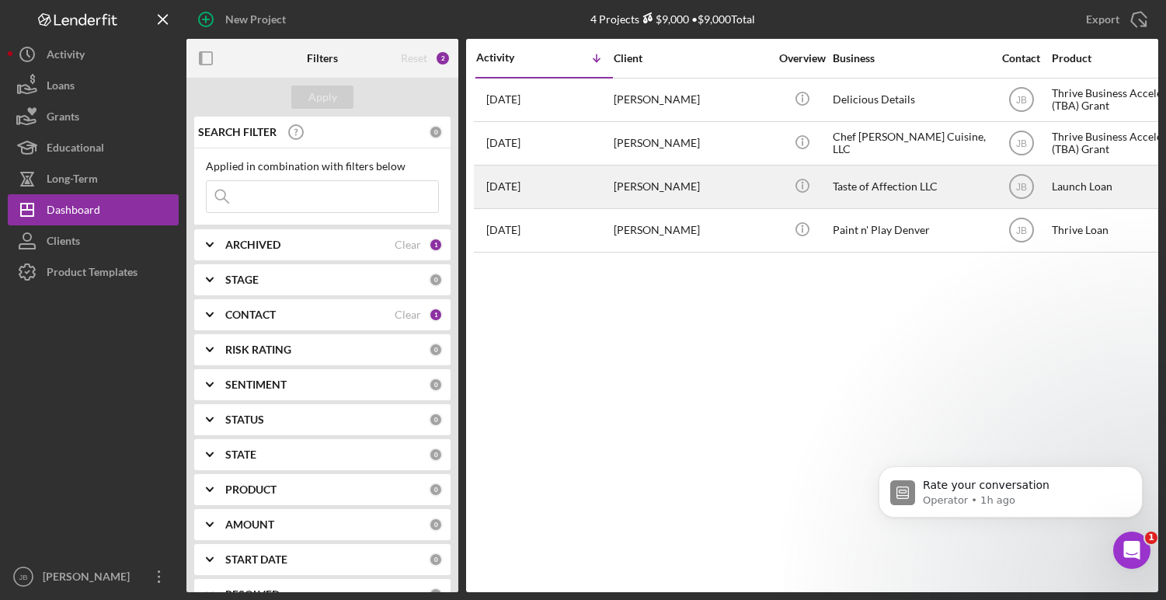
click at [643, 188] on div "[PERSON_NAME]" at bounding box center [691, 186] width 155 height 41
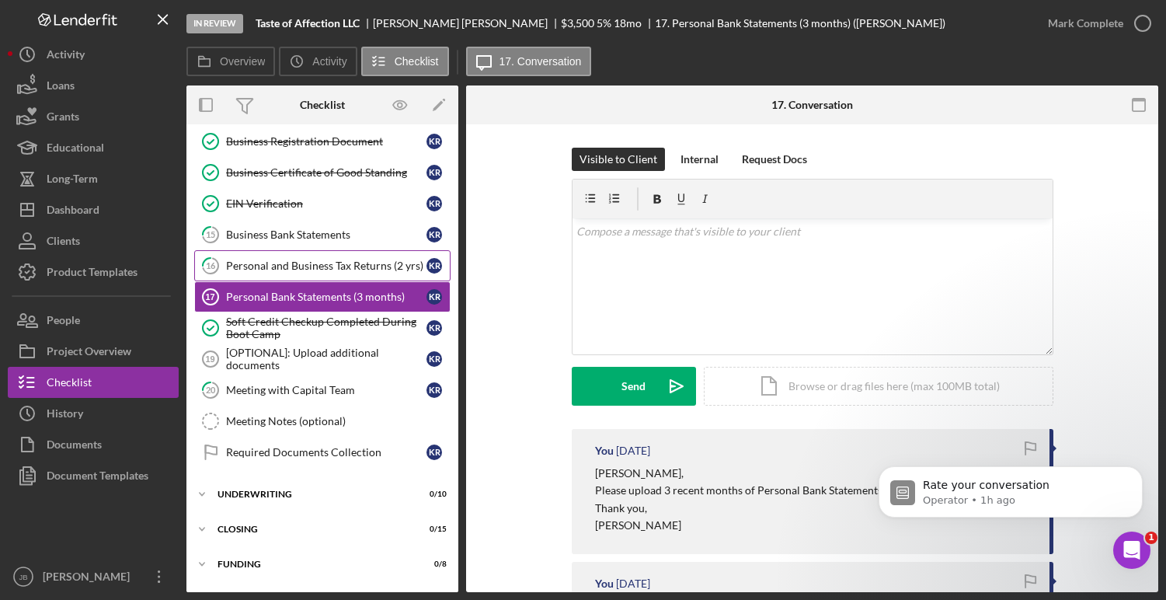
scroll to position [291, 0]
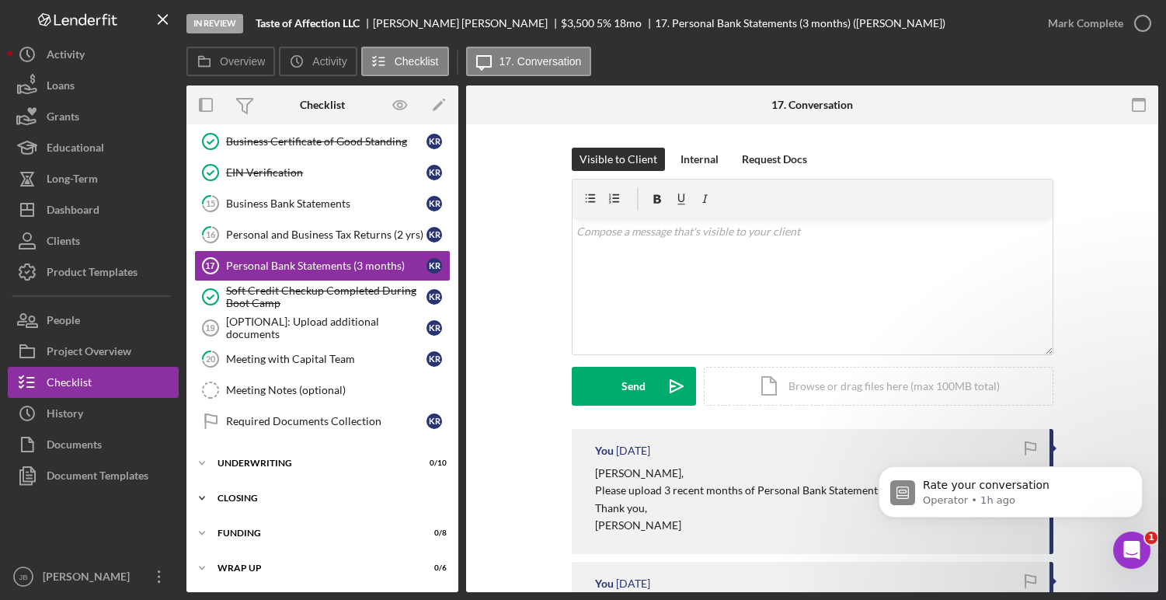
click at [312, 498] on div "Closing" at bounding box center [328, 497] width 221 height 9
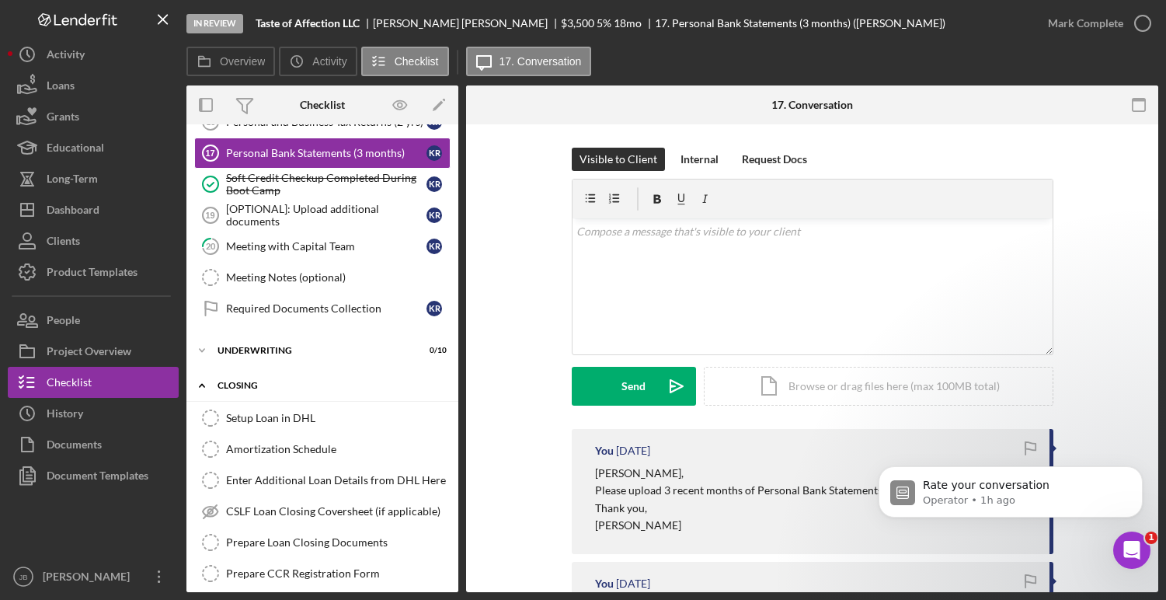
scroll to position [469, 0]
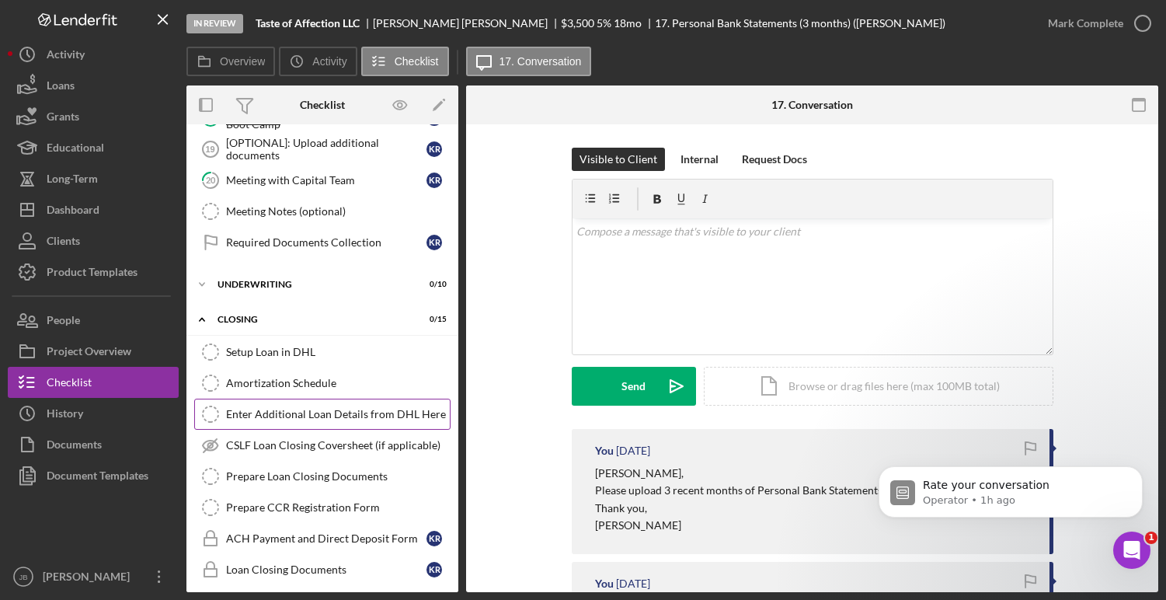
click at [329, 413] on div "Enter Additional Loan Details from DHL Here" at bounding box center [338, 414] width 224 height 12
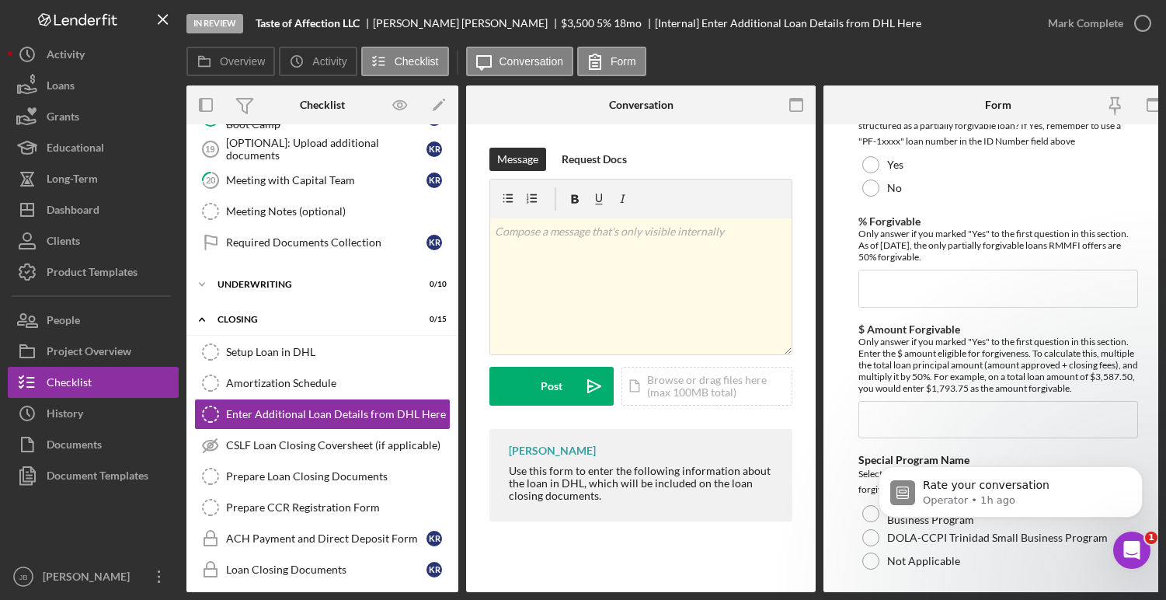
scroll to position [1150, 0]
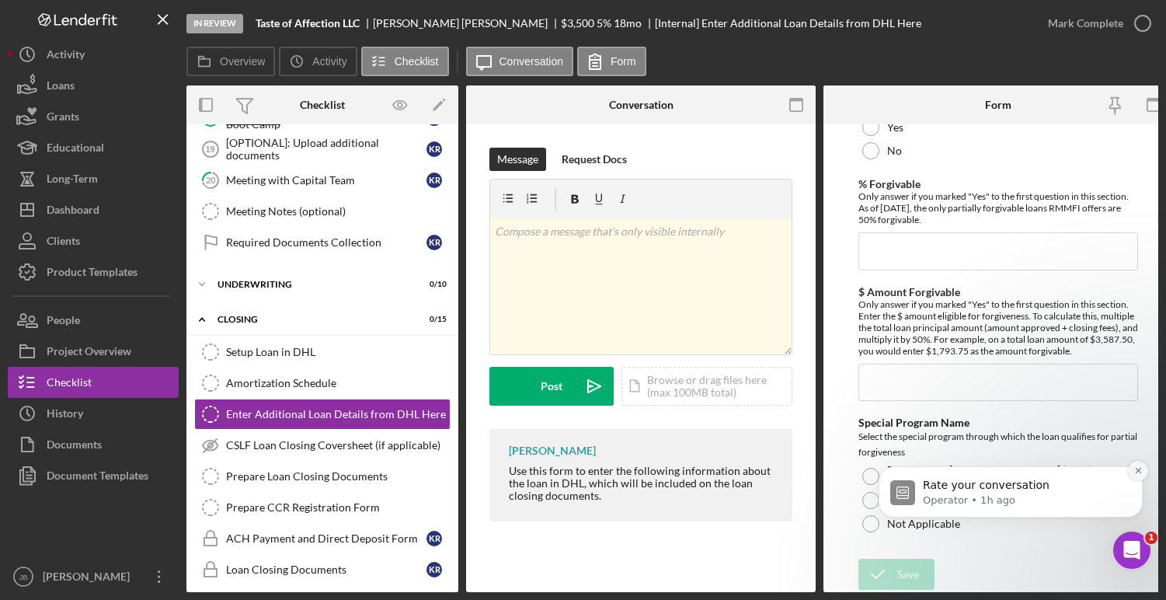
click at [1142, 469] on icon "Dismiss notification" at bounding box center [1139, 470] width 9 height 9
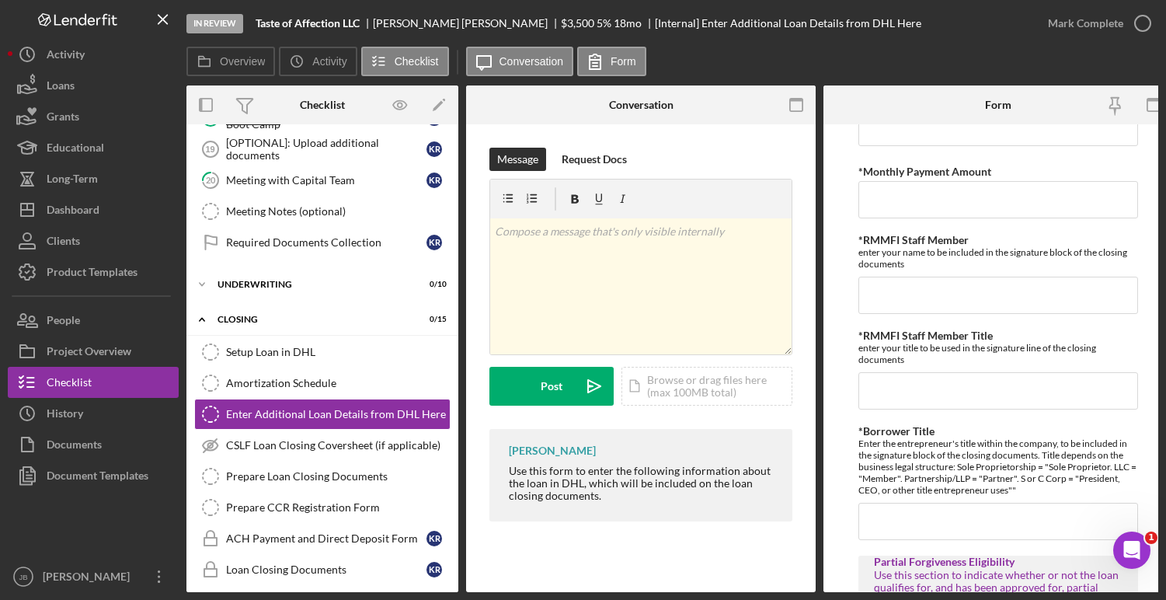
scroll to position [365, 0]
click at [924, 23] on div "In Review Taste of Affection LLC [PERSON_NAME] $3,500 $3,500 5 % 18 mo [Interna…" at bounding box center [609, 23] width 846 height 47
